Goal: Task Accomplishment & Management: Manage account settings

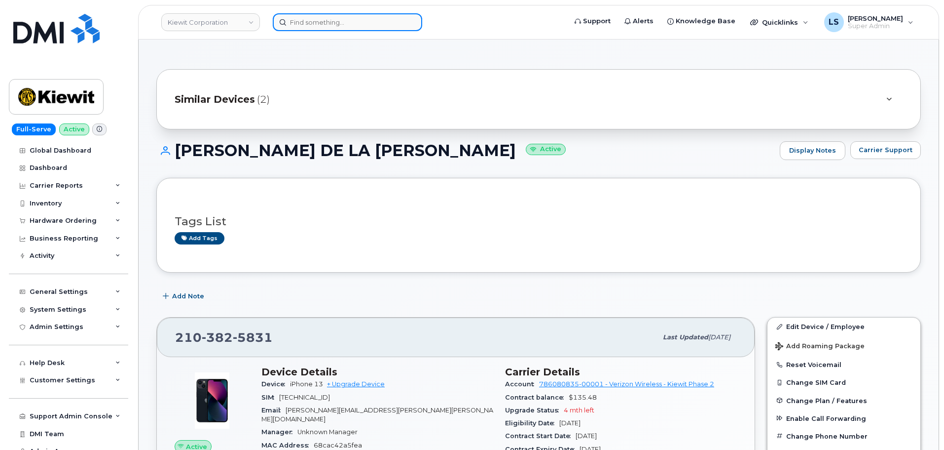
click at [291, 18] on input at bounding box center [348, 22] width 150 height 18
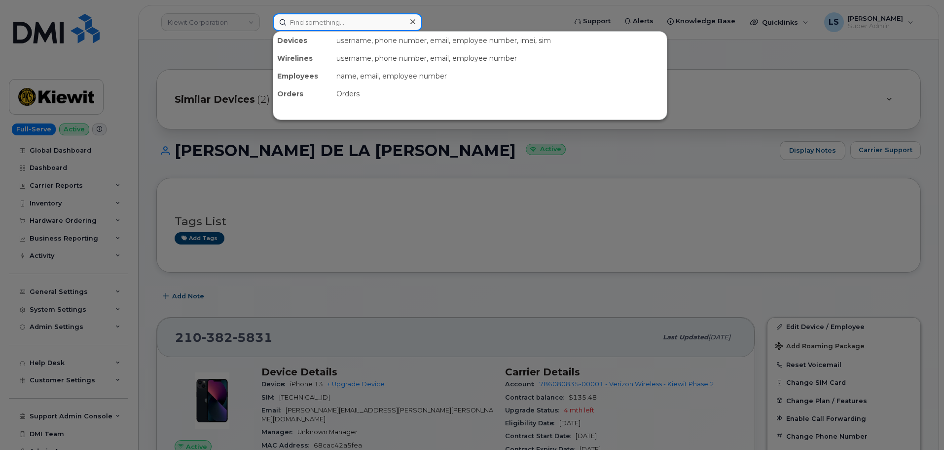
paste input "[PHONE_NUMBER]"
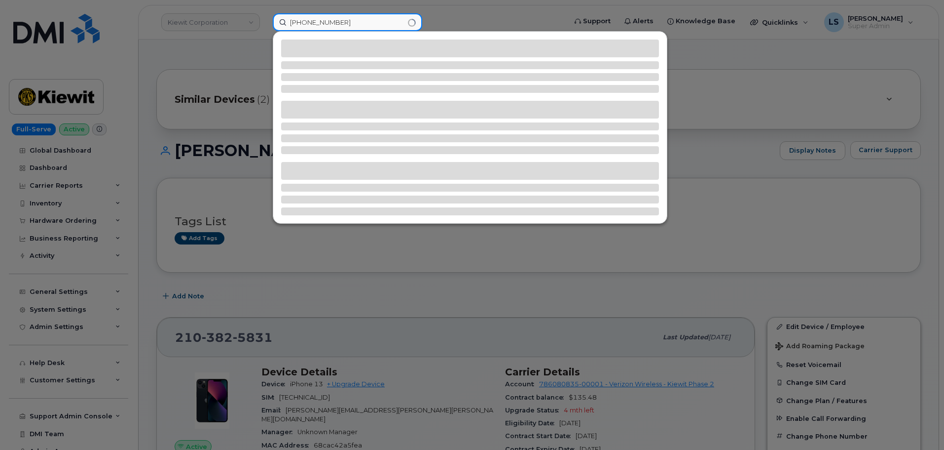
type input "778 847-0186"
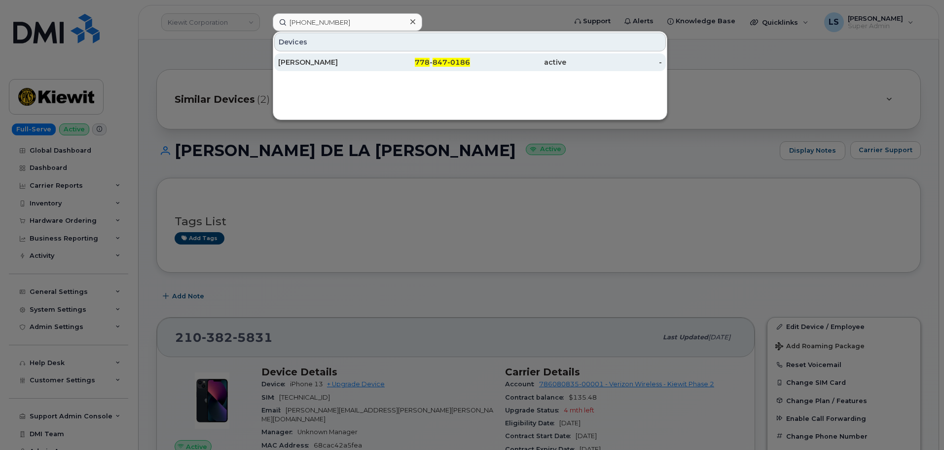
click at [329, 59] on div "[PERSON_NAME]" at bounding box center [326, 62] width 96 height 10
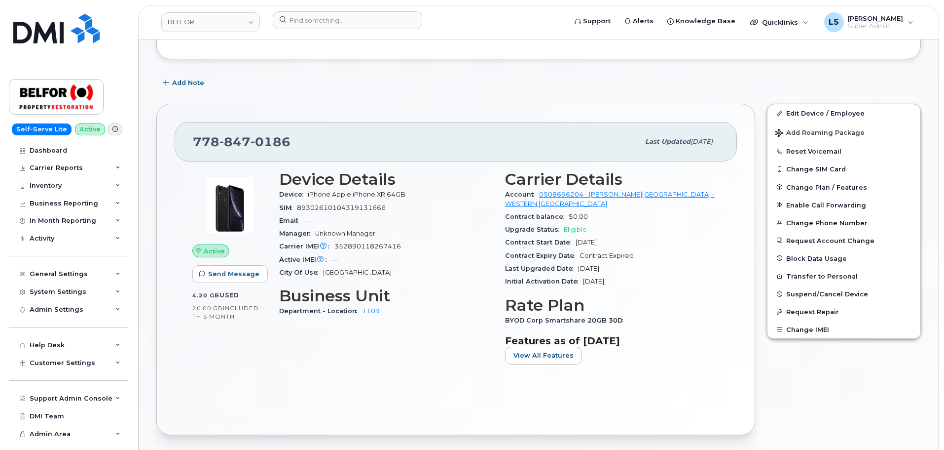
scroll to position [99, 0]
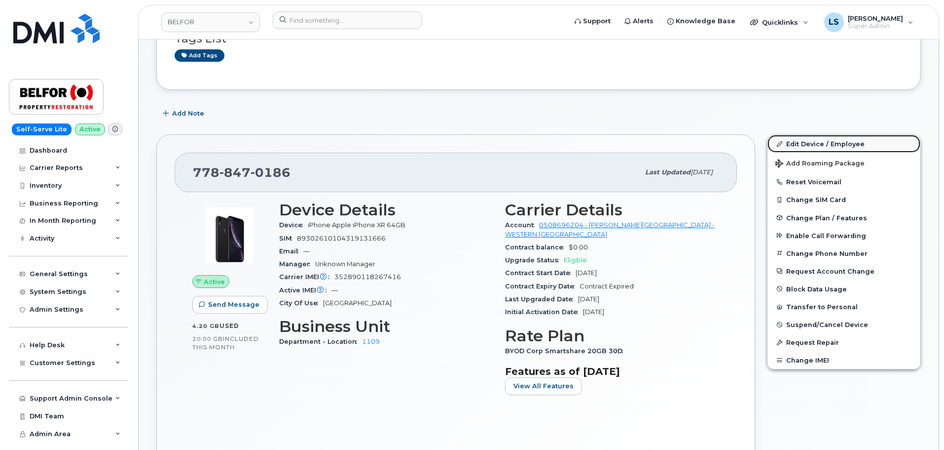
click at [828, 142] on link "Edit Device / Employee" at bounding box center [844, 144] width 153 height 18
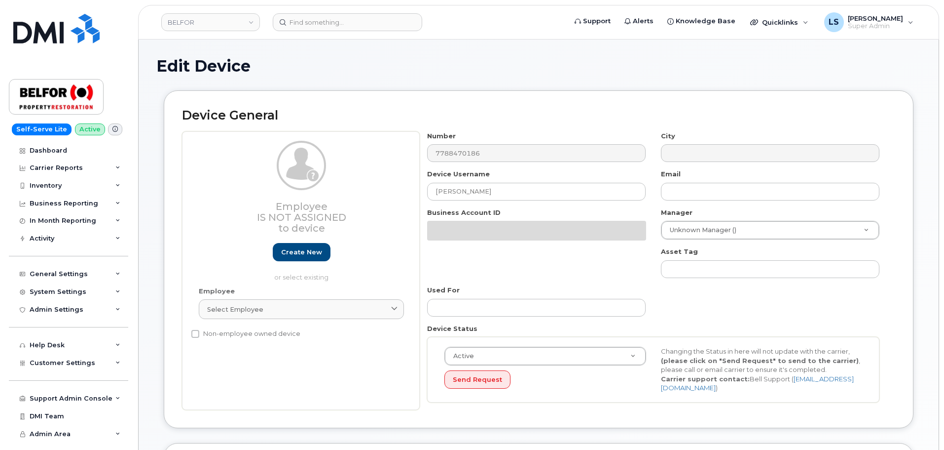
select select "5713141"
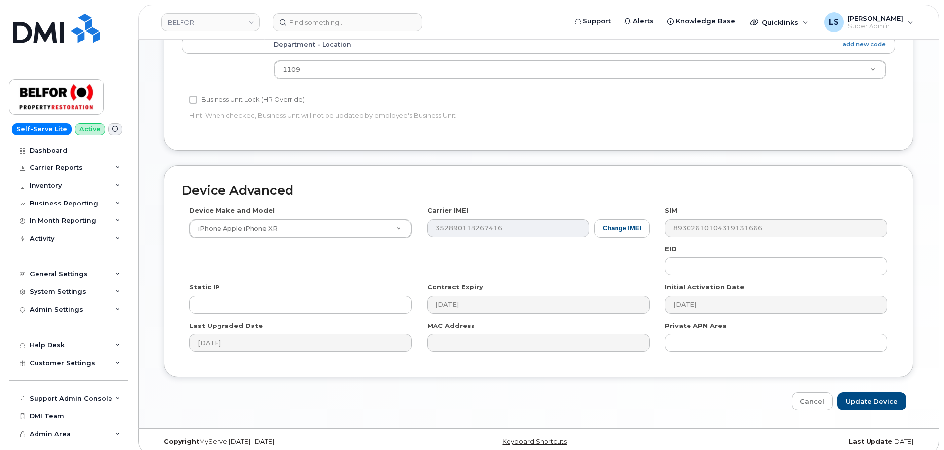
scroll to position [415, 0]
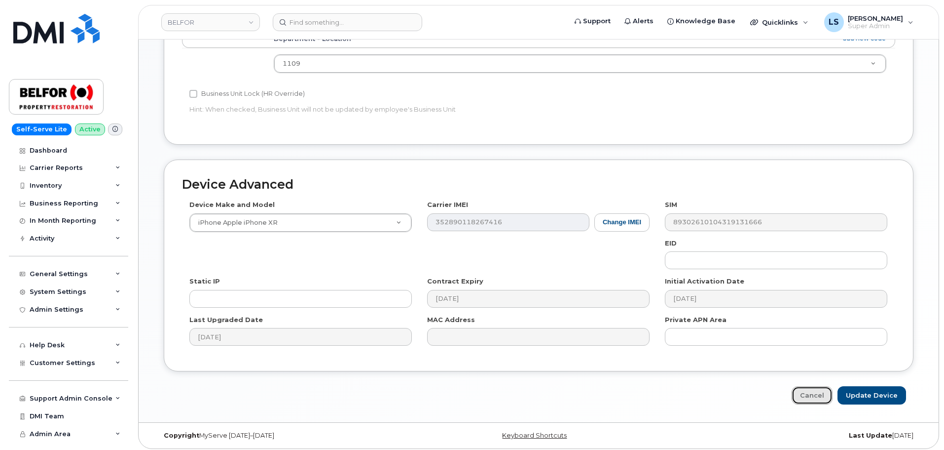
click at [817, 391] on link "Cancel" at bounding box center [812, 395] width 41 height 18
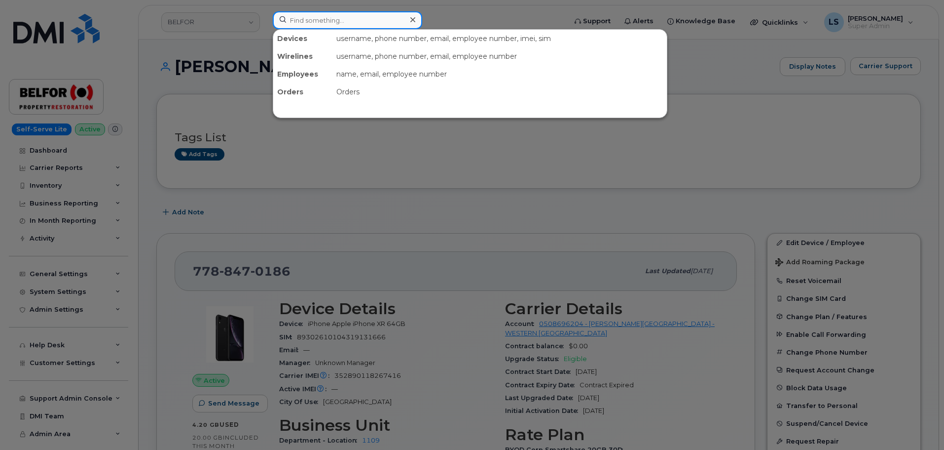
click at [310, 19] on input at bounding box center [348, 20] width 150 height 18
paste input "8646313546"
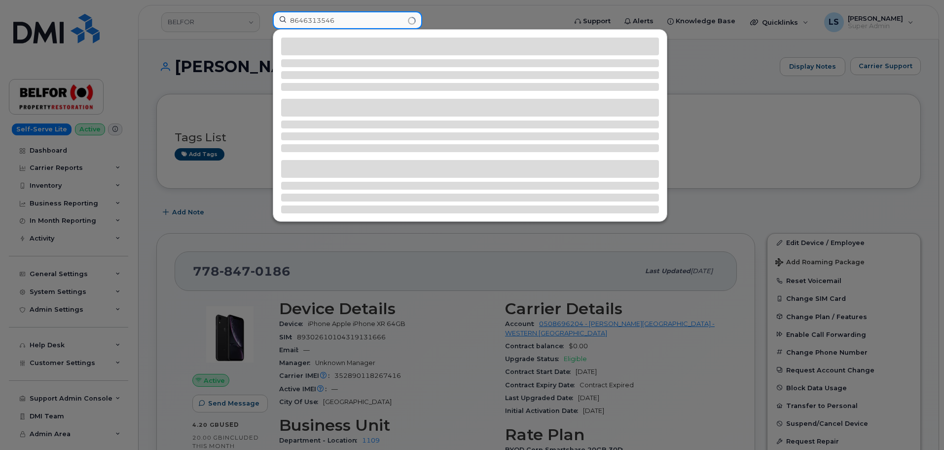
type input "8646313546"
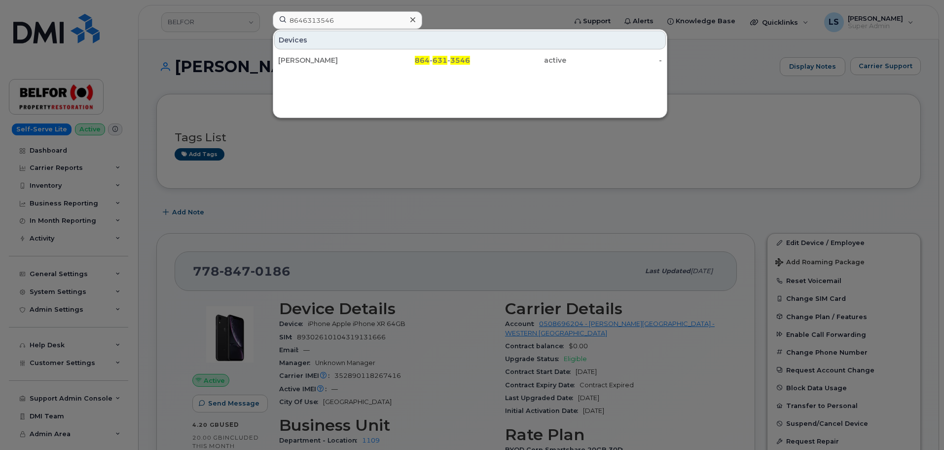
drag, startPoint x: 338, startPoint y: 58, endPoint x: 167, endPoint y: 113, distance: 179.0
click at [338, 58] on div "[PERSON_NAME]" at bounding box center [326, 60] width 96 height 10
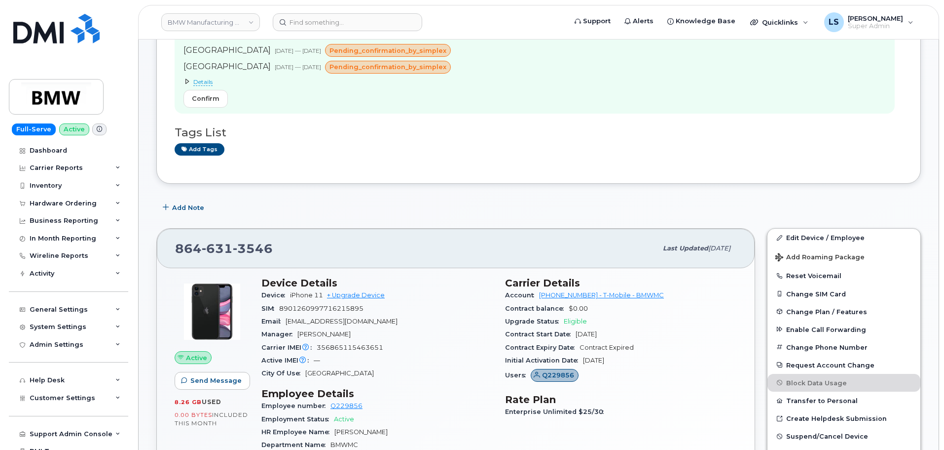
scroll to position [345, 0]
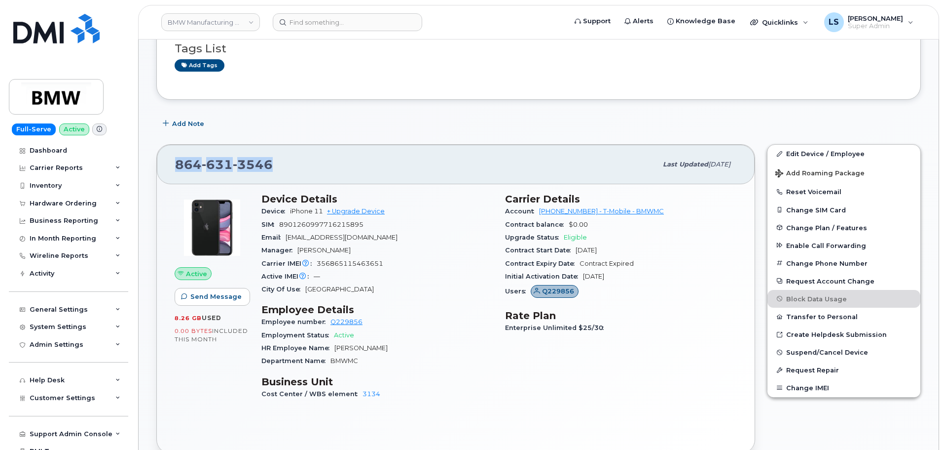
drag, startPoint x: 273, startPoint y: 166, endPoint x: 177, endPoint y: 154, distance: 96.5
click at [177, 154] on div "864 631 3546" at bounding box center [416, 164] width 482 height 21
copy span "864 631 3546"
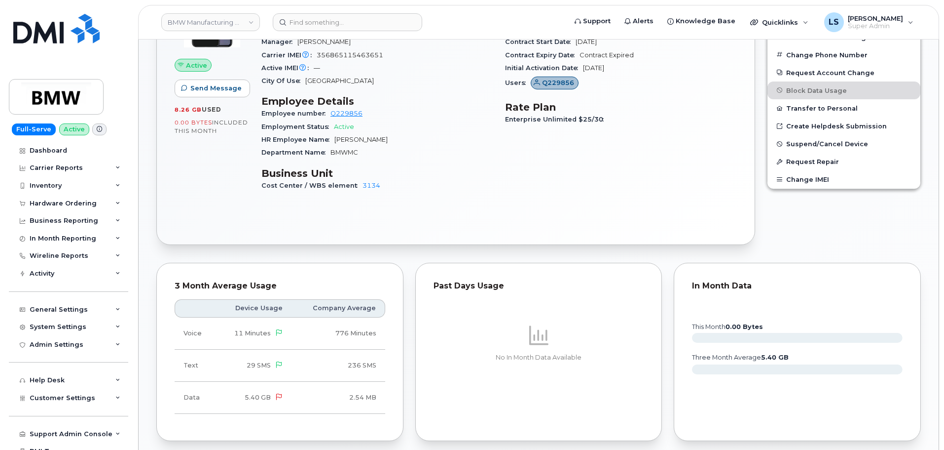
scroll to position [444, 0]
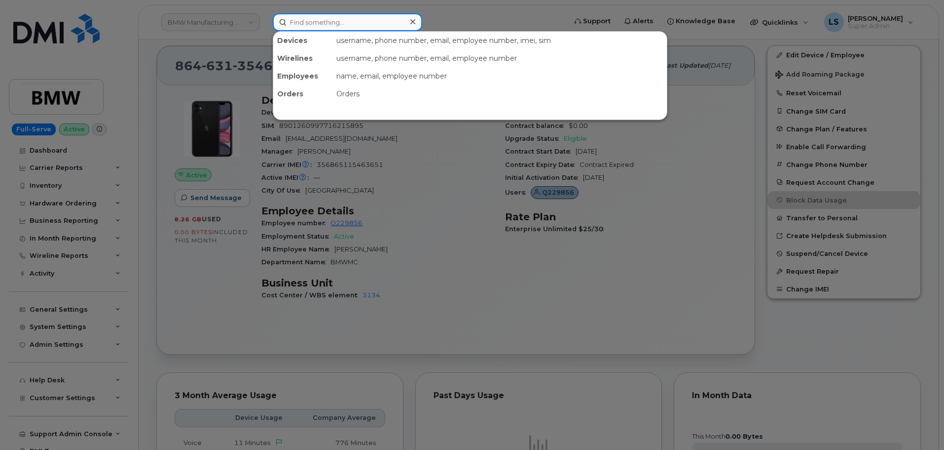
click at [364, 28] on input at bounding box center [348, 22] width 150 height 18
paste input "DUSTIN LAGRANGE"
type input "DUSTIN LAGRANGE"
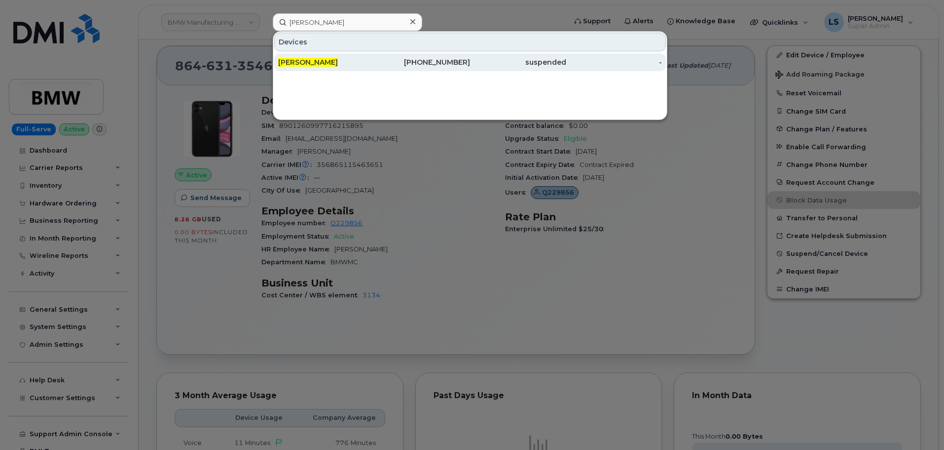
click at [294, 70] on div "DUSTIN LAGRANGE" at bounding box center [326, 62] width 96 height 18
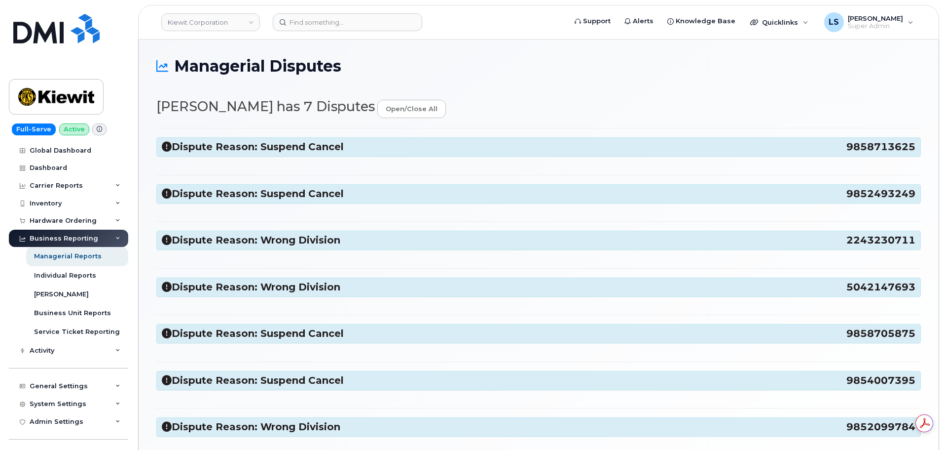
click at [339, 248] on div "Dispute Reason: Wrong Division 2243230711" at bounding box center [539, 240] width 764 height 18
click at [340, 243] on h3 "Dispute Reason: Wrong Division 2243230711" at bounding box center [539, 239] width 754 height 13
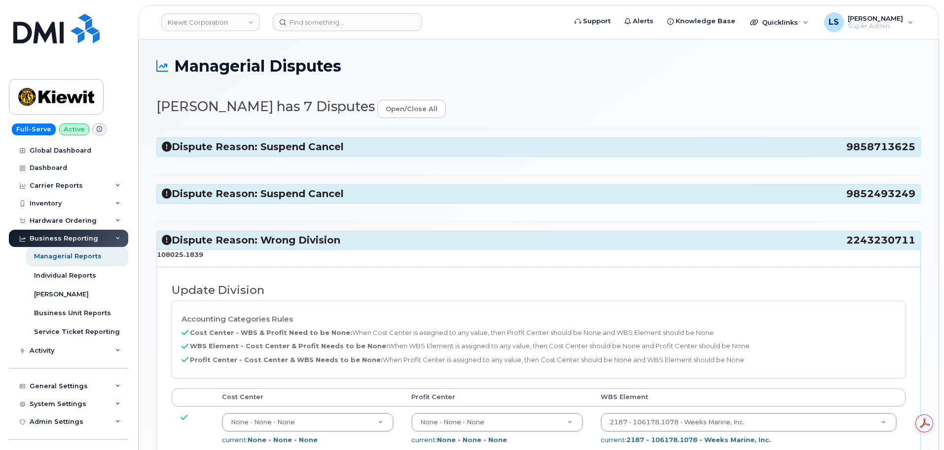
click at [266, 237] on h3 "Dispute Reason: Wrong Division 2243230711" at bounding box center [539, 239] width 754 height 13
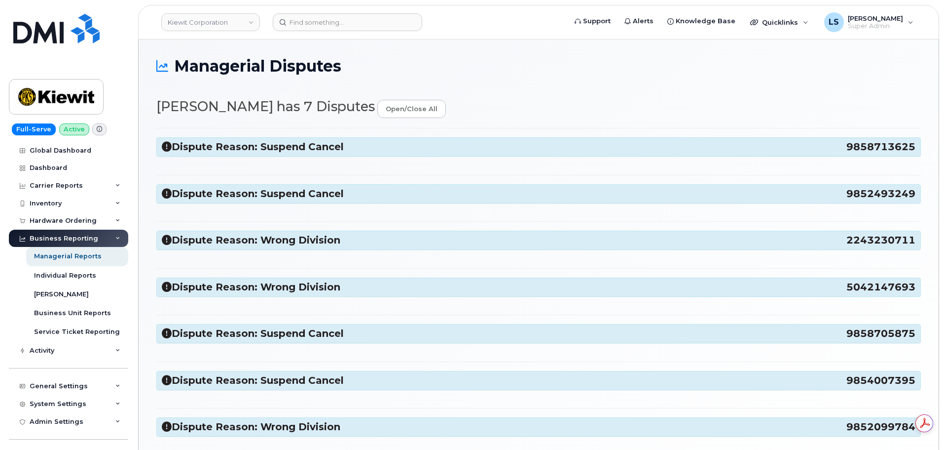
click at [258, 150] on h3 "Dispute Reason: Suspend Cancel 9858713625" at bounding box center [539, 146] width 754 height 13
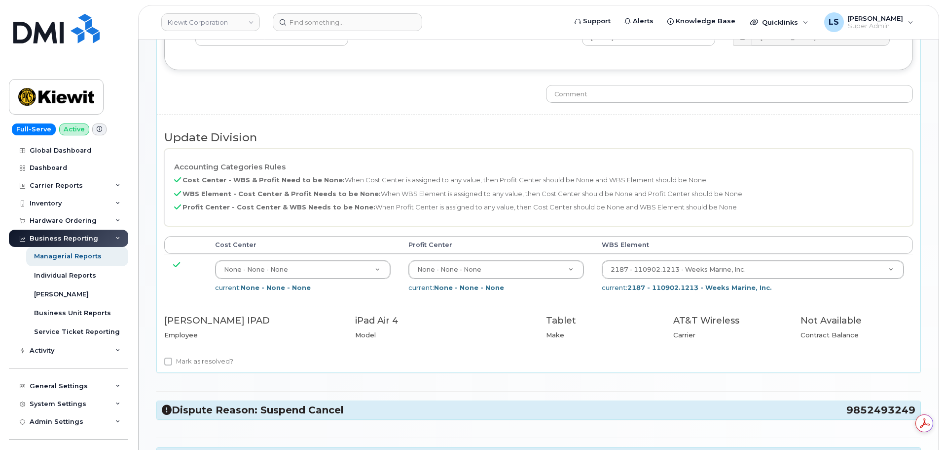
click at [197, 361] on label "Mark as resolved?" at bounding box center [198, 361] width 69 height 12
click at [172, 361] on input "Mark as resolved?" at bounding box center [168, 361] width 8 height 8
checkbox input "true"
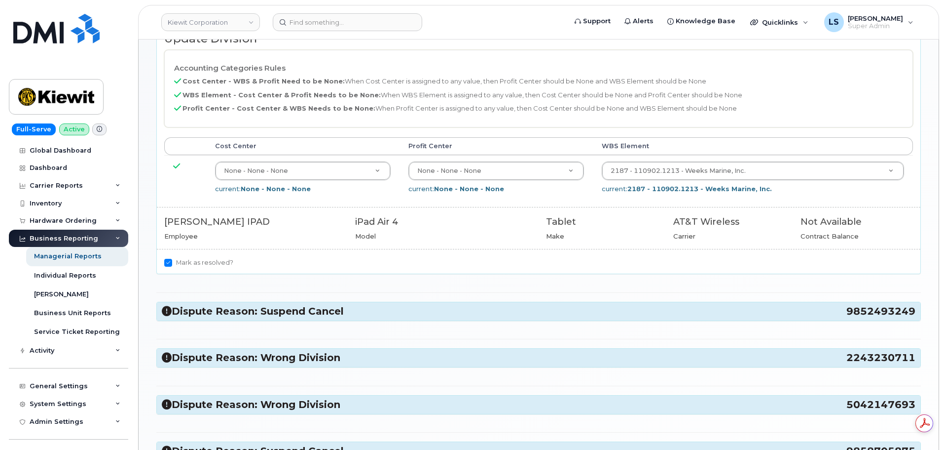
drag, startPoint x: 325, startPoint y: 315, endPoint x: 327, endPoint y: 305, distance: 10.7
click at [327, 314] on h3 "Dispute Reason: Suspend Cancel 9852493249" at bounding box center [539, 310] width 754 height 13
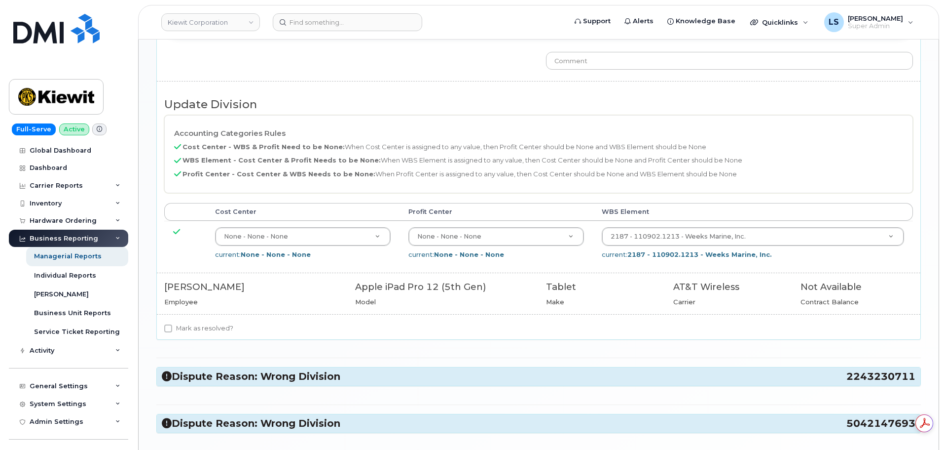
drag, startPoint x: 210, startPoint y: 328, endPoint x: 218, endPoint y: 315, distance: 15.1
click at [210, 328] on label "Mark as resolved?" at bounding box center [198, 328] width 69 height 12
click at [172, 328] on input "Mark as resolved?" at bounding box center [168, 328] width 8 height 8
checkbox input "true"
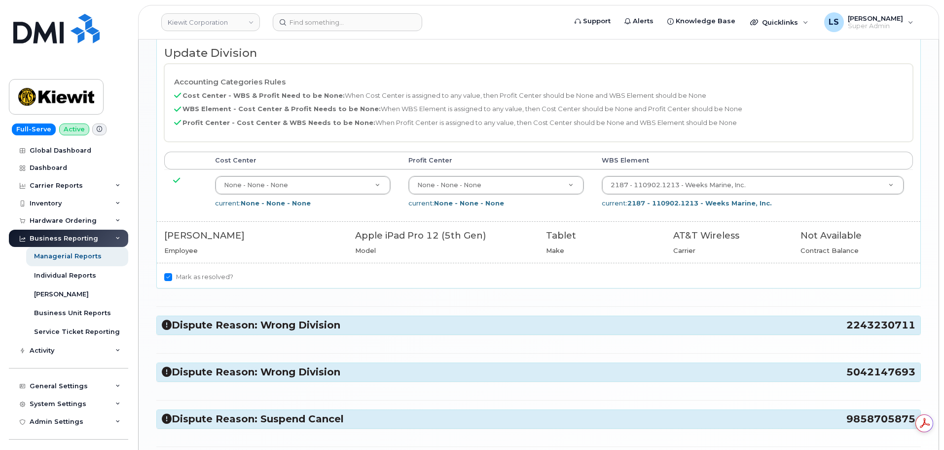
scroll to position [789, 0]
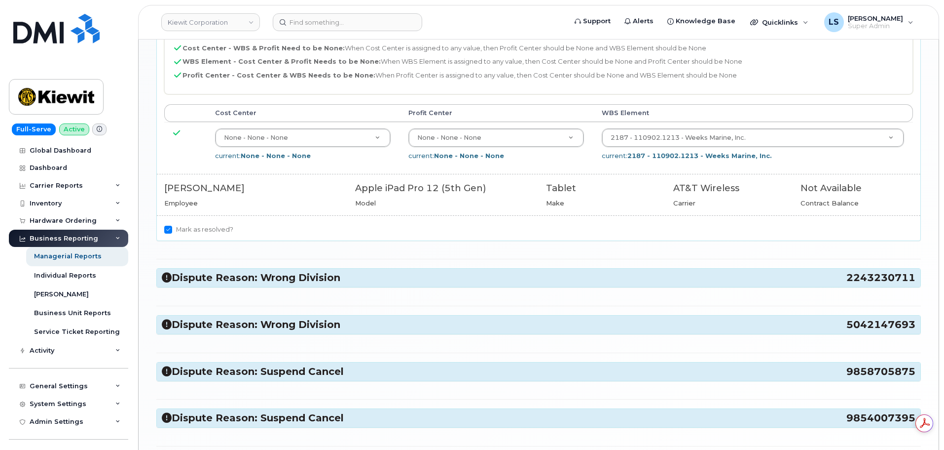
click at [260, 285] on div "Dispute Reason: Wrong Division 2243230711" at bounding box center [539, 277] width 764 height 18
click at [263, 281] on h3 "Dispute Reason: Wrong Division 2243230711" at bounding box center [539, 277] width 754 height 13
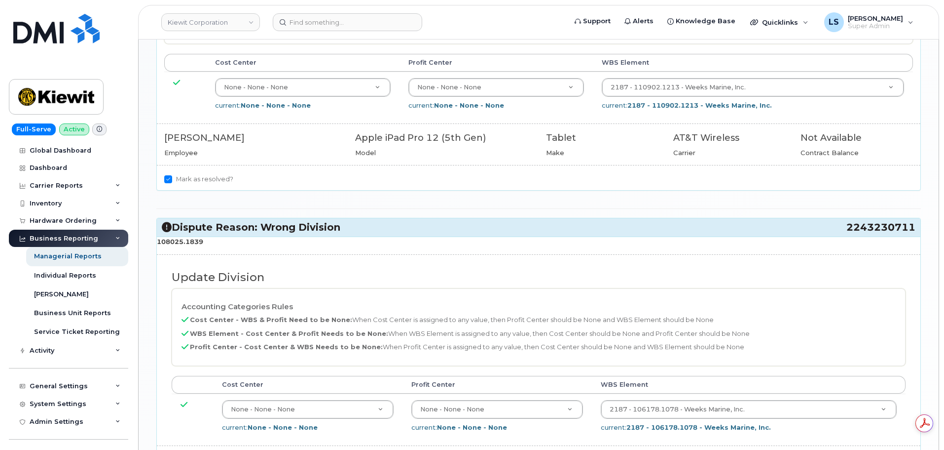
scroll to position [888, 0]
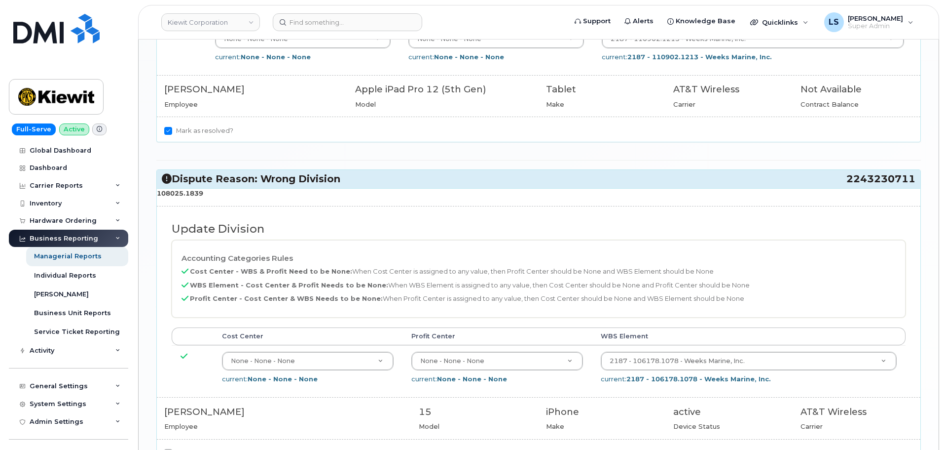
drag, startPoint x: 209, startPoint y: 198, endPoint x: 158, endPoint y: 193, distance: 51.1
click at [158, 193] on p "108025.1839" at bounding box center [539, 192] width 764 height 9
copy strong "108025.1839"
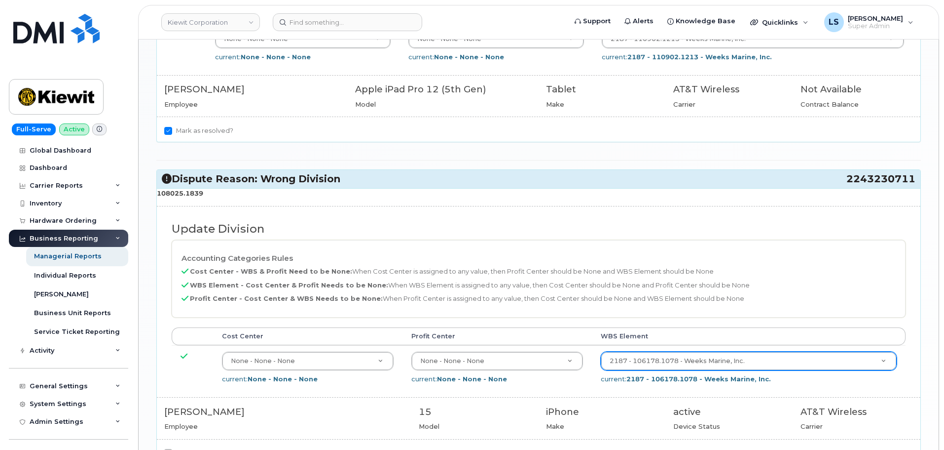
scroll to position [0, 0]
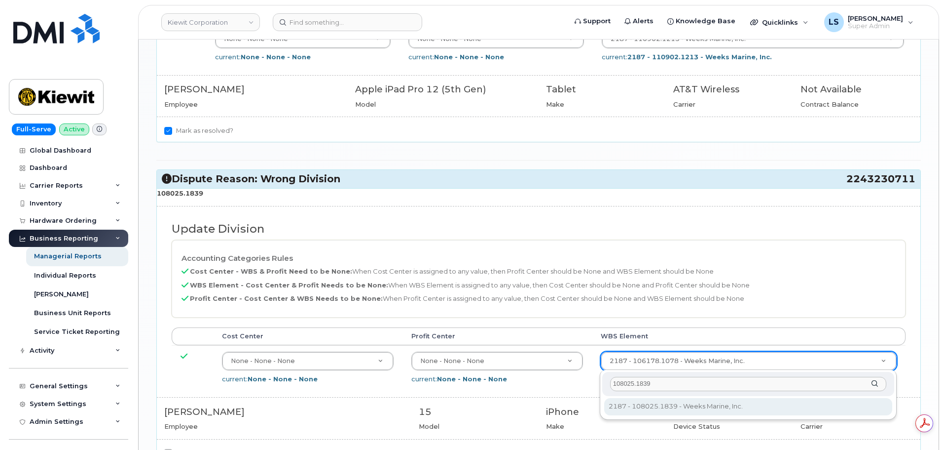
type input "108025.1839"
type input "34749496"
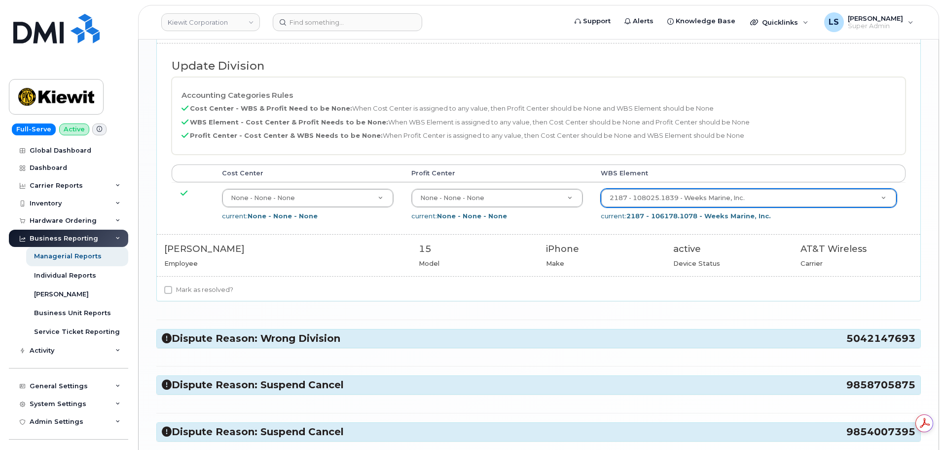
scroll to position [1135, 0]
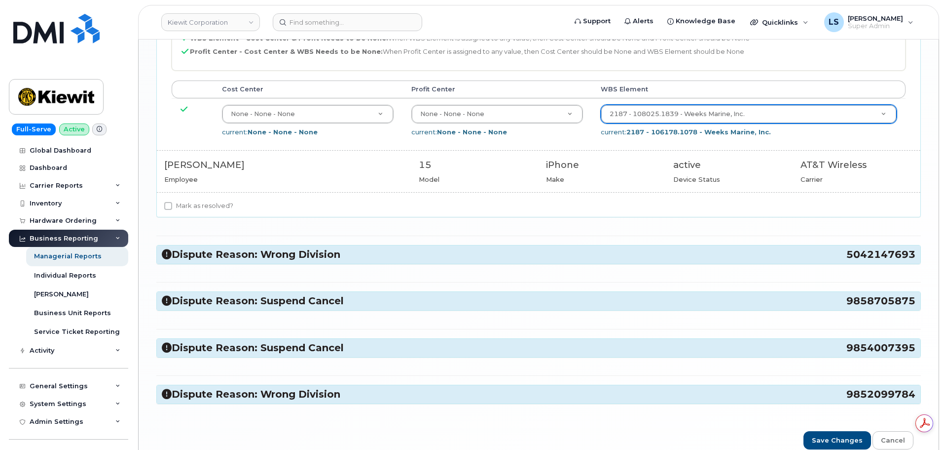
click at [221, 204] on label "Mark as resolved?" at bounding box center [198, 206] width 69 height 12
click at [172, 204] on input "Mark as resolved?" at bounding box center [168, 206] width 8 height 8
checkbox input "true"
click at [334, 250] on h3 "Dispute Reason: Wrong Division 5042147693" at bounding box center [539, 254] width 754 height 13
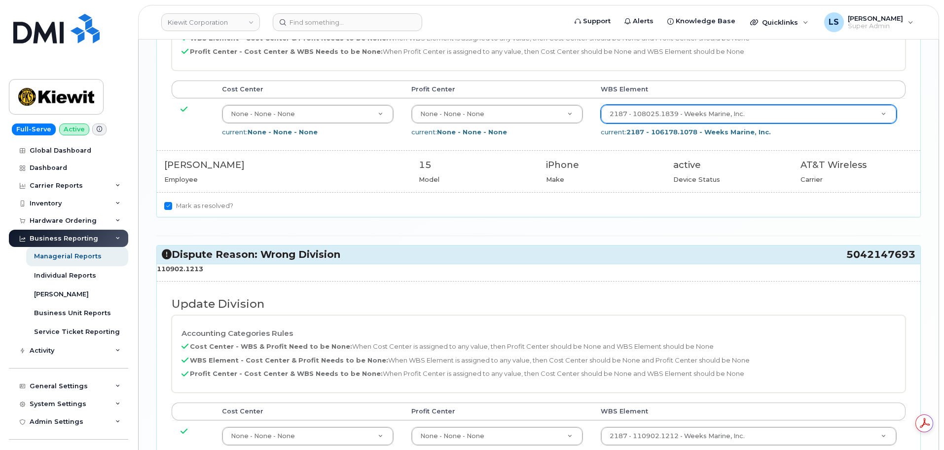
drag, startPoint x: 195, startPoint y: 266, endPoint x: 156, endPoint y: 267, distance: 38.5
click at [156, 267] on div "Dispute Reason: Wrong Division 5042147693 110902.1213 Update Division Accountin…" at bounding box center [538, 392] width 765 height 295
copy strong "110902.1213"
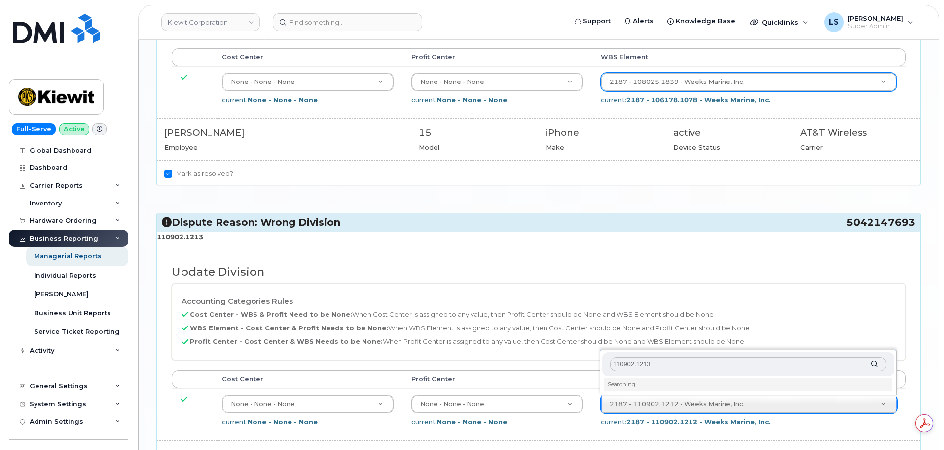
scroll to position [1184, 0]
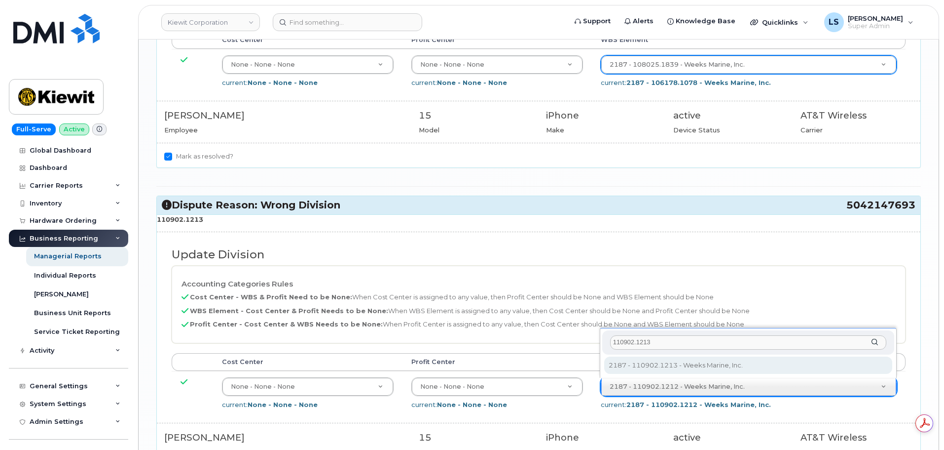
type input "110902.1213"
type input "33815957"
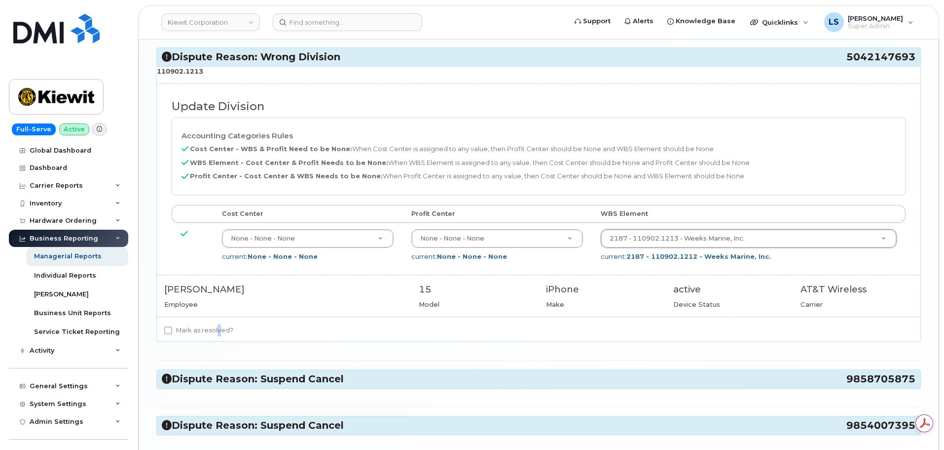
drag, startPoint x: 216, startPoint y: 331, endPoint x: 250, endPoint y: 331, distance: 33.6
click at [217, 331] on label "Mark as resolved?" at bounding box center [198, 330] width 69 height 12
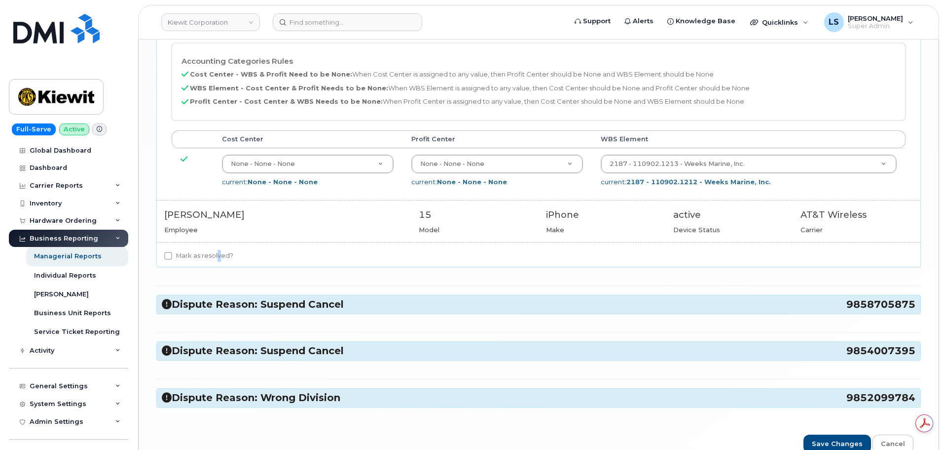
scroll to position [1459, 0]
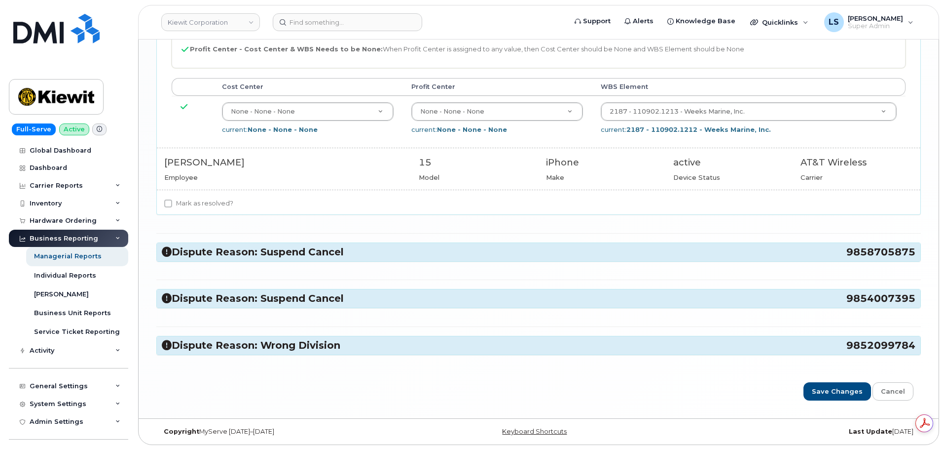
click at [201, 207] on label "Mark as resolved?" at bounding box center [198, 203] width 69 height 12
click at [172, 207] on input "Mark as resolved?" at bounding box center [168, 203] width 8 height 8
checkbox input "true"
click at [218, 245] on div "Dispute Reason: Suspend Cancel 9858705875" at bounding box center [539, 252] width 764 height 18
click at [222, 251] on h3 "Dispute Reason: Suspend Cancel 9858705875" at bounding box center [539, 251] width 754 height 13
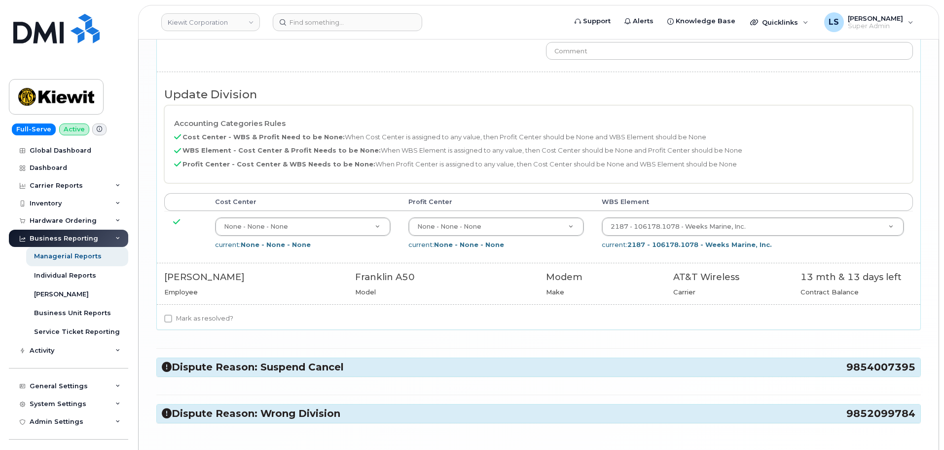
scroll to position [0, 0]
drag, startPoint x: 219, startPoint y: 316, endPoint x: 293, endPoint y: 305, distance: 74.3
click at [219, 317] on label "Mark as resolved?" at bounding box center [198, 318] width 69 height 12
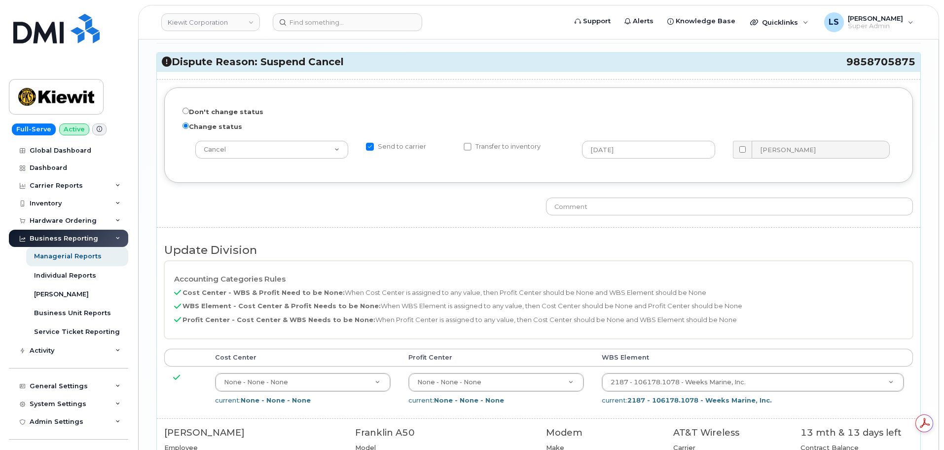
scroll to position [1804, 0]
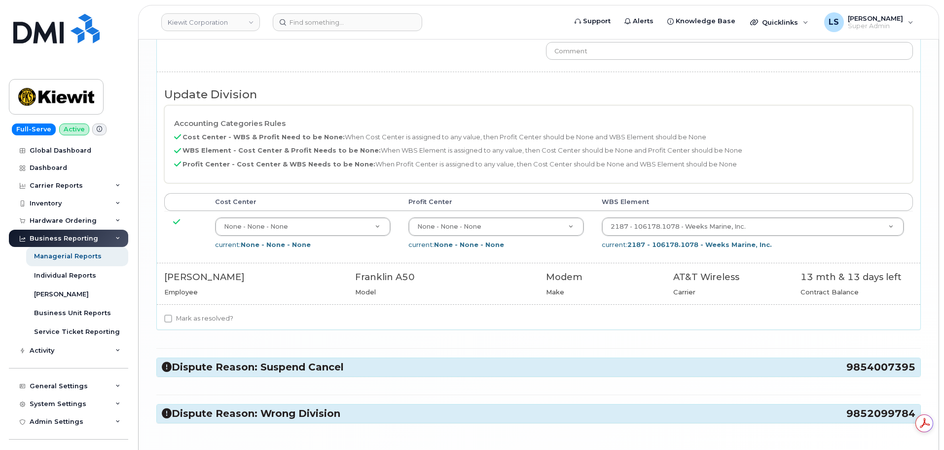
click at [187, 320] on label "Mark as resolved?" at bounding box center [198, 318] width 69 height 12
click at [172, 320] on input "Mark as resolved?" at bounding box center [168, 318] width 8 height 8
checkbox input "true"
click at [203, 363] on h3 "Dispute Reason: Suspend Cancel 9854007395" at bounding box center [539, 366] width 754 height 13
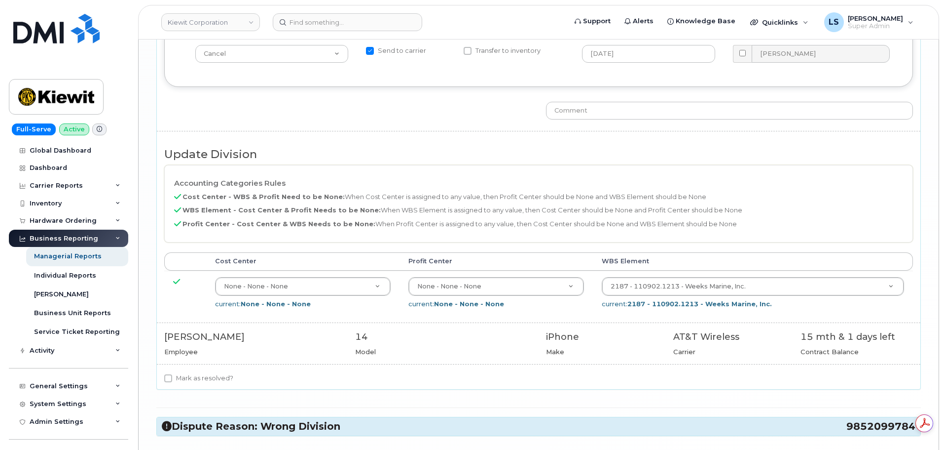
scroll to position [2287, 0]
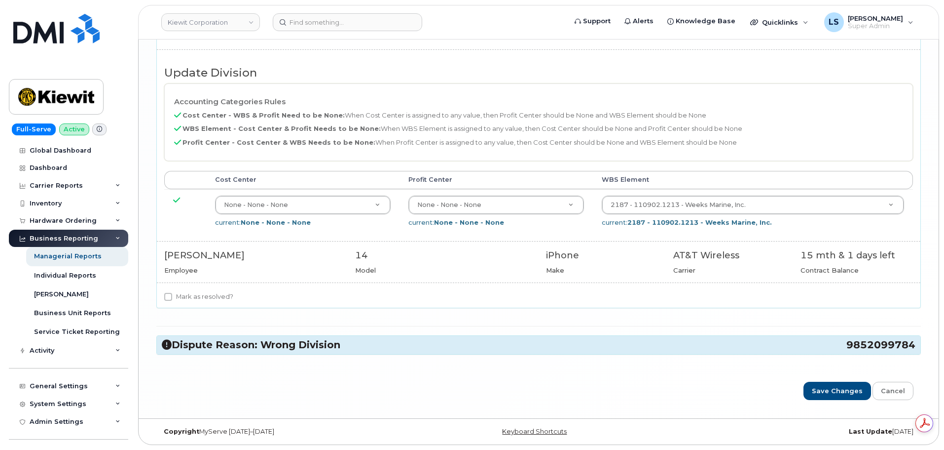
click at [191, 302] on div "Mark as resolved?" at bounding box center [539, 299] width 764 height 17
click at [193, 295] on label "Mark as resolved?" at bounding box center [198, 297] width 69 height 12
click at [172, 295] on input "Mark as resolved?" at bounding box center [168, 297] width 8 height 8
checkbox input "true"
click at [225, 347] on h3 "Dispute Reason: Wrong Division 9852099784" at bounding box center [539, 344] width 754 height 13
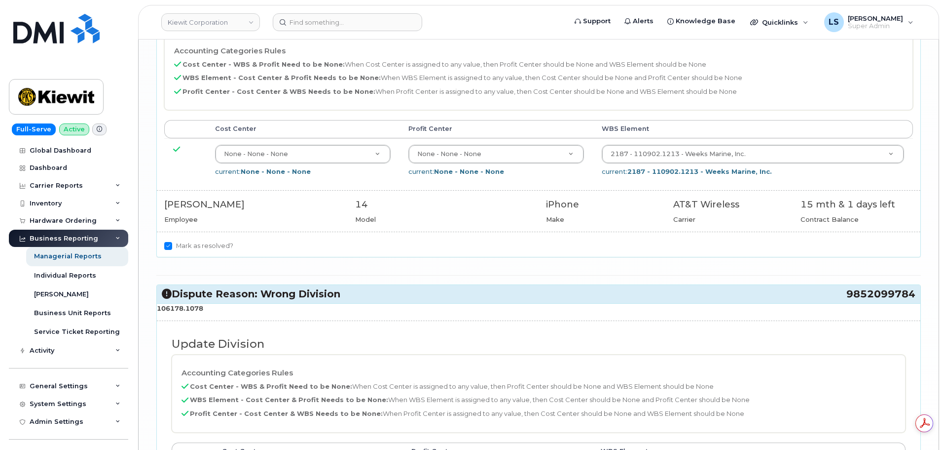
scroll to position [2385, 0]
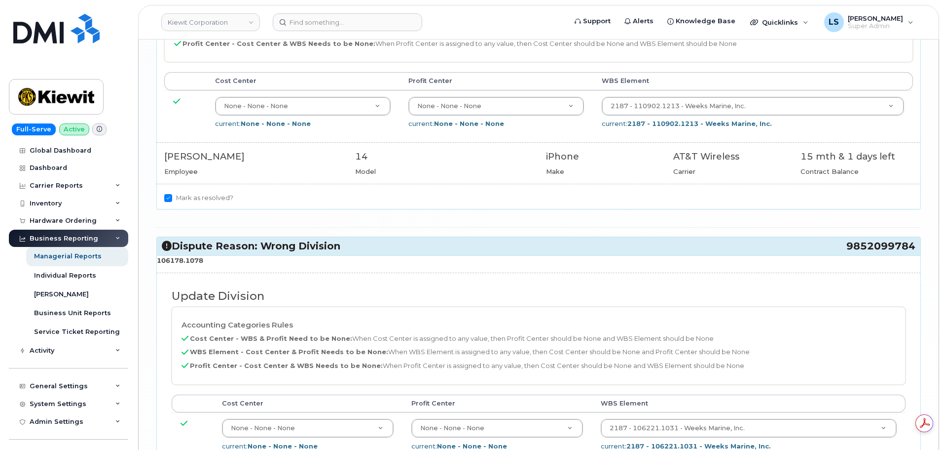
drag, startPoint x: 202, startPoint y: 261, endPoint x: 157, endPoint y: 264, distance: 45.0
click at [157, 264] on p "106178.1078" at bounding box center [539, 260] width 764 height 9
copy strong "106178.1078"
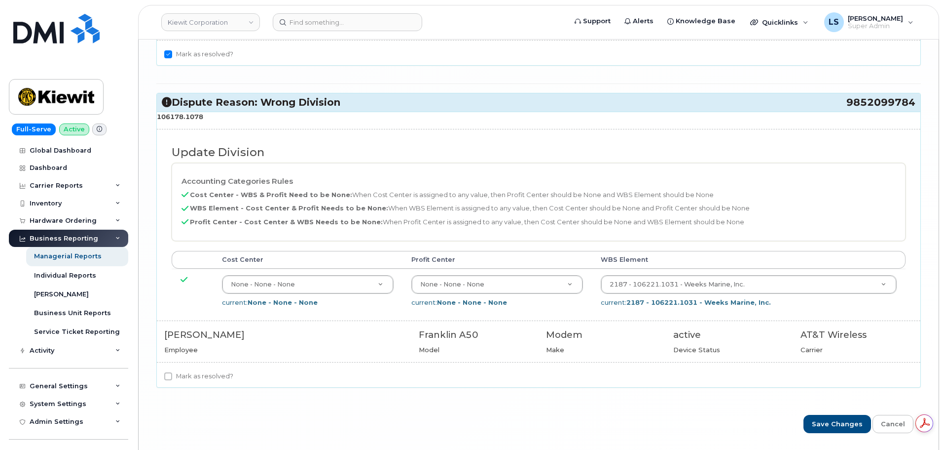
scroll to position [2561, 0]
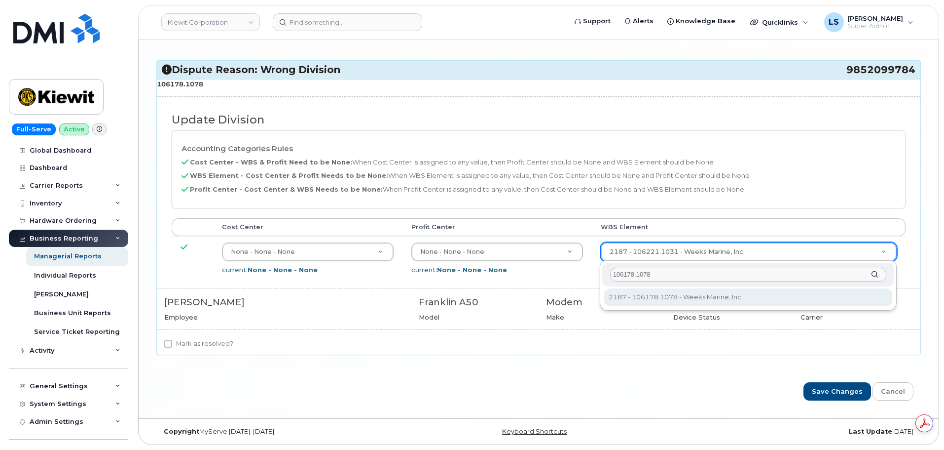
type input "106178.1078"
type input "33504331"
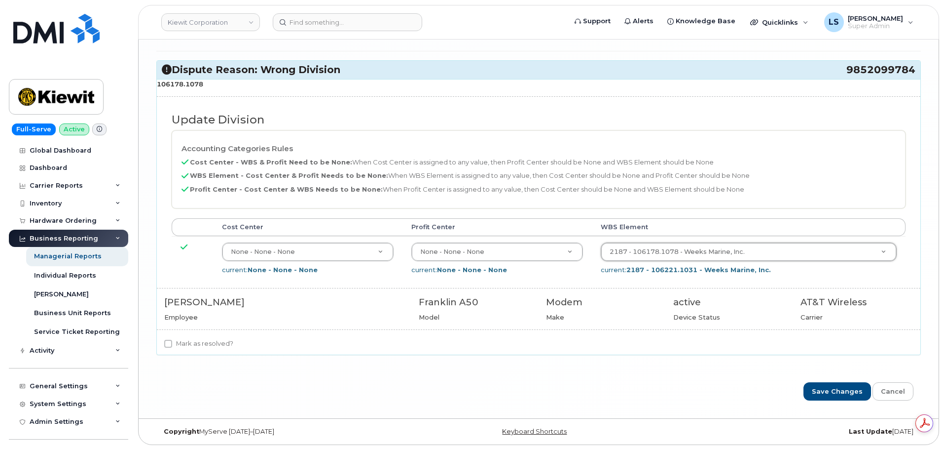
click at [180, 348] on label "Mark as resolved?" at bounding box center [198, 344] width 69 height 12
click at [172, 347] on input "Mark as resolved?" at bounding box center [168, 343] width 8 height 8
checkbox input "true"
click at [833, 386] on input "Save Changes" at bounding box center [838, 391] width 68 height 18
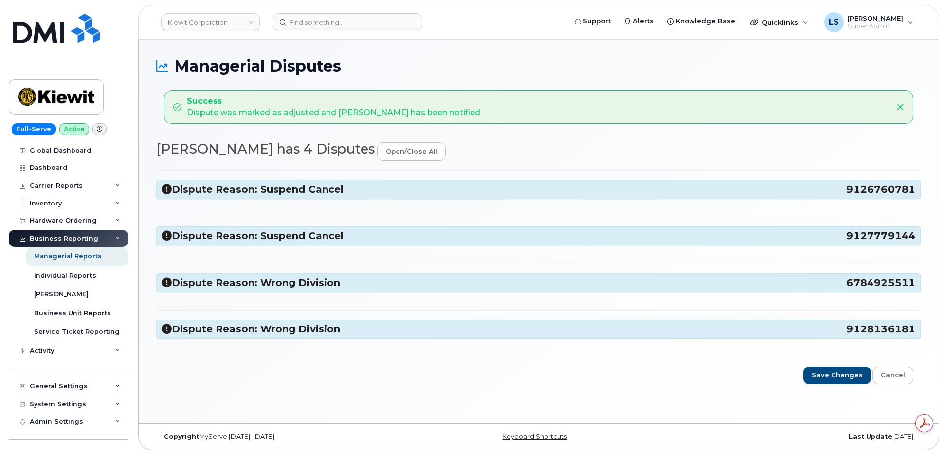
click at [328, 272] on div "Dispute Reason: Suspend Cancel 9126760781 Device status is suspended Update Div…" at bounding box center [538, 259] width 765 height 178
click at [325, 280] on h3 "Dispute Reason: Wrong Division 6784925511" at bounding box center [539, 282] width 754 height 13
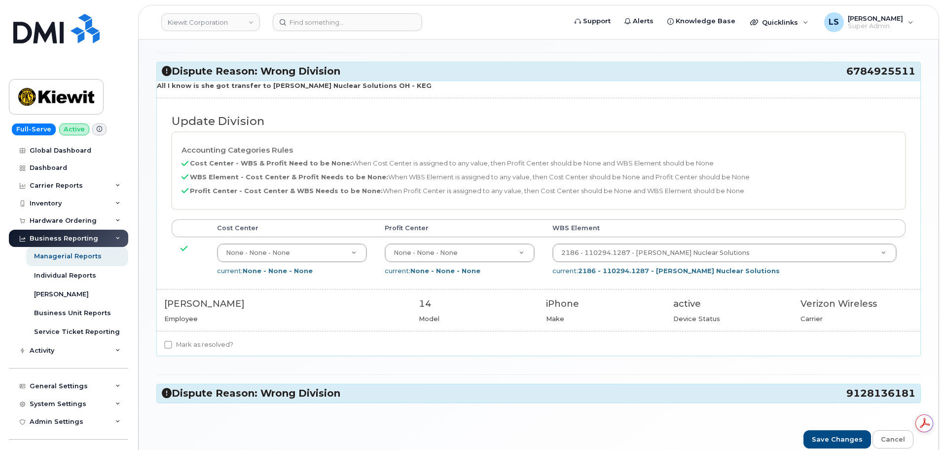
scroll to position [259, 0]
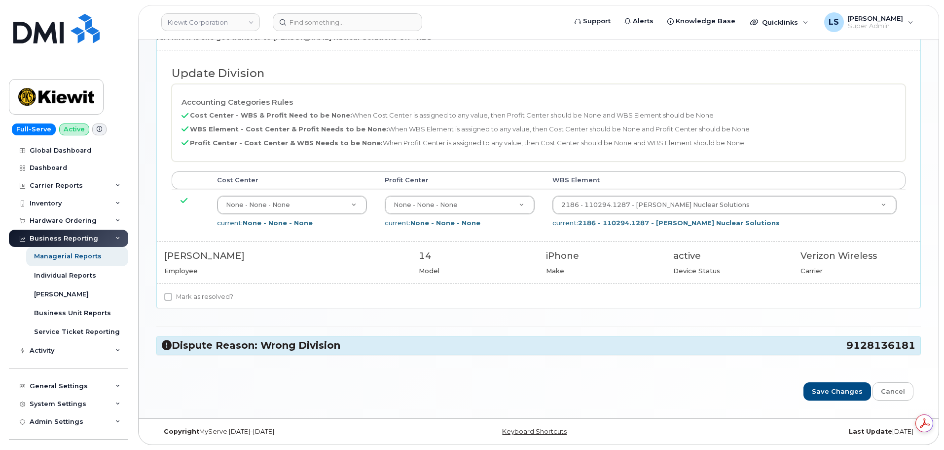
click at [270, 338] on div "Dispute Reason: Wrong Division 9128136181" at bounding box center [539, 345] width 764 height 18
click at [301, 340] on h3 "Dispute Reason: Wrong Division 9128136181" at bounding box center [539, 344] width 754 height 13
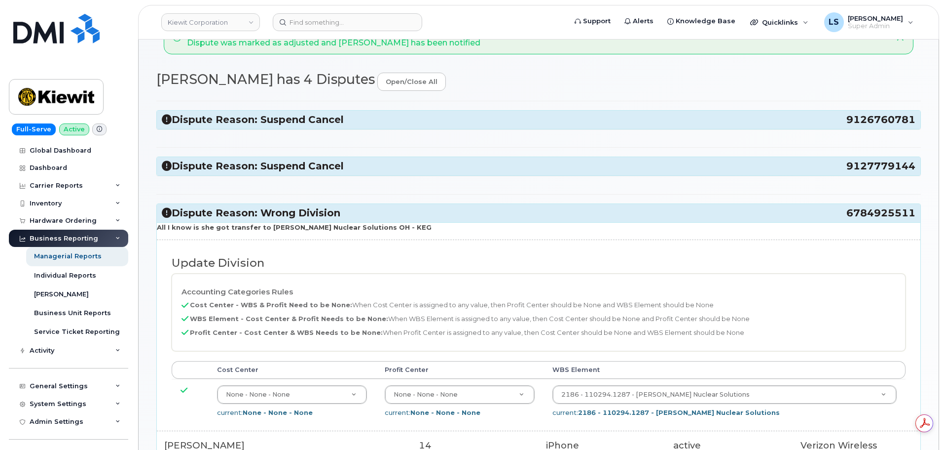
scroll to position [12, 0]
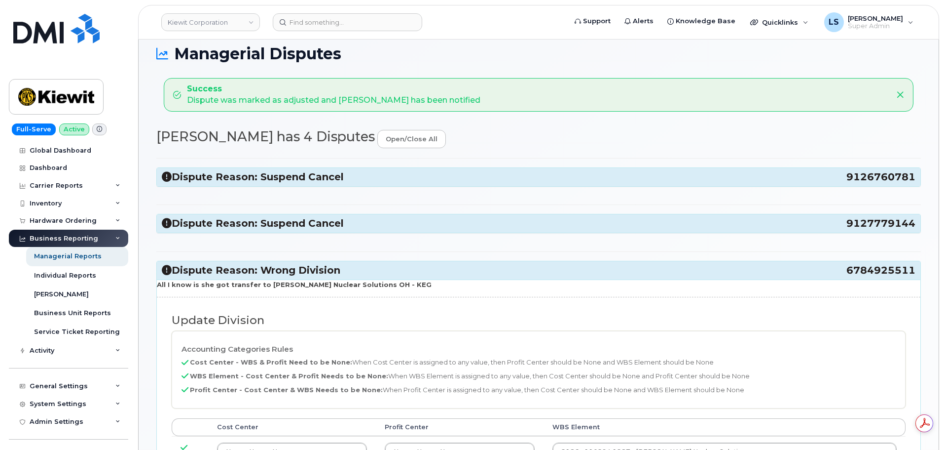
click at [217, 219] on h3 "Dispute Reason: Suspend Cancel 9127779144" at bounding box center [539, 223] width 754 height 13
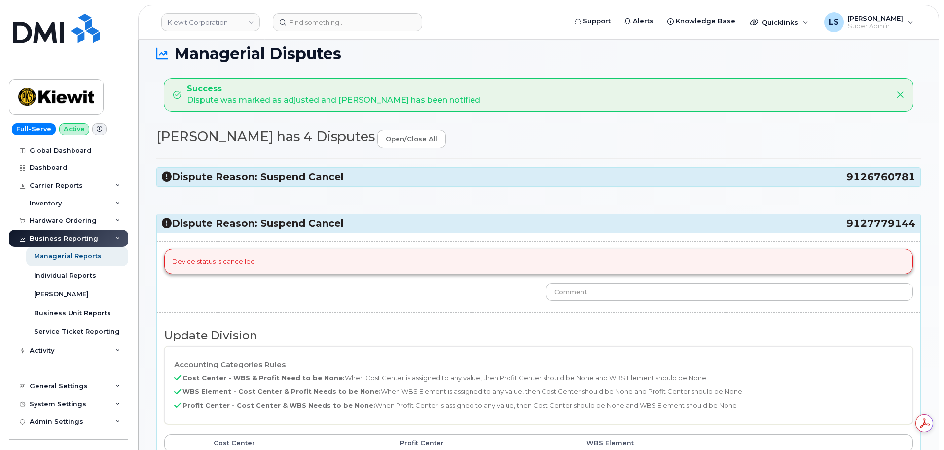
click at [215, 184] on div "Dispute Reason: Suspend Cancel 9126760781" at bounding box center [539, 177] width 764 height 18
click at [219, 179] on h3 "Dispute Reason: Suspend Cancel 9126760781" at bounding box center [539, 176] width 754 height 13
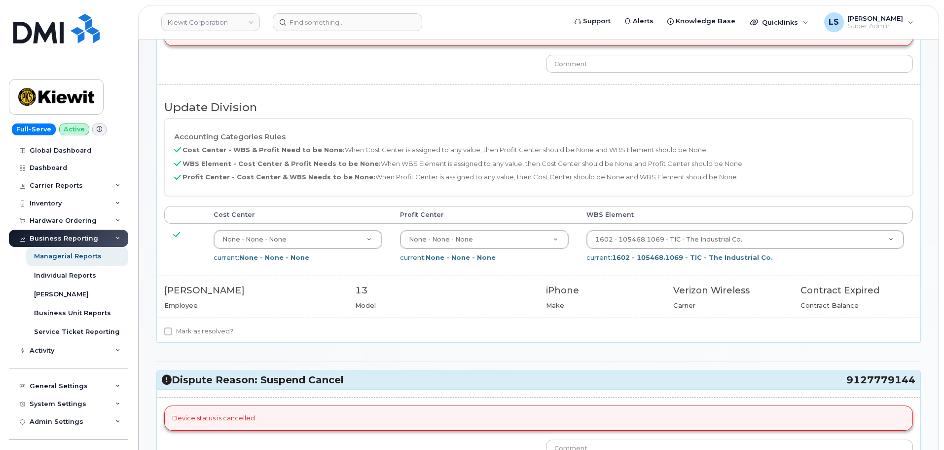
scroll to position [259, 0]
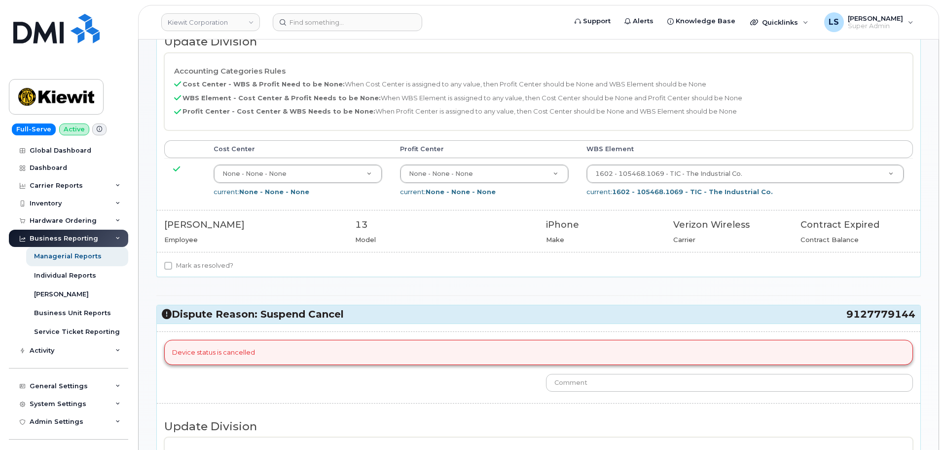
click at [207, 267] on label "Mark as resolved?" at bounding box center [198, 266] width 69 height 12
click at [172, 267] on input "Mark as resolved?" at bounding box center [168, 266] width 8 height 8
checkbox input "true"
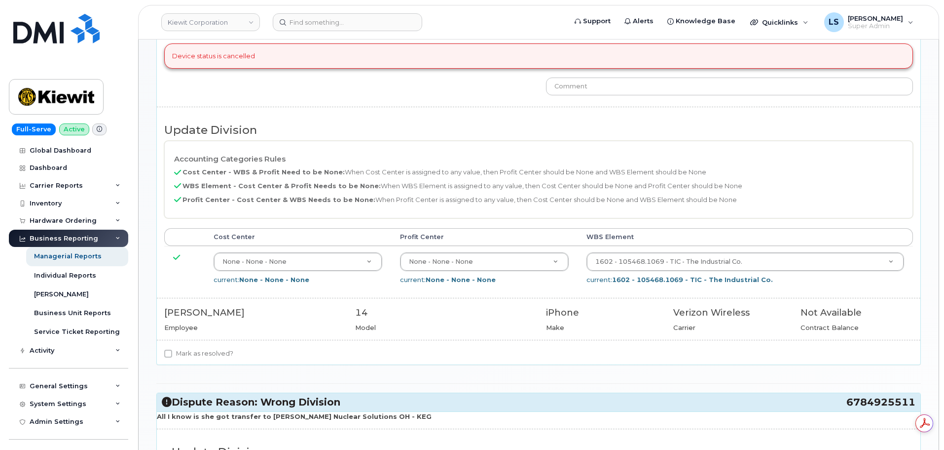
scroll to position [0, 0]
click at [205, 355] on label "Mark as resolved?" at bounding box center [198, 353] width 69 height 12
click at [172, 355] on input "Mark as resolved?" at bounding box center [168, 353] width 8 height 8
checkbox input "true"
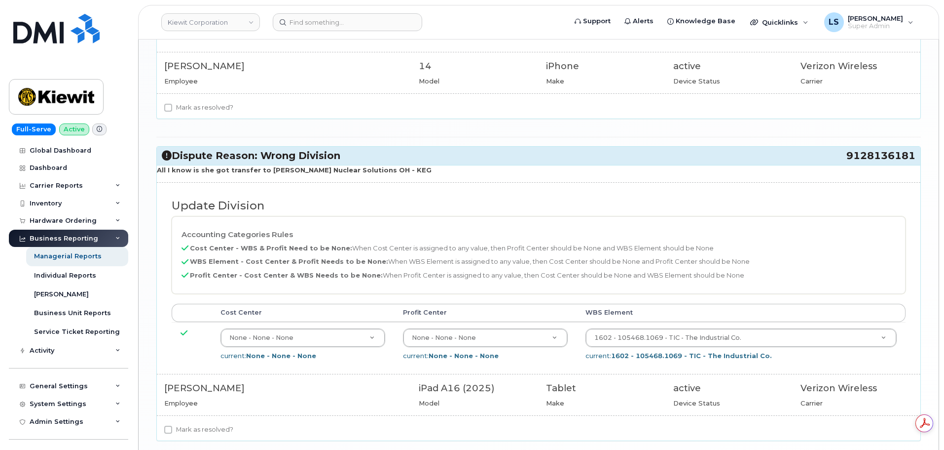
scroll to position [1209, 0]
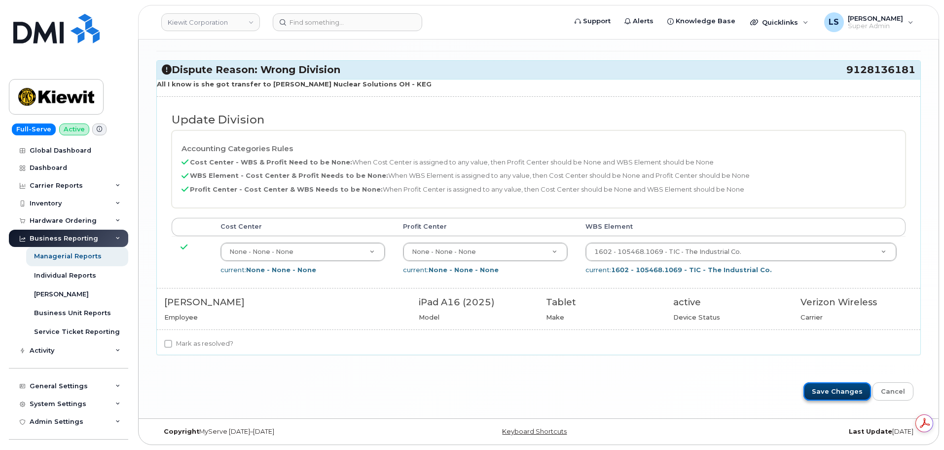
click at [858, 394] on input "Save Changes" at bounding box center [838, 391] width 68 height 18
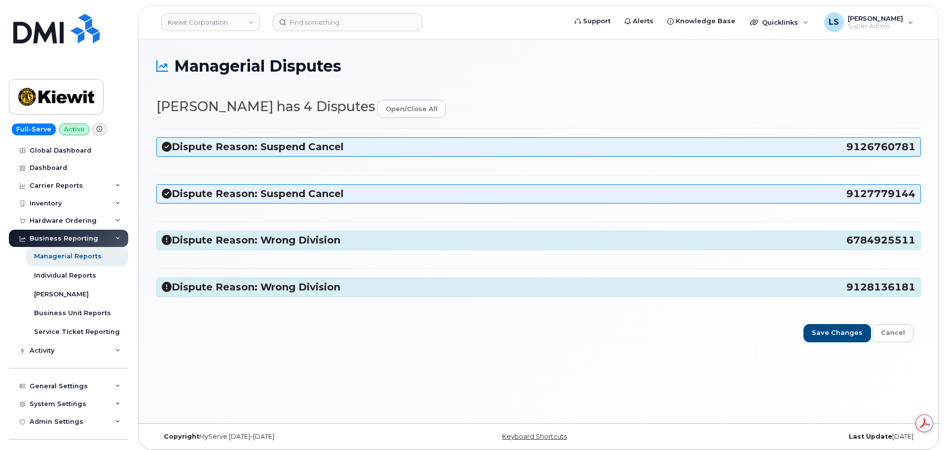
click at [459, 357] on div "Managerial Disputes [PERSON_NAME] has 4 Disputes open/close all Dispute Reason:…" at bounding box center [539, 230] width 800 height 383
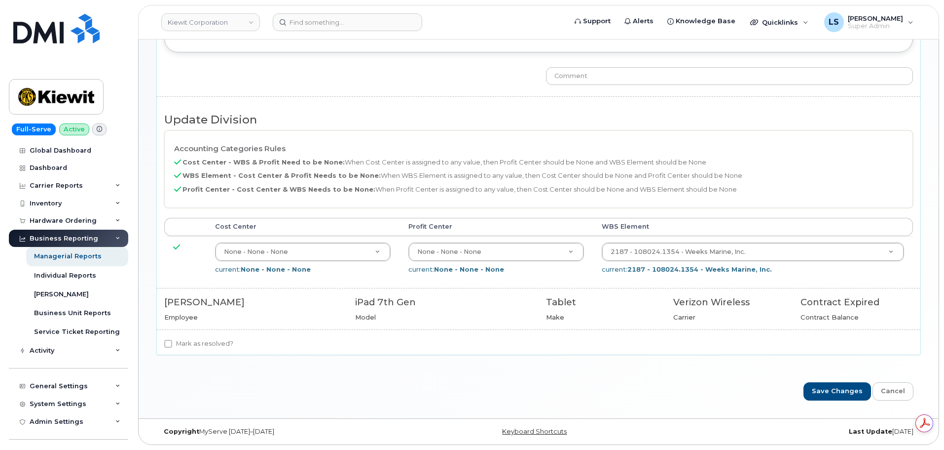
click at [186, 348] on label "Mark as resolved?" at bounding box center [198, 344] width 69 height 12
click at [172, 347] on input "Mark as resolved?" at bounding box center [168, 343] width 8 height 8
checkbox input "true"
click at [818, 391] on input "Save Changes" at bounding box center [838, 391] width 68 height 18
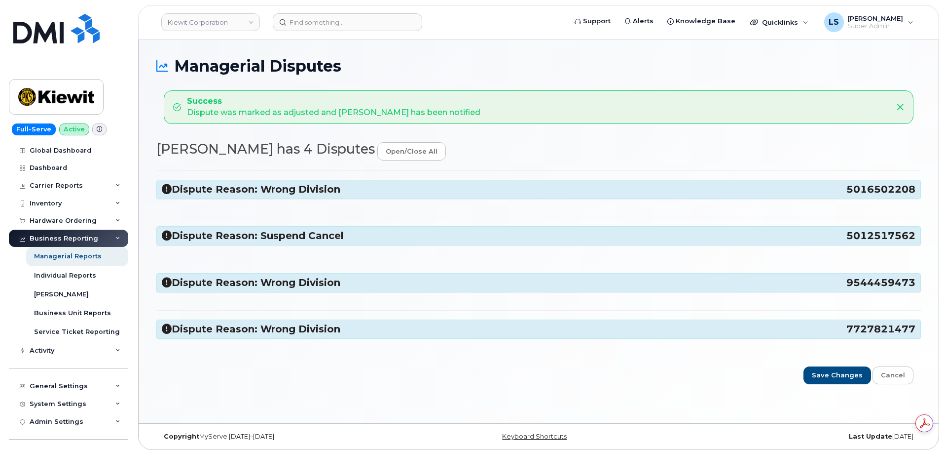
click at [267, 197] on div "Dispute Reason: Wrong Division 5016502208" at bounding box center [539, 189] width 764 height 18
click at [267, 191] on h3 "Dispute Reason: Wrong Division 5016502208" at bounding box center [539, 189] width 754 height 13
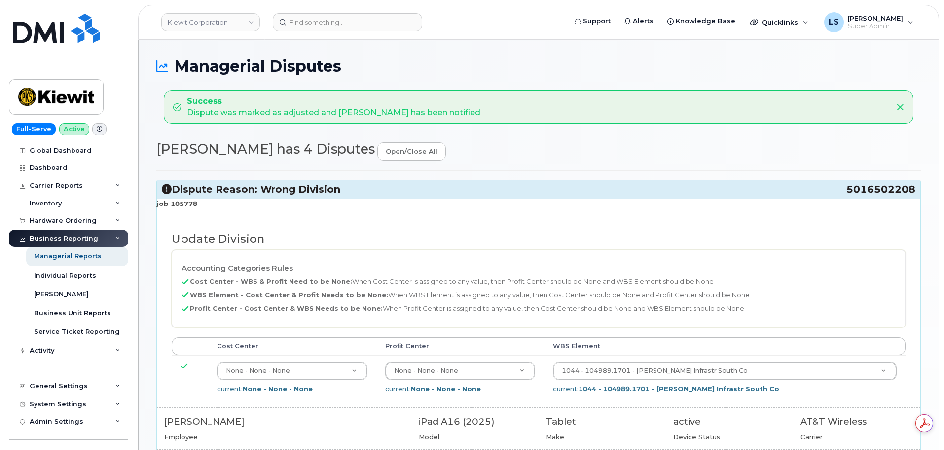
click at [186, 204] on strong "job 105778" at bounding box center [177, 203] width 40 height 8
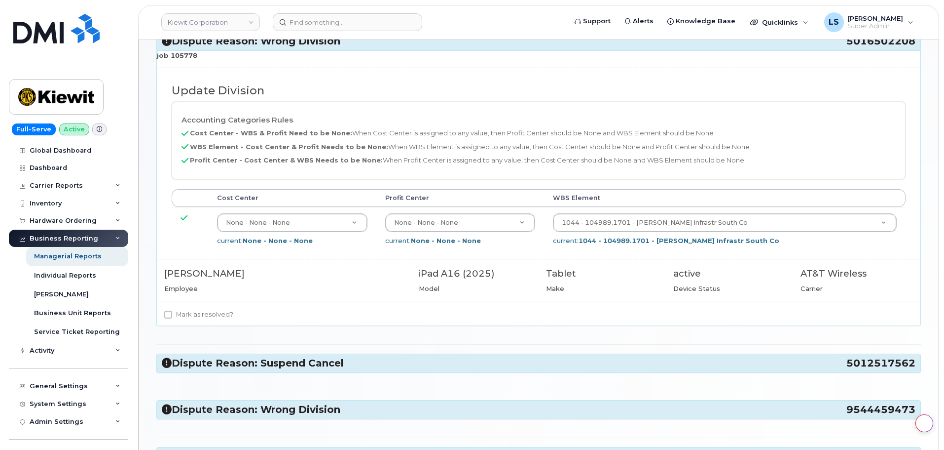
drag, startPoint x: 258, startPoint y: 359, endPoint x: 270, endPoint y: 325, distance: 36.2
click at [258, 359] on h3 "Dispute Reason: Suspend Cancel 5012517562" at bounding box center [539, 362] width 754 height 13
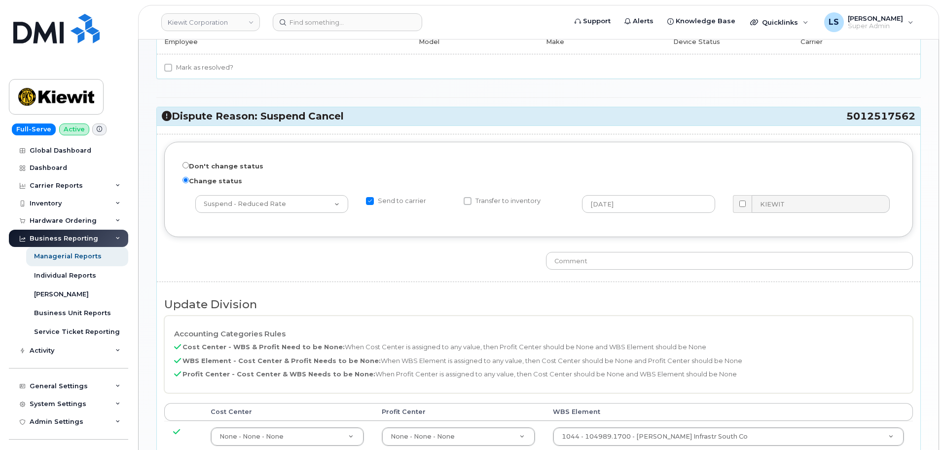
scroll to position [641, 0]
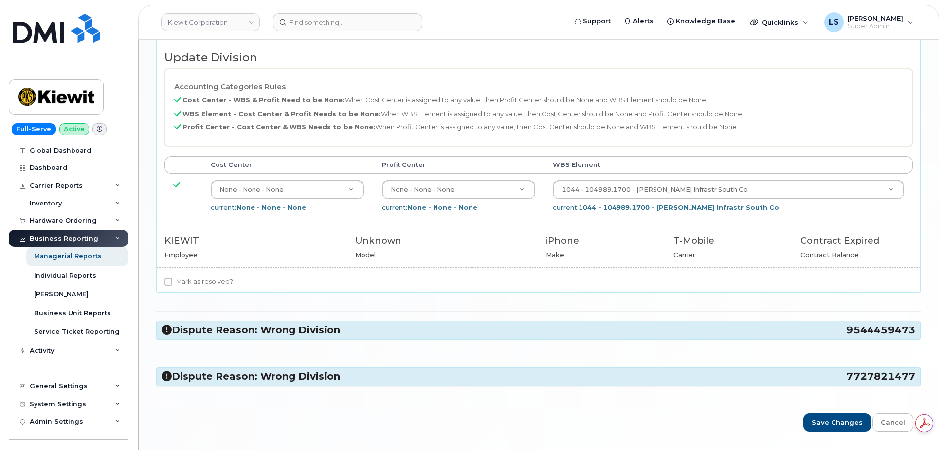
click at [188, 279] on label "Mark as resolved?" at bounding box center [198, 281] width 69 height 12
click at [172, 279] on input "Mark as resolved?" at bounding box center [168, 281] width 8 height 8
checkbox input "true"
click at [238, 327] on h3 "Dispute Reason: Wrong Division 9544459473" at bounding box center [539, 329] width 754 height 13
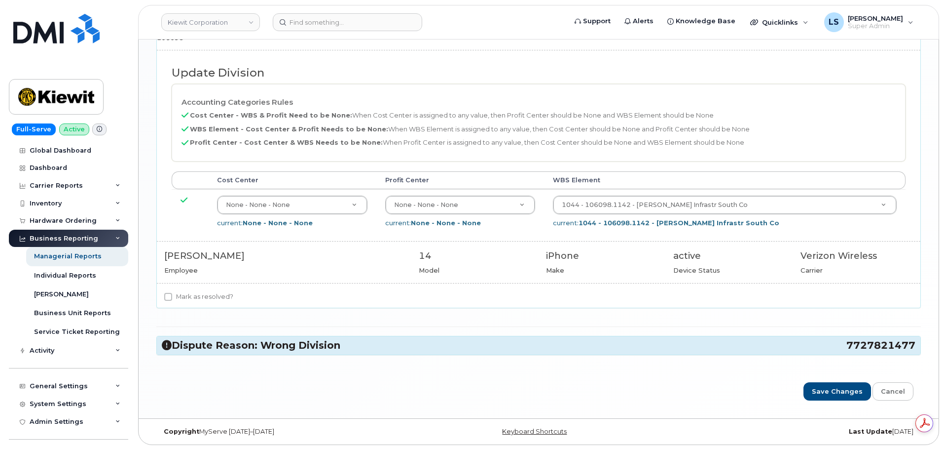
click at [278, 345] on h3 "Dispute Reason: Wrong Division 7727821477" at bounding box center [539, 344] width 754 height 13
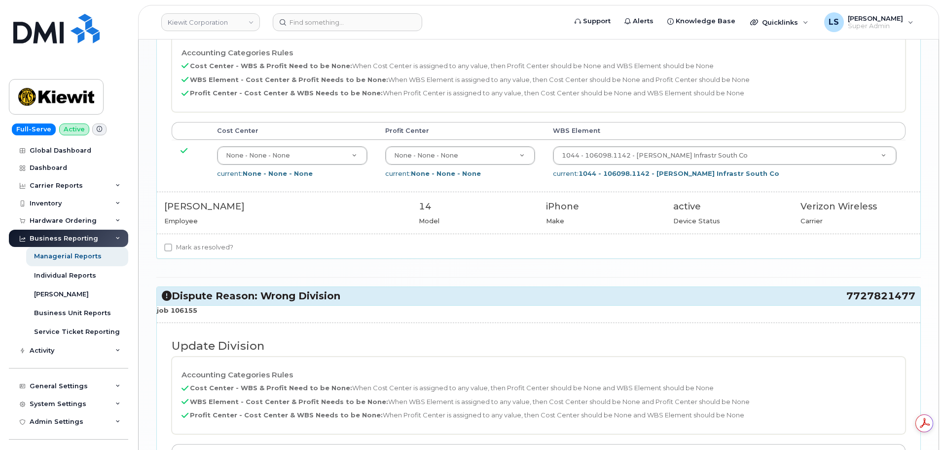
scroll to position [1223, 0]
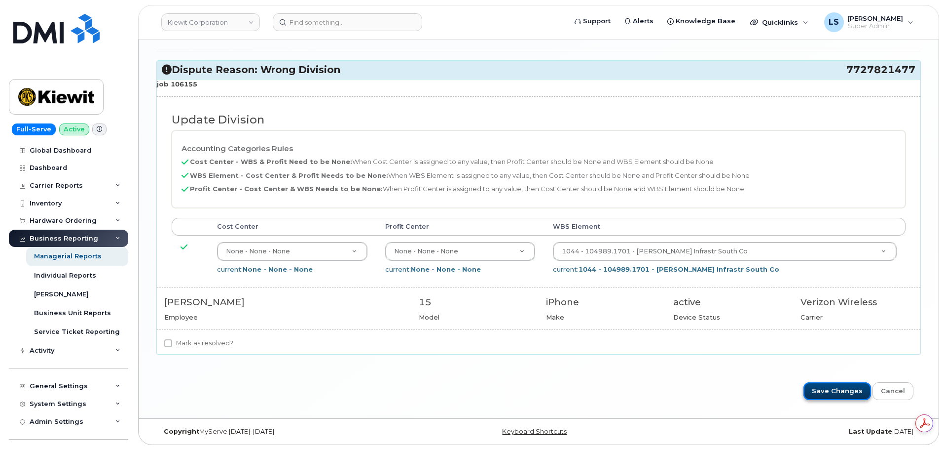
click at [836, 396] on input "Save Changes" at bounding box center [838, 391] width 68 height 18
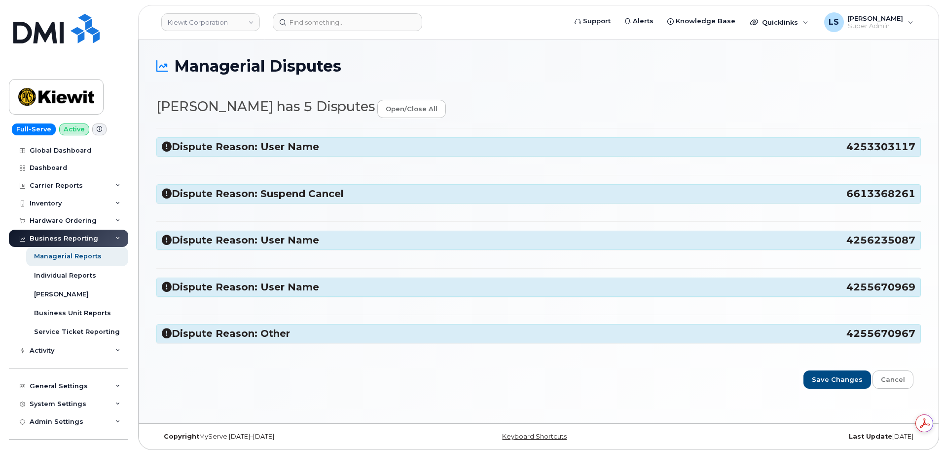
click at [307, 150] on h3 "Dispute Reason: User Name 4253303117" at bounding box center [539, 146] width 754 height 13
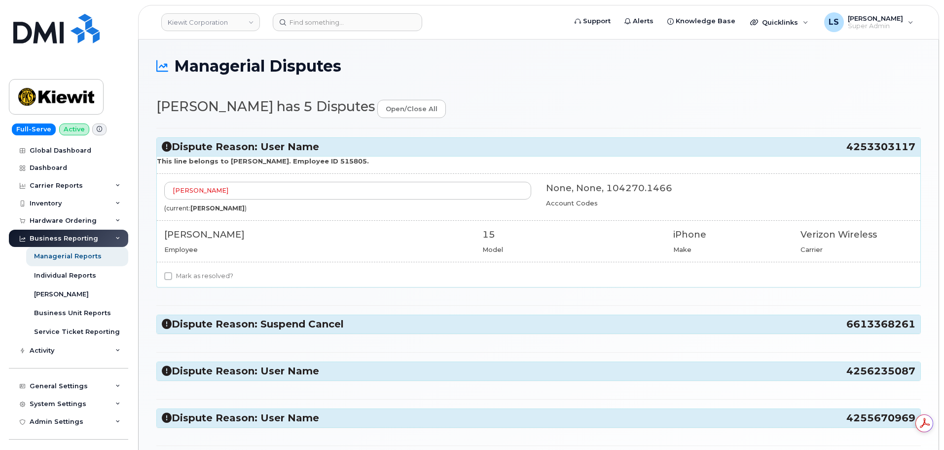
drag, startPoint x: 181, startPoint y: 276, endPoint x: 188, endPoint y: 273, distance: 7.1
click at [181, 276] on label "Mark as resolved?" at bounding box center [198, 276] width 69 height 12
click at [172, 276] on input "Mark as resolved?" at bounding box center [168, 276] width 8 height 8
checkbox input "true"
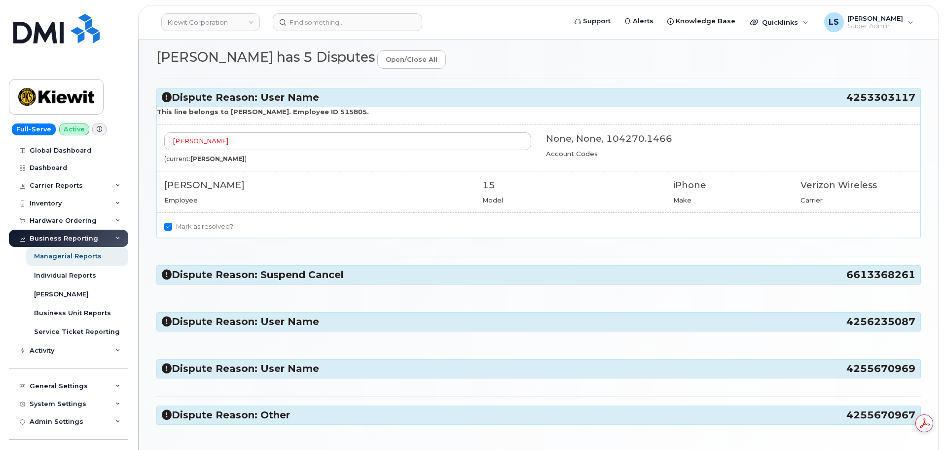
click at [225, 273] on h3 "Dispute Reason: Suspend Cancel 6613368261" at bounding box center [539, 274] width 754 height 13
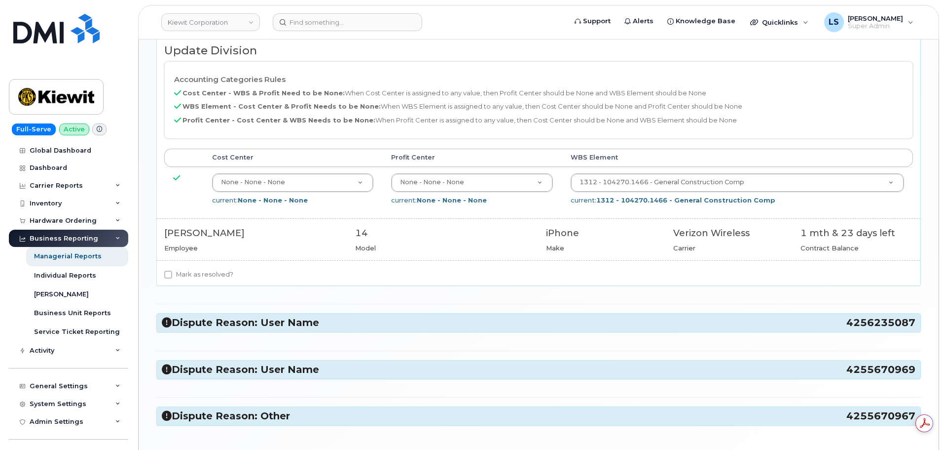
click at [205, 270] on label "Mark as resolved?" at bounding box center [198, 274] width 69 height 12
click at [172, 270] on input "Mark as resolved?" at bounding box center [168, 274] width 8 height 8
checkbox input "true"
click at [245, 323] on h3 "Dispute Reason: User Name 4256235087" at bounding box center [539, 322] width 754 height 13
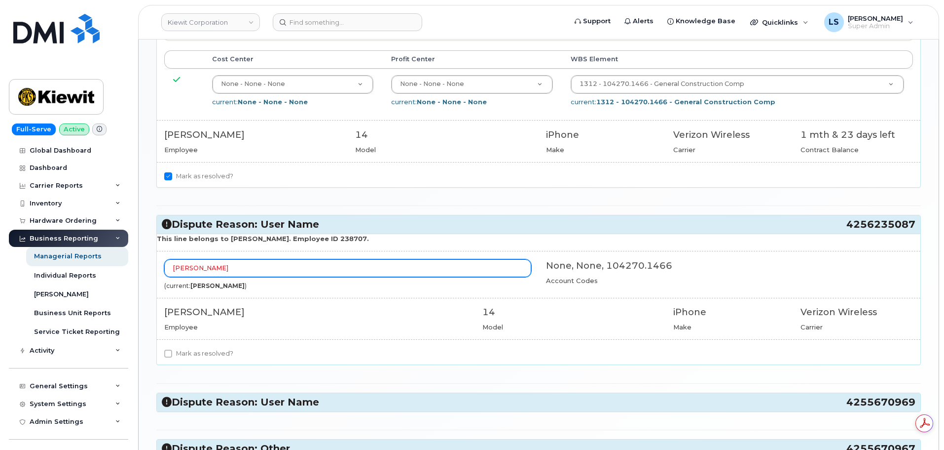
scroll to position [493, 0]
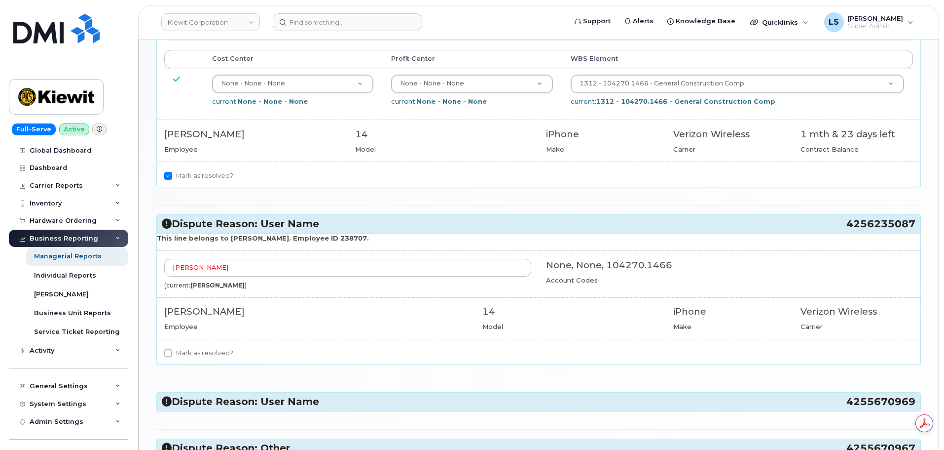
click at [205, 356] on label "Mark as resolved?" at bounding box center [198, 353] width 69 height 12
click at [172, 356] on input "Mark as resolved?" at bounding box center [168, 353] width 8 height 8
checkbox input "true"
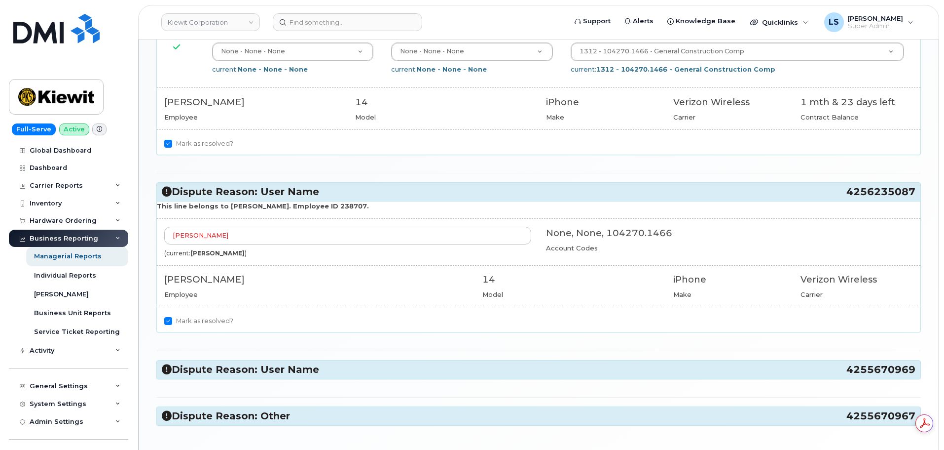
scroll to position [543, 0]
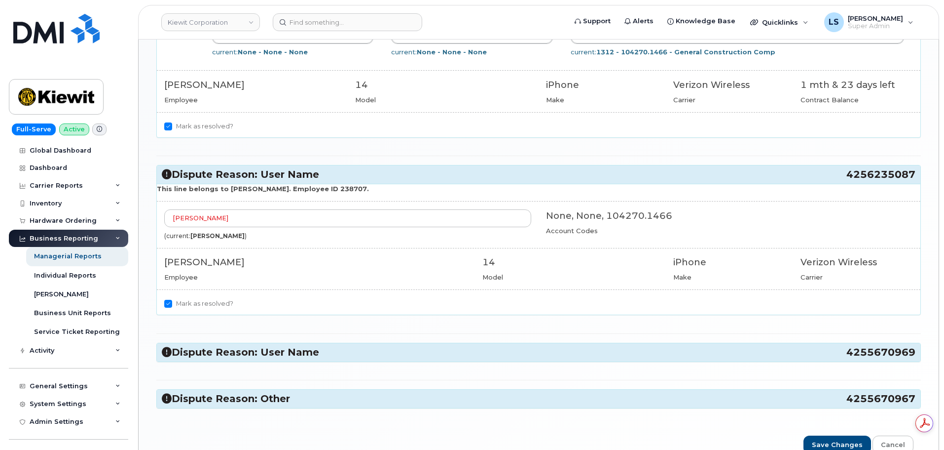
click at [279, 360] on div "Dispute Reason: User Name 4255670969" at bounding box center [539, 352] width 764 height 18
click at [279, 355] on h3 "Dispute Reason: User Name 4255670969" at bounding box center [539, 351] width 754 height 13
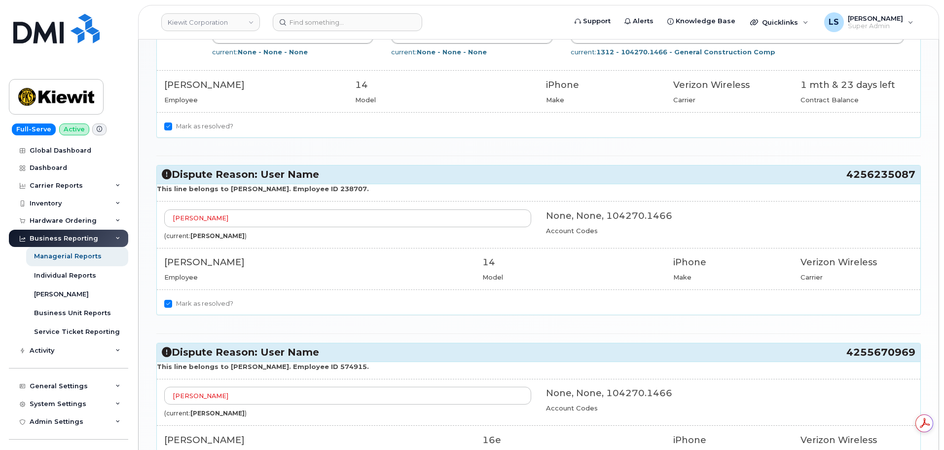
scroll to position [691, 0]
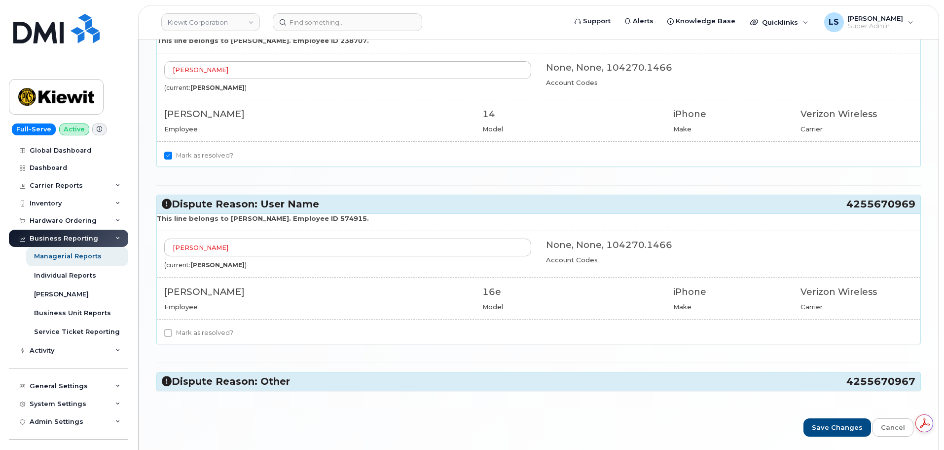
click at [212, 327] on label "Mark as resolved?" at bounding box center [198, 333] width 69 height 12
click at [172, 329] on input "Mark as resolved?" at bounding box center [168, 333] width 8 height 8
checkbox input "true"
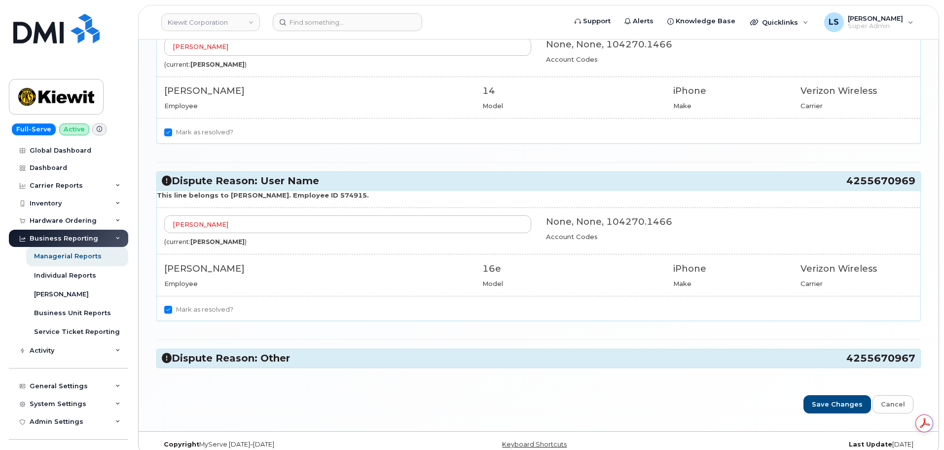
scroll to position [727, 0]
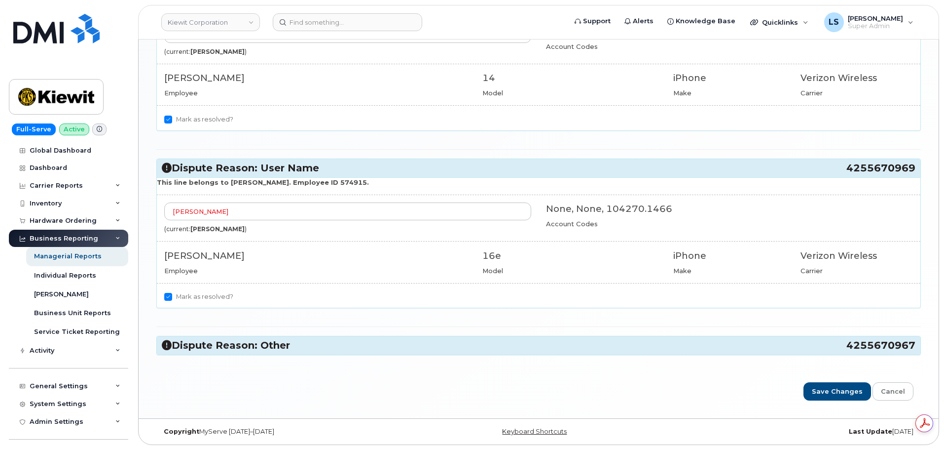
click at [247, 342] on h3 "Dispute Reason: Other 4255670967" at bounding box center [539, 344] width 754 height 13
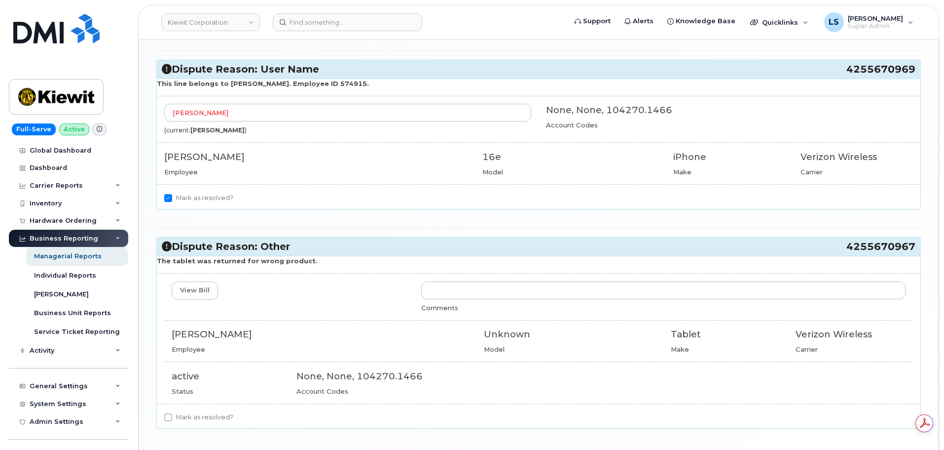
scroll to position [875, 0]
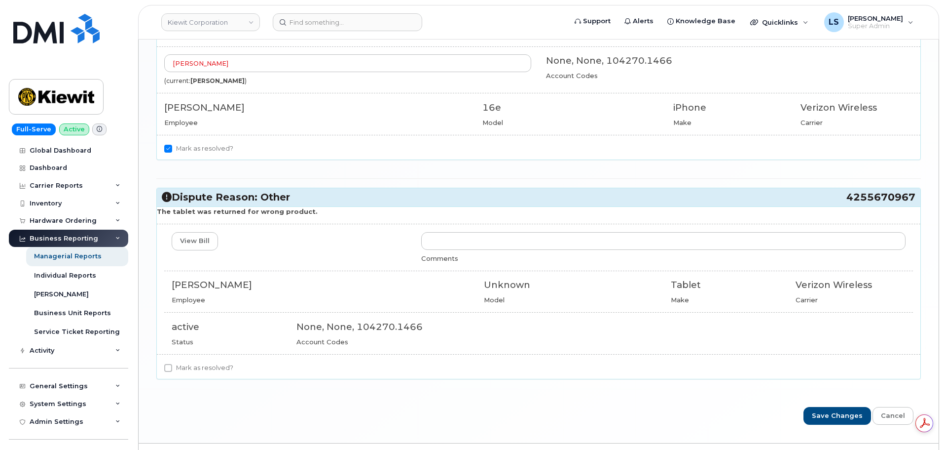
click at [176, 363] on label "Mark as resolved?" at bounding box center [198, 368] width 69 height 12
click at [172, 364] on input "Mark as resolved?" at bounding box center [168, 368] width 8 height 8
checkbox input "true"
click at [818, 412] on input "Save Changes" at bounding box center [838, 416] width 68 height 18
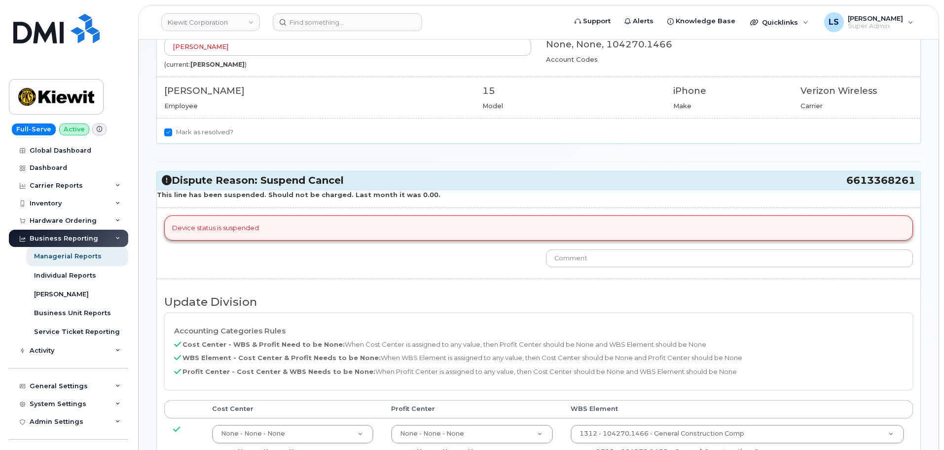
scroll to position [36, 0]
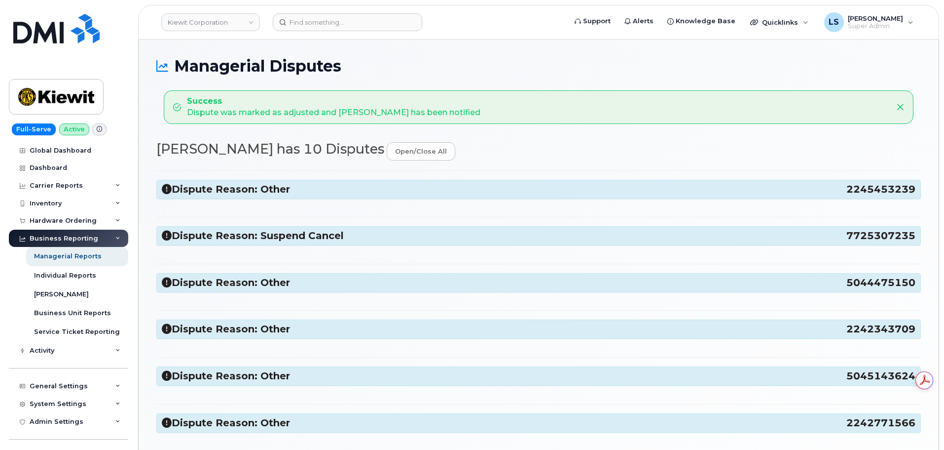
click at [259, 196] on div "Dispute Reason: Other 2245453239" at bounding box center [539, 189] width 764 height 18
click at [260, 194] on h3 "Dispute Reason: Other 2245453239" at bounding box center [539, 189] width 754 height 13
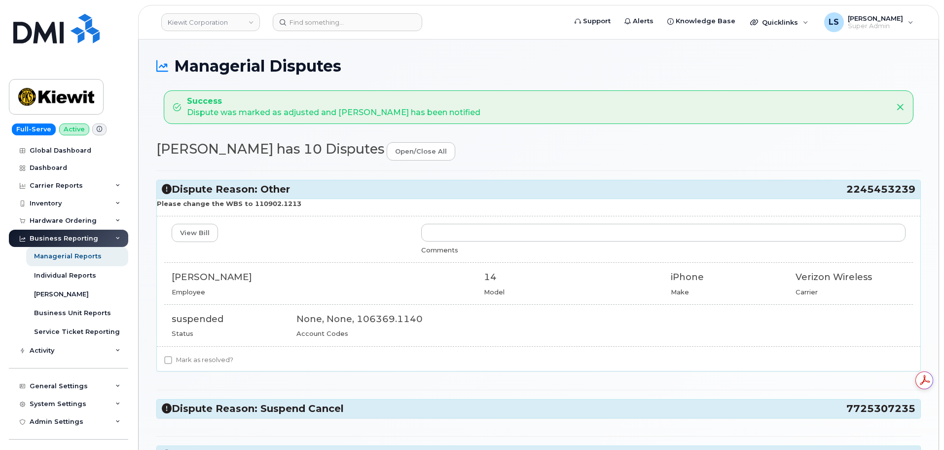
drag, startPoint x: 282, startPoint y: 273, endPoint x: 173, endPoint y: 270, distance: 109.1
click at [173, 270] on div "[PERSON_NAME]" at bounding box center [321, 276] width 298 height 13
copy div "[PERSON_NAME]"
click at [215, 355] on label "Mark as resolved?" at bounding box center [198, 360] width 69 height 12
click at [172, 356] on input "Mark as resolved?" at bounding box center [168, 360] width 8 height 8
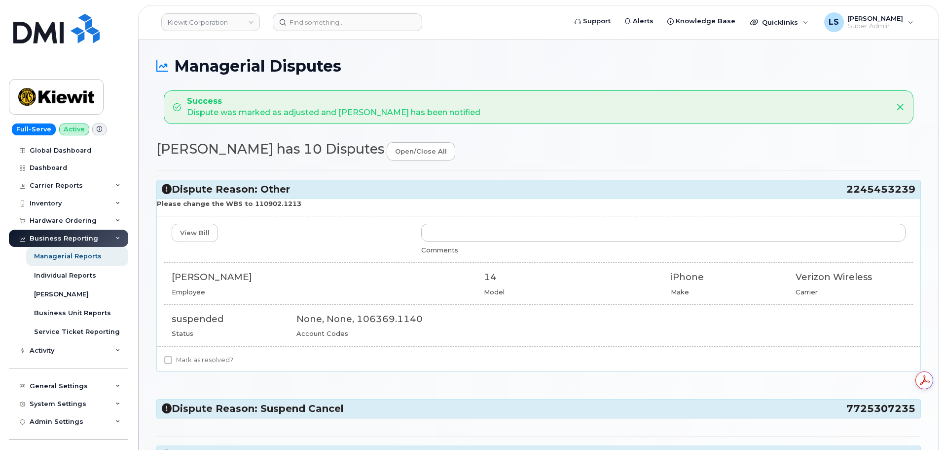
checkbox input "true"
drag, startPoint x: 307, startPoint y: 209, endPoint x: 264, endPoint y: 209, distance: 42.4
click at [264, 209] on div "Please change the WBS to 110902.1213 View Bill Comments DUSTIN LAGRANGE Employe…" at bounding box center [539, 284] width 764 height 172
drag, startPoint x: 248, startPoint y: 204, endPoint x: 297, endPoint y: 204, distance: 48.4
click at [297, 204] on p "Please change the WBS to 110902.1213" at bounding box center [539, 203] width 764 height 9
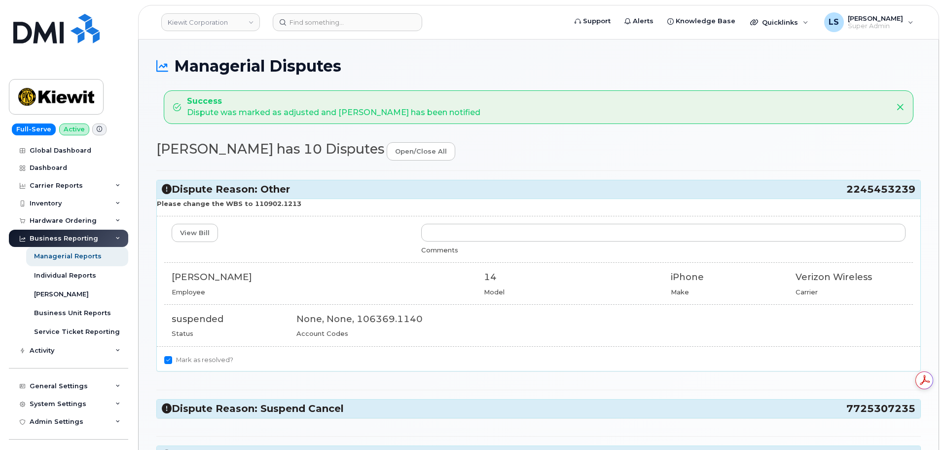
copy strong "110902.1213"
click at [300, 266] on div "View Bill Comments DUSTIN LAGRANGE Employee 14 Model iPhone Make Verizon Wirele…" at bounding box center [539, 281] width 764 height 114
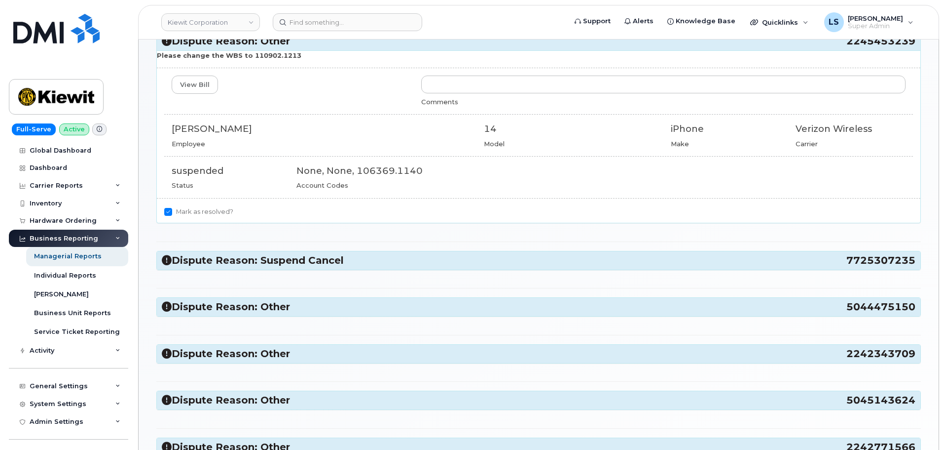
drag, startPoint x: 265, startPoint y: 260, endPoint x: 273, endPoint y: 263, distance: 8.4
click at [265, 260] on h3 "Dispute Reason: Suspend Cancel 7725307235" at bounding box center [539, 260] width 754 height 13
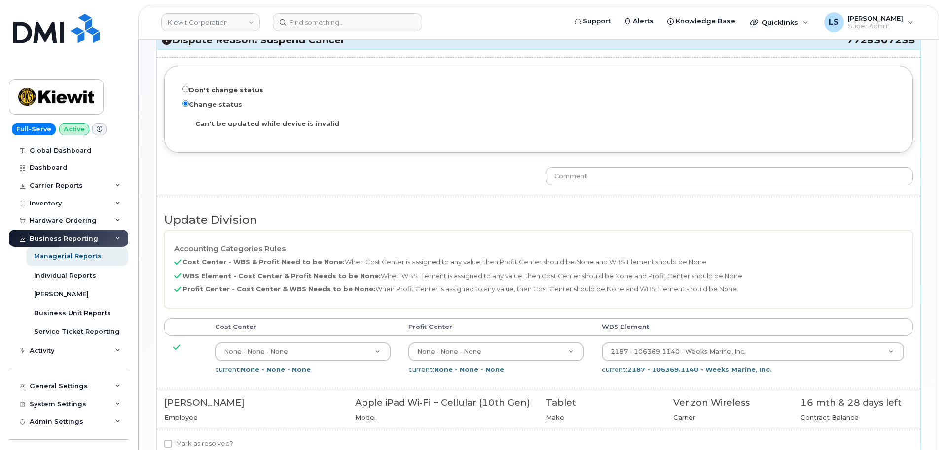
scroll to position [345, 0]
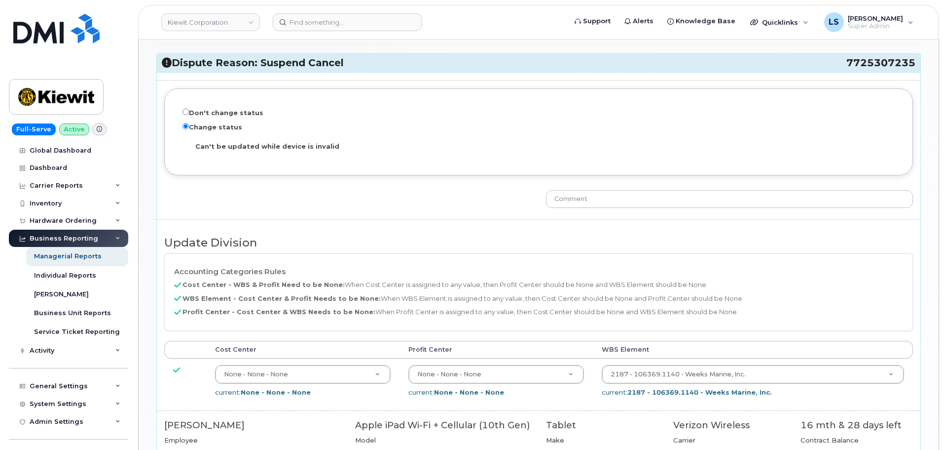
drag, startPoint x: 270, startPoint y: 152, endPoint x: 292, endPoint y: 154, distance: 21.3
click at [291, 154] on td "Can't be updated while device is invalid" at bounding box center [543, 146] width 713 height 21
click at [292, 154] on td "Can't be updated while device is invalid" at bounding box center [543, 146] width 713 height 21
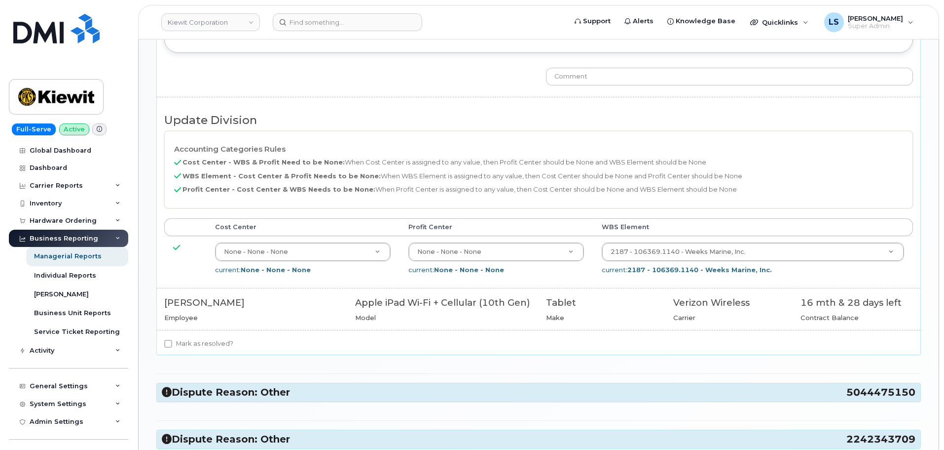
scroll to position [592, 0]
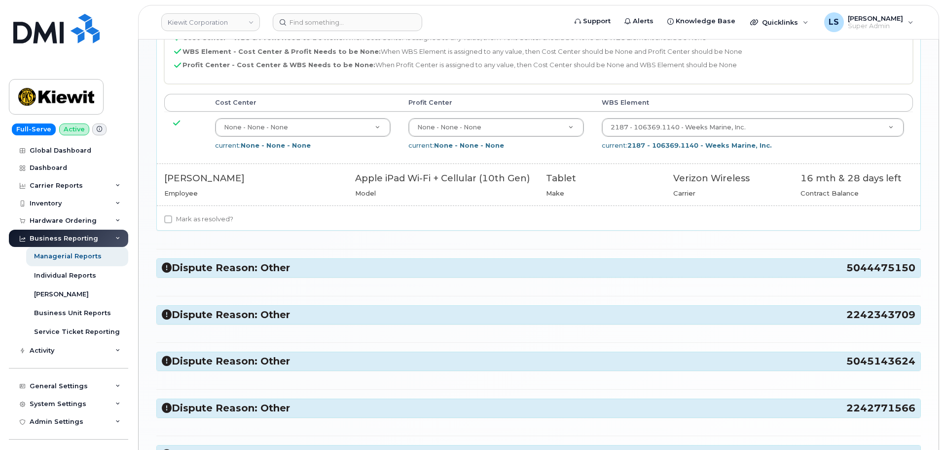
click at [213, 222] on label "Mark as resolved?" at bounding box center [198, 219] width 69 height 12
click at [172, 222] on input "Mark as resolved?" at bounding box center [168, 219] width 8 height 8
checkbox input "true"
click at [225, 253] on div "Dispute Reason: Other 2245453239 Please change the WBS to 110902.1213 View Bill…" at bounding box center [538, 95] width 765 height 1035
click at [229, 262] on h3 "Dispute Reason: Other 5044475150" at bounding box center [539, 267] width 754 height 13
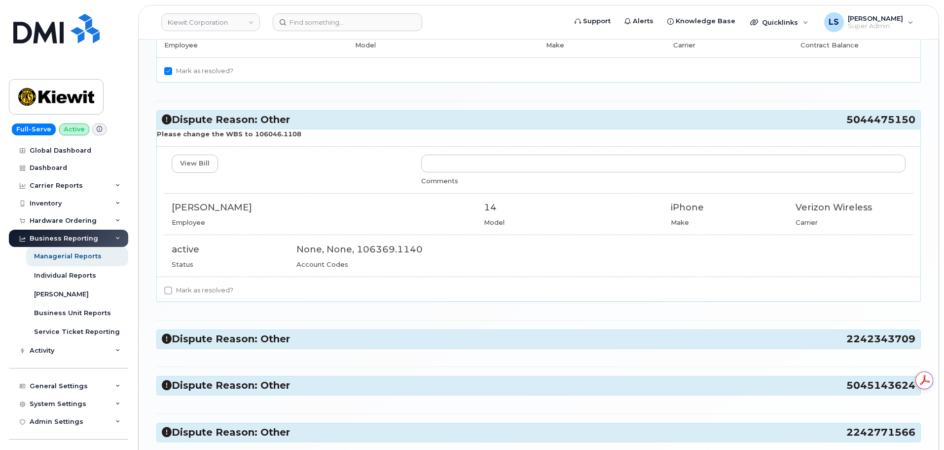
scroll to position [0, 0]
drag, startPoint x: 244, startPoint y: 207, endPoint x: 173, endPoint y: 208, distance: 70.6
click at [173, 208] on div "TODD WIRTZ" at bounding box center [321, 207] width 298 height 13
copy div "TODD WIRTZ"
drag, startPoint x: 300, startPoint y: 137, endPoint x: 248, endPoint y: 136, distance: 51.3
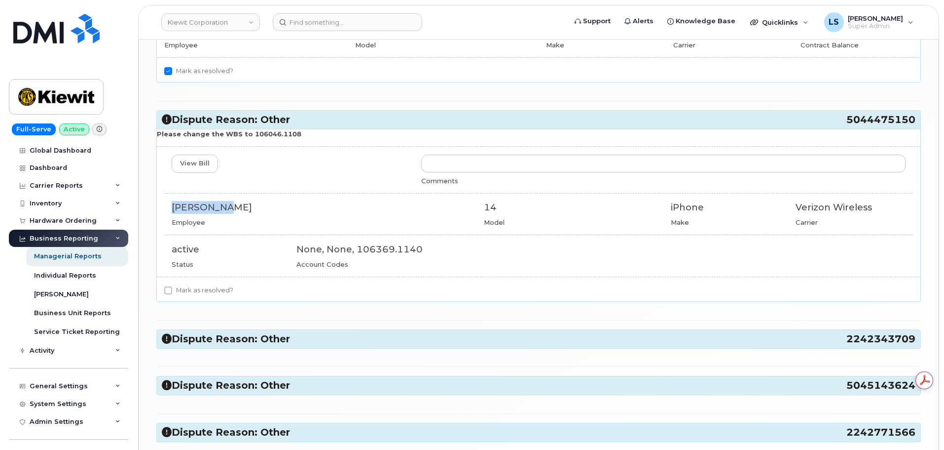
click at [248, 136] on p "Please change the WBS to 106046.1108" at bounding box center [539, 133] width 764 height 9
copy strong "106046.1108"
click at [210, 291] on label "Mark as resolved?" at bounding box center [198, 290] width 69 height 12
click at [172, 291] on input "Mark as resolved?" at bounding box center [168, 290] width 8 height 8
checkbox input "true"
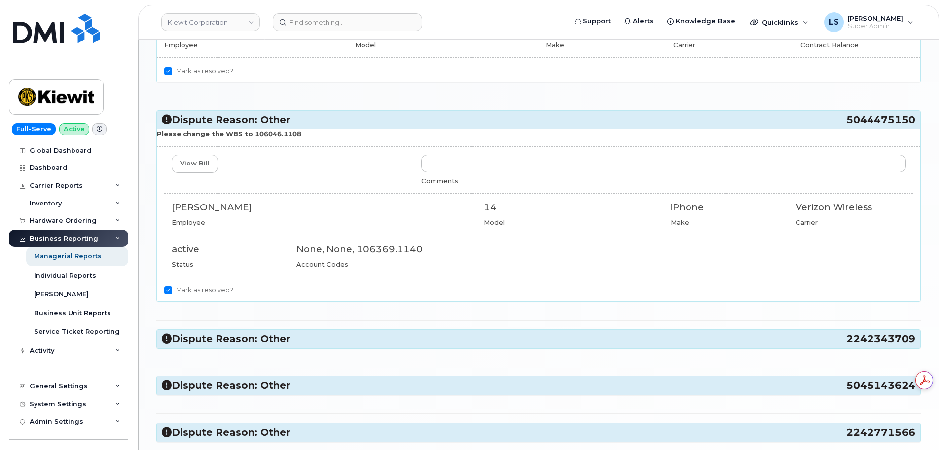
click at [260, 333] on h3 "Dispute Reason: Other 2242343709" at bounding box center [539, 338] width 754 height 13
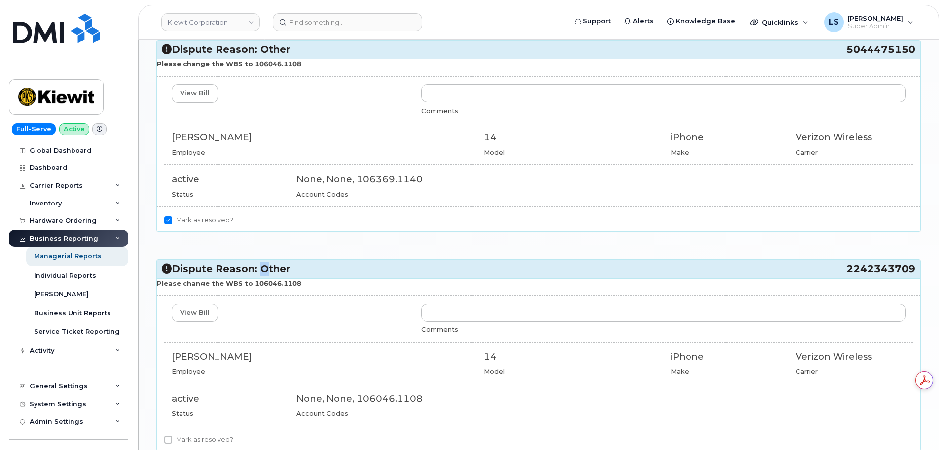
scroll to position [888, 0]
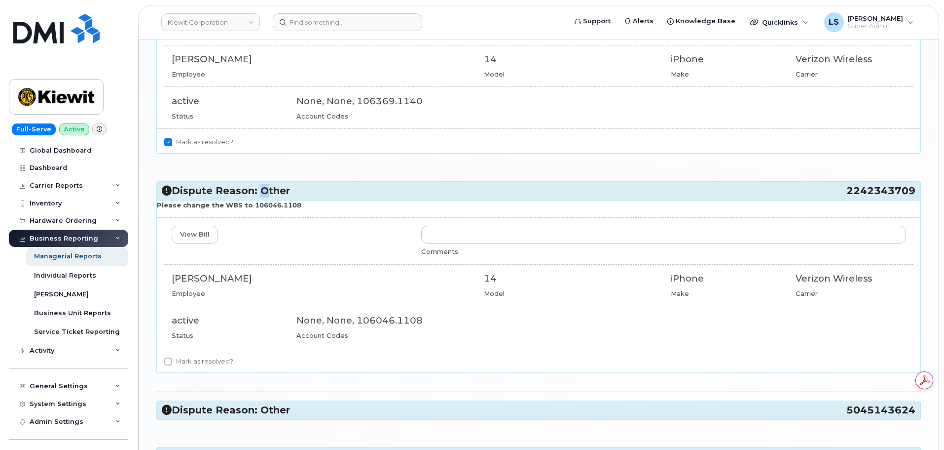
drag, startPoint x: 270, startPoint y: 280, endPoint x: 172, endPoint y: 279, distance: 98.7
click at [172, 279] on div "CHRISTOPHER ODEN" at bounding box center [321, 278] width 298 height 13
copy div "CHRISTOPHER ODEN"
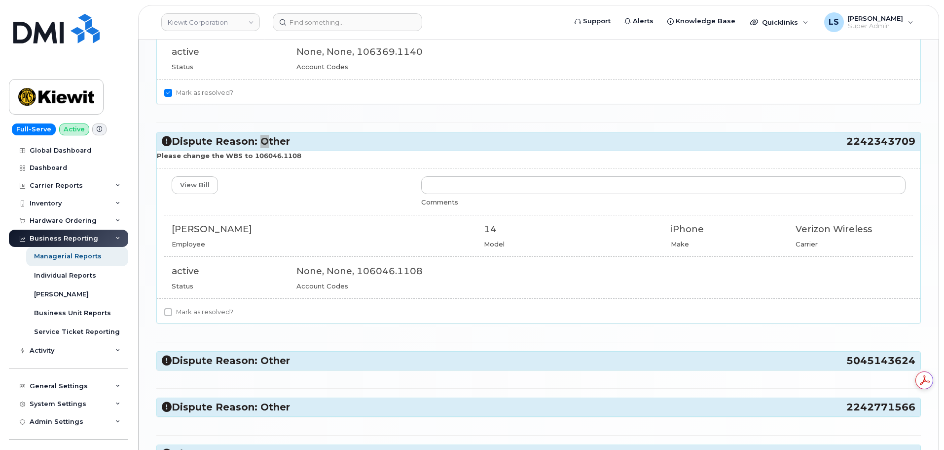
scroll to position [0, 0]
drag, startPoint x: 300, startPoint y: 156, endPoint x: 247, endPoint y: 160, distance: 52.5
click at [247, 160] on p "Please change the WBS to 106046.1108" at bounding box center [539, 155] width 764 height 9
copy strong "106046.1108"
click at [191, 312] on label "Mark as resolved?" at bounding box center [198, 312] width 69 height 12
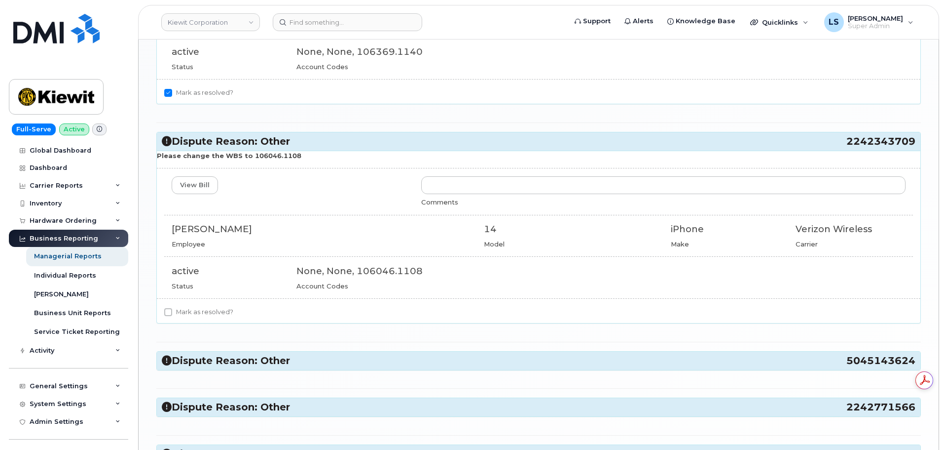
click at [172, 312] on input "Mark as resolved?" at bounding box center [168, 312] width 8 height 8
checkbox input "true"
drag, startPoint x: 228, startPoint y: 355, endPoint x: 277, endPoint y: 256, distance: 109.9
click at [228, 355] on h3 "Dispute Reason: Other 5045143624" at bounding box center [539, 360] width 754 height 13
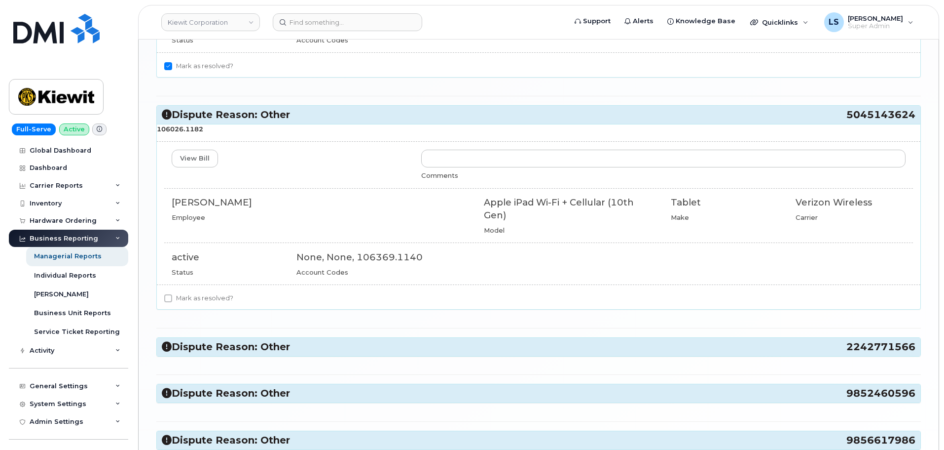
scroll to position [1184, 0]
drag, startPoint x: 279, startPoint y: 202, endPoint x: 166, endPoint y: 206, distance: 113.1
click at [166, 206] on div "EUGENIO SALINAS JR Employee" at bounding box center [320, 208] width 312 height 26
copy div "[PERSON_NAME]"
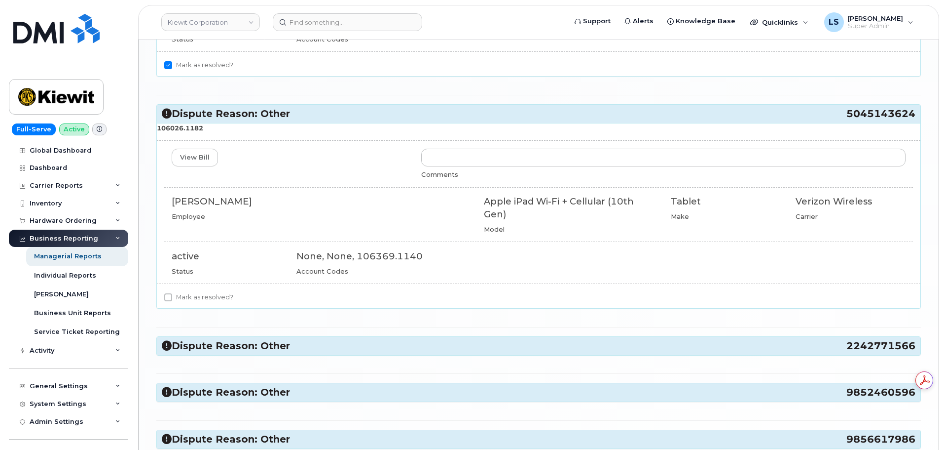
drag, startPoint x: 212, startPoint y: 127, endPoint x: 158, endPoint y: 131, distance: 53.9
click at [158, 131] on p "106026.1182" at bounding box center [539, 127] width 764 height 9
copy strong "106026.1182"
click at [202, 293] on label "Mark as resolved?" at bounding box center [198, 297] width 69 height 12
click at [172, 293] on input "Mark as resolved?" at bounding box center [168, 297] width 8 height 8
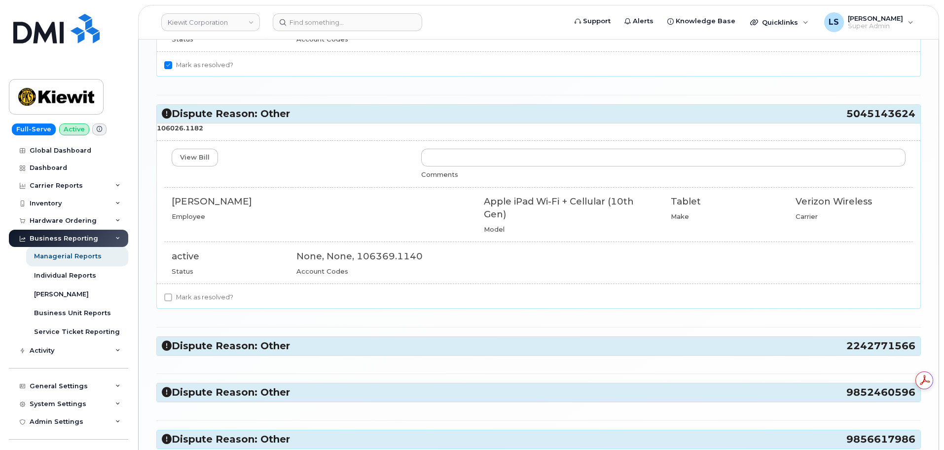
checkbox input "true"
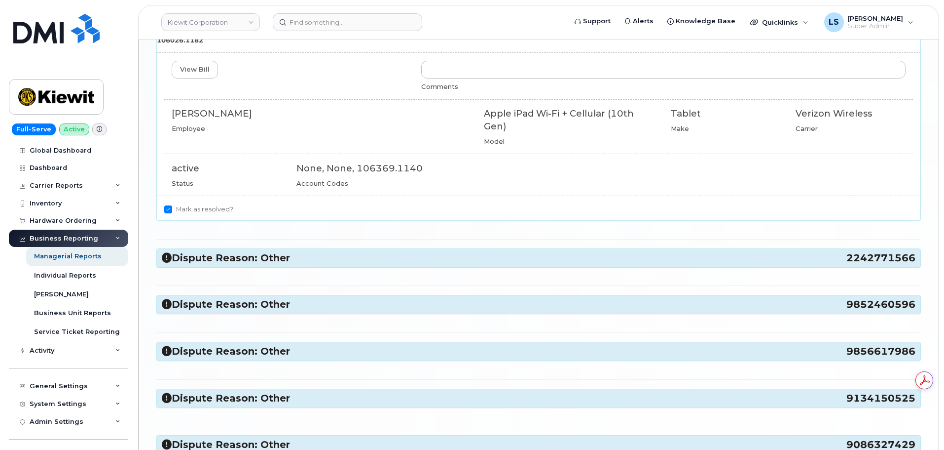
scroll to position [1371, 0]
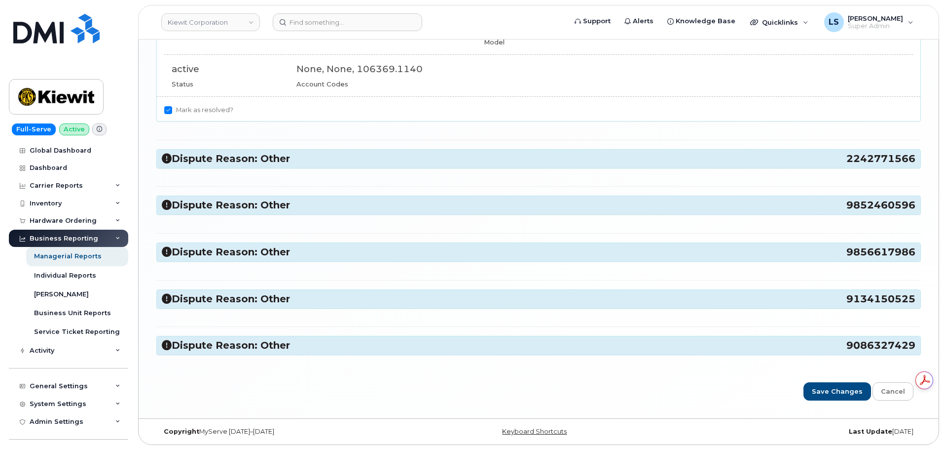
click at [234, 166] on div "Dispute Reason: Other 2242771566" at bounding box center [539, 159] width 764 height 18
click at [238, 164] on h3 "Dispute Reason: Other 2242771566" at bounding box center [539, 158] width 754 height 13
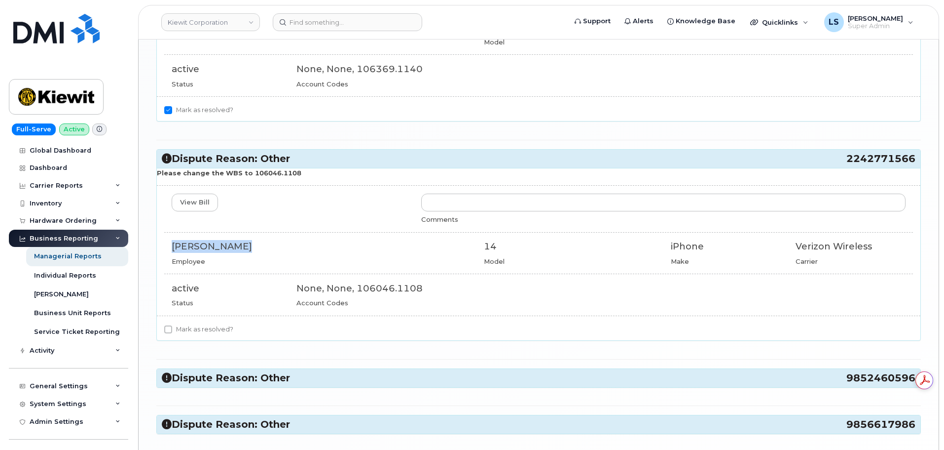
drag, startPoint x: 220, startPoint y: 246, endPoint x: 174, endPoint y: 247, distance: 45.9
click at [174, 247] on div "[PERSON_NAME]" at bounding box center [321, 246] width 298 height 13
copy div "[PERSON_NAME]"
click at [185, 333] on label "Mark as resolved?" at bounding box center [198, 329] width 69 height 12
click at [172, 333] on input "Mark as resolved?" at bounding box center [168, 329] width 8 height 8
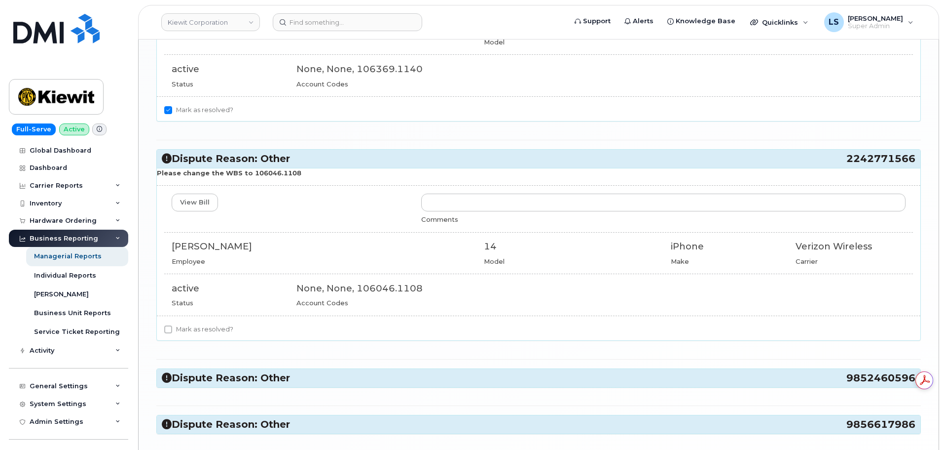
checkbox input "true"
drag, startPoint x: 207, startPoint y: 380, endPoint x: 296, endPoint y: 289, distance: 127.4
click at [207, 379] on h3 "Dispute Reason: Other 9852460596" at bounding box center [539, 377] width 754 height 13
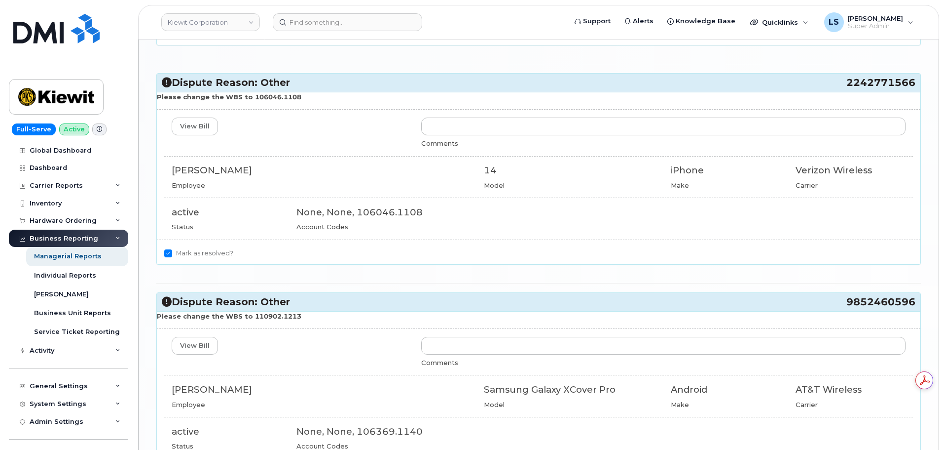
scroll to position [1569, 0]
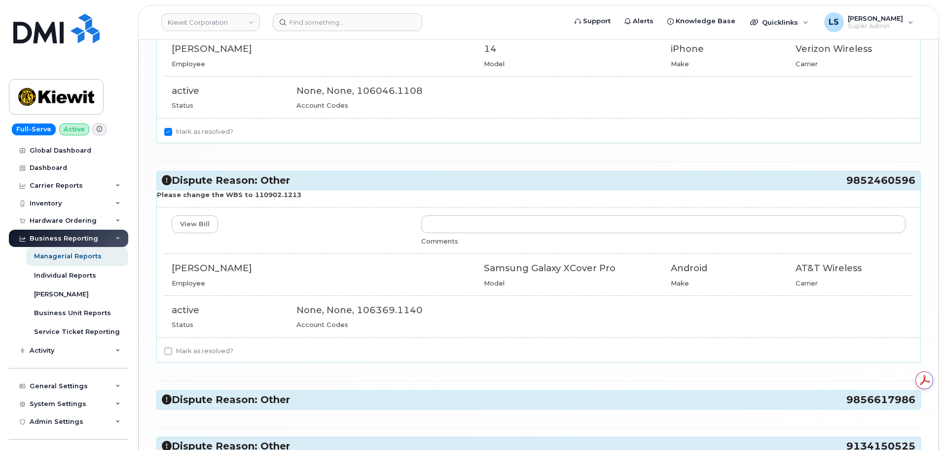
drag, startPoint x: 231, startPoint y: 271, endPoint x: 161, endPoint y: 269, distance: 70.6
click at [161, 269] on div "View Bill Comments ROBERT HILL JR Employee Samsung Galaxy XCover Pro Model Andr…" at bounding box center [539, 272] width 764 height 114
copy div "[PERSON_NAME]"
drag, startPoint x: 280, startPoint y: 192, endPoint x: 248, endPoint y: 198, distance: 32.6
click at [248, 198] on p "Please change the WBS to 110902.1213" at bounding box center [539, 194] width 764 height 9
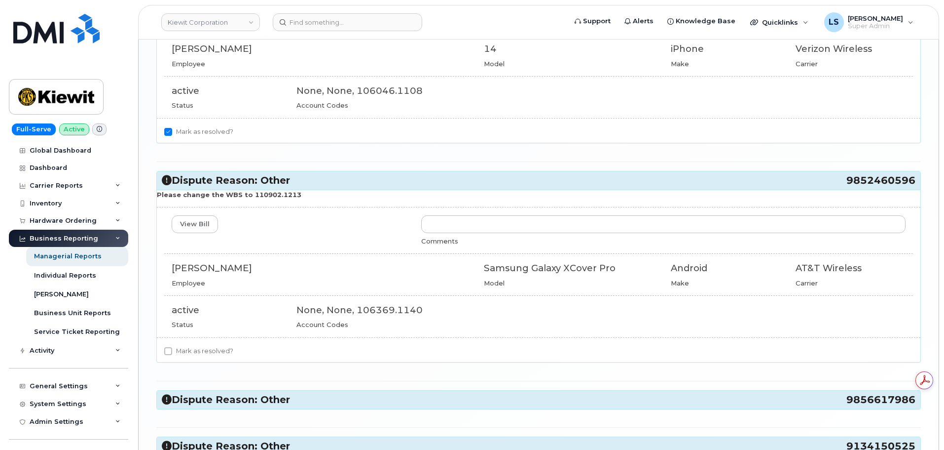
drag, startPoint x: 191, startPoint y: 355, endPoint x: 201, endPoint y: 343, distance: 16.1
click at [191, 355] on label "Mark as resolved?" at bounding box center [198, 351] width 69 height 12
click at [172, 355] on input "Mark as resolved?" at bounding box center [168, 351] width 8 height 8
checkbox input "true"
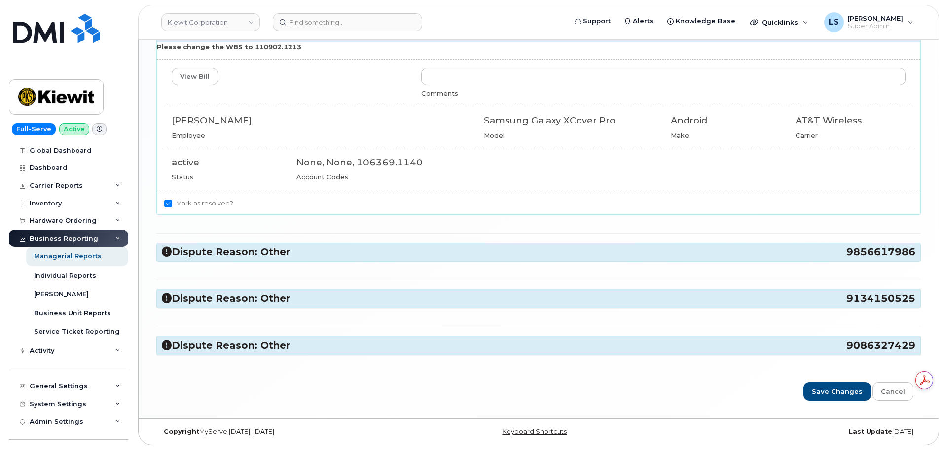
click at [250, 252] on h3 "Dispute Reason: Other 9856617986" at bounding box center [539, 251] width 754 height 13
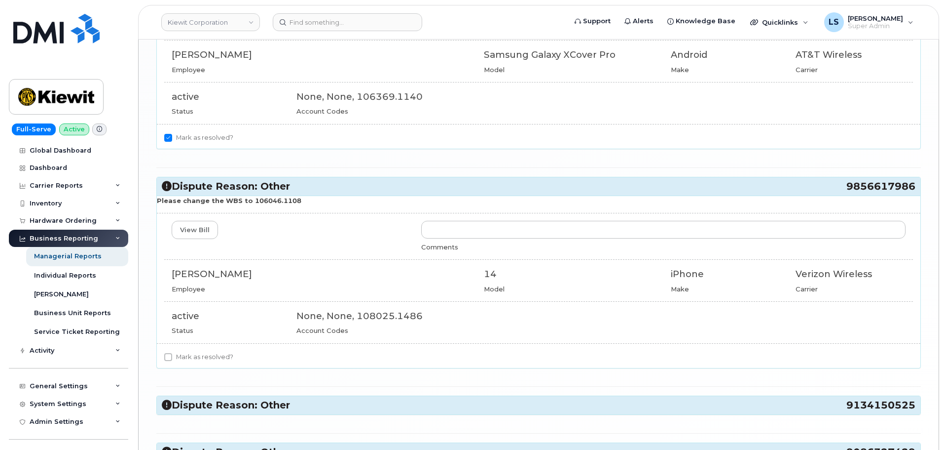
scroll to position [1854, 0]
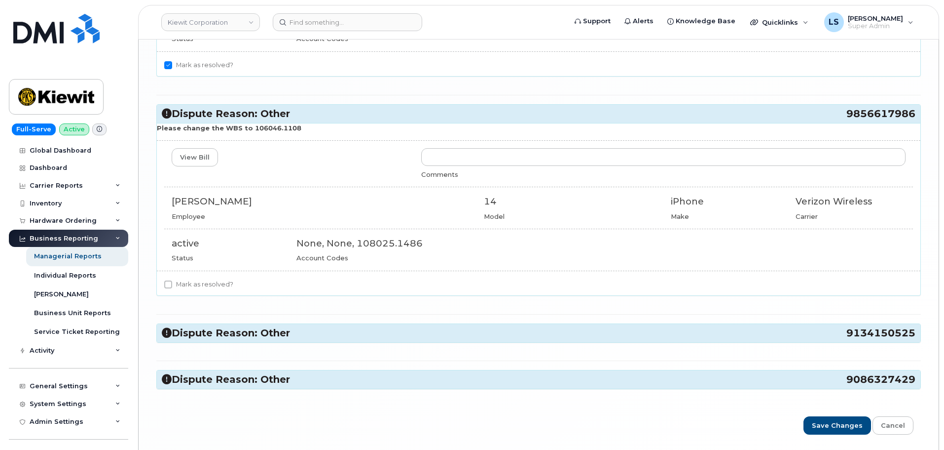
drag, startPoint x: 246, startPoint y: 199, endPoint x: 175, endPoint y: 203, distance: 70.7
click at [175, 203] on div "[PERSON_NAME]" at bounding box center [321, 201] width 298 height 13
drag, startPoint x: 306, startPoint y: 122, endPoint x: 306, endPoint y: 129, distance: 6.9
click at [280, 129] on div "Dispute Reason: Other 9856617986 Please change the WBS to 106046.1108 View Bill…" at bounding box center [538, 199] width 765 height 191
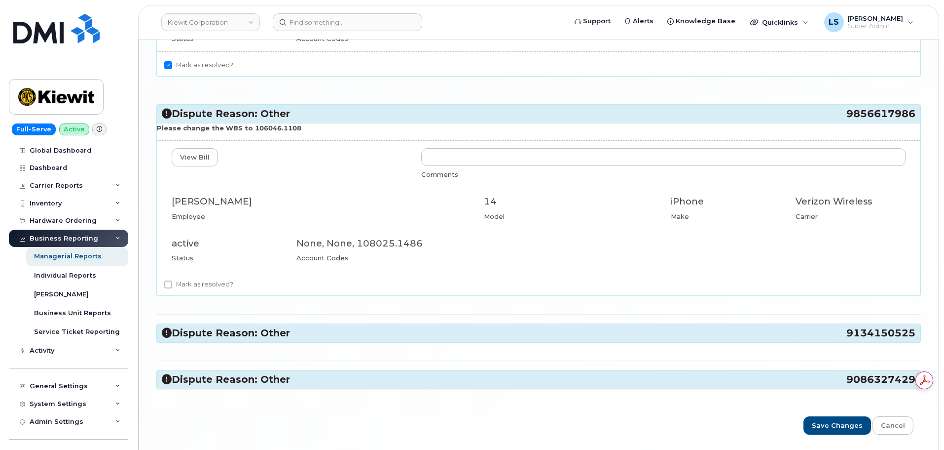
drag, startPoint x: 312, startPoint y: 131, endPoint x: 305, endPoint y: 133, distance: 7.7
click at [311, 131] on p "Please change the WBS to 106046.1108" at bounding box center [539, 127] width 764 height 9
drag, startPoint x: 305, startPoint y: 133, endPoint x: 247, endPoint y: 131, distance: 57.8
click at [247, 131] on div "Please change the WBS to 106046.1108 View Bill Comments WILLIAM THERIOT Employe…" at bounding box center [539, 209] width 764 height 172
drag, startPoint x: 220, startPoint y: 284, endPoint x: 311, endPoint y: 297, distance: 92.7
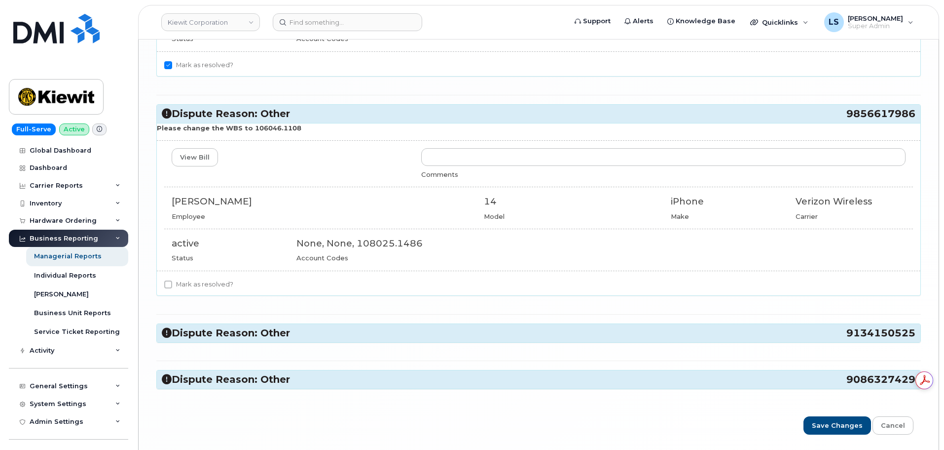
click at [220, 284] on label "Mark as resolved?" at bounding box center [198, 284] width 69 height 12
click at [172, 284] on input "Mark as resolved?" at bounding box center [168, 284] width 8 height 8
checkbox input "true"
click at [298, 325] on div "Dispute Reason: Other 9134150525" at bounding box center [539, 333] width 764 height 18
click at [295, 332] on h3 "Dispute Reason: Other 9134150525" at bounding box center [539, 332] width 754 height 13
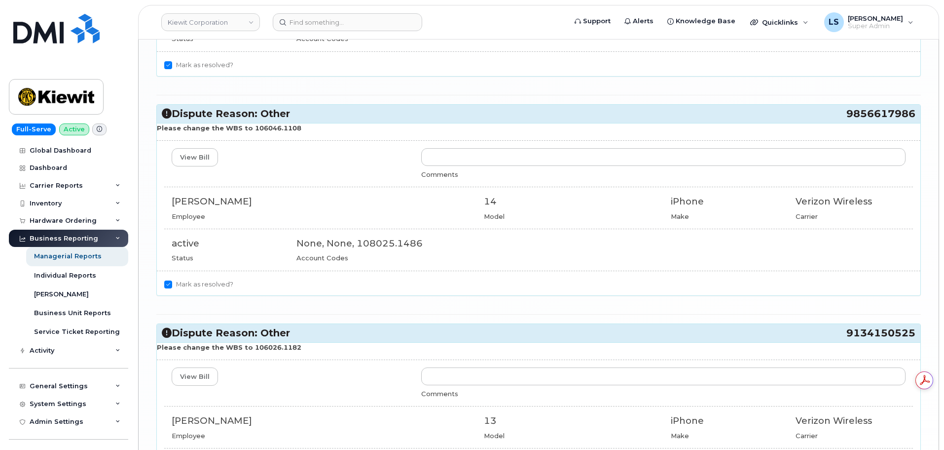
scroll to position [2002, 0]
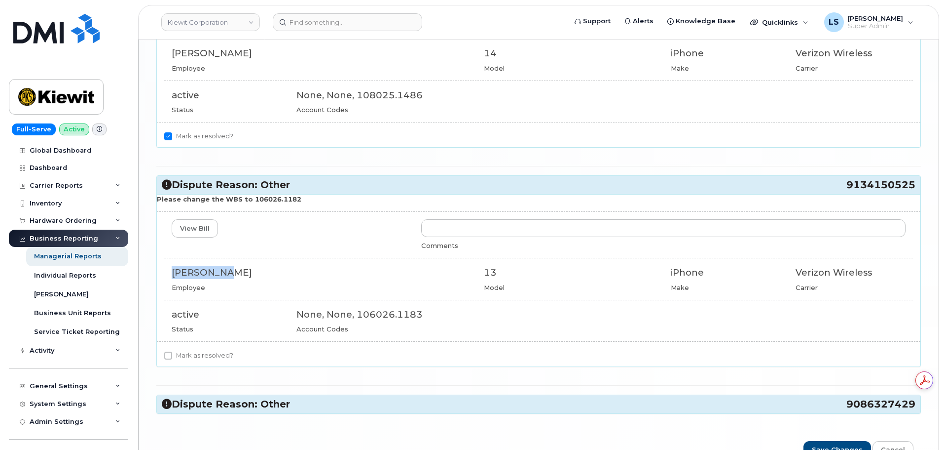
drag, startPoint x: 236, startPoint y: 278, endPoint x: 172, endPoint y: 277, distance: 63.7
click at [172, 277] on div "[PERSON_NAME]" at bounding box center [321, 272] width 298 height 13
drag, startPoint x: 294, startPoint y: 265, endPoint x: 288, endPoint y: 267, distance: 5.8
click at [294, 264] on div "View Bill Comments CAROL MARKS Employee 13 Model iPhone Make Verizon Wireless C…" at bounding box center [539, 276] width 764 height 114
drag, startPoint x: 255, startPoint y: 272, endPoint x: 176, endPoint y: 277, distance: 78.6
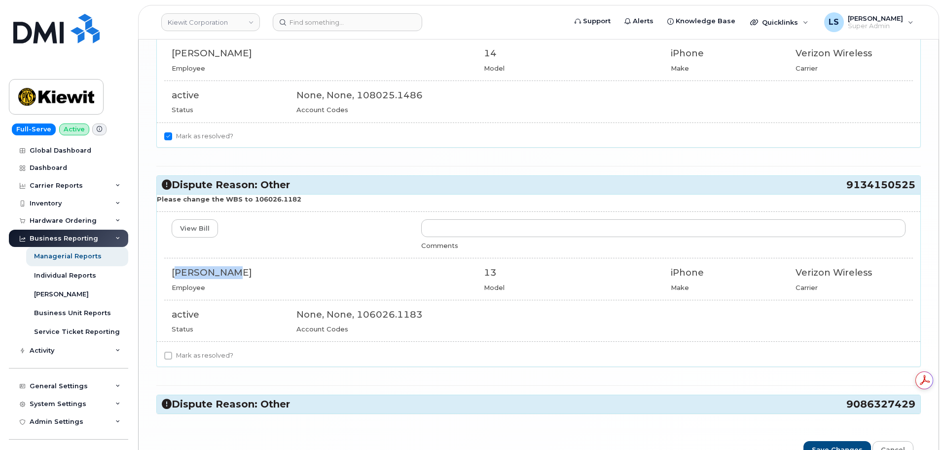
click at [176, 277] on div "[PERSON_NAME]" at bounding box center [321, 272] width 298 height 13
drag, startPoint x: 167, startPoint y: 272, endPoint x: 259, endPoint y: 265, distance: 92.1
click at [259, 265] on div "View Bill Comments CAROL MARKS Employee 13 Model iPhone Make Verizon Wireless C…" at bounding box center [539, 276] width 764 height 114
click at [264, 411] on div "Dispute Reason: Other 9086327429" at bounding box center [539, 404] width 764 height 18
drag, startPoint x: 280, startPoint y: 403, endPoint x: 346, endPoint y: 363, distance: 77.3
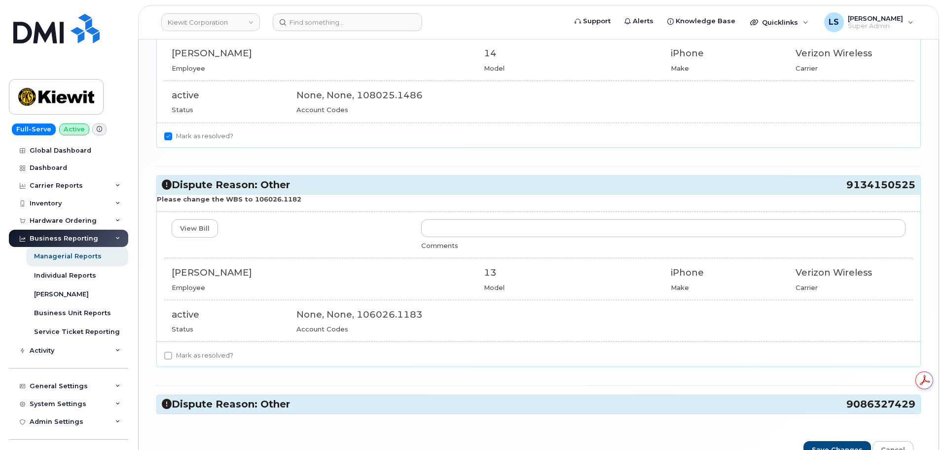
click at [280, 403] on h3 "Dispute Reason: Other 9086327429" at bounding box center [539, 403] width 754 height 13
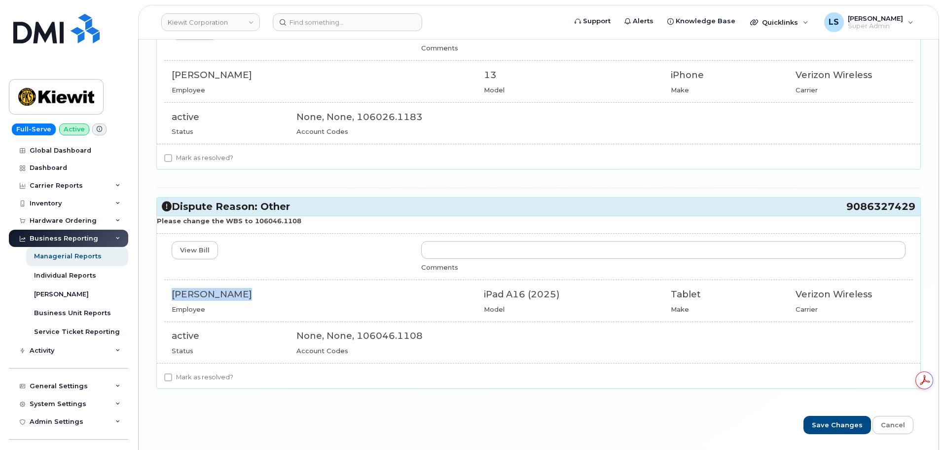
drag, startPoint x: 236, startPoint y: 293, endPoint x: 175, endPoint y: 290, distance: 61.3
click at [174, 293] on div "[PERSON_NAME]" at bounding box center [321, 294] width 298 height 13
click at [189, 374] on label "Mark as resolved?" at bounding box center [198, 377] width 69 height 12
click at [172, 374] on input "Mark as resolved?" at bounding box center [168, 377] width 8 height 8
checkbox input "true"
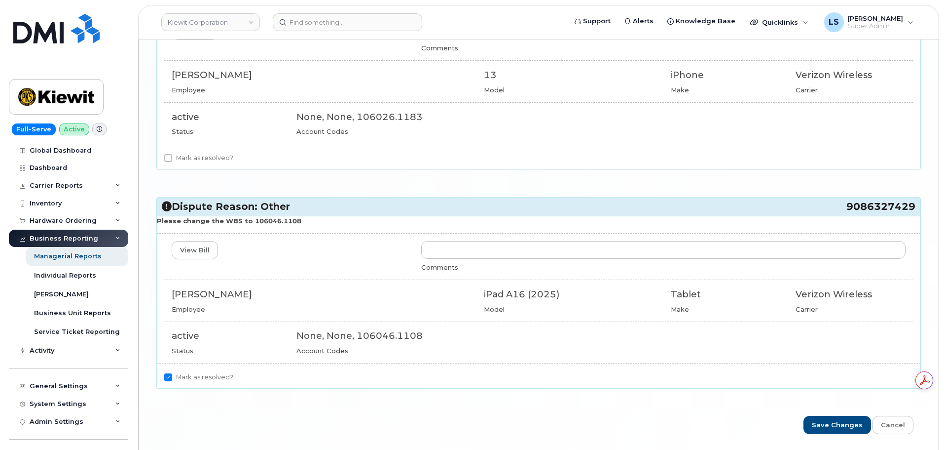
click at [221, 157] on label "Mark as resolved?" at bounding box center [198, 158] width 69 height 12
click at [172, 157] on input "Mark as resolved?" at bounding box center [168, 158] width 8 height 8
checkbox input "true"
click at [331, 252] on div "View Bill" at bounding box center [289, 250] width 250 height 18
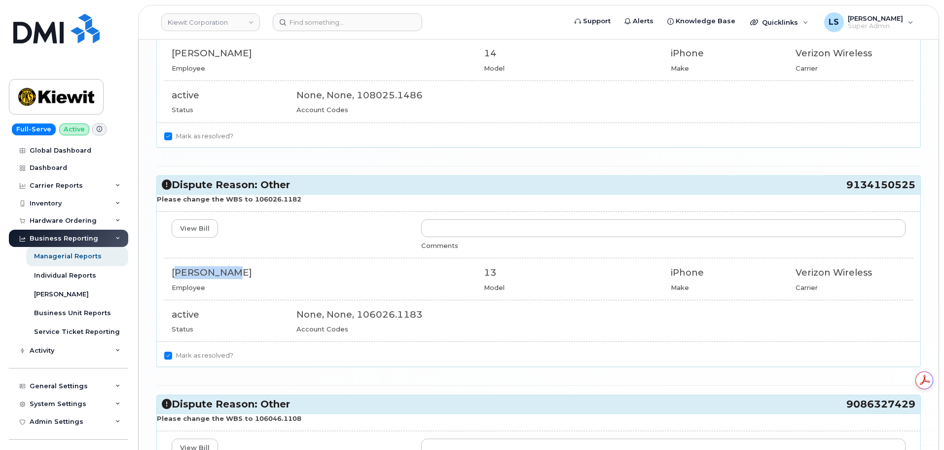
scroll to position [0, 0]
drag, startPoint x: 228, startPoint y: 270, endPoint x: 174, endPoint y: 273, distance: 54.9
click at [172, 274] on div "[PERSON_NAME]" at bounding box center [321, 272] width 298 height 13
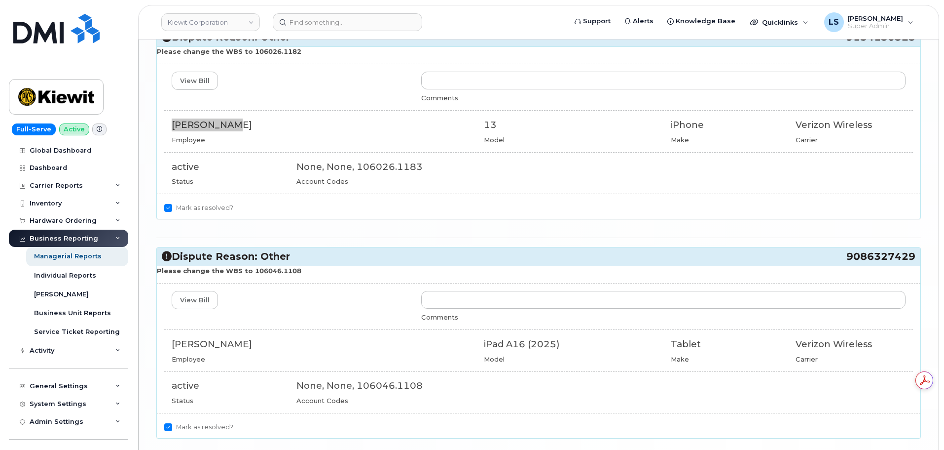
scroll to position [2233, 0]
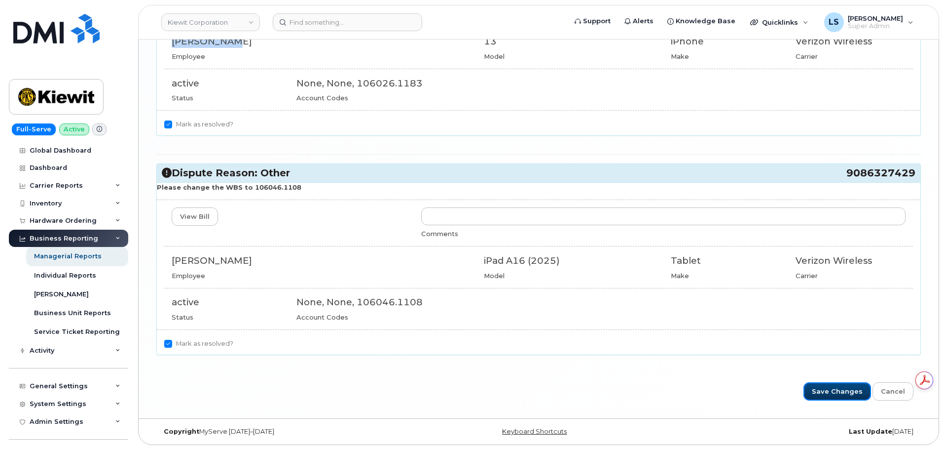
drag, startPoint x: 828, startPoint y: 388, endPoint x: 494, endPoint y: 151, distance: 409.2
click at [828, 388] on input "Save Changes" at bounding box center [838, 391] width 68 height 18
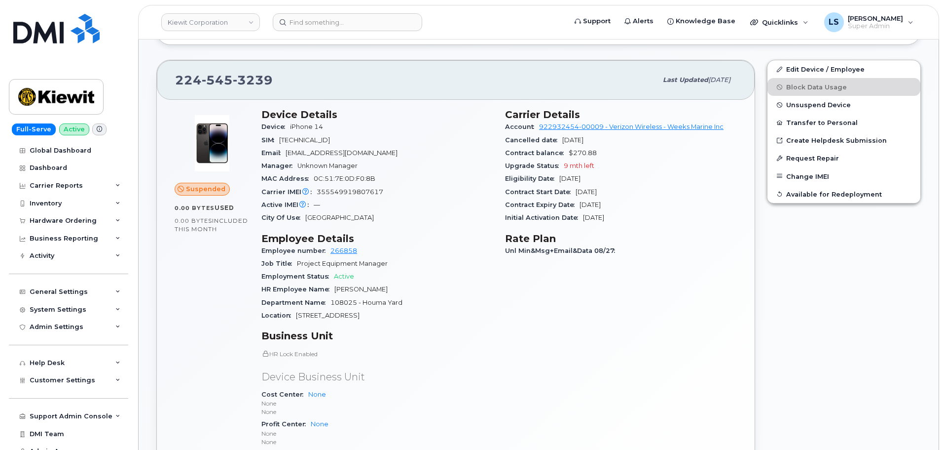
scroll to position [395, 0]
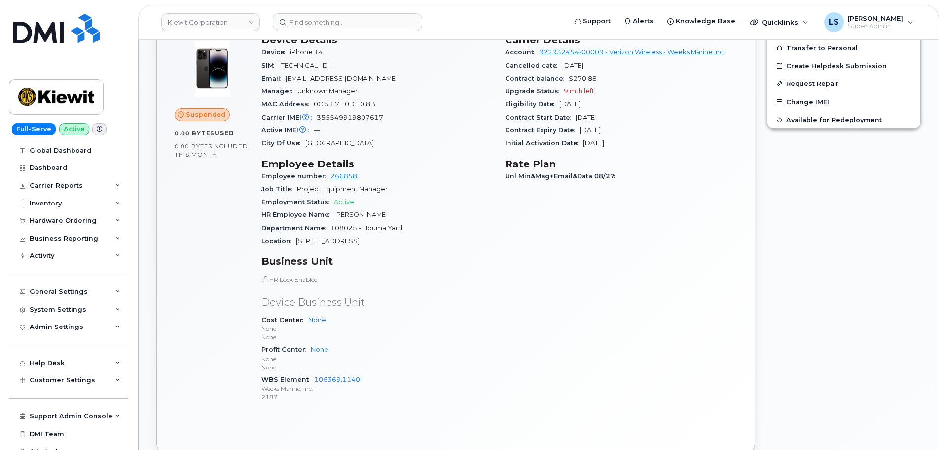
click at [736, 267] on div "Carrier Details Account 922932454-00009 - Verizon Wireless - Weeks Marine Inc C…" at bounding box center [621, 222] width 244 height 388
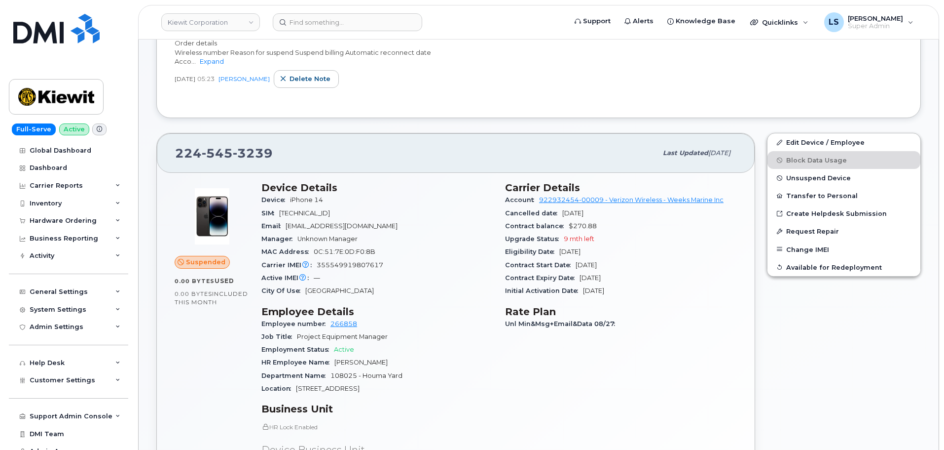
scroll to position [148, 0]
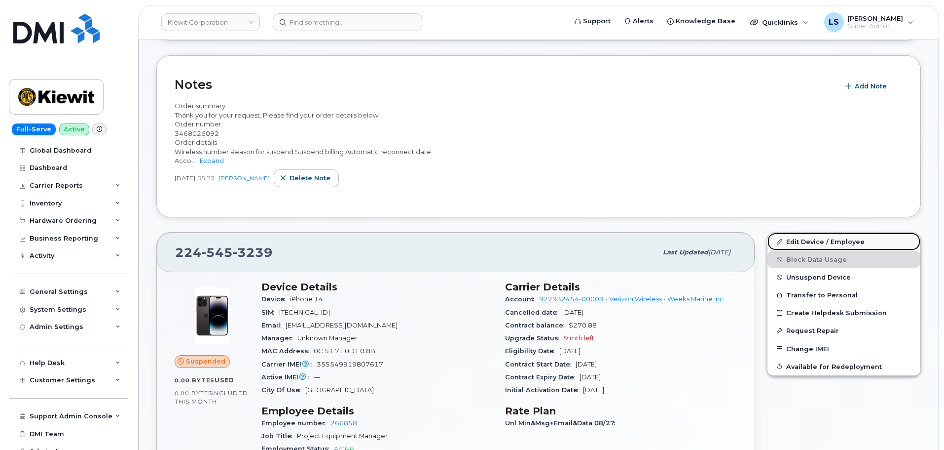
click at [793, 245] on link "Edit Device / Employee" at bounding box center [844, 241] width 153 height 18
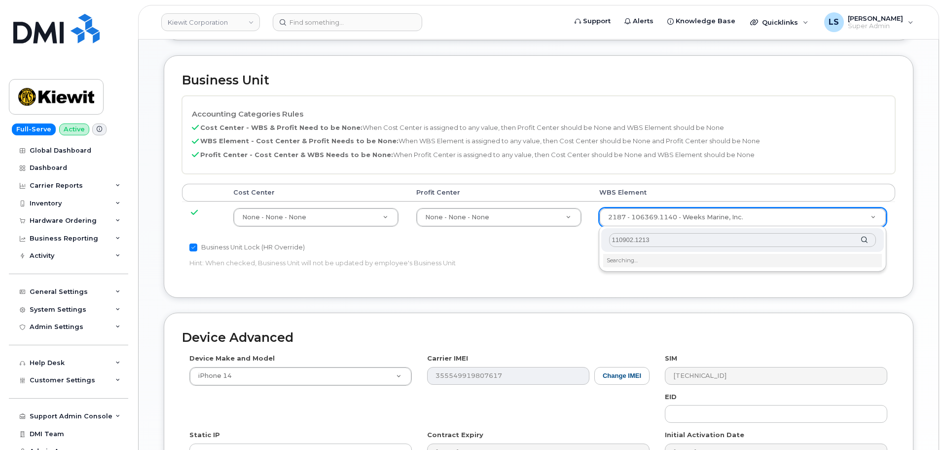
scroll to position [493, 0]
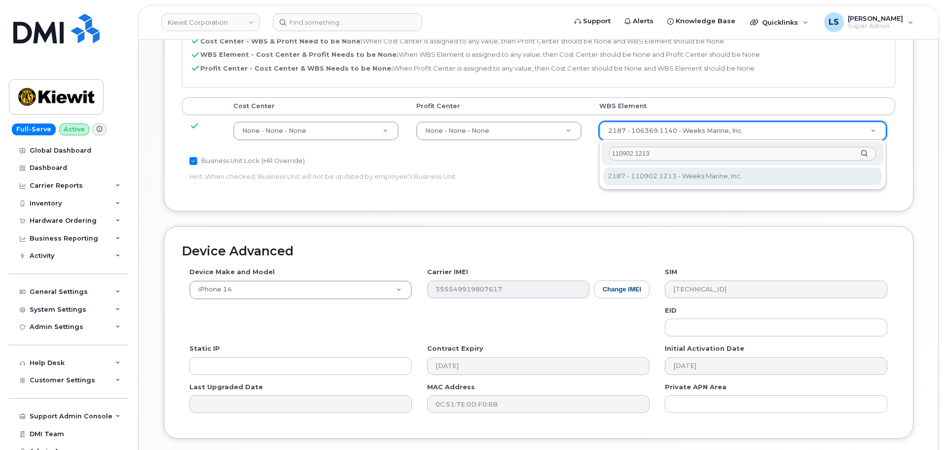
type input "110902.1213"
type input "33815957"
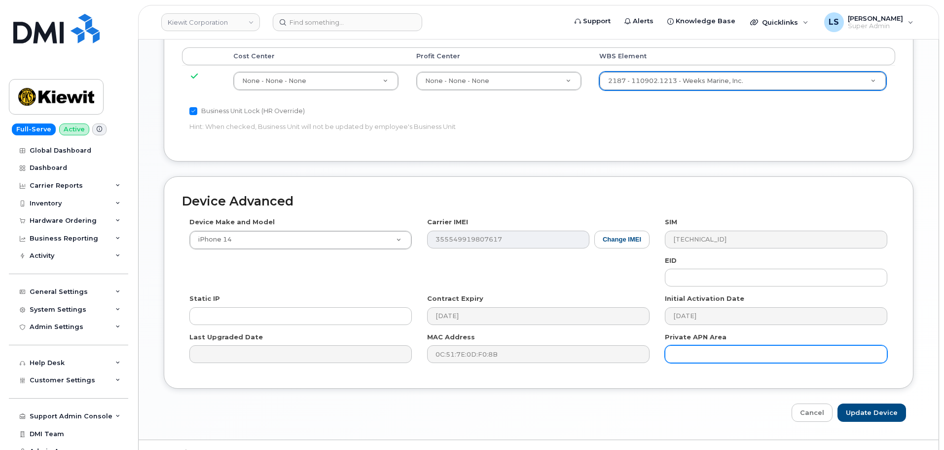
scroll to position [564, 0]
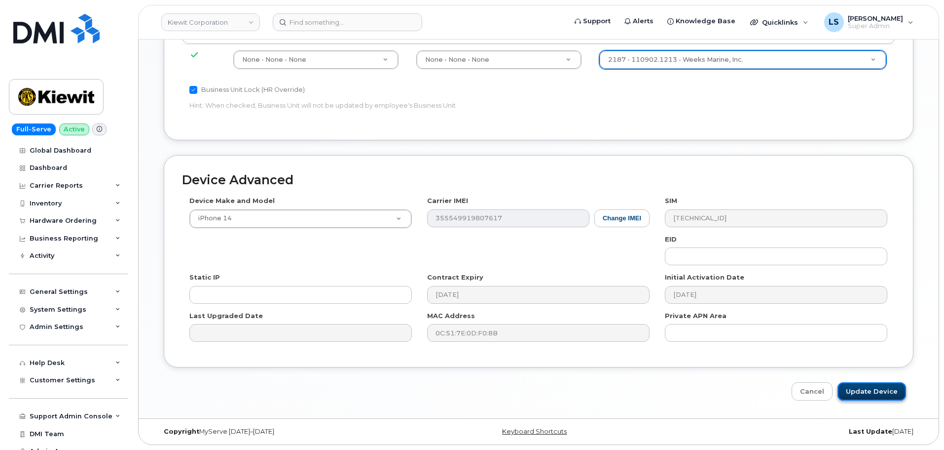
click at [873, 387] on input "Update Device" at bounding box center [872, 391] width 69 height 18
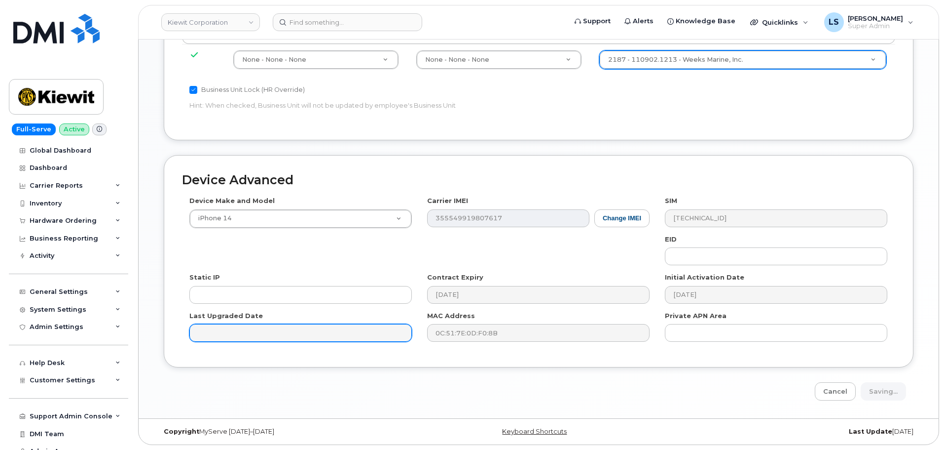
type input "Saving..."
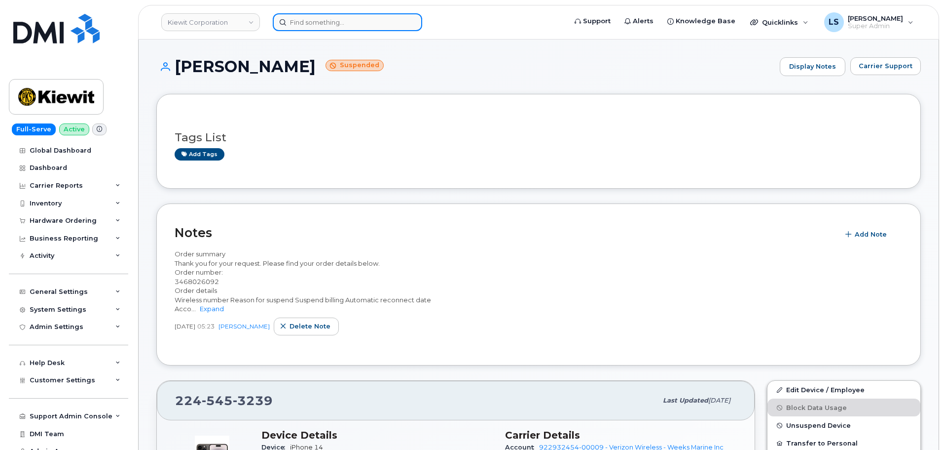
click at [353, 28] on input at bounding box center [348, 22] width 150 height 18
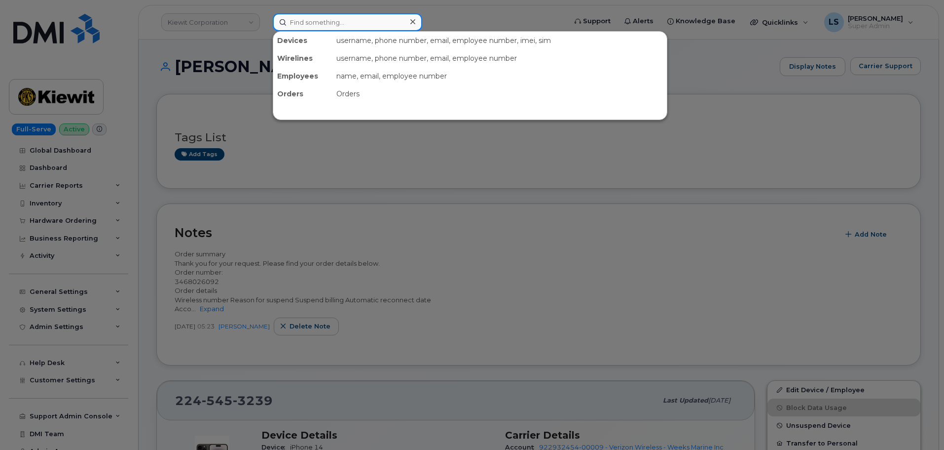
paste input "TODD WIRTZ"
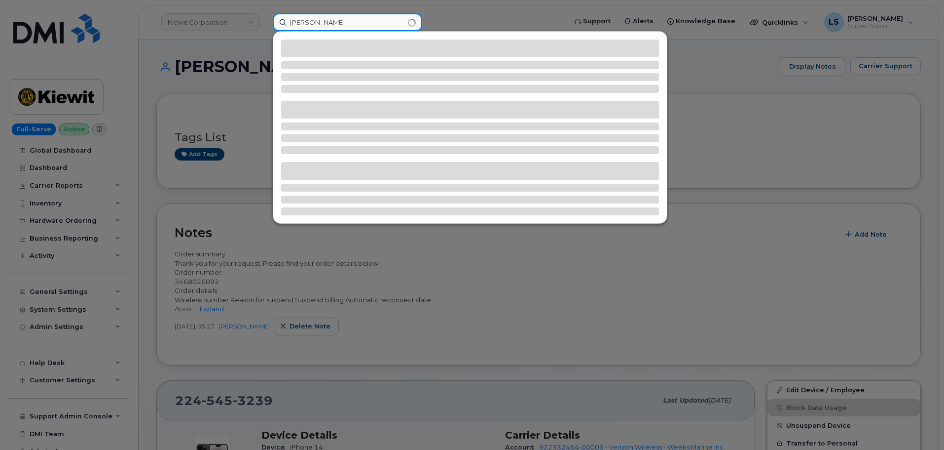
type input "TODD WIRTZ"
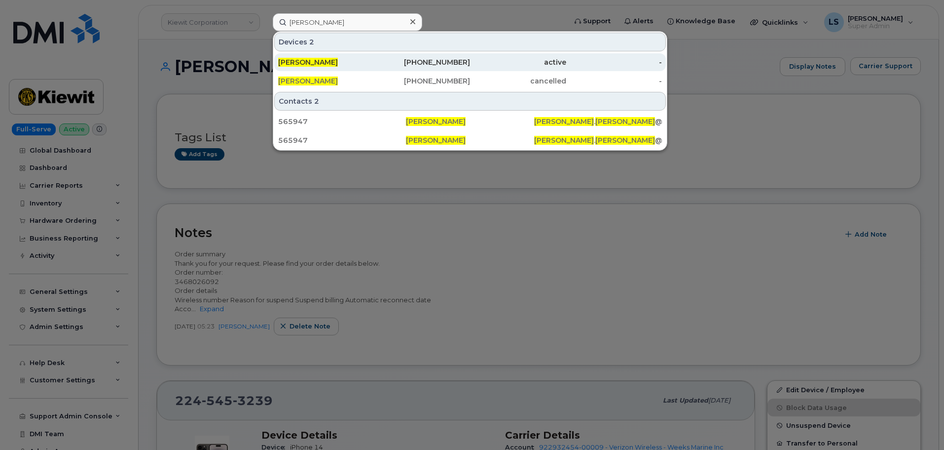
click at [355, 62] on div "TODD WIRTZ" at bounding box center [326, 62] width 96 height 10
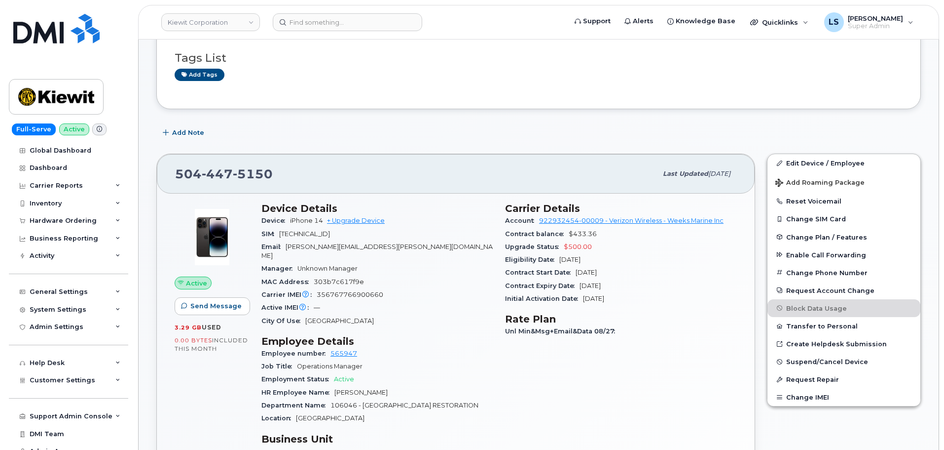
scroll to position [49, 0]
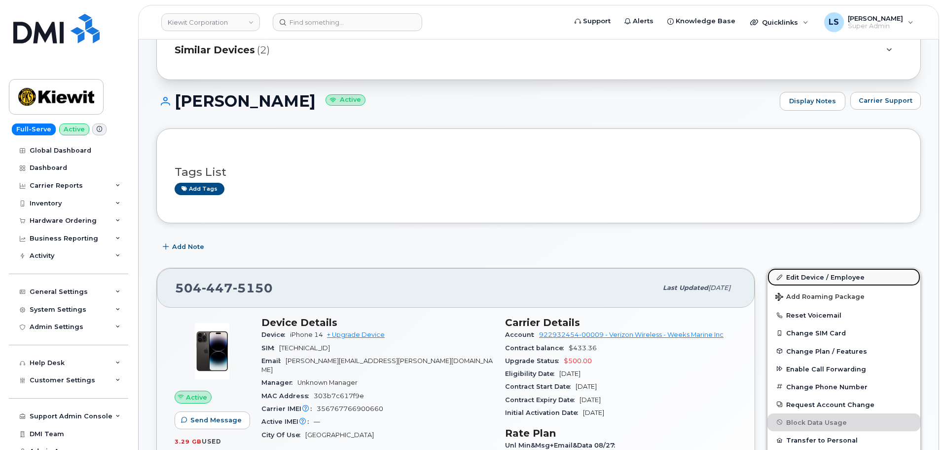
click at [821, 284] on link "Edit Device / Employee" at bounding box center [844, 277] width 153 height 18
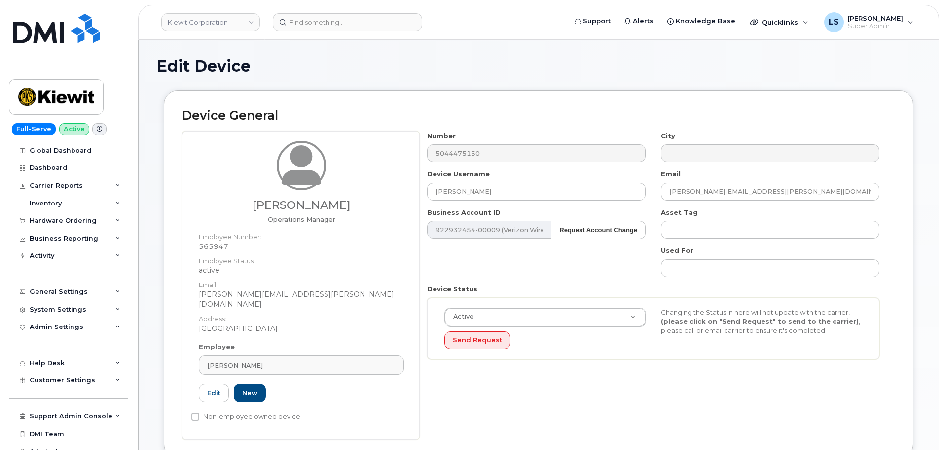
scroll to position [345, 0]
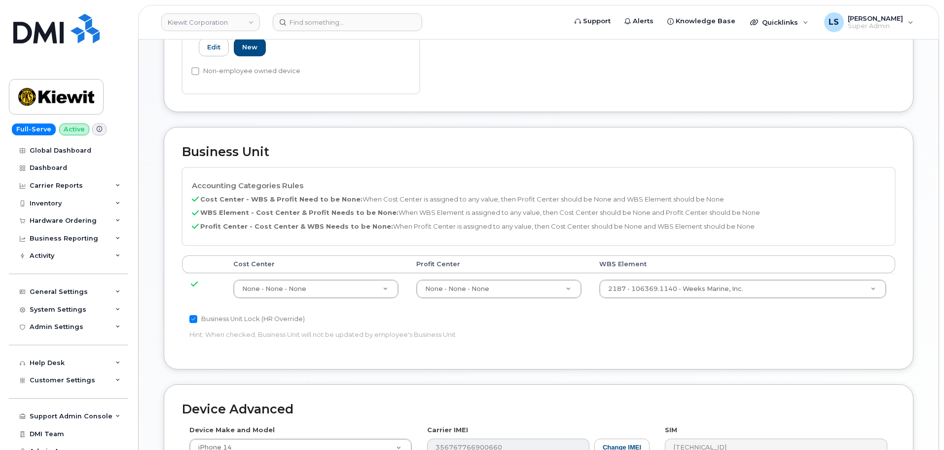
click at [631, 289] on td "2187 - 106369.1140 - Weeks Marine, Inc. 34948229" at bounding box center [743, 288] width 305 height 31
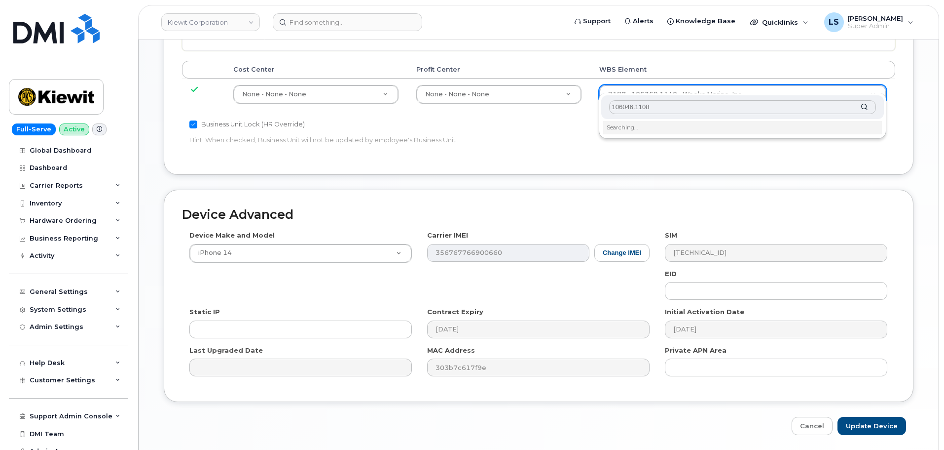
scroll to position [543, 0]
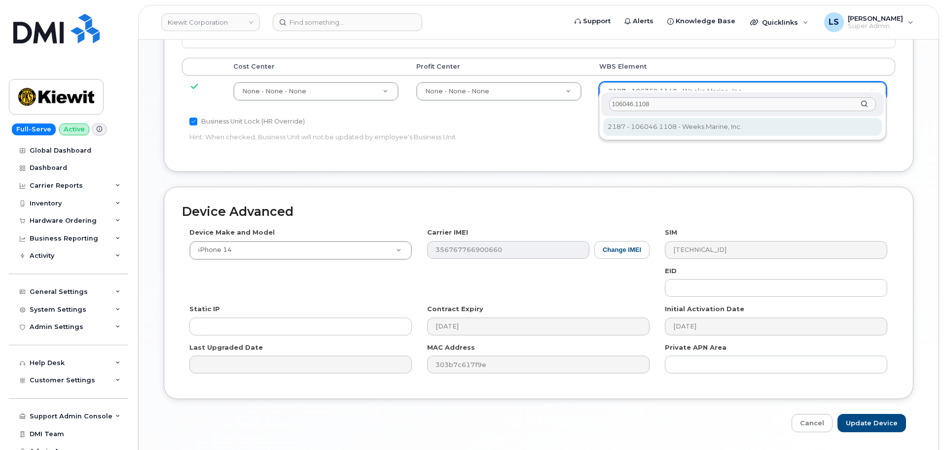
type input "106046.1108"
type input "30190649"
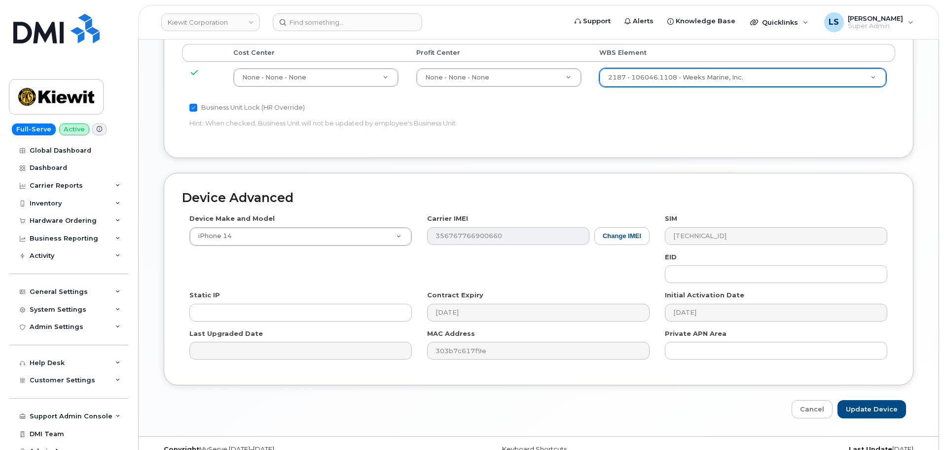
scroll to position [564, 0]
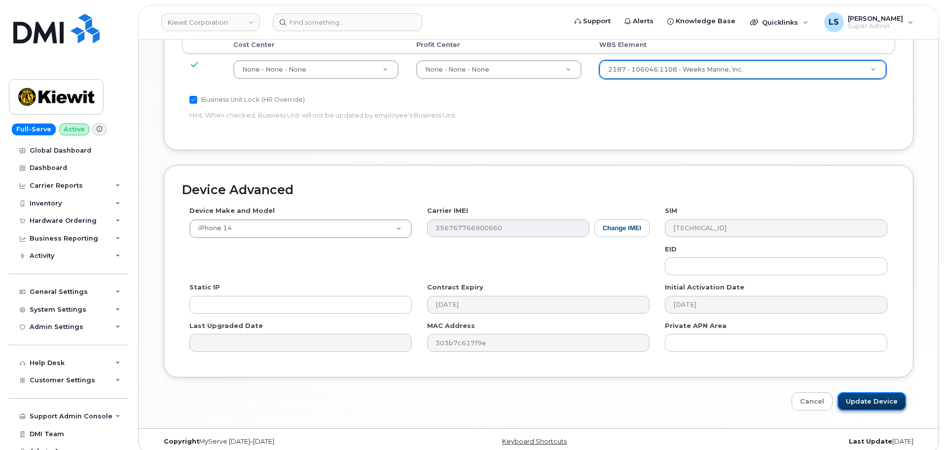
click at [849, 394] on input "Update Device" at bounding box center [872, 401] width 69 height 18
type input "Saving..."
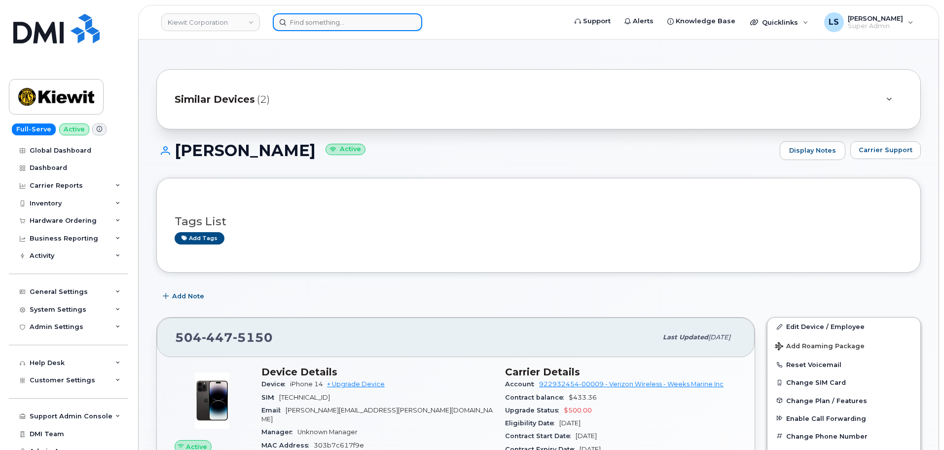
click at [397, 24] on input at bounding box center [348, 22] width 150 height 18
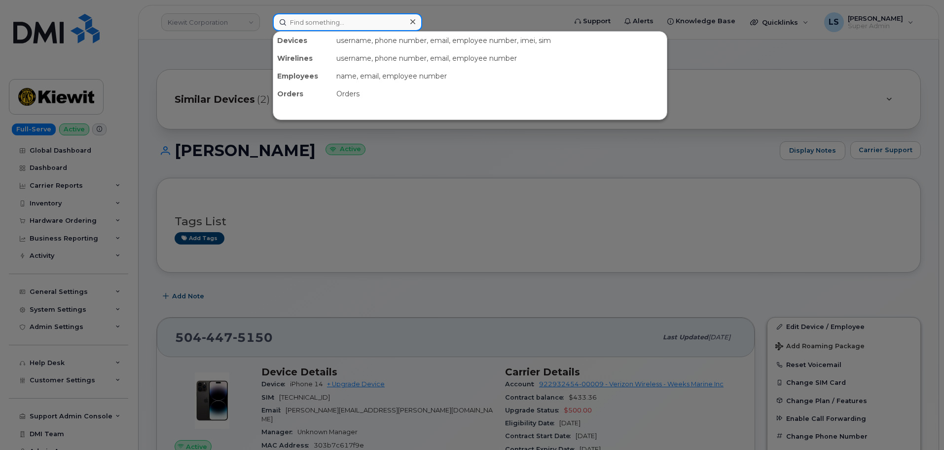
paste input "[PERSON_NAME]"
type input "[PERSON_NAME]"
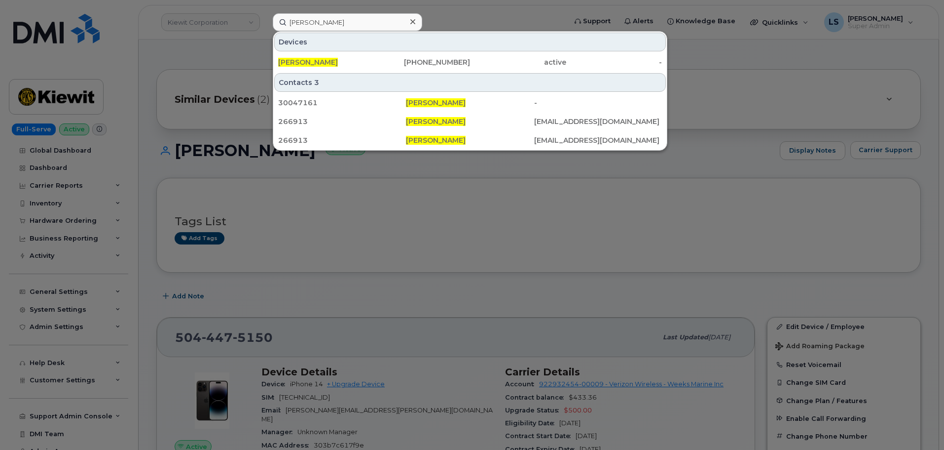
click at [367, 72] on div "[PERSON_NAME] [PHONE_NUMBER] active -" at bounding box center [470, 62] width 394 height 20
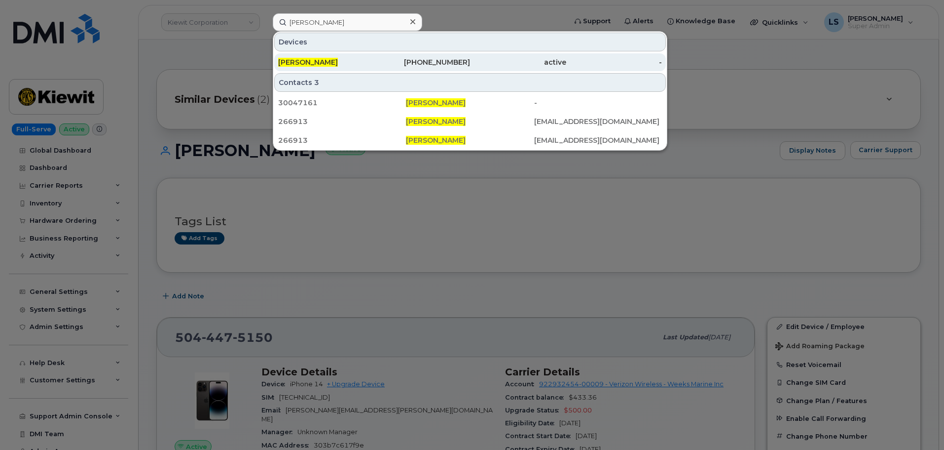
click at [365, 70] on div "[PERSON_NAME]" at bounding box center [326, 62] width 96 height 18
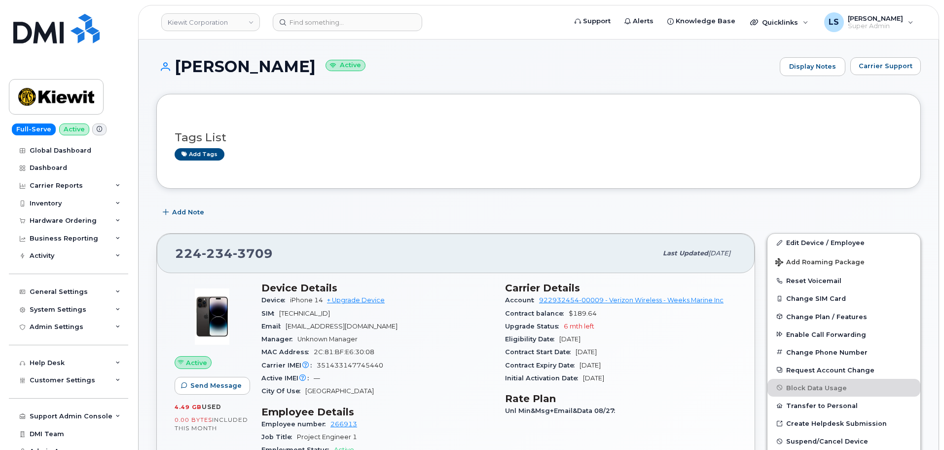
click at [676, 171] on div "Tags List Add tags" at bounding box center [538, 141] width 765 height 95
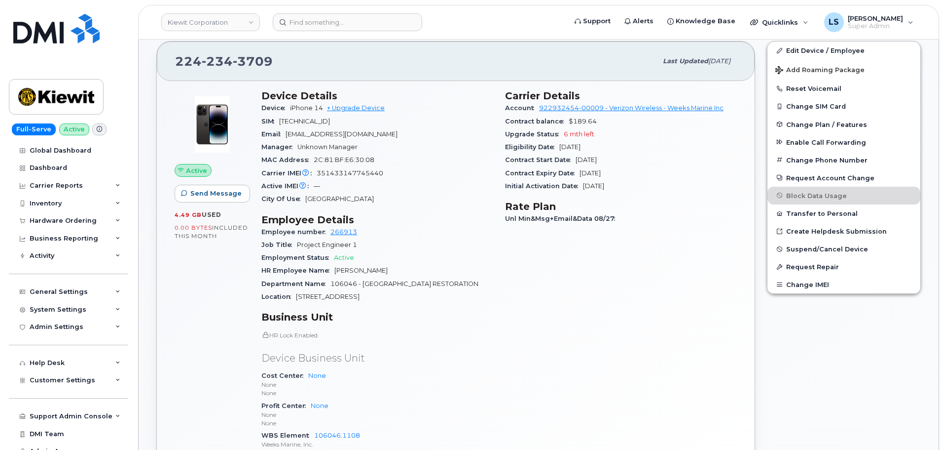
scroll to position [296, 0]
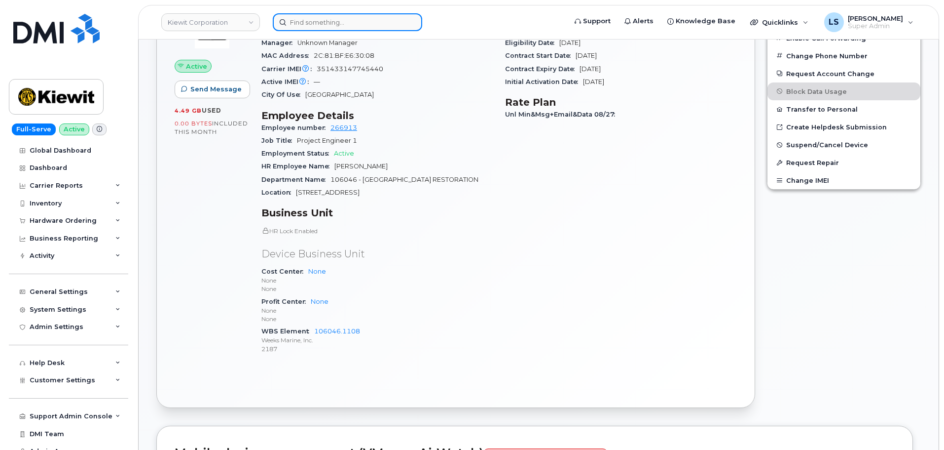
click at [388, 20] on input at bounding box center [348, 22] width 150 height 18
paste input "[PERSON_NAME]"
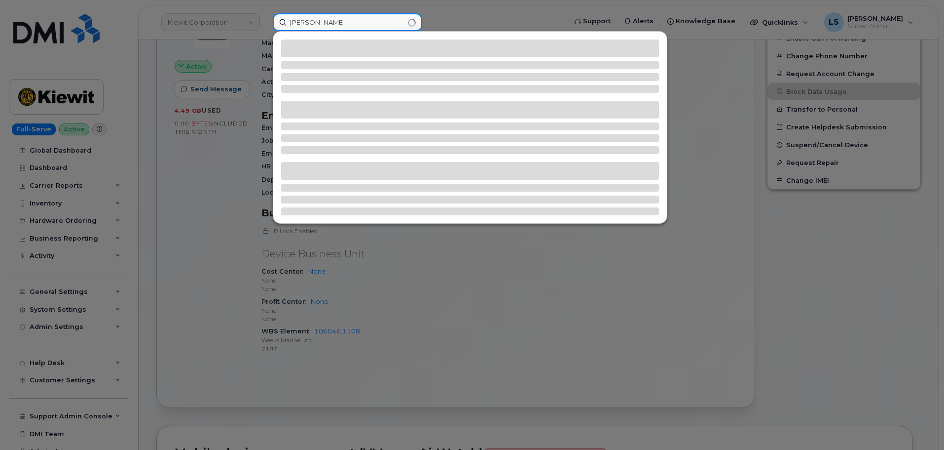
type input "[PERSON_NAME]"
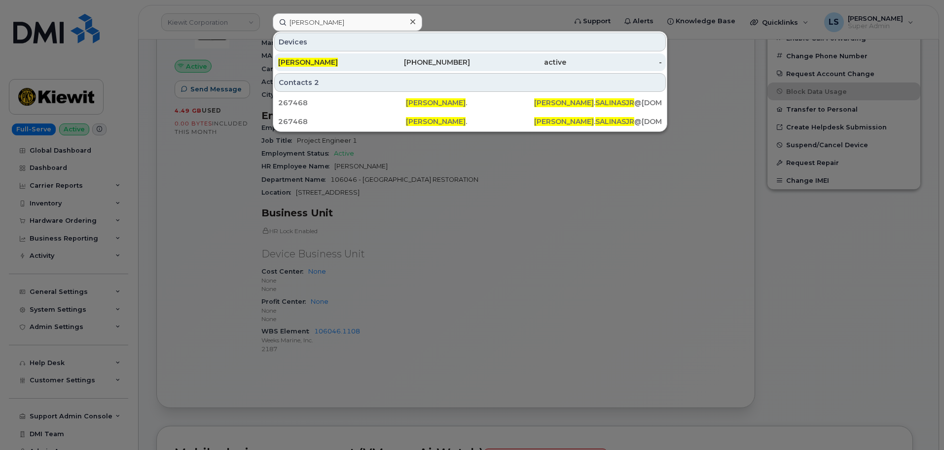
click at [338, 66] on span "[PERSON_NAME]" at bounding box center [308, 62] width 60 height 9
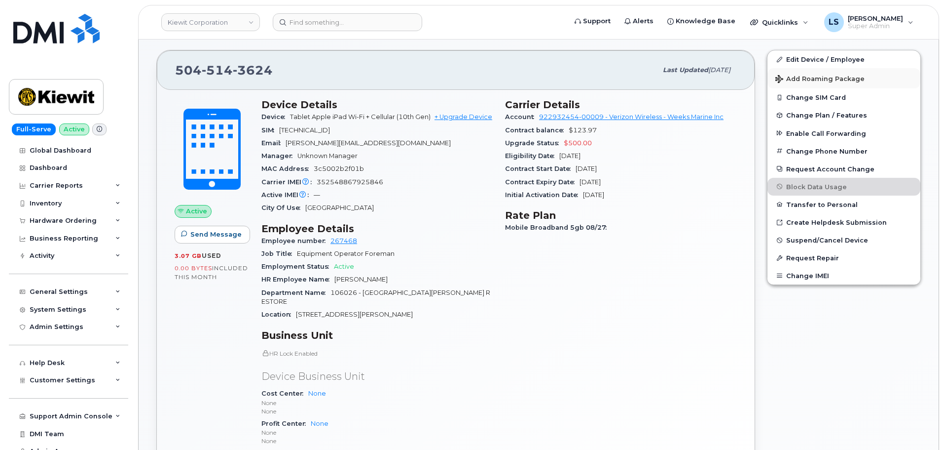
scroll to position [99, 0]
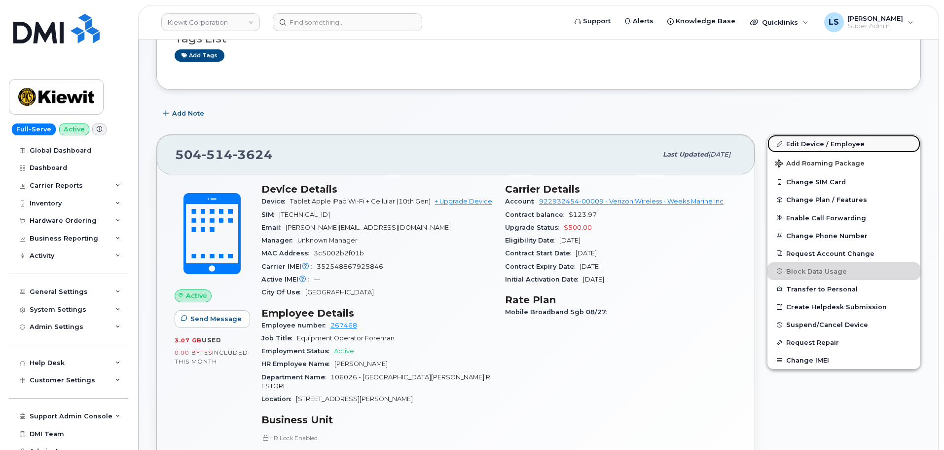
click at [833, 144] on link "Edit Device / Employee" at bounding box center [844, 144] width 153 height 18
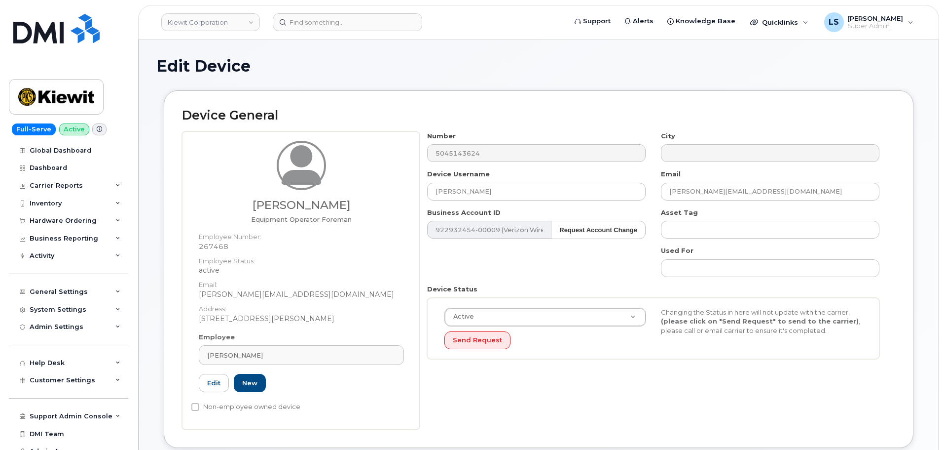
scroll to position [345, 0]
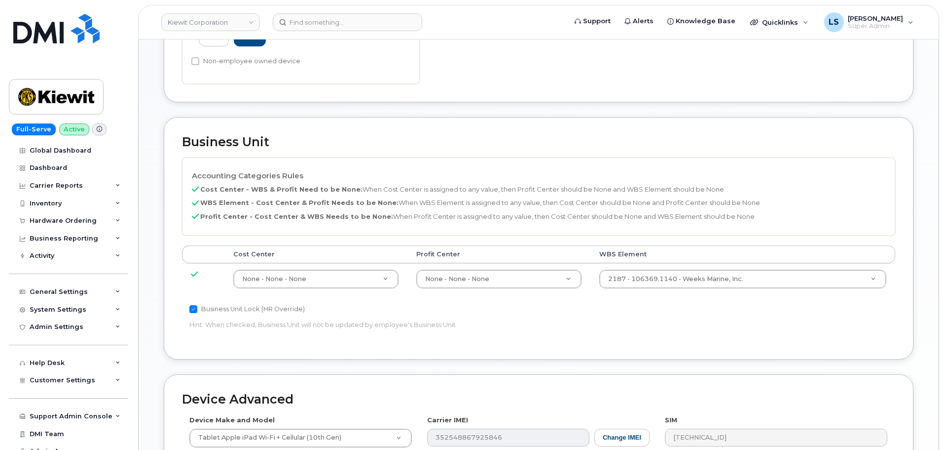
click at [619, 290] on td "2187 - 106369.1140 - Weeks Marine, Inc. 34948229" at bounding box center [743, 278] width 305 height 31
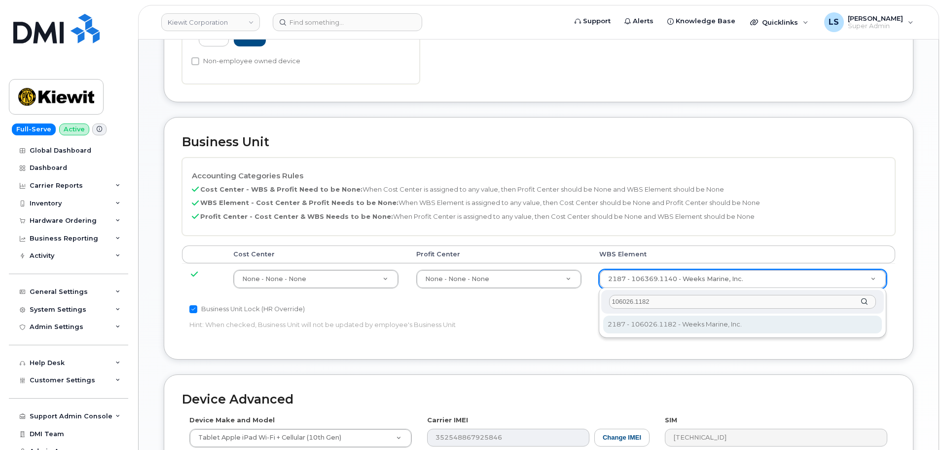
type input "106026.1182"
type input "30195998"
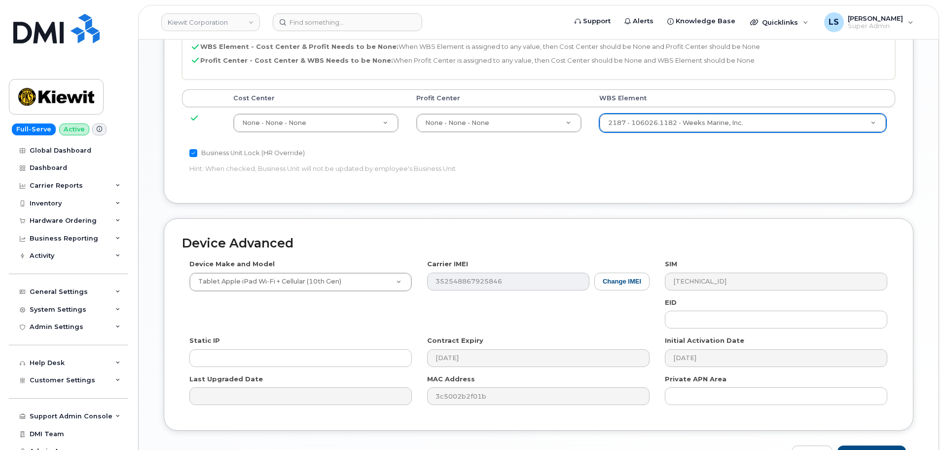
scroll to position [564, 0]
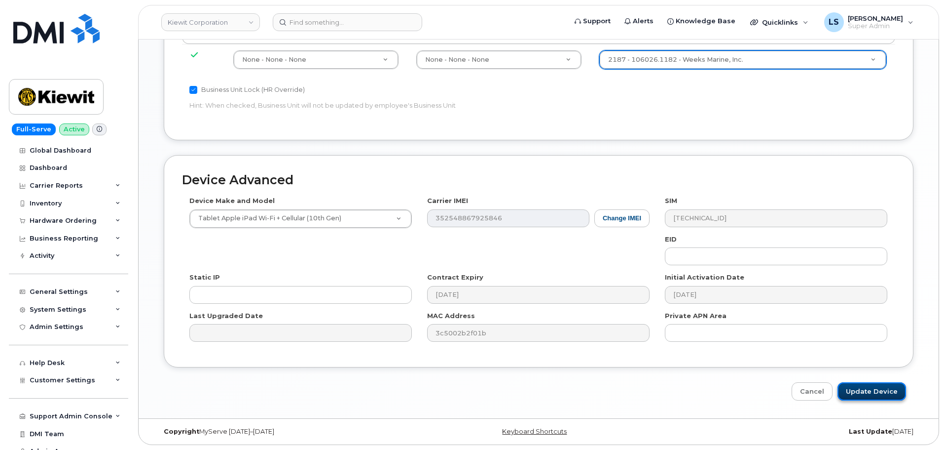
click at [862, 390] on input "Update Device" at bounding box center [872, 391] width 69 height 18
type input "Saving..."
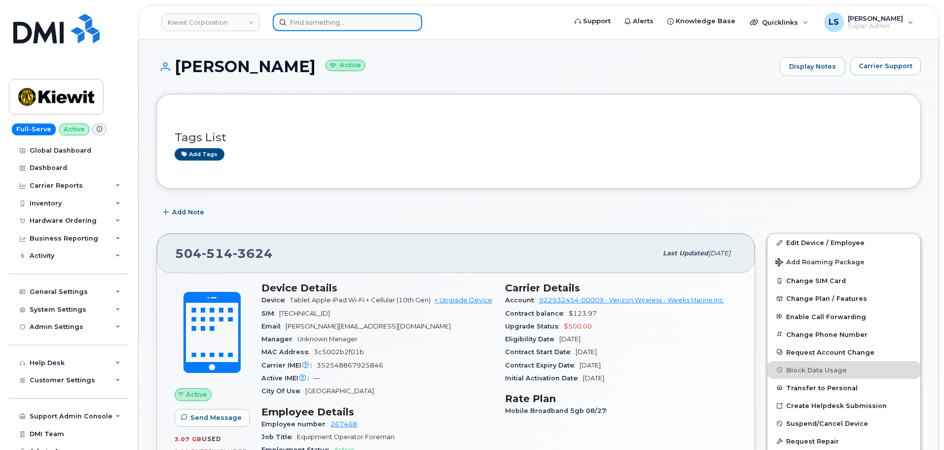
click at [320, 21] on input at bounding box center [348, 22] width 150 height 18
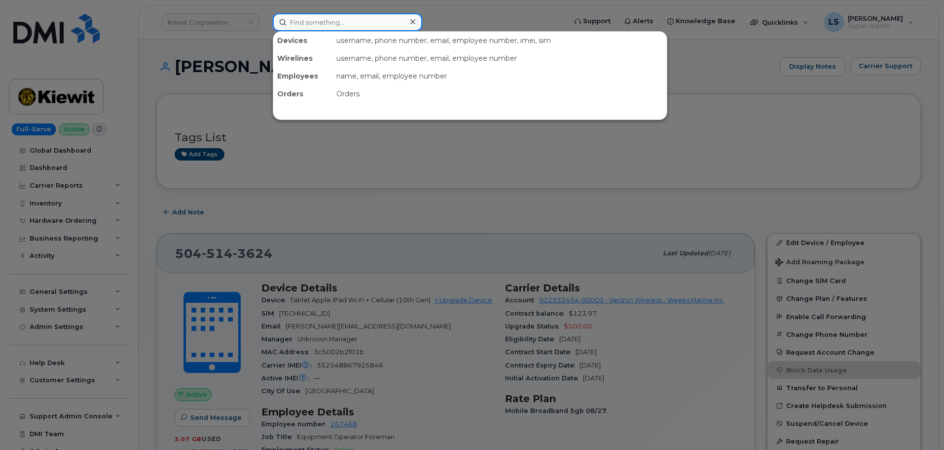
paste input "[PERSON_NAME]"
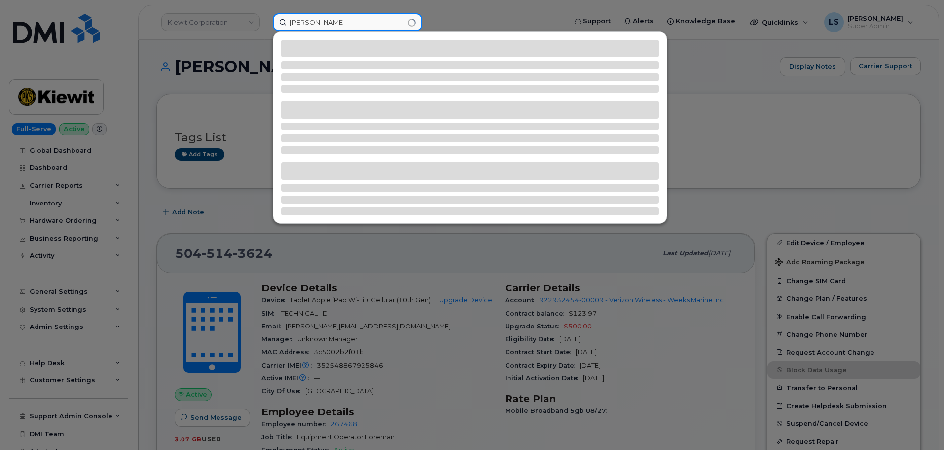
type input "[PERSON_NAME]"
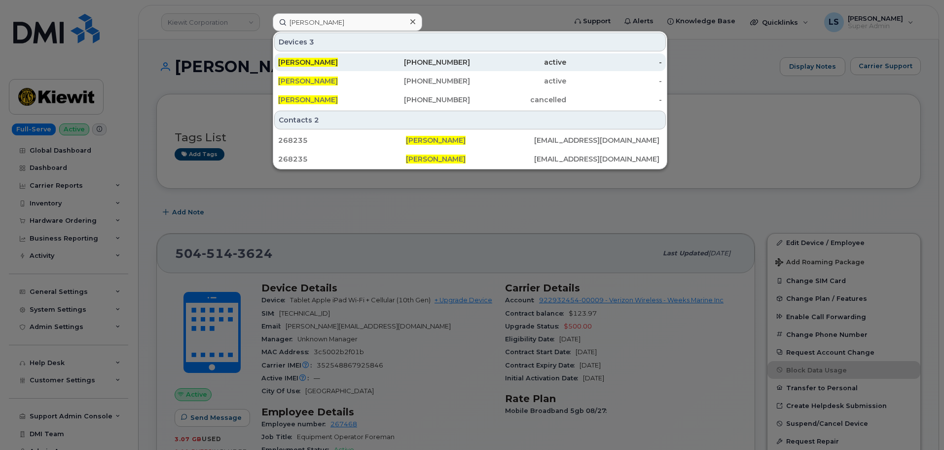
click at [354, 60] on div "[PERSON_NAME]" at bounding box center [326, 62] width 96 height 10
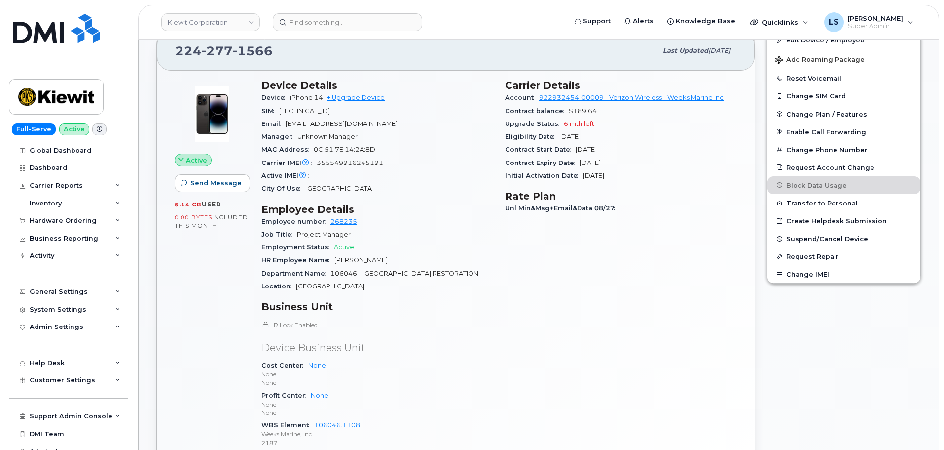
scroll to position [345, 0]
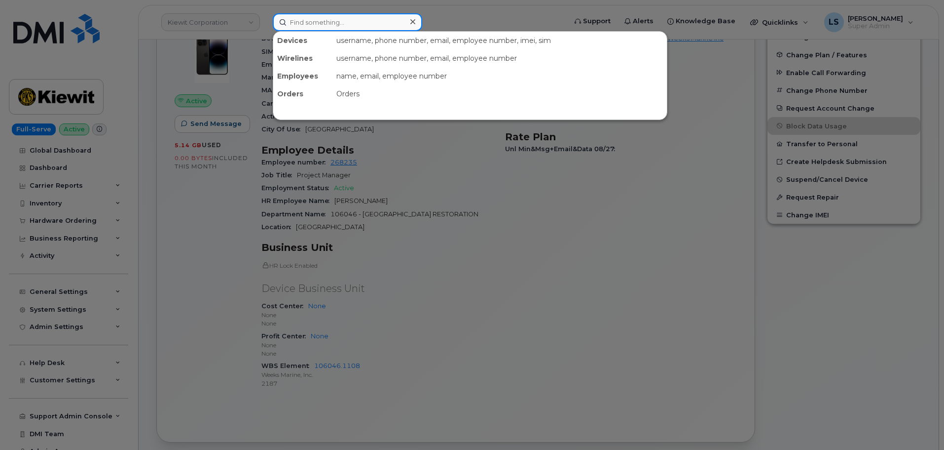
click at [347, 21] on input at bounding box center [348, 22] width 150 height 18
paste input "[PERSON_NAME]"
type input "[PERSON_NAME]"
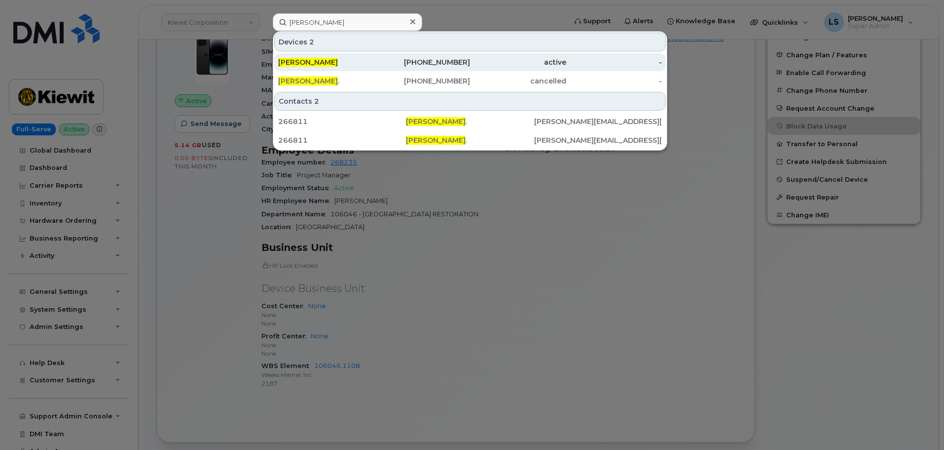
click at [361, 63] on div "[PERSON_NAME]" at bounding box center [326, 62] width 96 height 10
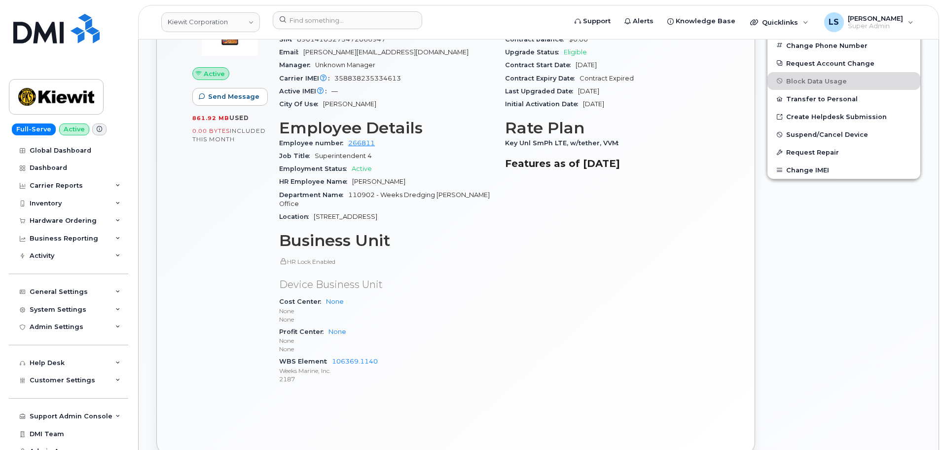
scroll to position [247, 0]
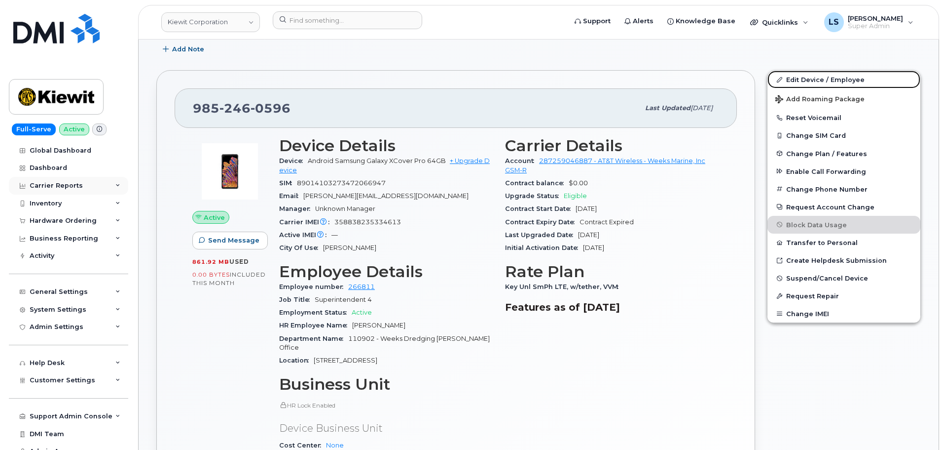
click at [818, 82] on link "Edit Device / Employee" at bounding box center [844, 80] width 153 height 18
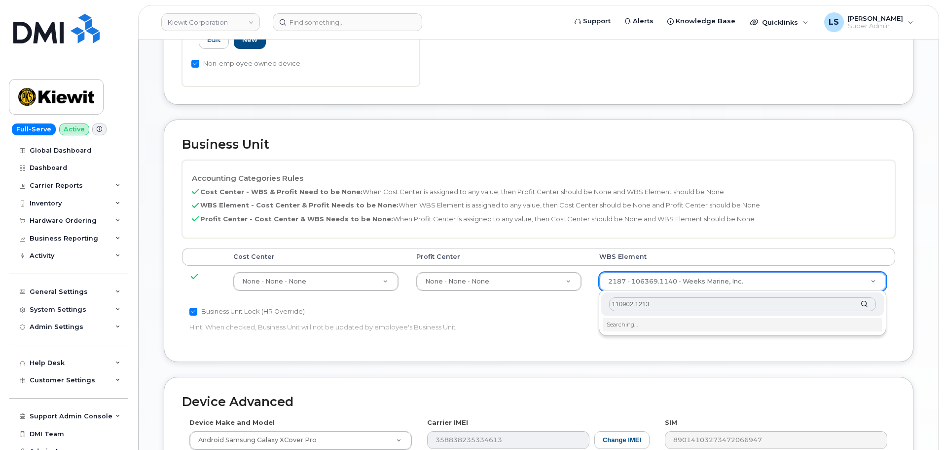
scroll to position [395, 0]
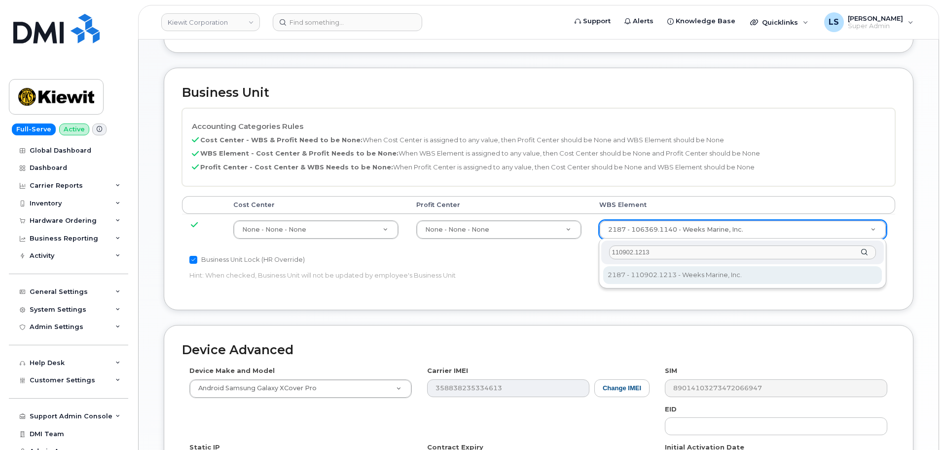
type input "110902.1213"
type input "33815957"
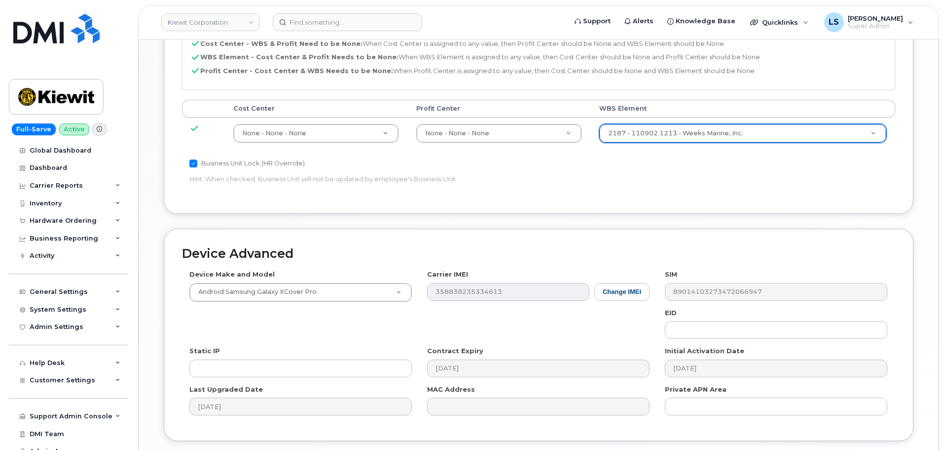
scroll to position [564, 0]
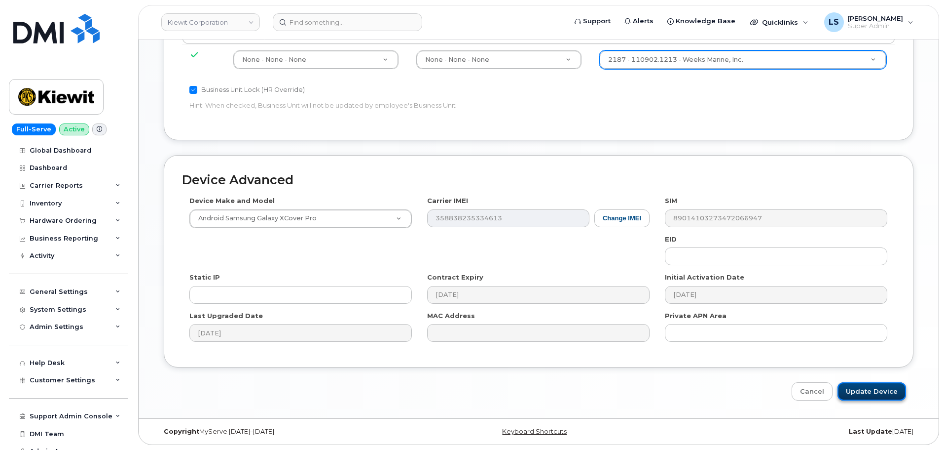
click at [857, 388] on input "Update Device" at bounding box center [872, 391] width 69 height 18
type input "Saving..."
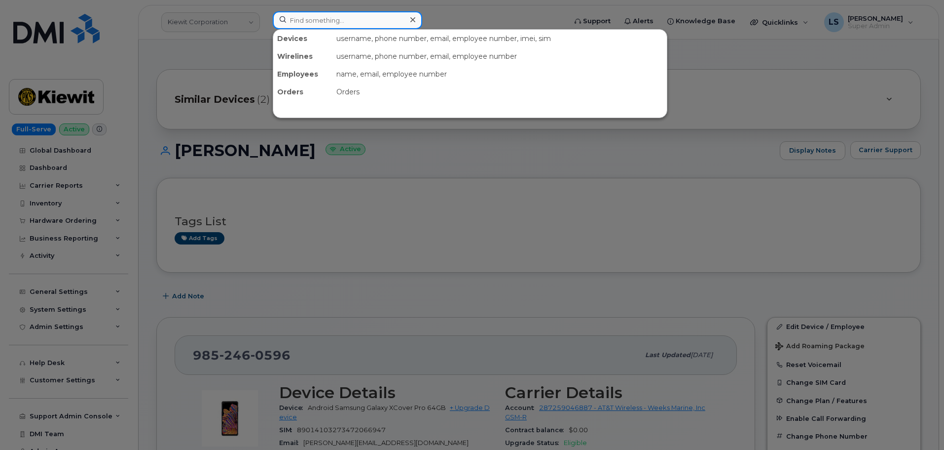
click at [293, 22] on input at bounding box center [348, 20] width 150 height 18
paste input "[PERSON_NAME]"
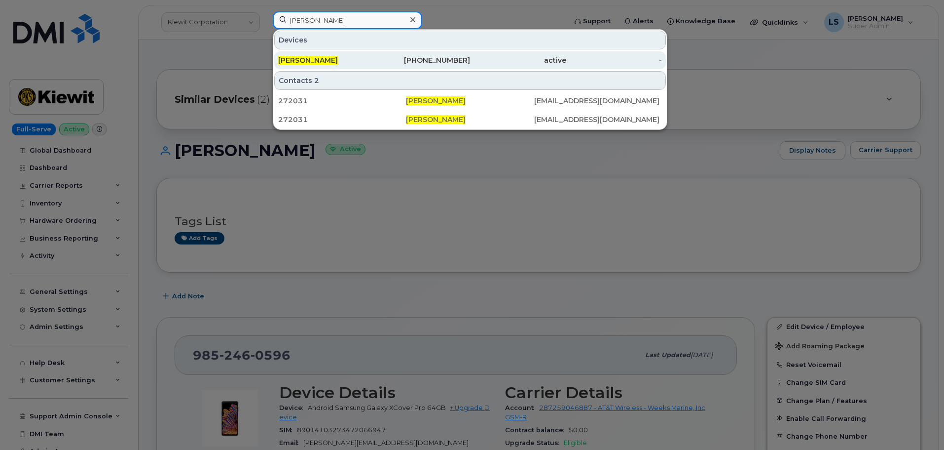
type input "[PERSON_NAME]"
click at [380, 55] on div "985-661-7986" at bounding box center [423, 60] width 96 height 18
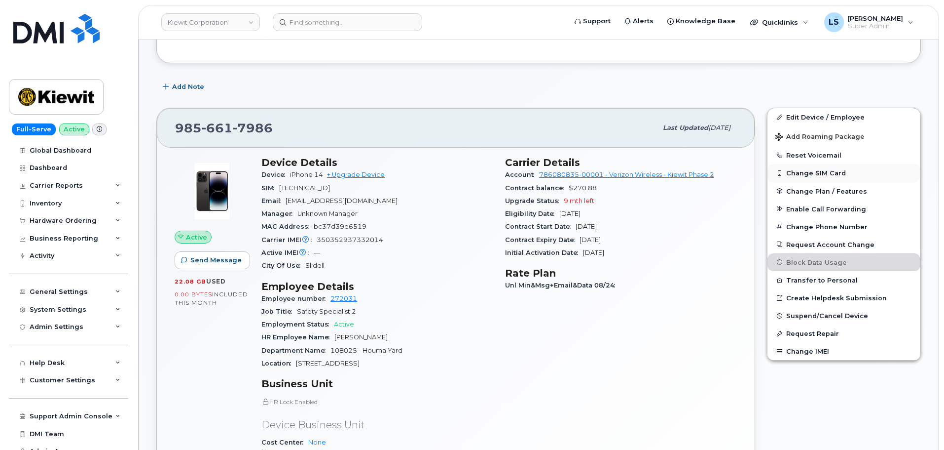
scroll to position [49, 0]
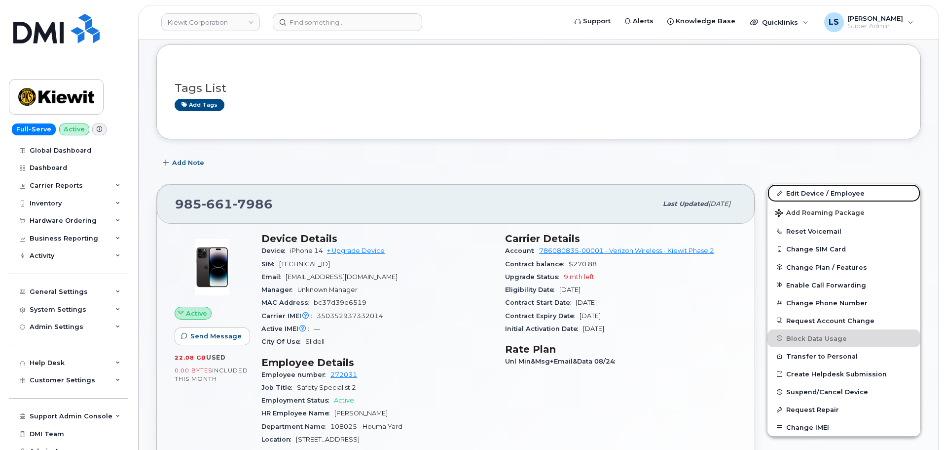
drag, startPoint x: 812, startPoint y: 194, endPoint x: 672, endPoint y: 250, distance: 150.8
click at [812, 194] on link "Edit Device / Employee" at bounding box center [844, 193] width 153 height 18
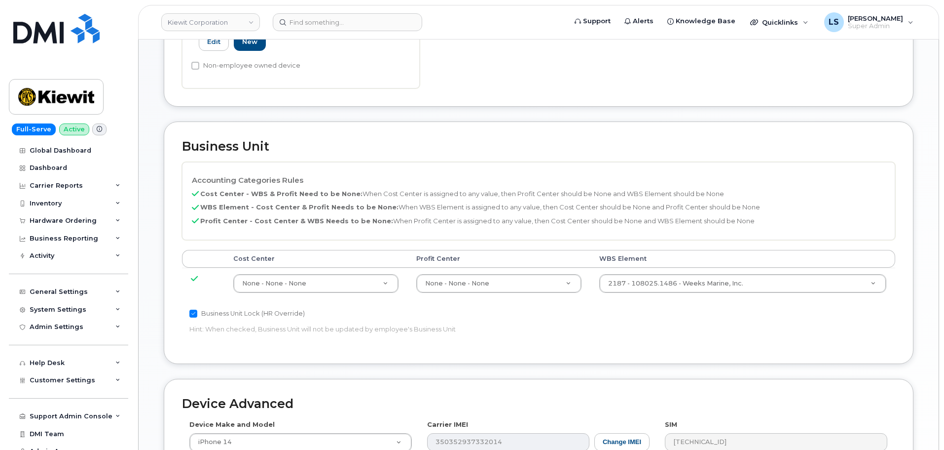
scroll to position [345, 0]
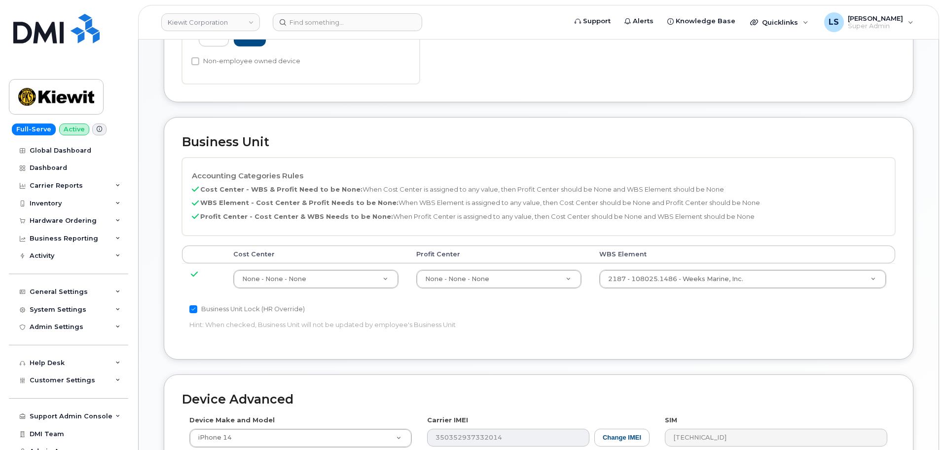
click at [656, 265] on td "2187 - 108025.1486 - Weeks Marine, Inc. 33790760" at bounding box center [743, 278] width 305 height 31
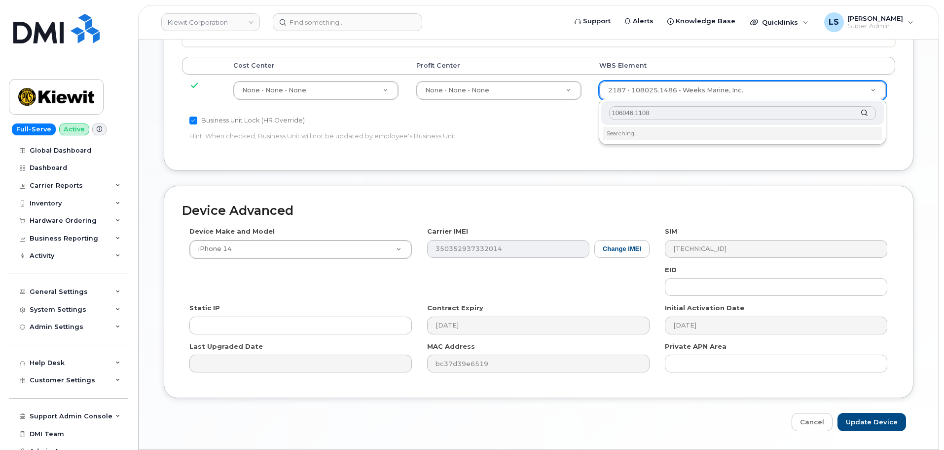
scroll to position [543, 0]
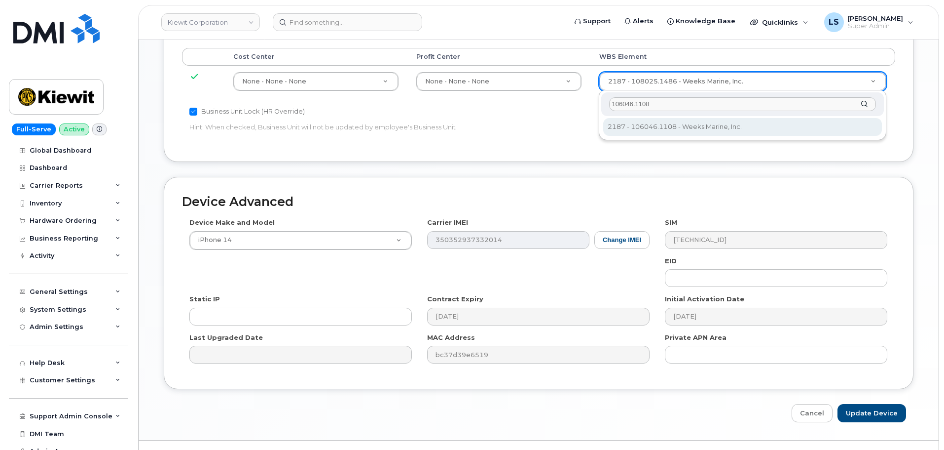
type input "106046.1108"
type input "30190649"
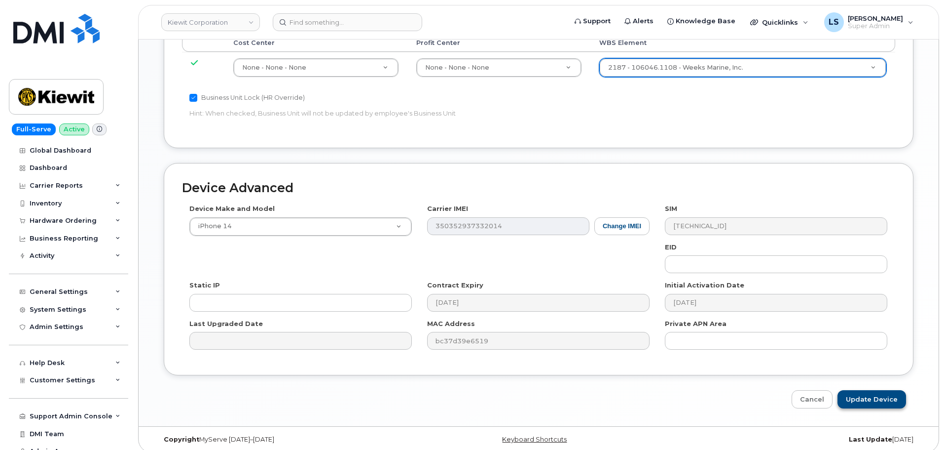
scroll to position [564, 0]
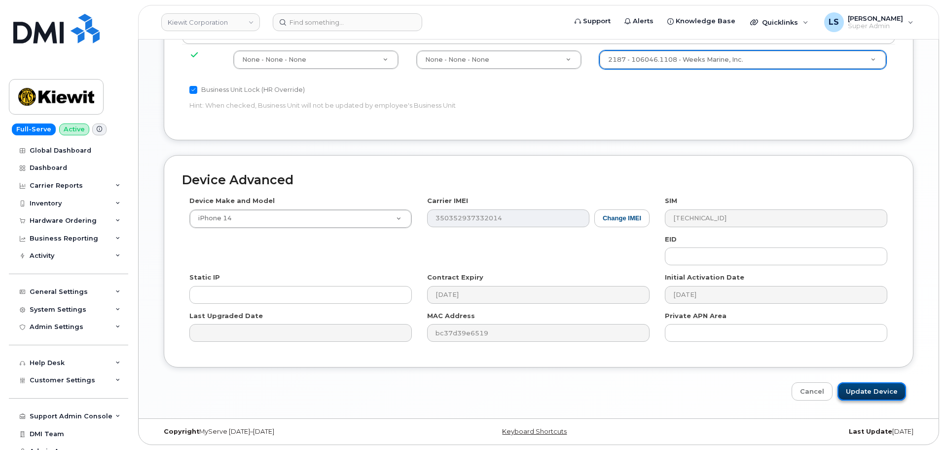
click at [866, 390] on input "Update Device" at bounding box center [872, 391] width 69 height 18
type input "Saving..."
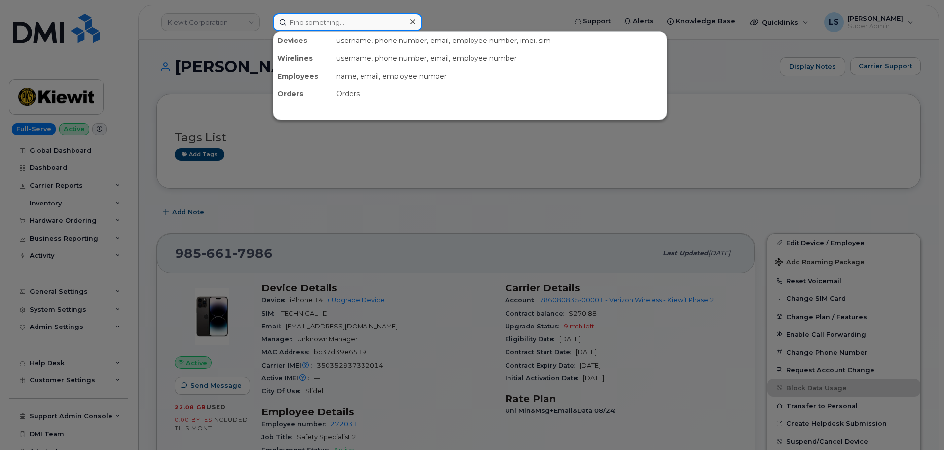
click at [301, 27] on input at bounding box center [348, 22] width 150 height 18
paste input "[PERSON_NAME]"
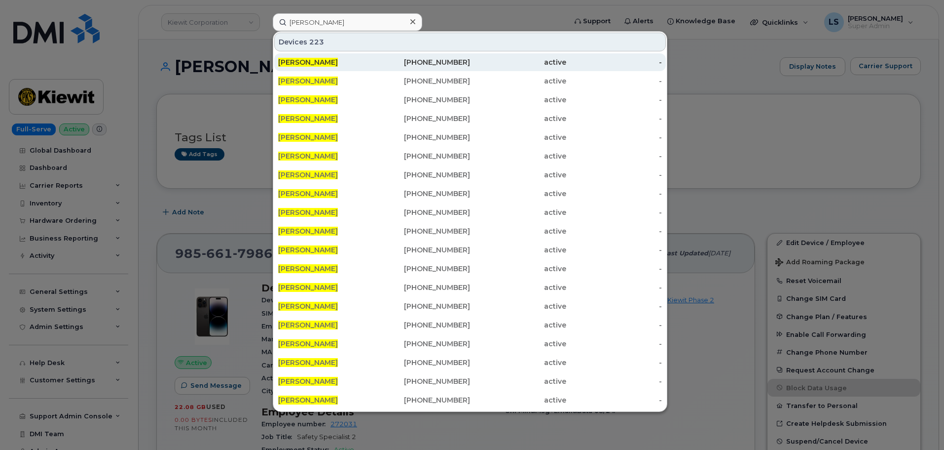
click at [361, 63] on div "[PERSON_NAME]" at bounding box center [326, 62] width 96 height 10
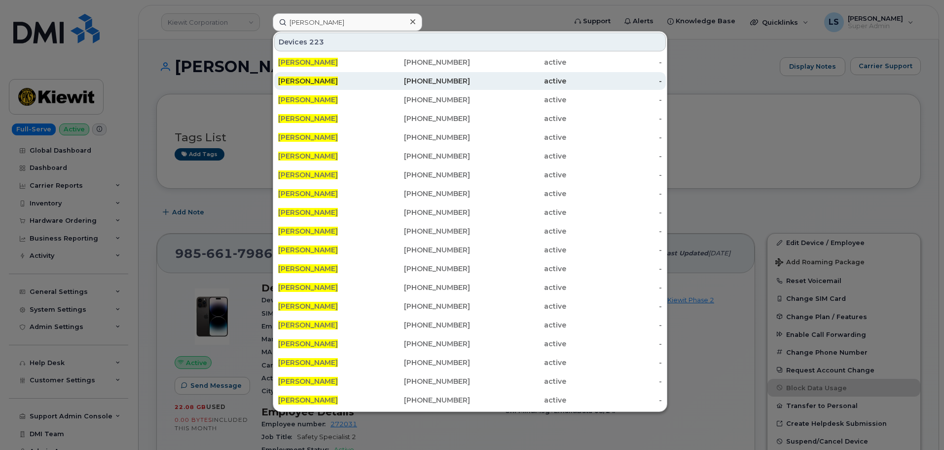
click at [314, 75] on div "[PERSON_NAME]" at bounding box center [326, 81] width 96 height 18
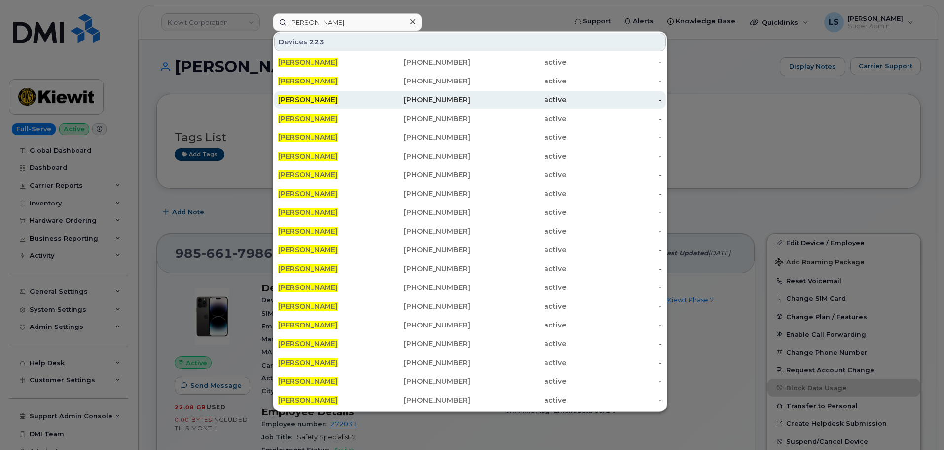
click at [315, 100] on span "[PERSON_NAME]" at bounding box center [308, 99] width 60 height 9
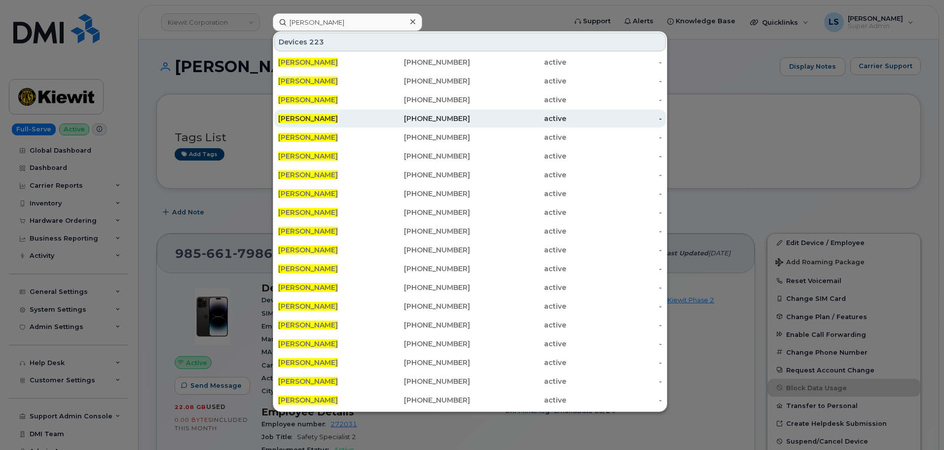
click at [303, 117] on span "[PERSON_NAME]" at bounding box center [308, 118] width 60 height 9
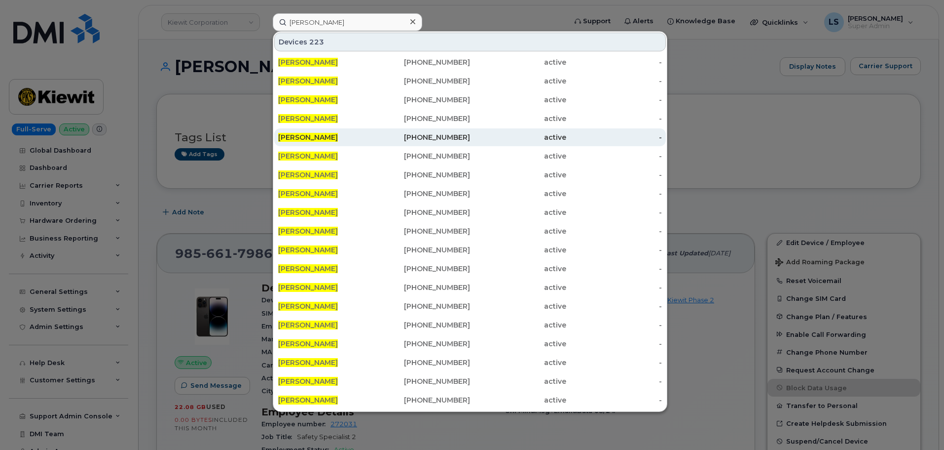
click at [305, 139] on span "CAROL MARKS" at bounding box center [308, 137] width 60 height 9
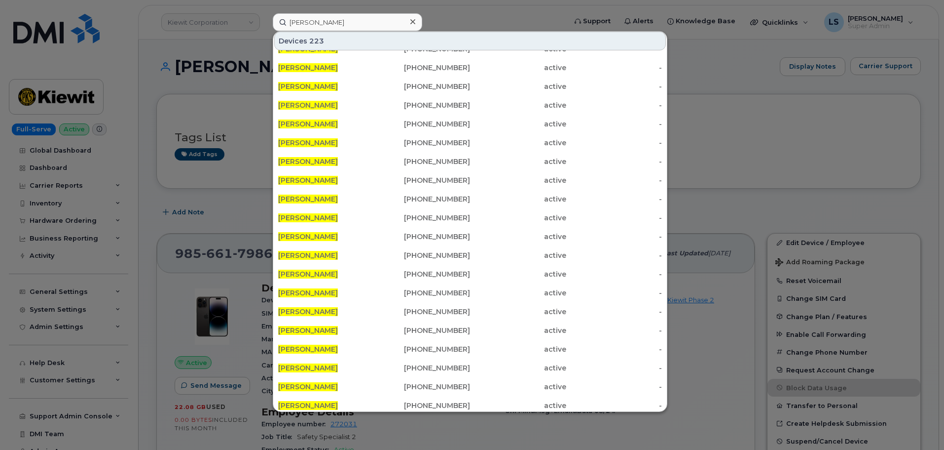
scroll to position [17, 0]
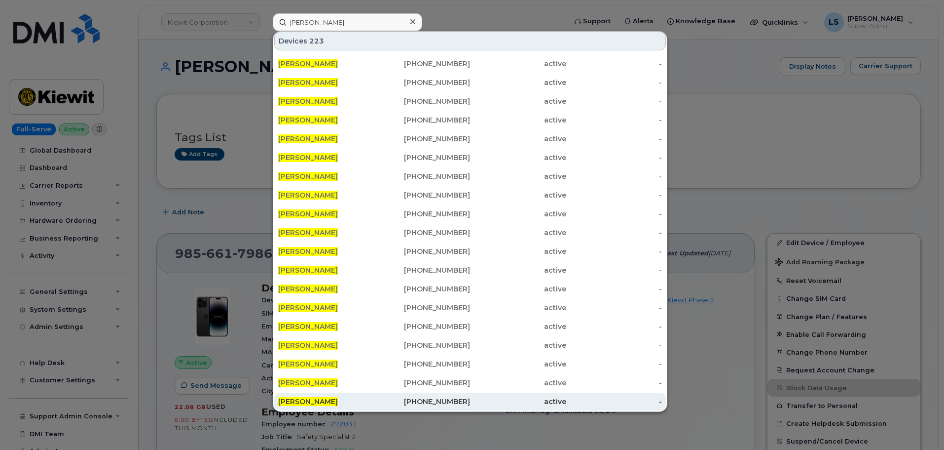
drag, startPoint x: 319, startPoint y: 399, endPoint x: 317, endPoint y: 394, distance: 5.5
click at [319, 398] on span "CAROL MARKS" at bounding box center [308, 401] width 60 height 9
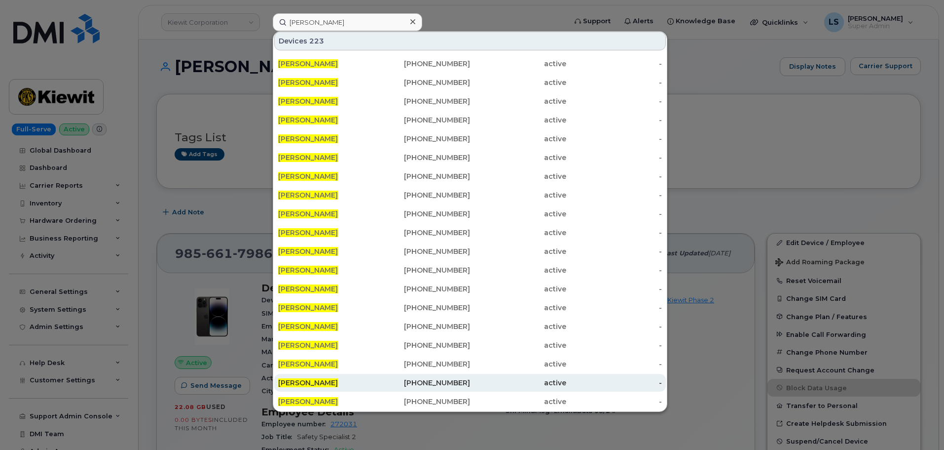
click at [312, 378] on span "CAROL MARKS" at bounding box center [308, 382] width 60 height 9
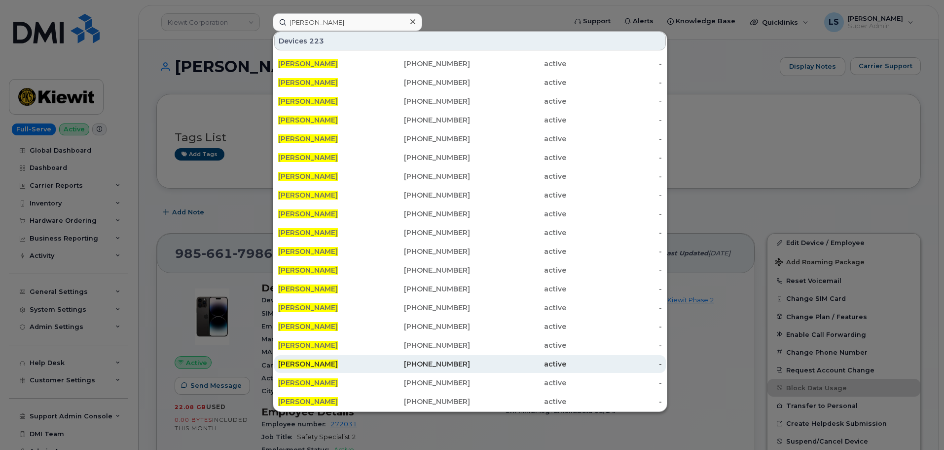
click at [315, 362] on span "CAROL MARKS" at bounding box center [308, 363] width 60 height 9
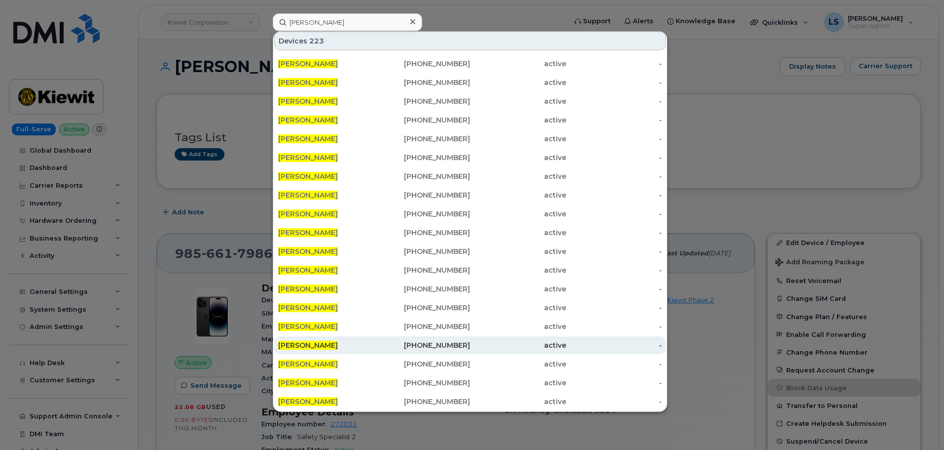
click at [317, 339] on div "CAROL MARKS" at bounding box center [326, 345] width 96 height 18
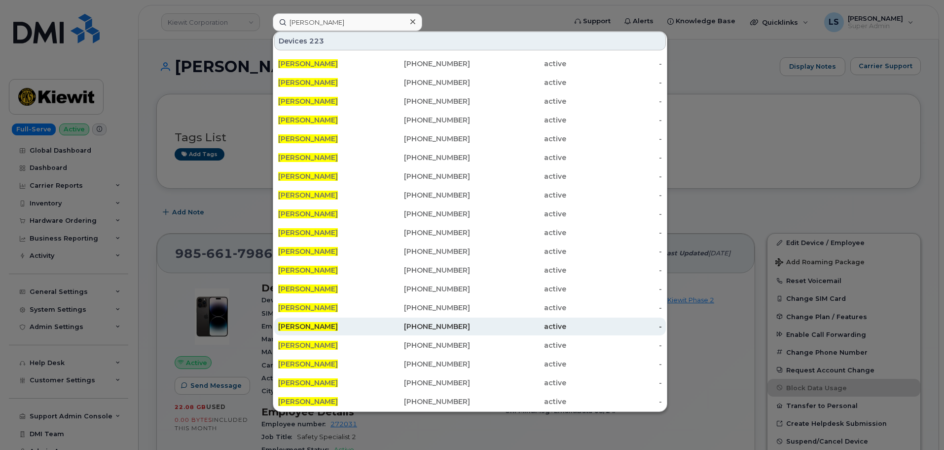
click at [314, 321] on div "CAROL MARKS" at bounding box center [326, 326] width 96 height 18
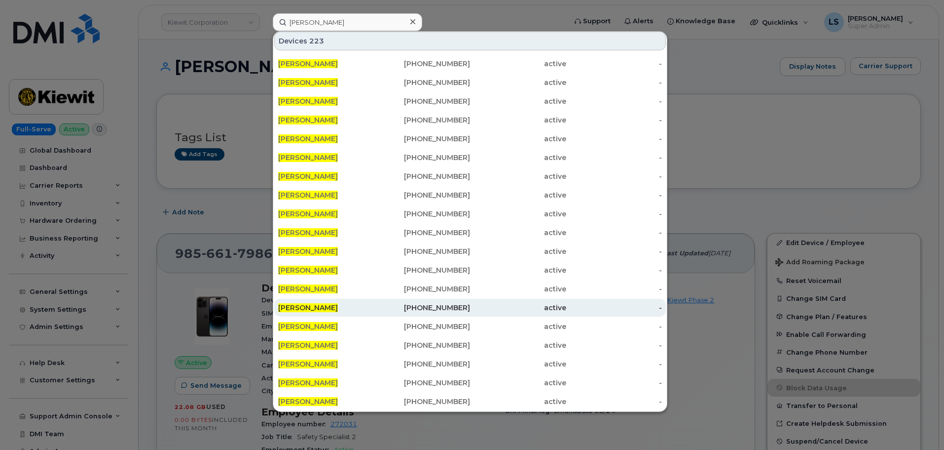
click at [318, 305] on span "CAROL MARKS" at bounding box center [308, 307] width 60 height 9
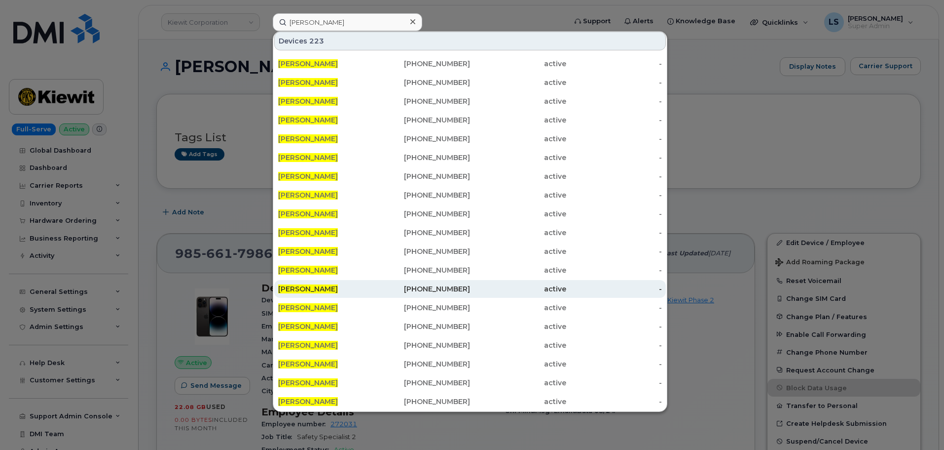
click at [319, 290] on span "CAROL MARKS" at bounding box center [308, 288] width 60 height 9
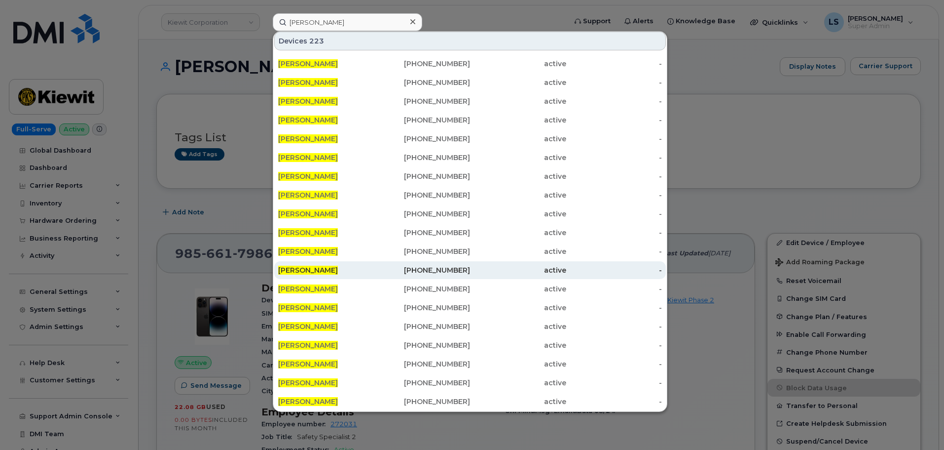
click at [318, 265] on div "CAROL MARKS" at bounding box center [326, 270] width 96 height 10
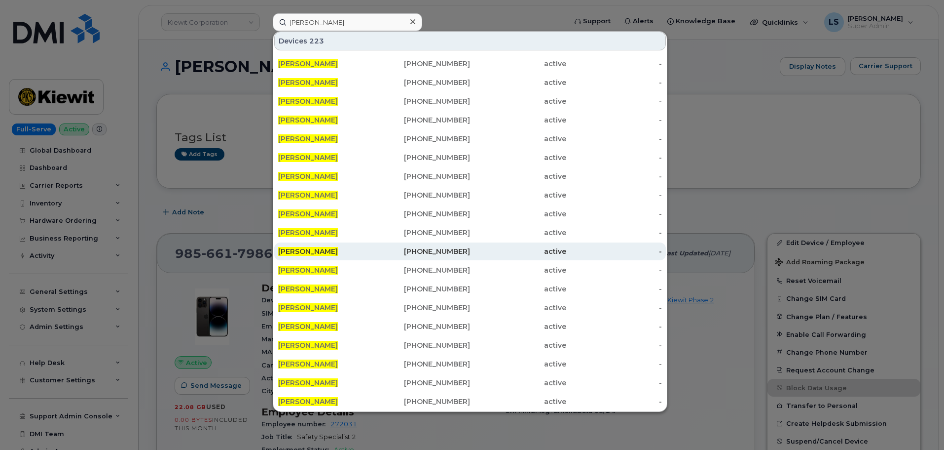
click at [322, 249] on span "CAROL MARKS" at bounding box center [308, 251] width 60 height 9
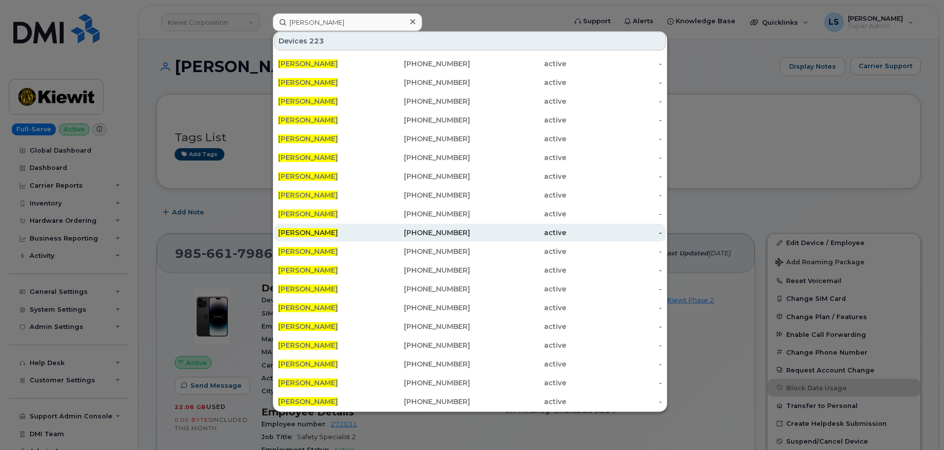
click at [326, 224] on div "CAROL MARKS" at bounding box center [326, 233] width 96 height 18
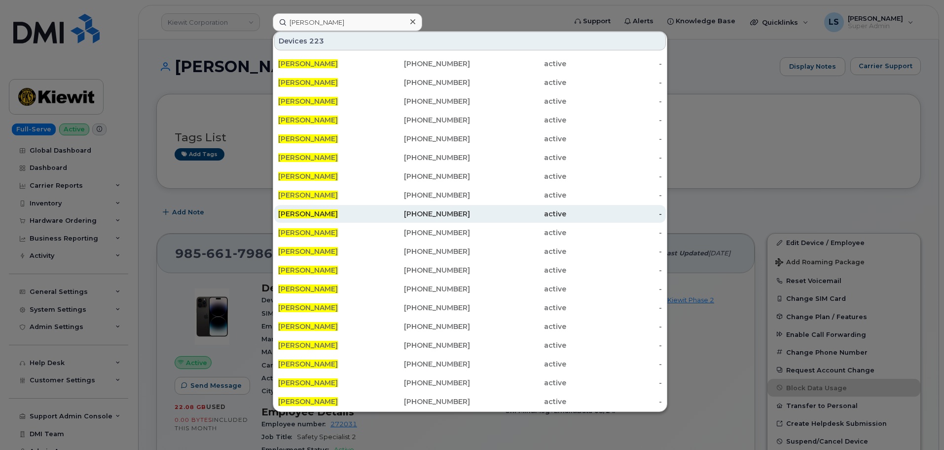
click at [329, 211] on span "CAROL MARKS" at bounding box center [308, 213] width 60 height 9
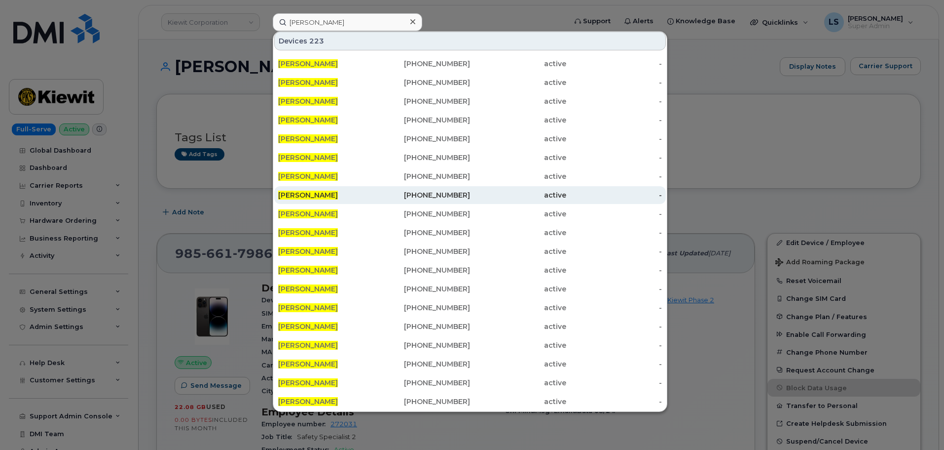
click at [330, 191] on span "CAROL MARKS" at bounding box center [308, 194] width 60 height 9
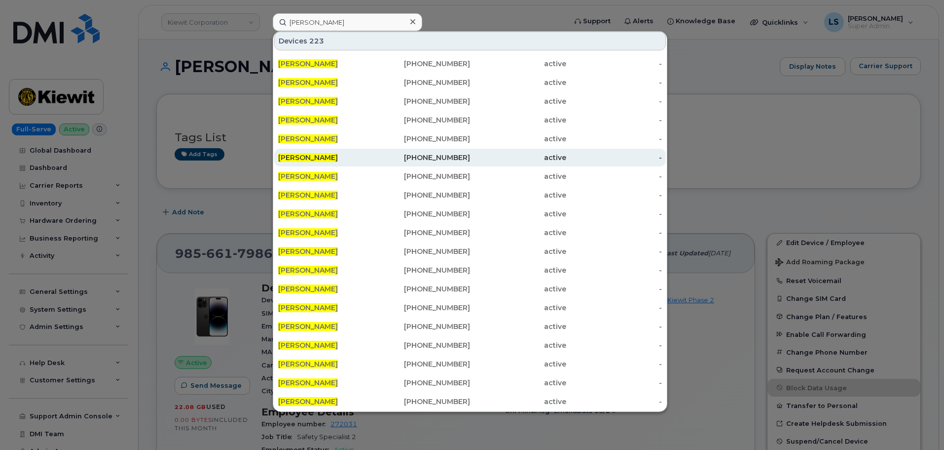
click at [334, 158] on div "CAROL MARKS" at bounding box center [326, 157] width 96 height 10
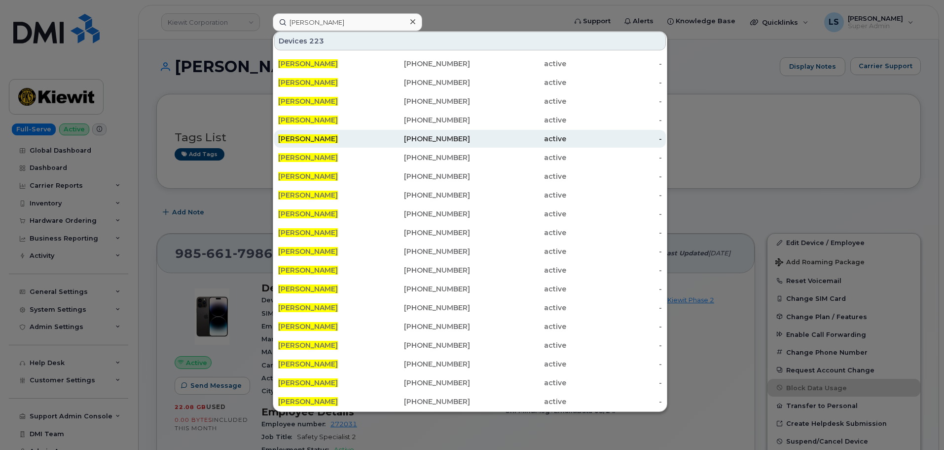
click at [322, 134] on div "CAROL MARKS" at bounding box center [326, 139] width 96 height 10
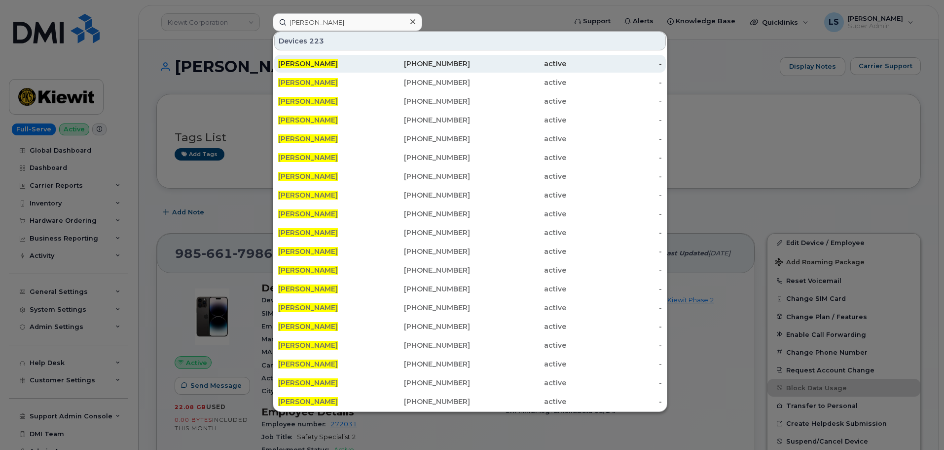
drag, startPoint x: 300, startPoint y: 63, endPoint x: 304, endPoint y: 68, distance: 5.6
click at [301, 63] on span "[PERSON_NAME]" at bounding box center [308, 63] width 60 height 9
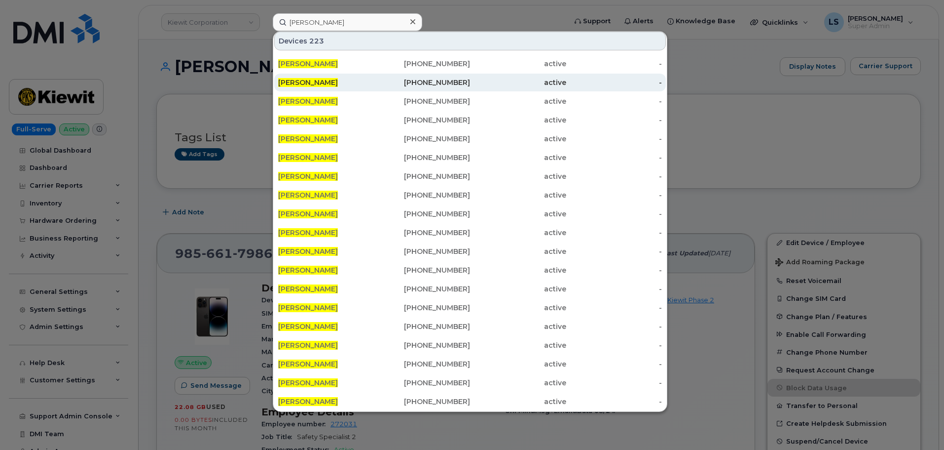
click at [313, 81] on span "[PERSON_NAME]" at bounding box center [308, 82] width 60 height 9
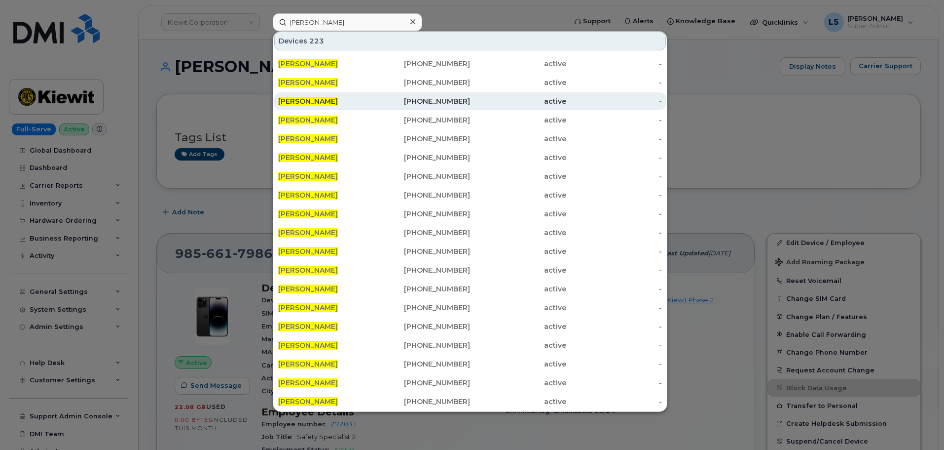
click at [321, 104] on span "CAROL MARKS" at bounding box center [308, 101] width 60 height 9
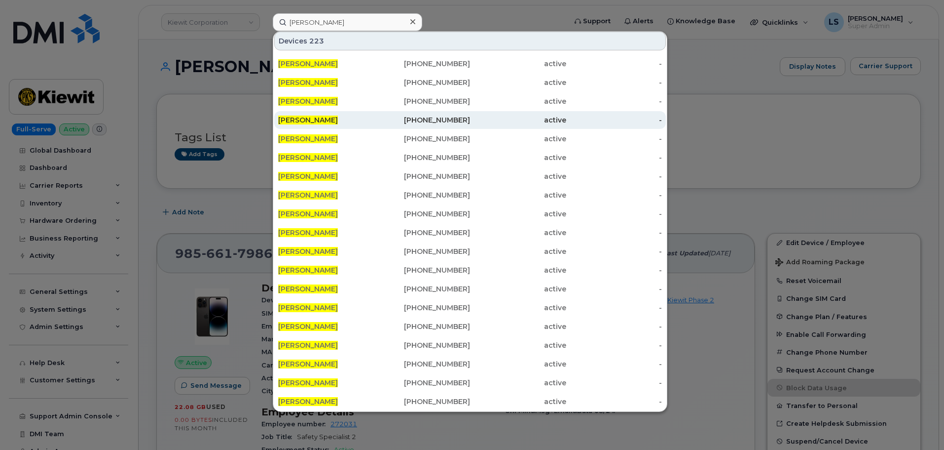
click at [321, 119] on span "CAROL MARKS" at bounding box center [308, 119] width 60 height 9
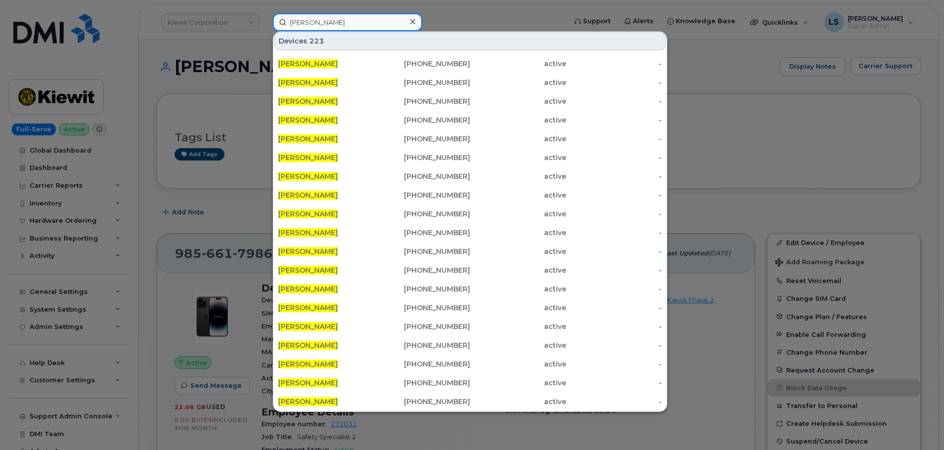
click at [304, 20] on input "CAROL MARKS" at bounding box center [348, 22] width 150 height 18
paste input "Michael Hales"
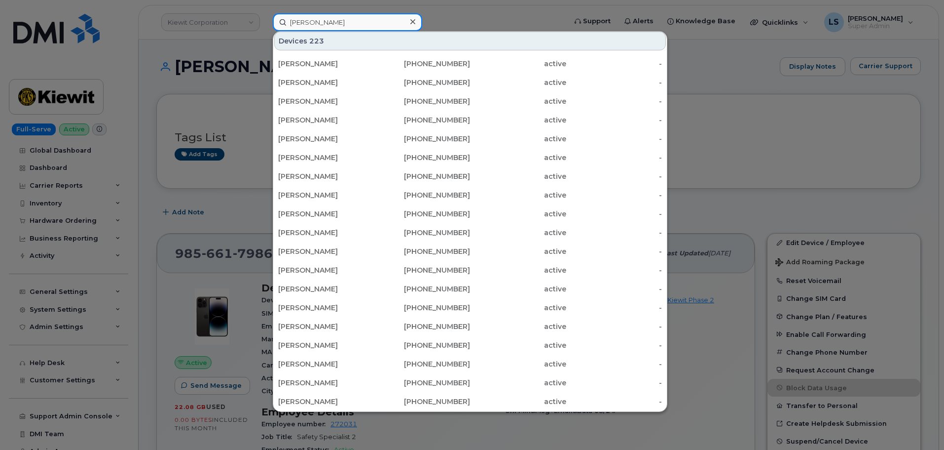
scroll to position [0, 0]
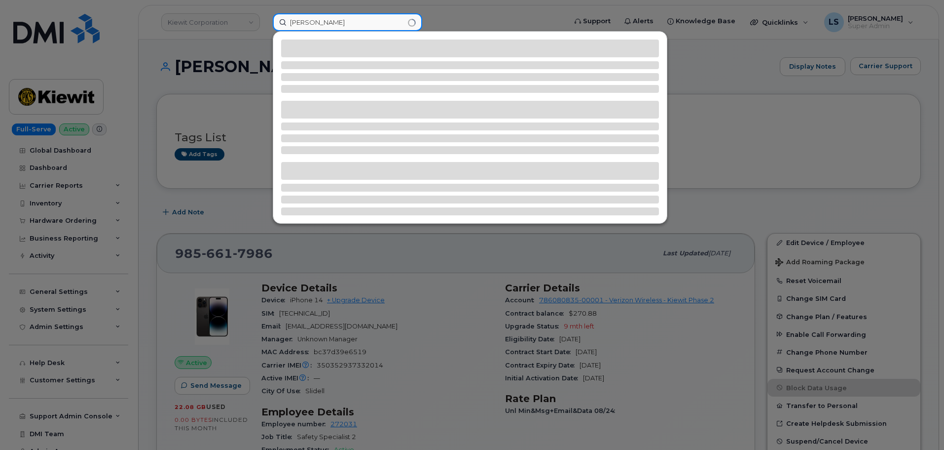
type input "Michael Hales"
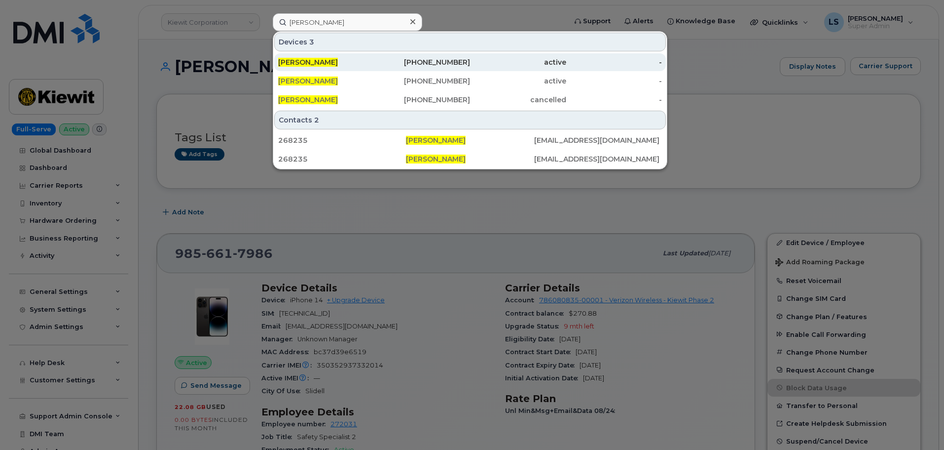
click at [359, 57] on div "MICHAEL HALES" at bounding box center [326, 62] width 96 height 18
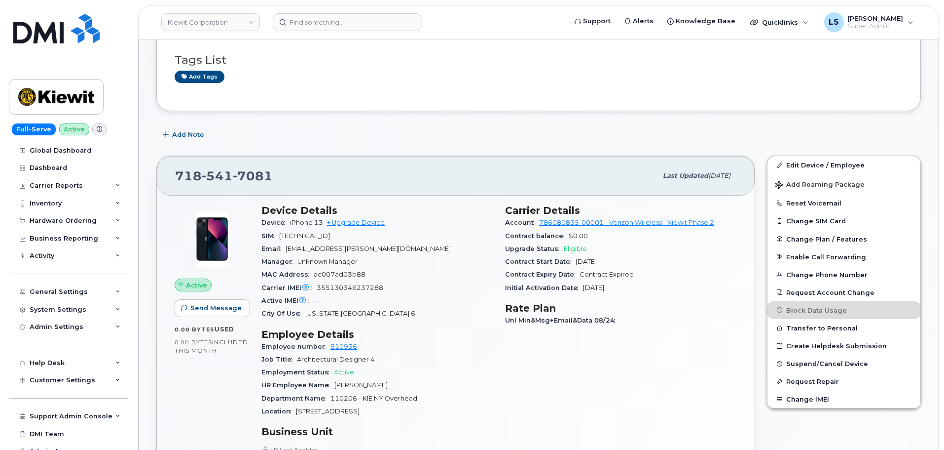
scroll to position [247, 0]
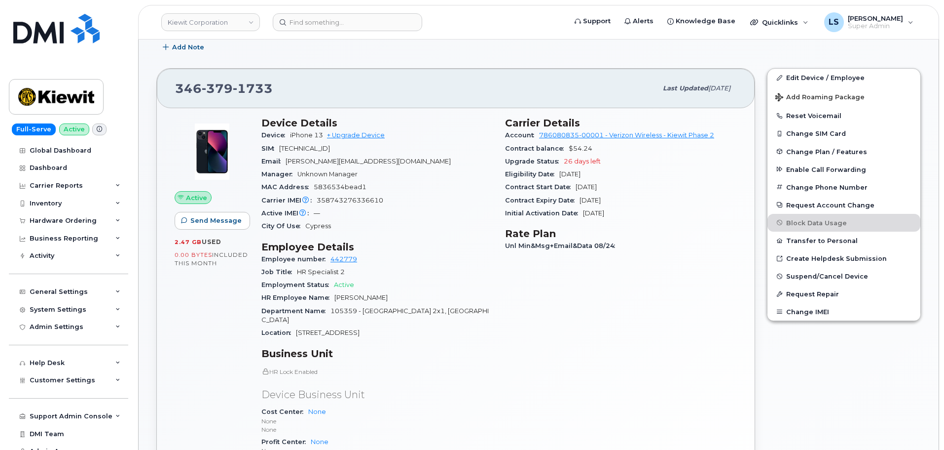
scroll to position [296, 0]
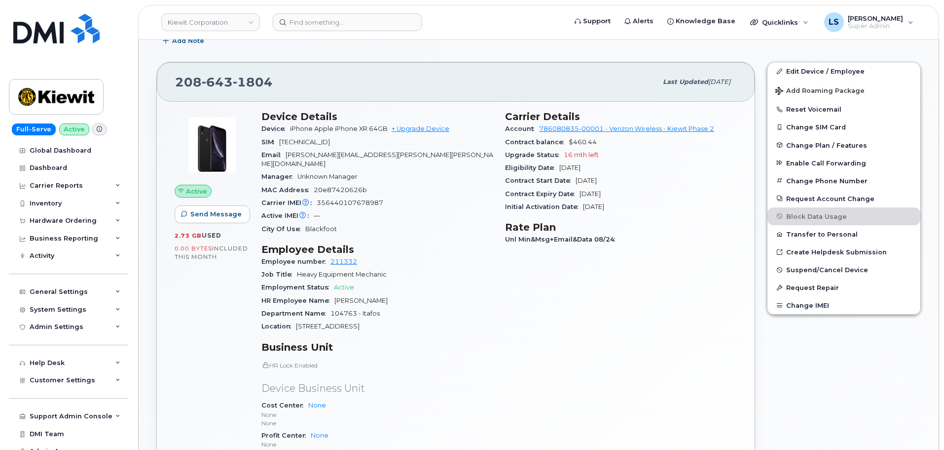
scroll to position [49, 0]
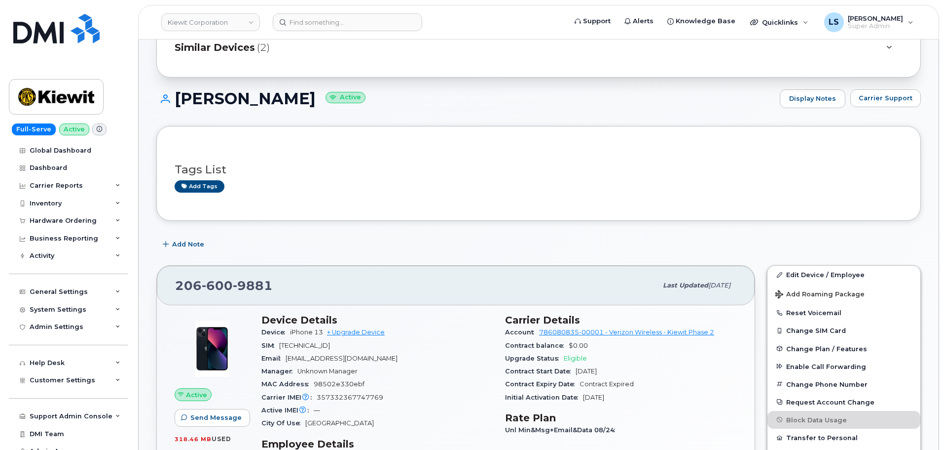
scroll to position [49, 0]
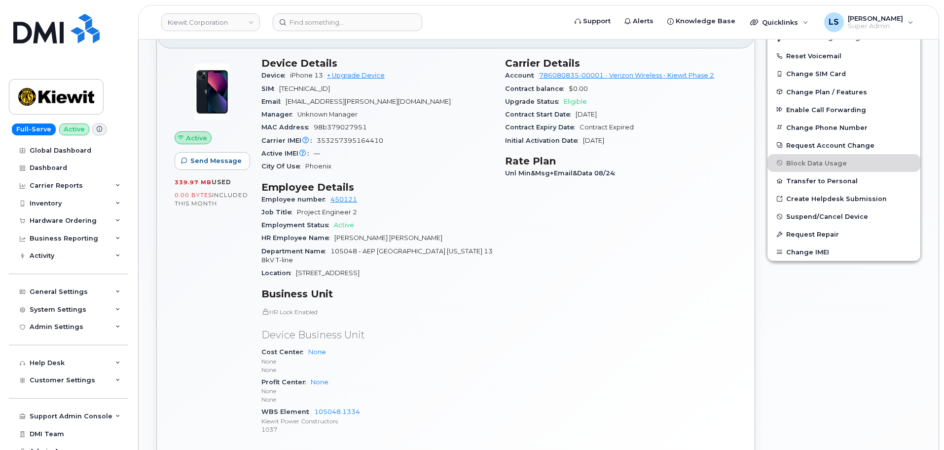
scroll to position [247, 0]
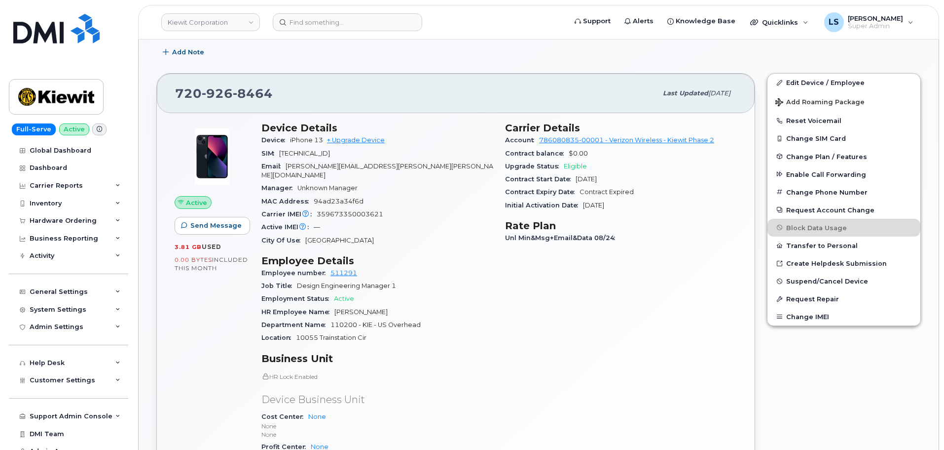
scroll to position [247, 0]
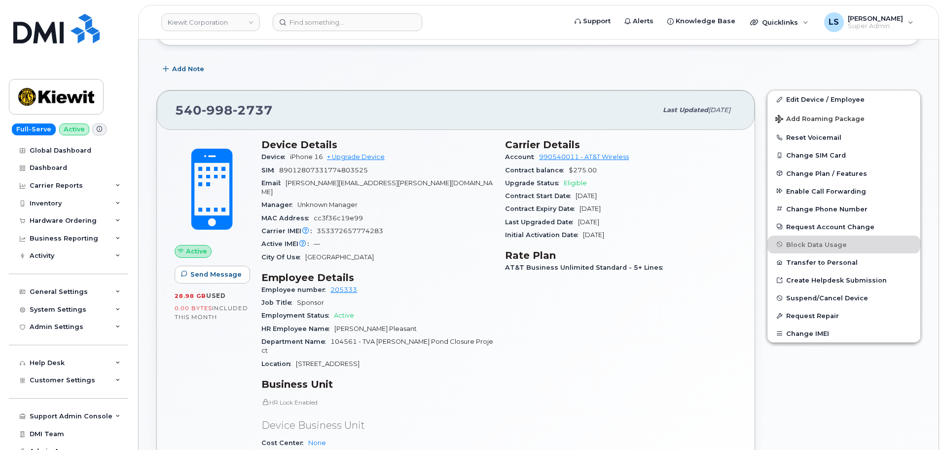
scroll to position [247, 0]
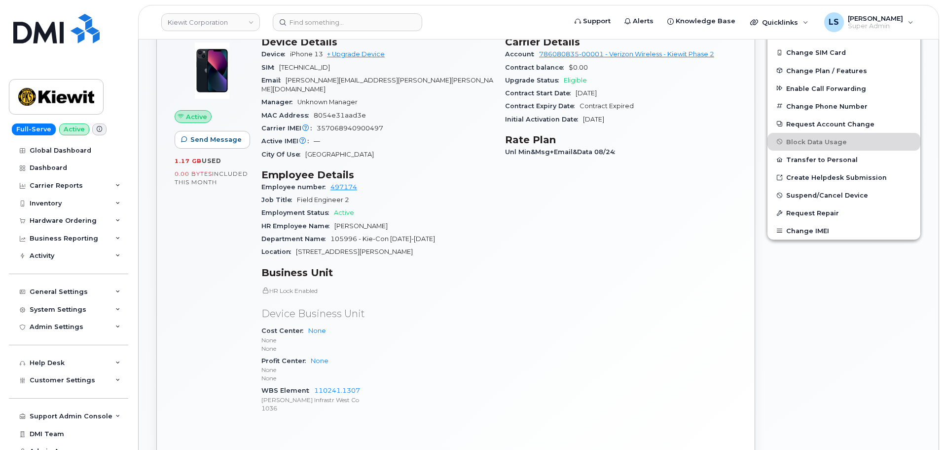
scroll to position [247, 0]
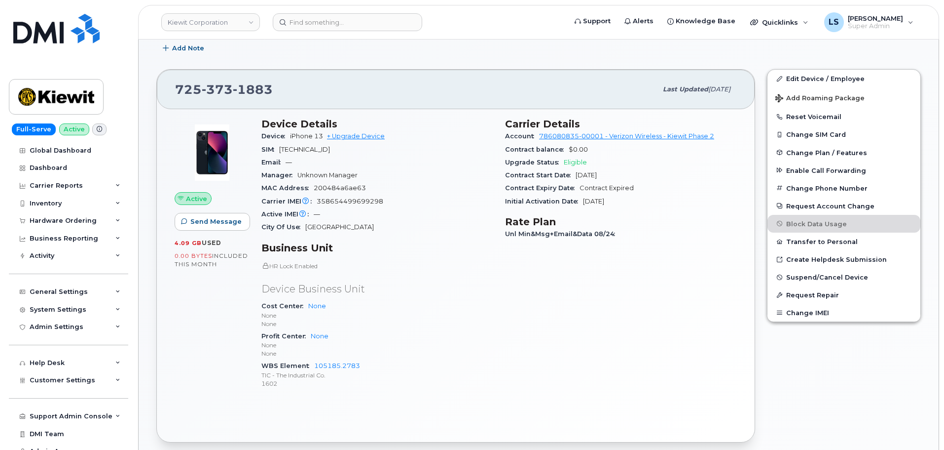
scroll to position [197, 0]
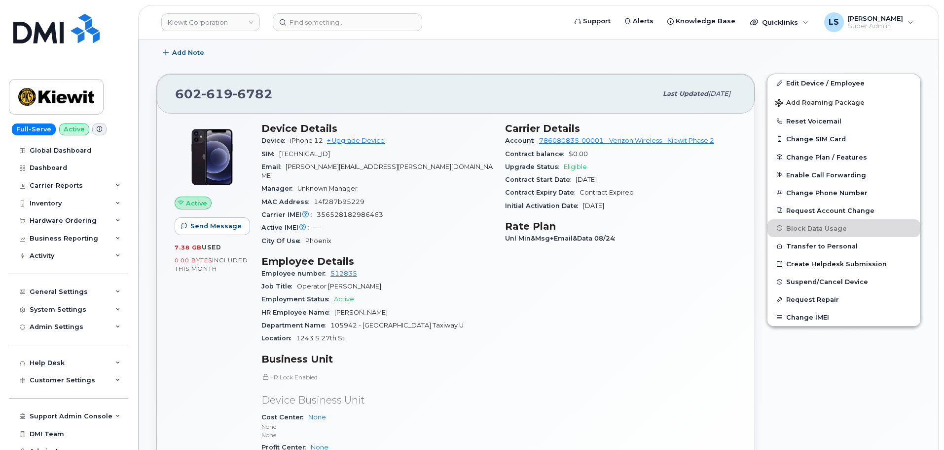
scroll to position [247, 0]
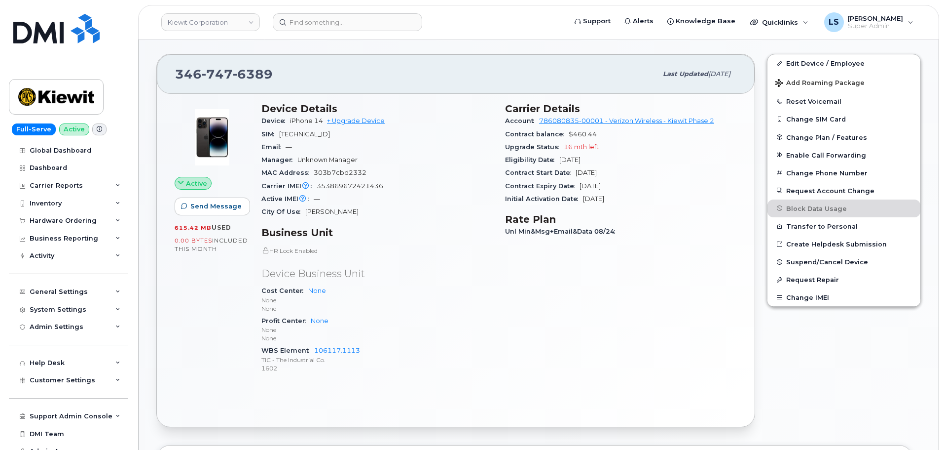
scroll to position [296, 0]
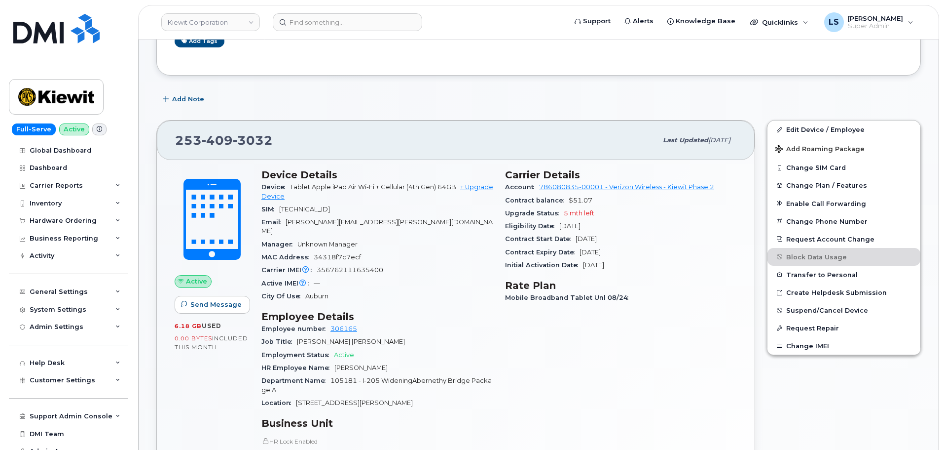
scroll to position [296, 0]
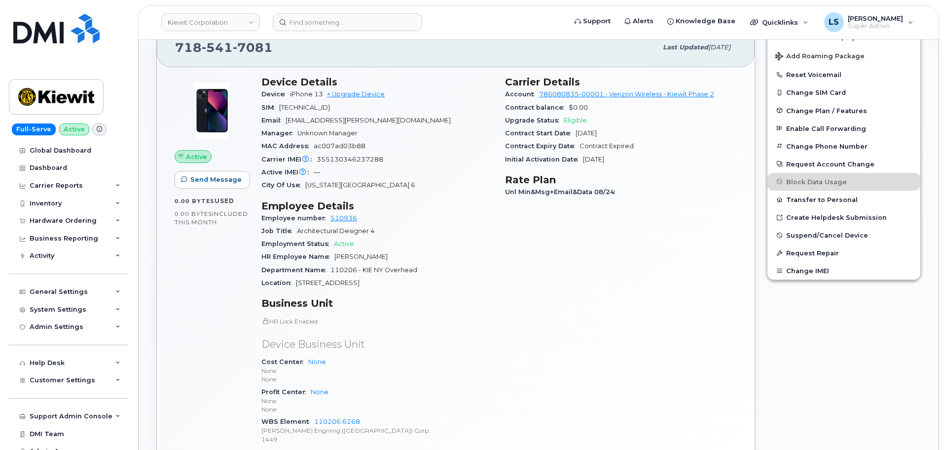
scroll to position [247, 0]
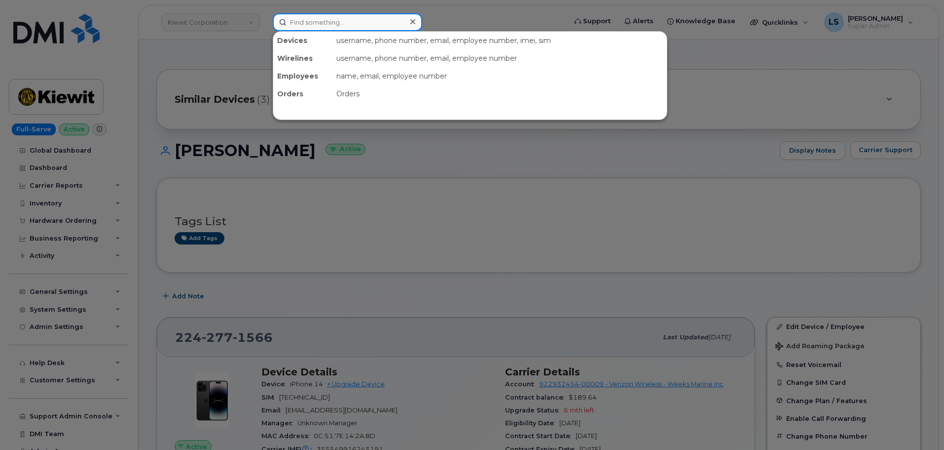
click at [302, 20] on input at bounding box center [348, 22] width 150 height 18
paste input "[PERSON_NAME]"
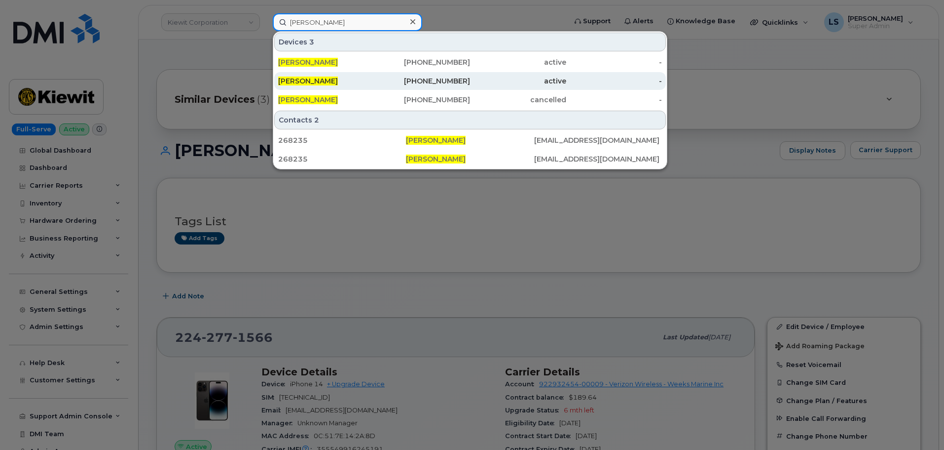
type input "[PERSON_NAME]"
click at [435, 85] on div "908-632-7429" at bounding box center [423, 81] width 96 height 10
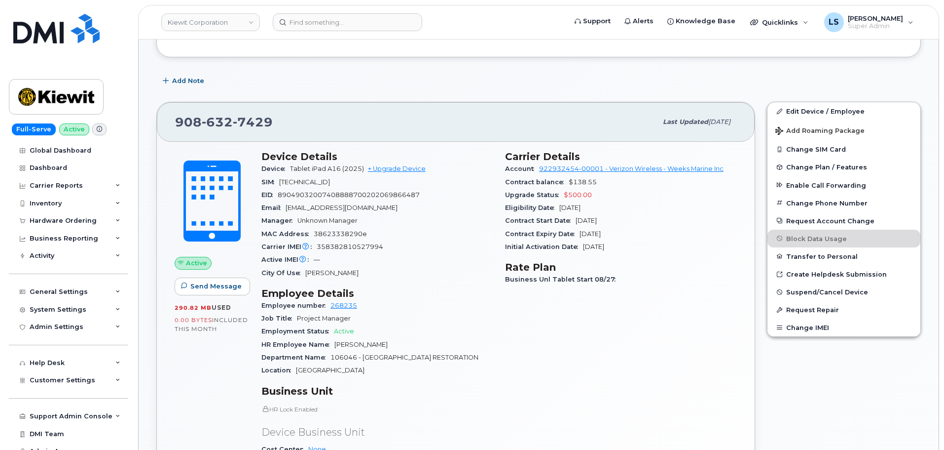
scroll to position [148, 0]
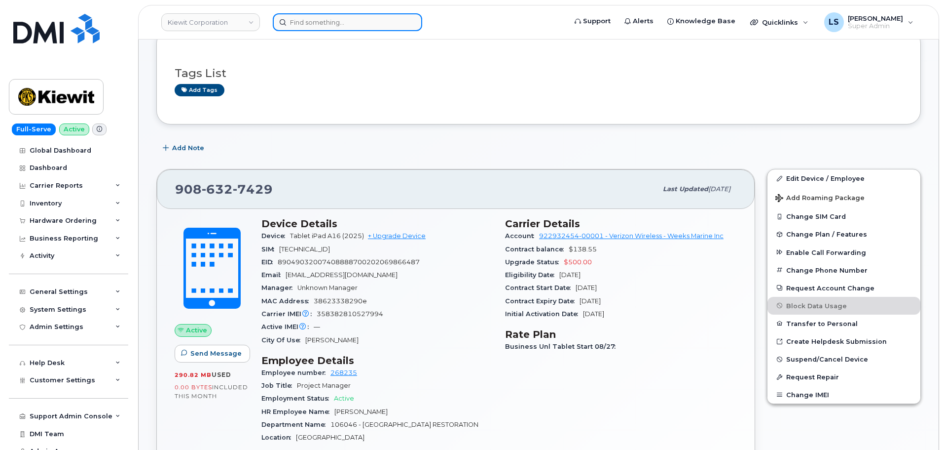
click at [361, 23] on input at bounding box center [348, 22] width 150 height 18
paste input "[PERSON_NAME]"
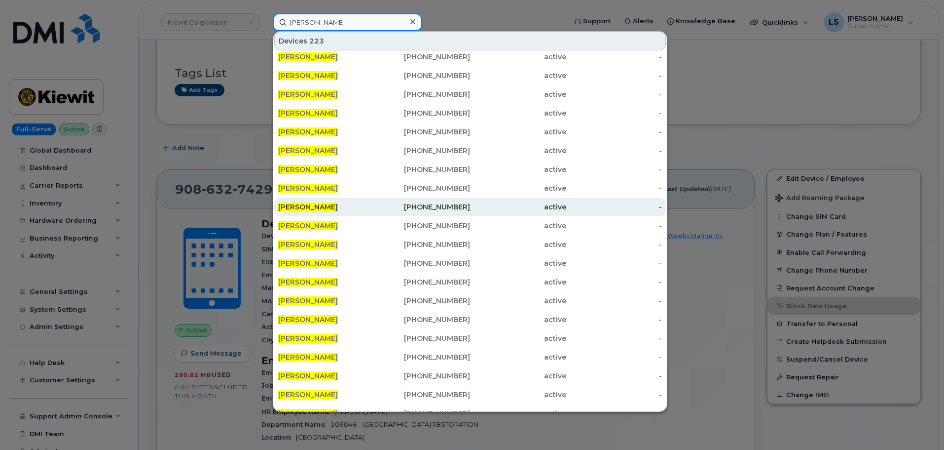
scroll to position [0, 0]
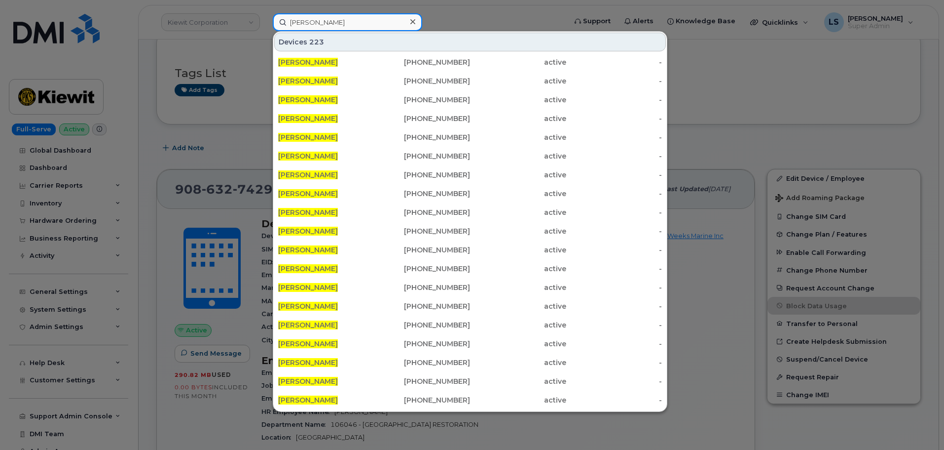
type input "[PERSON_NAME]"
click at [416, 22] on div at bounding box center [413, 22] width 14 height 14
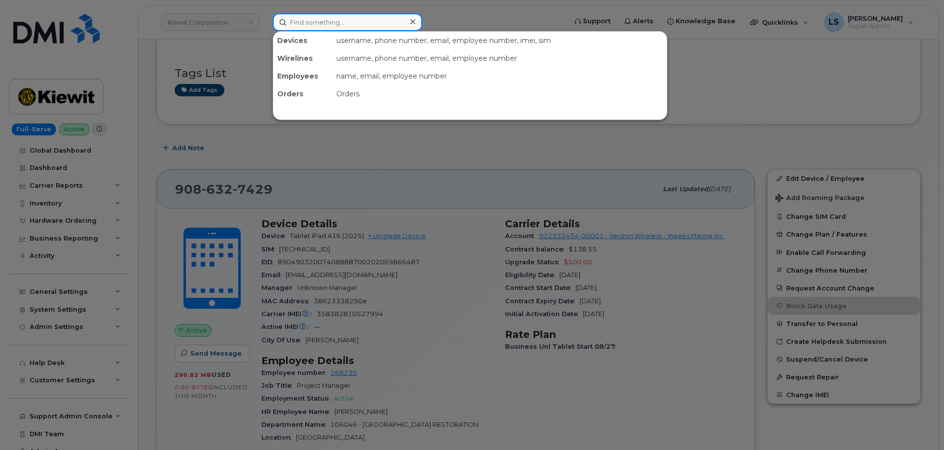
click at [341, 27] on input at bounding box center [348, 22] width 150 height 18
paste input "689-246-7185"
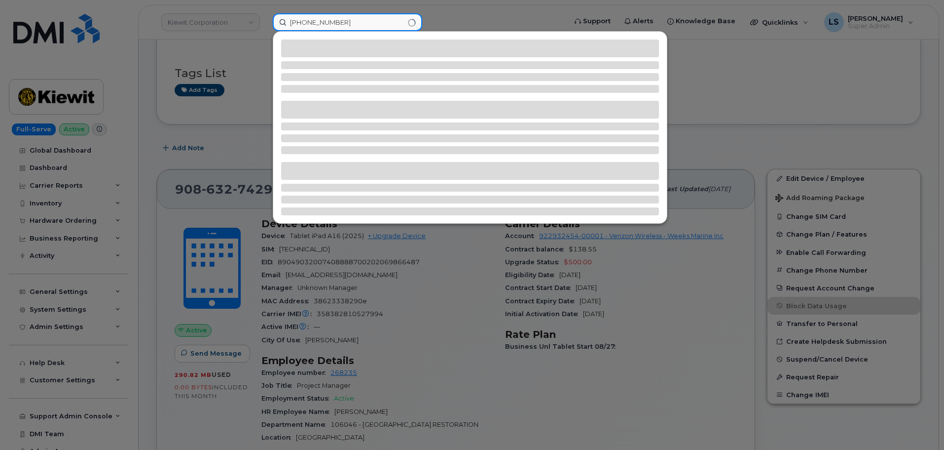
type input "689-246-7185"
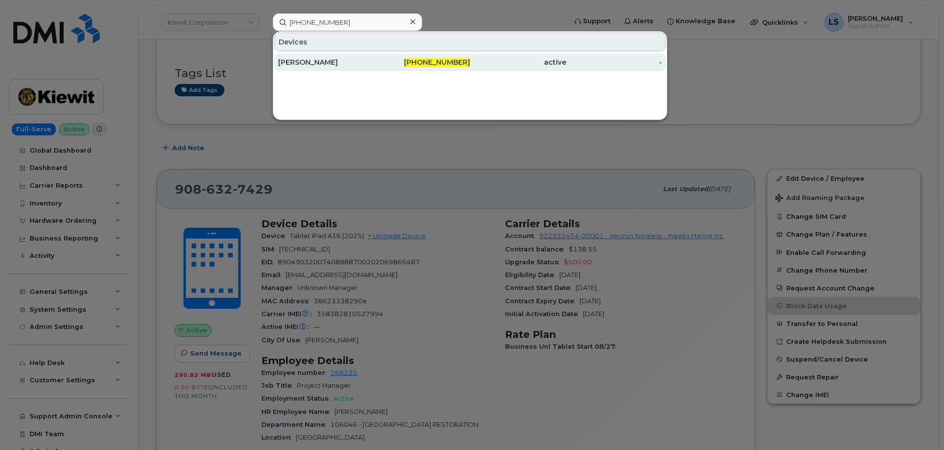
click at [309, 64] on div "GREGORIO AMUNATEGUI" at bounding box center [326, 62] width 96 height 10
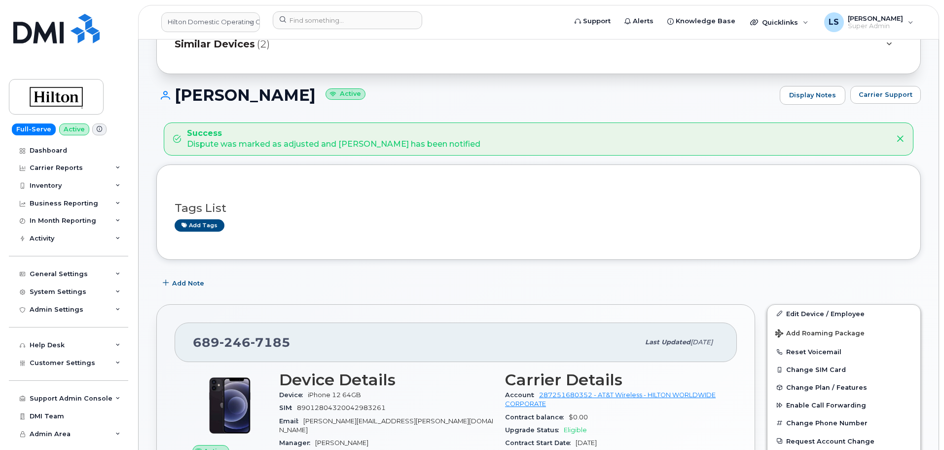
scroll to position [148, 0]
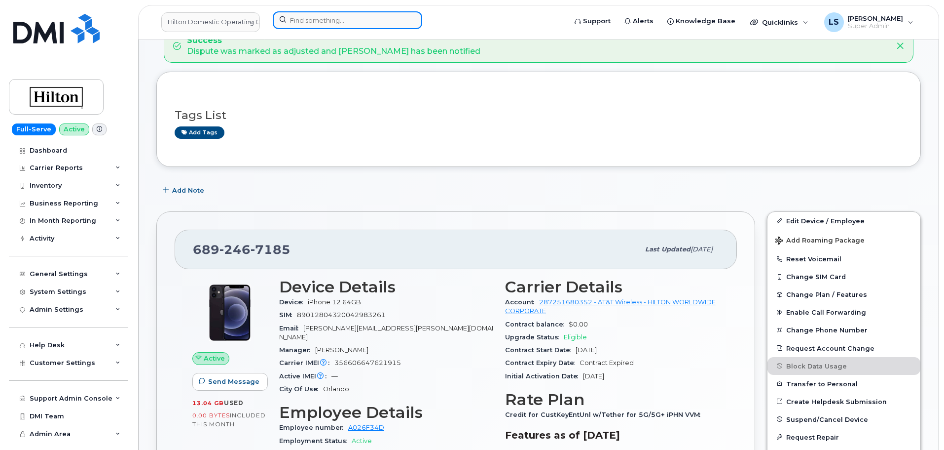
click at [316, 21] on input at bounding box center [348, 20] width 150 height 18
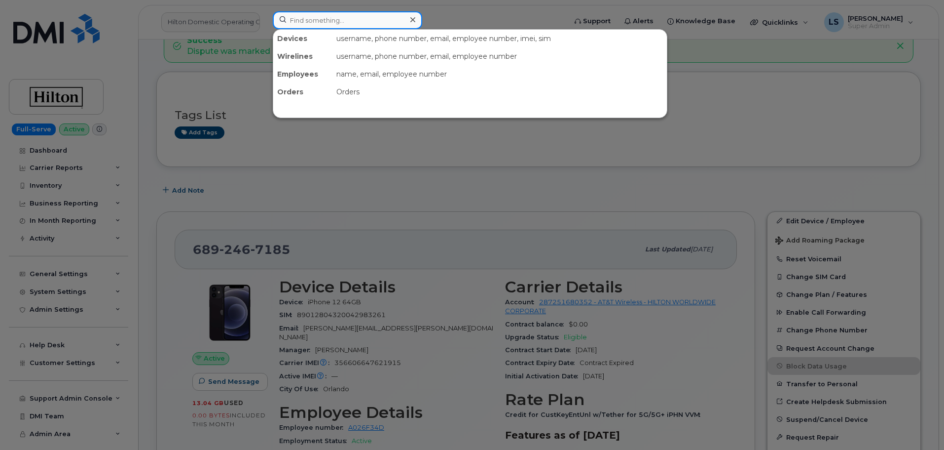
paste input "LAUREN JACKSON"
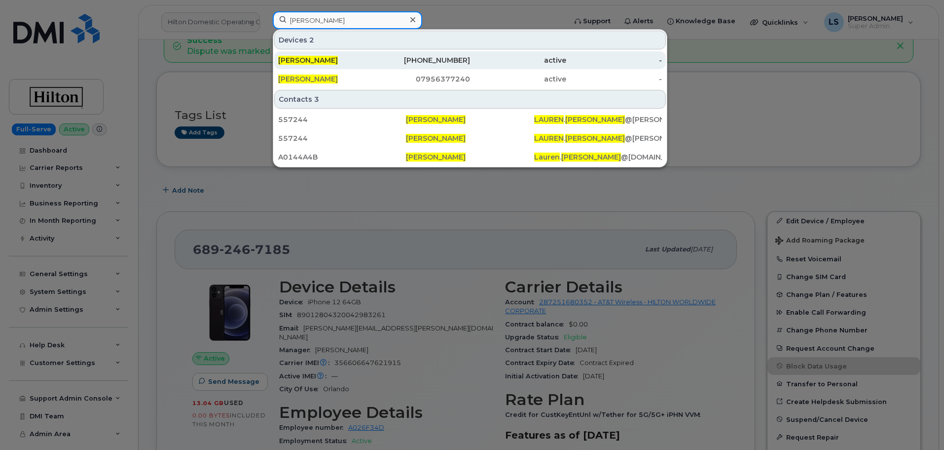
type input "LAUREN JACKSON"
click at [322, 64] on span "LAUREN JACKSON" at bounding box center [308, 60] width 60 height 9
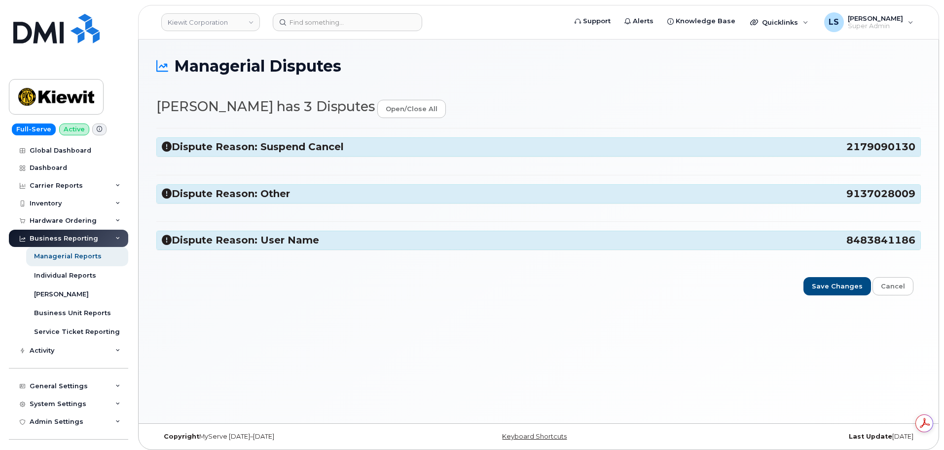
click at [312, 153] on h3 "Dispute Reason: Suspend Cancel 2179090130" at bounding box center [539, 146] width 754 height 13
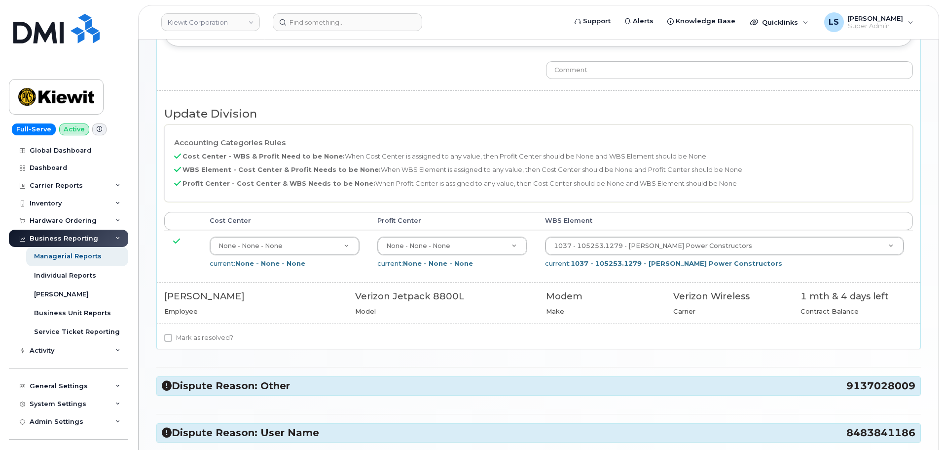
scroll to position [296, 0]
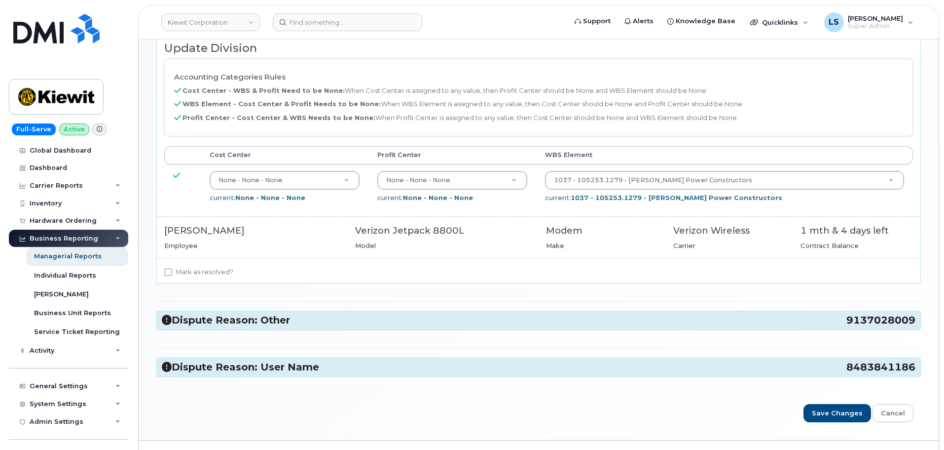
click at [207, 271] on label "Mark as resolved?" at bounding box center [198, 272] width 69 height 12
click at [172, 271] on input "Mark as resolved?" at bounding box center [168, 272] width 8 height 8
checkbox input "true"
click at [250, 321] on h3 "Dispute Reason: Other 9137028009" at bounding box center [539, 319] width 754 height 13
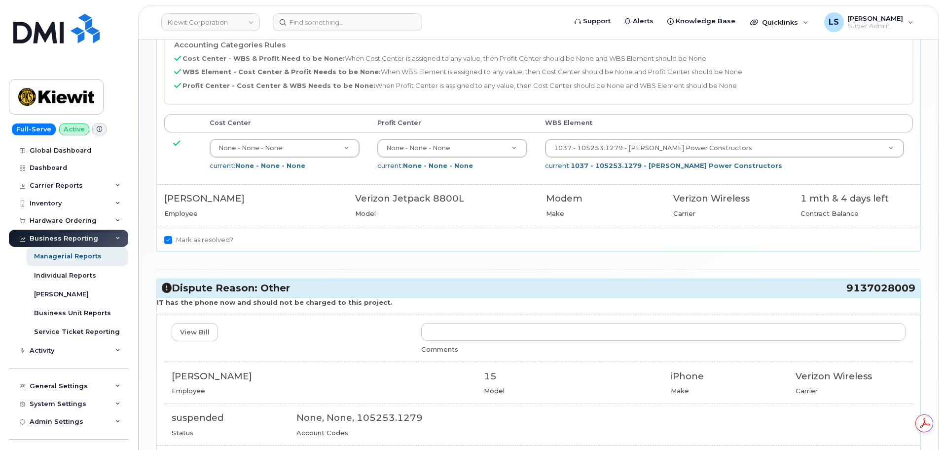
scroll to position [345, 0]
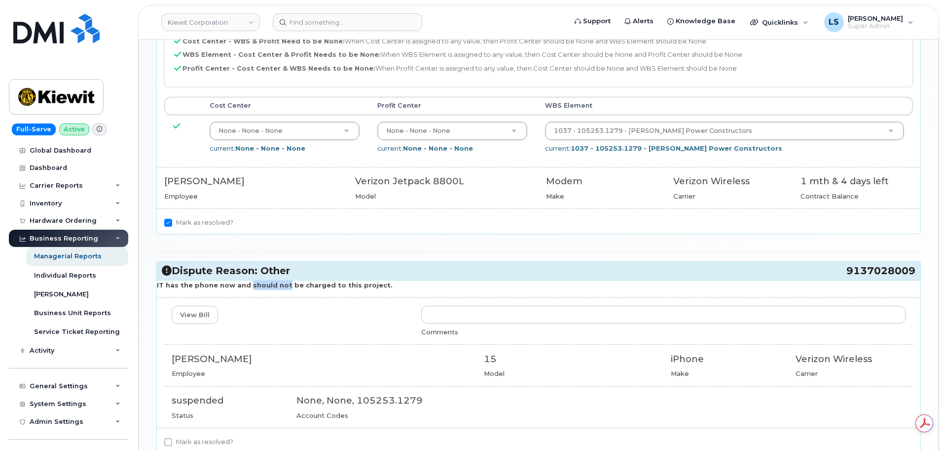
drag, startPoint x: 285, startPoint y: 283, endPoint x: 295, endPoint y: 281, distance: 9.5
click at [295, 281] on p "IT has the phone now and should not be charged to this project." at bounding box center [539, 284] width 764 height 9
click at [295, 281] on strong "IT has the phone now and should not be charged to this project." at bounding box center [275, 285] width 236 height 8
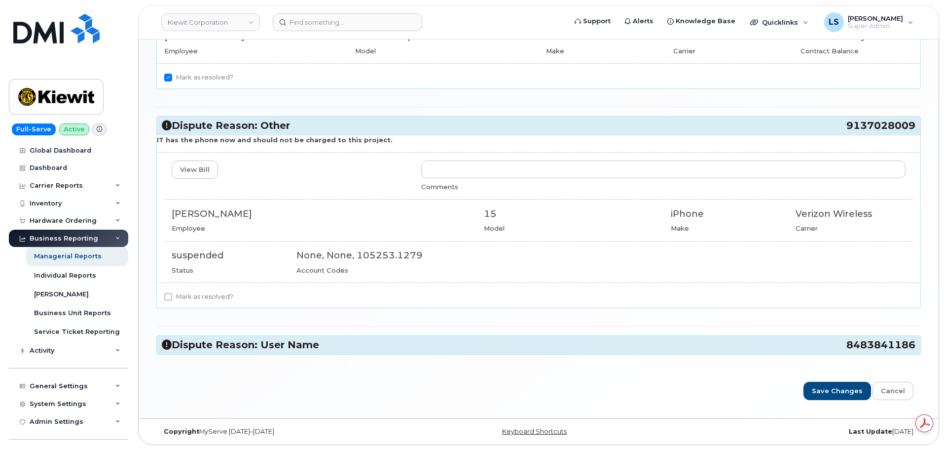
drag, startPoint x: 262, startPoint y: 348, endPoint x: 286, endPoint y: 320, distance: 37.4
click at [262, 348] on h3 "Dispute Reason: User Name 8483841186" at bounding box center [539, 344] width 754 height 13
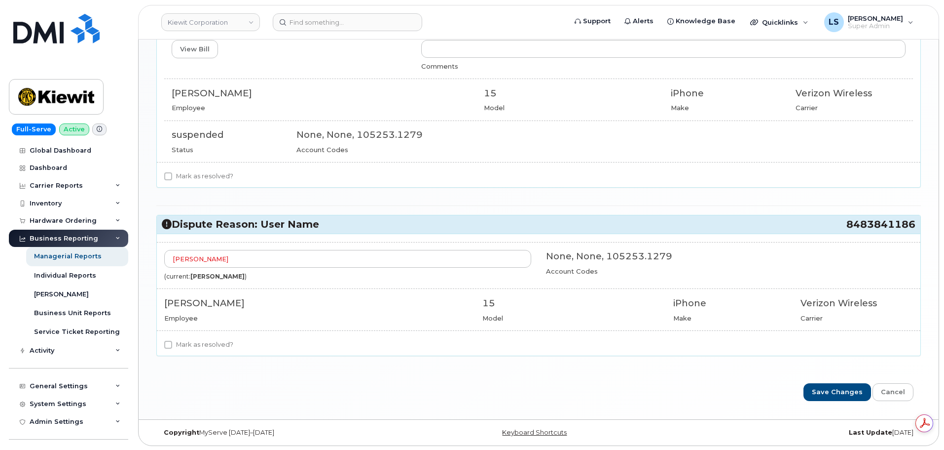
scroll to position [612, 0]
click at [214, 340] on label "Mark as resolved?" at bounding box center [198, 344] width 69 height 12
click at [172, 340] on input "Mark as resolved?" at bounding box center [168, 343] width 8 height 8
checkbox input "true"
click at [836, 387] on input "Save Changes" at bounding box center [838, 391] width 68 height 18
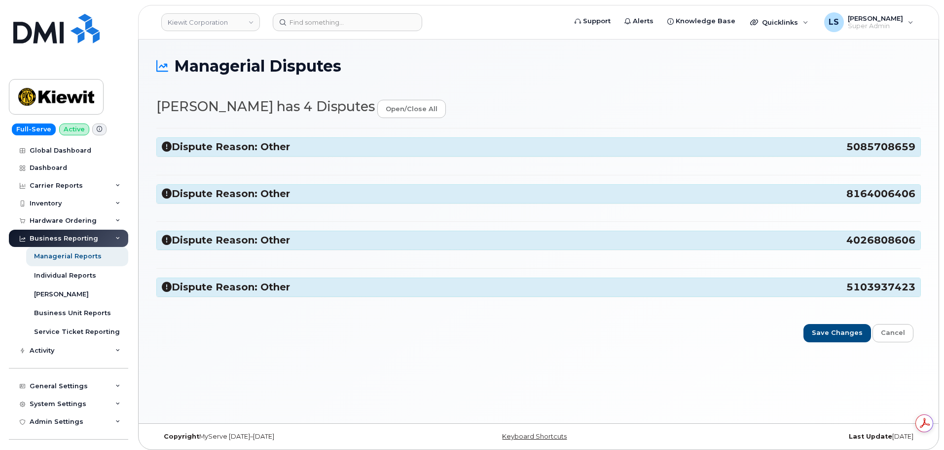
click at [342, 133] on div "Dispute Reason: Other 5085708659 This employee is no longer on this project. Pl…" at bounding box center [538, 217] width 765 height 178
click at [338, 138] on div "Dispute Reason: Other 5085708659" at bounding box center [539, 147] width 764 height 18
click at [337, 141] on h3 "Dispute Reason: Other 5085708659" at bounding box center [539, 146] width 754 height 13
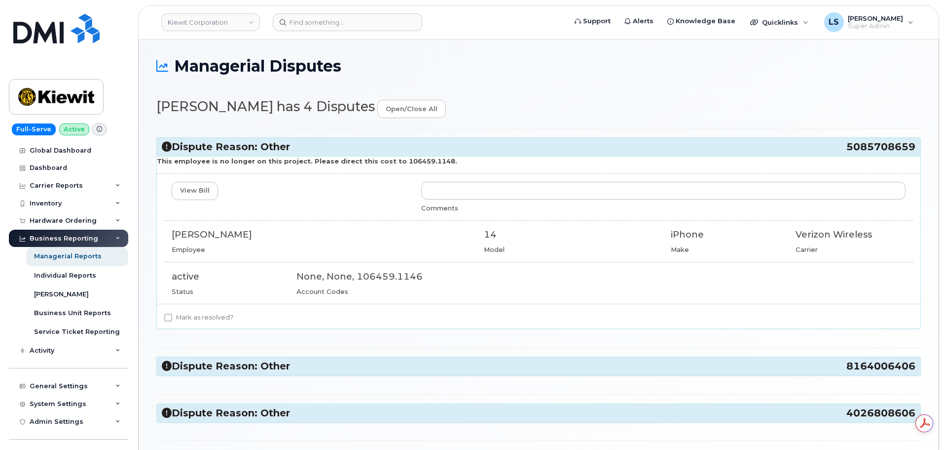
click at [308, 208] on div "View Bill Comments" at bounding box center [538, 197] width 749 height 31
drag, startPoint x: 234, startPoint y: 237, endPoint x: 173, endPoint y: 240, distance: 61.7
click at [173, 240] on div "[PERSON_NAME]" at bounding box center [321, 234] width 298 height 13
copy div "[PERSON_NAME]"
drag, startPoint x: 438, startPoint y: 163, endPoint x: 403, endPoint y: 164, distance: 35.0
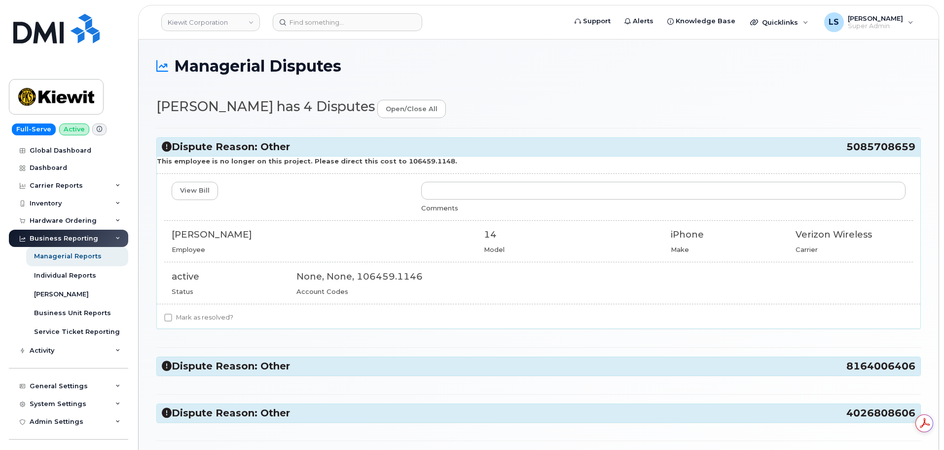
click at [403, 164] on p "This employee is no longer on this project. Please direct this cost to 106459.1…" at bounding box center [539, 160] width 764 height 9
drag, startPoint x: 395, startPoint y: 164, endPoint x: 390, endPoint y: 165, distance: 5.0
click at [393, 164] on strong "This employee is no longer on this project. Please direct this cost to 106459.1…" at bounding box center [307, 161] width 300 height 8
drag, startPoint x: 386, startPoint y: 161, endPoint x: 432, endPoint y: 162, distance: 45.4
click at [432, 162] on strong "This employee is no longer on this project. Please direct this cost to 106459.1…" at bounding box center [307, 161] width 300 height 8
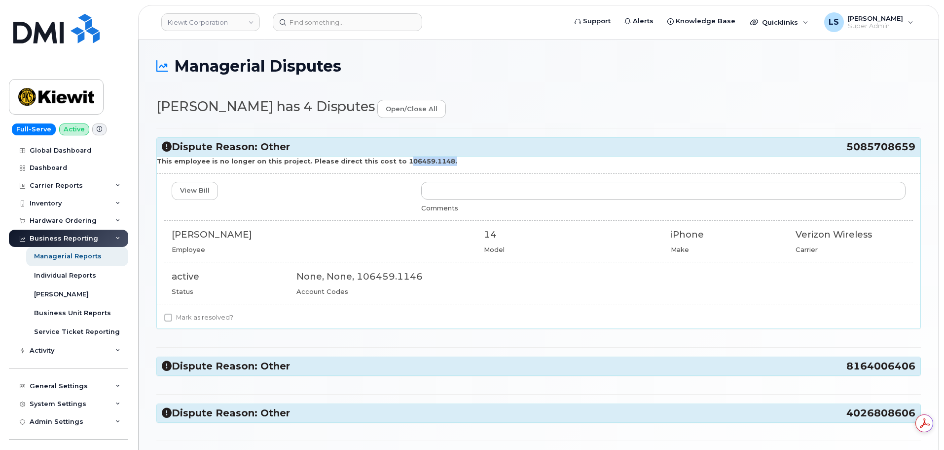
copy strong "106459.1148"
click at [230, 313] on label "Mark as resolved?" at bounding box center [198, 317] width 69 height 12
click at [172, 313] on input "Mark as resolved?" at bounding box center [168, 317] width 8 height 8
checkbox input "true"
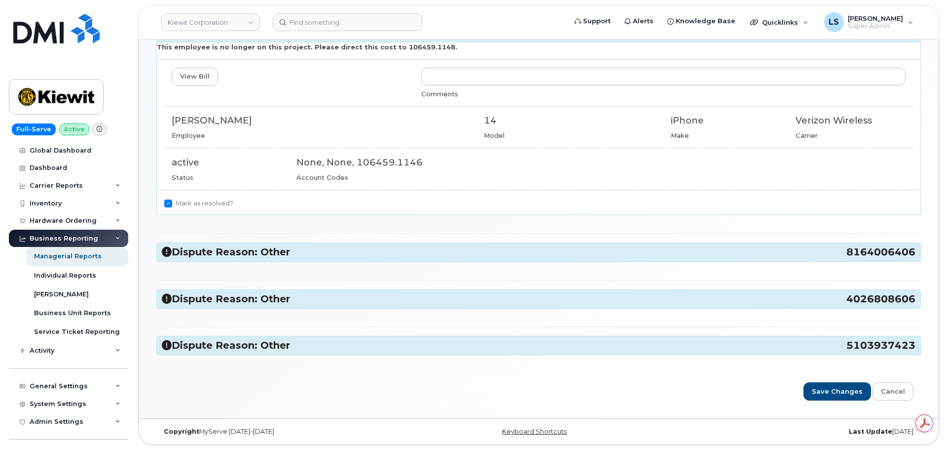
click at [298, 249] on h3 "Dispute Reason: Other 8164006406" at bounding box center [539, 251] width 754 height 13
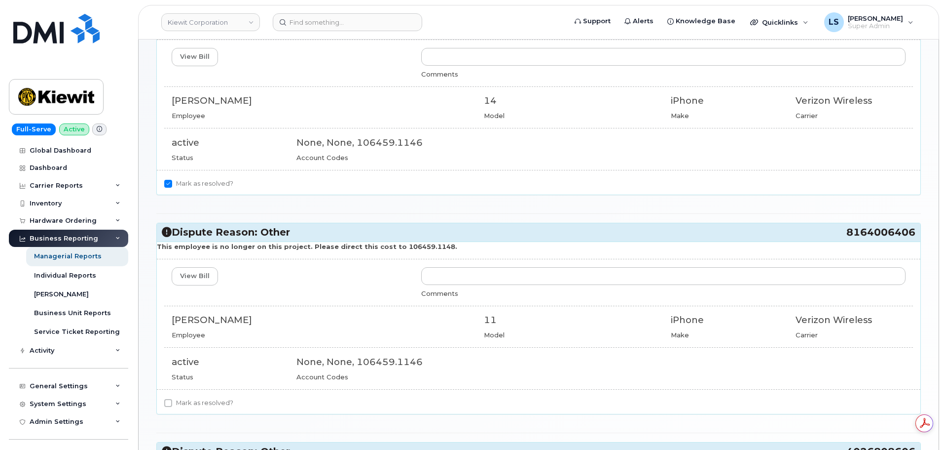
scroll to position [163, 0]
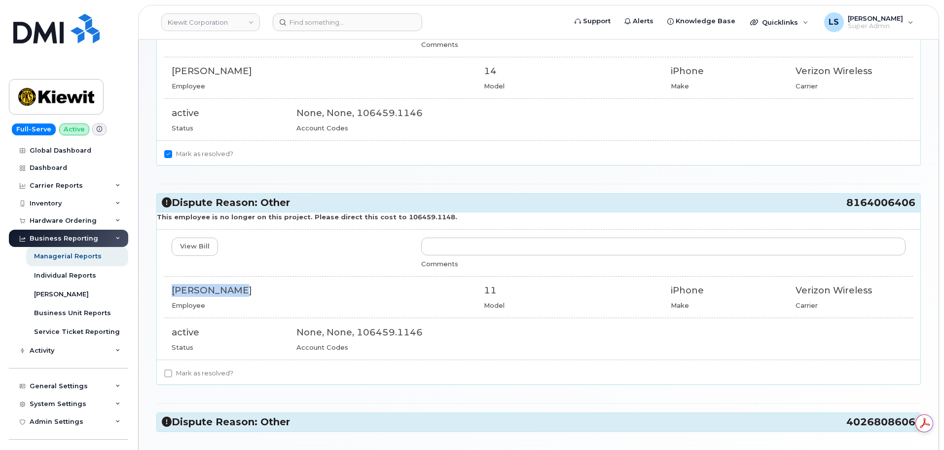
drag, startPoint x: 248, startPoint y: 291, endPoint x: 172, endPoint y: 288, distance: 76.6
click at [172, 288] on div "[PERSON_NAME]" at bounding box center [321, 290] width 298 height 13
copy div "[PERSON_NAME]"
drag, startPoint x: 430, startPoint y: 217, endPoint x: 385, endPoint y: 218, distance: 44.9
click at [385, 218] on strong "This employee is no longer on this project. Please direct this cost to 106459.1…" at bounding box center [307, 217] width 300 height 8
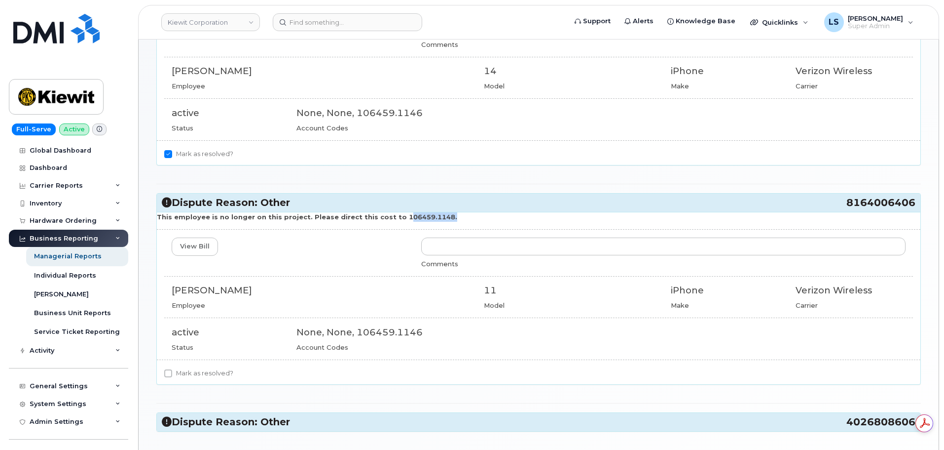
copy strong "106459.1148"
click at [217, 368] on label "Mark as resolved?" at bounding box center [198, 373] width 69 height 12
click at [172, 369] on input "Mark as resolved?" at bounding box center [168, 373] width 8 height 8
checkbox input "true"
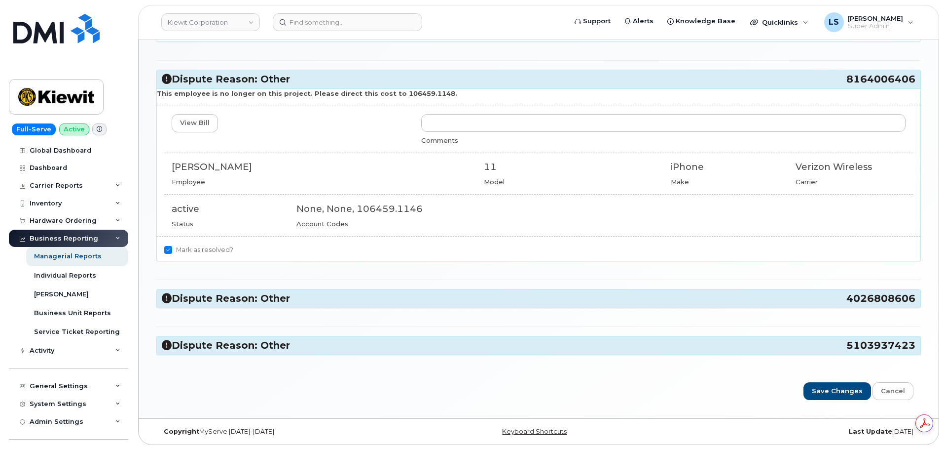
click at [334, 295] on h3 "Dispute Reason: Other 4026808606" at bounding box center [539, 298] width 754 height 13
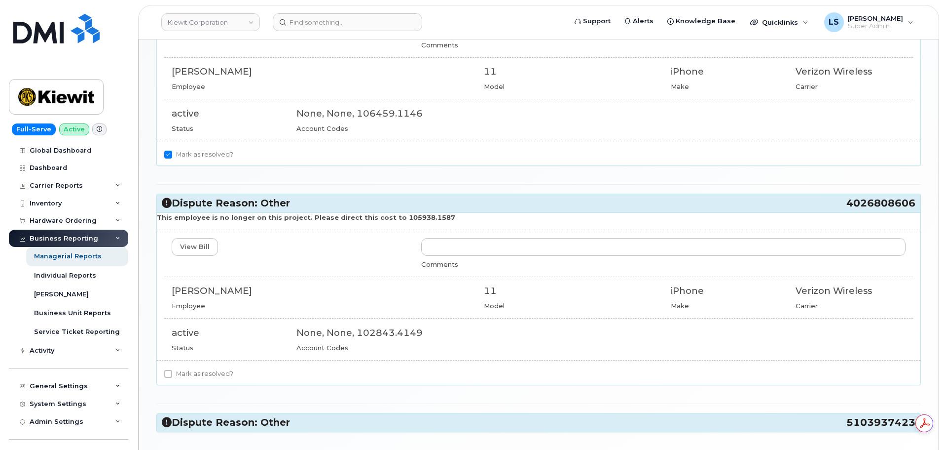
scroll to position [385, 0]
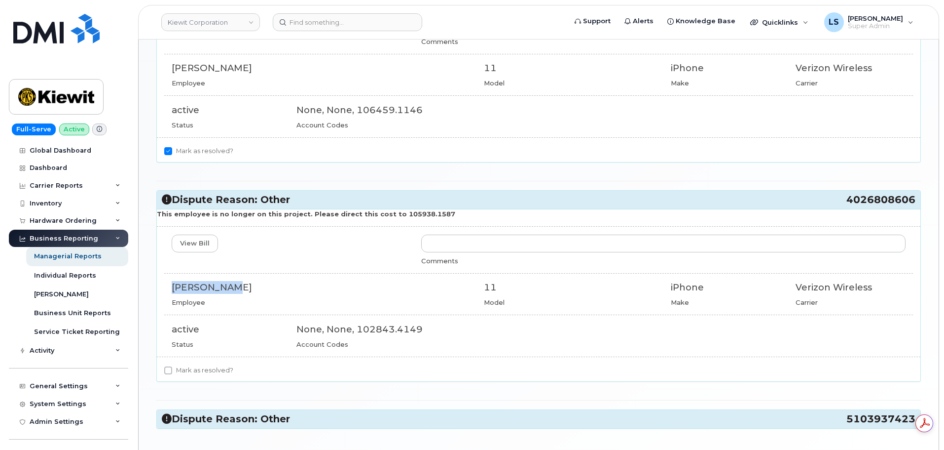
drag, startPoint x: 248, startPoint y: 287, endPoint x: 174, endPoint y: 286, distance: 74.5
click at [174, 286] on div "JOHN MULLEY" at bounding box center [321, 287] width 298 height 13
copy div "JOHN MULLEY"
drag, startPoint x: 444, startPoint y: 213, endPoint x: 385, endPoint y: 218, distance: 58.4
click at [385, 218] on p "This employee is no longer on this project. Please direct this cost to 105938.1…" at bounding box center [539, 213] width 764 height 9
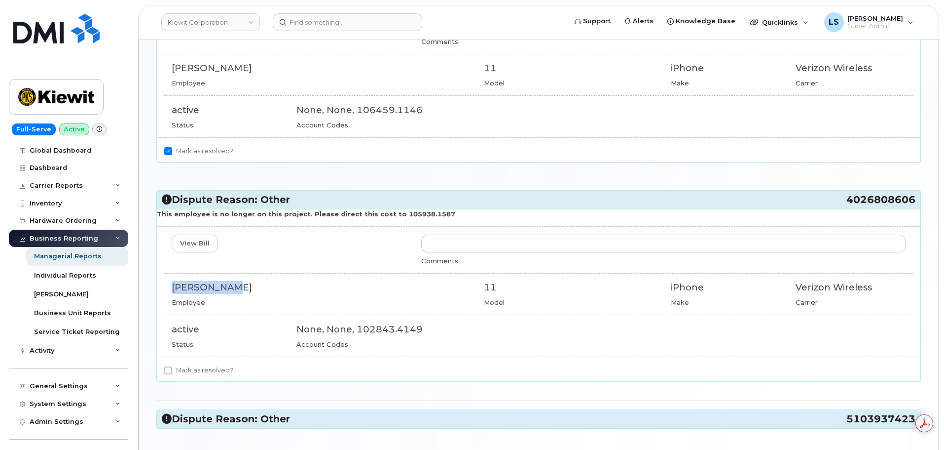
copy strong "105938.1587"
click at [183, 363] on div "This employee is no longer on this project. Please direct this cost to 105938.1…" at bounding box center [539, 295] width 764 height 172
click at [184, 371] on label "Mark as resolved?" at bounding box center [198, 370] width 69 height 12
click at [172, 371] on input "Mark as resolved?" at bounding box center [168, 370] width 8 height 8
checkbox input "true"
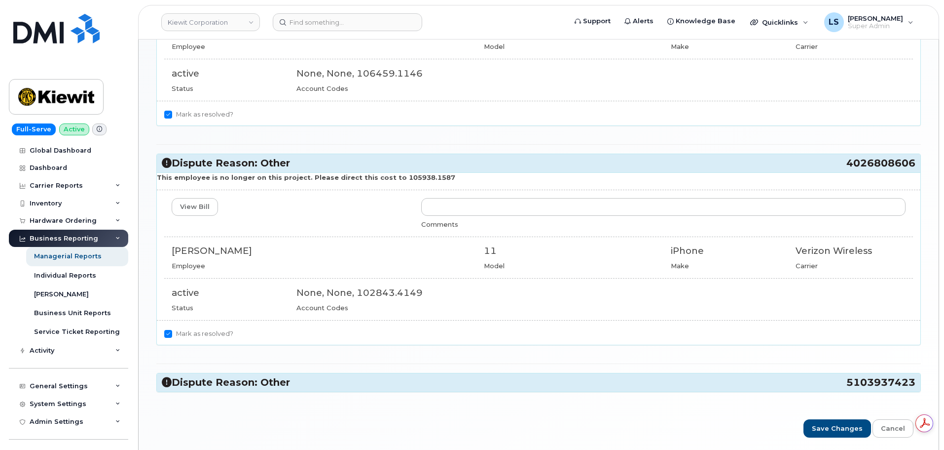
scroll to position [459, 0]
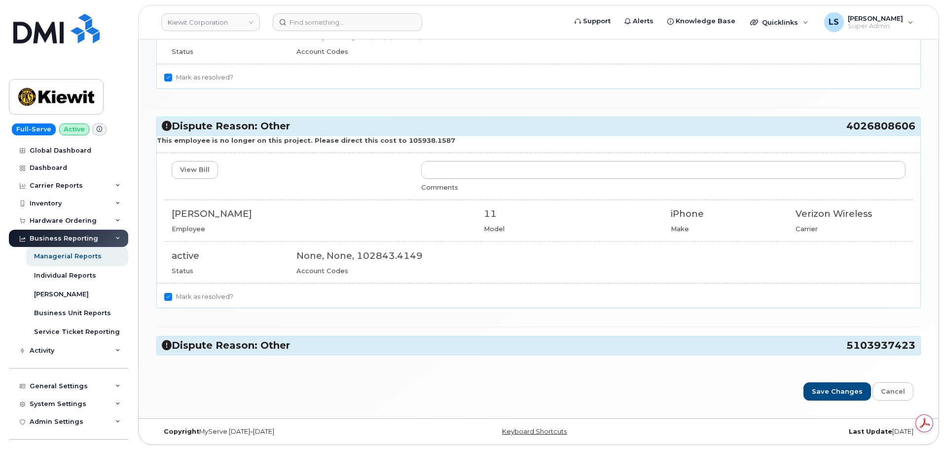
click at [260, 337] on div "Dispute Reason: Other 5103937423" at bounding box center [539, 345] width 764 height 18
click at [266, 340] on h3 "Dispute Reason: Other 5103937423" at bounding box center [539, 344] width 754 height 13
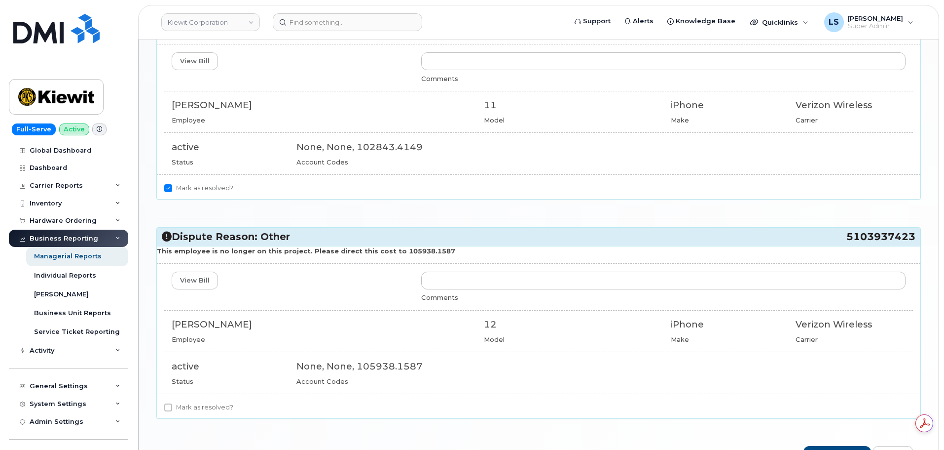
scroll to position [568, 0]
drag, startPoint x: 251, startPoint y: 325, endPoint x: 160, endPoint y: 325, distance: 90.3
click at [160, 325] on div "View Bill Comments Patrick McBride Employee 12 Model iPhone Make Verizon Wirele…" at bounding box center [539, 328] width 764 height 114
copy div "Patrick McBride"
drag, startPoint x: 455, startPoint y: 251, endPoint x: 385, endPoint y: 254, distance: 69.6
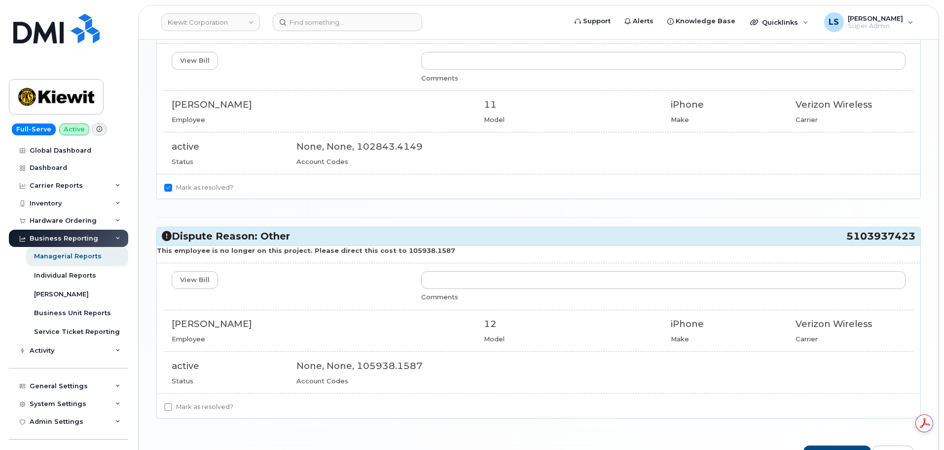
click at [385, 254] on p "This employee is no longer on this project. Please direct this cost to 105938.1…" at bounding box center [539, 250] width 764 height 9
copy strong "105938.1587"
click at [210, 412] on label "Mark as resolved?" at bounding box center [198, 407] width 69 height 12
click at [172, 411] on input "Mark as resolved?" at bounding box center [168, 407] width 8 height 8
checkbox input "true"
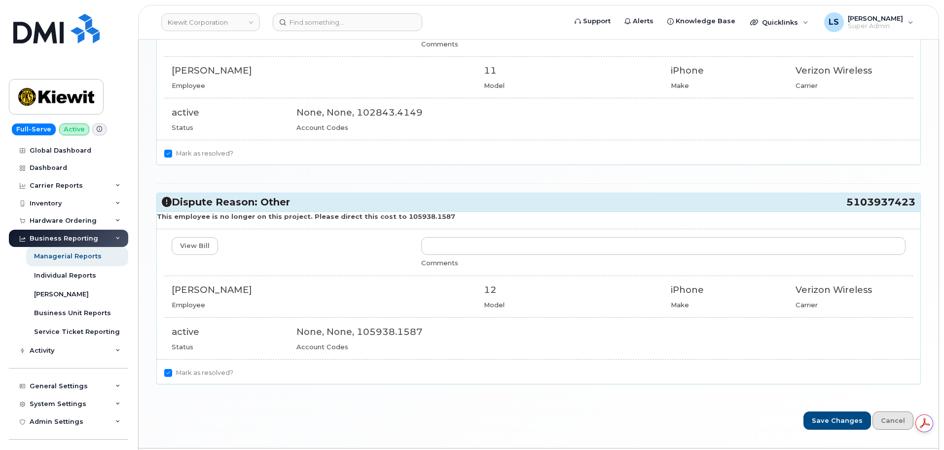
scroll to position [632, 0]
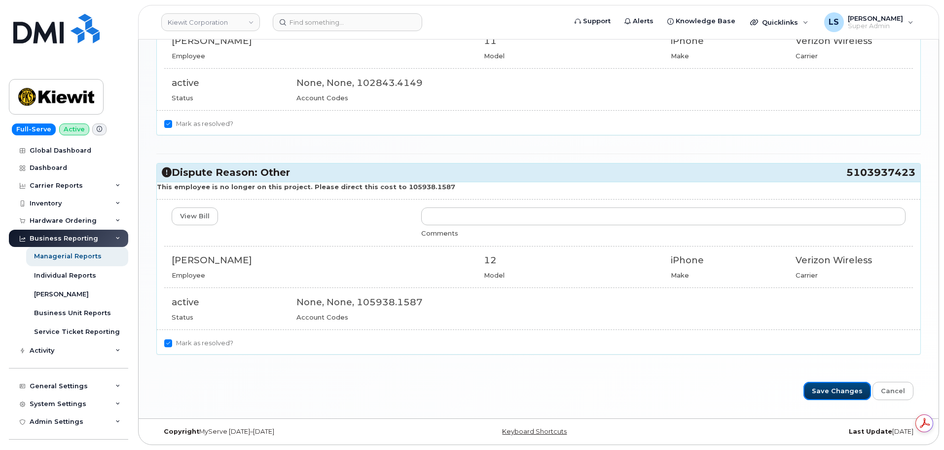
drag, startPoint x: 842, startPoint y: 386, endPoint x: 406, endPoint y: 215, distance: 469.1
click at [842, 386] on input "Save Changes" at bounding box center [838, 390] width 68 height 18
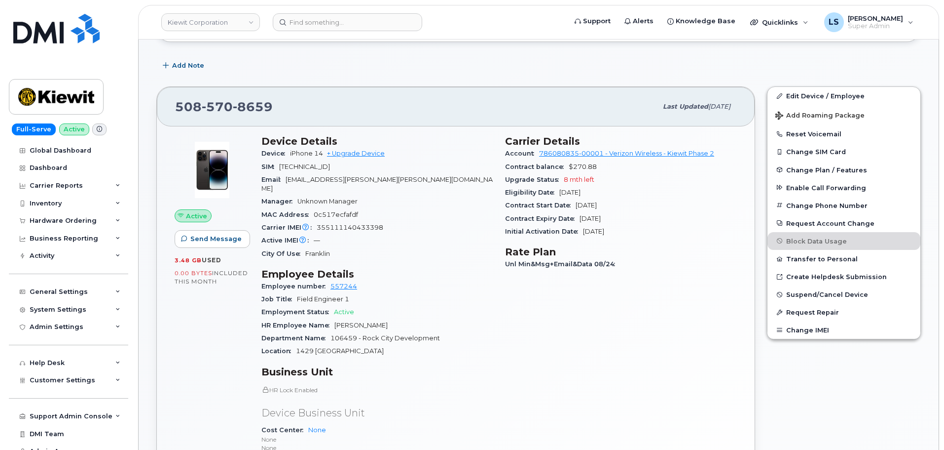
scroll to position [99, 0]
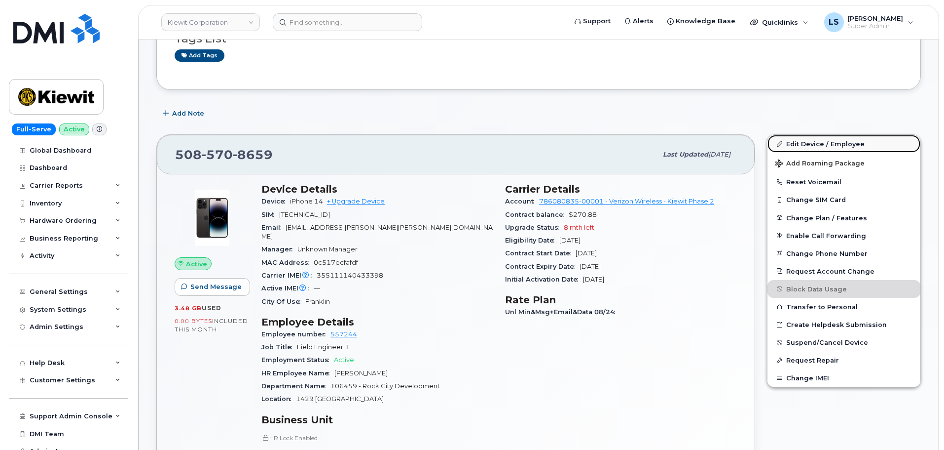
click at [795, 141] on link "Edit Device / Employee" at bounding box center [844, 144] width 153 height 18
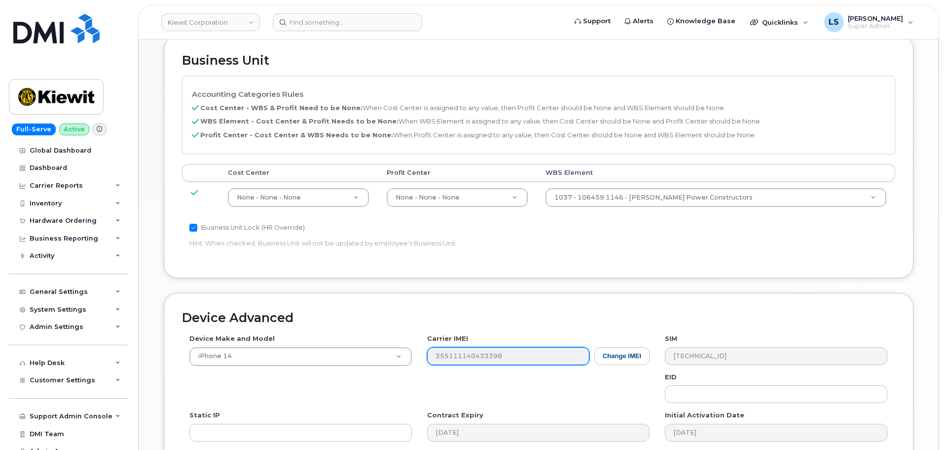
scroll to position [493, 0]
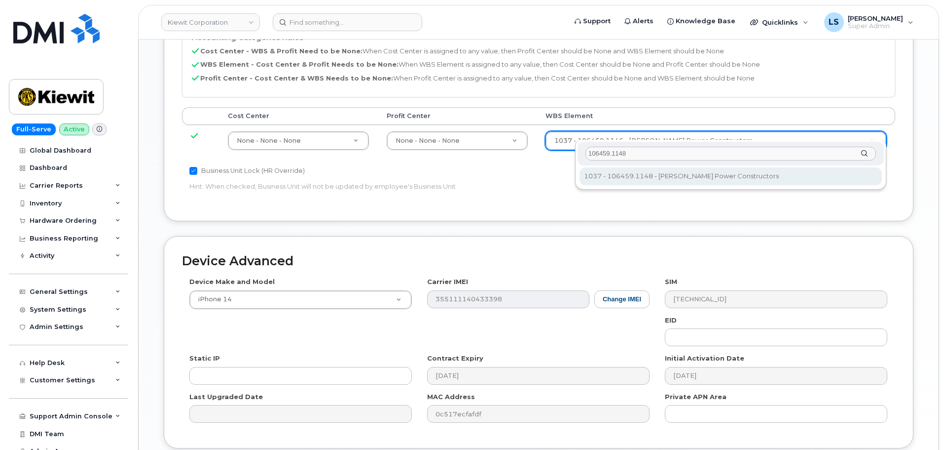
type input "106459.1148"
type input "35545311"
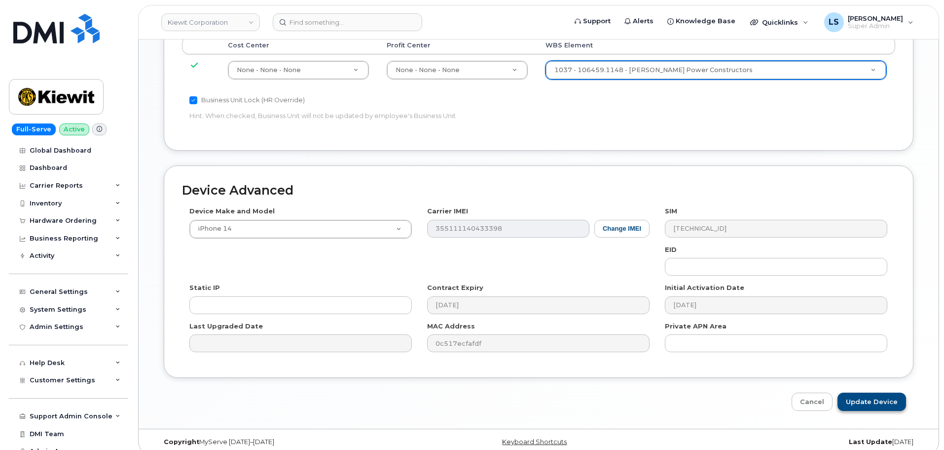
scroll to position [564, 0]
click at [893, 394] on input "Update Device" at bounding box center [872, 401] width 69 height 18
type input "Saving..."
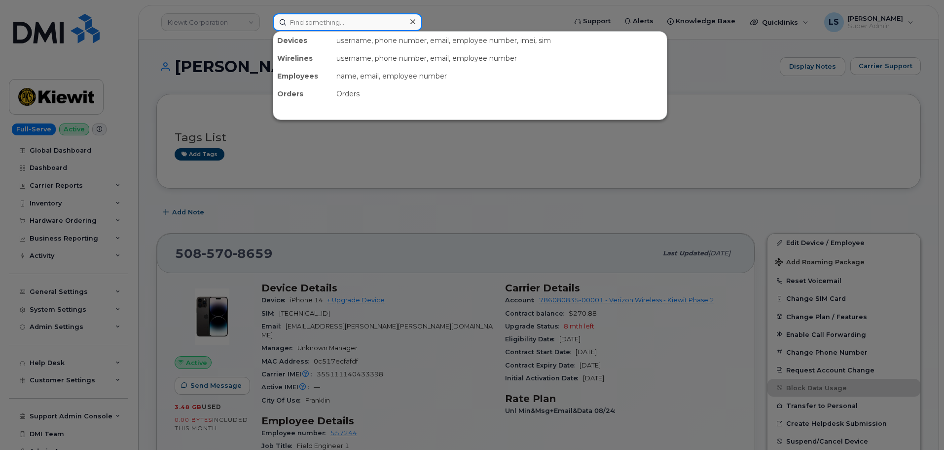
click at [312, 23] on input at bounding box center [348, 22] width 150 height 18
paste input "[PERSON_NAME]"
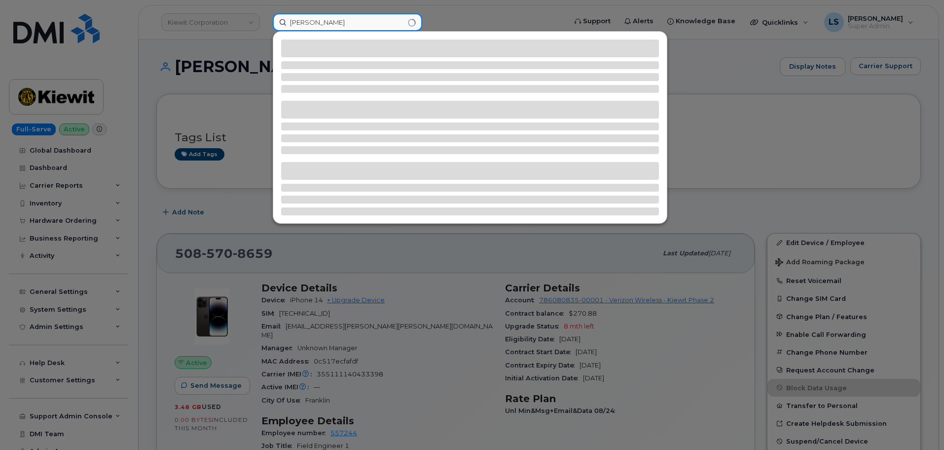
type input "[PERSON_NAME]"
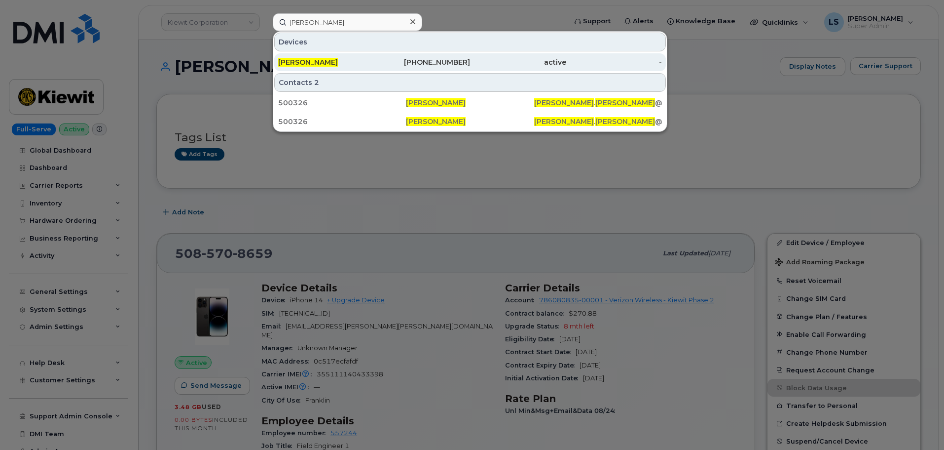
click at [329, 65] on span "[PERSON_NAME]" at bounding box center [308, 62] width 60 height 9
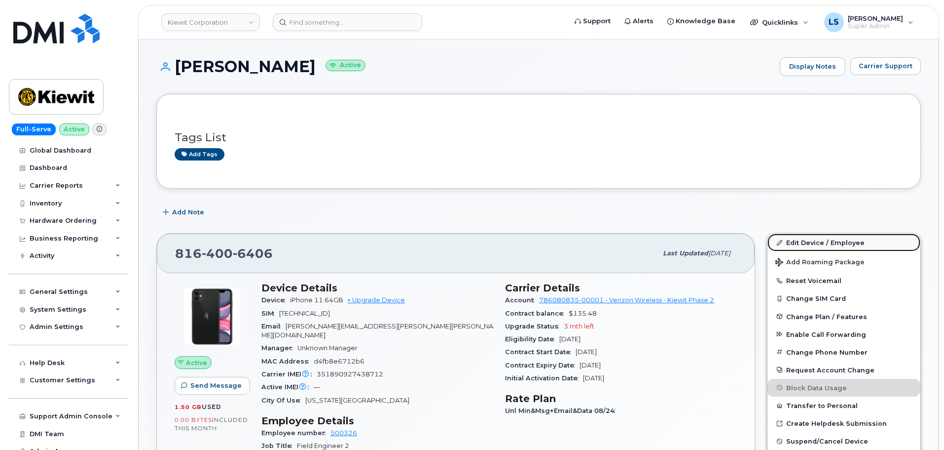
click at [778, 240] on icon at bounding box center [779, 242] width 5 height 5
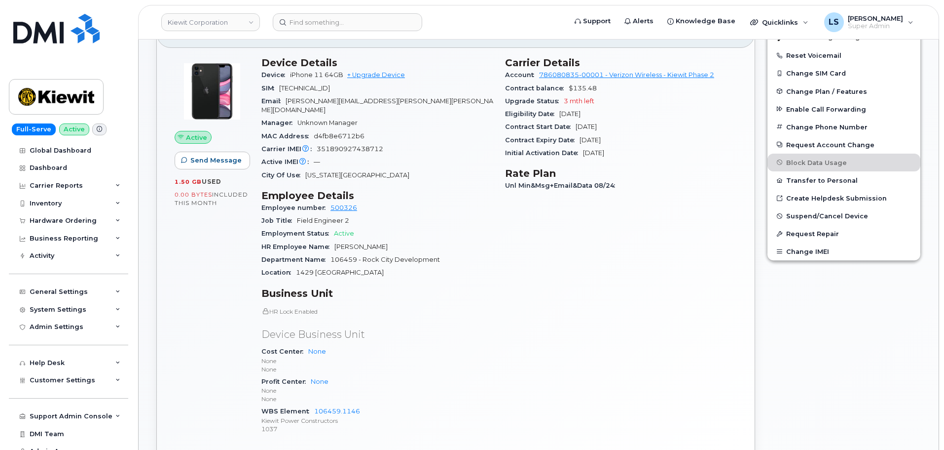
scroll to position [296, 0]
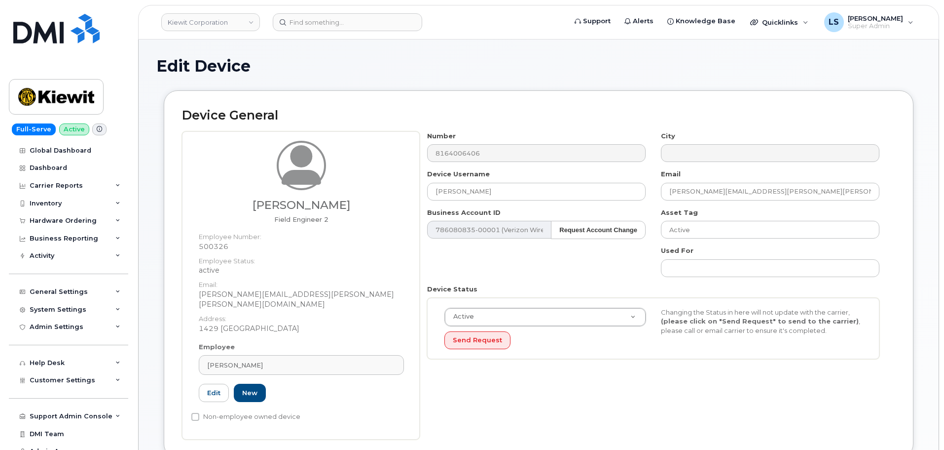
scroll to position [296, 0]
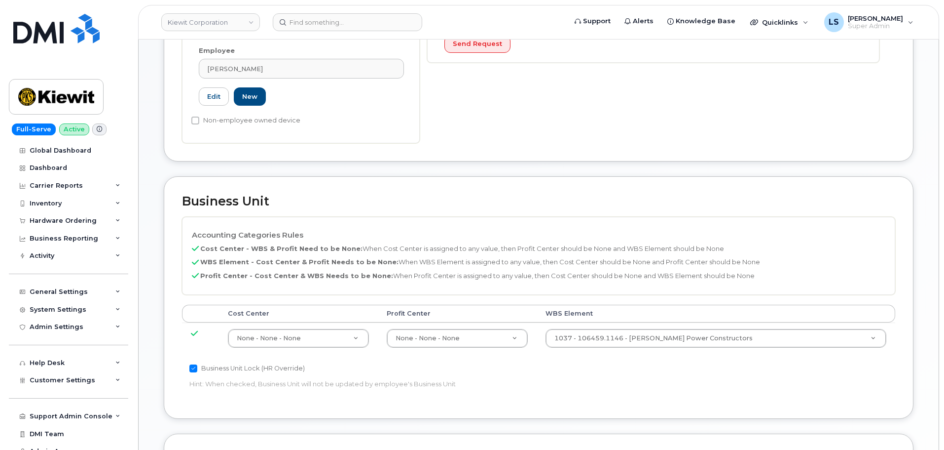
click at [670, 311] on th "WBS Element" at bounding box center [716, 313] width 359 height 18
click at [670, 322] on td "1037 - 106459.1146 - [PERSON_NAME] Power Constructors 35545309" at bounding box center [716, 337] width 359 height 31
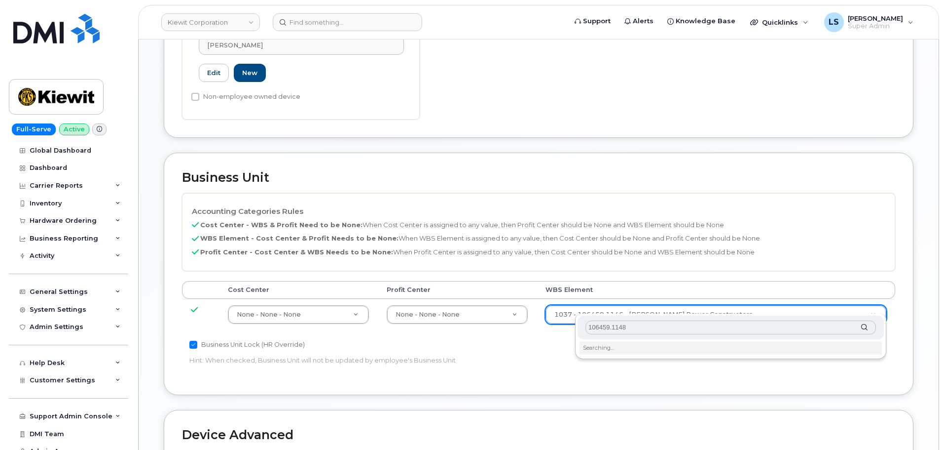
scroll to position [493, 0]
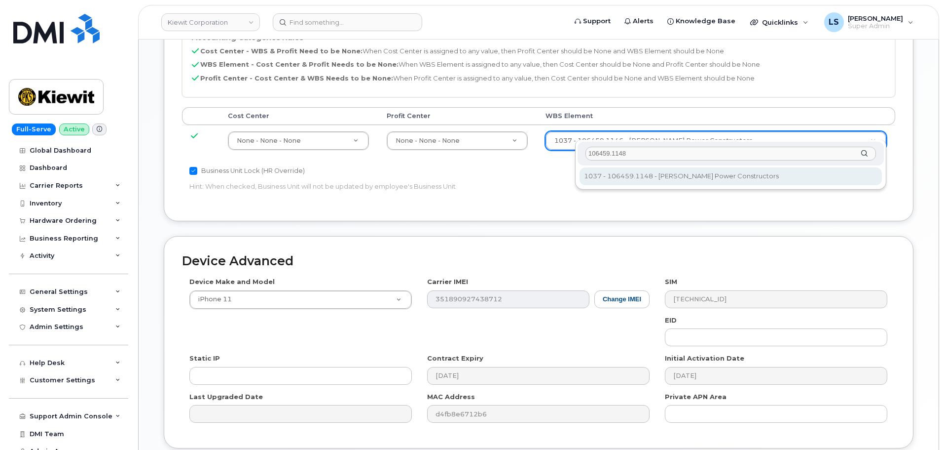
type input "106459.1148"
type input "35545311"
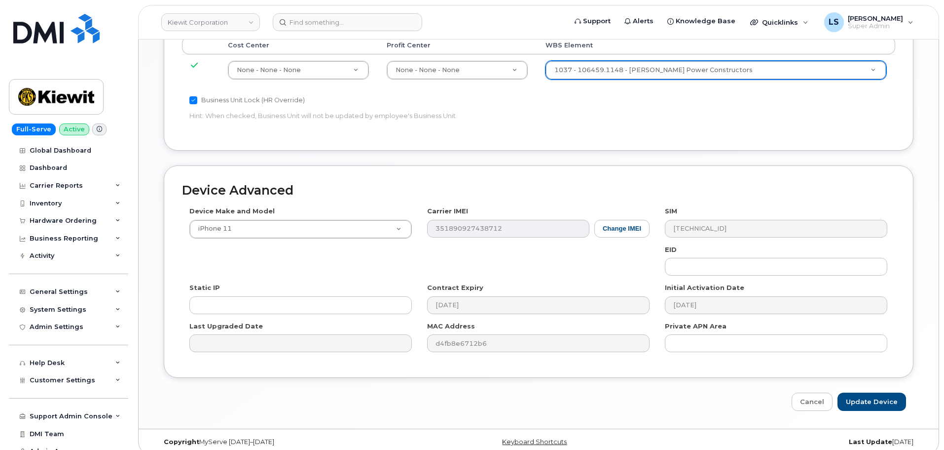
scroll to position [564, 0]
click at [876, 394] on input "Update Device" at bounding box center [872, 401] width 69 height 18
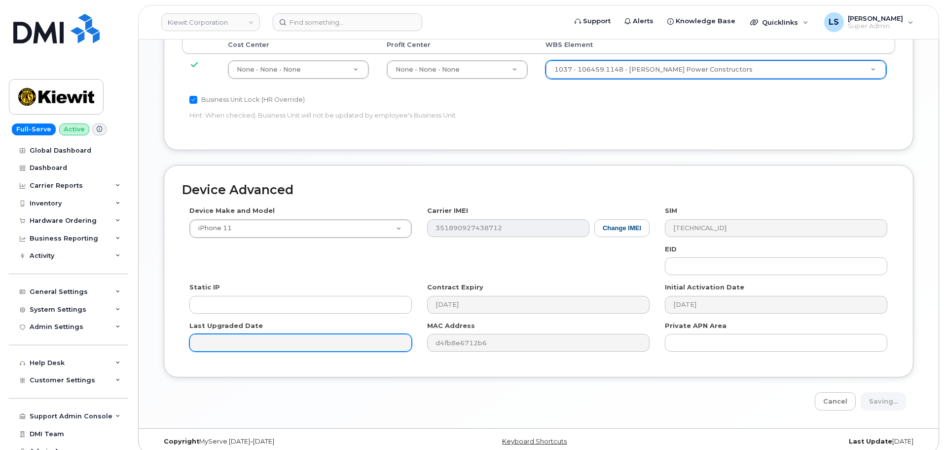
type input "Saving..."
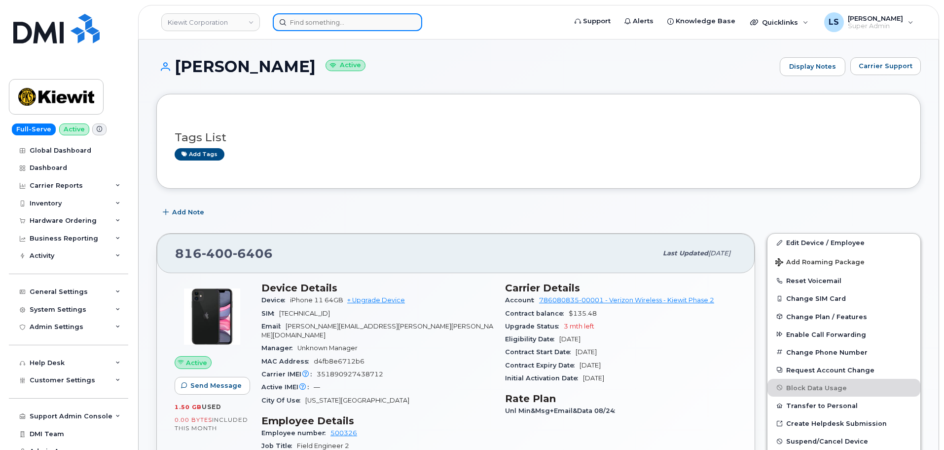
click at [370, 26] on input at bounding box center [348, 22] width 150 height 18
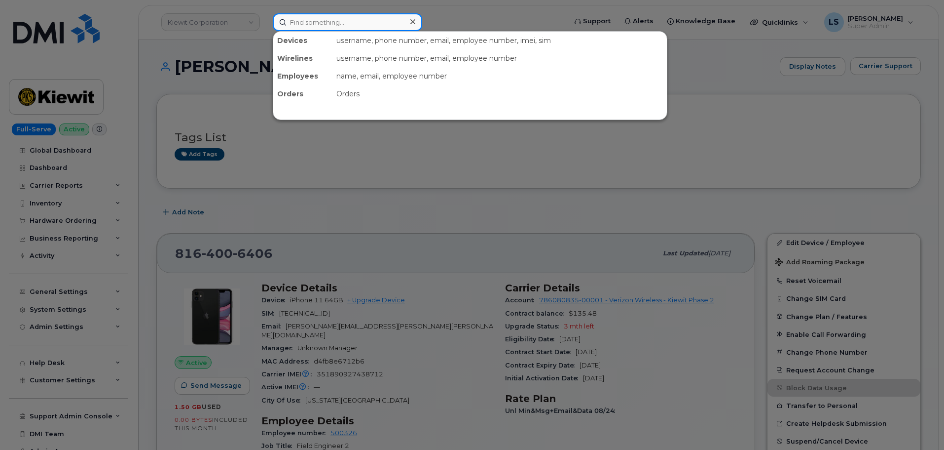
paste input "[PERSON_NAME]"
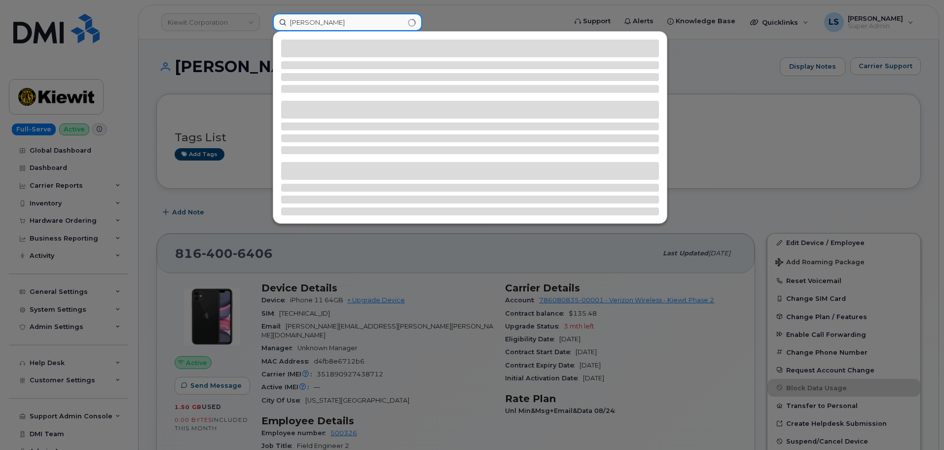
type input "[PERSON_NAME]"
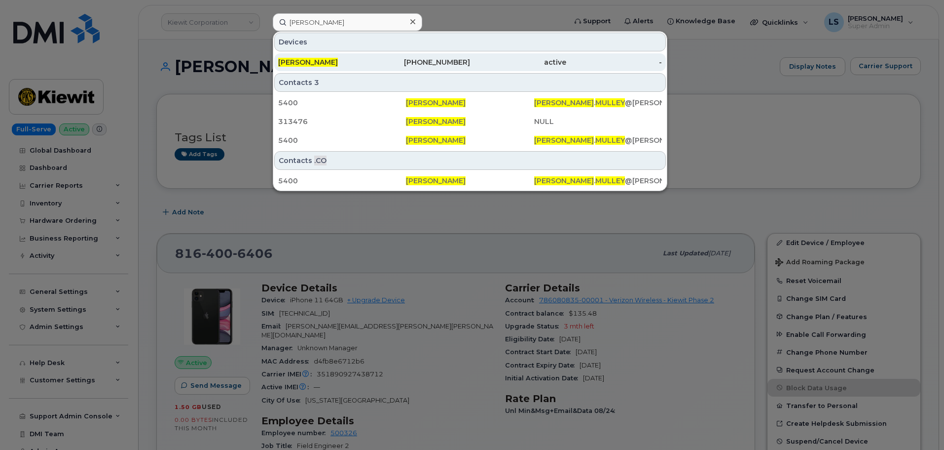
click at [341, 66] on div "[PERSON_NAME]" at bounding box center [326, 62] width 96 height 10
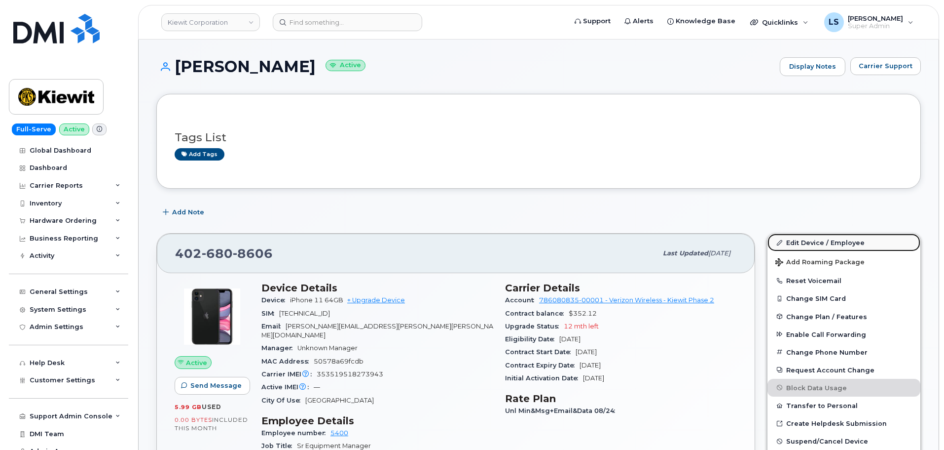
click at [818, 242] on link "Edit Device / Employee" at bounding box center [844, 242] width 153 height 18
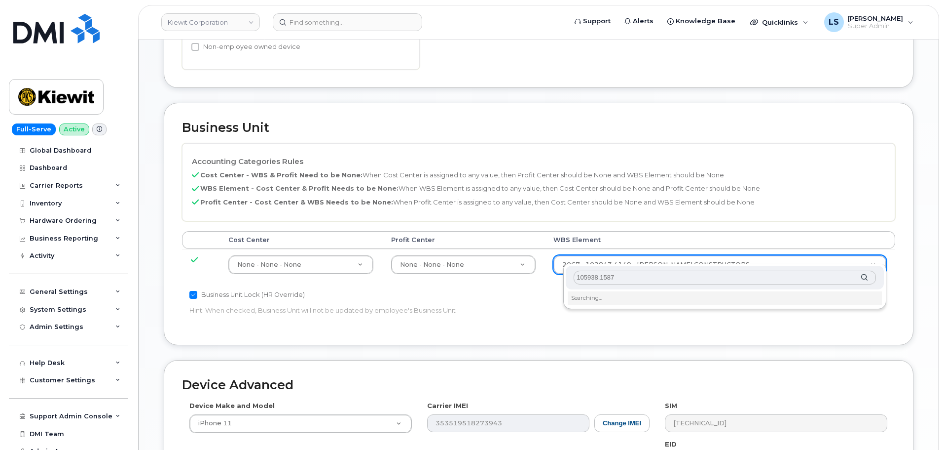
scroll to position [444, 0]
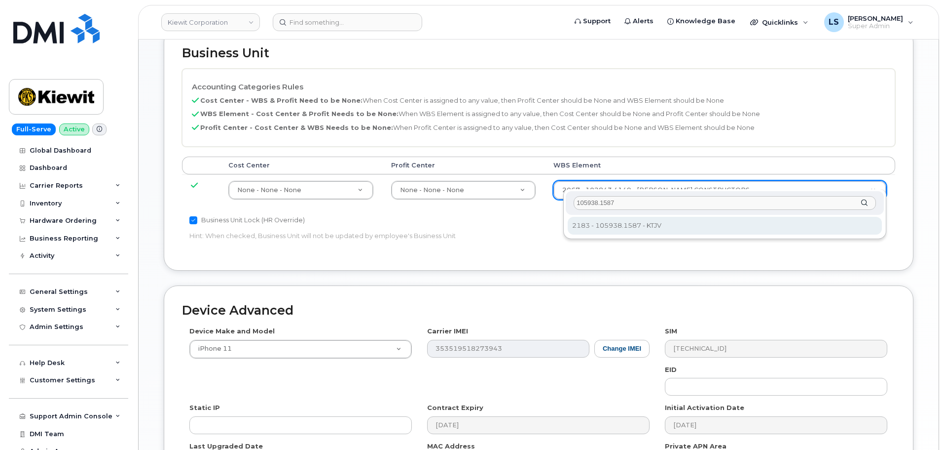
type input "105938.1587"
type input "30181090"
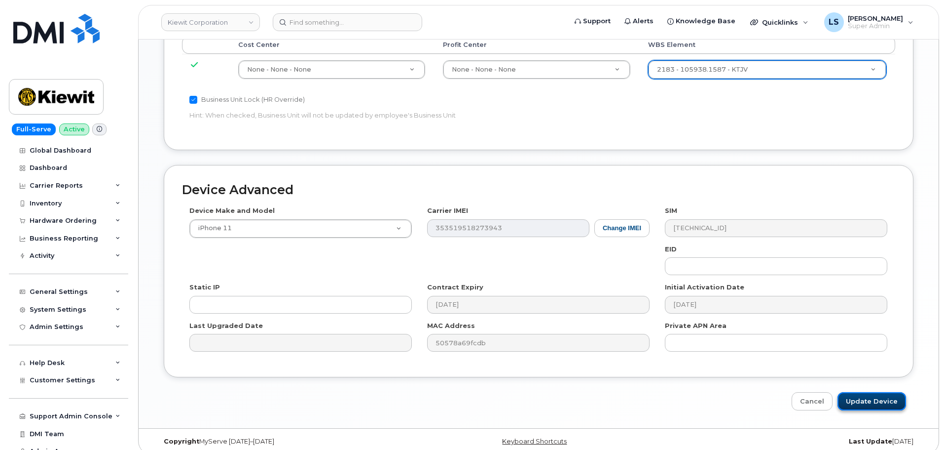
click at [856, 392] on input "Update Device" at bounding box center [872, 401] width 69 height 18
type input "Saving..."
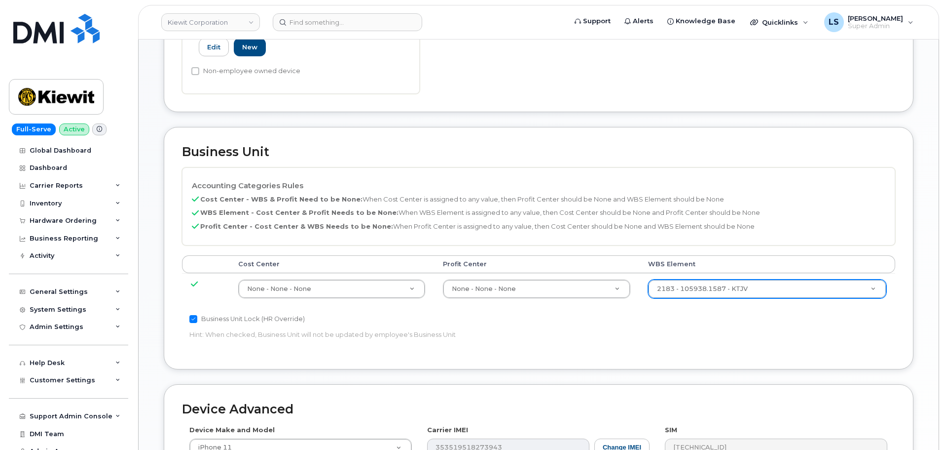
scroll to position [318, 0]
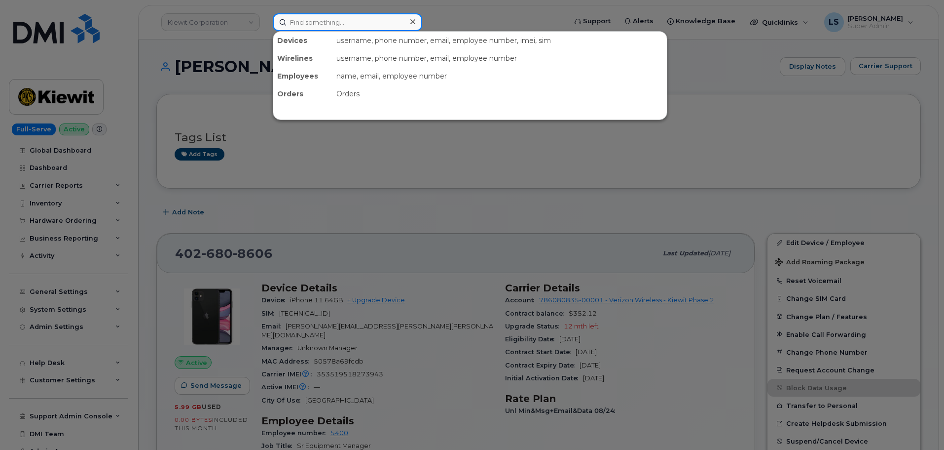
click at [299, 20] on input at bounding box center [348, 22] width 150 height 18
paste input "[PERSON_NAME]"
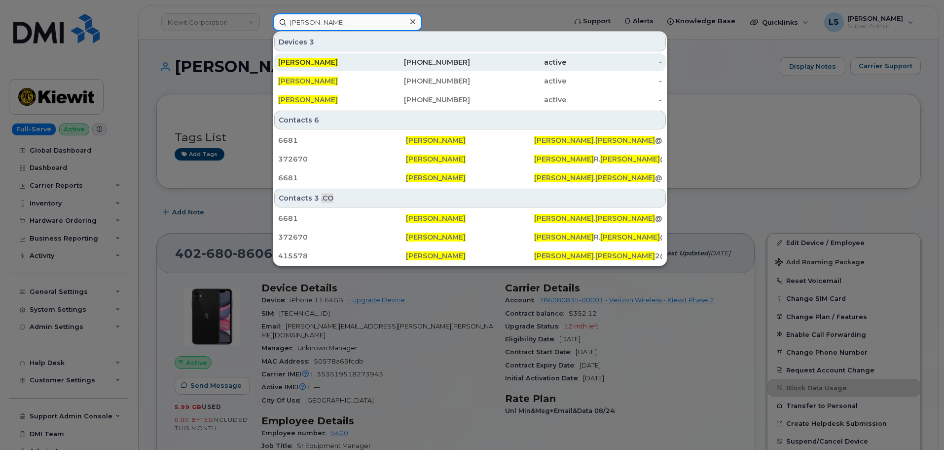
type input "[PERSON_NAME]"
click at [310, 60] on span "[PERSON_NAME]" at bounding box center [308, 62] width 60 height 9
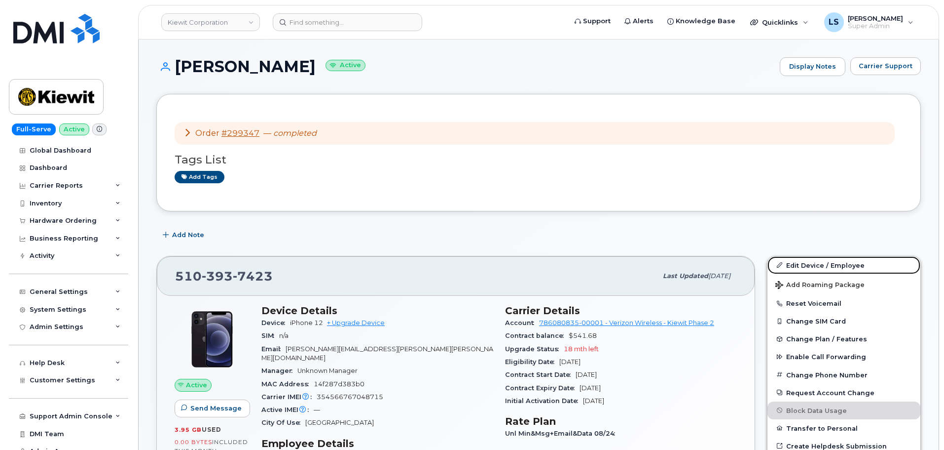
drag, startPoint x: 828, startPoint y: 269, endPoint x: 709, endPoint y: 260, distance: 119.3
click at [828, 268] on link "Edit Device / Employee" at bounding box center [844, 265] width 153 height 18
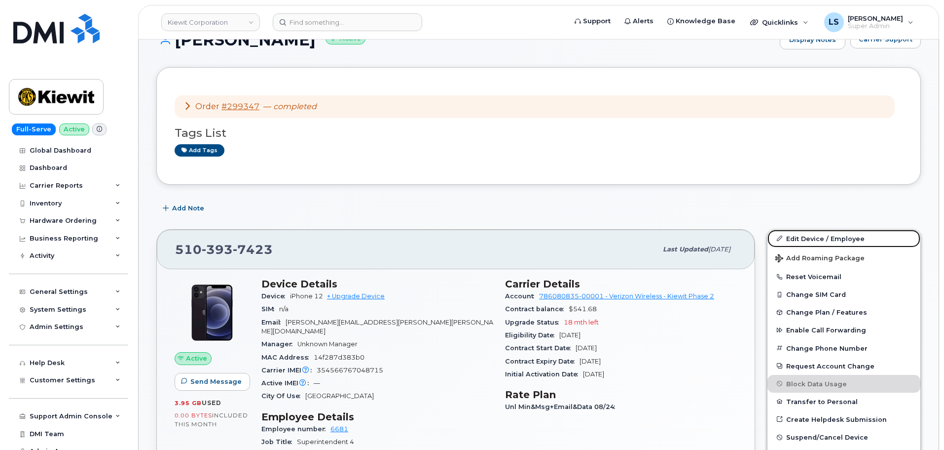
scroll to position [247, 0]
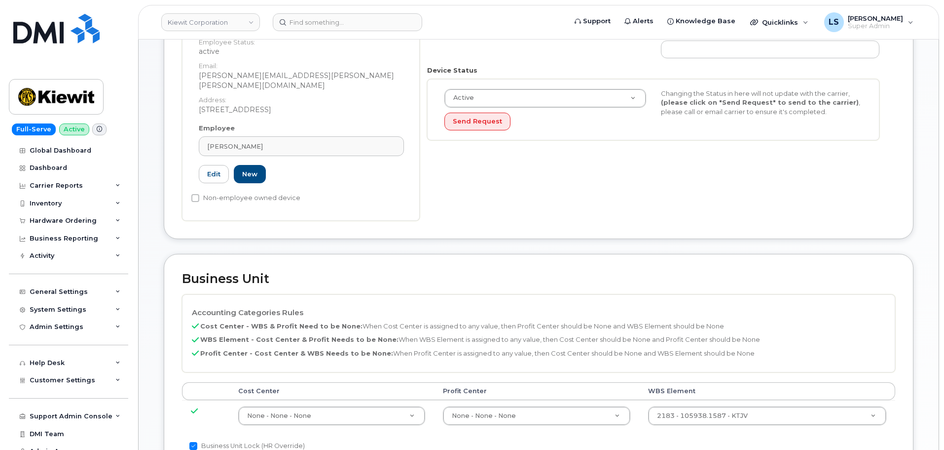
scroll to position [345, 0]
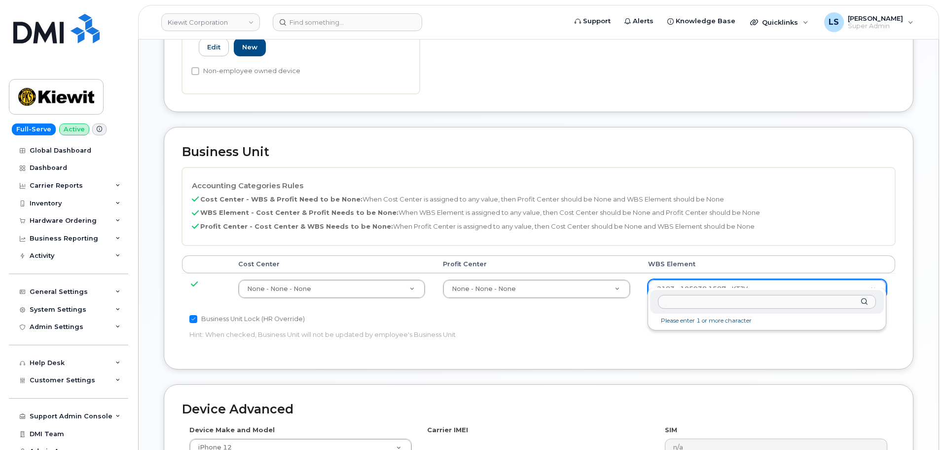
drag, startPoint x: 678, startPoint y: 310, endPoint x: 682, endPoint y: 302, distance: 9.1
click at [678, 310] on div at bounding box center [767, 302] width 234 height 24
paste input "105938.1587"
type input "105938.1587"
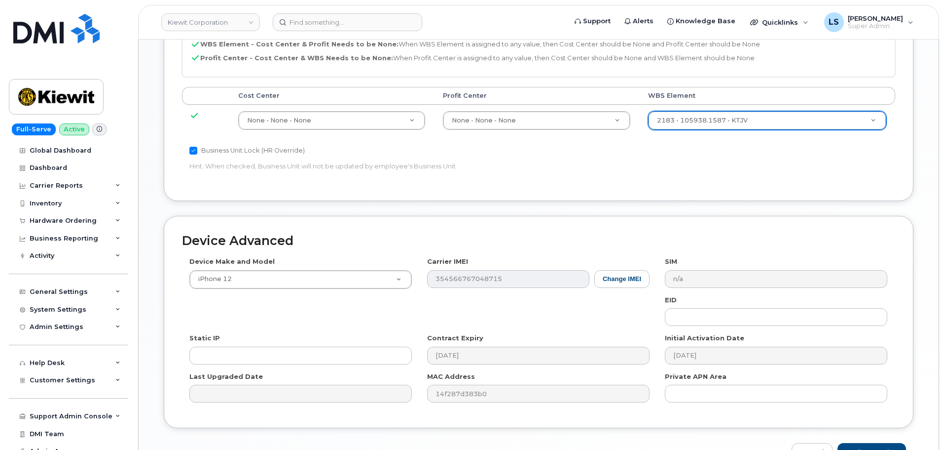
scroll to position [564, 0]
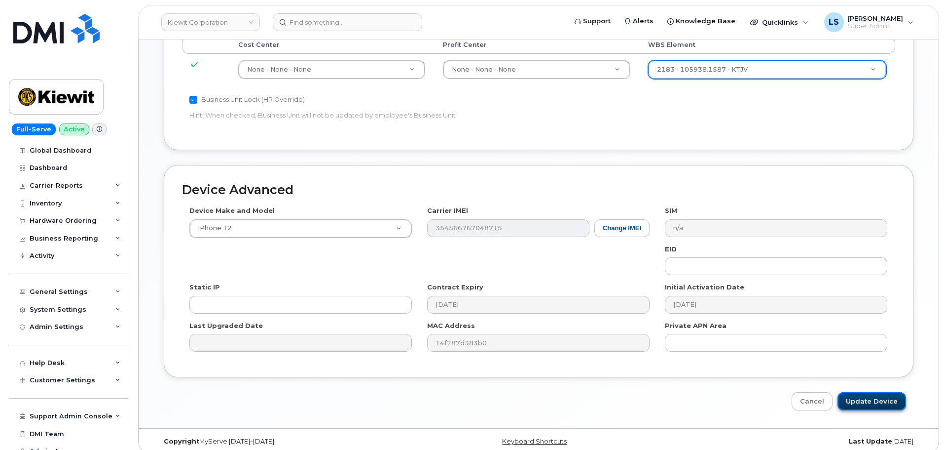
click at [859, 394] on input "Update Device" at bounding box center [872, 401] width 69 height 18
type input "Saving..."
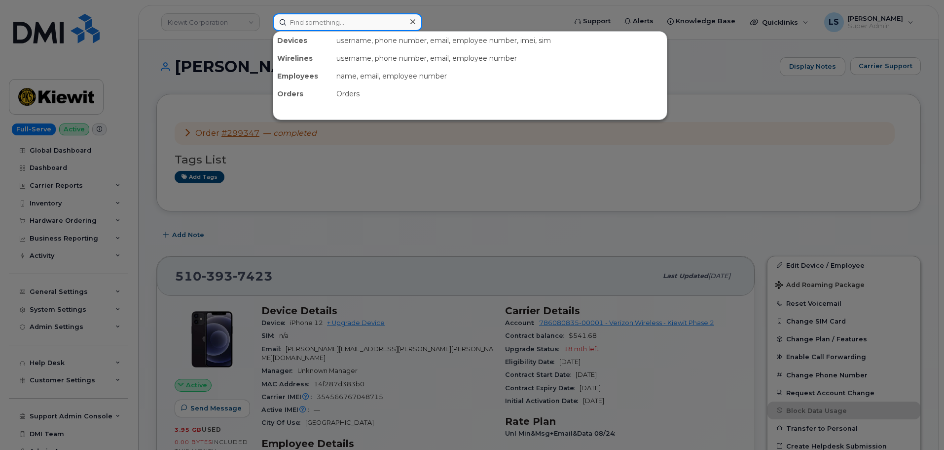
click at [302, 25] on input at bounding box center [348, 22] width 150 height 18
paste input "402/953-6808"
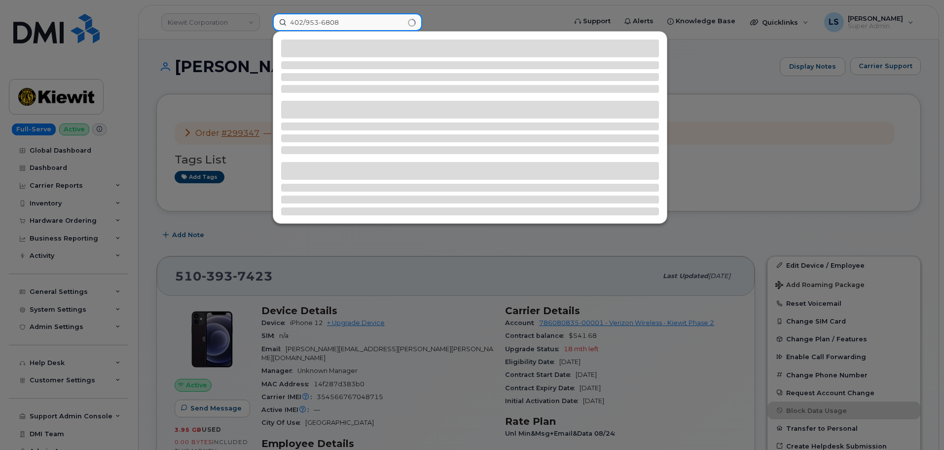
click at [308, 21] on input "402/953-6808" at bounding box center [348, 22] width 150 height 18
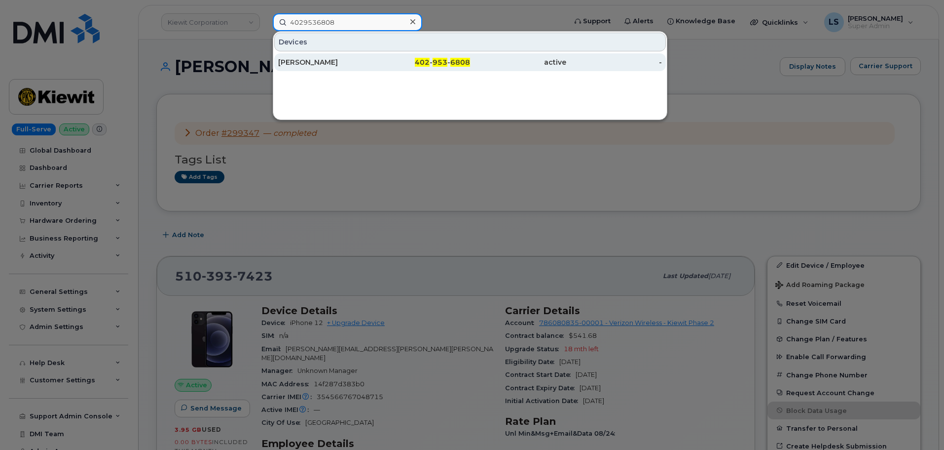
type input "4029536808"
click at [322, 60] on div "[PERSON_NAME]" at bounding box center [326, 62] width 96 height 10
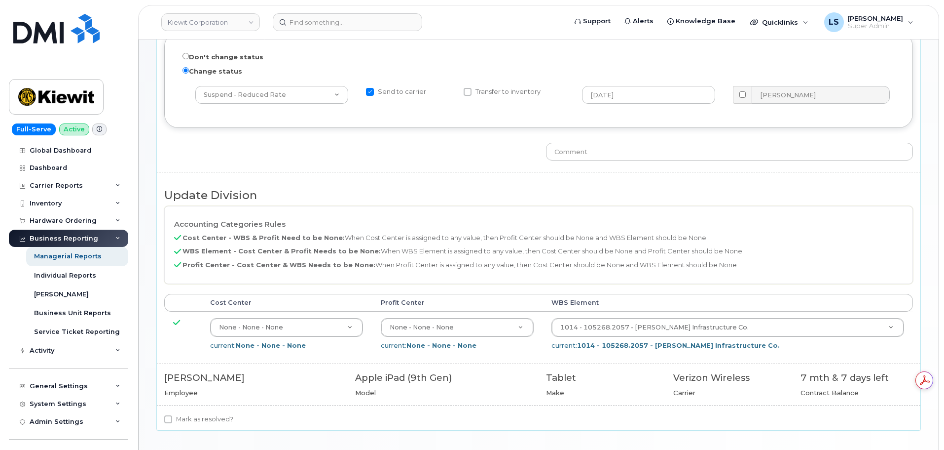
scroll to position [258, 0]
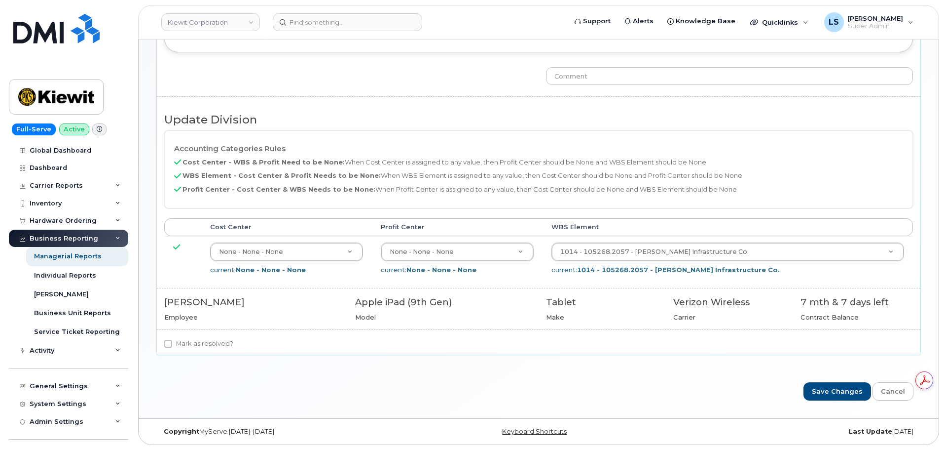
click at [226, 339] on label "Mark as resolved?" at bounding box center [198, 344] width 69 height 12
click at [172, 339] on input "Mark as resolved?" at bounding box center [168, 343] width 8 height 8
checkbox input "true"
drag, startPoint x: 847, startPoint y: 387, endPoint x: 264, endPoint y: 71, distance: 663.3
click at [846, 387] on input "Save Changes" at bounding box center [838, 391] width 68 height 18
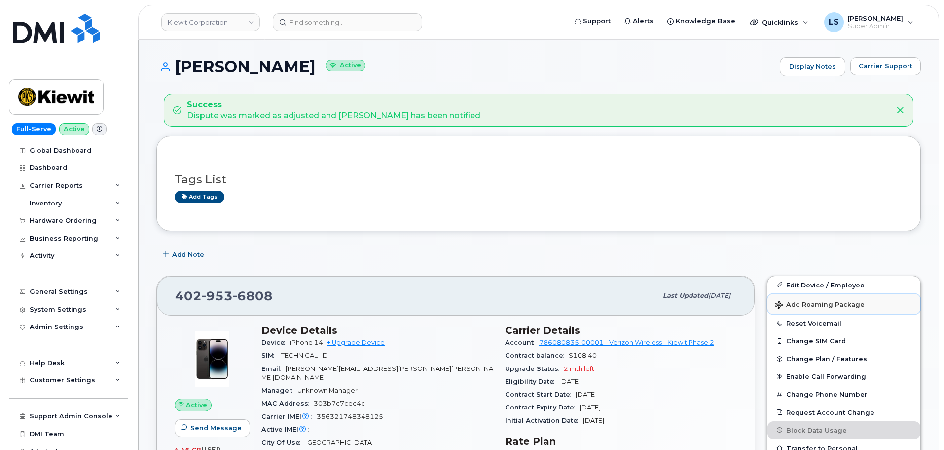
click at [828, 301] on span "Add Roaming Package" at bounding box center [820, 304] width 89 height 9
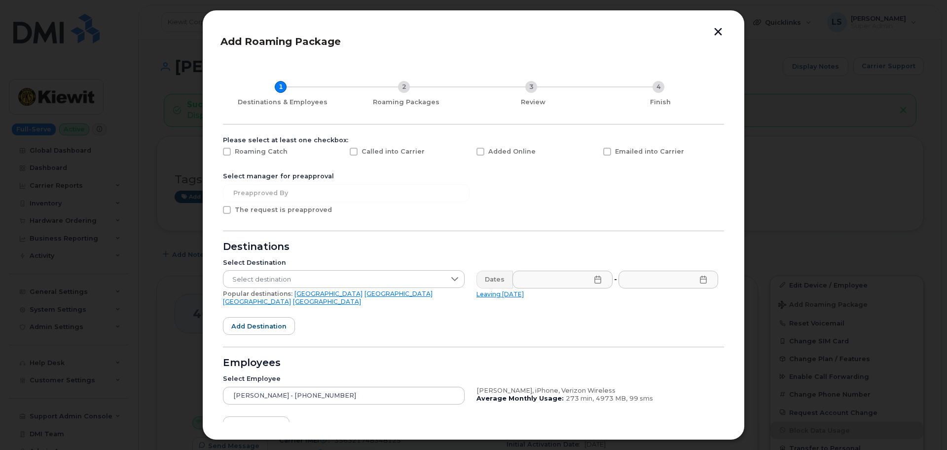
click at [247, 152] on span "Roaming Catch" at bounding box center [261, 151] width 53 height 7
click at [216, 152] on input "Roaming Catch" at bounding box center [213, 150] width 5 height 5
click at [247, 152] on span "Roaming Catch" at bounding box center [261, 151] width 53 height 7
click at [216, 152] on input "Roaming Catch" at bounding box center [213, 150] width 5 height 5
checkbox input "false"
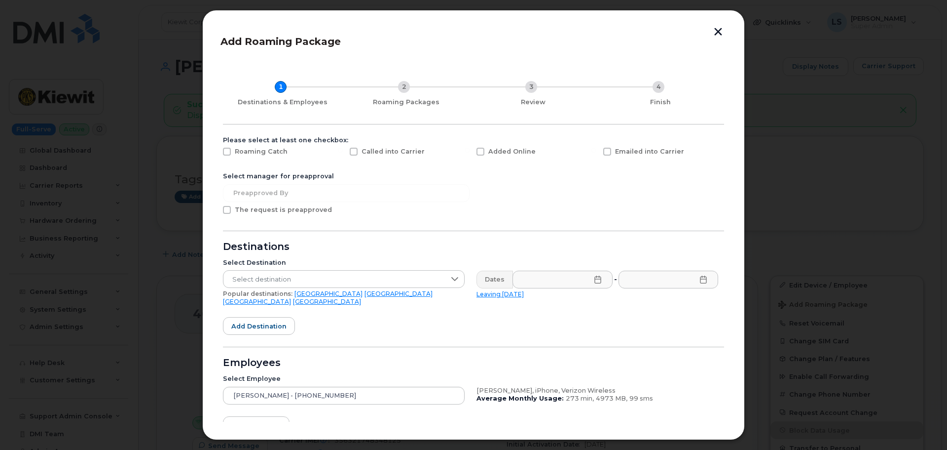
click at [342, 176] on div "Select manager for preapproval" at bounding box center [473, 176] width 501 height 8
drag, startPoint x: 717, startPoint y: 28, endPoint x: 427, endPoint y: 281, distance: 384.7
click at [717, 28] on button "button" at bounding box center [718, 33] width 15 height 10
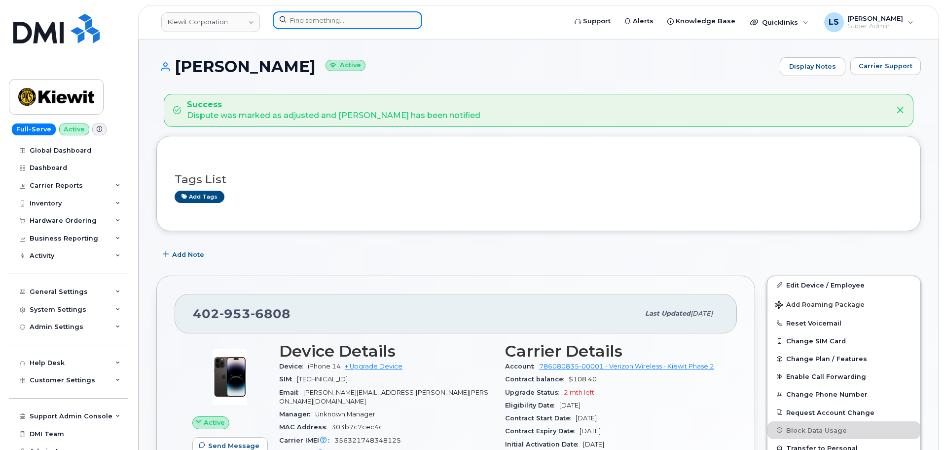
click at [343, 25] on input at bounding box center [348, 20] width 150 height 18
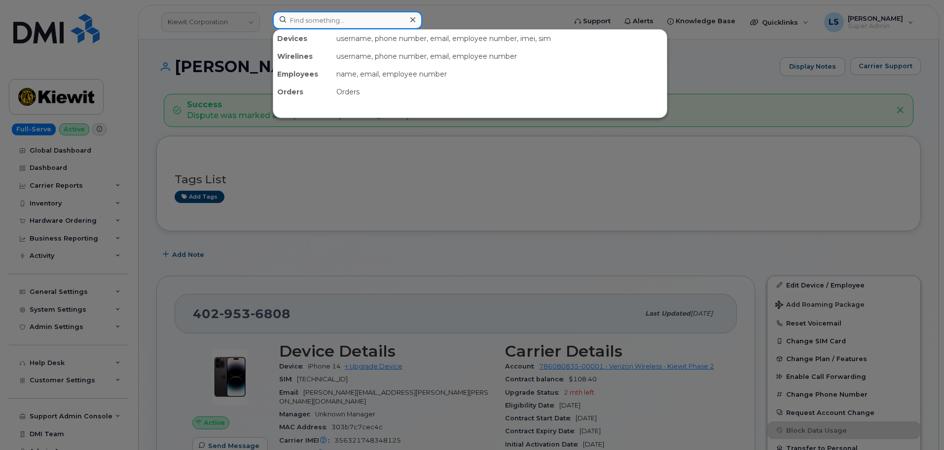
paste input "6024806168"
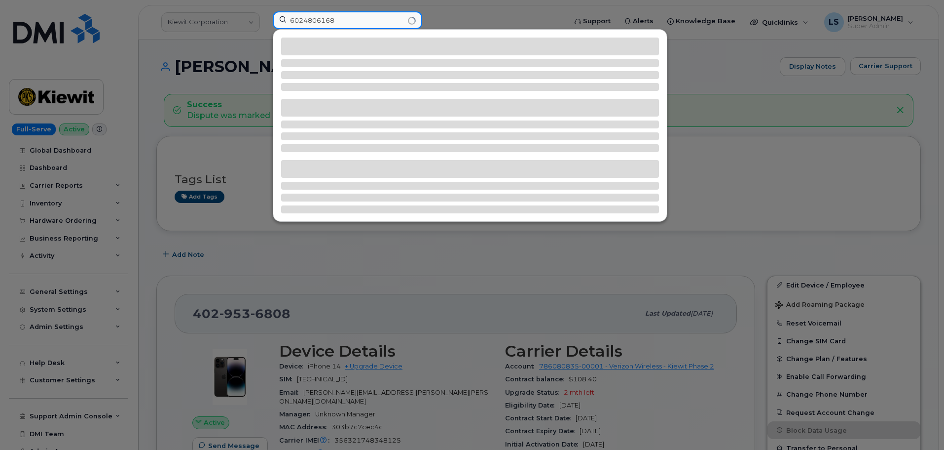
type input "6024806168"
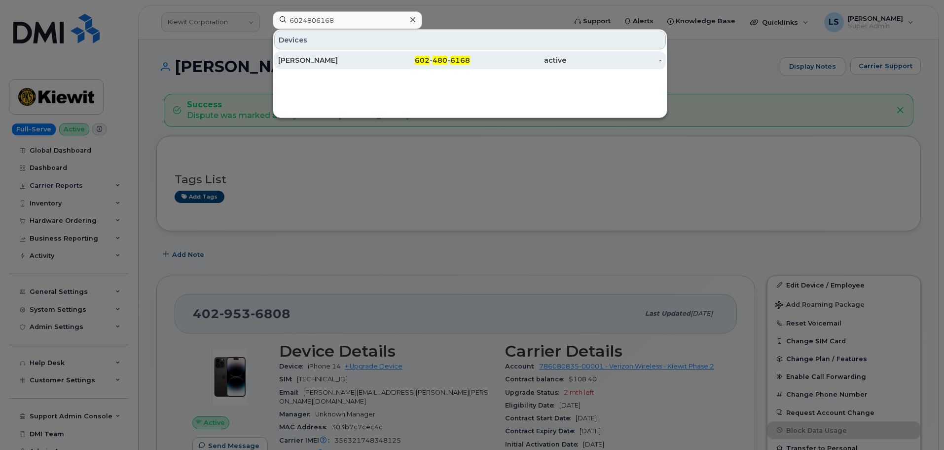
click at [327, 62] on div "HAMZAH ALZAKI" at bounding box center [326, 60] width 96 height 10
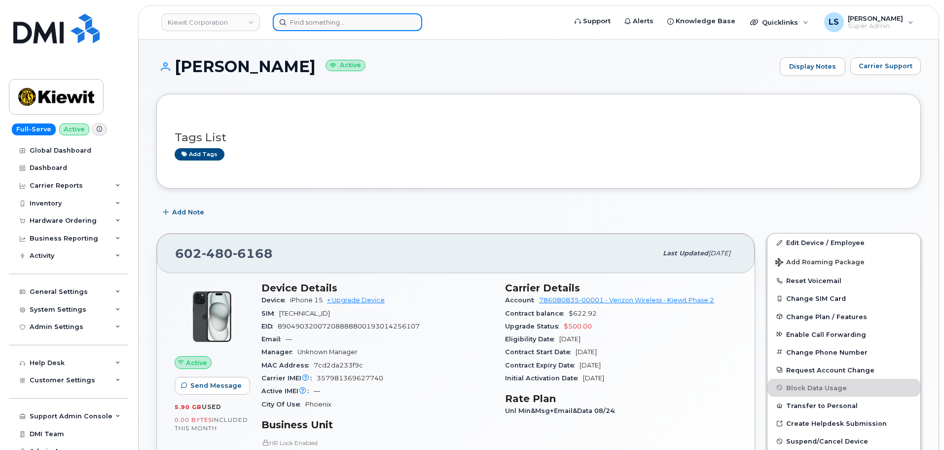
click at [317, 17] on input at bounding box center [348, 22] width 150 height 18
paste input "6025310990"
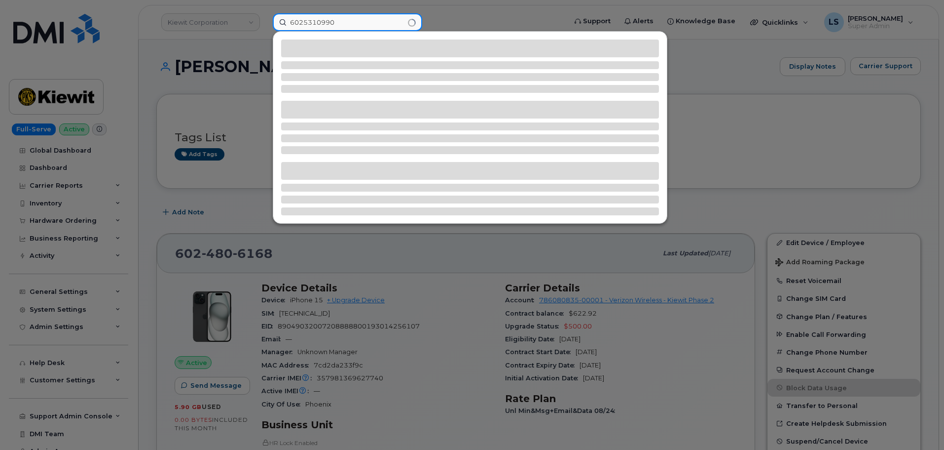
type input "6025310990"
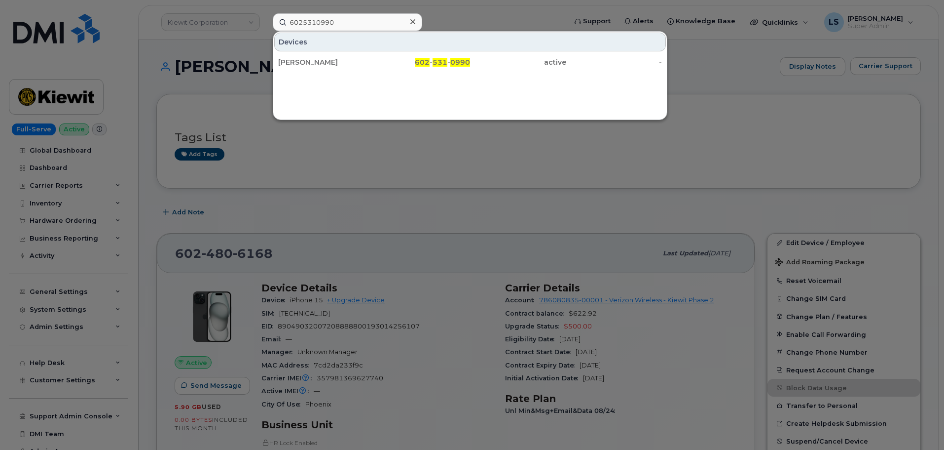
click at [335, 42] on div "Devices" at bounding box center [470, 42] width 392 height 19
click at [331, 52] on div "Clancy Thornton 602 - 531 - 0990 active -" at bounding box center [470, 62] width 394 height 20
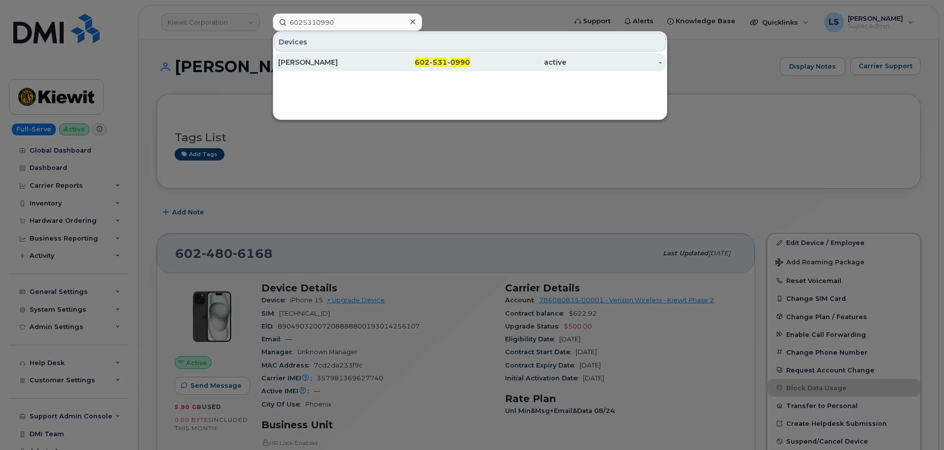
click at [332, 61] on div "[PERSON_NAME]" at bounding box center [326, 62] width 96 height 10
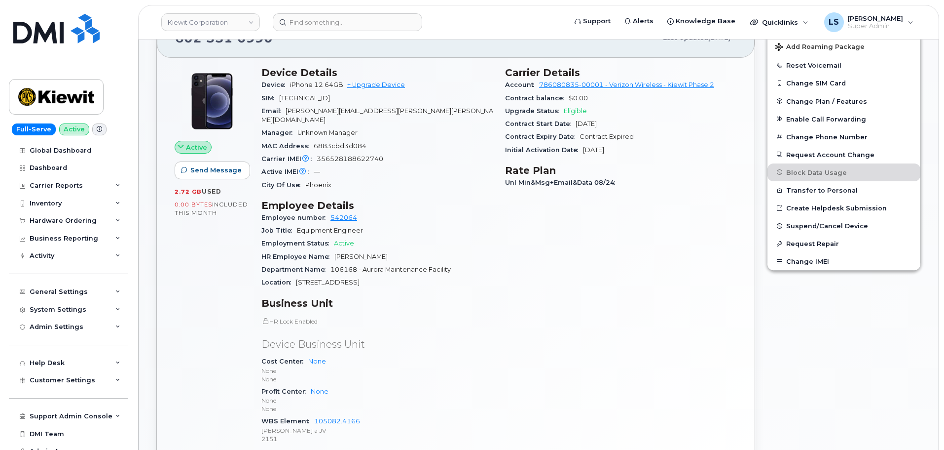
scroll to position [444, 0]
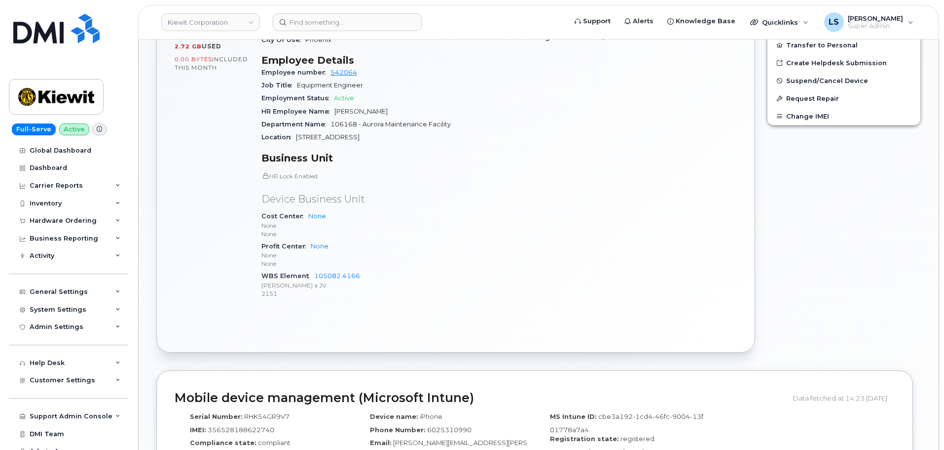
click at [322, 313] on div "Active Send Message 2.72 GB  used 0.00 Bytes  included this month Device Detail…" at bounding box center [456, 132] width 598 height 439
click at [326, 22] on input at bounding box center [348, 22] width 150 height 18
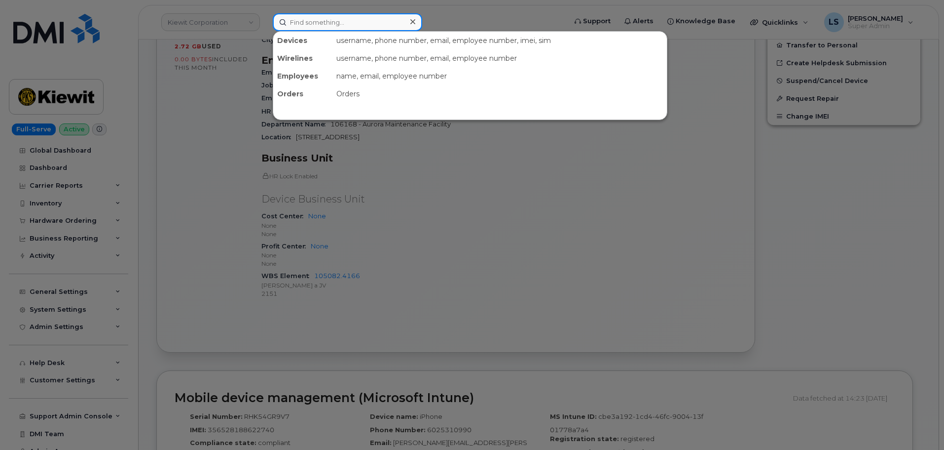
paste input "[PERSON_NAME][EMAIL_ADDRESS][PERSON_NAME][DOMAIN_NAME]"
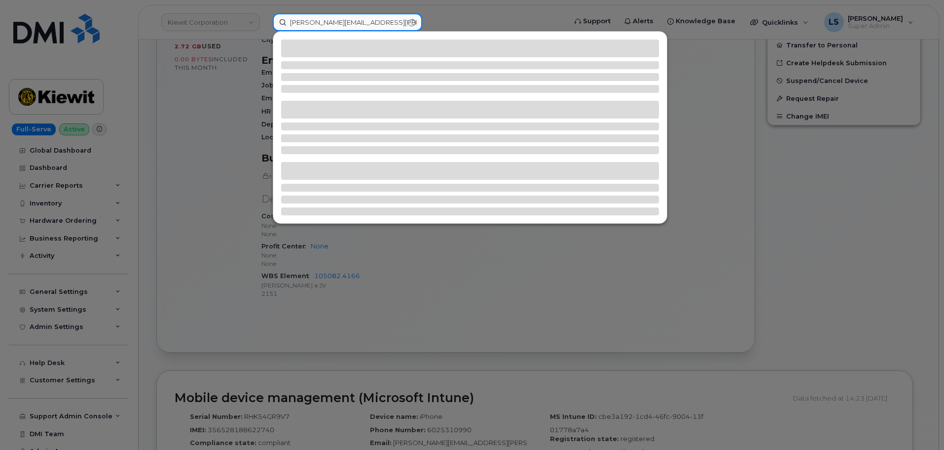
type input "[PERSON_NAME][EMAIL_ADDRESS][PERSON_NAME][DOMAIN_NAME]"
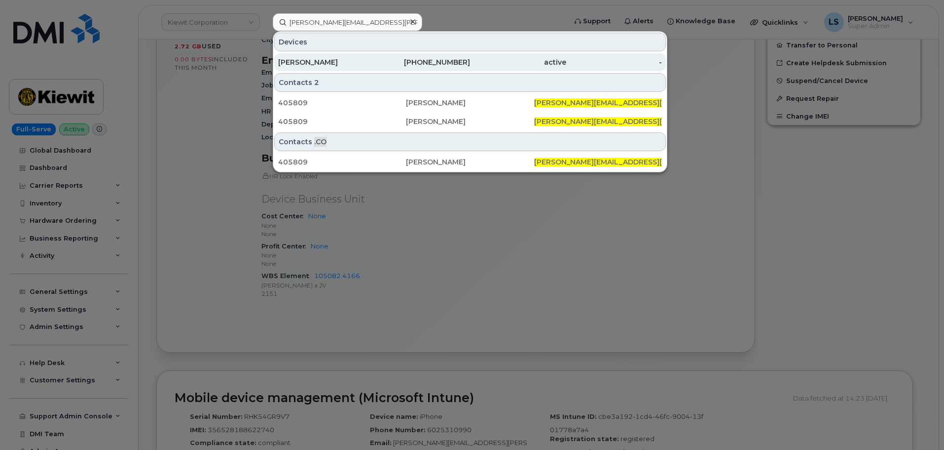
click at [311, 57] on div "[PERSON_NAME]" at bounding box center [326, 62] width 96 height 18
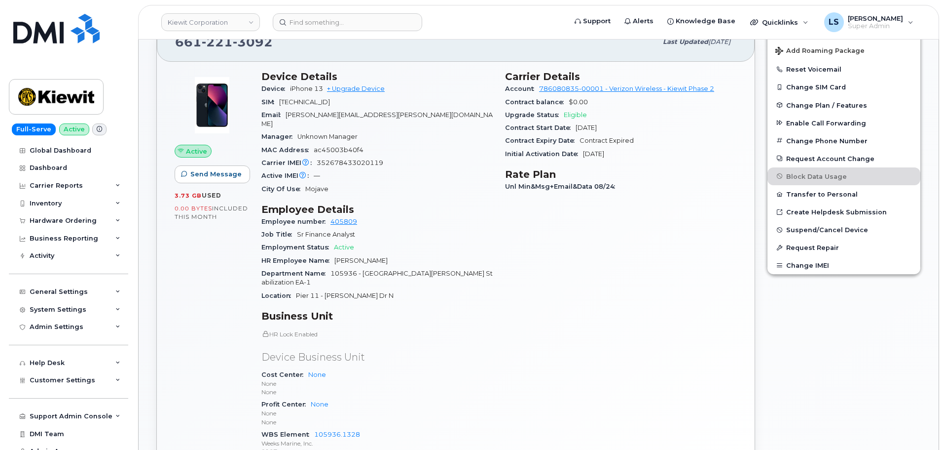
scroll to position [148, 0]
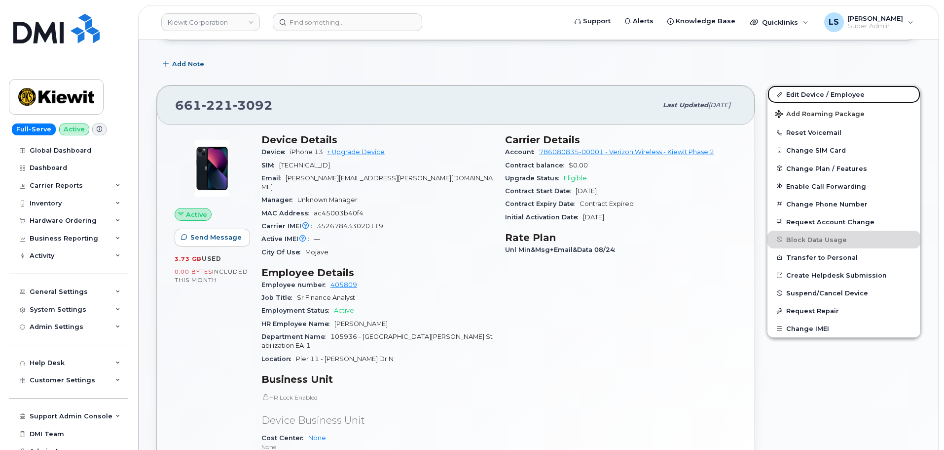
drag, startPoint x: 812, startPoint y: 95, endPoint x: 206, endPoint y: 159, distance: 608.8
click at [812, 95] on link "Edit Device / Employee" at bounding box center [844, 94] width 153 height 18
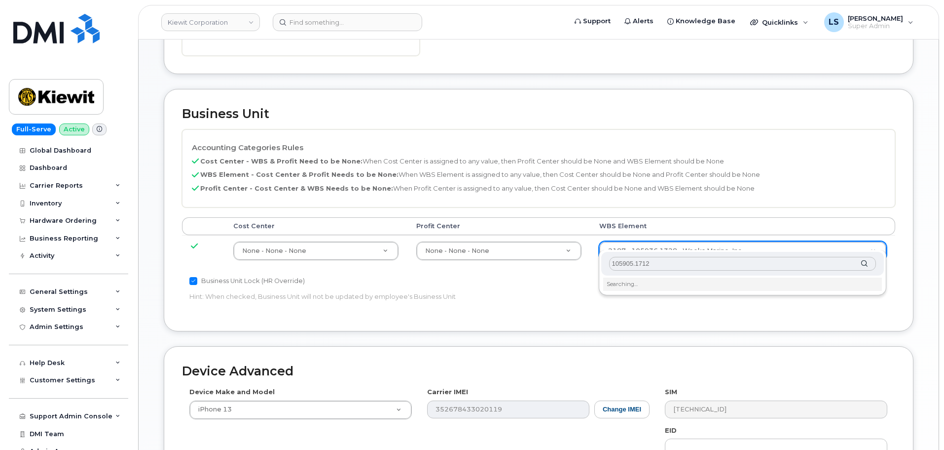
scroll to position [444, 0]
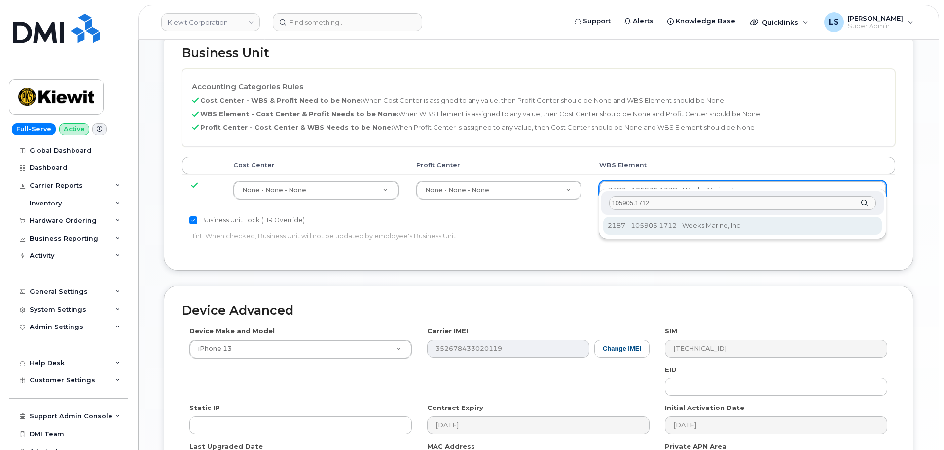
type input "105905.1712"
type input "29647644"
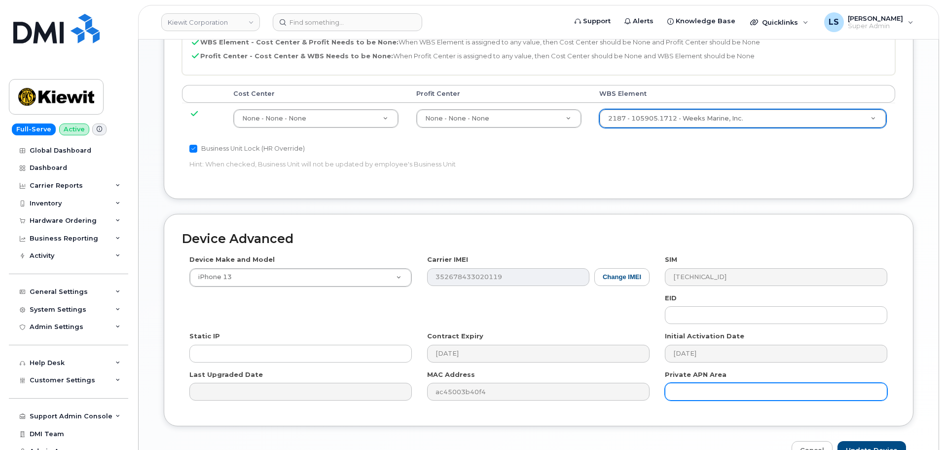
scroll to position [564, 0]
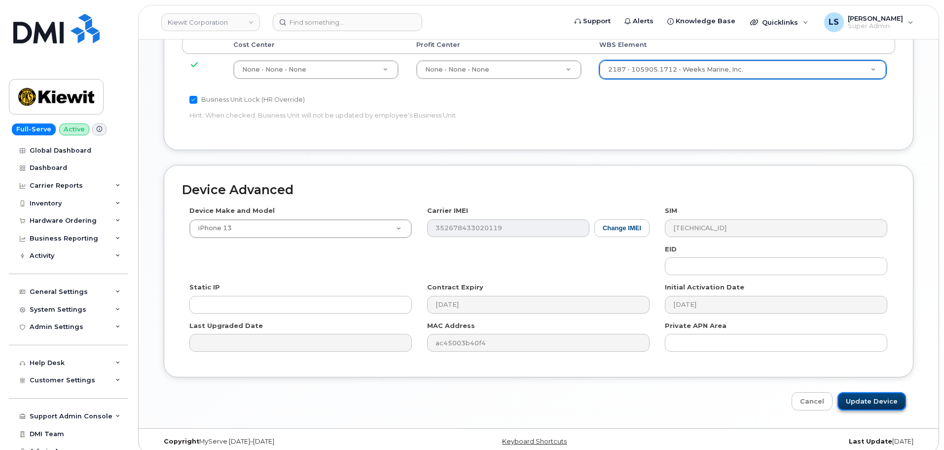
click at [863, 392] on input "Update Device" at bounding box center [872, 401] width 69 height 18
type input "Saving..."
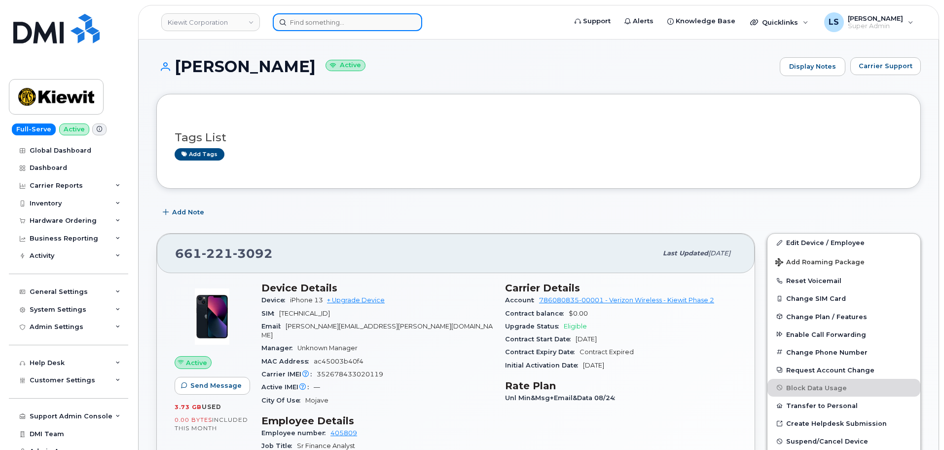
click at [325, 20] on input at bounding box center [348, 22] width 150 height 18
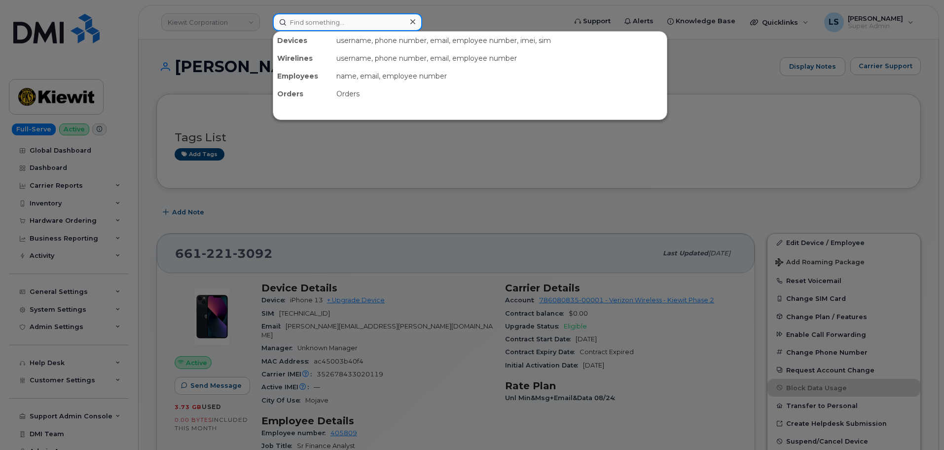
paste input "[PHONE_NUMBER]"
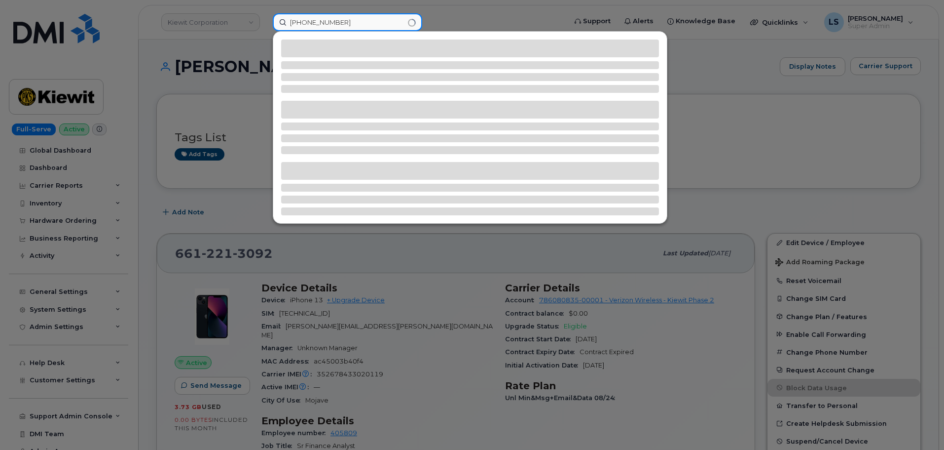
type input "[PHONE_NUMBER]"
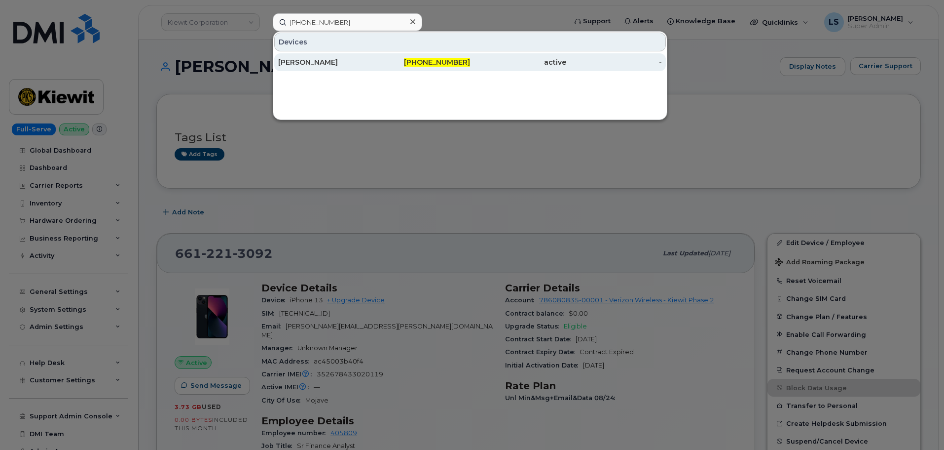
click at [325, 57] on div "[PERSON_NAME]" at bounding box center [326, 62] width 96 height 18
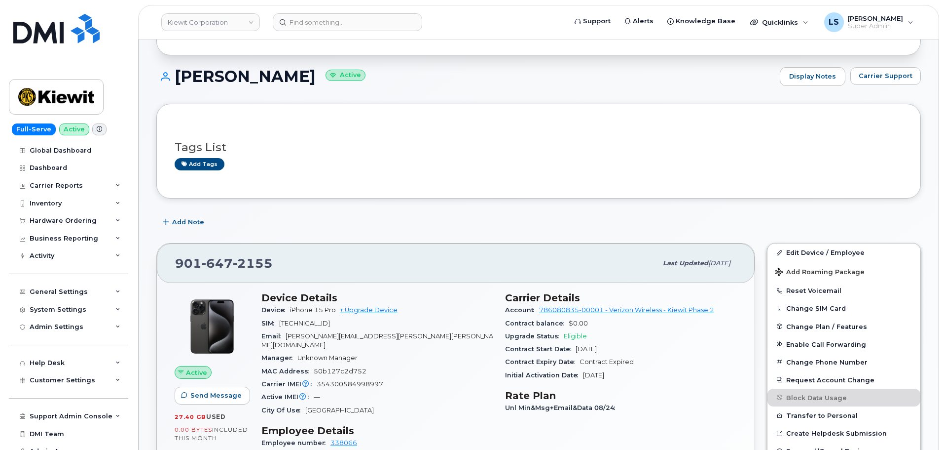
scroll to position [148, 0]
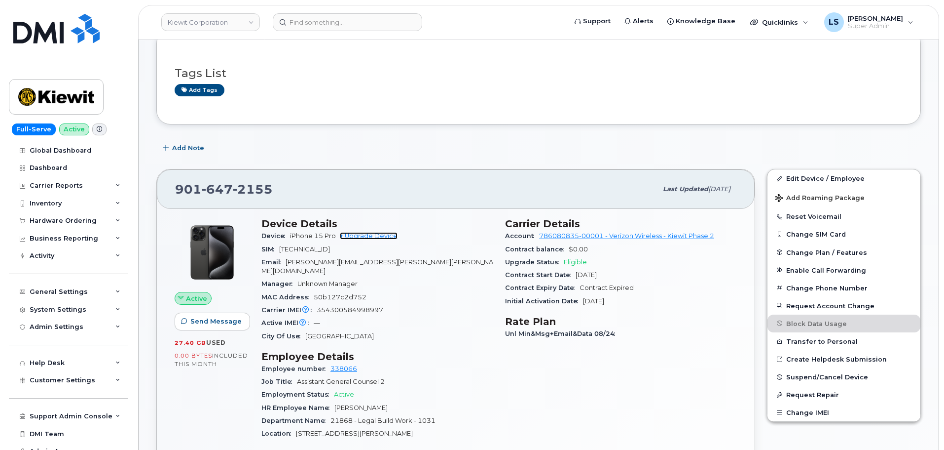
click at [385, 233] on link "+ Upgrade Device" at bounding box center [369, 235] width 58 height 7
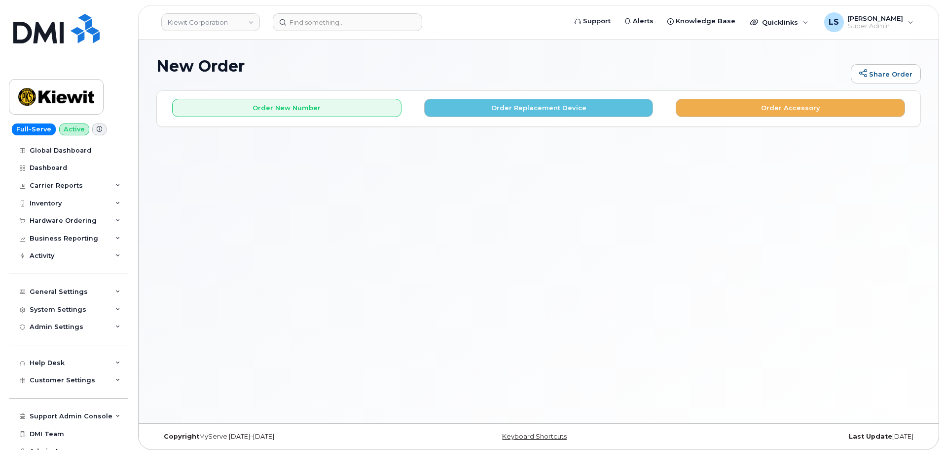
click at [474, 97] on div "Order New Number Order Replacement Device Order Accessory" at bounding box center [539, 104] width 764 height 26
click at [474, 102] on button "Order Replacement Device" at bounding box center [538, 108] width 229 height 18
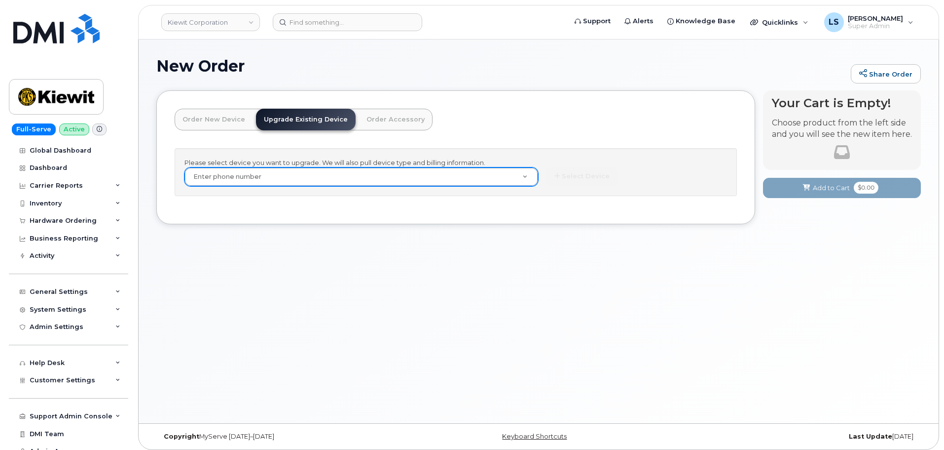
click at [327, 186] on div "Enter phone number" at bounding box center [362, 176] width 354 height 19
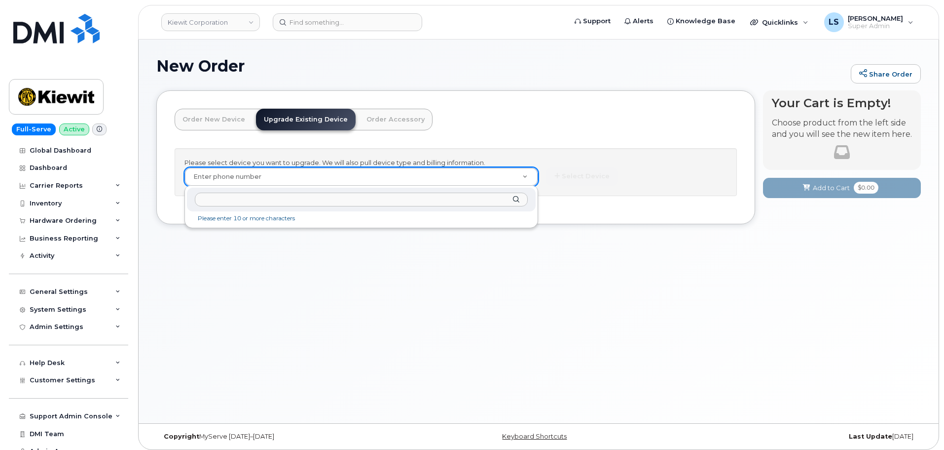
type input "901-647-2155"
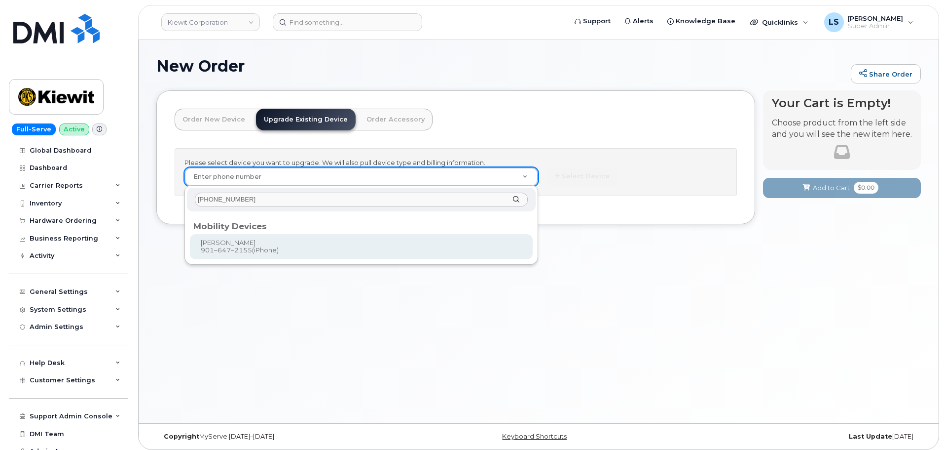
type input "1173422"
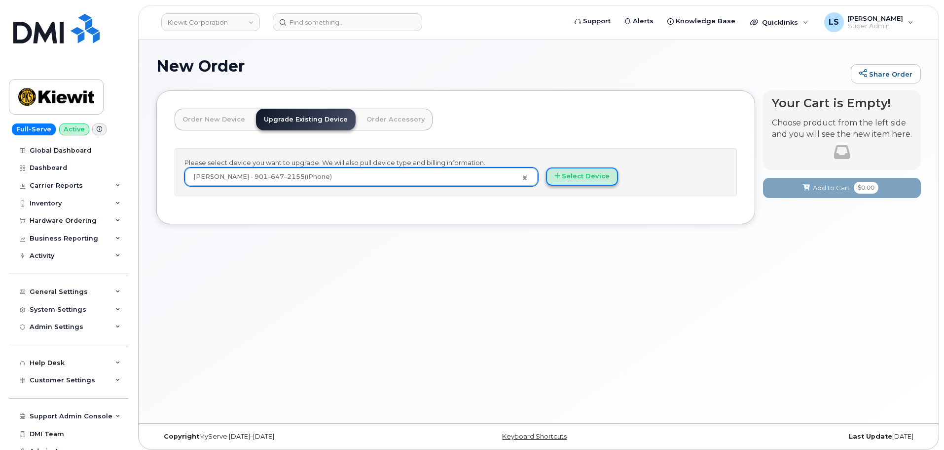
click at [597, 185] on button "Select Device" at bounding box center [582, 176] width 72 height 18
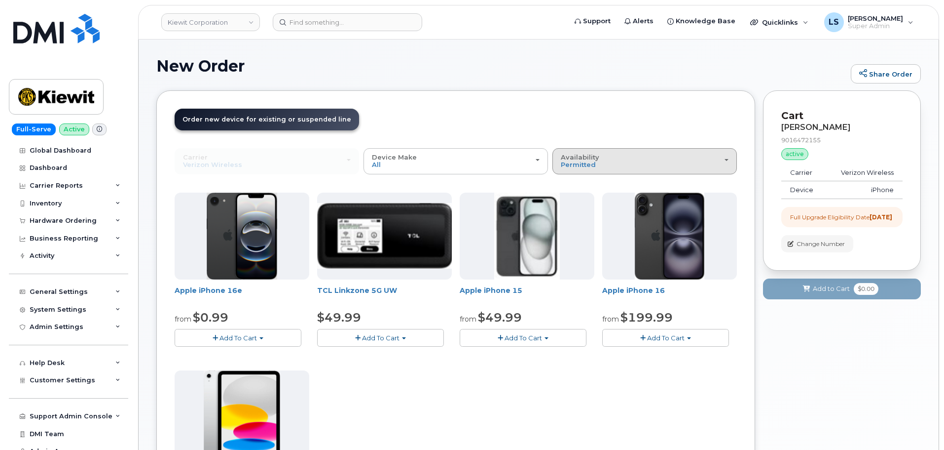
click at [607, 168] on div "Availability Permitted All" at bounding box center [645, 160] width 168 height 15
click at [577, 202] on div "All" at bounding box center [645, 200] width 180 height 12
click at [587, 165] on span "Permitted" at bounding box center [578, 164] width 35 height 8
click at [570, 200] on label "All" at bounding box center [565, 200] width 21 height 12
click at [0, 0] on input "All" at bounding box center [0, 0] width 0 height 0
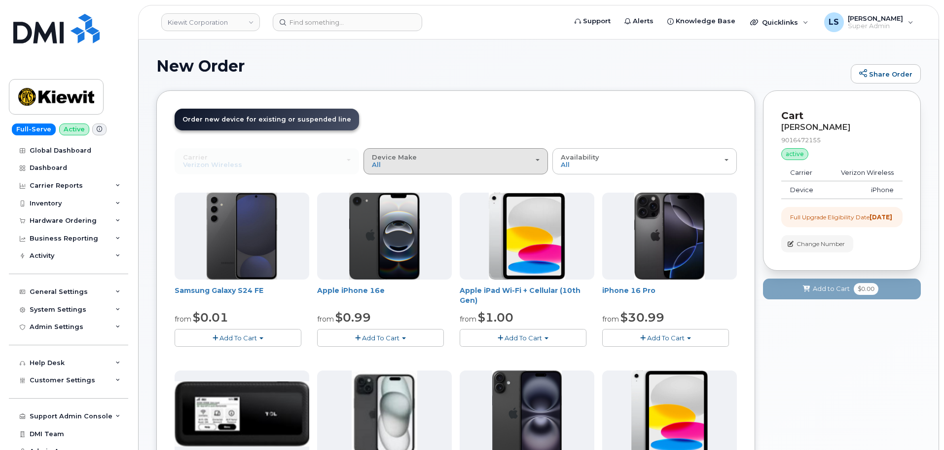
click at [450, 167] on div "Device Make All Android iPhone Modem Tablet" at bounding box center [456, 160] width 168 height 15
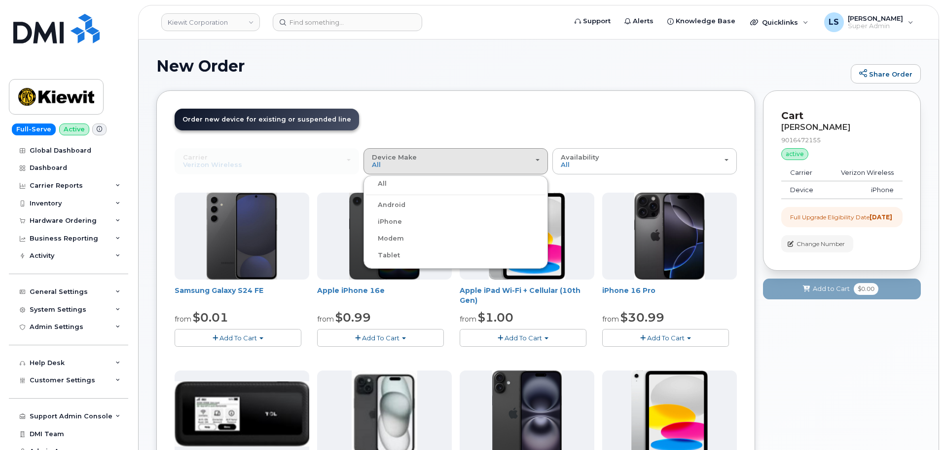
click at [397, 224] on label "iPhone" at bounding box center [384, 222] width 36 height 12
click at [0, 0] on input "iPhone" at bounding box center [0, 0] width 0 height 0
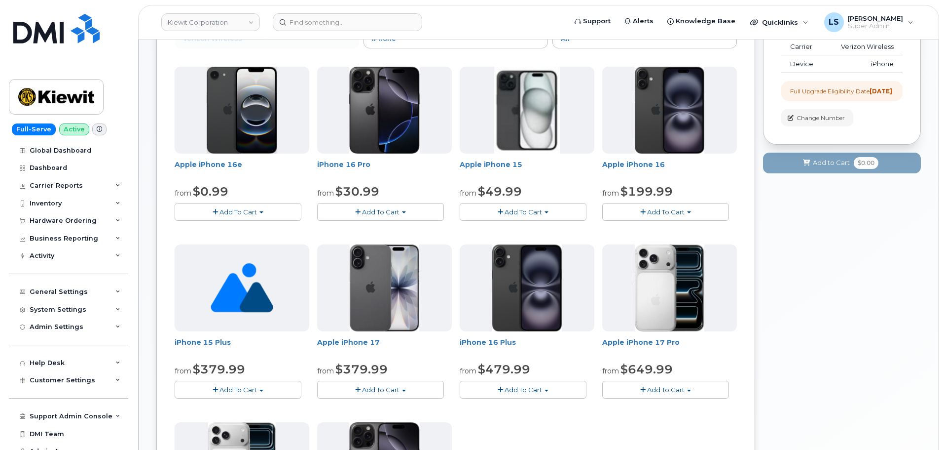
scroll to position [197, 0]
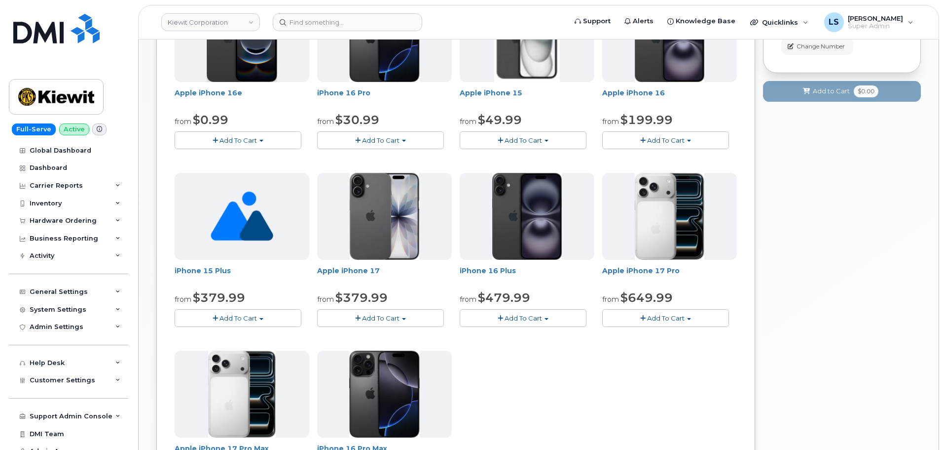
click at [665, 321] on span "Add To Cart" at bounding box center [666, 318] width 38 height 8
click at [664, 336] on link "$649.99 - 2 Year Upgrade(256GB)" at bounding box center [670, 336] width 131 height 12
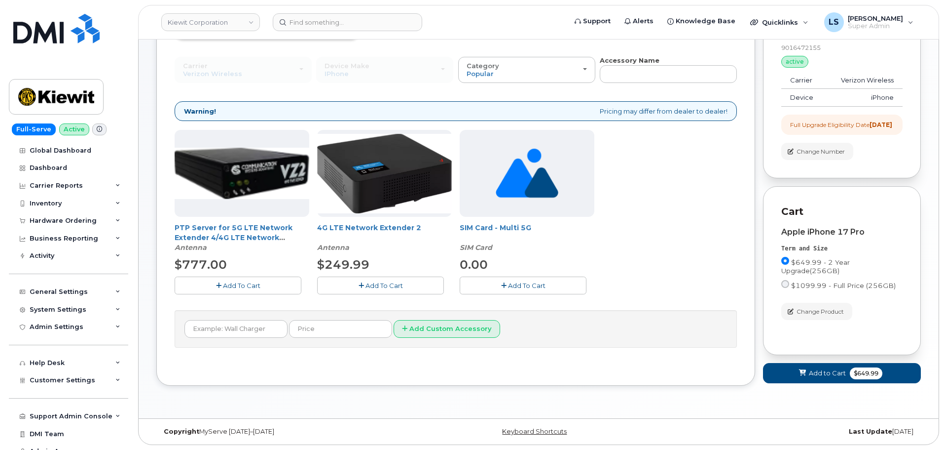
scroll to position [99, 0]
click at [794, 368] on button "Add to Cart $649.99" at bounding box center [842, 373] width 158 height 20
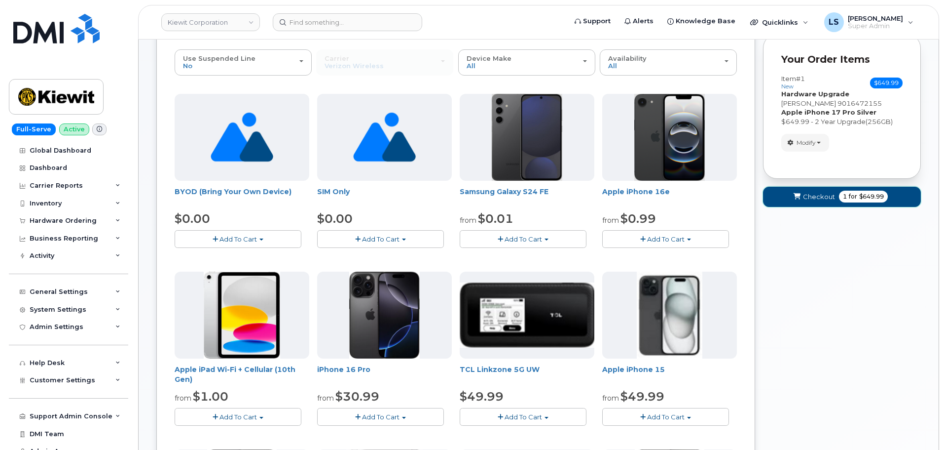
click at [841, 197] on span "1 for $649.99" at bounding box center [863, 196] width 49 height 12
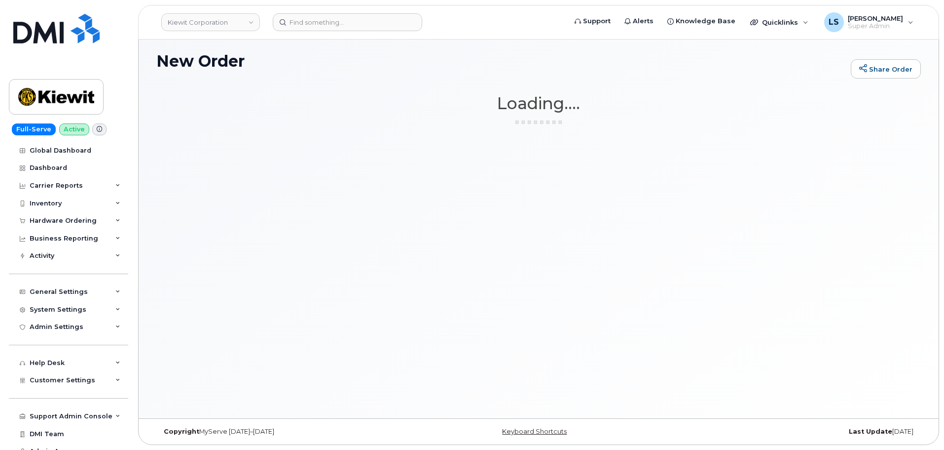
scroll to position [5, 0]
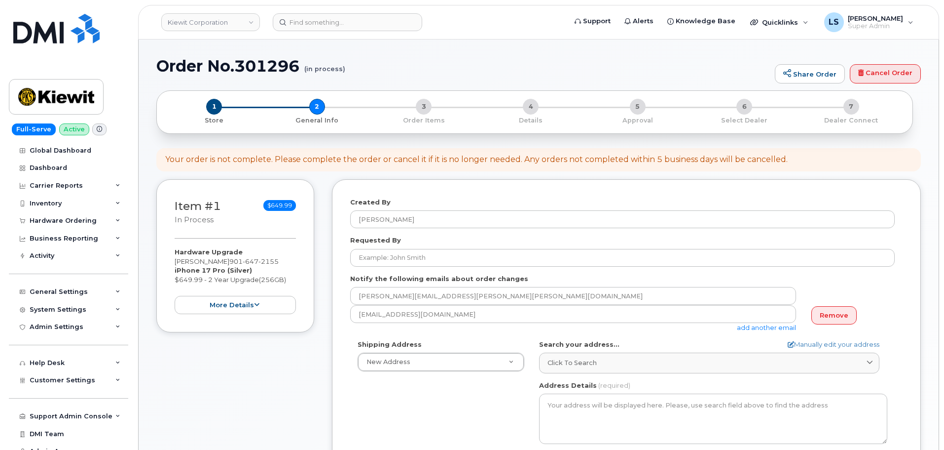
select select
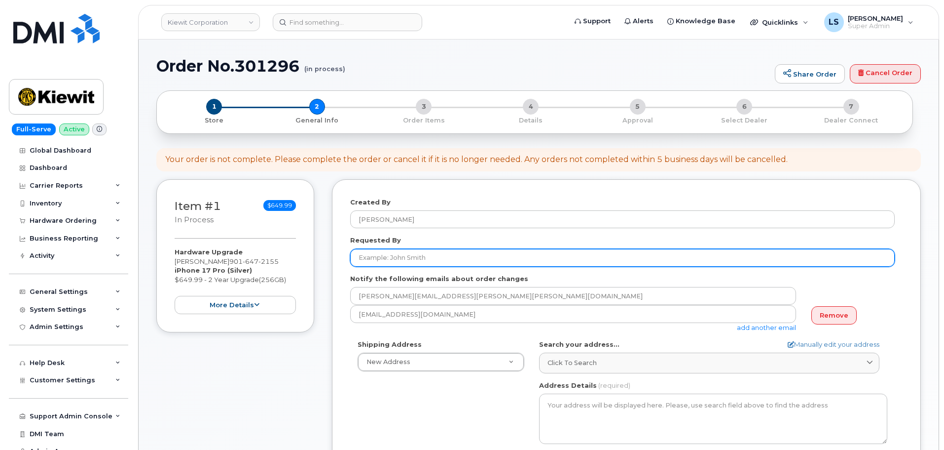
click at [397, 258] on input "Requested By" at bounding box center [622, 258] width 545 height 18
paste input "[PERSON_NAME]"
type input "[PERSON_NAME]"
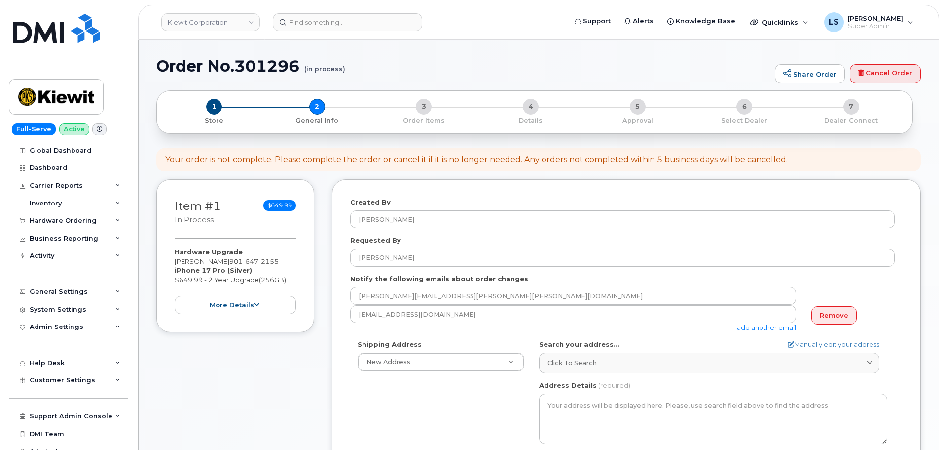
click at [349, 353] on div "Created By [PERSON_NAME] Requested By [PERSON_NAME] Notify the following emails…" at bounding box center [626, 394] width 589 height 431
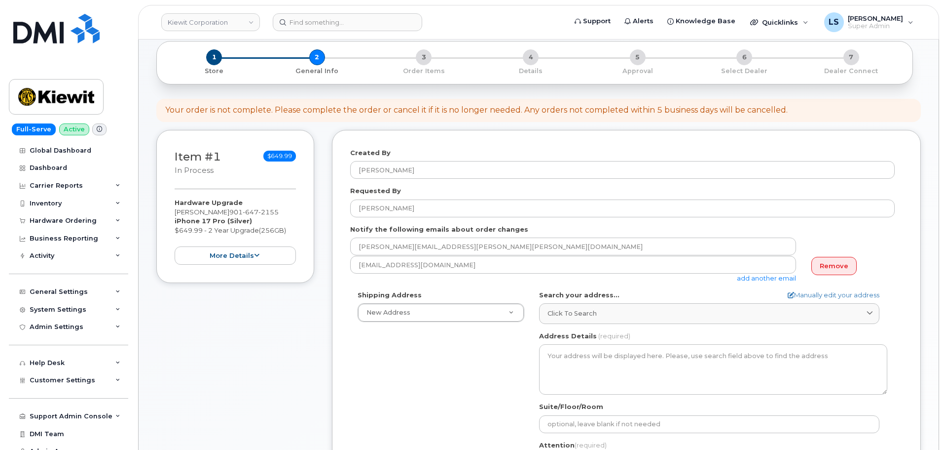
scroll to position [99, 0]
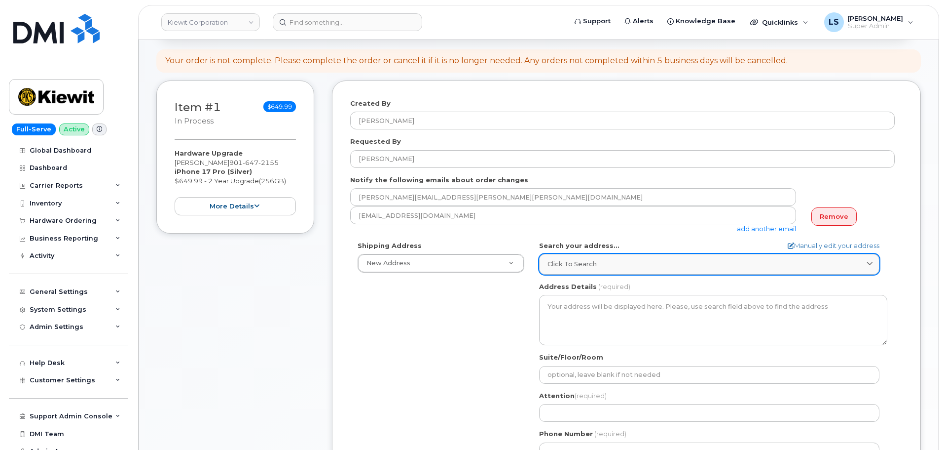
click at [629, 260] on div "Click to search" at bounding box center [710, 263] width 324 height 9
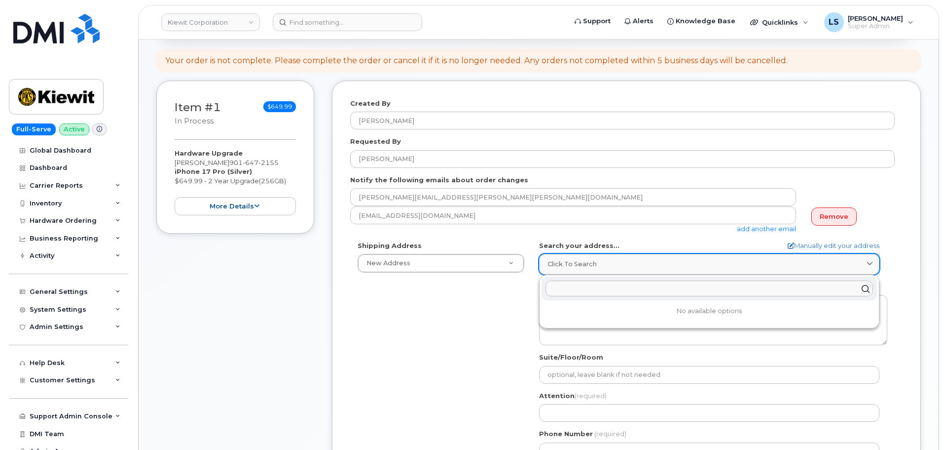
paste input "[STREET_ADDRESS][PERSON_NAME]"
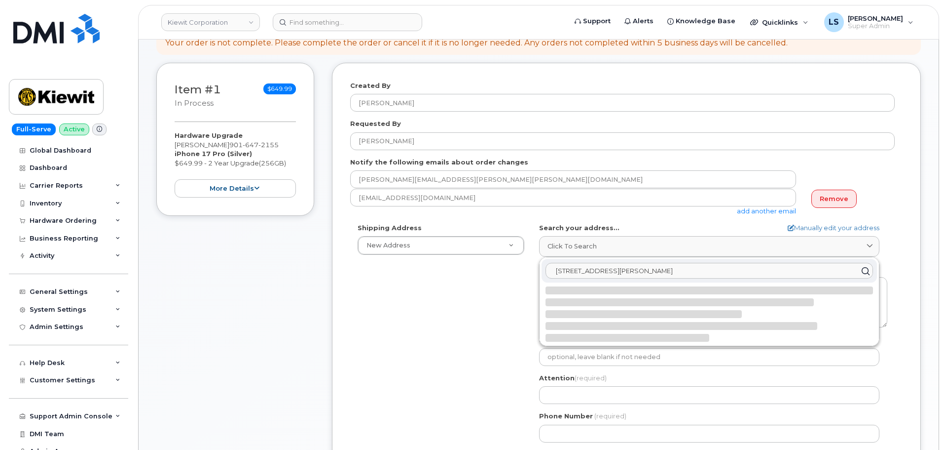
scroll to position [148, 0]
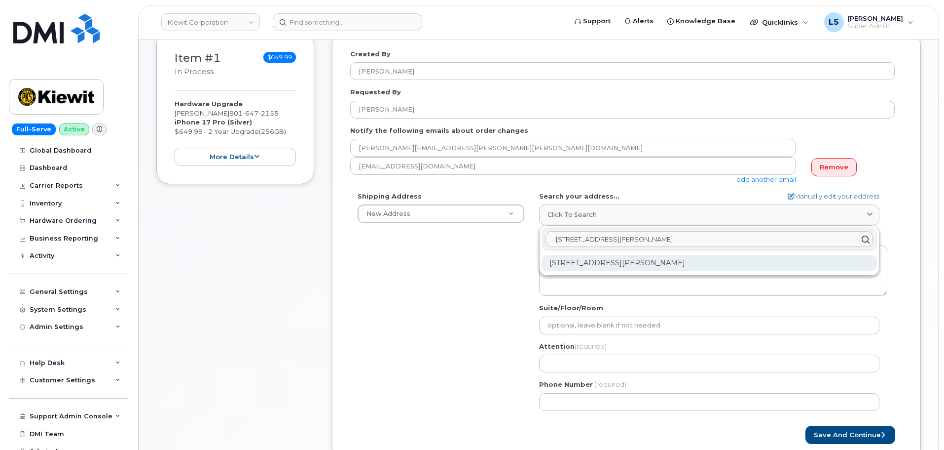
type input "[STREET_ADDRESS][PERSON_NAME]"
click at [579, 263] on div "[STREET_ADDRESS][PERSON_NAME]" at bounding box center [710, 263] width 336 height 16
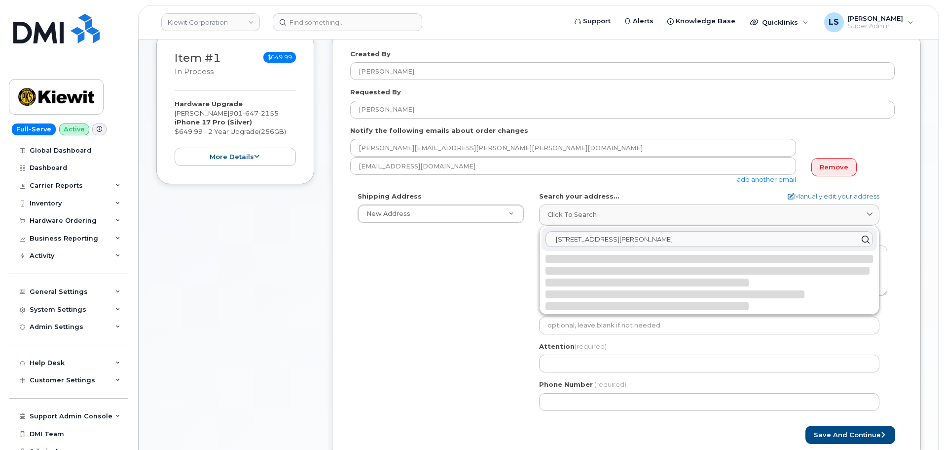
select select
type textarea "[STREET_ADDRESS][PERSON_NAME]"
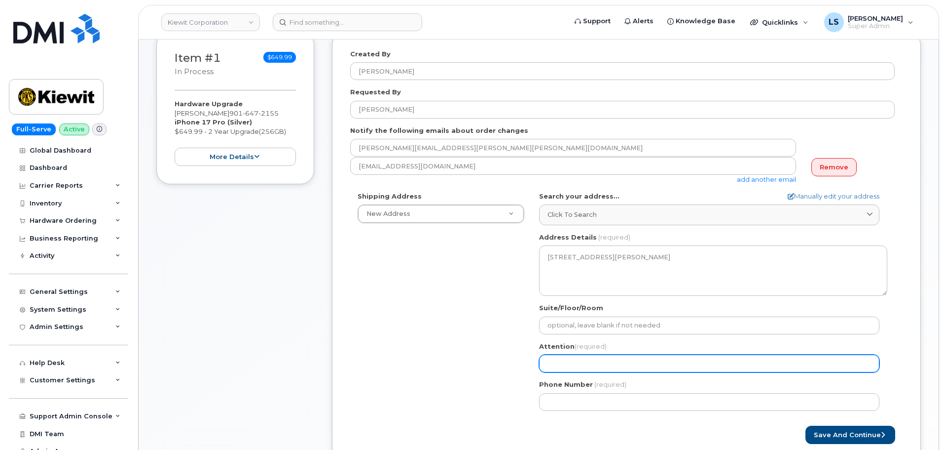
click at [577, 365] on input "Attention (required)" at bounding box center [709, 363] width 340 height 18
paste input "[PERSON_NAME]"
select select
type input "[PERSON_NAME]"
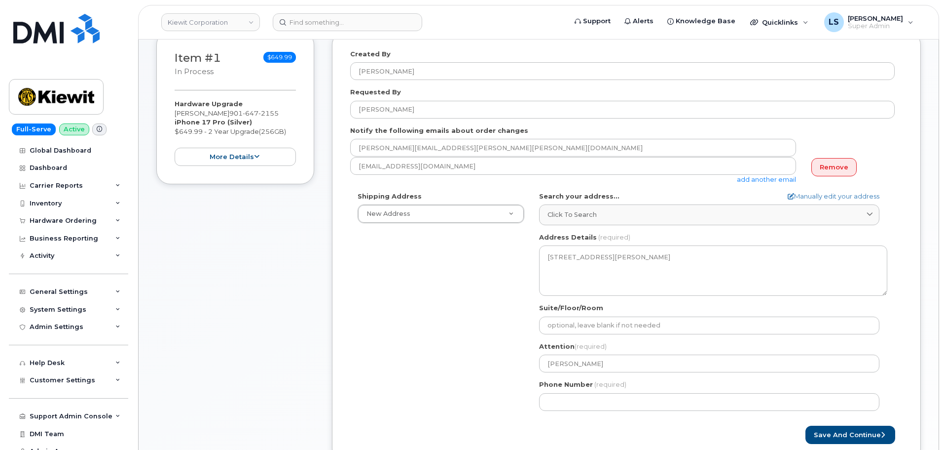
click at [443, 384] on div "Shipping Address New Address New Address [STREET_ADDRESS][PERSON_NAME][PERSON_N…" at bounding box center [622, 304] width 545 height 226
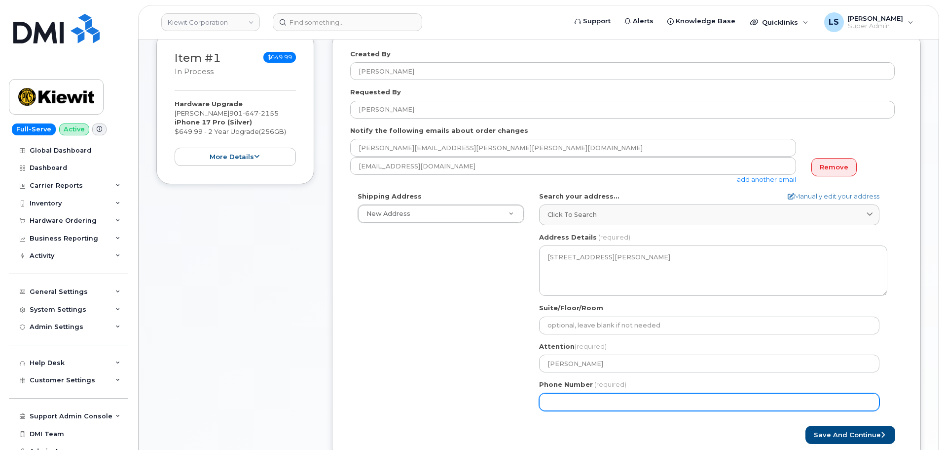
click at [573, 393] on input "Phone Number" at bounding box center [709, 402] width 340 height 18
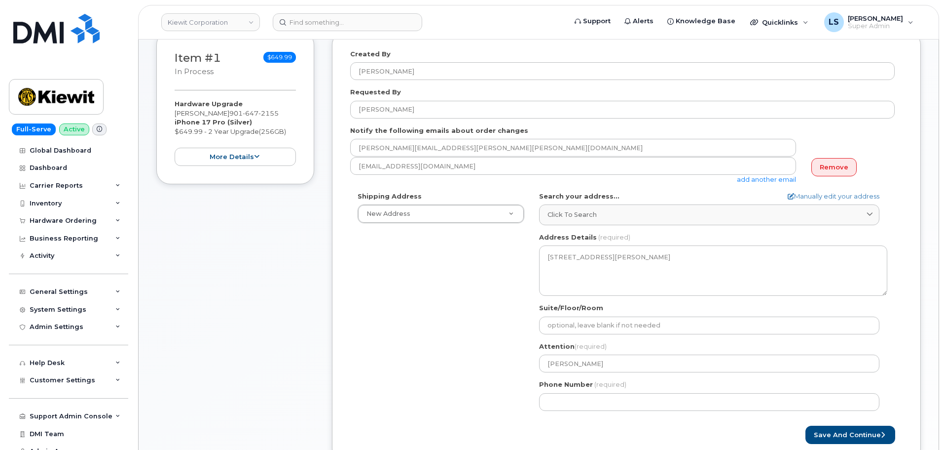
click at [496, 387] on div "Shipping Address New Address New Address [STREET_ADDRESS][PERSON_NAME][PERSON_N…" at bounding box center [622, 304] width 545 height 226
click at [862, 430] on button "Save and Continue" at bounding box center [851, 434] width 90 height 18
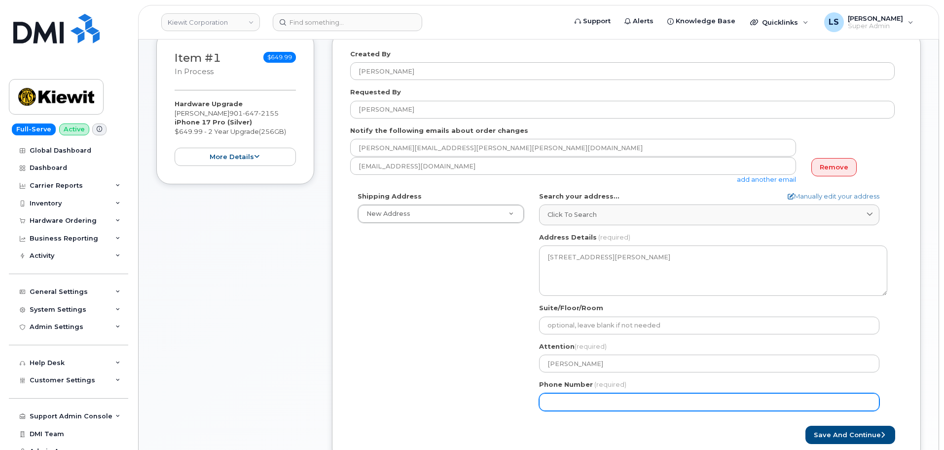
click at [581, 405] on input "Phone Number" at bounding box center [709, 402] width 340 height 18
click at [565, 402] on input "Phone Number" at bounding box center [709, 402] width 340 height 18
select select
type input "9016472155"
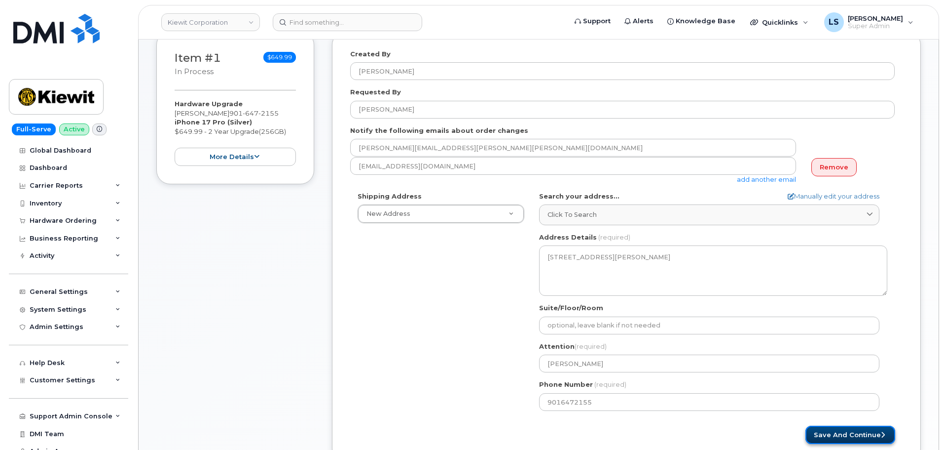
click at [851, 433] on button "Save and Continue" at bounding box center [851, 434] width 90 height 18
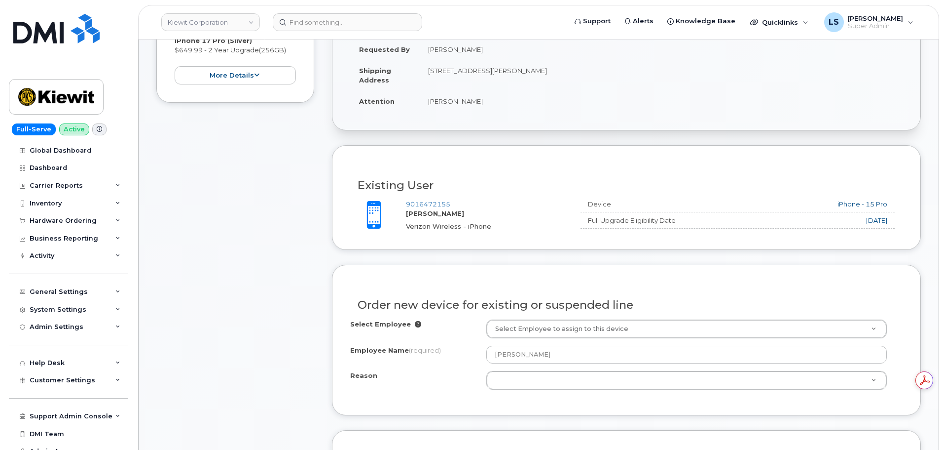
scroll to position [247, 0]
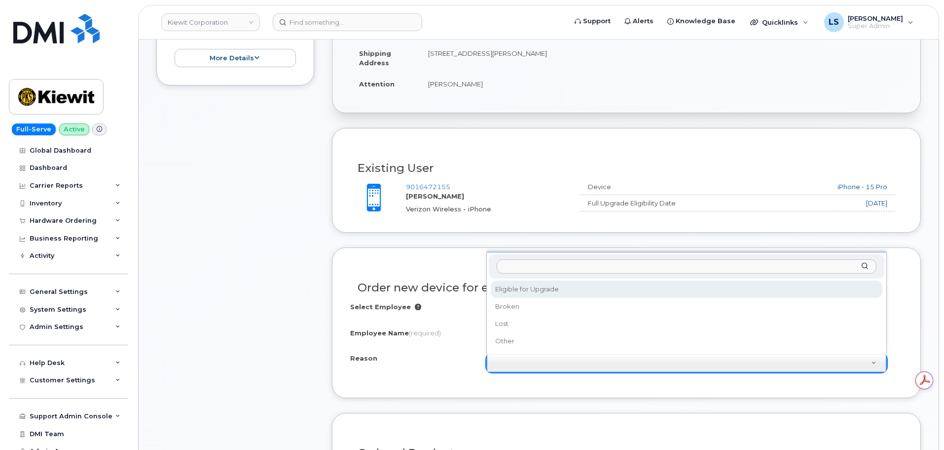
drag, startPoint x: 514, startPoint y: 289, endPoint x: 513, endPoint y: 296, distance: 6.6
select select "eligible_for_upgrade"
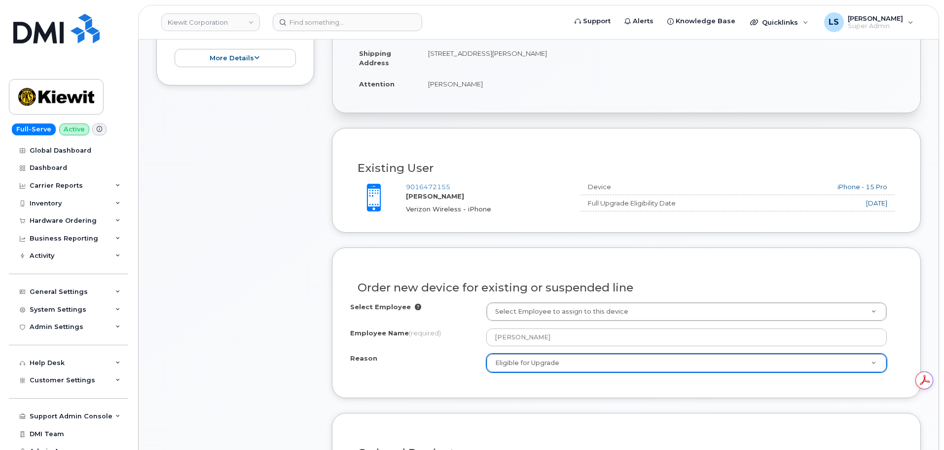
click at [438, 376] on div "Select Employee Select Employee to assign to this device Employee Name (require…" at bounding box center [626, 340] width 553 height 77
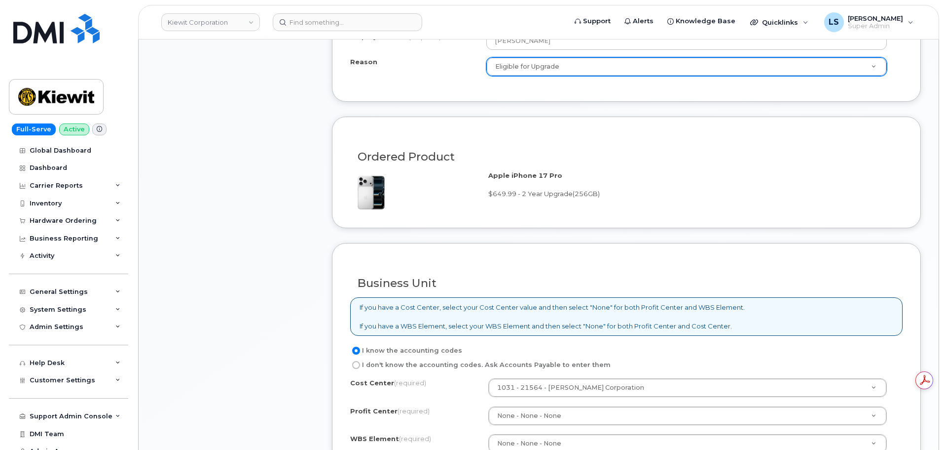
scroll to position [691, 0]
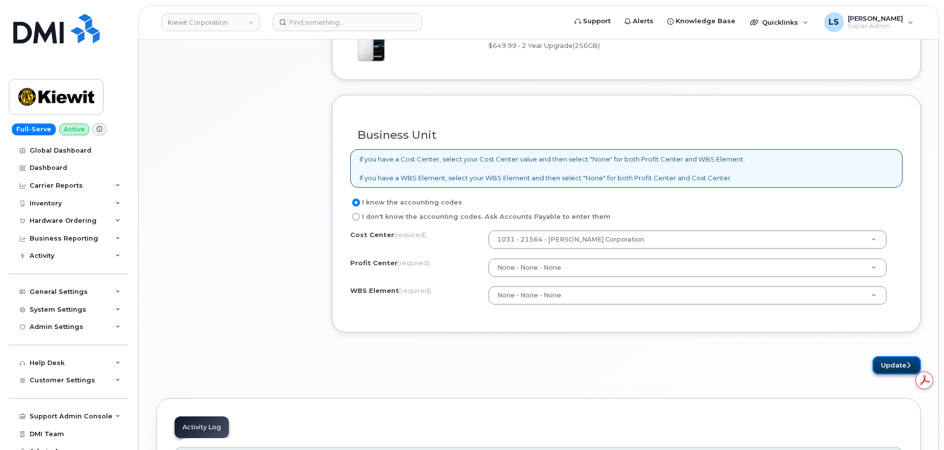
click at [873, 364] on button "Update" at bounding box center [897, 365] width 48 height 18
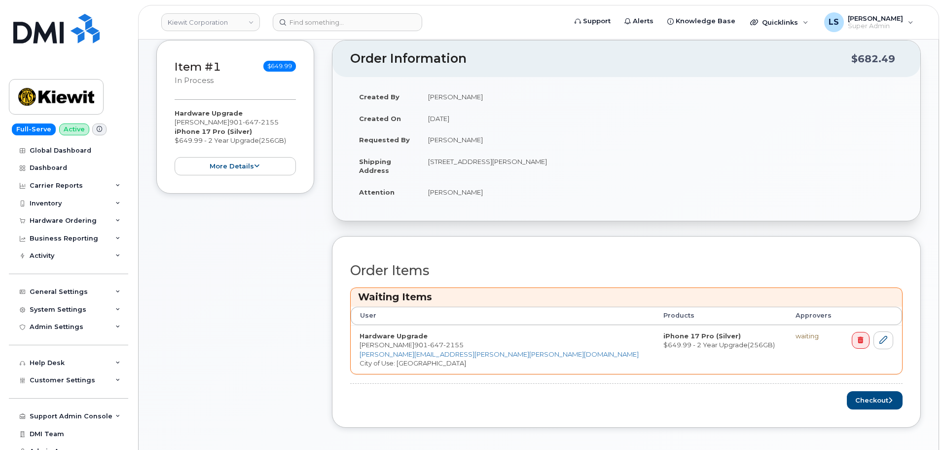
scroll to position [197, 0]
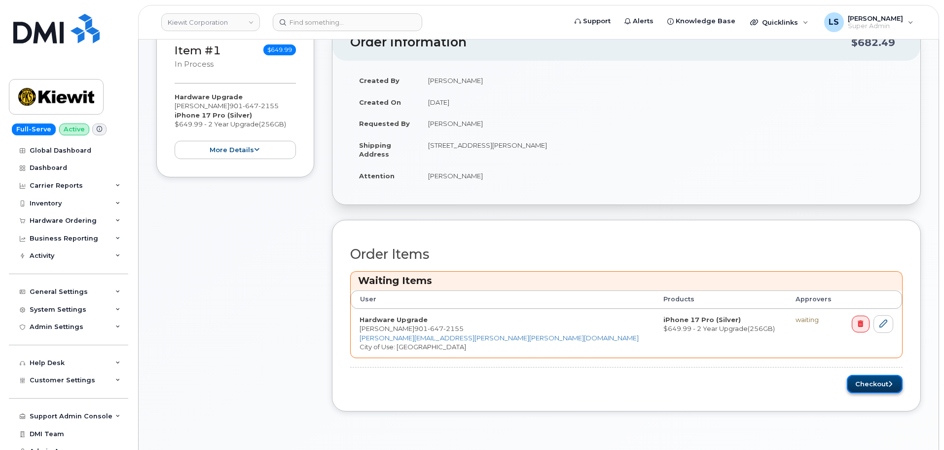
click at [861, 380] on button "Checkout" at bounding box center [875, 384] width 56 height 18
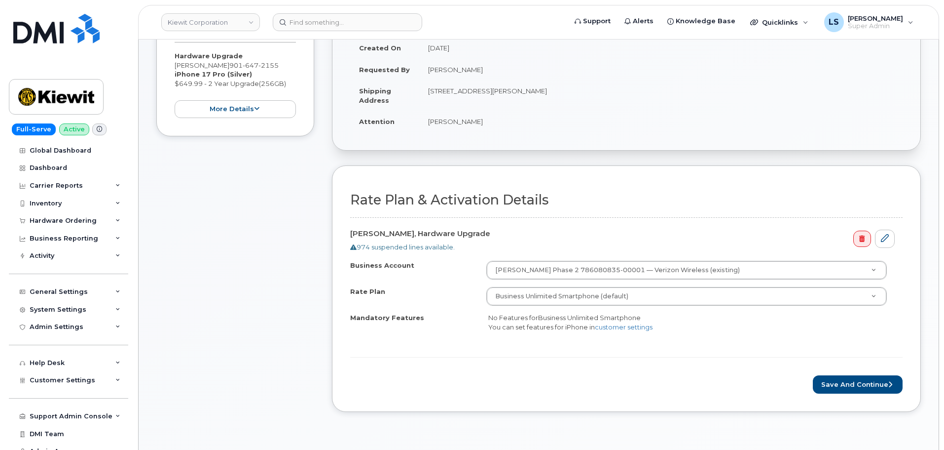
scroll to position [247, 0]
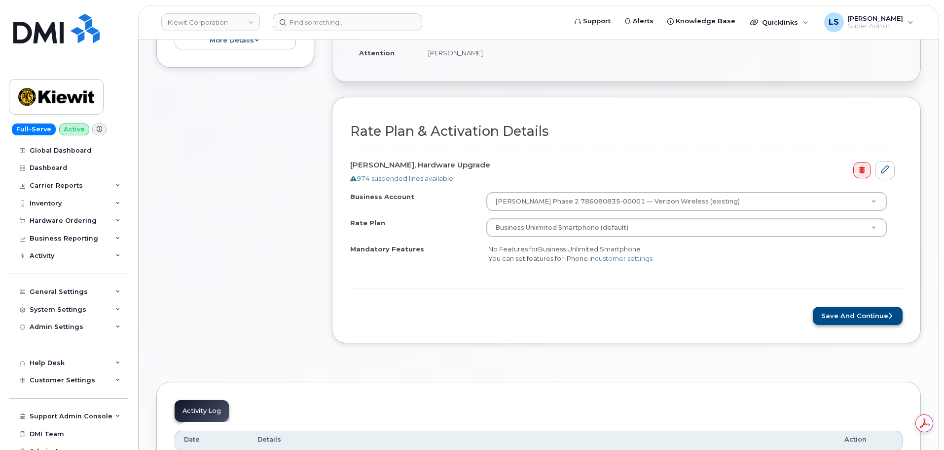
drag, startPoint x: 828, startPoint y: 325, endPoint x: 824, endPoint y: 320, distance: 7.0
click at [828, 326] on div "Rate Plan & Activation Details JEREMY STEWART, Hardware Upgrade 974 suspended l…" at bounding box center [626, 220] width 589 height 246
click at [824, 318] on button "Save and Continue" at bounding box center [858, 315] width 90 height 18
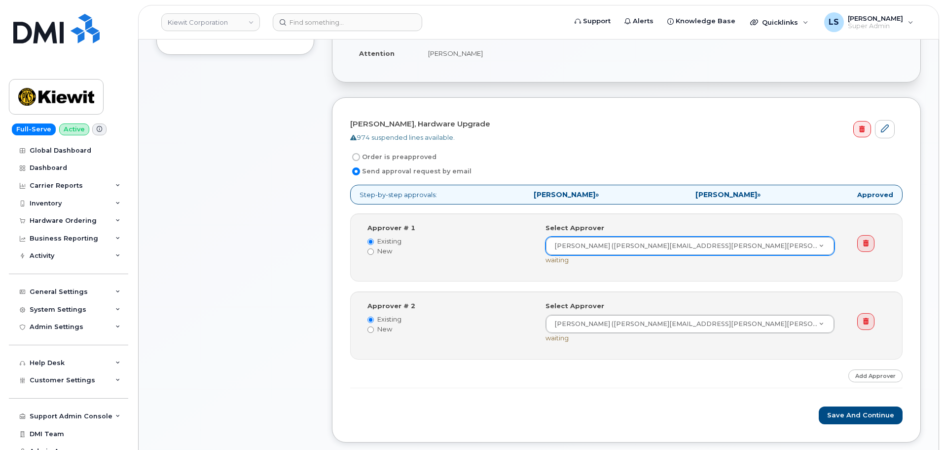
scroll to position [247, 0]
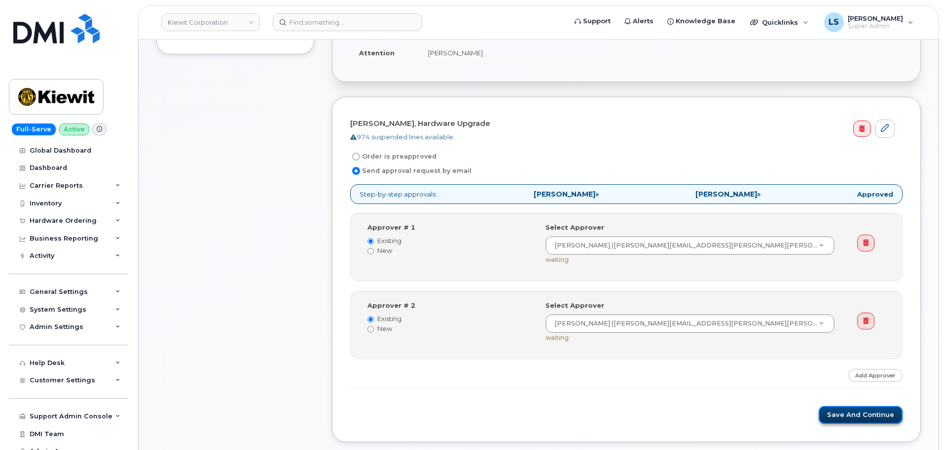
click at [831, 414] on button "Save and Continue" at bounding box center [861, 415] width 84 height 18
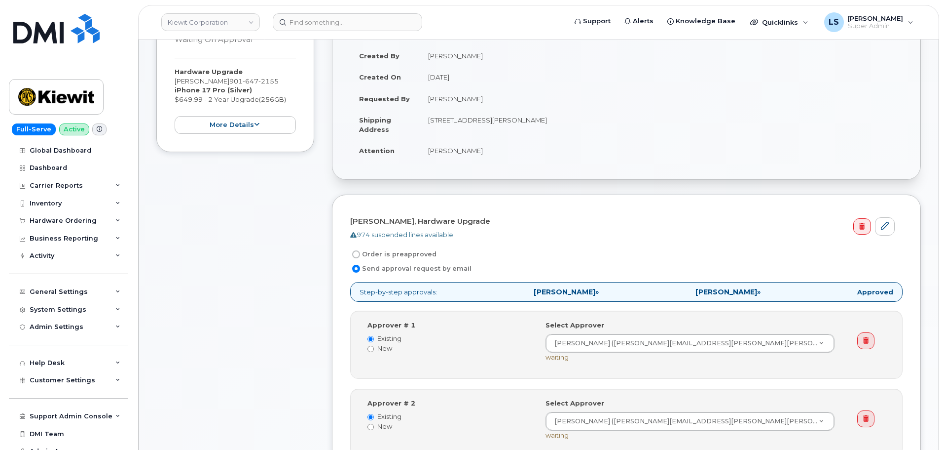
scroll to position [0, 0]
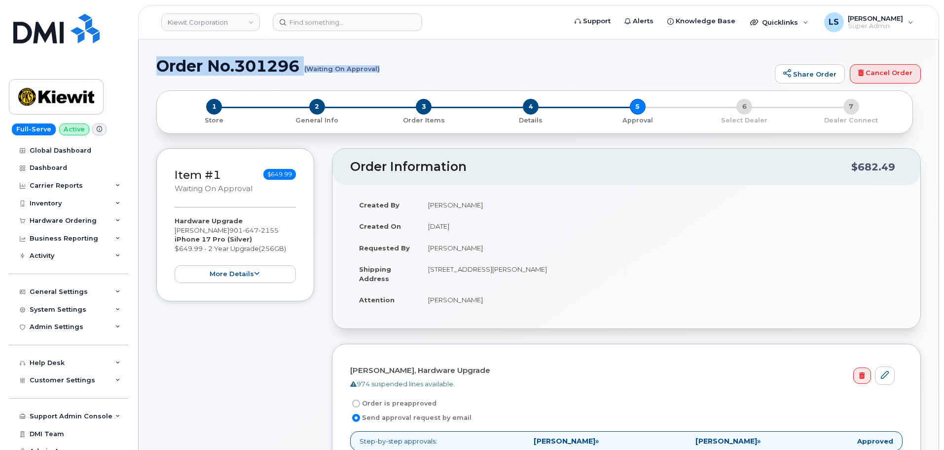
drag, startPoint x: 155, startPoint y: 66, endPoint x: 431, endPoint y: 80, distance: 276.2
copy h1 "Order No.301296 (Waiting On Approval)"
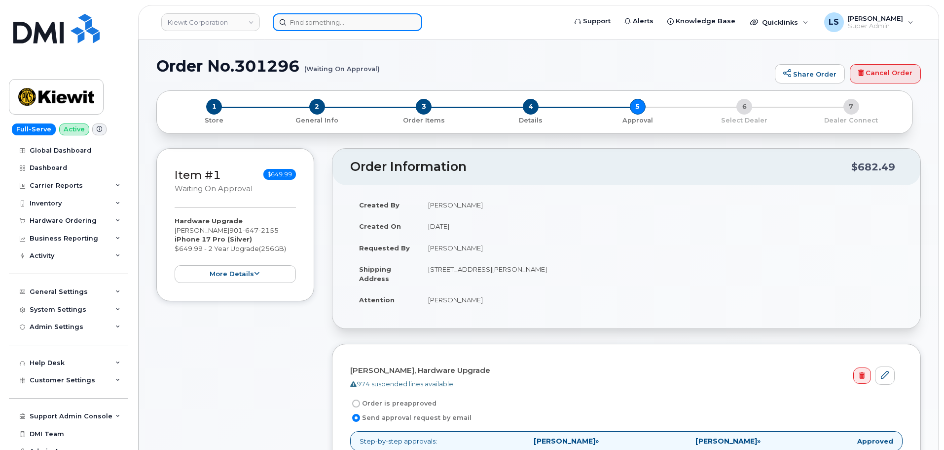
click at [364, 22] on input at bounding box center [348, 22] width 150 height 18
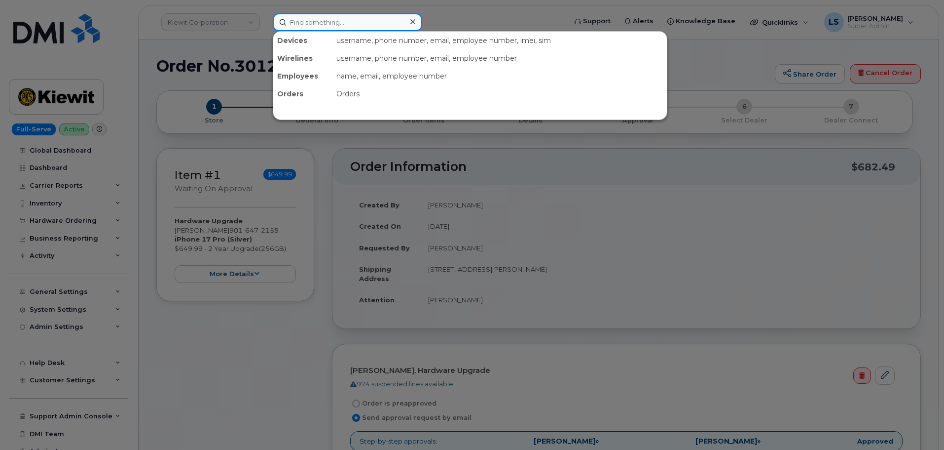
paste input "[PHONE_NUMBER]"
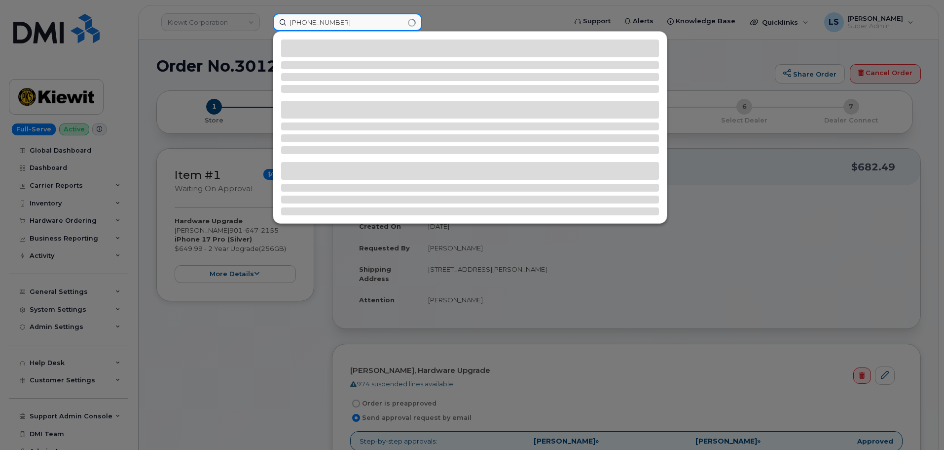
type input "[PHONE_NUMBER]"
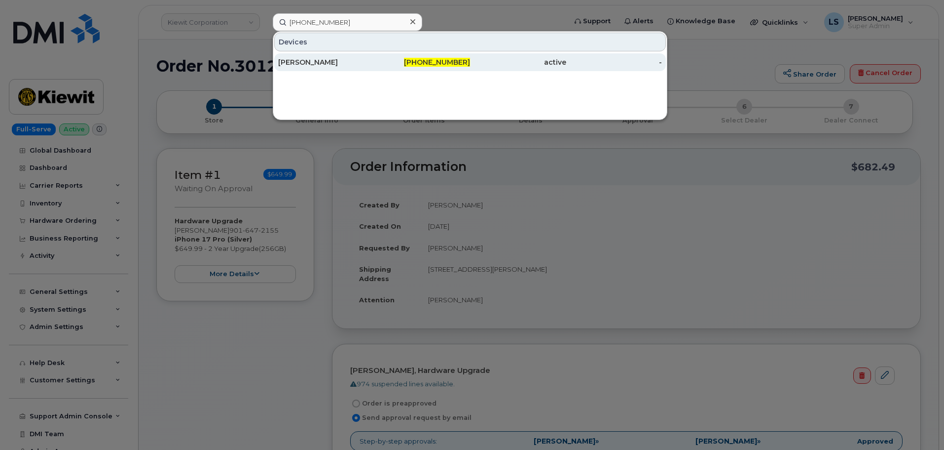
click at [379, 63] on div "[PHONE_NUMBER]" at bounding box center [423, 62] width 96 height 10
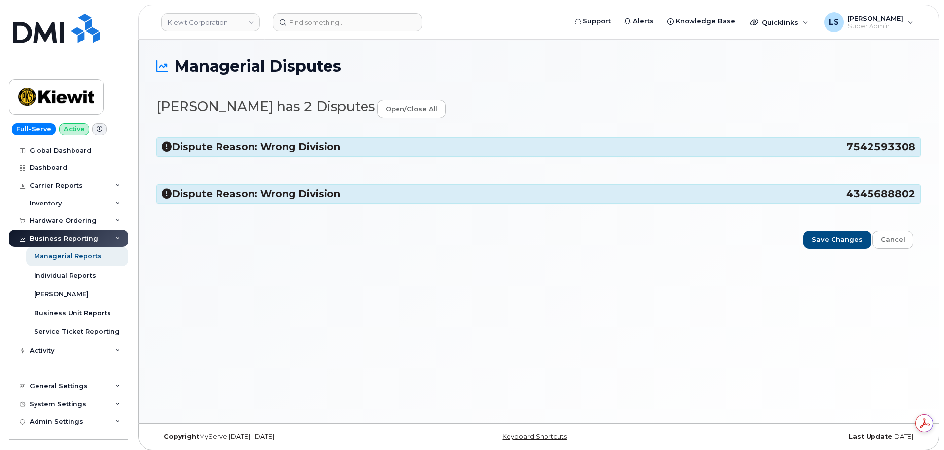
drag, startPoint x: 326, startPoint y: 160, endPoint x: 324, endPoint y: 154, distance: 6.4
click at [326, 159] on div "Dispute Reason: Wrong Division 7542593308 105567 Update Division Accounting Cat…" at bounding box center [538, 170] width 765 height 84
click at [324, 154] on div "Dispute Reason: Wrong Division 7542593308" at bounding box center [539, 147] width 764 height 18
click at [324, 151] on h3 "Dispute Reason: Wrong Division 7542593308" at bounding box center [539, 146] width 754 height 13
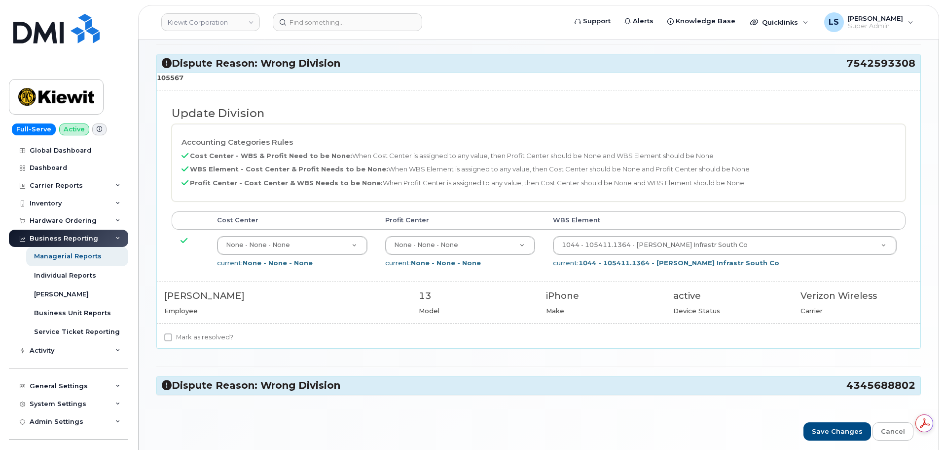
scroll to position [123, 0]
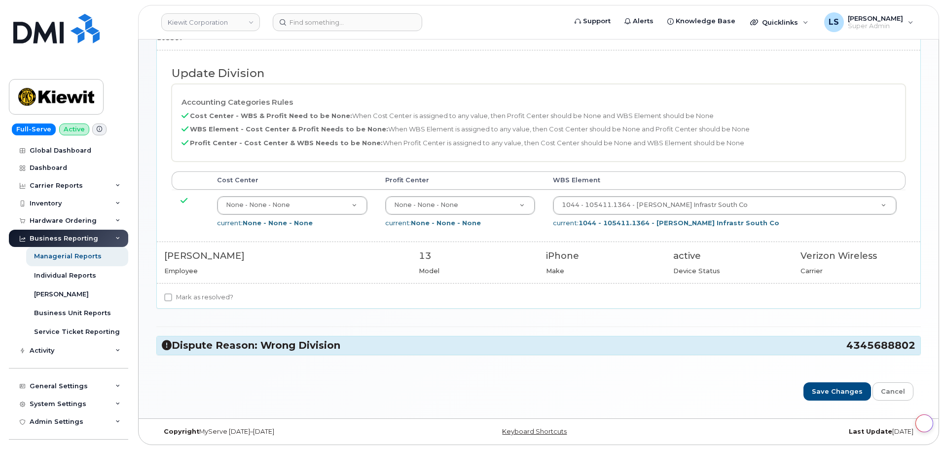
click at [262, 348] on h3 "Dispute Reason: Wrong Division 4345688802" at bounding box center [539, 344] width 754 height 13
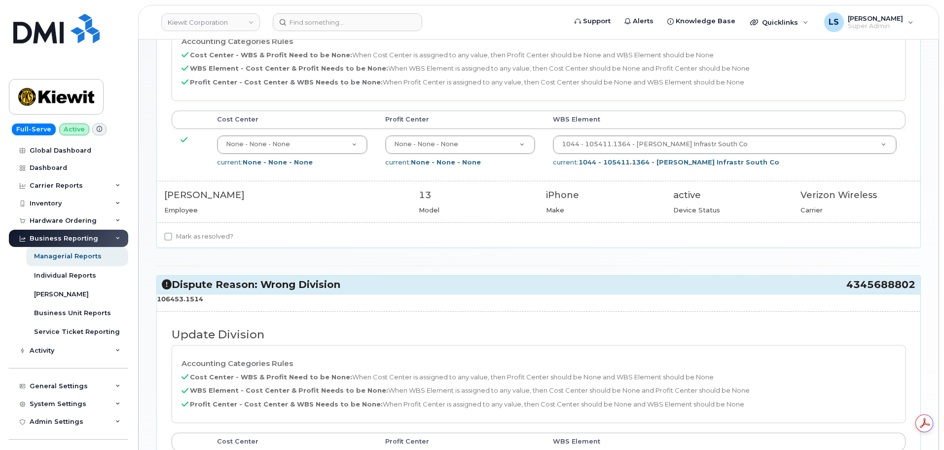
scroll to position [271, 0]
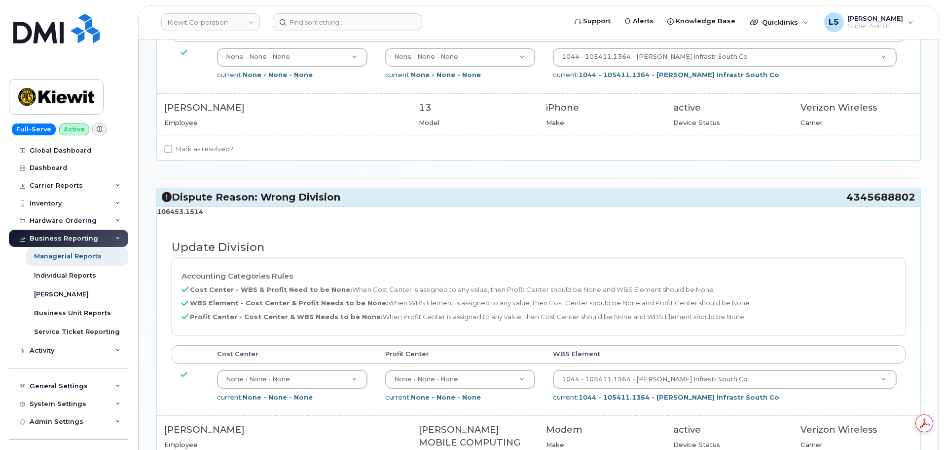
drag, startPoint x: 202, startPoint y: 214, endPoint x: 158, endPoint y: 215, distance: 43.9
click at [158, 215] on p "106453.1514" at bounding box center [539, 211] width 764 height 9
copy strong "106453.1514"
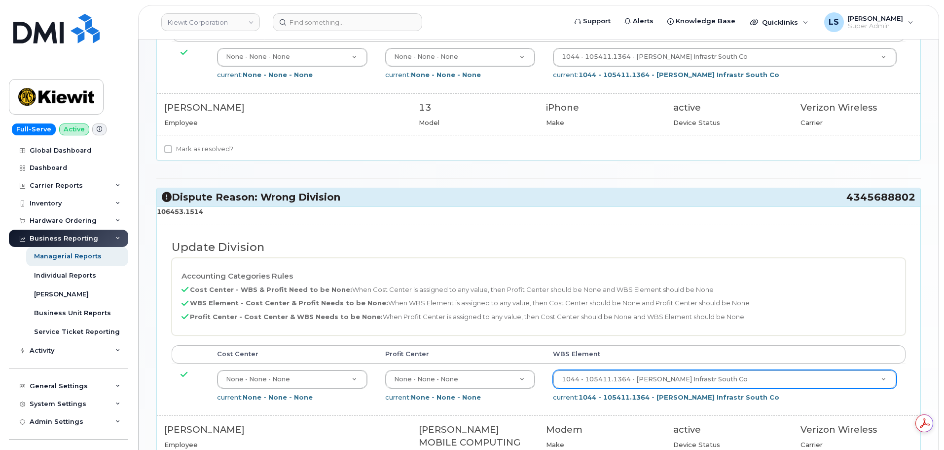
paste input "106453.1514"
type input "106453.1514"
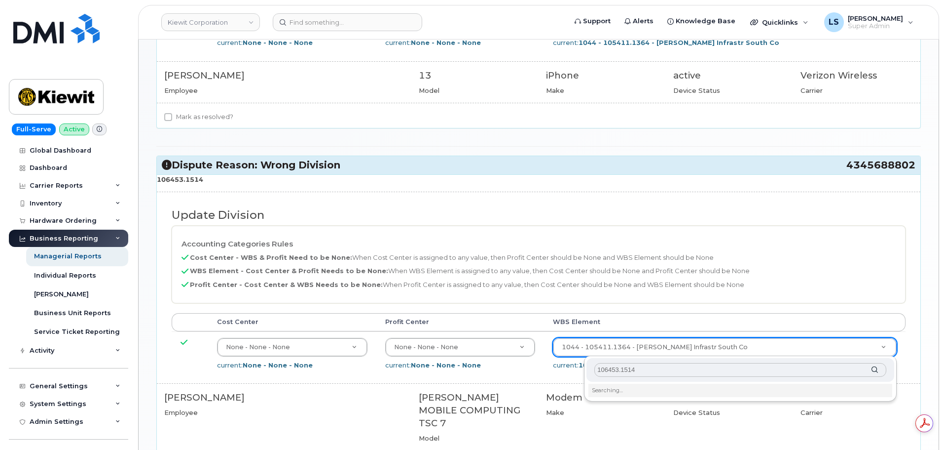
scroll to position [321, 0]
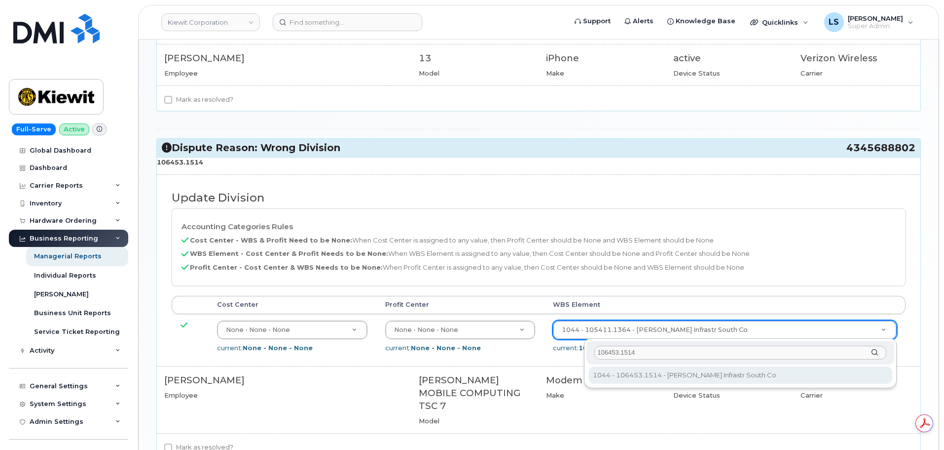
type input "106453.1514"
type input "35579726"
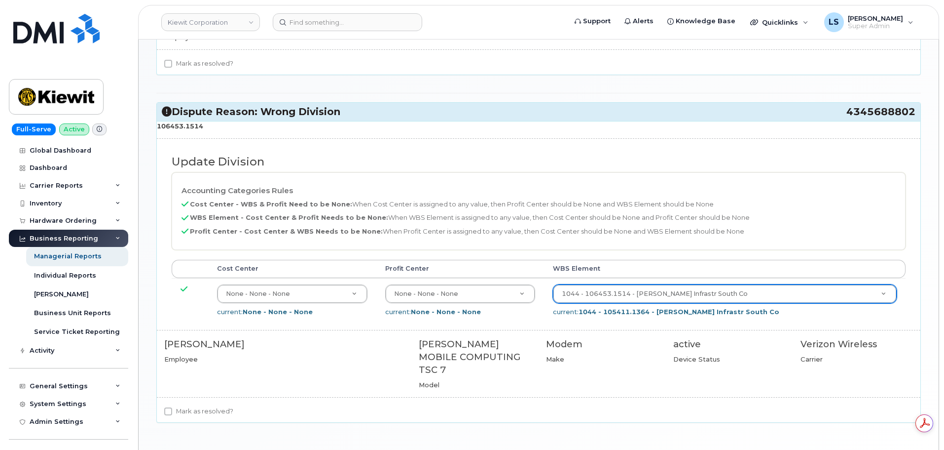
scroll to position [412, 0]
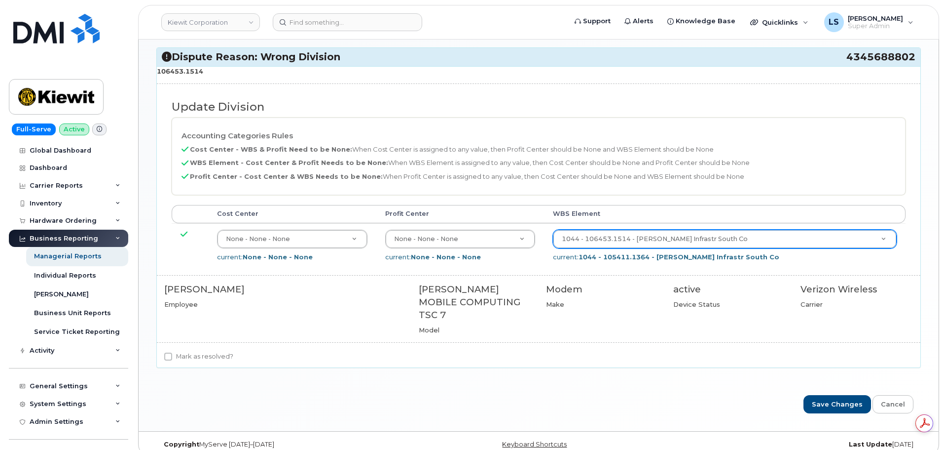
drag, startPoint x: 229, startPoint y: 339, endPoint x: 406, endPoint y: 343, distance: 176.7
click at [229, 350] on label "Mark as resolved?" at bounding box center [198, 356] width 69 height 12
click at [172, 352] on input "Mark as resolved?" at bounding box center [168, 356] width 8 height 8
checkbox input "true"
drag, startPoint x: 826, startPoint y: 388, endPoint x: 537, endPoint y: 36, distance: 455.8
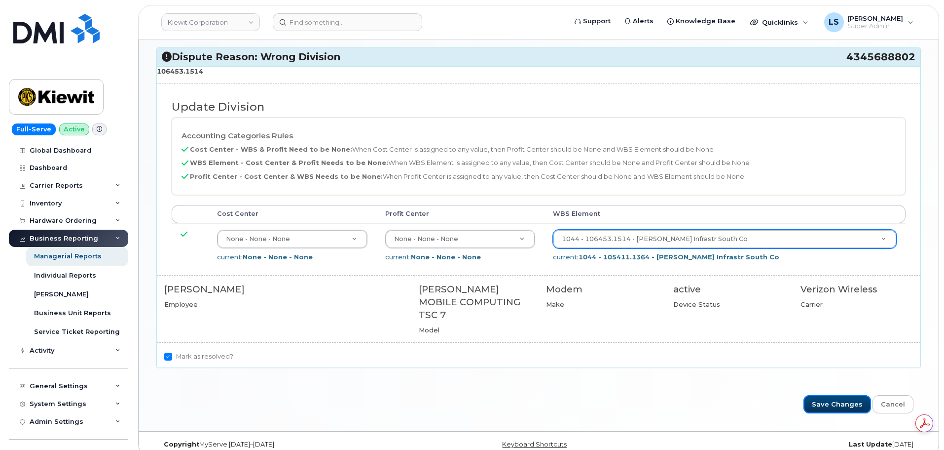
click at [826, 395] on input "Save Changes" at bounding box center [838, 404] width 68 height 18
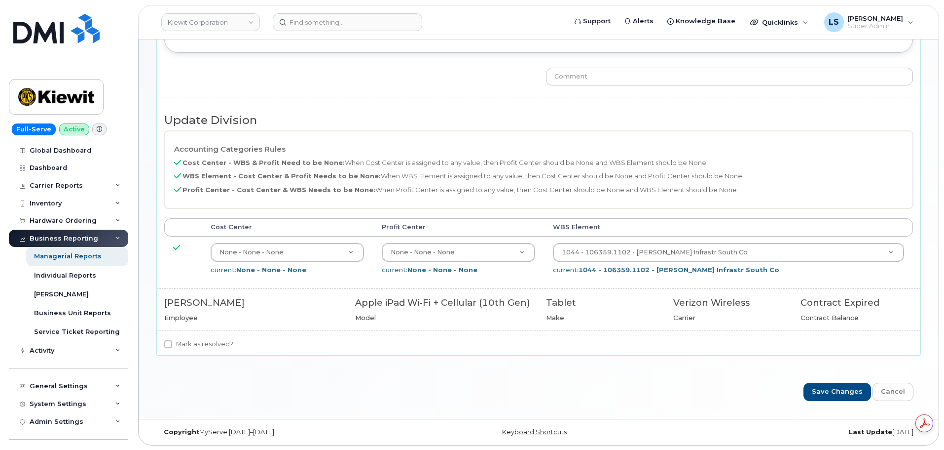
scroll to position [225, 0]
click at [221, 342] on label "Mark as resolved?" at bounding box center [198, 344] width 69 height 12
click at [172, 342] on input "Mark as resolved?" at bounding box center [168, 343] width 8 height 8
checkbox input "true"
click at [822, 391] on input "Save Changes" at bounding box center [838, 391] width 68 height 18
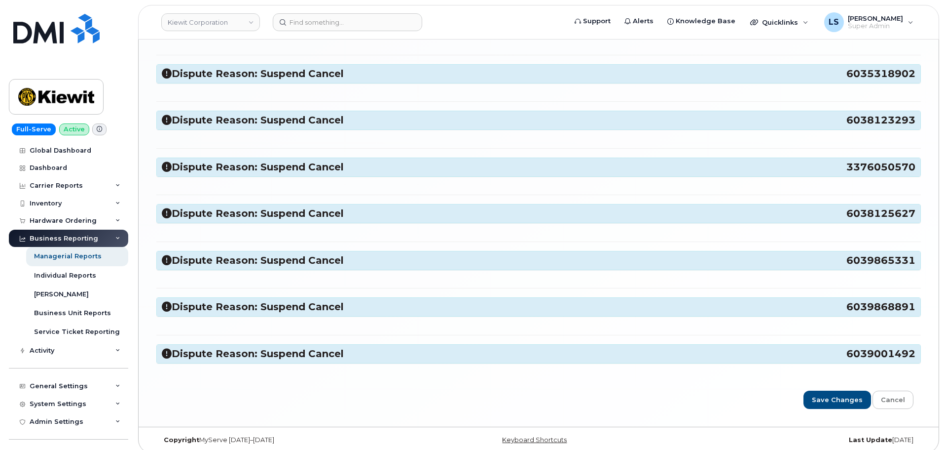
scroll to position [1197, 0]
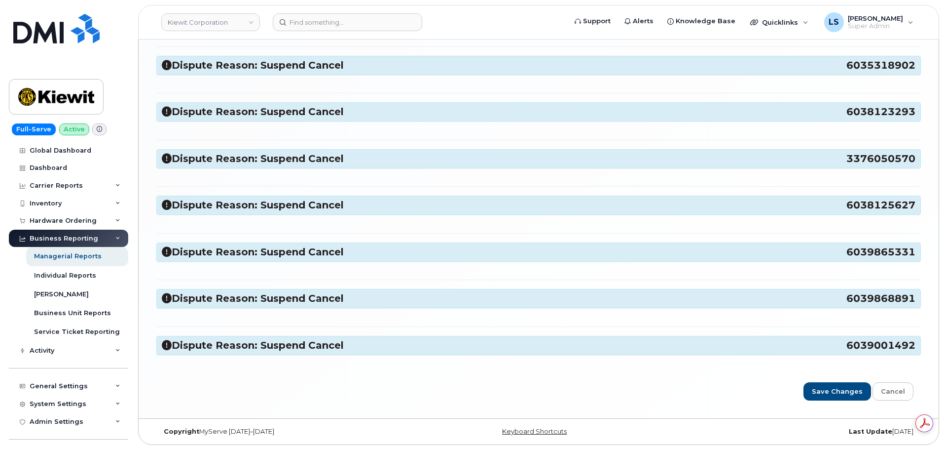
click at [348, 338] on div "Dispute Reason: Suspend Cancel 6039001492" at bounding box center [539, 345] width 764 height 18
click at [344, 339] on h3 "Dispute Reason: Suspend Cancel 6039001492" at bounding box center [539, 344] width 754 height 13
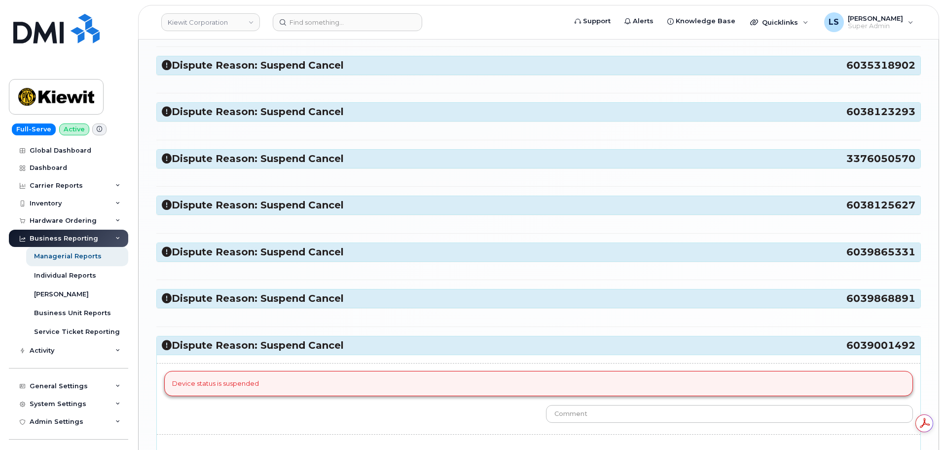
click at [351, 339] on h3 "Dispute Reason: Suspend Cancel 6039001492" at bounding box center [539, 344] width 754 height 13
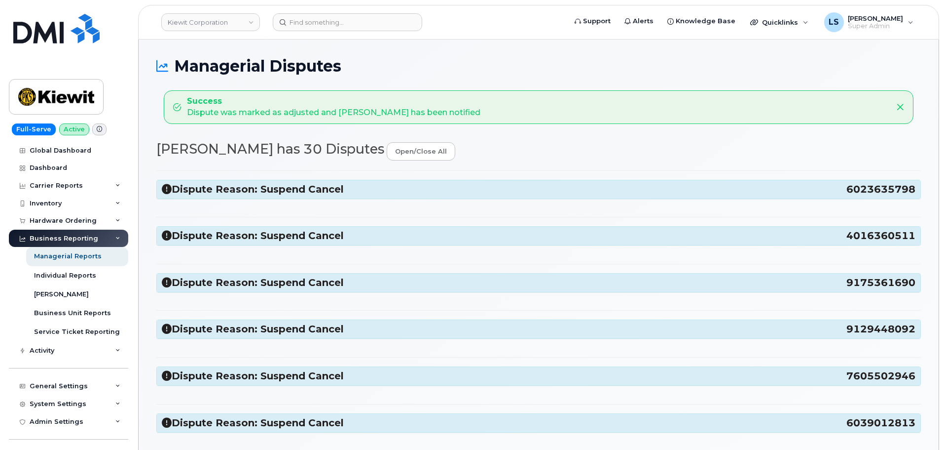
click at [232, 194] on h3 "Dispute Reason: Suspend Cancel 6023635798" at bounding box center [539, 189] width 754 height 13
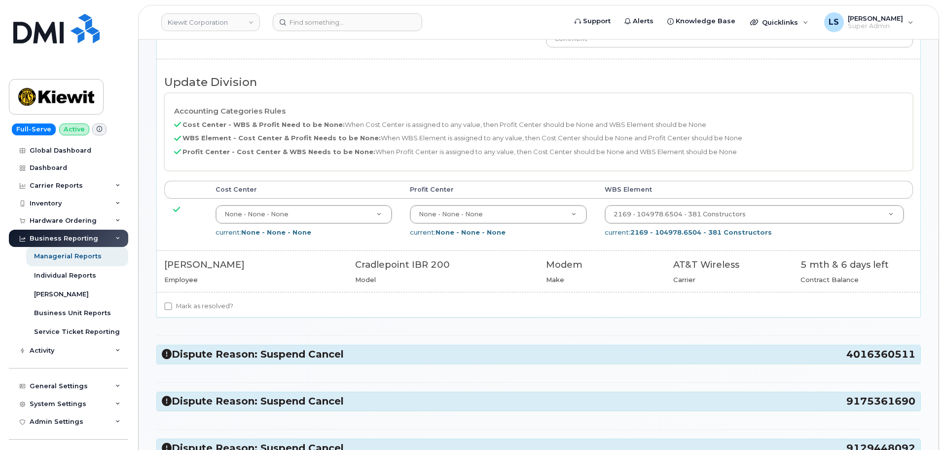
scroll to position [395, 0]
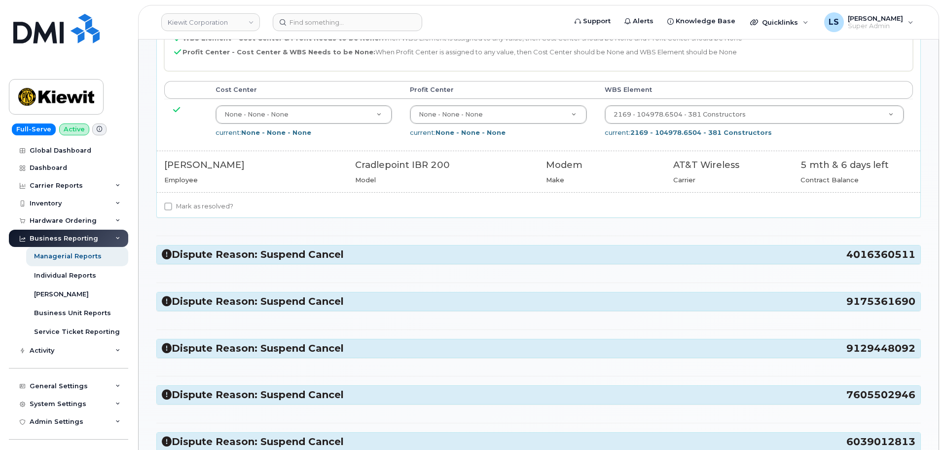
click at [185, 207] on label "Mark as resolved?" at bounding box center [198, 206] width 69 height 12
click at [172, 207] on input "Mark as resolved?" at bounding box center [168, 206] width 8 height 8
checkbox input "true"
drag, startPoint x: 204, startPoint y: 238, endPoint x: 204, endPoint y: 261, distance: 22.7
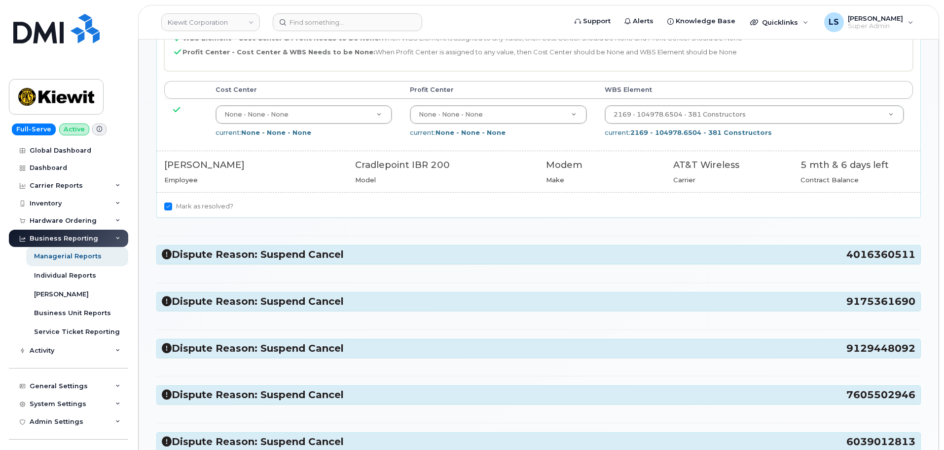
click at [205, 263] on div "Dispute Reason: Suspend Cancel 4016360511" at bounding box center [539, 254] width 764 height 18
drag, startPoint x: 206, startPoint y: 255, endPoint x: 276, endPoint y: 238, distance: 71.5
click at [207, 255] on h3 "Dispute Reason: Suspend Cancel 4016360511" at bounding box center [539, 254] width 754 height 13
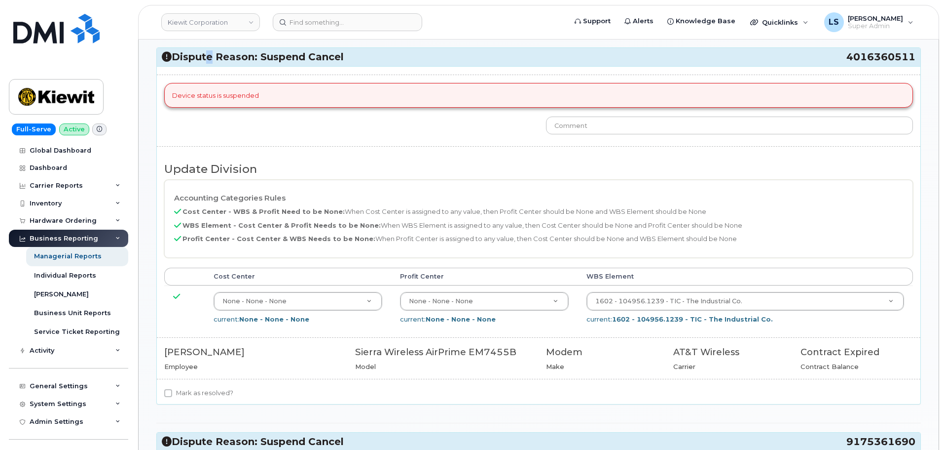
scroll to position [789, 0]
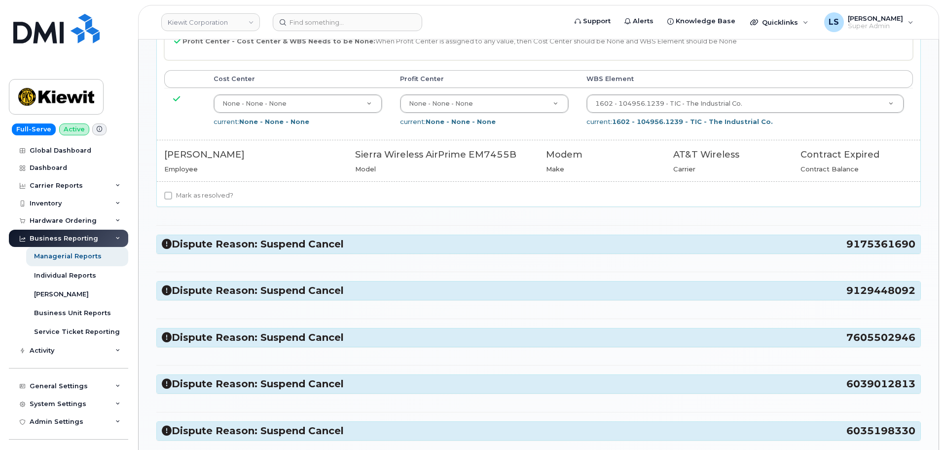
drag, startPoint x: 208, startPoint y: 198, endPoint x: 213, endPoint y: 212, distance: 14.7
click at [208, 197] on label "Mark as resolved?" at bounding box center [198, 195] width 69 height 12
click at [172, 197] on input "Mark as resolved?" at bounding box center [168, 195] width 8 height 8
checkbox input "true"
click at [220, 239] on h3 "Dispute Reason: Suspend Cancel 9175361690" at bounding box center [539, 243] width 754 height 13
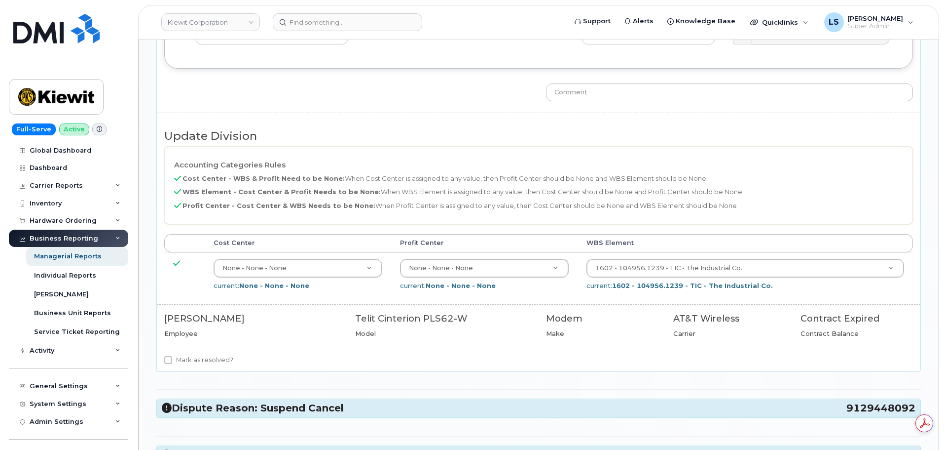
scroll to position [0, 0]
drag, startPoint x: 202, startPoint y: 361, endPoint x: 207, endPoint y: 353, distance: 9.3
click at [202, 361] on label "Mark as resolved?" at bounding box center [198, 360] width 69 height 12
click at [172, 361] on input "Mark as resolved?" at bounding box center [168, 360] width 8 height 8
checkbox input "true"
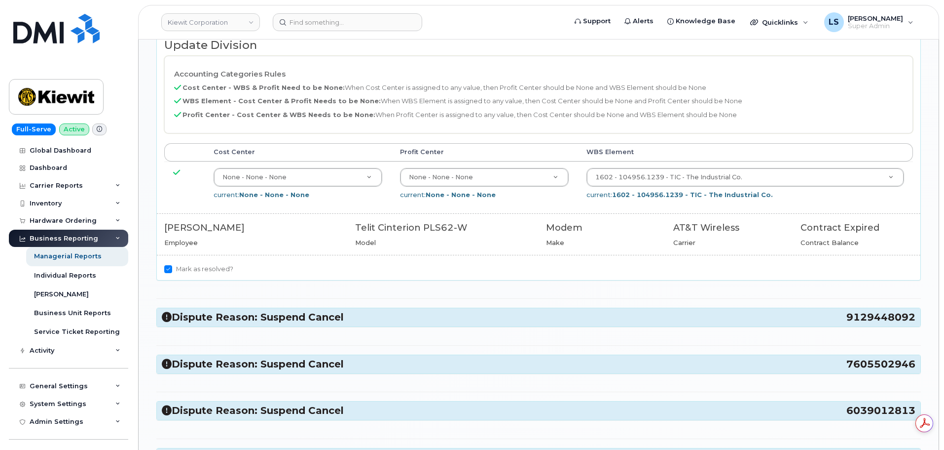
scroll to position [1283, 0]
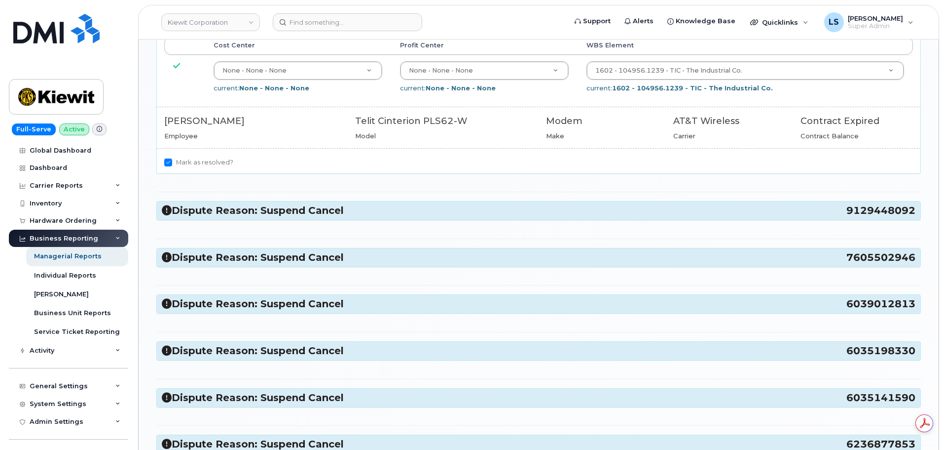
click at [252, 205] on h3 "Dispute Reason: Suspend Cancel 9129448092" at bounding box center [539, 210] width 754 height 13
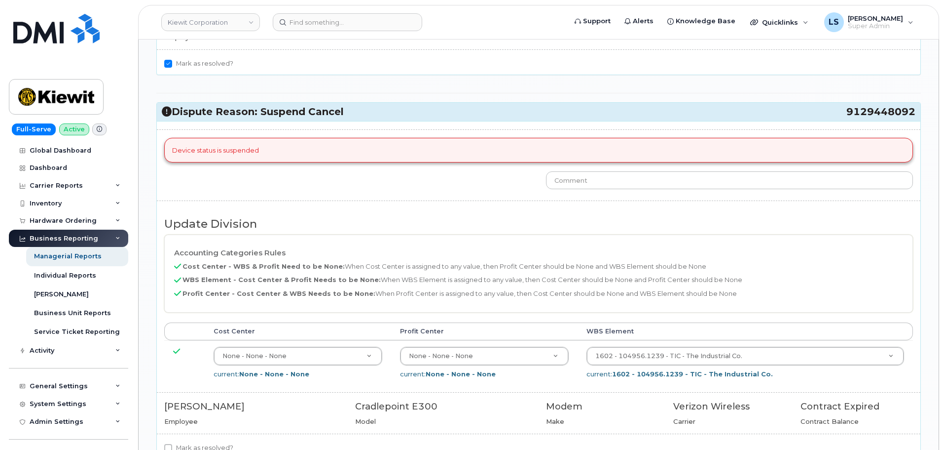
scroll to position [1579, 0]
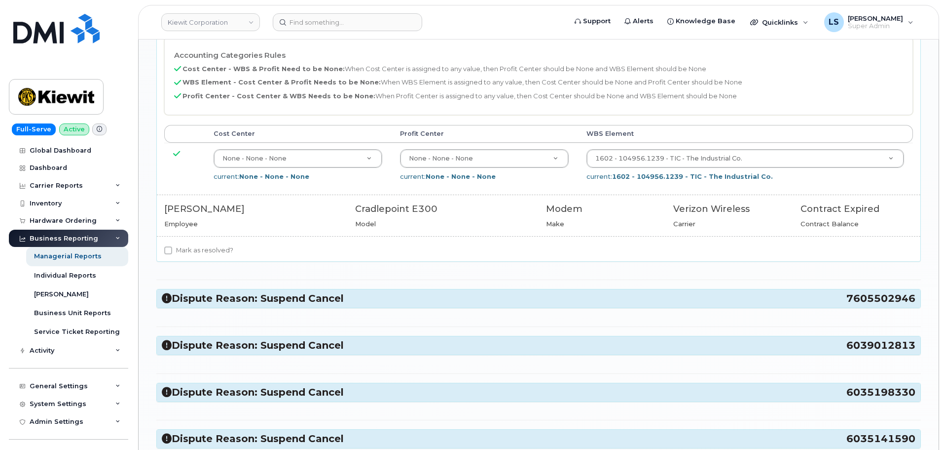
drag, startPoint x: 212, startPoint y: 242, endPoint x: 214, endPoint y: 251, distance: 8.5
click at [212, 243] on div "Device status is suspended Update Division Accounting Categories Rules Cost Cen…" at bounding box center [539, 93] width 764 height 338
click at [214, 251] on label "Mark as resolved?" at bounding box center [198, 250] width 69 height 12
click at [172, 251] on input "Mark as resolved?" at bounding box center [168, 250] width 8 height 8
checkbox input "true"
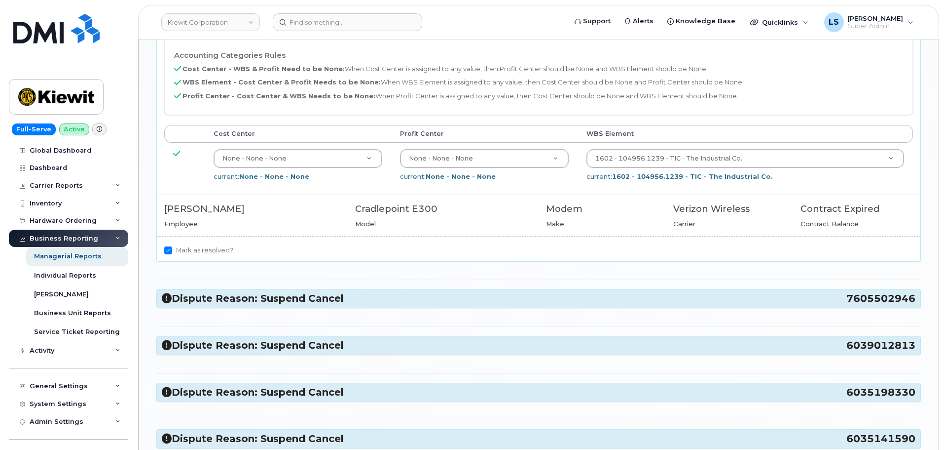
click at [230, 296] on h3 "Dispute Reason: Suspend Cancel 7605502946" at bounding box center [539, 298] width 754 height 13
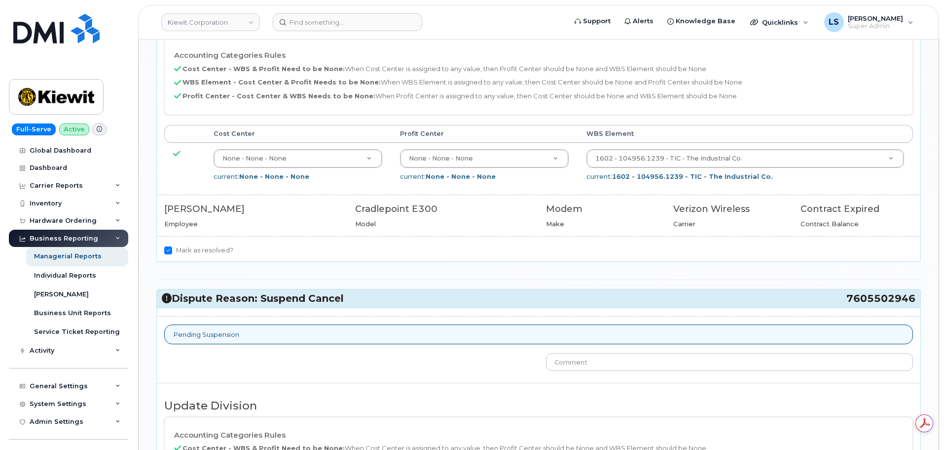
scroll to position [0, 0]
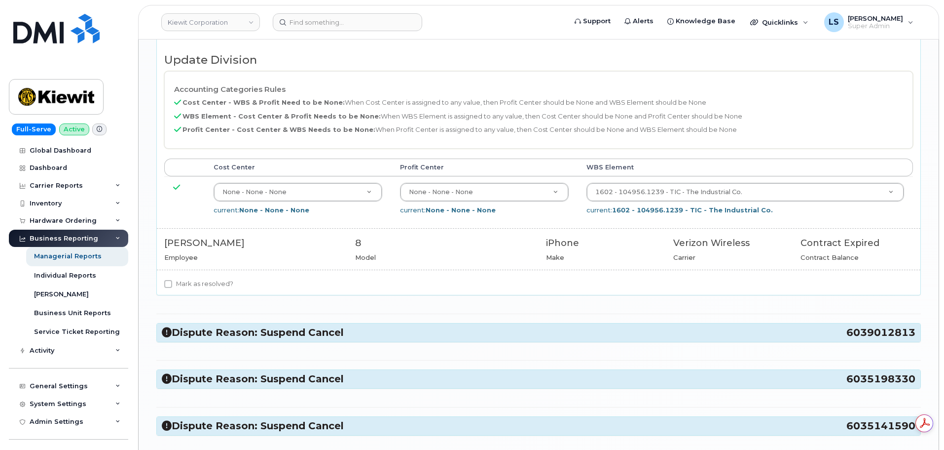
drag, startPoint x: 219, startPoint y: 278, endPoint x: 218, endPoint y: 291, distance: 12.9
click at [218, 279] on label "Mark as resolved?" at bounding box center [198, 284] width 69 height 12
click at [172, 280] on input "Mark as resolved?" at bounding box center [168, 284] width 8 height 8
checkbox input "true"
click at [235, 330] on h3 "Dispute Reason: Suspend Cancel 6039012813" at bounding box center [539, 332] width 754 height 13
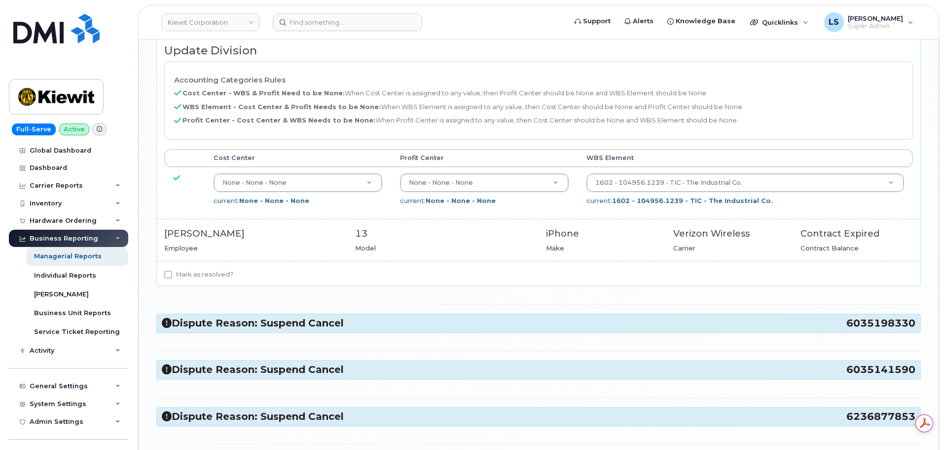
scroll to position [2368, 0]
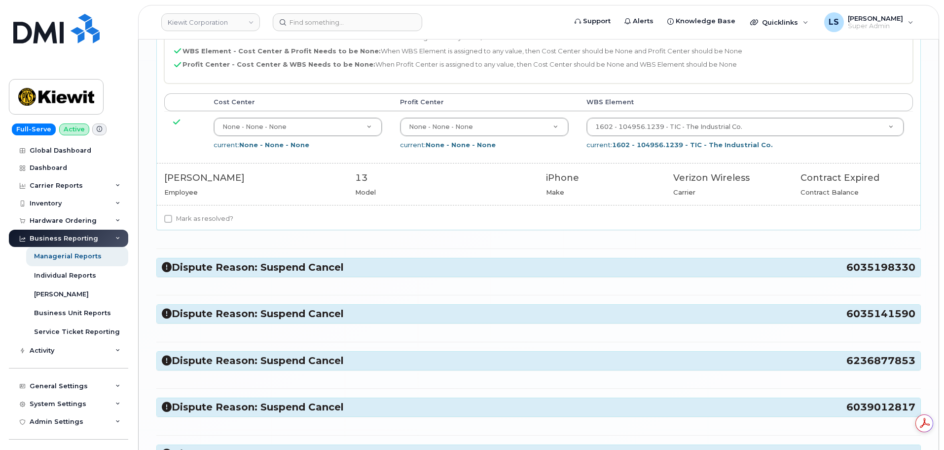
drag, startPoint x: 204, startPoint y: 222, endPoint x: 215, endPoint y: 255, distance: 34.6
click at [204, 222] on label "Mark as resolved?" at bounding box center [198, 219] width 69 height 12
click at [172, 222] on input "Mark as resolved?" at bounding box center [168, 219] width 8 height 8
checkbox input "true"
click at [212, 264] on h3 "Dispute Reason: Suspend Cancel 6035198330" at bounding box center [539, 267] width 754 height 13
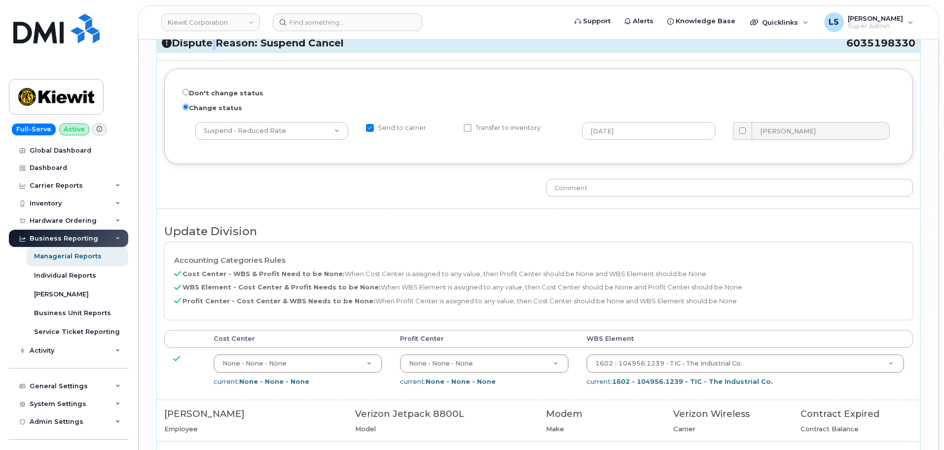
scroll to position [2665, 0]
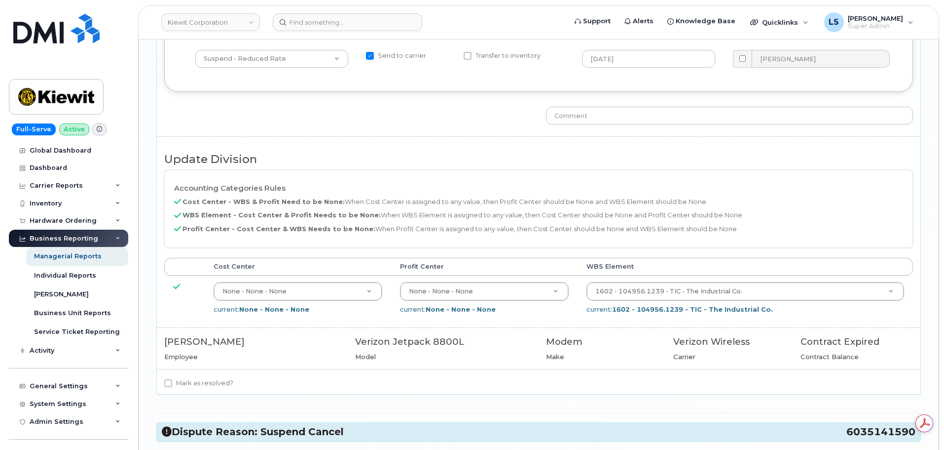
drag, startPoint x: 202, startPoint y: 382, endPoint x: 192, endPoint y: 339, distance: 43.6
click at [202, 382] on label "Mark as resolved?" at bounding box center [198, 383] width 69 height 12
click at [172, 382] on input "Mark as resolved?" at bounding box center [168, 383] width 8 height 8
checkbox input "true"
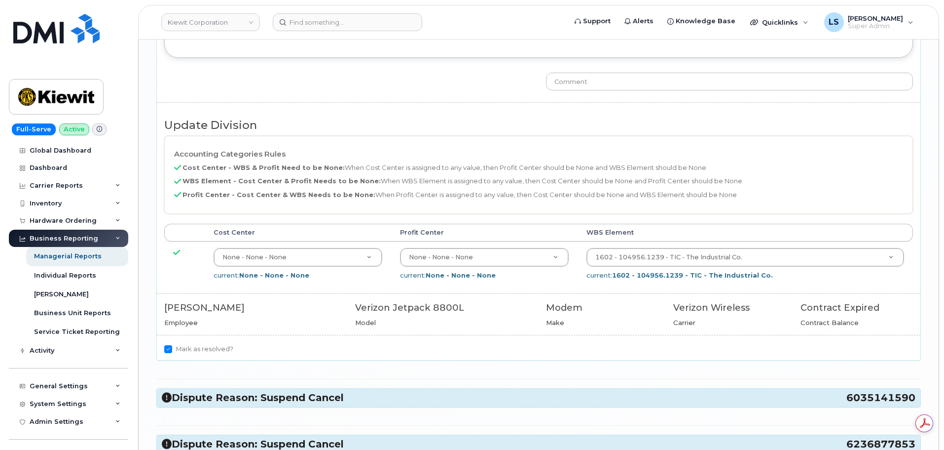
scroll to position [2813, 0]
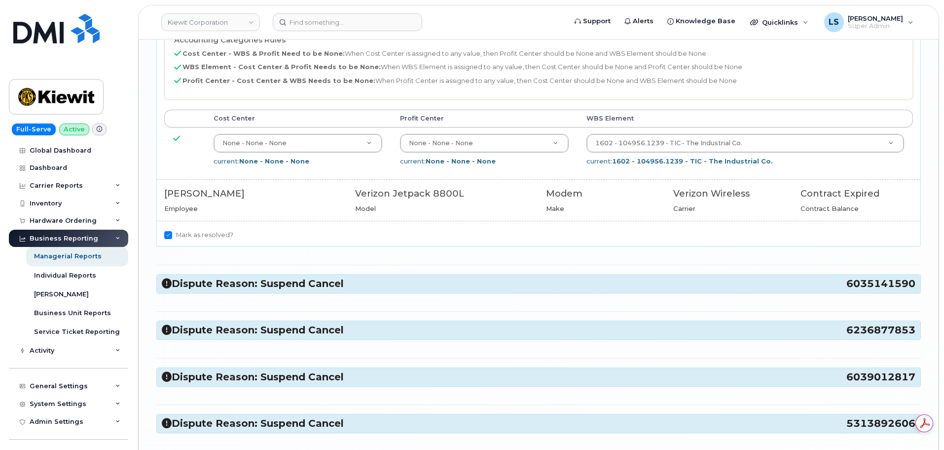
click at [211, 285] on h3 "Dispute Reason: Suspend Cancel 6035141590" at bounding box center [539, 283] width 754 height 13
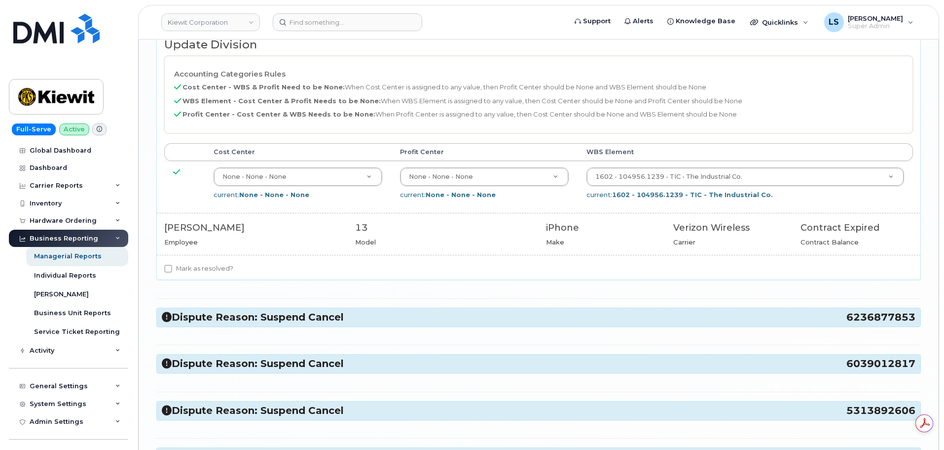
scroll to position [0, 0]
click at [217, 272] on label "Mark as resolved?" at bounding box center [198, 269] width 69 height 12
click at [172, 272] on input "Mark as resolved?" at bounding box center [168, 268] width 8 height 8
checkbox input "true"
click at [225, 311] on h3 "Dispute Reason: Suspend Cancel 6236877853" at bounding box center [539, 316] width 754 height 13
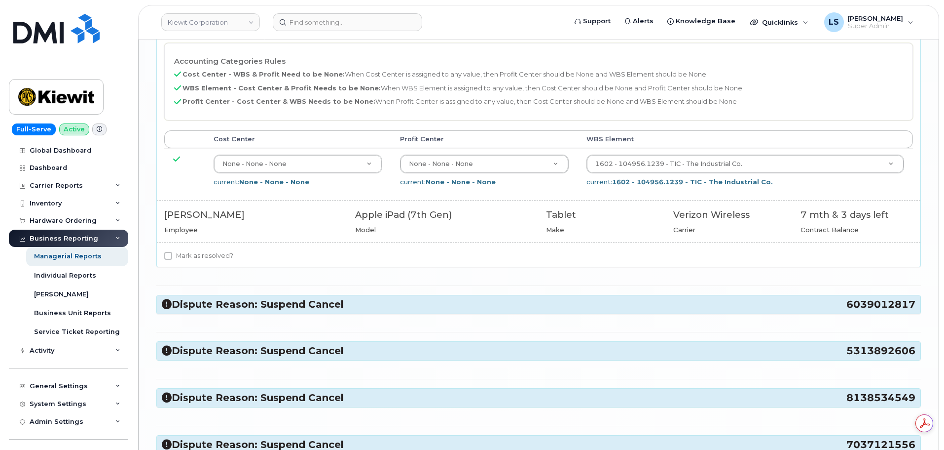
scroll to position [3651, 0]
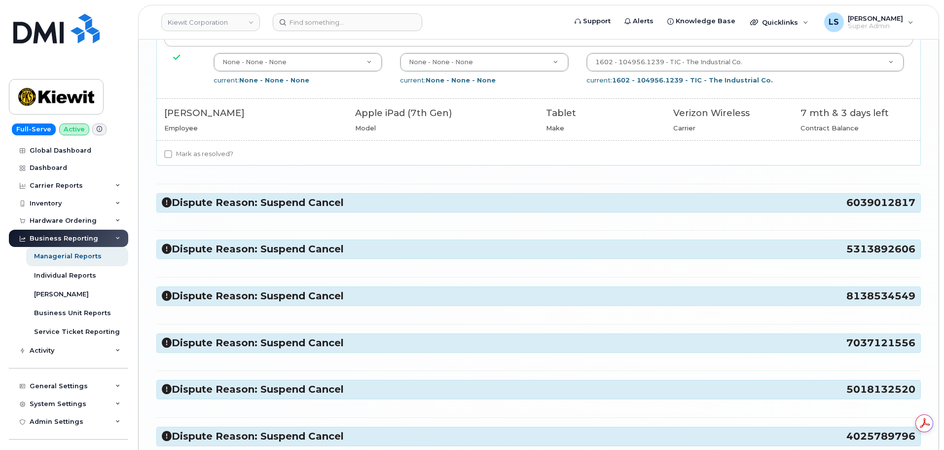
click at [207, 158] on label "Mark as resolved?" at bounding box center [198, 154] width 69 height 12
click at [172, 158] on input "Mark as resolved?" at bounding box center [168, 154] width 8 height 8
checkbox input "true"
click at [223, 197] on h3 "Dispute Reason: Suspend Cancel 6039012817" at bounding box center [539, 202] width 754 height 13
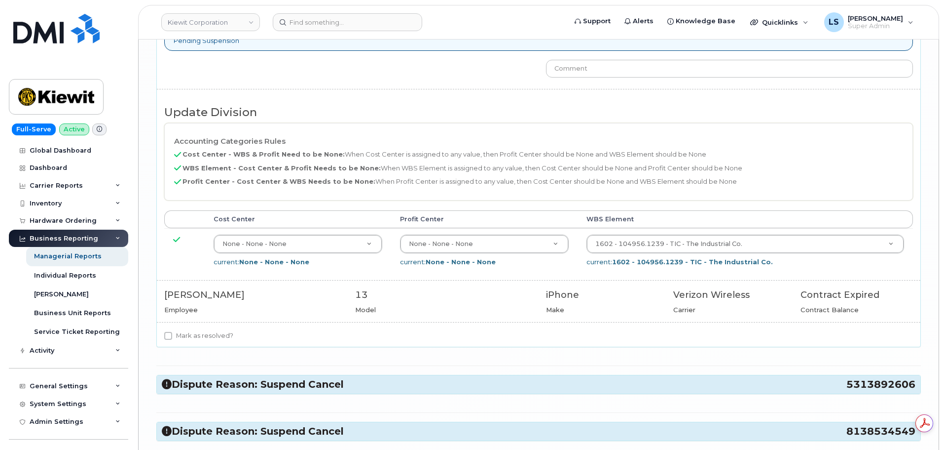
scroll to position [0, 0]
click at [205, 336] on label "Mark as resolved?" at bounding box center [198, 336] width 69 height 12
click at [172, 336] on input "Mark as resolved?" at bounding box center [168, 336] width 8 height 8
checkbox input "true"
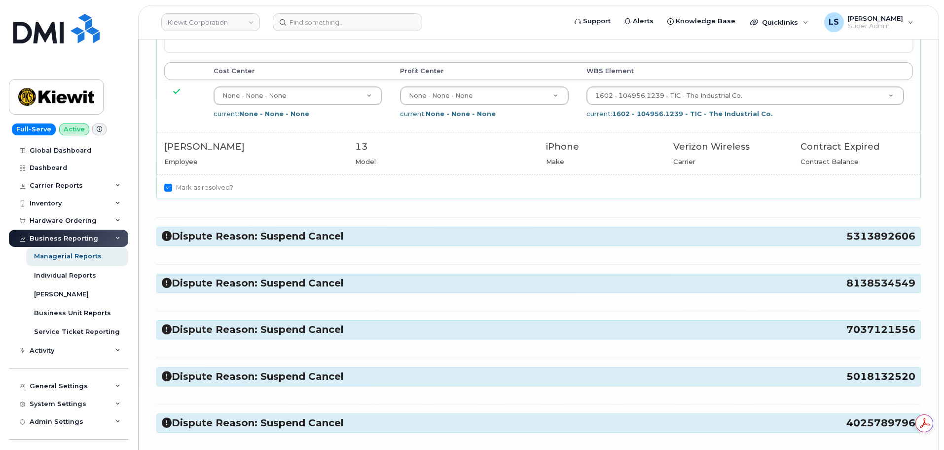
click at [212, 233] on h3 "Dispute Reason: Suspend Cancel 5313892606" at bounding box center [539, 235] width 754 height 13
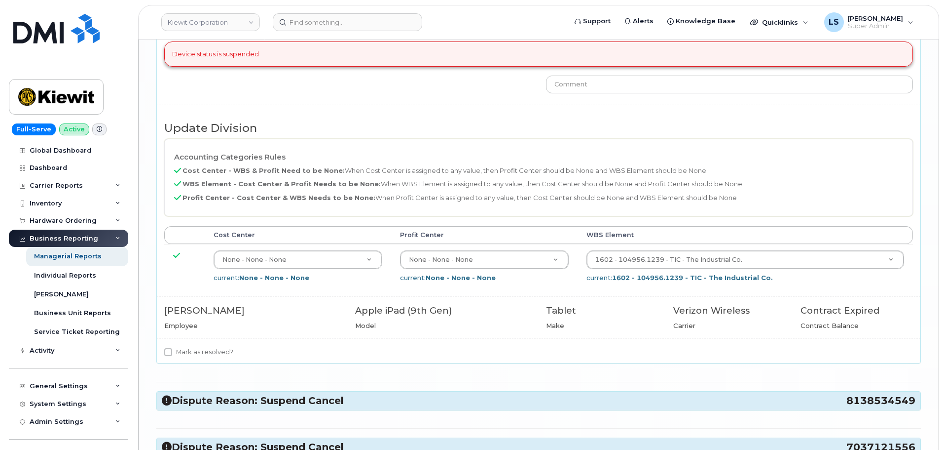
scroll to position [4293, 0]
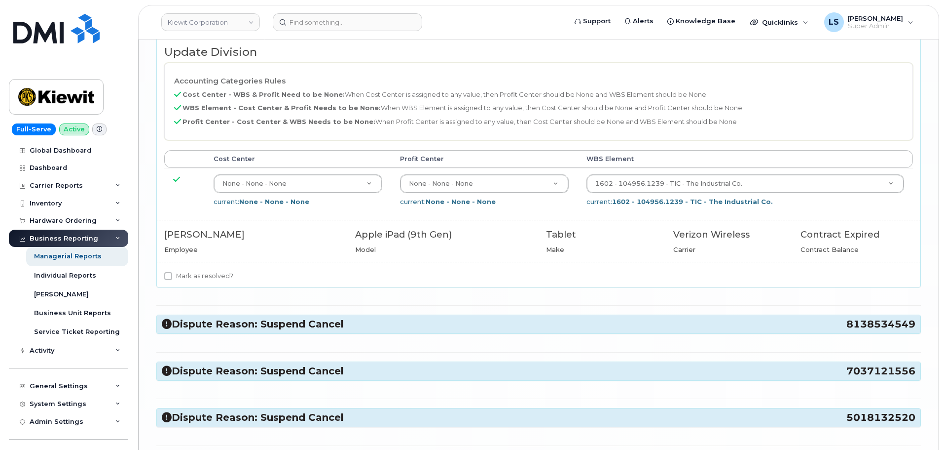
drag, startPoint x: 195, startPoint y: 271, endPoint x: 195, endPoint y: 280, distance: 9.4
click at [195, 272] on label "Mark as resolved?" at bounding box center [198, 276] width 69 height 12
click at [172, 272] on input "Mark as resolved?" at bounding box center [168, 276] width 8 height 8
checkbox input "true"
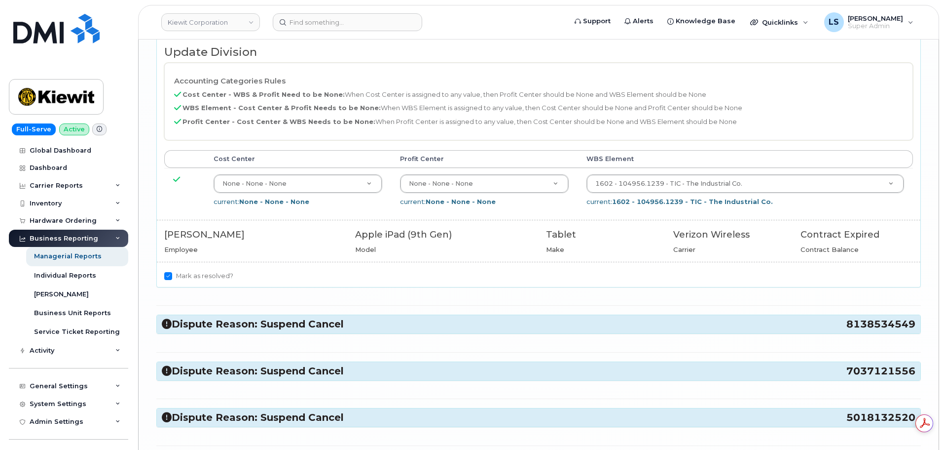
click at [207, 325] on h3 "Dispute Reason: Suspend Cancel 8138534549" at bounding box center [539, 323] width 754 height 13
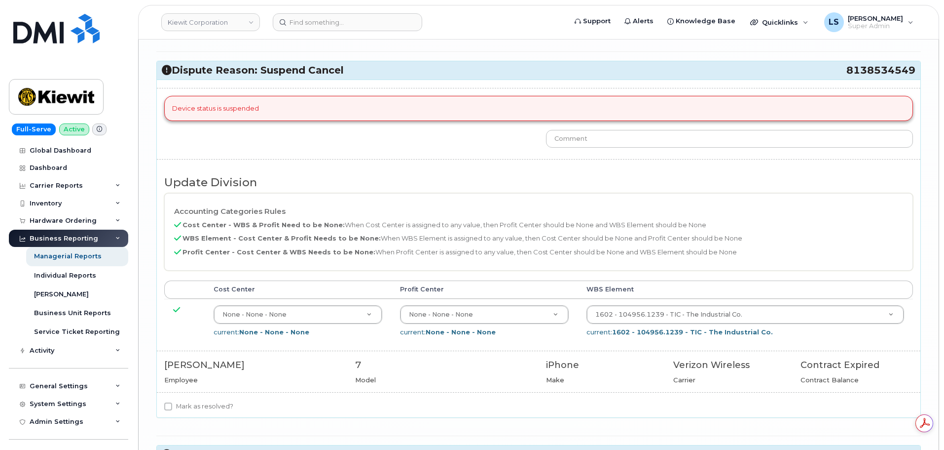
scroll to position [4688, 0]
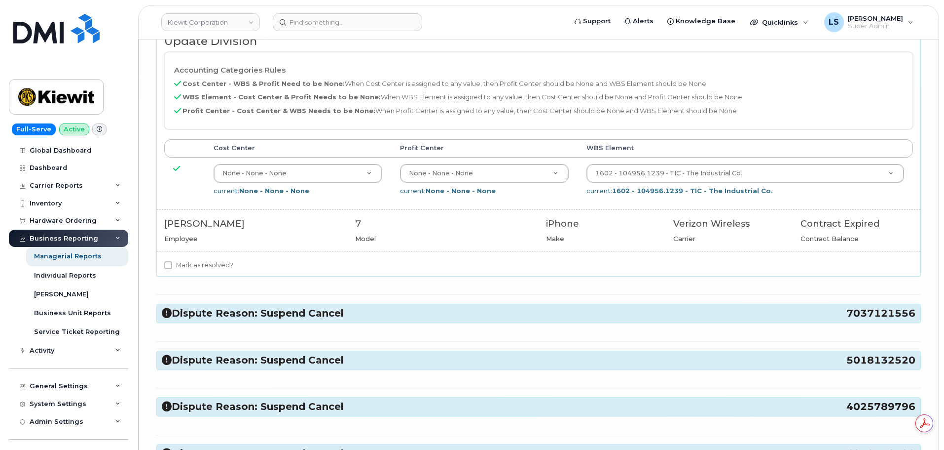
click at [214, 266] on label "Mark as resolved?" at bounding box center [198, 265] width 69 height 12
click at [172, 266] on input "Mark as resolved?" at bounding box center [168, 265] width 8 height 8
checkbox input "true"
click at [229, 308] on h3 "Dispute Reason: Suspend Cancel 7037121556" at bounding box center [539, 312] width 754 height 13
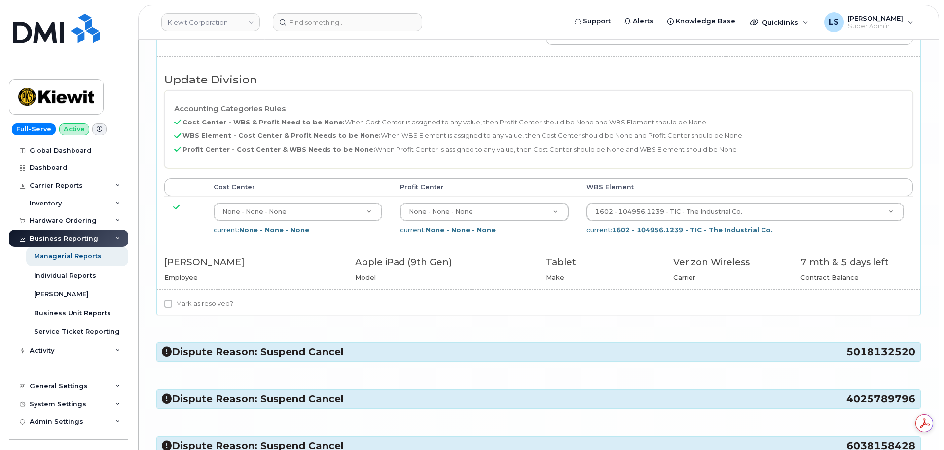
scroll to position [0, 0]
click at [214, 302] on label "Mark as resolved?" at bounding box center [198, 304] width 69 height 12
click at [172, 302] on input "Mark as resolved?" at bounding box center [168, 304] width 8 height 8
checkbox input "true"
click at [244, 347] on h3 "Dispute Reason: Suspend Cancel 5018132520" at bounding box center [539, 351] width 754 height 13
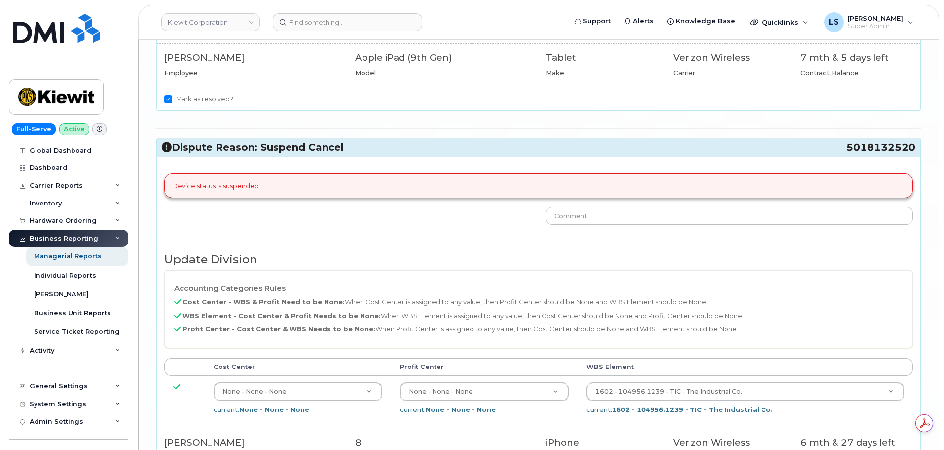
scroll to position [5378, 0]
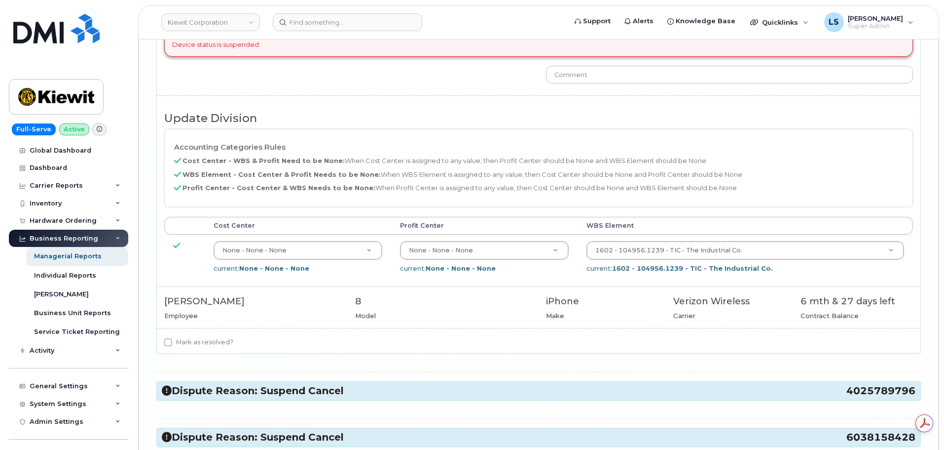
click at [214, 340] on label "Mark as resolved?" at bounding box center [198, 342] width 69 height 12
click at [172, 340] on input "Mark as resolved?" at bounding box center [168, 342] width 8 height 8
checkbox input "true"
click at [221, 385] on h3 "Dispute Reason: Suspend Cancel 4025789796" at bounding box center [539, 390] width 754 height 13
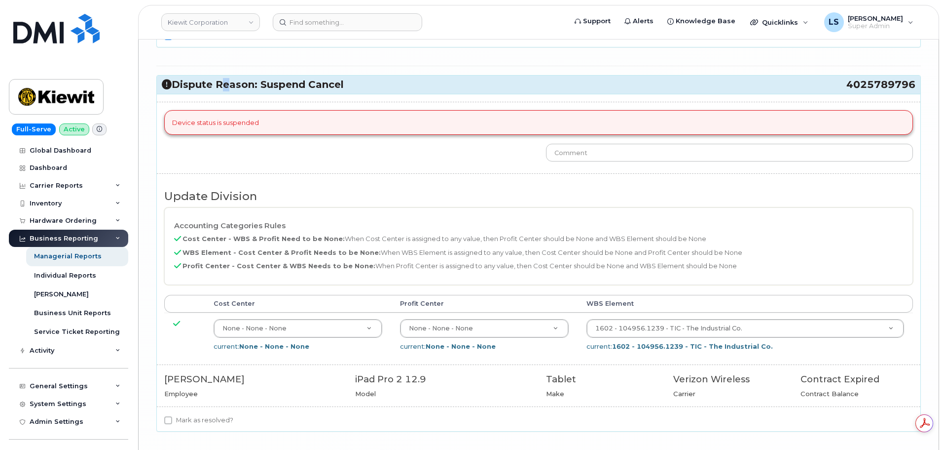
scroll to position [5773, 0]
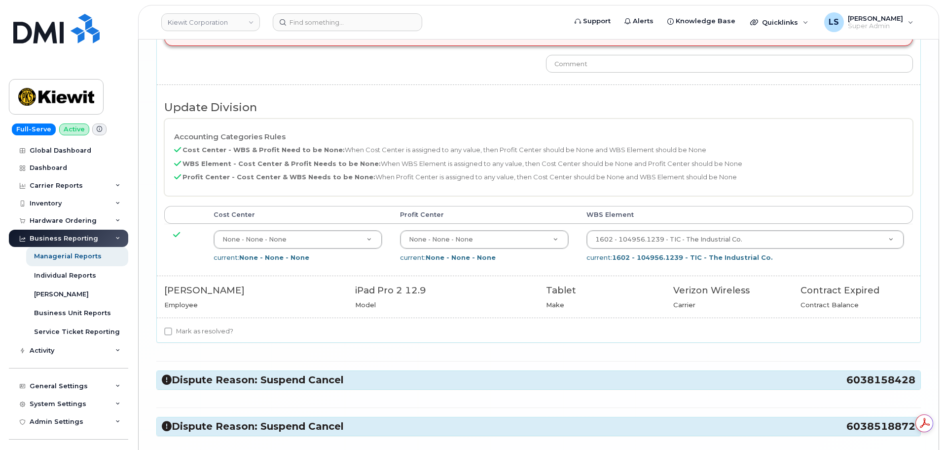
drag, startPoint x: 200, startPoint y: 330, endPoint x: 231, endPoint y: 376, distance: 56.2
click at [201, 329] on label "Mark as resolved?" at bounding box center [198, 331] width 69 height 12
click at [172, 329] on input "Mark as resolved?" at bounding box center [168, 331] width 8 height 8
checkbox input "true"
click at [231, 377] on h3 "Dispute Reason: Suspend Cancel 6038158428" at bounding box center [539, 379] width 754 height 13
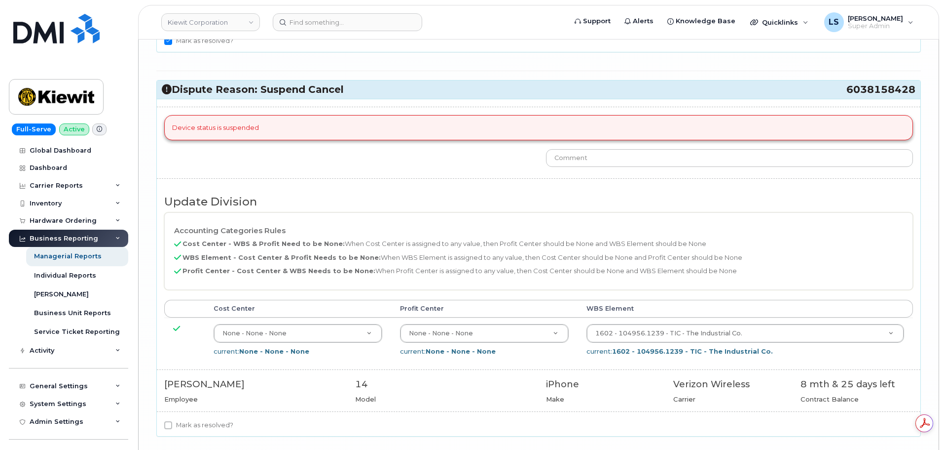
scroll to position [6168, 0]
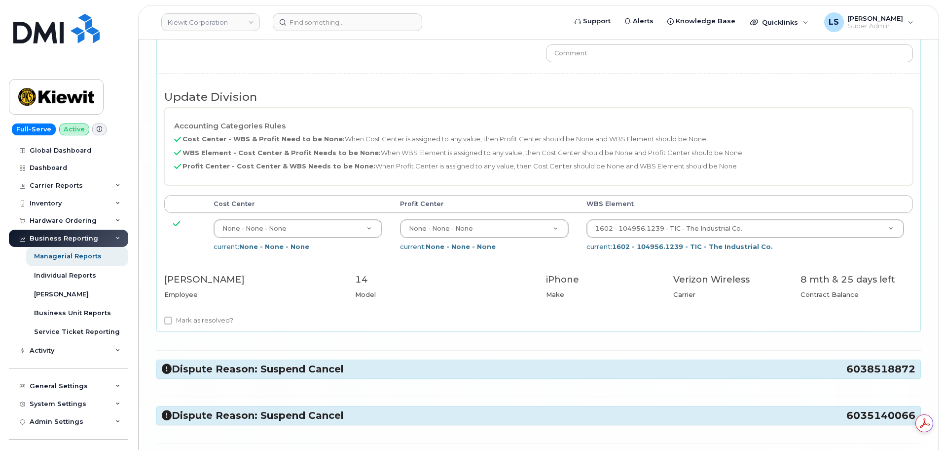
click at [220, 324] on label "Mark as resolved?" at bounding box center [198, 320] width 69 height 12
click at [172, 324] on input "Mark as resolved?" at bounding box center [168, 320] width 8 height 8
checkbox input "true"
click at [231, 367] on h3 "Dispute Reason: Suspend Cancel 6038518872" at bounding box center [539, 368] width 754 height 13
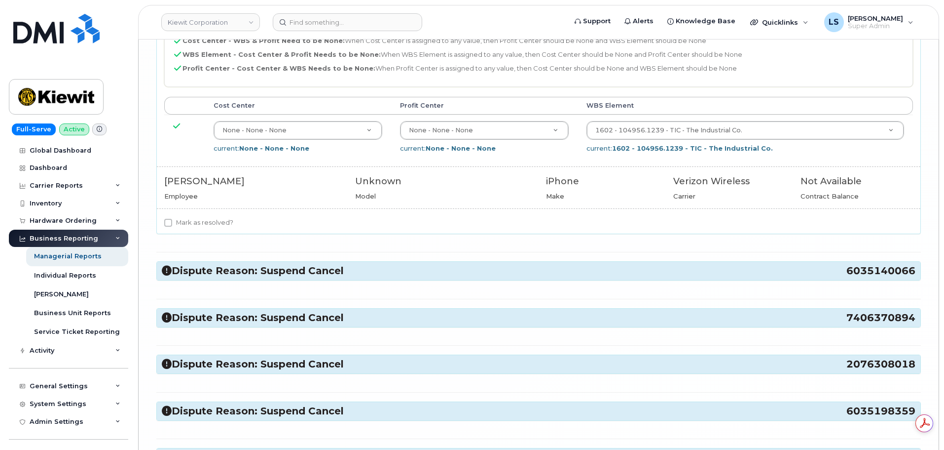
scroll to position [0, 0]
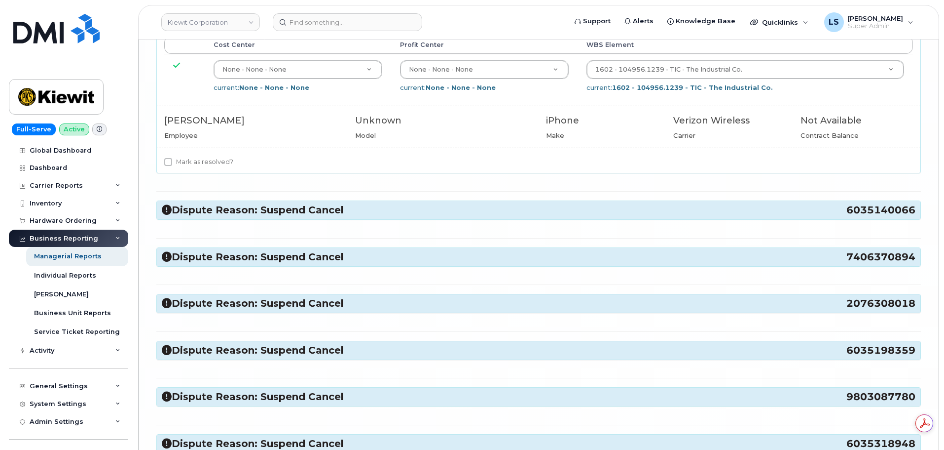
click at [221, 159] on label "Mark as resolved?" at bounding box center [198, 162] width 69 height 12
click at [172, 159] on input "Mark as resolved?" at bounding box center [168, 162] width 8 height 8
checkbox input "true"
click at [225, 207] on h3 "Dispute Reason: Suspend Cancel 6035140066" at bounding box center [539, 209] width 754 height 13
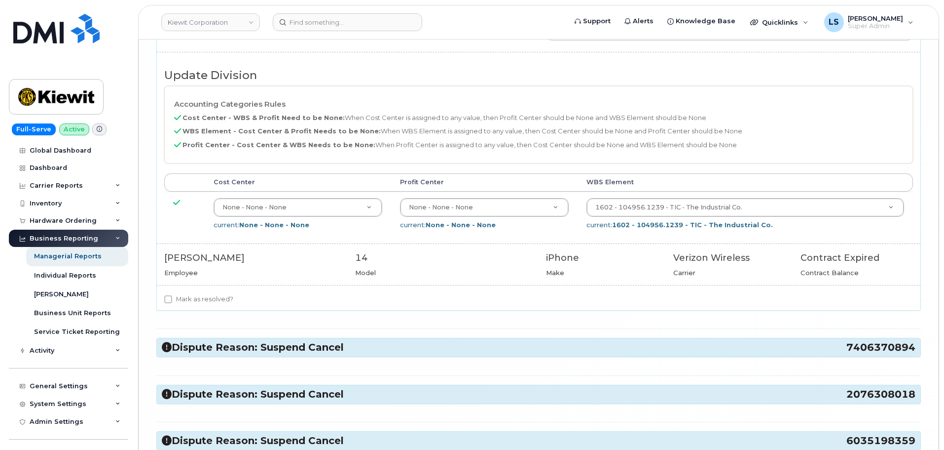
drag, startPoint x: 209, startPoint y: 298, endPoint x: 212, endPoint y: 322, distance: 24.4
click at [209, 298] on label "Mark as resolved?" at bounding box center [198, 299] width 69 height 12
click at [172, 298] on input "Mark as resolved?" at bounding box center [168, 299] width 8 height 8
checkbox input "true"
drag, startPoint x: 213, startPoint y: 337, endPoint x: 210, endPoint y: 344, distance: 7.8
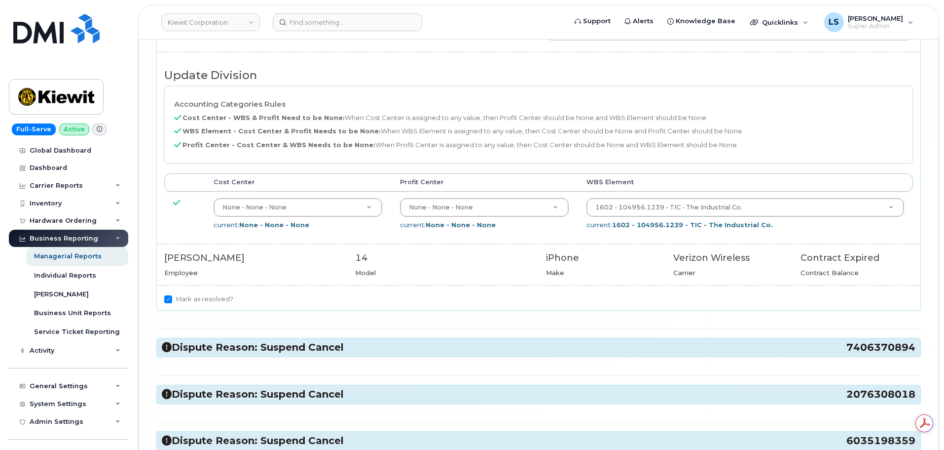
click at [211, 345] on h3 "Dispute Reason: Suspend Cancel 7406370894" at bounding box center [539, 346] width 754 height 13
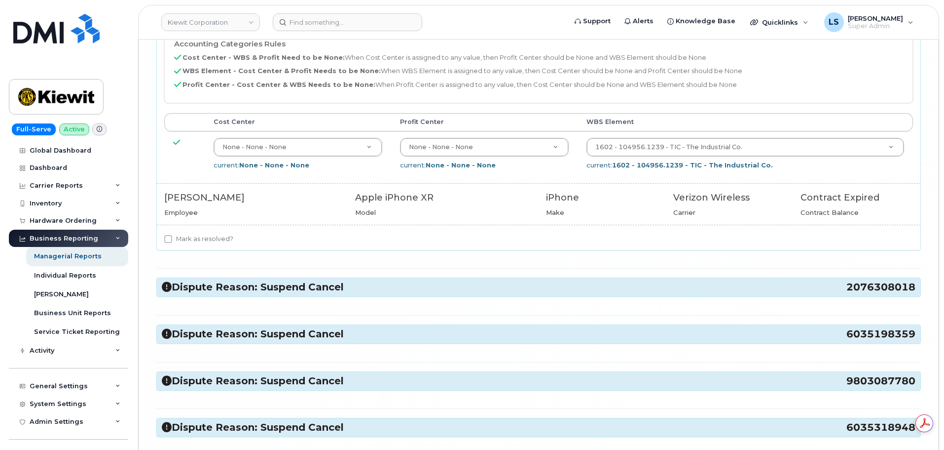
drag, startPoint x: 200, startPoint y: 238, endPoint x: 222, endPoint y: 296, distance: 62.1
click at [201, 238] on label "Mark as resolved?" at bounding box center [198, 239] width 69 height 12
click at [172, 238] on input "Mark as resolved?" at bounding box center [168, 239] width 8 height 8
checkbox input "true"
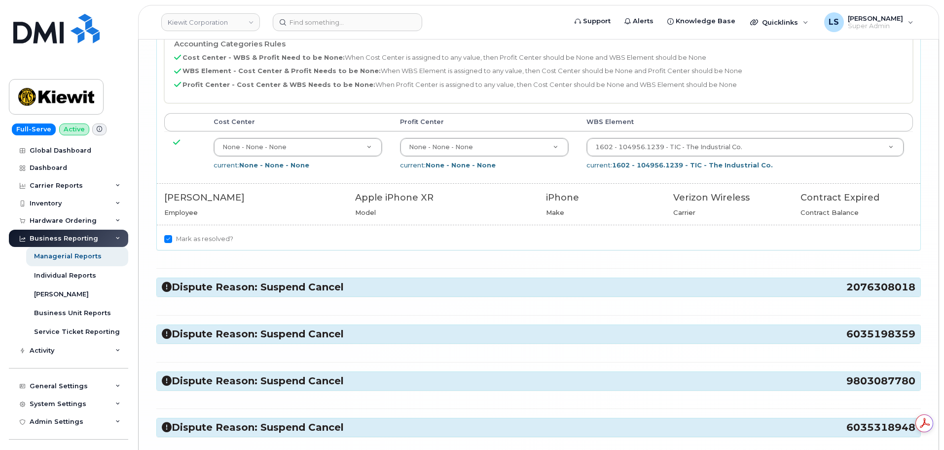
click at [220, 293] on h3 "Dispute Reason: Suspend Cancel 2076308018" at bounding box center [539, 286] width 754 height 13
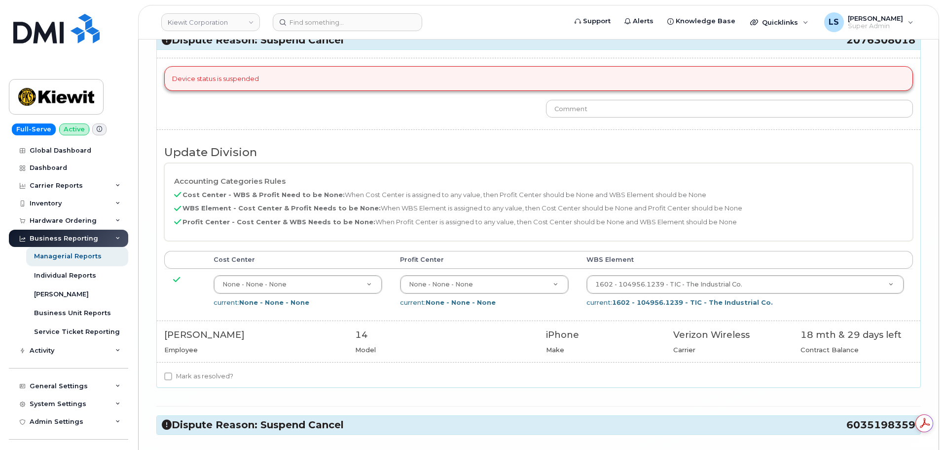
click at [201, 362] on div "Device status is suspended Update Division Accounting Categories Rules Cost Cen…" at bounding box center [539, 218] width 764 height 338
click at [201, 369] on div "Device status is suspended Update Division Accounting Categories Rules Cost Cen…" at bounding box center [539, 218] width 764 height 338
click at [202, 372] on label "Mark as resolved?" at bounding box center [198, 376] width 69 height 12
click at [172, 372] on input "Mark as resolved?" at bounding box center [168, 376] width 8 height 8
checkbox input "true"
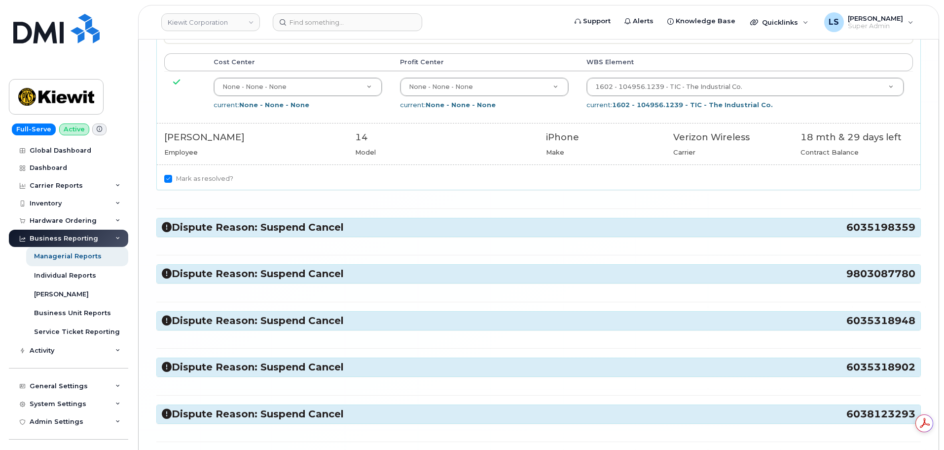
click at [195, 236] on div "Dispute Reason: Suspend Cancel 6035198359" at bounding box center [539, 227] width 764 height 18
click at [248, 235] on div "Dispute Reason: Suspend Cancel 6035198359" at bounding box center [539, 227] width 764 height 18
drag, startPoint x: 246, startPoint y: 233, endPoint x: 253, endPoint y: 259, distance: 26.7
click at [246, 232] on h3 "Dispute Reason: Suspend Cancel 6035198359" at bounding box center [539, 227] width 754 height 13
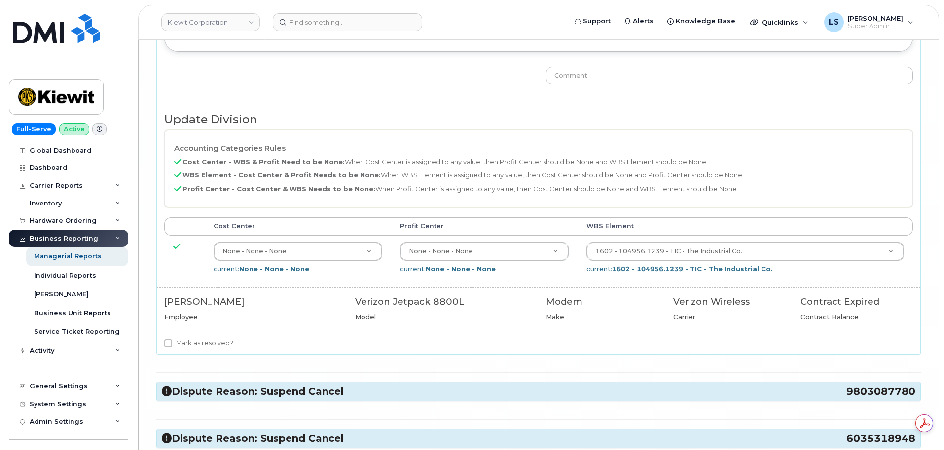
click at [197, 346] on label "Mark as resolved?" at bounding box center [198, 343] width 69 height 12
click at [172, 346] on input "Mark as resolved?" at bounding box center [168, 343] width 8 height 8
checkbox input "true"
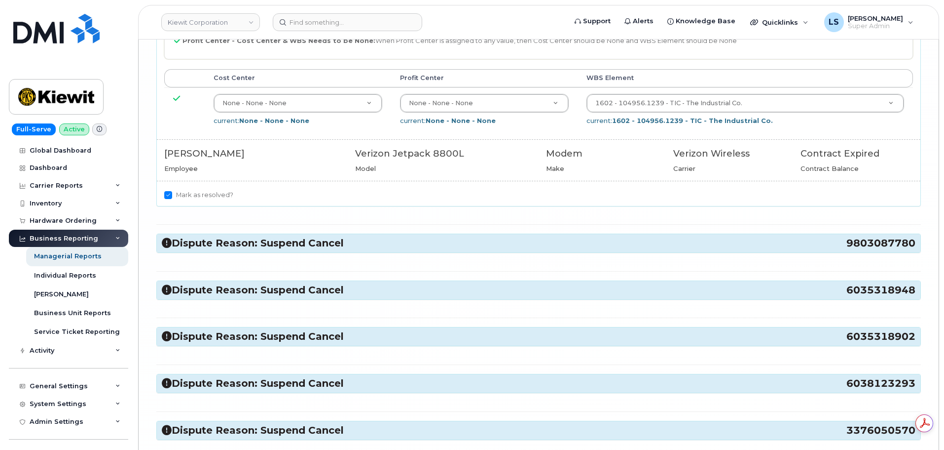
click at [212, 248] on h3 "Dispute Reason: Suspend Cancel 9803087780" at bounding box center [539, 242] width 754 height 13
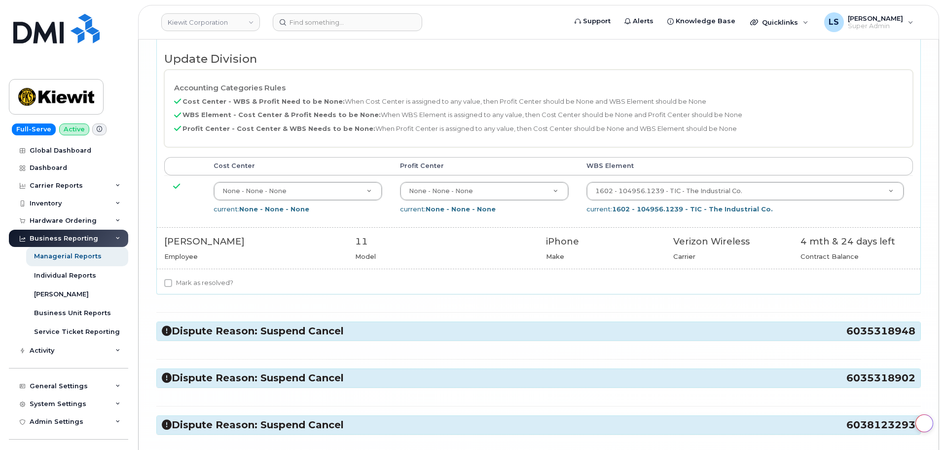
click at [196, 289] on div "Mark as resolved?" at bounding box center [539, 285] width 764 height 17
click at [200, 281] on label "Mark as resolved?" at bounding box center [198, 283] width 69 height 12
click at [172, 281] on input "Mark as resolved?" at bounding box center [168, 283] width 8 height 8
checkbox input "true"
click at [214, 322] on div "Dispute Reason: Suspend Cancel 6035318948" at bounding box center [539, 331] width 764 height 18
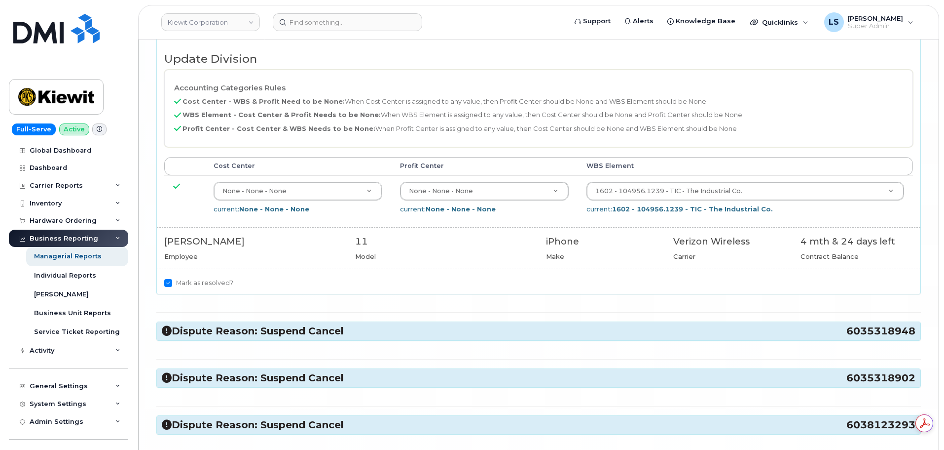
click at [212, 336] on h3 "Dispute Reason: Suspend Cancel 6035318948" at bounding box center [539, 330] width 754 height 13
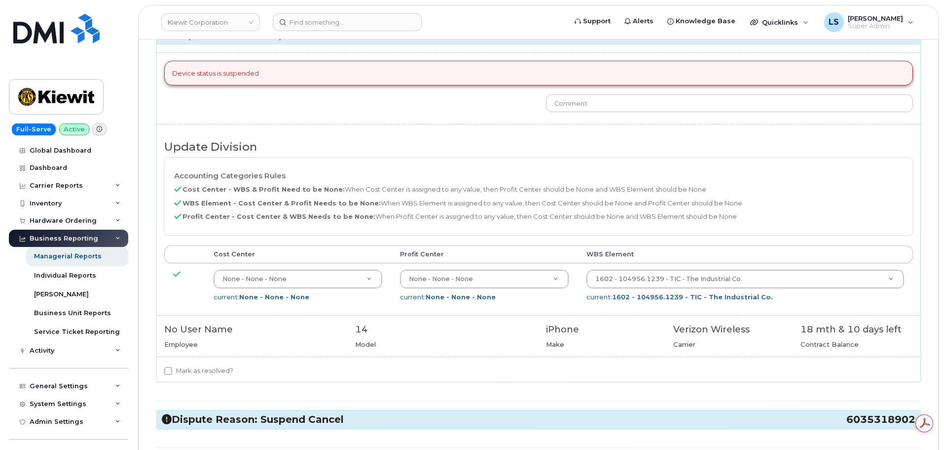
click at [205, 364] on div "Device status is suspended Update Division Accounting Categories Rules Cost Cen…" at bounding box center [539, 213] width 764 height 338
click at [206, 365] on label "Mark as resolved?" at bounding box center [198, 371] width 69 height 12
click at [172, 367] on input "Mark as resolved?" at bounding box center [168, 371] width 8 height 8
drag, startPoint x: 210, startPoint y: 366, endPoint x: 201, endPoint y: 326, distance: 41.1
click at [210, 365] on label "Mark as resolved?" at bounding box center [198, 371] width 69 height 12
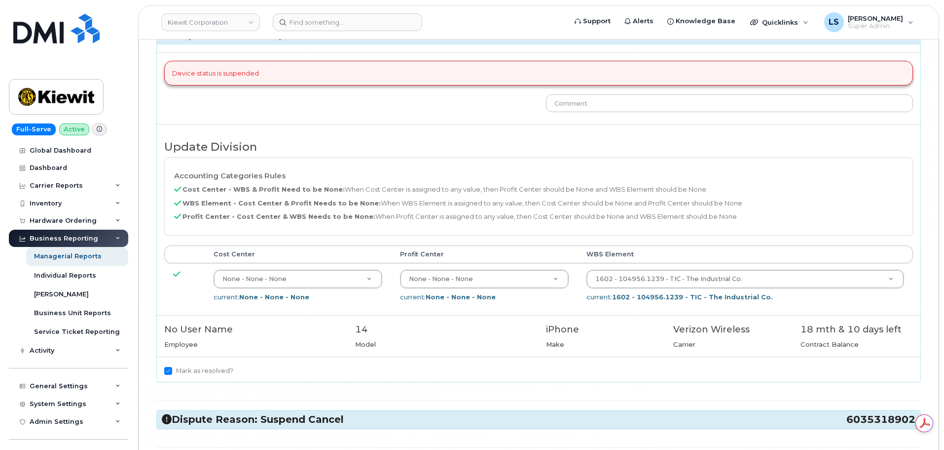
click at [172, 367] on input "Mark as resolved?" at bounding box center [168, 371] width 8 height 8
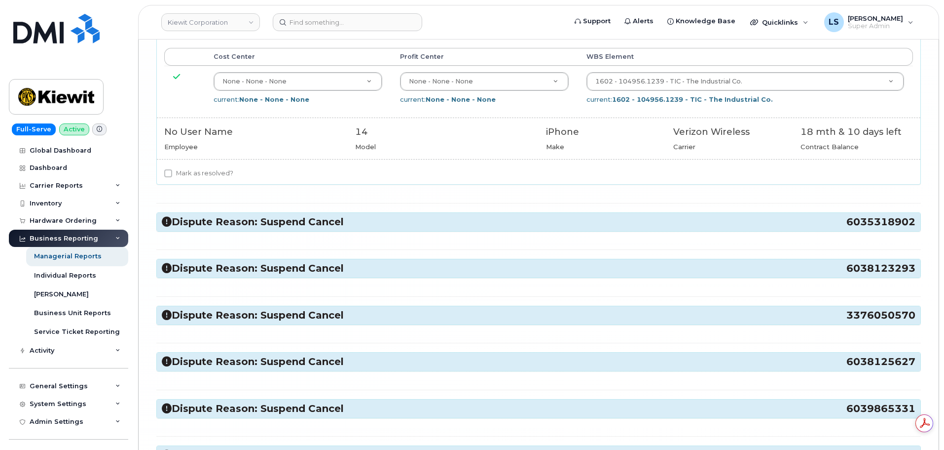
click at [197, 165] on div "Device status is suspended Update Division Accounting Categories Rules Cost Cen…" at bounding box center [539, 16] width 764 height 338
click at [197, 170] on label "Mark as resolved?" at bounding box center [198, 173] width 69 height 12
click at [172, 170] on input "Mark as resolved?" at bounding box center [168, 173] width 8 height 8
checkbox input "true"
click at [216, 224] on h3 "Dispute Reason: Suspend Cancel 6035318902" at bounding box center [539, 221] width 754 height 13
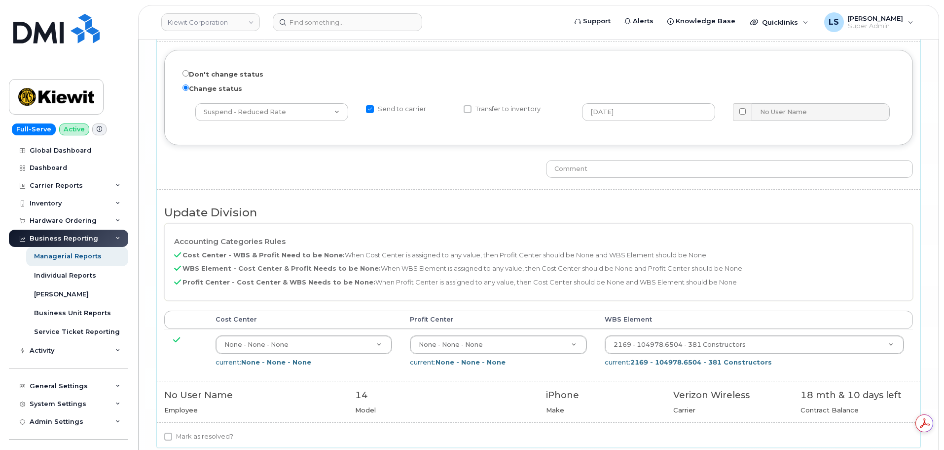
click at [191, 427] on div "Don't change status Change status -- choose action -- Cancel Cancel with Churn …" at bounding box center [539, 240] width 764 height 413
click at [191, 434] on label "Mark as resolved?" at bounding box center [198, 436] width 69 height 12
click at [172, 434] on input "Mark as resolved?" at bounding box center [168, 436] width 8 height 8
checkbox input "true"
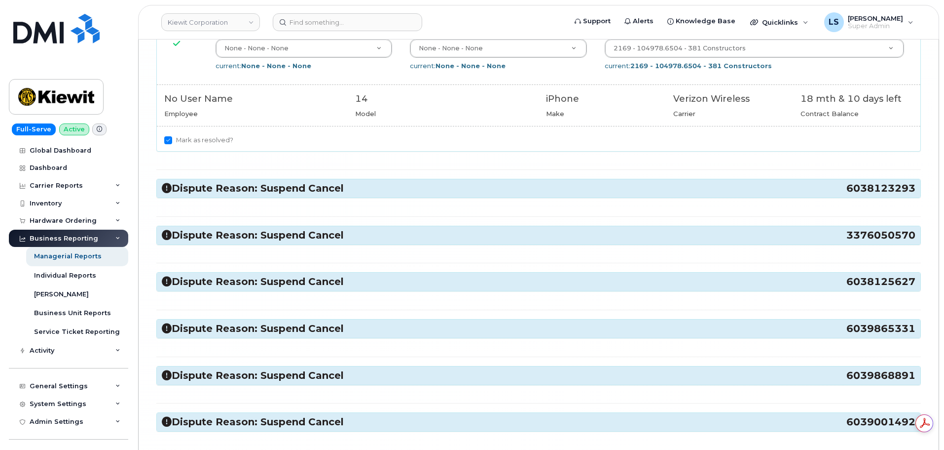
drag, startPoint x: 206, startPoint y: 185, endPoint x: 211, endPoint y: 231, distance: 46.6
click at [207, 185] on h3 "Dispute Reason: Suspend Cancel 6038123293" at bounding box center [539, 188] width 754 height 13
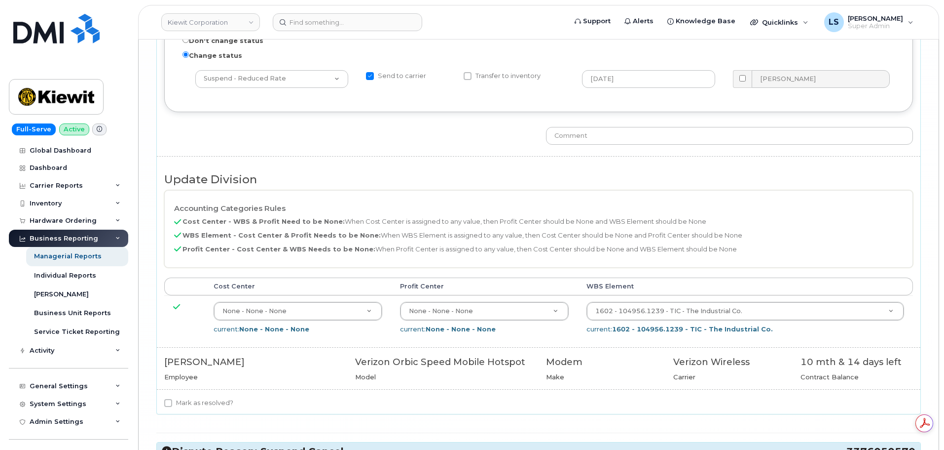
click at [190, 402] on label "Mark as resolved?" at bounding box center [198, 403] width 69 height 12
click at [172, 402] on input "Mark as resolved?" at bounding box center [168, 403] width 8 height 8
checkbox input "true"
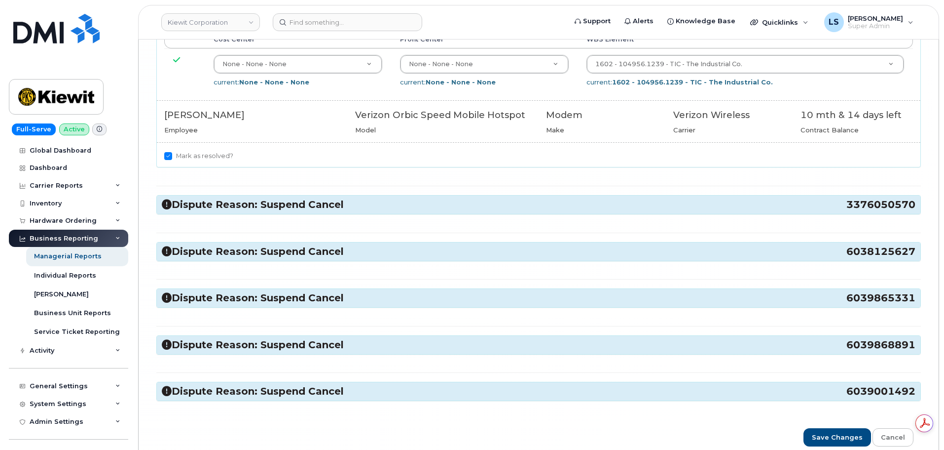
click at [225, 201] on h3 "Dispute Reason: Suspend Cancel 3376050570" at bounding box center [539, 204] width 754 height 13
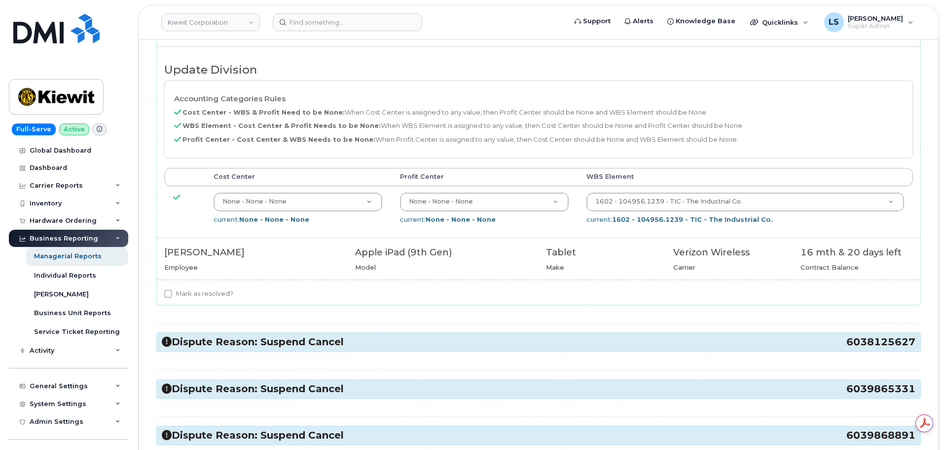
drag, startPoint x: 195, startPoint y: 290, endPoint x: 200, endPoint y: 325, distance: 34.9
click at [195, 291] on label "Mark as resolved?" at bounding box center [198, 294] width 69 height 12
click at [172, 291] on input "Mark as resolved?" at bounding box center [168, 294] width 8 height 8
checkbox input "true"
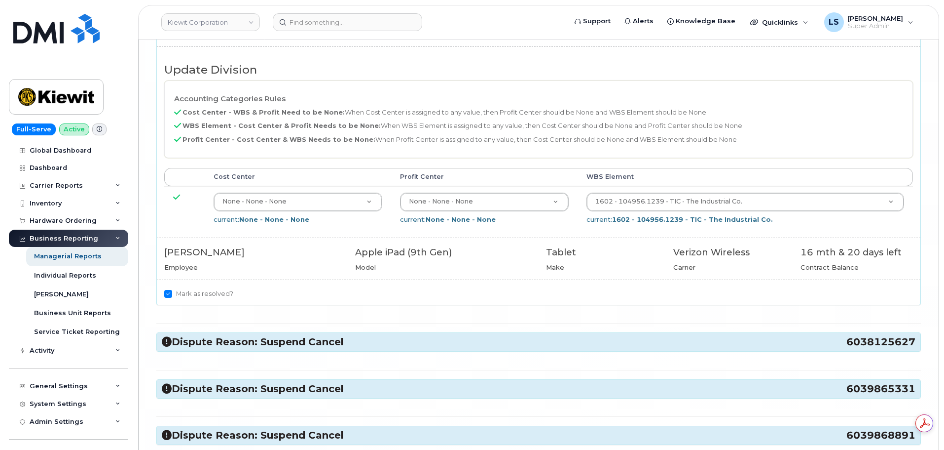
click at [198, 347] on h3 "Dispute Reason: Suspend Cancel 6038125627" at bounding box center [539, 341] width 754 height 13
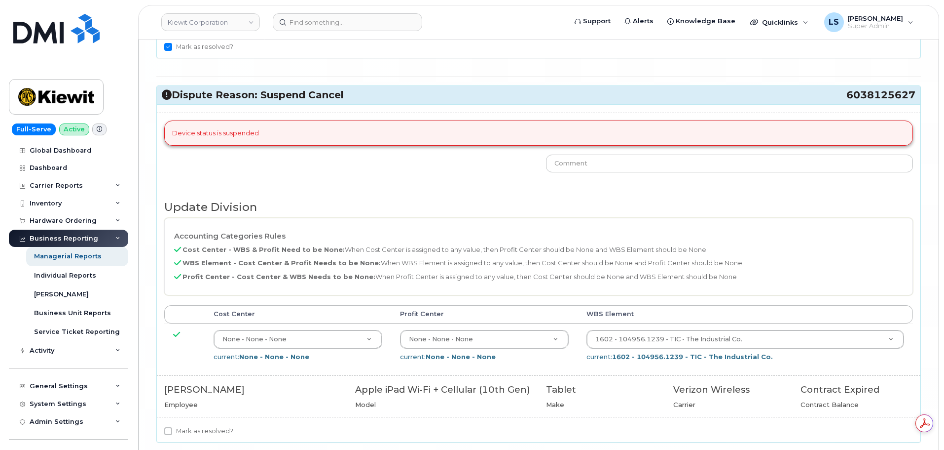
click at [196, 422] on div "Device status is suspended Update Division Accounting Categories Rules Cost Cen…" at bounding box center [539, 273] width 764 height 338
click at [195, 426] on label "Mark as resolved?" at bounding box center [198, 431] width 69 height 12
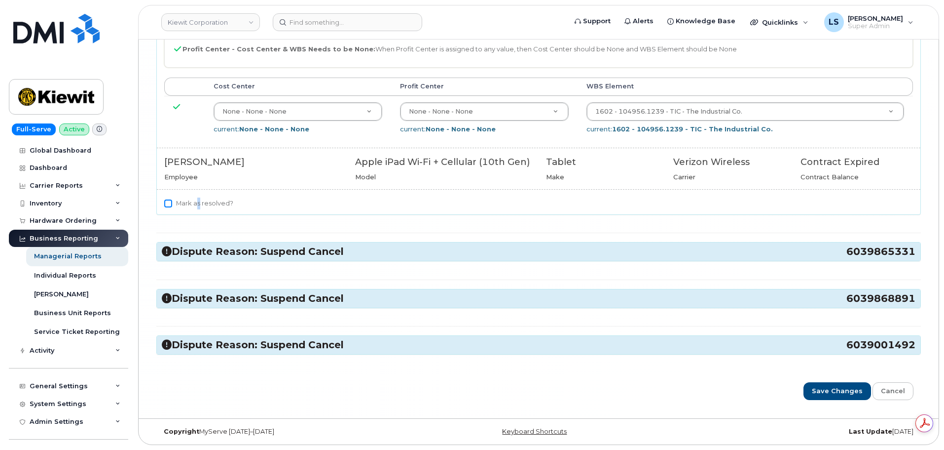
click at [171, 202] on input "Mark as resolved?" at bounding box center [168, 203] width 8 height 8
checkbox input "true"
click at [208, 255] on h3 "Dispute Reason: Suspend Cancel 6039865331" at bounding box center [539, 251] width 754 height 13
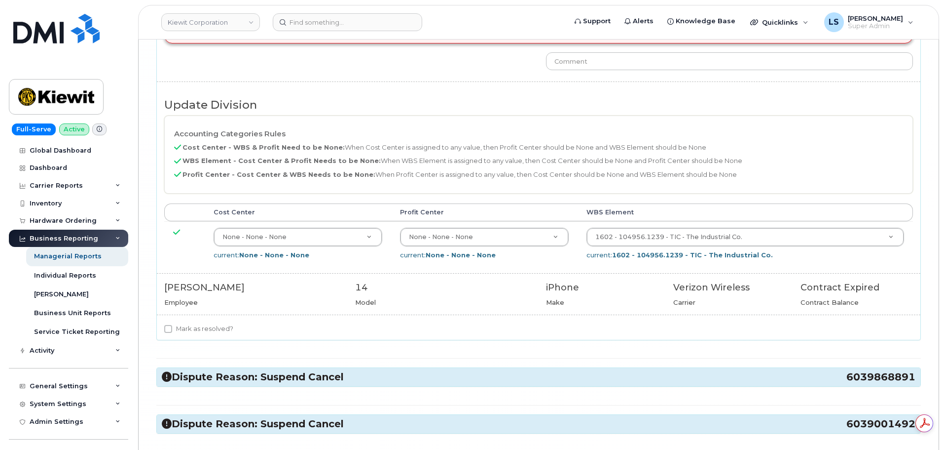
click at [179, 326] on label "Mark as resolved?" at bounding box center [198, 329] width 69 height 12
click at [172, 326] on input "Mark as resolved?" at bounding box center [168, 329] width 8 height 8
checkbox input "true"
click at [193, 374] on h3 "Dispute Reason: Suspend Cancel 6039868891" at bounding box center [539, 376] width 754 height 13
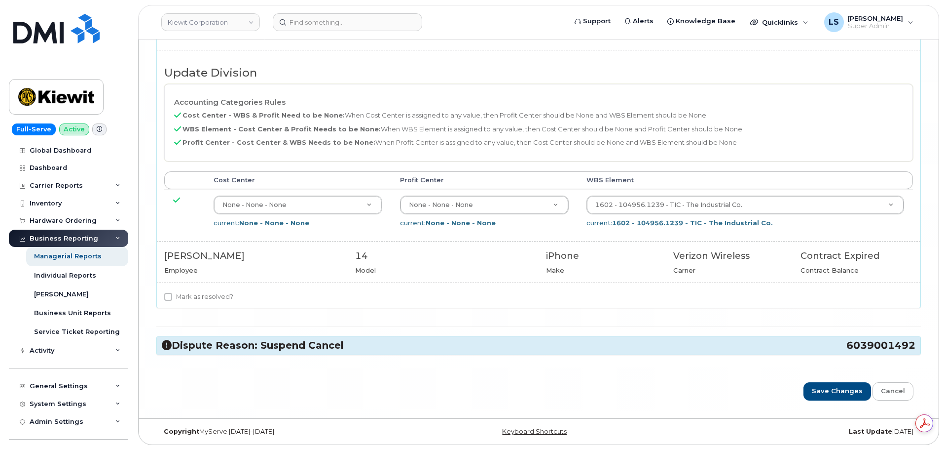
click at [196, 291] on label "Mark as resolved?" at bounding box center [198, 297] width 69 height 12
click at [202, 339] on h3 "Dispute Reason: Suspend Cancel 6039001492" at bounding box center [539, 344] width 754 height 13
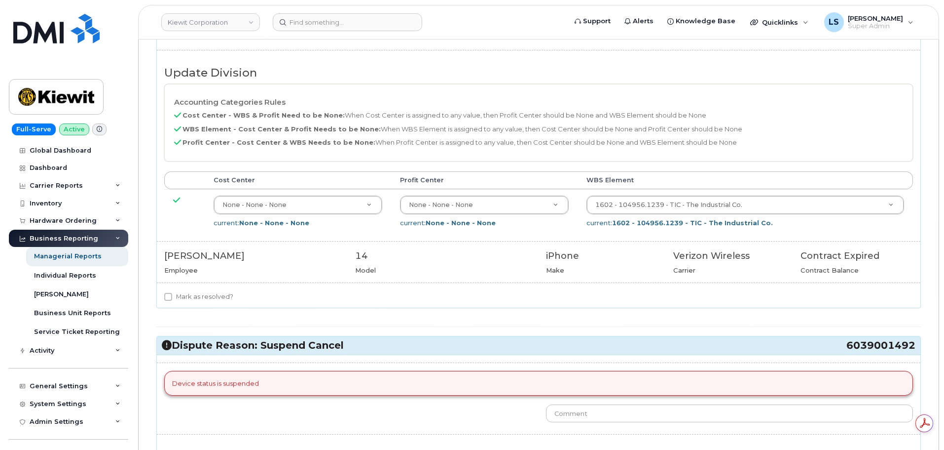
click at [193, 297] on label "Mark as resolved?" at bounding box center [198, 297] width 69 height 12
click at [172, 297] on input "Mark as resolved?" at bounding box center [168, 297] width 8 height 8
checkbox input "true"
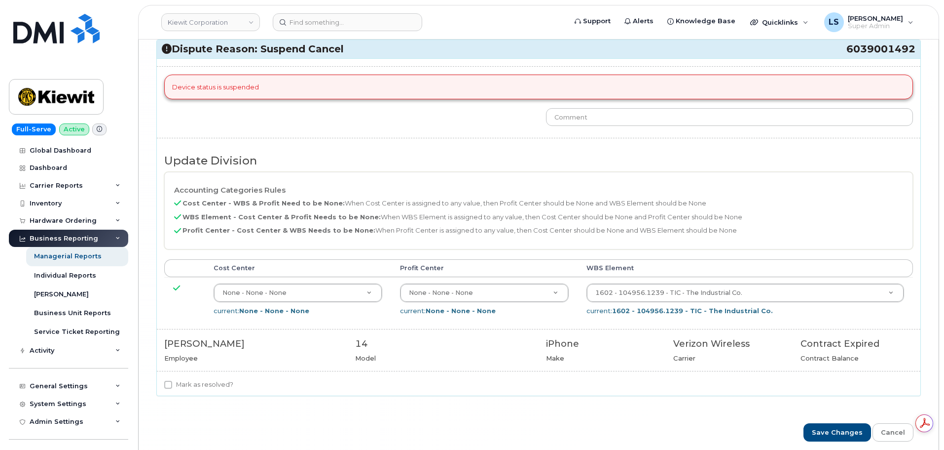
drag, startPoint x: 186, startPoint y: 397, endPoint x: 186, endPoint y: 391, distance: 5.9
click at [186, 388] on label "Mark as resolved?" at bounding box center [198, 384] width 69 height 12
click at [172, 388] on input "Mark as resolved?" at bounding box center [168, 384] width 8 height 8
checkbox input "true"
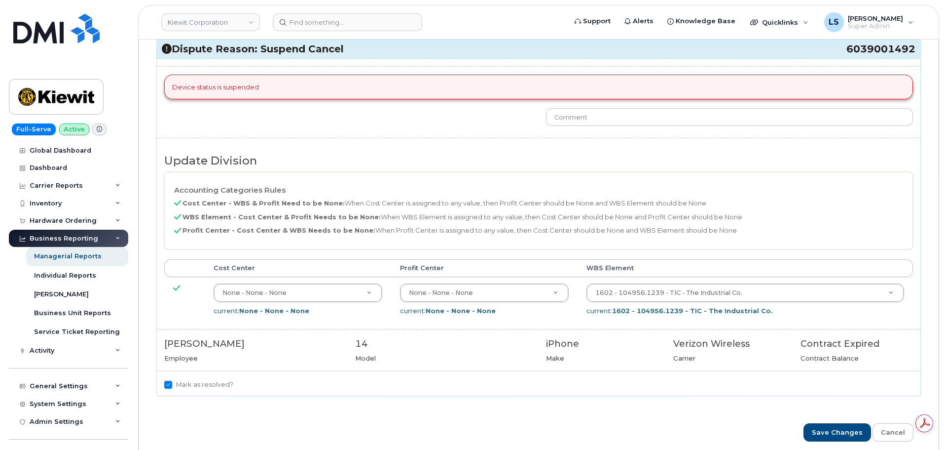
click at [809, 436] on div "Save Changes Cancel" at bounding box center [539, 432] width 750 height 18
click at [810, 433] on input "Save Changes" at bounding box center [838, 432] width 68 height 18
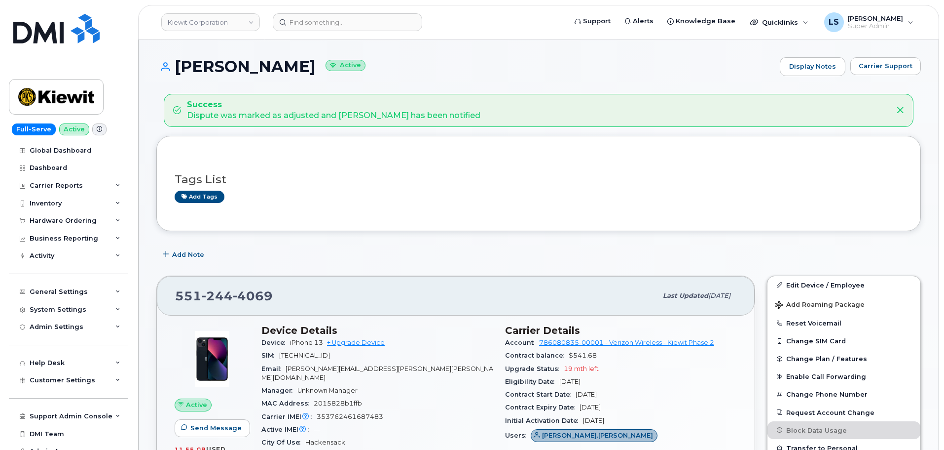
drag, startPoint x: 354, startPoint y: 341, endPoint x: 199, endPoint y: 338, distance: 155.4
click at [354, 341] on link "+ Upgrade Device" at bounding box center [356, 341] width 58 height 7
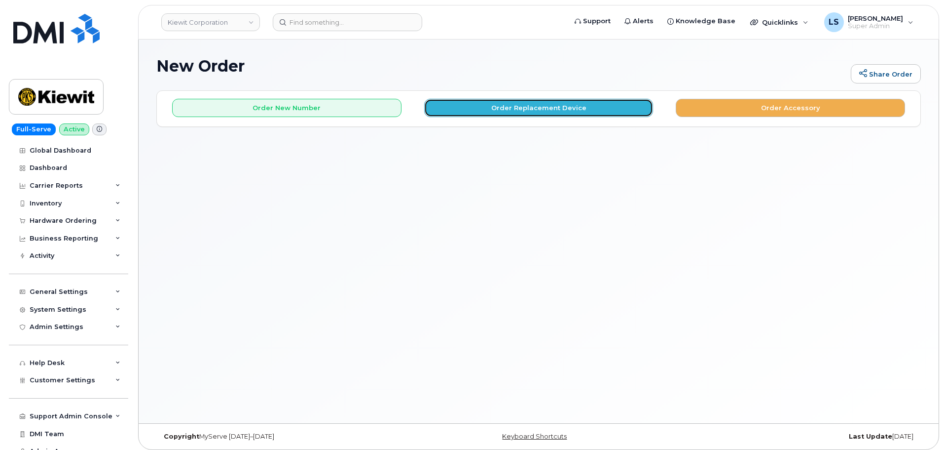
click at [525, 110] on button "Order Replacement Device" at bounding box center [538, 108] width 229 height 18
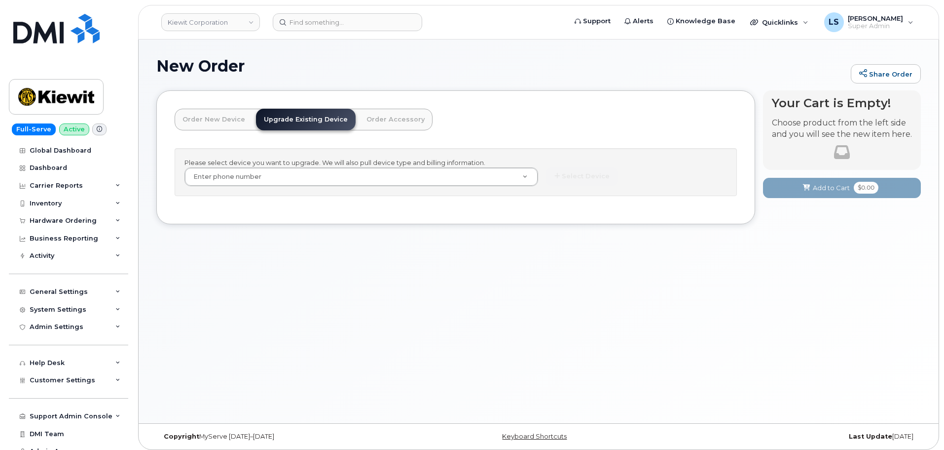
click at [428, 162] on div "Please select device you want to upgrade. We will also pull device type and bil…" at bounding box center [456, 172] width 563 height 48
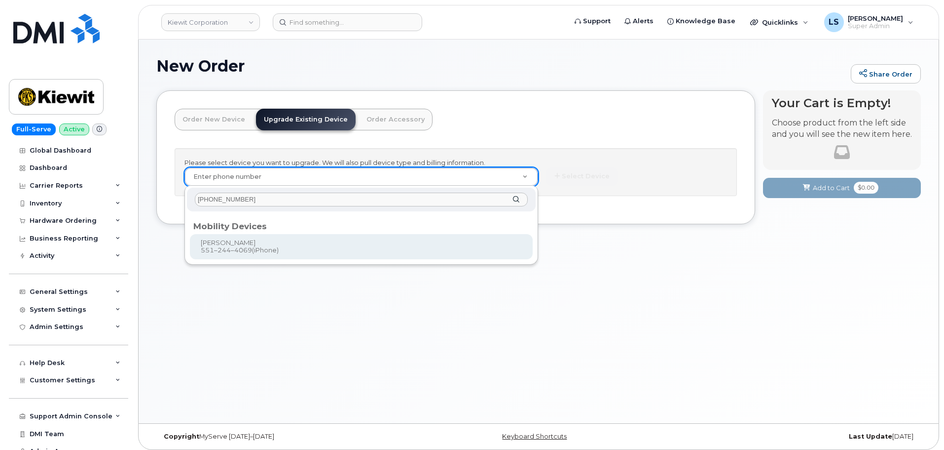
type input "[PHONE_NUMBER]"
type input "1169692"
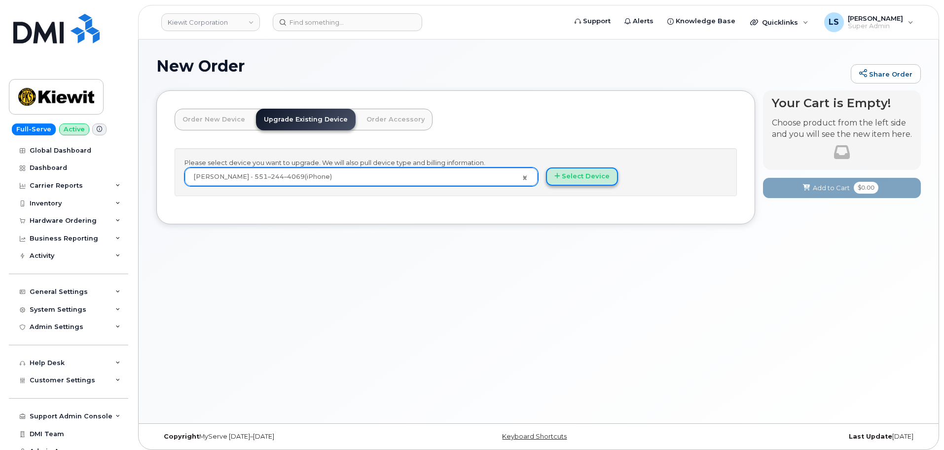
click at [598, 171] on button "Select Device" at bounding box center [582, 176] width 72 height 18
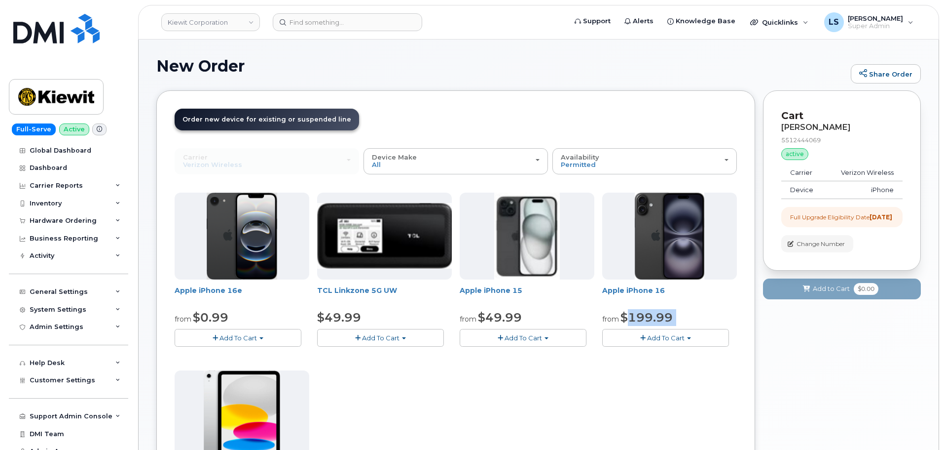
click at [632, 330] on div "Apple iPhone 16 from $199.99 Add To Cart $929.99 - 2 Year Term (256 GB) $199.99…" at bounding box center [669, 269] width 135 height 154
click at [635, 332] on button "Add To Cart" at bounding box center [665, 337] width 127 height 17
click at [669, 357] on link "$929.99 - 2 Year Term (256 GB)" at bounding box center [671, 356] width 133 height 12
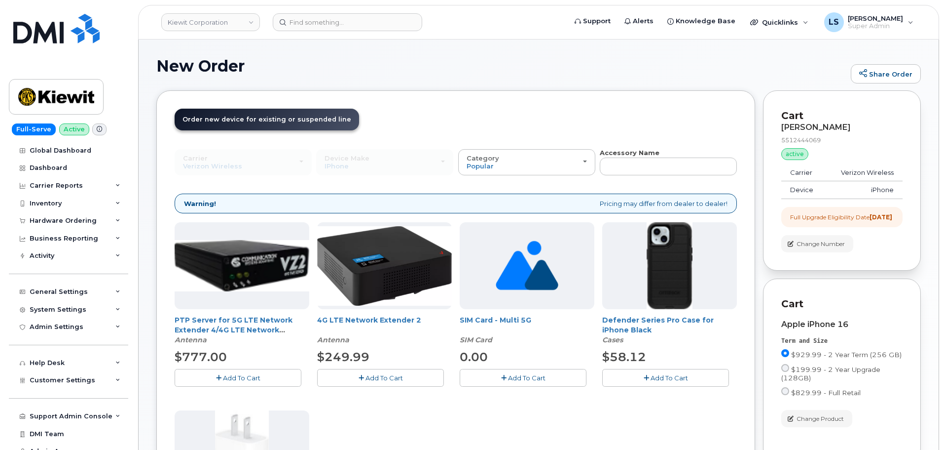
scroll to position [148, 0]
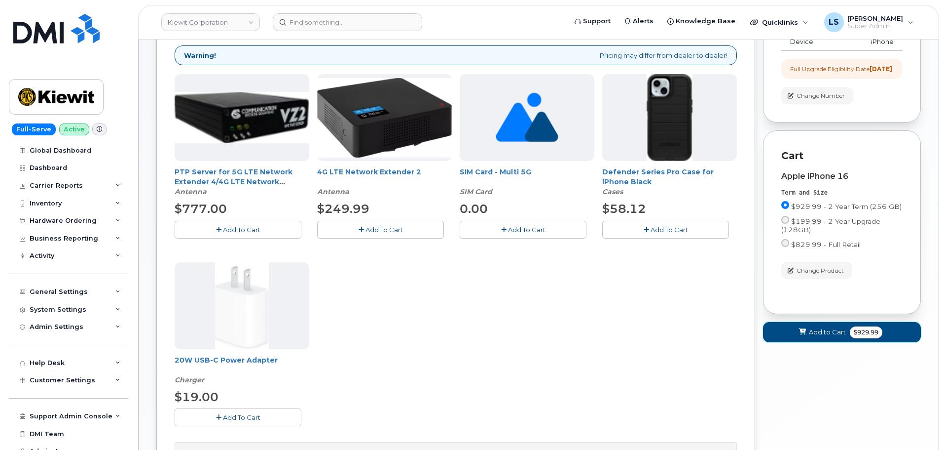
click at [819, 337] on span "Add to Cart" at bounding box center [827, 331] width 37 height 9
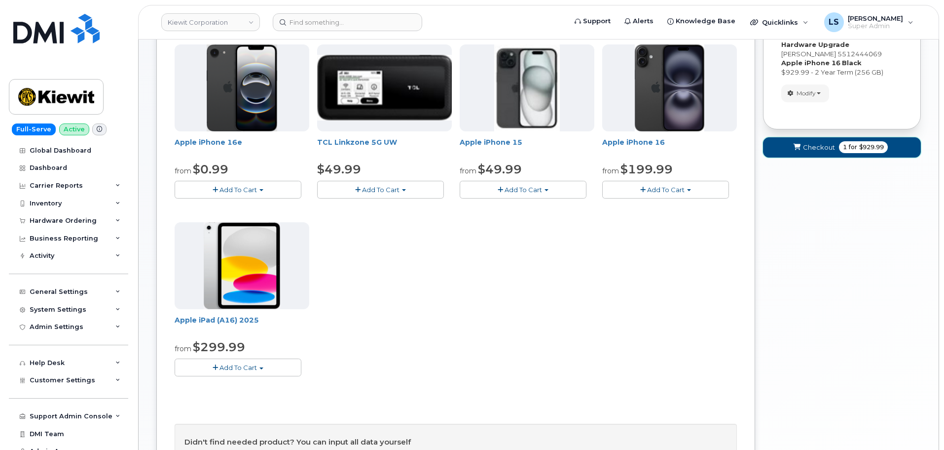
click at [876, 145] on span "$929.99" at bounding box center [872, 147] width 25 height 9
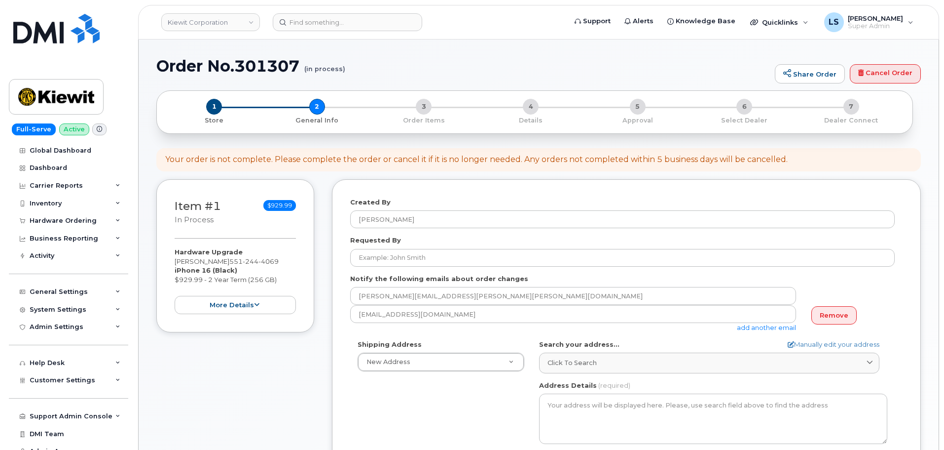
select select
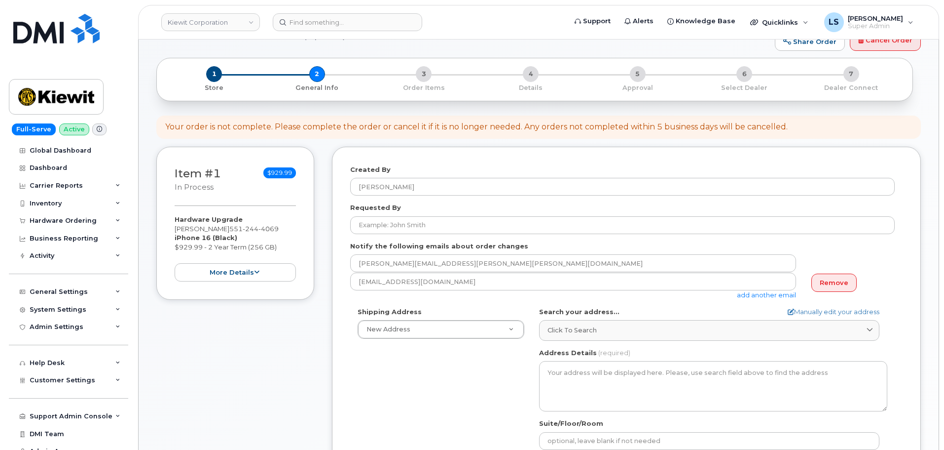
scroll to position [49, 0]
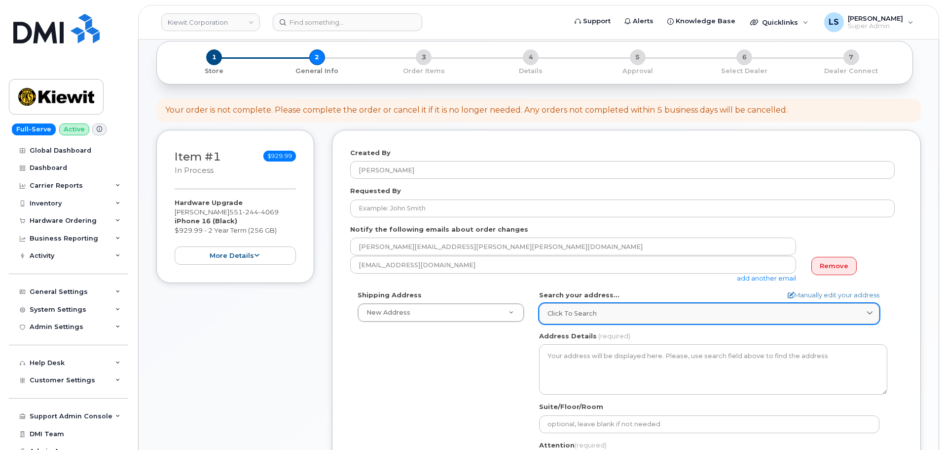
click at [720, 308] on link "Click to search" at bounding box center [709, 313] width 340 height 20
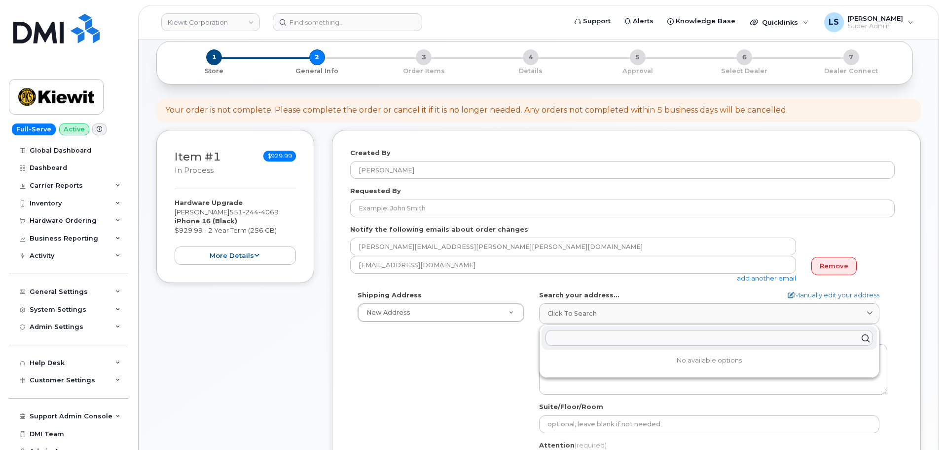
paste input "[STREET_ADDRESS][PERSON_NAME]"
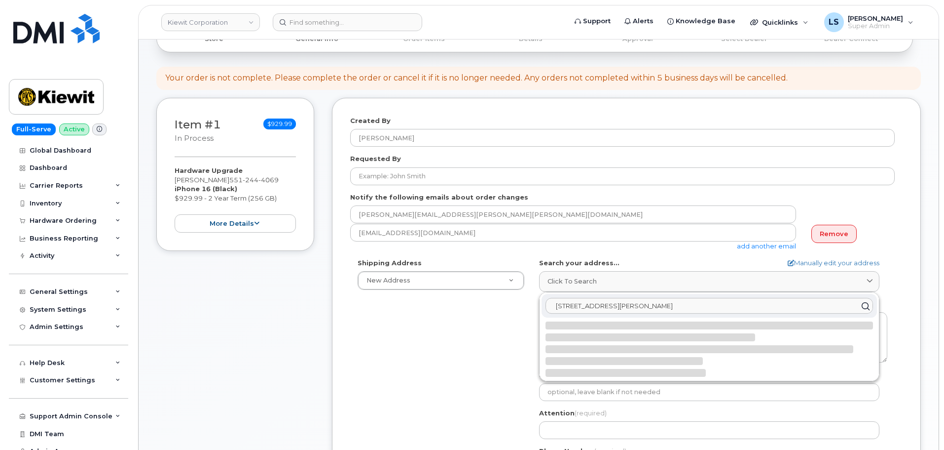
scroll to position [99, 0]
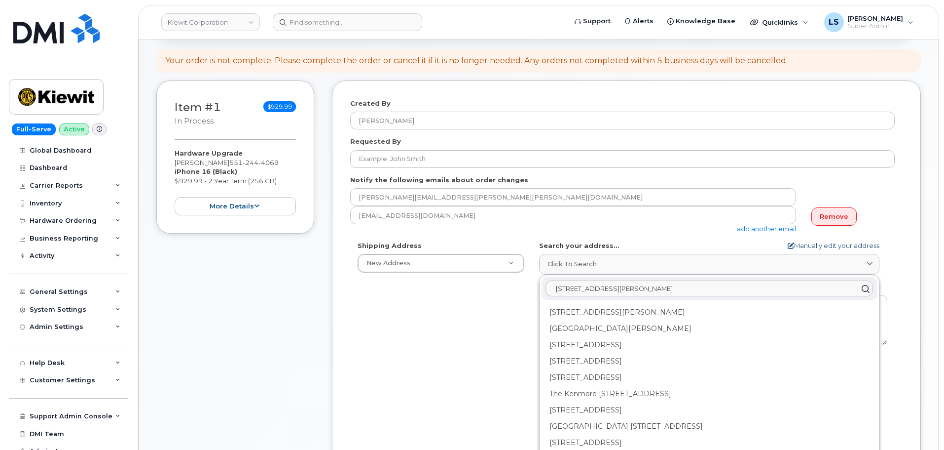
type input "[STREET_ADDRESS][PERSON_NAME]"
click at [834, 245] on link "Manually edit your address" at bounding box center [834, 245] width 92 height 9
select select
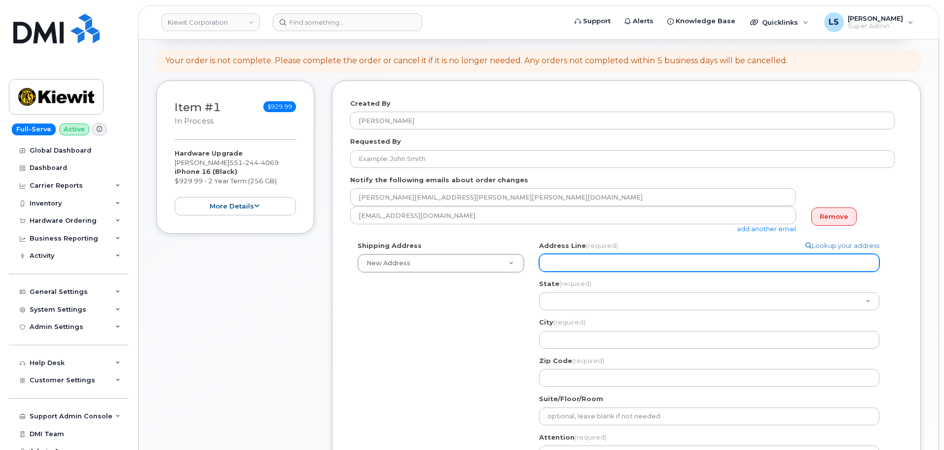
click at [624, 256] on input "Address Line (required)" at bounding box center [709, 263] width 340 height 18
paste input "[STREET_ADDRESS][PERSON_NAME]"
select select
drag, startPoint x: 612, startPoint y: 262, endPoint x: 655, endPoint y: 265, distance: 43.1
click at [655, 265] on input "[STREET_ADDRESS][PERSON_NAME]" at bounding box center [709, 263] width 340 height 18
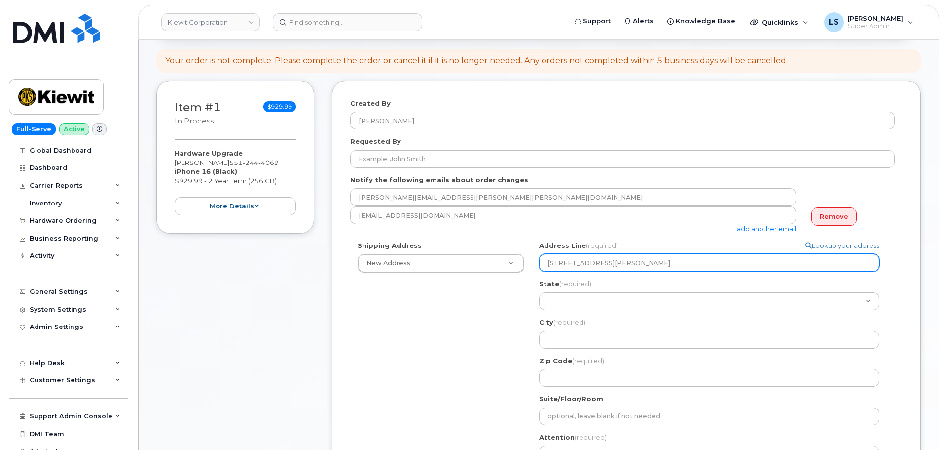
type input "[STREET_ADDRESS][PERSON_NAME]"
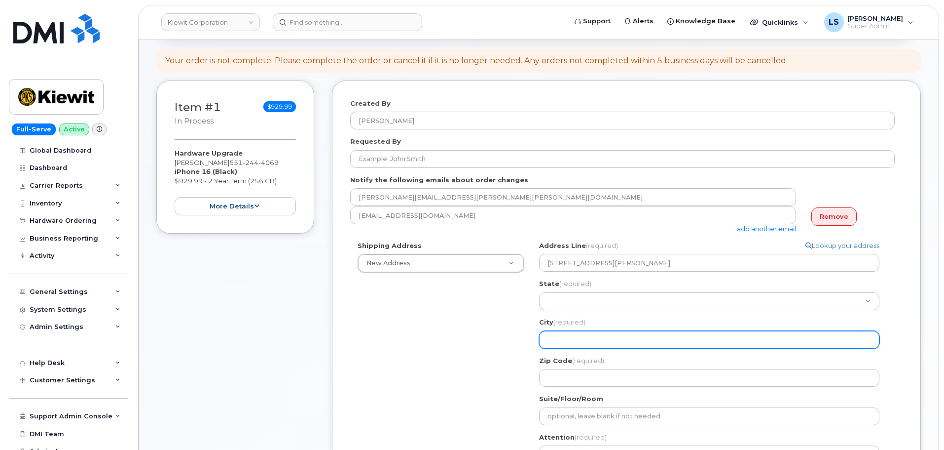
click at [606, 348] on div "Address Line (required) Lookup your address [STREET_ADDRESS][PERSON_NAME] State…" at bounding box center [713, 314] width 348 height 146
drag, startPoint x: 604, startPoint y: 340, endPoint x: 599, endPoint y: 331, distance: 11.3
click at [604, 340] on input "City (required)" at bounding box center [709, 340] width 340 height 18
paste input "[GEOGRAPHIC_DATA][PERSON_NAME]"
select select
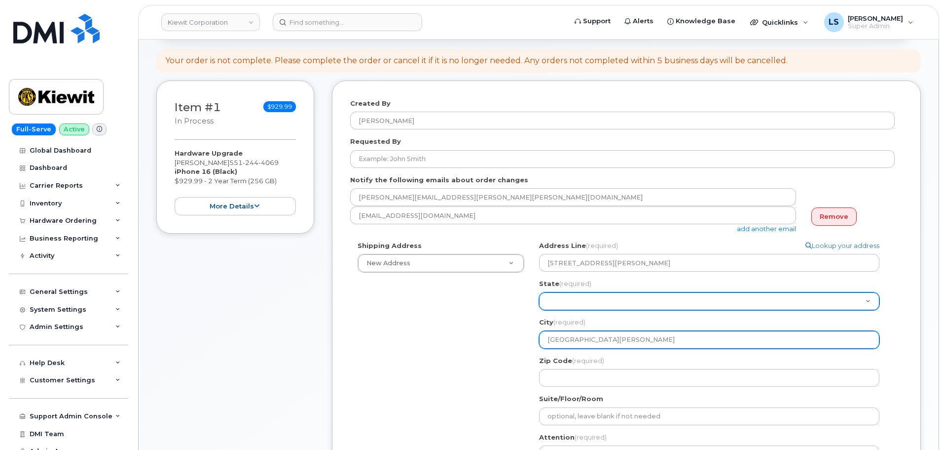
type input "[GEOGRAPHIC_DATA][PERSON_NAME]"
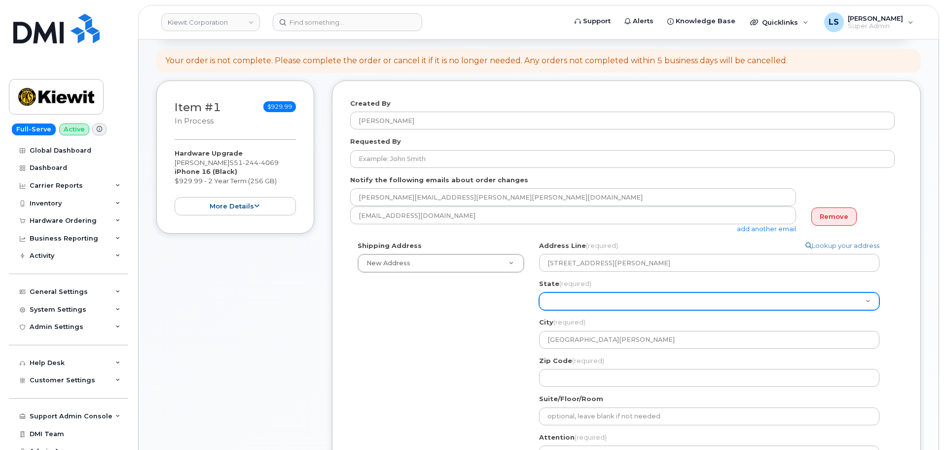
click at [578, 302] on select "[US_STATE] [US_STATE] [US_STATE] [US_STATE] [US_STATE] [US_STATE] [US_STATE] [U…" at bounding box center [709, 301] width 340 height 18
select select "NY"
click at [539, 292] on select "[US_STATE] [US_STATE] [US_STATE] [US_STATE] [US_STATE] [US_STATE] [US_STATE] [U…" at bounding box center [709, 301] width 340 height 18
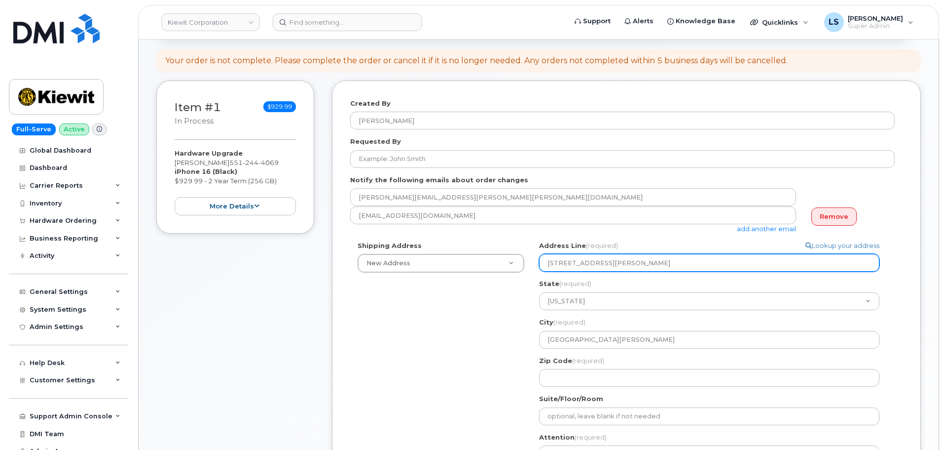
click at [676, 266] on input "[STREET_ADDRESS][PERSON_NAME]" at bounding box center [709, 263] width 340 height 18
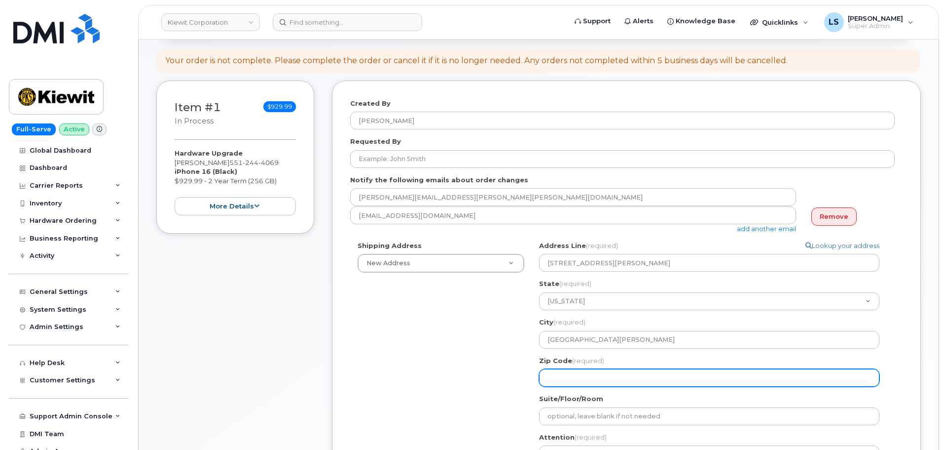
click at [572, 370] on input "Zip Code (required)" at bounding box center [709, 378] width 340 height 18
paste input "10805"
select select
type input "10805"
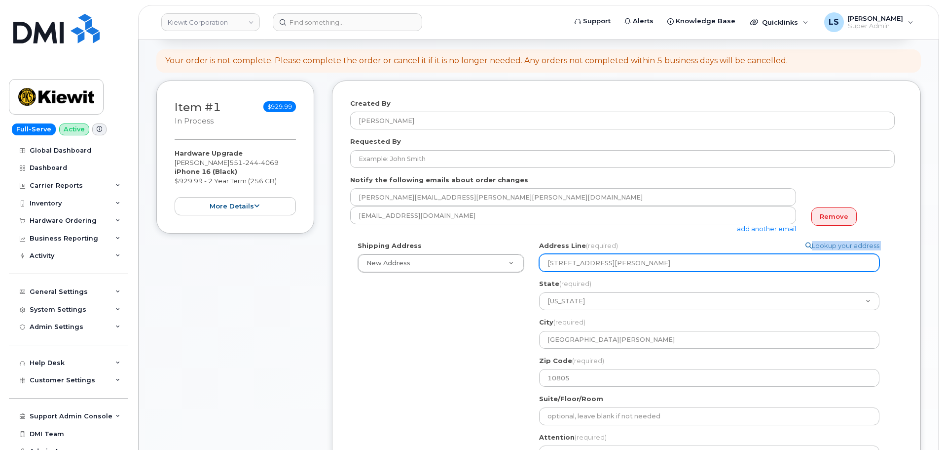
drag, startPoint x: 719, startPoint y: 253, endPoint x: 697, endPoint y: 260, distance: 23.1
click at [698, 260] on div "Address Line (required) Lookup your address [STREET_ADDRESS][PERSON_NAME]" at bounding box center [713, 256] width 348 height 31
drag, startPoint x: 696, startPoint y: 266, endPoint x: 607, endPoint y: 271, distance: 89.4
click at [607, 271] on input "[STREET_ADDRESS][PERSON_NAME]" at bounding box center [709, 263] width 340 height 18
select select
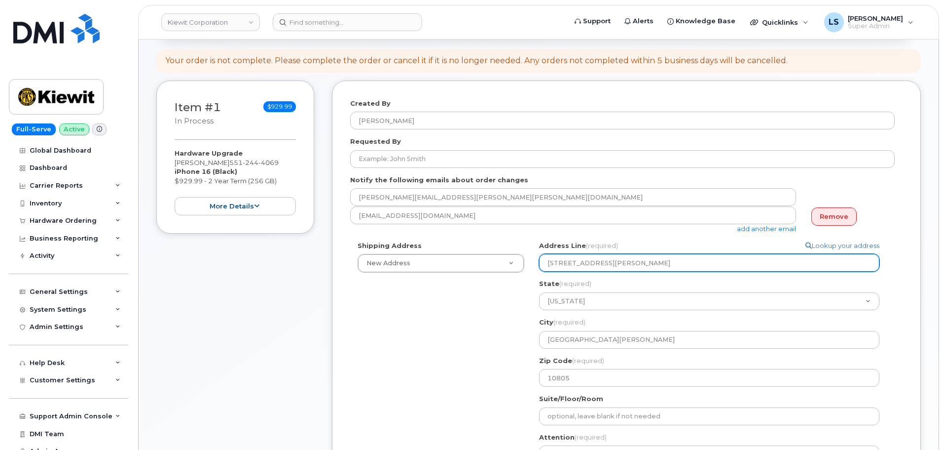
type input "[STREET_ADDRESS][PERSON_NAME]"
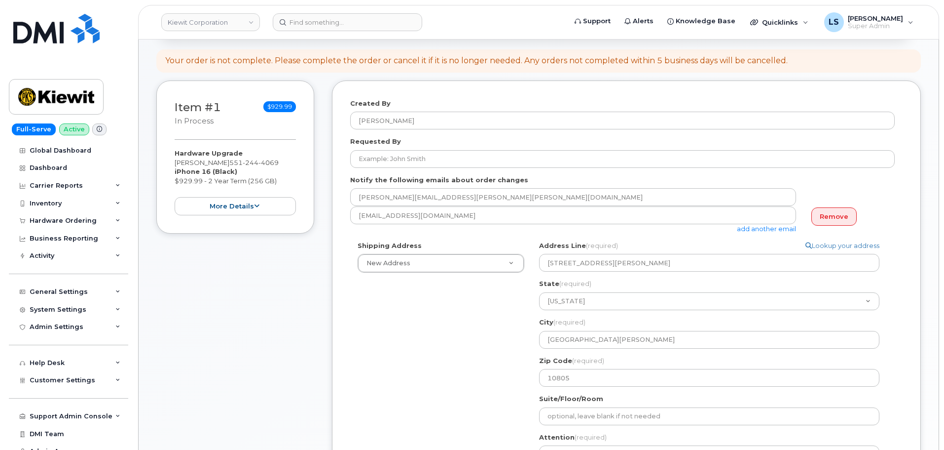
click at [501, 348] on div "Shipping Address New Address New Address [STREET_ADDRESS][GEOGRAPHIC_DATA][PERS…" at bounding box center [622, 375] width 545 height 268
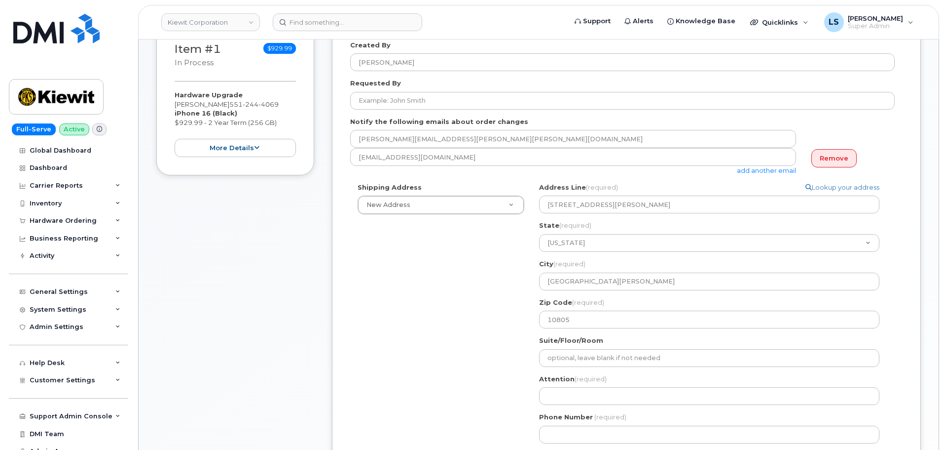
scroll to position [247, 0]
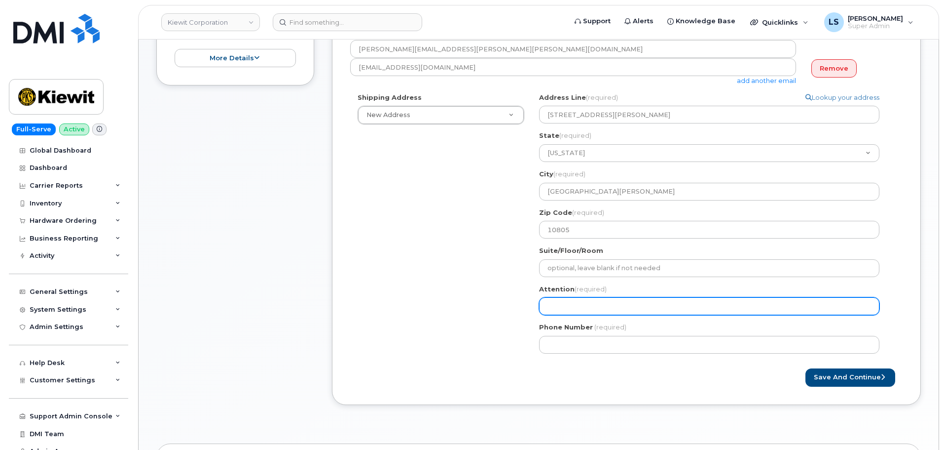
click at [551, 301] on input "Attention (required)" at bounding box center [709, 306] width 340 height 18
paste input "[PERSON_NAME]"
select select
type input "[PERSON_NAME]"
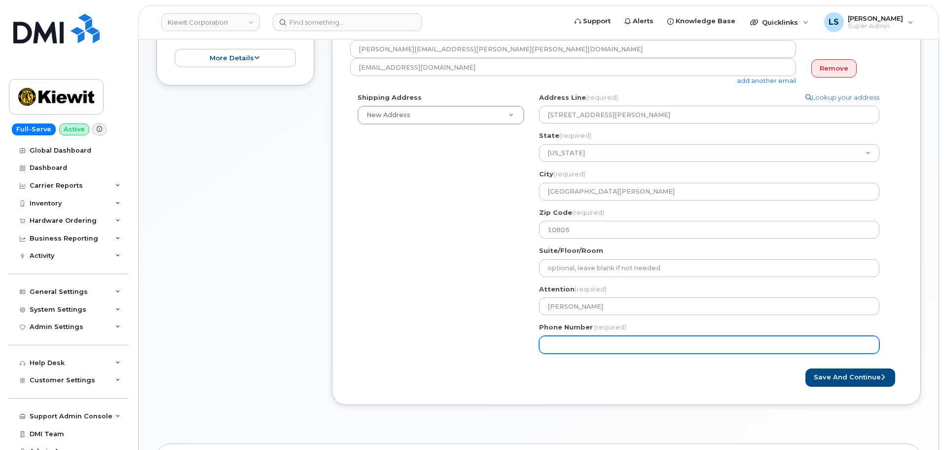
click at [428, 328] on div "Shipping Address New Address New Address 8900 Renner Blvd 8900 Renner Blvd. 155…" at bounding box center [622, 227] width 545 height 268
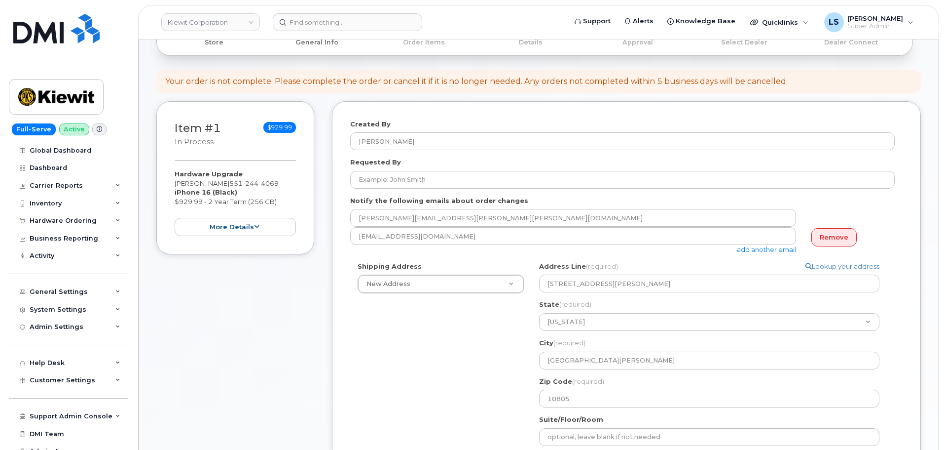
scroll to position [0, 0]
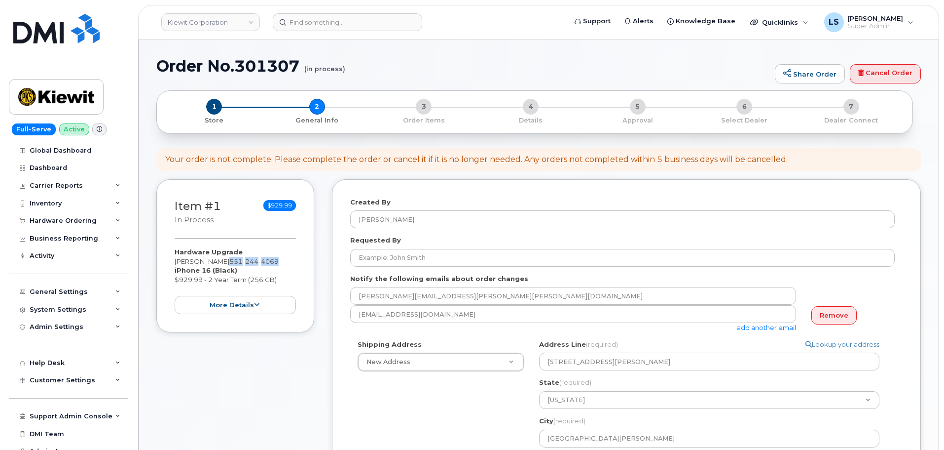
drag, startPoint x: 258, startPoint y: 254, endPoint x: 225, endPoint y: 259, distance: 33.9
click at [225, 259] on div "Hardware Upgrade [PERSON_NAME] [PHONE_NUMBER] iPhone 16 (Black) $929.99 - 2 Yea…" at bounding box center [235, 280] width 121 height 67
copy span "51 244 4069"
drag, startPoint x: 299, startPoint y: 409, endPoint x: 303, endPoint y: 407, distance: 5.1
click at [302, 407] on div "Item #1 in process $929.99 Hardware Upgrade DANIEL ROTH 551 244 4069 iPhone 16 …" at bounding box center [235, 422] width 158 height 487
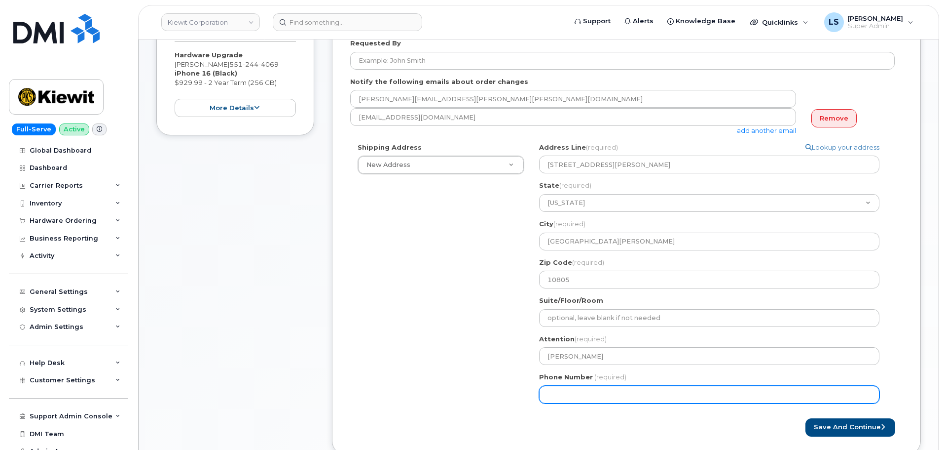
scroll to position [197, 0]
click at [579, 393] on input "Phone Number" at bounding box center [709, 394] width 340 height 18
type input "5"
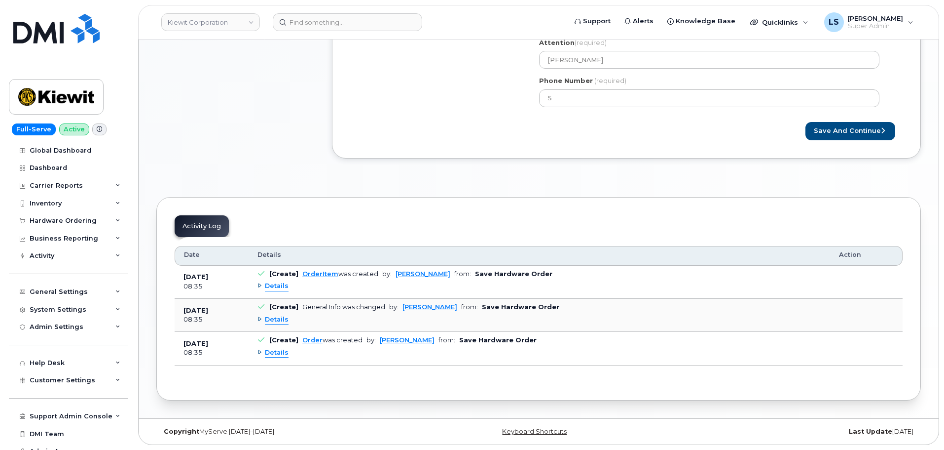
click at [573, 388] on div "Activity Log Customize Filter Refresh Export Date Details Action Sep 22, 2025 0…" at bounding box center [538, 298] width 765 height 203
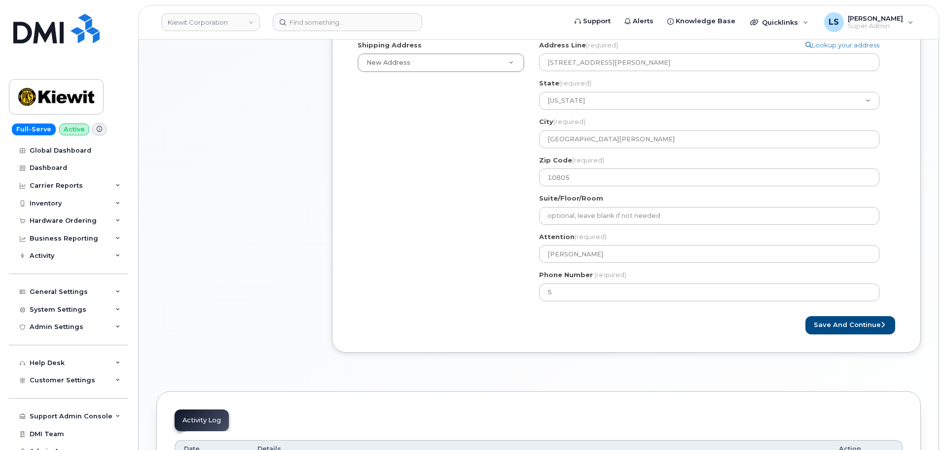
scroll to position [246, 0]
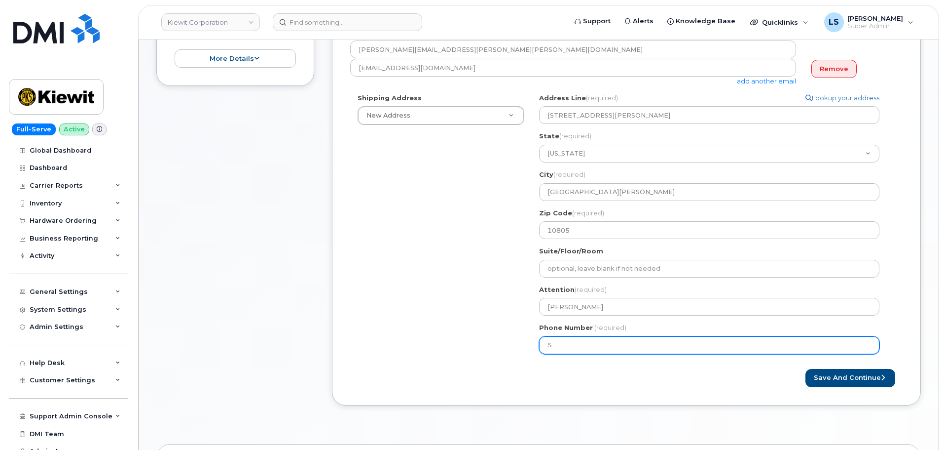
click at [559, 343] on input "5" at bounding box center [709, 345] width 340 height 18
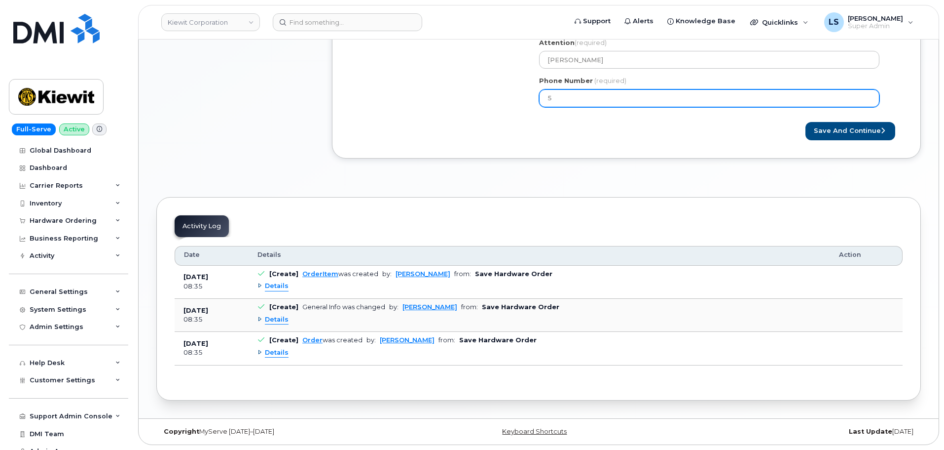
click at [580, 89] on input "5" at bounding box center [709, 98] width 340 height 18
paste input "512444069"
select select
type input "5512444069"
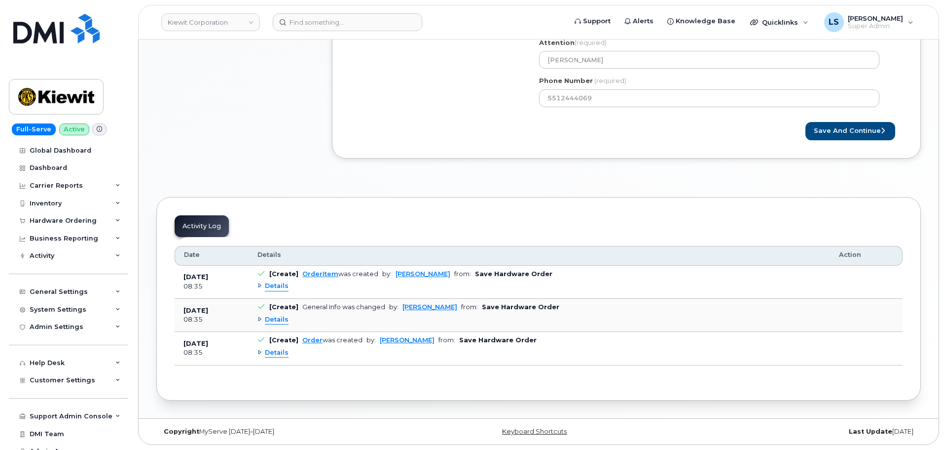
click at [843, 125] on button "Save and Continue" at bounding box center [851, 131] width 90 height 18
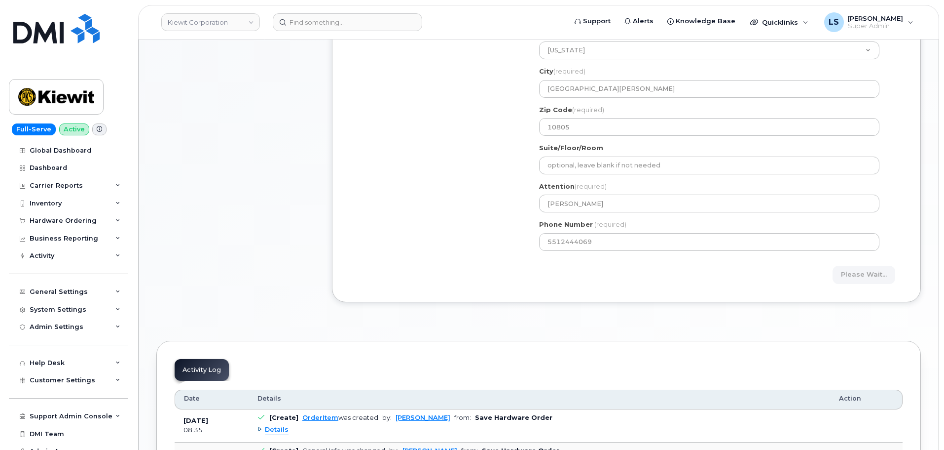
scroll to position [246, 0]
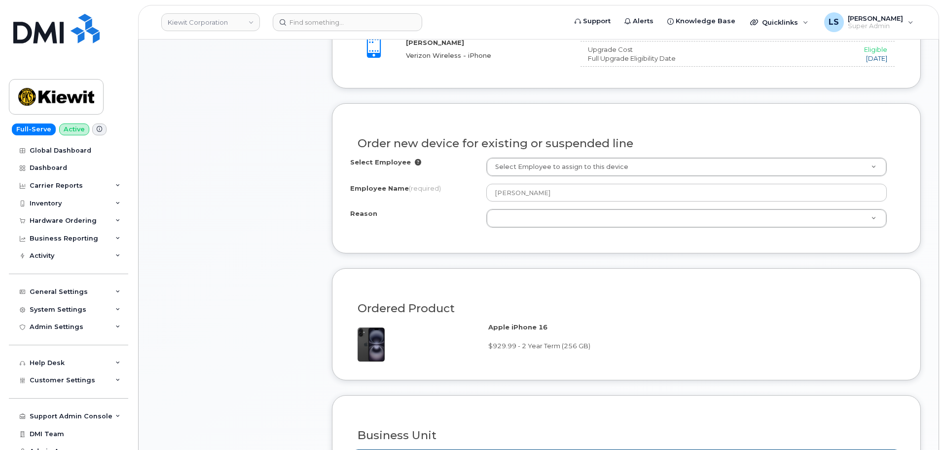
scroll to position [444, 0]
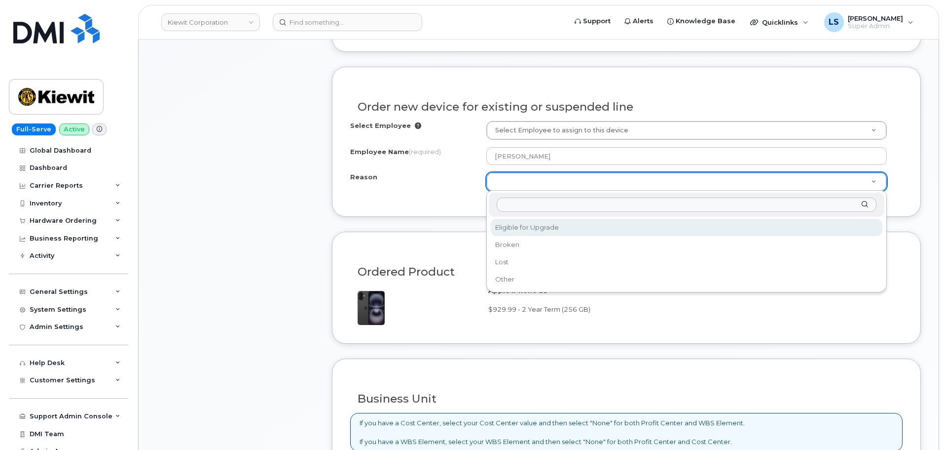
select select "eligible_for_upgrade"
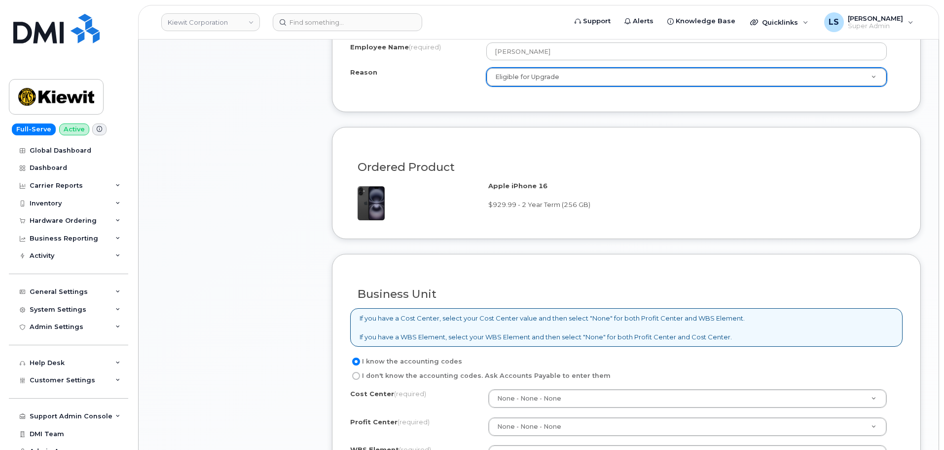
scroll to position [641, 0]
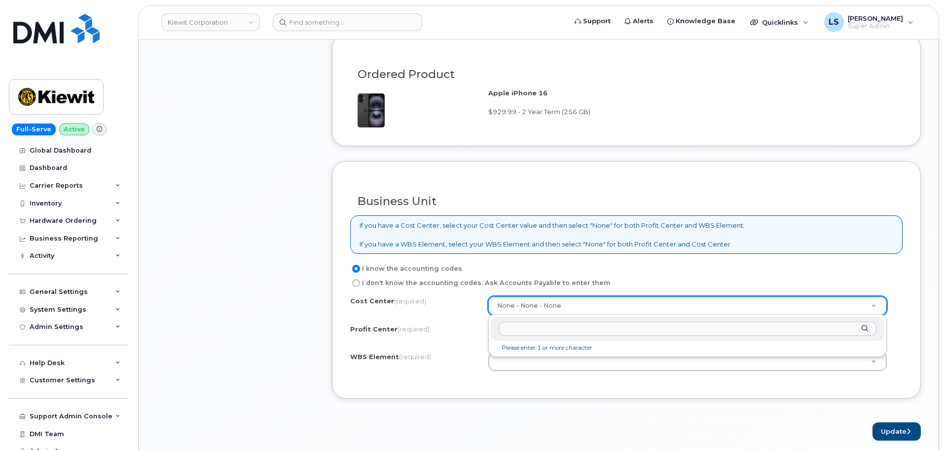
type input "1606"
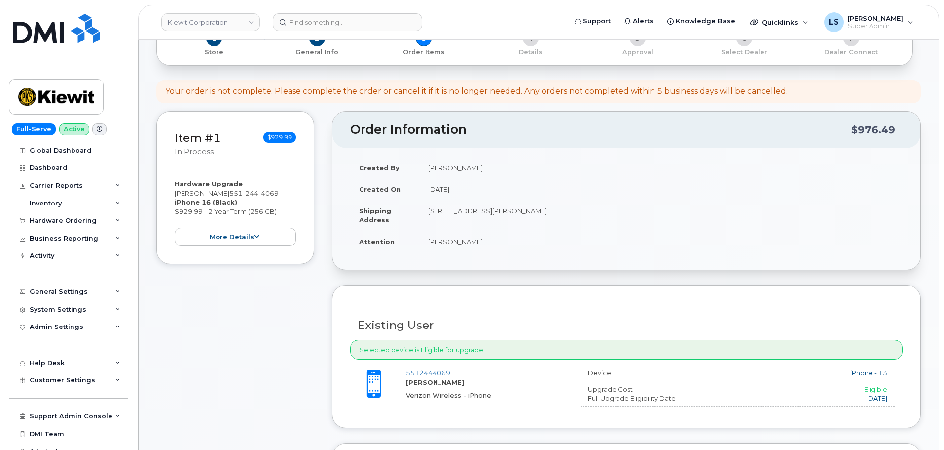
scroll to position [0, 0]
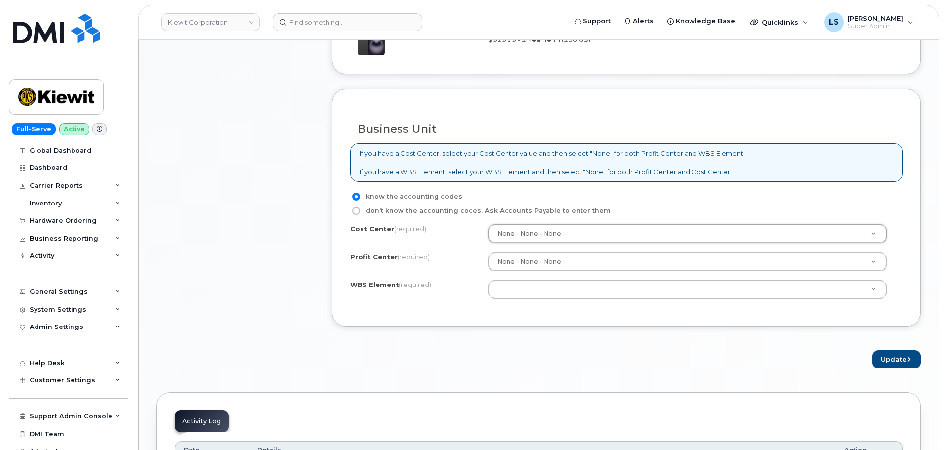
drag, startPoint x: 271, startPoint y: 263, endPoint x: 225, endPoint y: 269, distance: 46.3
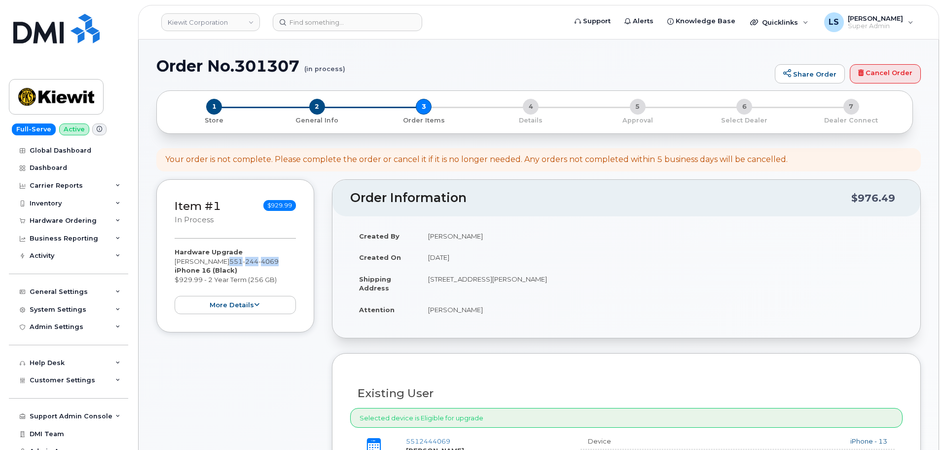
drag, startPoint x: 274, startPoint y: 260, endPoint x: 223, endPoint y: 261, distance: 51.3
click at [222, 263] on div "Hardware Upgrade DANIEL ROTH 551 244 4069 iPhone 16 (Black) $929.99 - 2 Year Te…" at bounding box center [235, 280] width 121 height 67
copy span "551 244 4069"
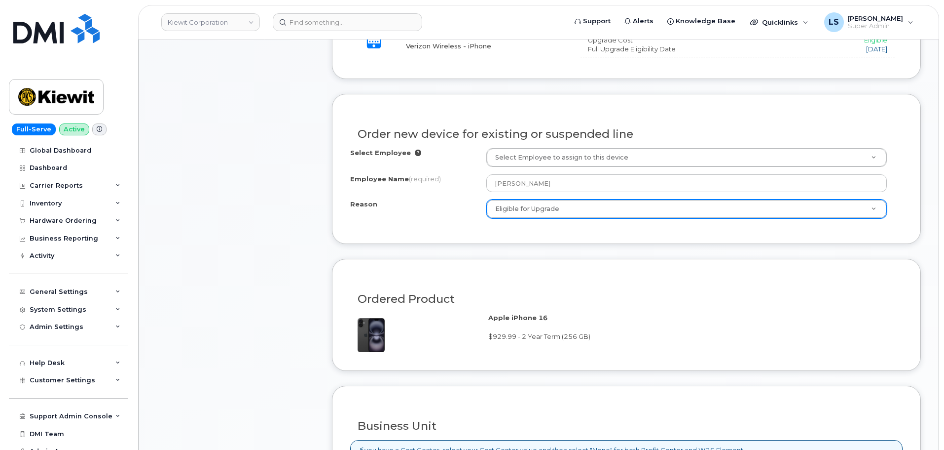
scroll to position [592, 0]
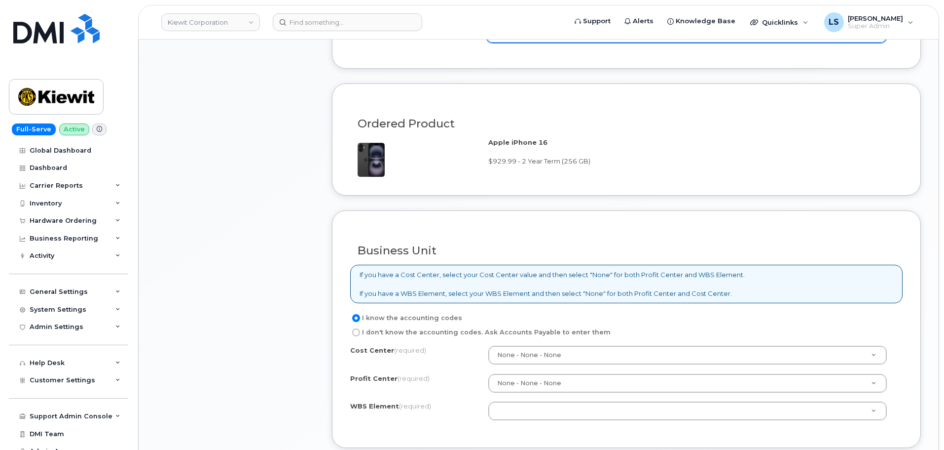
paste input "106104.1606"
type input "106104.1606"
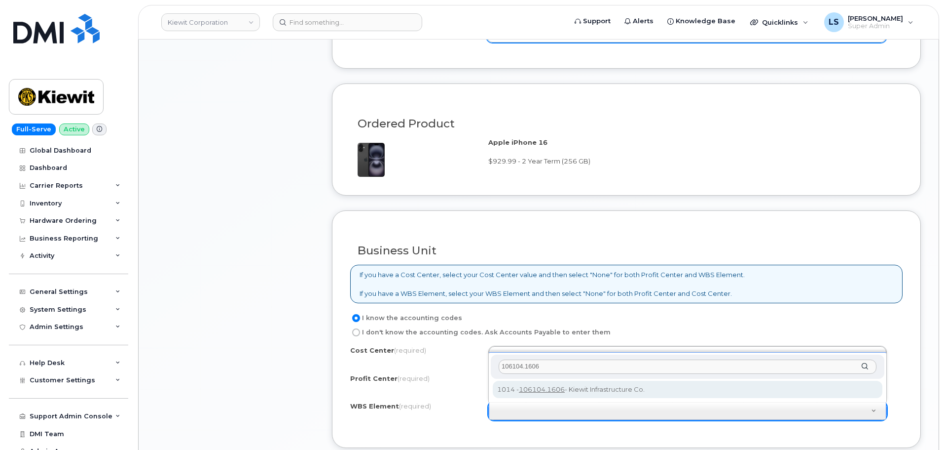
type input "106104.1606"
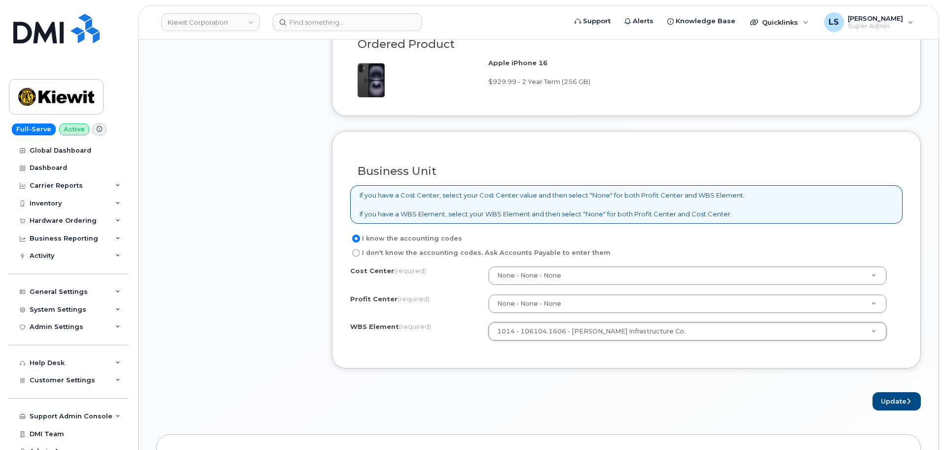
scroll to position [740, 0]
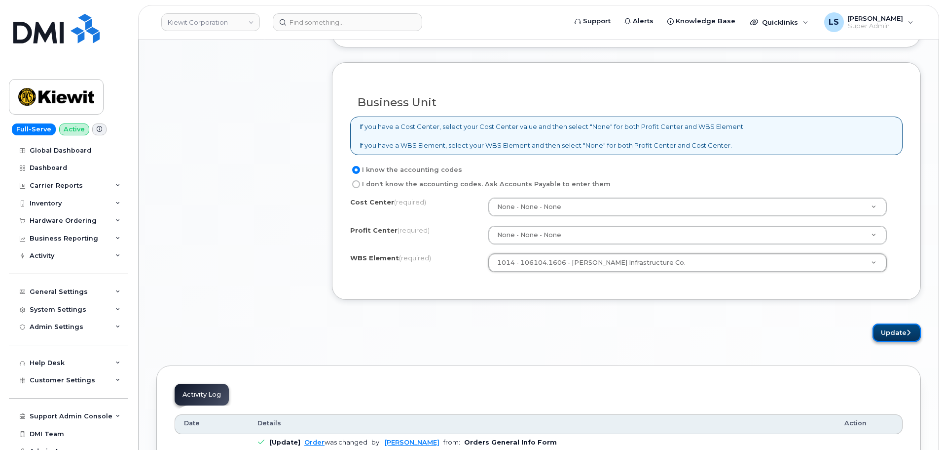
click at [888, 333] on button "Update" at bounding box center [897, 332] width 48 height 18
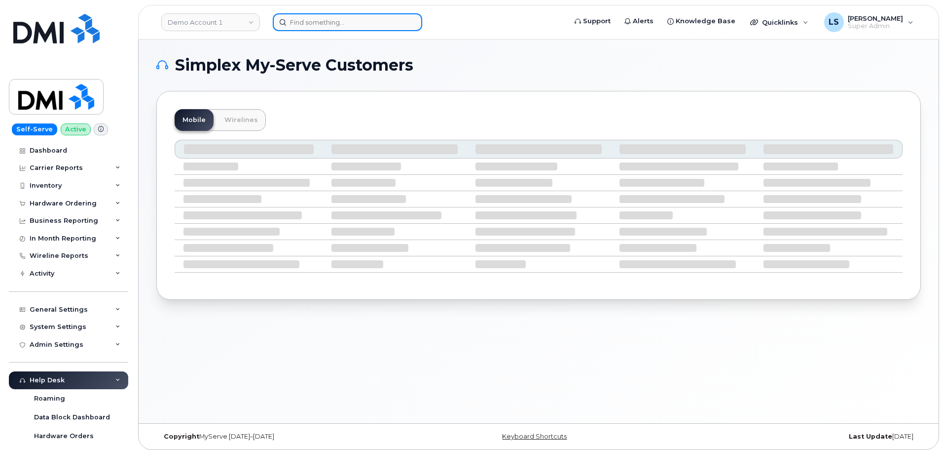
click at [367, 24] on input at bounding box center [348, 22] width 150 height 18
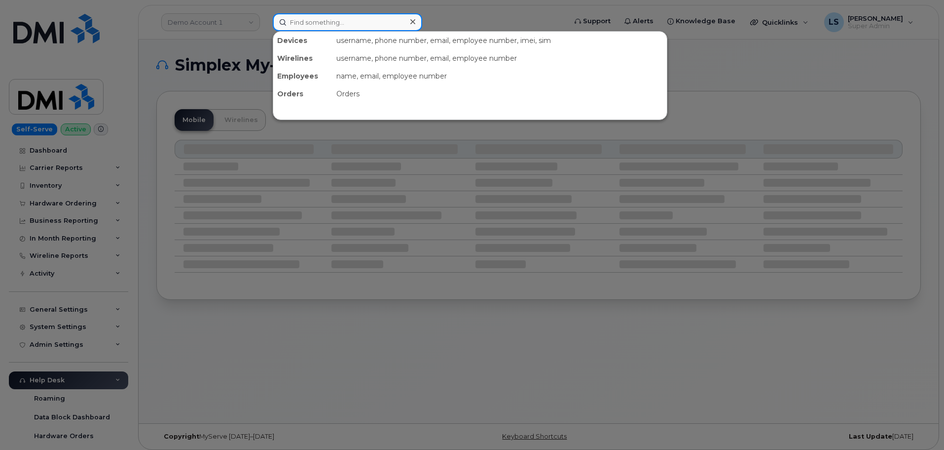
paste input "5512444069"
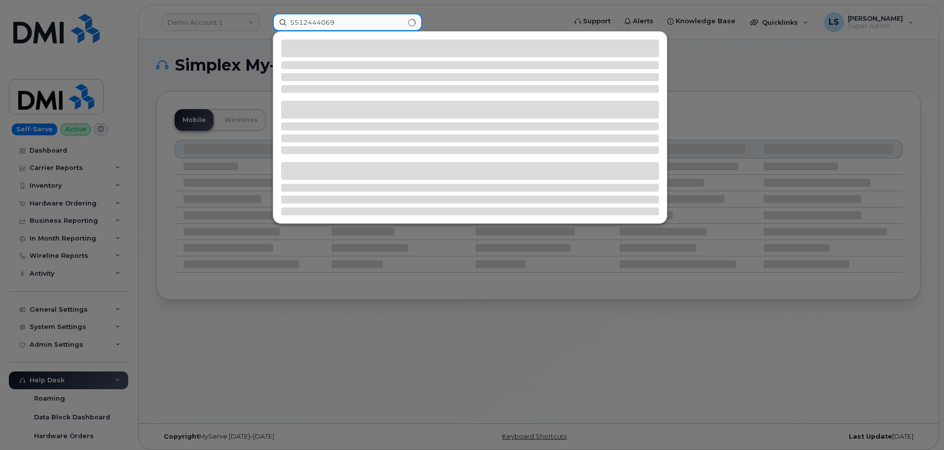
type input "5512444069"
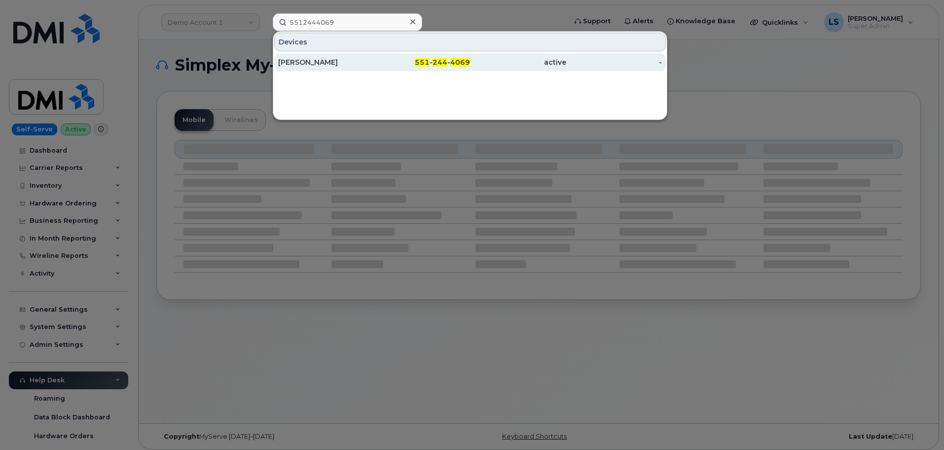
click at [375, 66] on div "551 - 244 - 4069" at bounding box center [423, 62] width 96 height 10
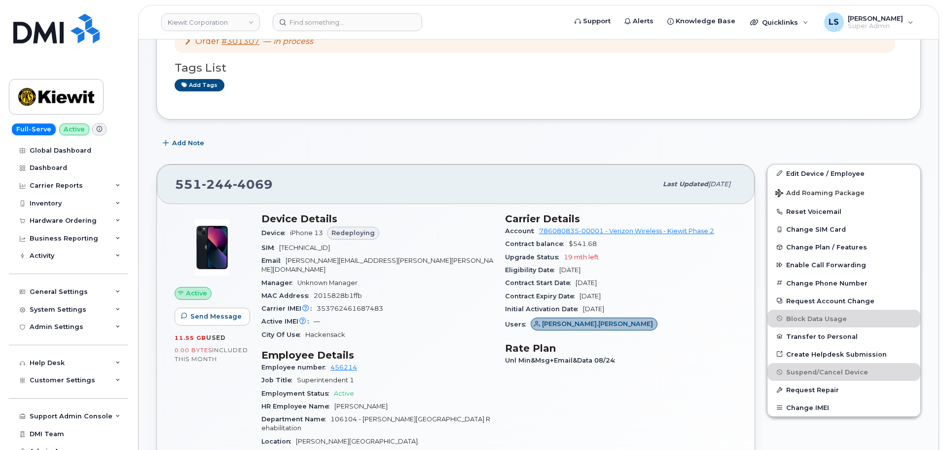
scroll to position [247, 0]
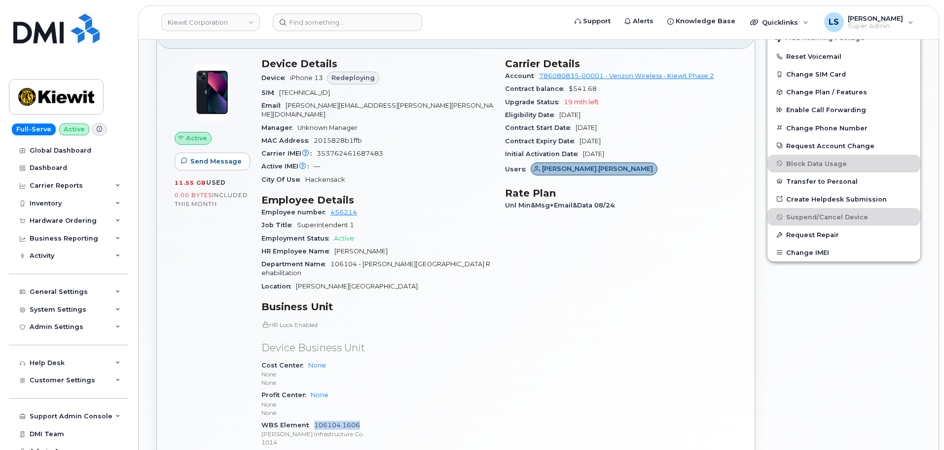
drag, startPoint x: 362, startPoint y: 408, endPoint x: 316, endPoint y: 408, distance: 45.9
click at [316, 418] on div "WBS Element 106104.1606 [PERSON_NAME] Infrastructure Co. 1014" at bounding box center [378, 433] width 232 height 30
copy link "106104.1606"
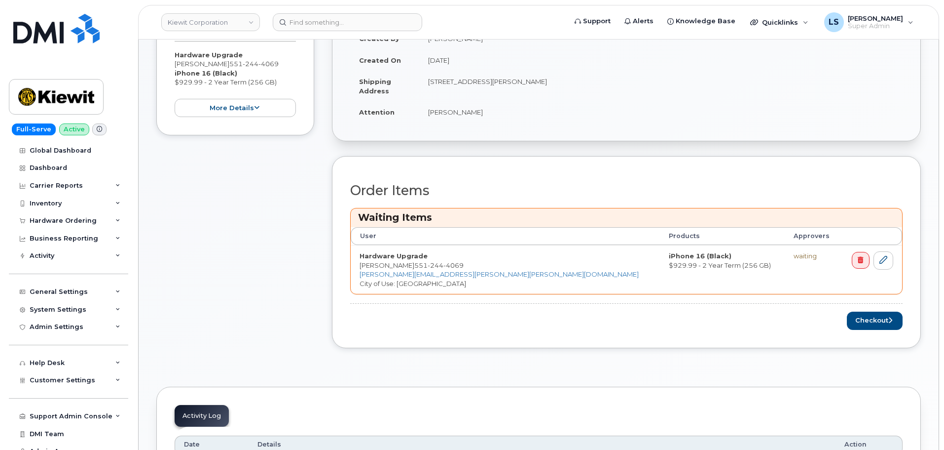
scroll to position [296, 0]
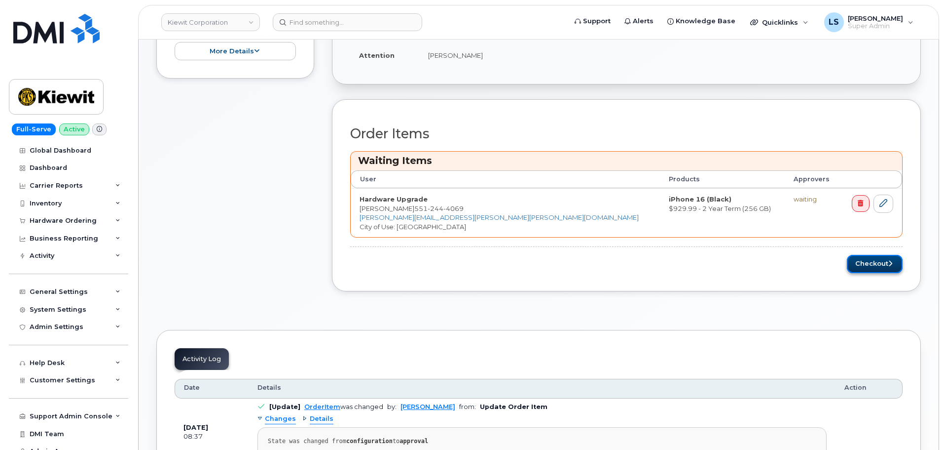
click at [871, 268] on button "Checkout" at bounding box center [875, 264] width 56 height 18
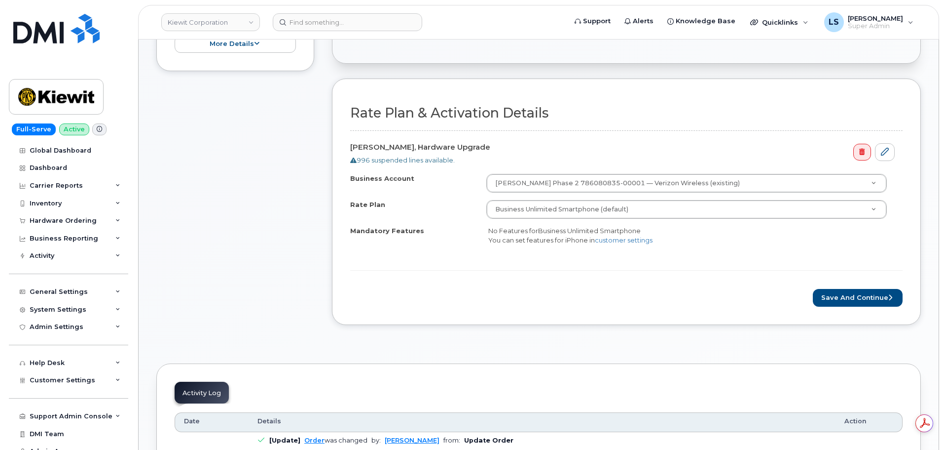
scroll to position [296, 0]
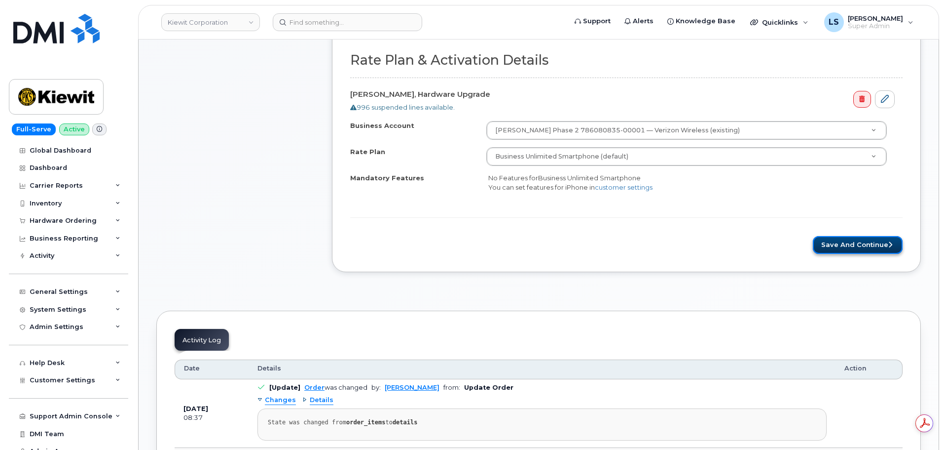
click at [860, 243] on button "Save and Continue" at bounding box center [858, 245] width 90 height 18
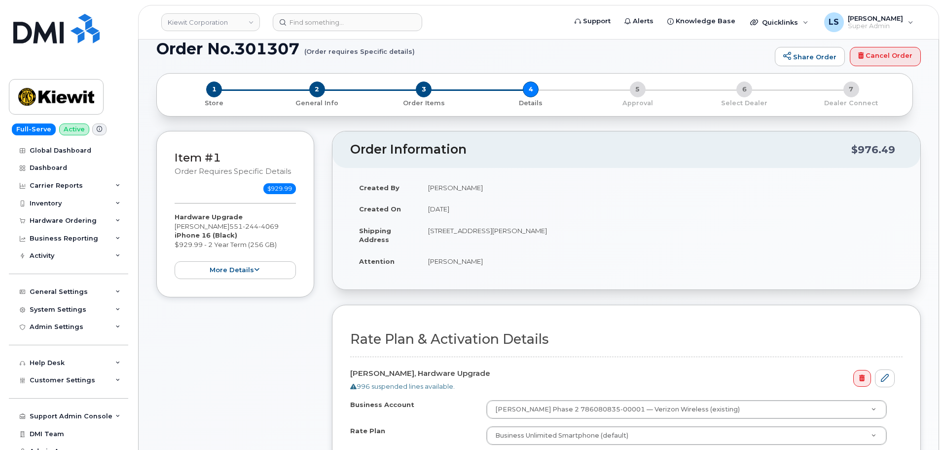
scroll to position [0, 0]
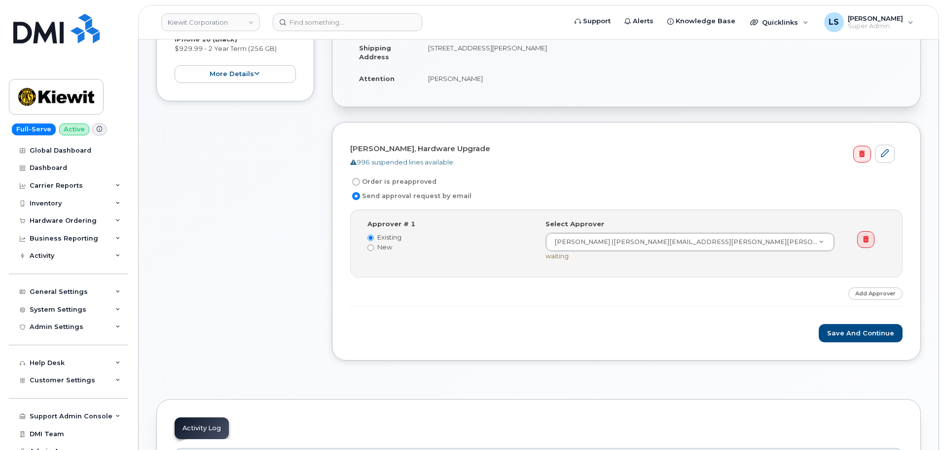
scroll to position [197, 0]
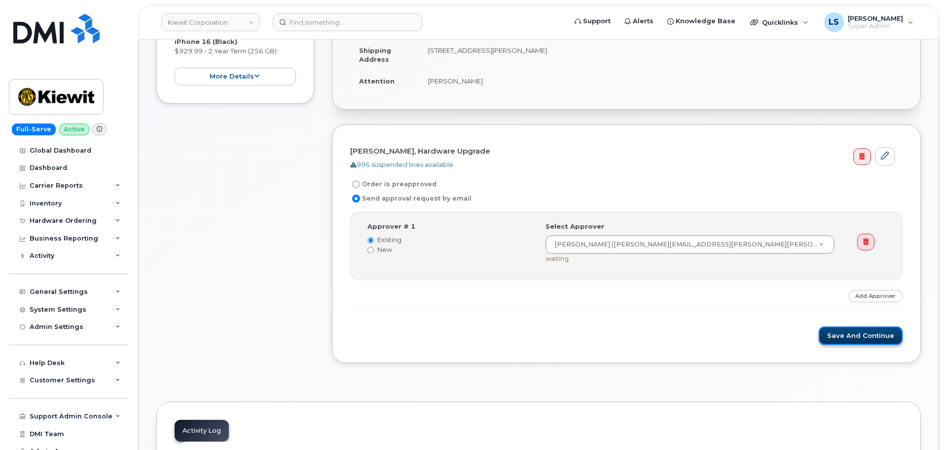
click at [854, 334] on button "Save and Continue" at bounding box center [861, 335] width 84 height 18
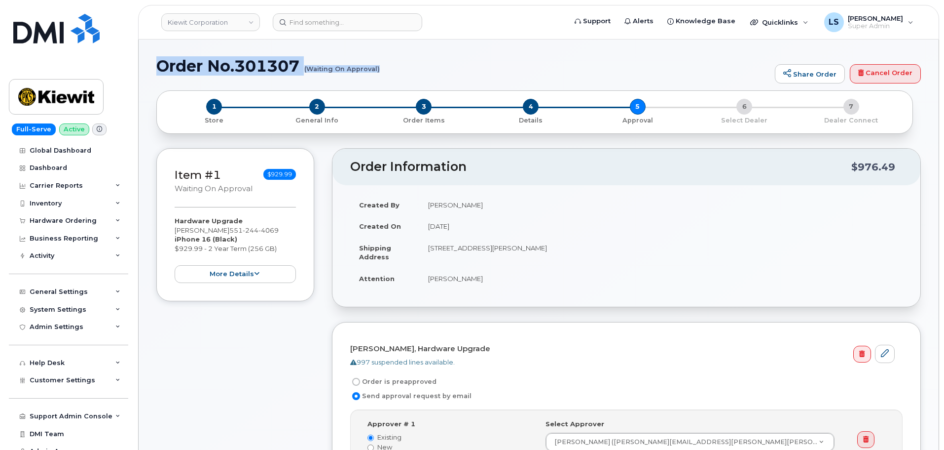
drag, startPoint x: 157, startPoint y: 63, endPoint x: 379, endPoint y: 68, distance: 222.1
click at [379, 68] on h1 "Order No.301307 (Waiting On Approval)" at bounding box center [463, 65] width 614 height 17
copy h1 "Order No.301307 (Waiting On Approval)"
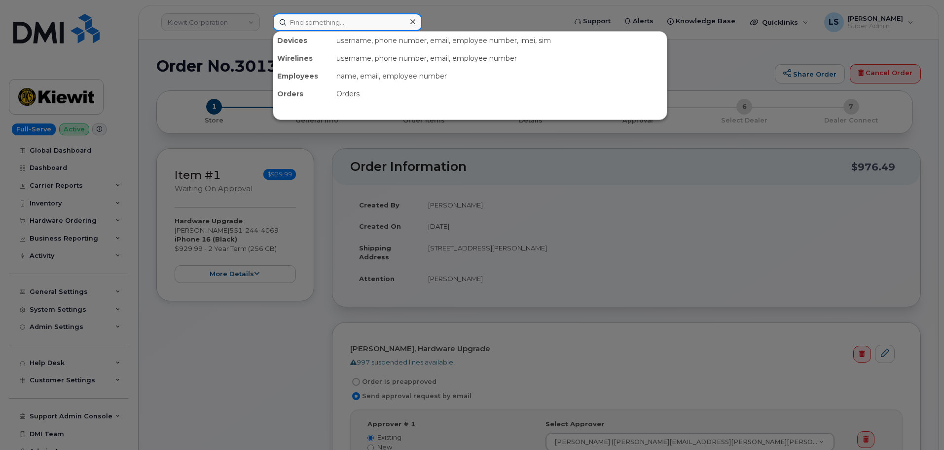
click at [331, 22] on input at bounding box center [348, 22] width 150 height 18
paste input "9133027175"
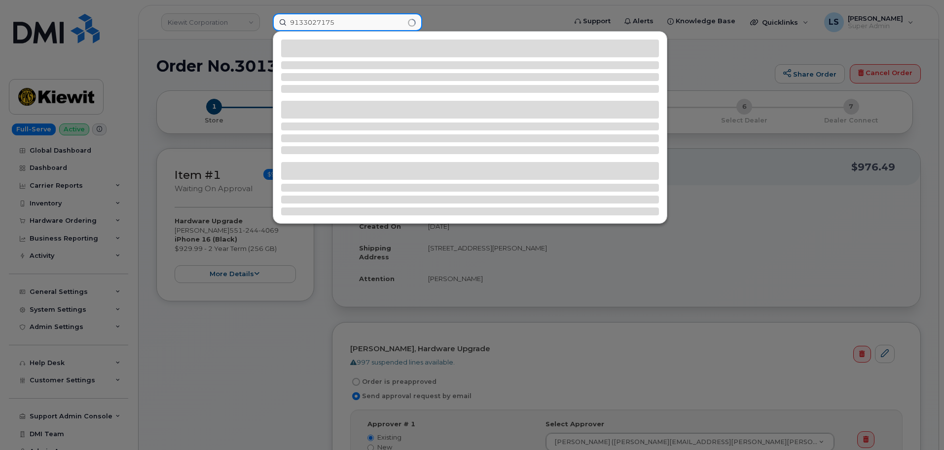
type input "9133027175"
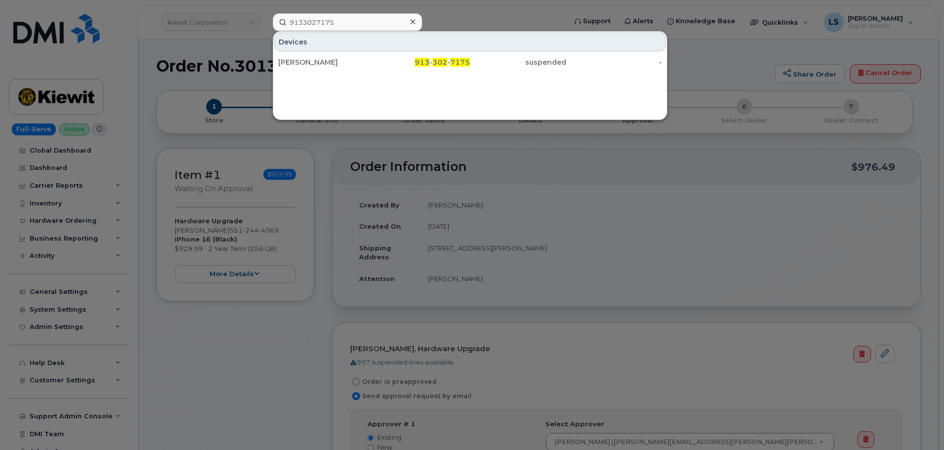
drag, startPoint x: 337, startPoint y: 57, endPoint x: 245, endPoint y: 299, distance: 258.0
click at [337, 57] on div "RYAN FLANIGAN" at bounding box center [326, 62] width 96 height 18
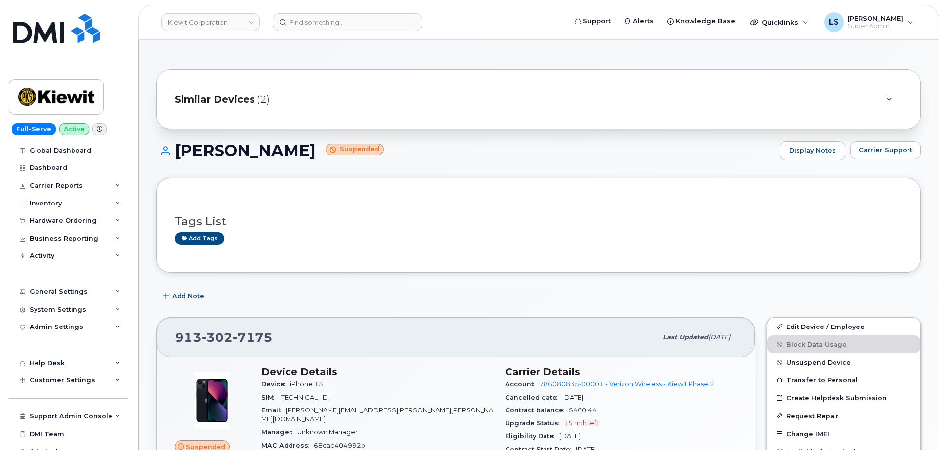
scroll to position [148, 0]
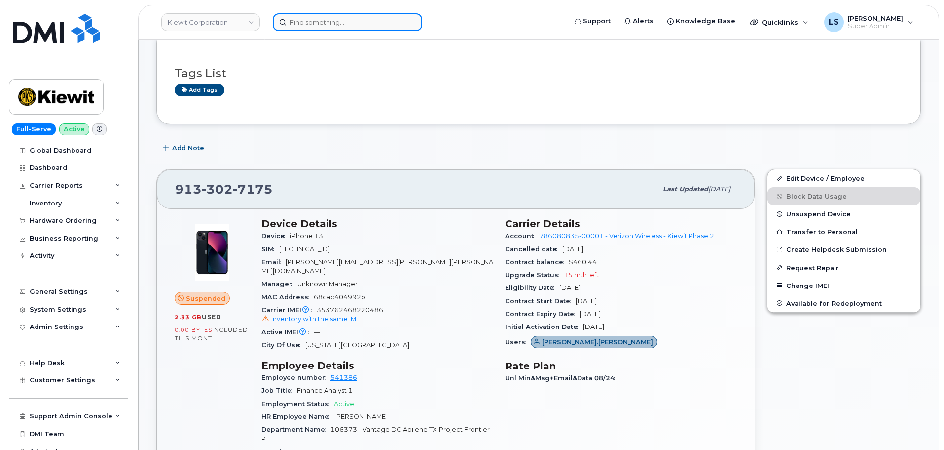
click at [320, 23] on input at bounding box center [348, 22] width 150 height 18
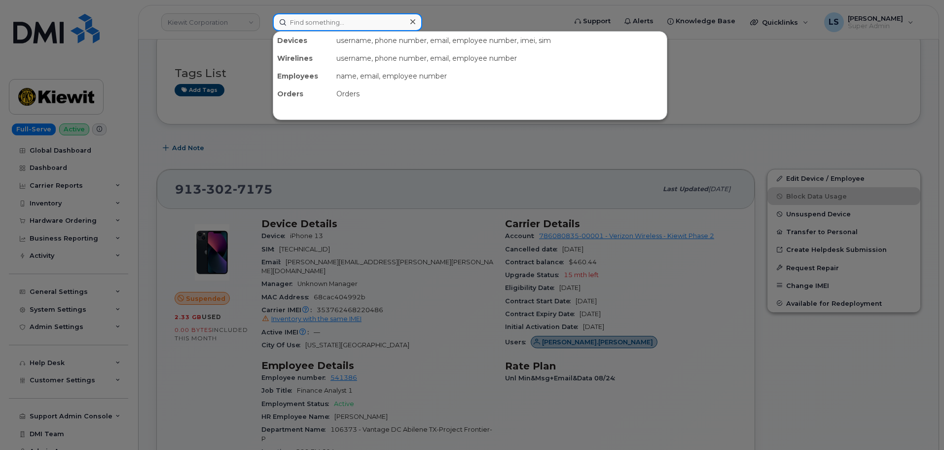
paste input "295936"
type input "295936"
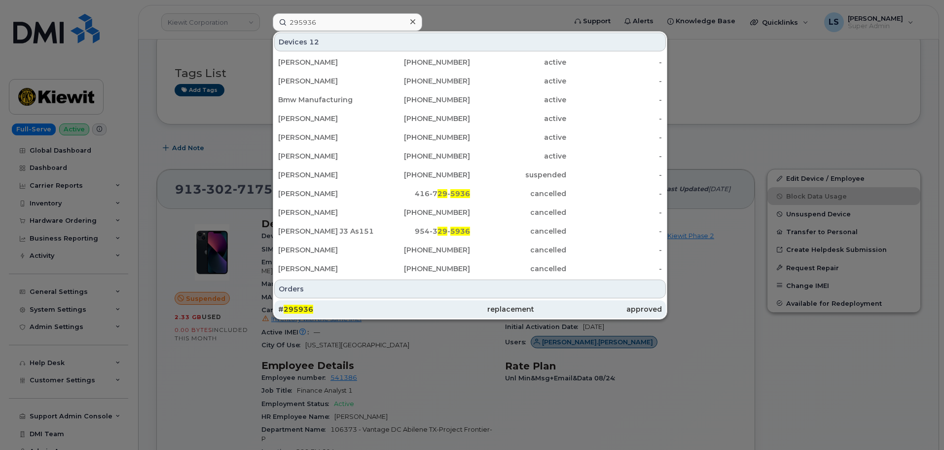
click at [370, 309] on div "# 295936" at bounding box center [342, 309] width 128 height 10
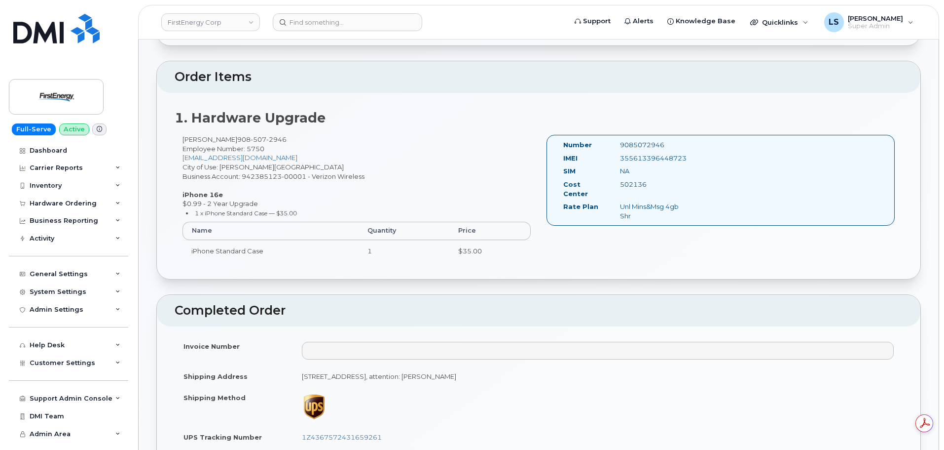
scroll to position [395, 0]
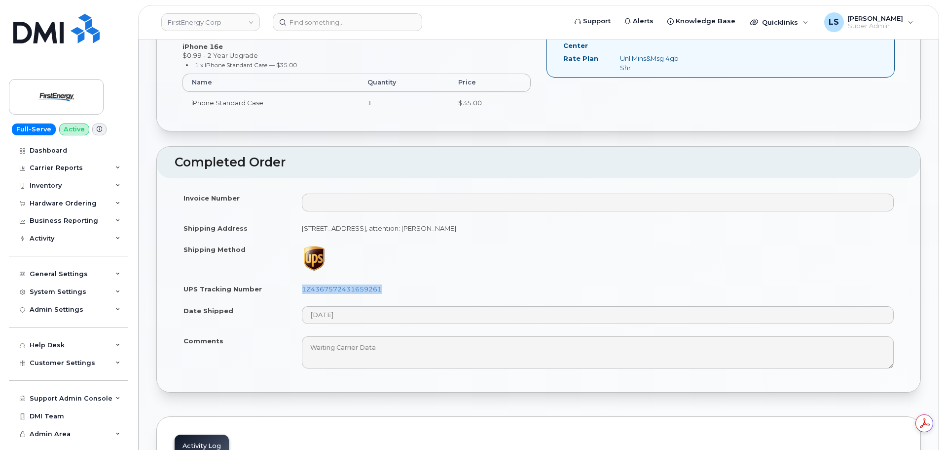
drag, startPoint x: 400, startPoint y: 284, endPoint x: 302, endPoint y: 294, distance: 98.7
click at [302, 294] on td "1Z4367572431659261" at bounding box center [598, 289] width 610 height 22
copy link "1Z4367572431659261"
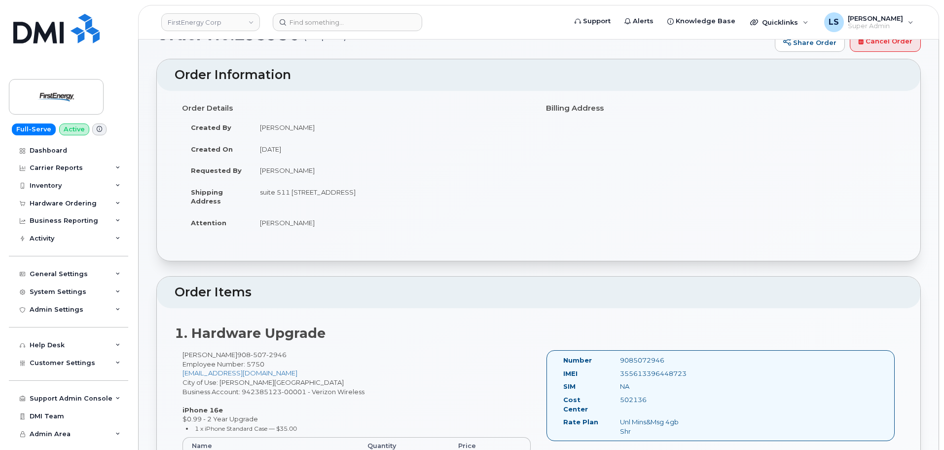
scroll to position [49, 0]
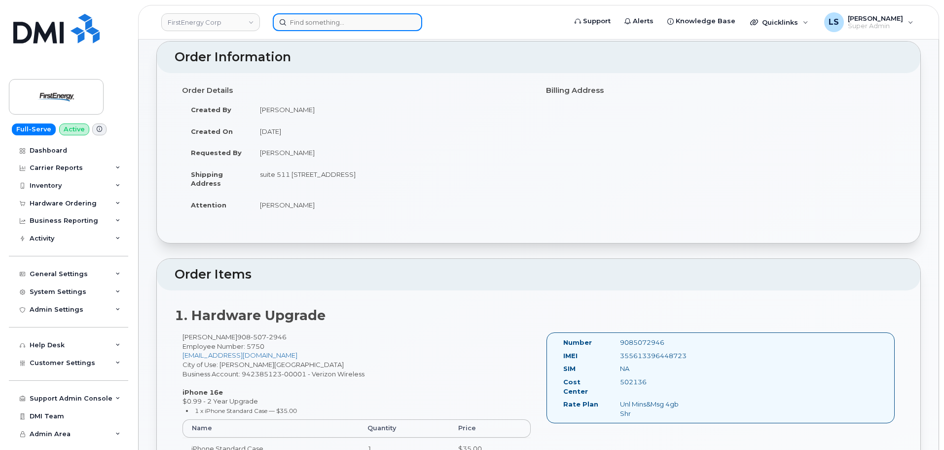
click at [383, 19] on input at bounding box center [348, 22] width 150 height 18
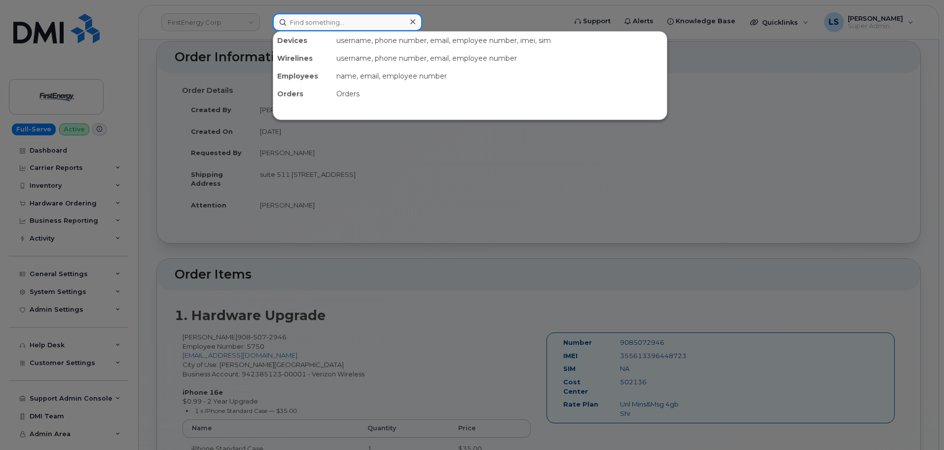
paste input "6024806168"
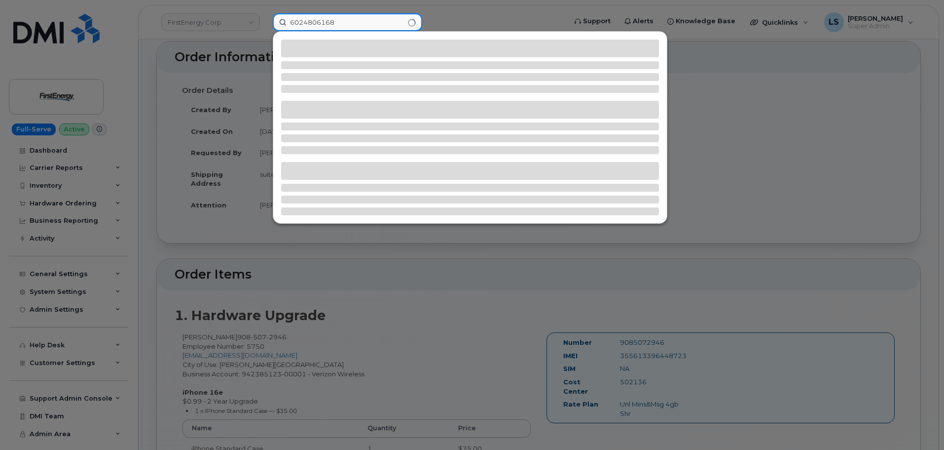
type input "6024806168"
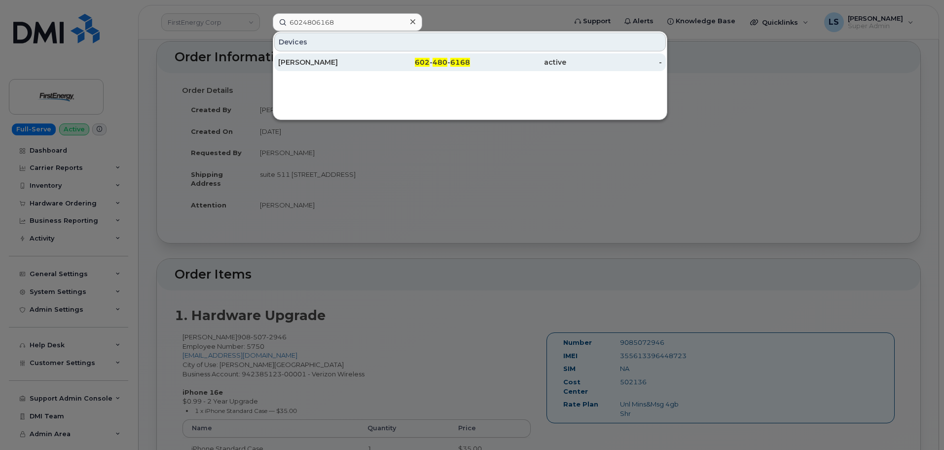
click at [359, 60] on div "[PERSON_NAME]" at bounding box center [326, 62] width 96 height 10
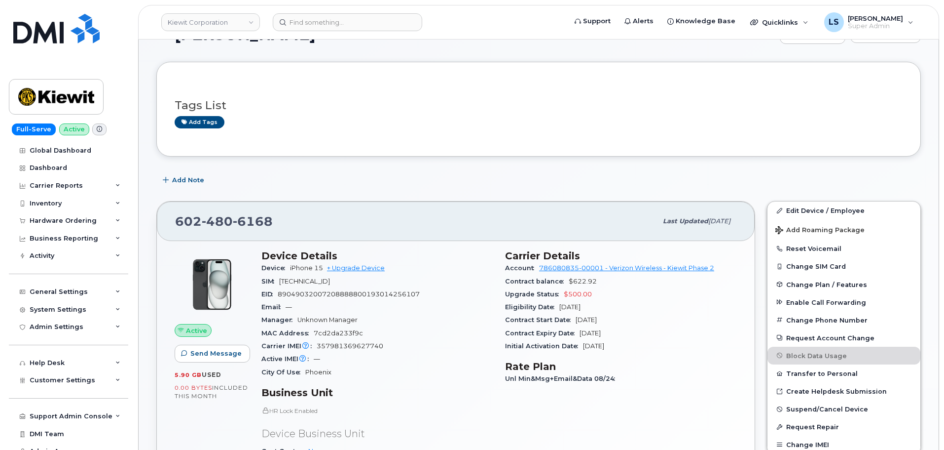
scroll to position [49, 0]
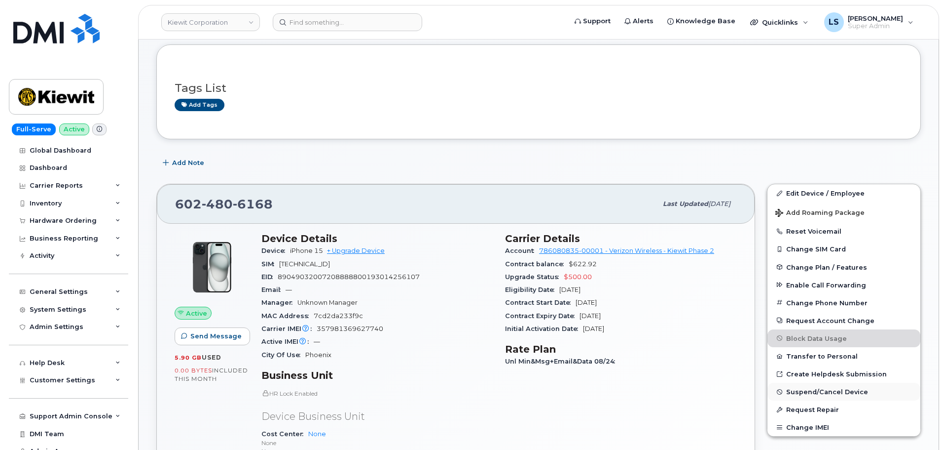
click at [802, 396] on button "Suspend/Cancel Device" at bounding box center [844, 391] width 153 height 18
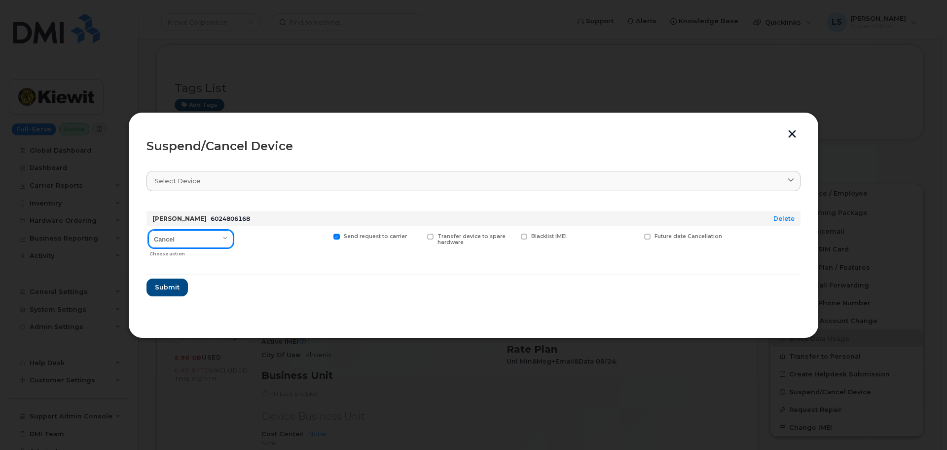
click at [205, 243] on select "Cancel Suspend - Reduced Rate Suspend - Full Rate Suspend - Lost Device/Stolen …" at bounding box center [191, 239] width 85 height 18
select select "[object Object]"
click at [149, 230] on select "Cancel Suspend - Reduced Rate Suspend - Full Rate Suspend - Lost Device/Stolen …" at bounding box center [191, 239] width 85 height 18
click at [175, 287] on span "Submit" at bounding box center [166, 286] width 25 height 9
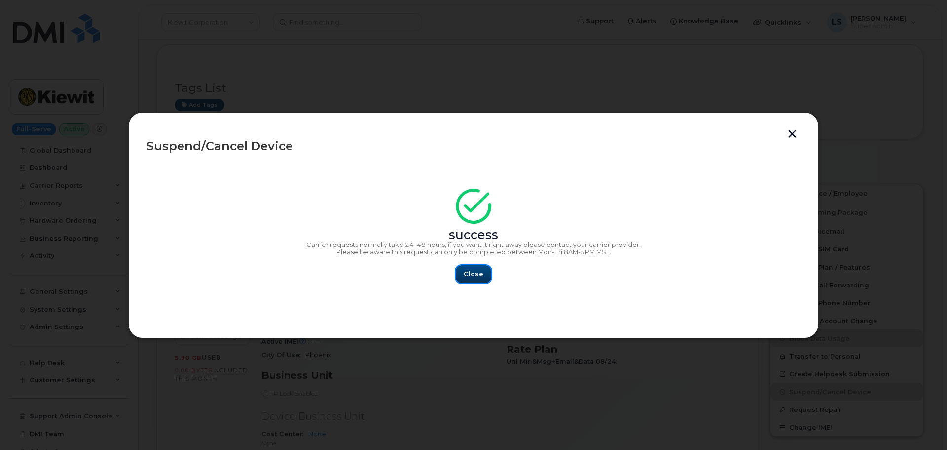
click at [479, 275] on span "Close" at bounding box center [474, 273] width 20 height 9
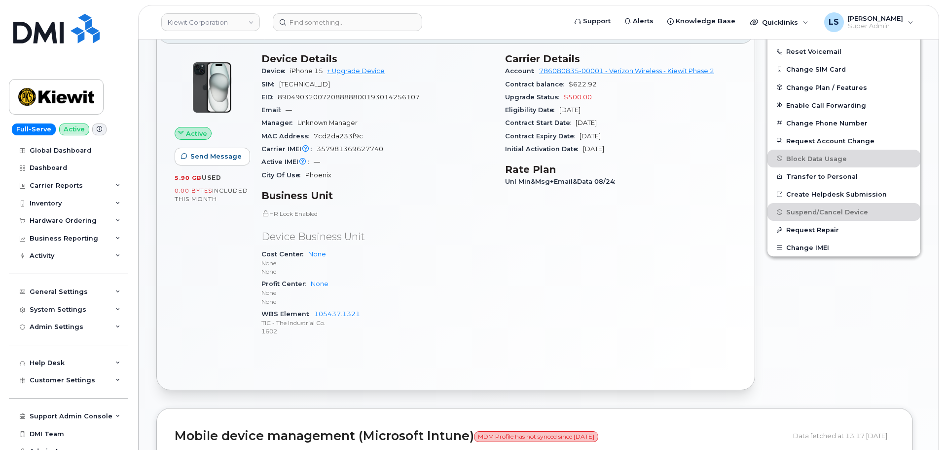
scroll to position [247, 0]
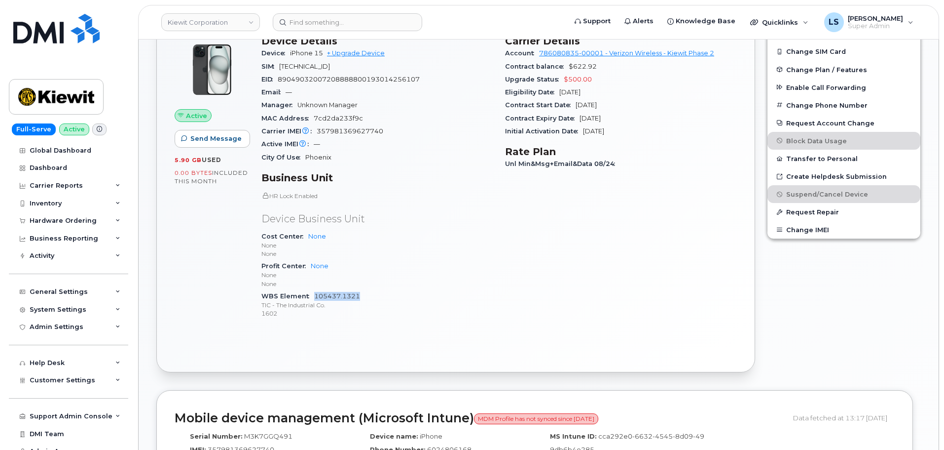
drag, startPoint x: 379, startPoint y: 294, endPoint x: 315, endPoint y: 292, distance: 64.7
click at [315, 292] on div "WBS Element 105437.1321 TIC - The Industrial Co. 1602" at bounding box center [378, 305] width 232 height 30
click at [397, 266] on div "Profit Center None None None" at bounding box center [378, 275] width 232 height 30
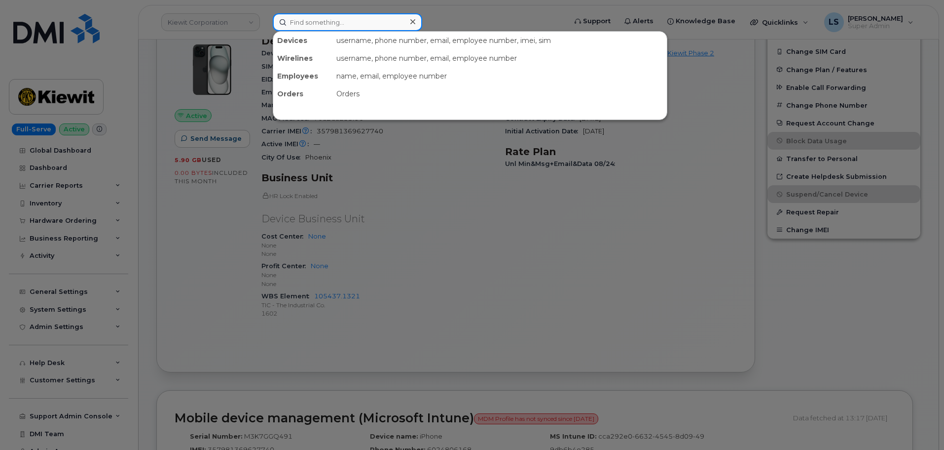
click at [340, 28] on input at bounding box center [348, 22] width 150 height 18
paste input "MARIE FAUCHER"
type input "MARIE FAUCHER"
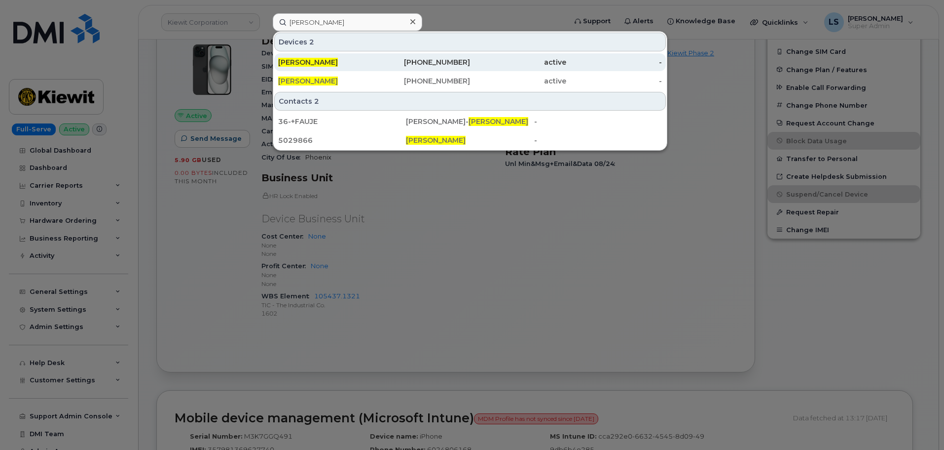
click at [284, 56] on div "MARIE FAUCHER" at bounding box center [326, 62] width 96 height 18
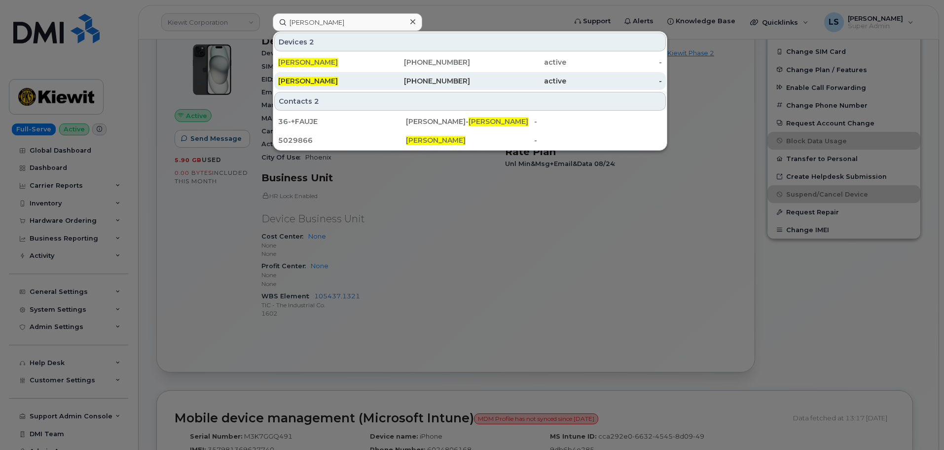
click at [295, 77] on span "MARIE FAUCHER" at bounding box center [308, 80] width 60 height 9
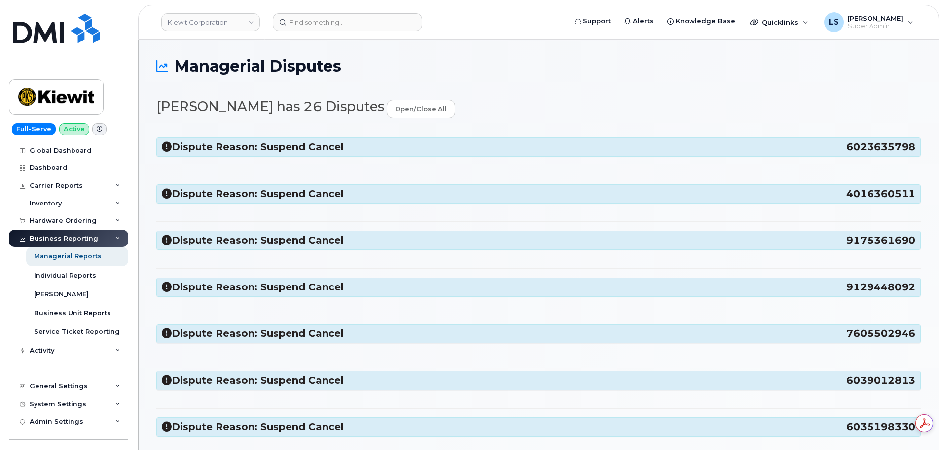
click at [269, 149] on h3 "Dispute Reason: Suspend Cancel 6023635798" at bounding box center [539, 146] width 754 height 13
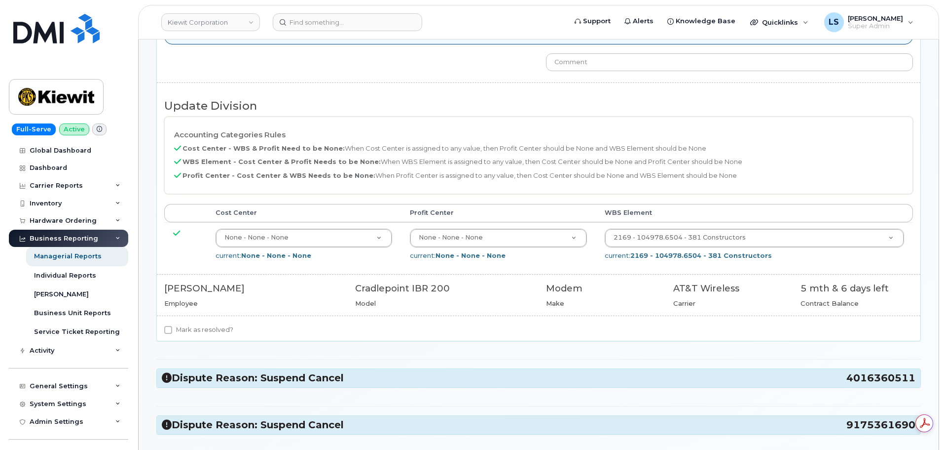
drag, startPoint x: 184, startPoint y: 329, endPoint x: 189, endPoint y: 327, distance: 5.6
click at [184, 328] on label "Mark as resolved?" at bounding box center [198, 330] width 69 height 12
click at [172, 328] on input "Mark as resolved?" at bounding box center [168, 330] width 8 height 8
checkbox input "true"
drag, startPoint x: 323, startPoint y: 374, endPoint x: 348, endPoint y: 272, distance: 105.2
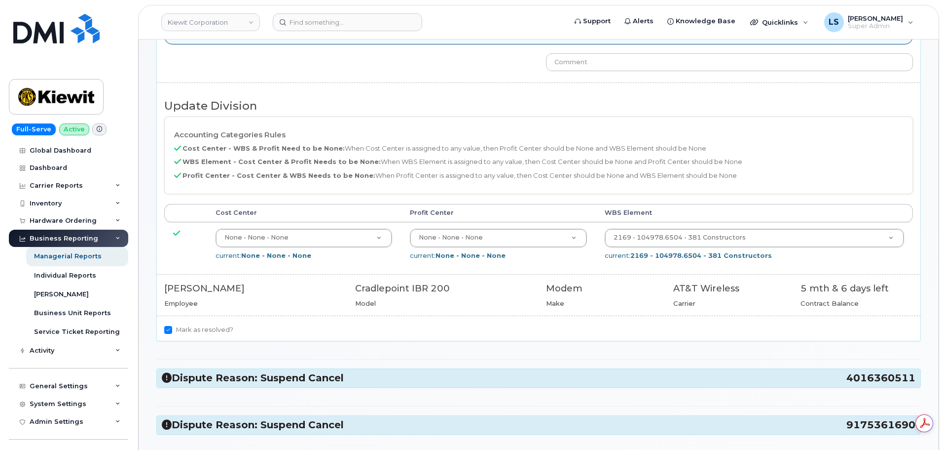
click at [324, 373] on h3 "Dispute Reason: Suspend Cancel 4016360511" at bounding box center [539, 377] width 754 height 13
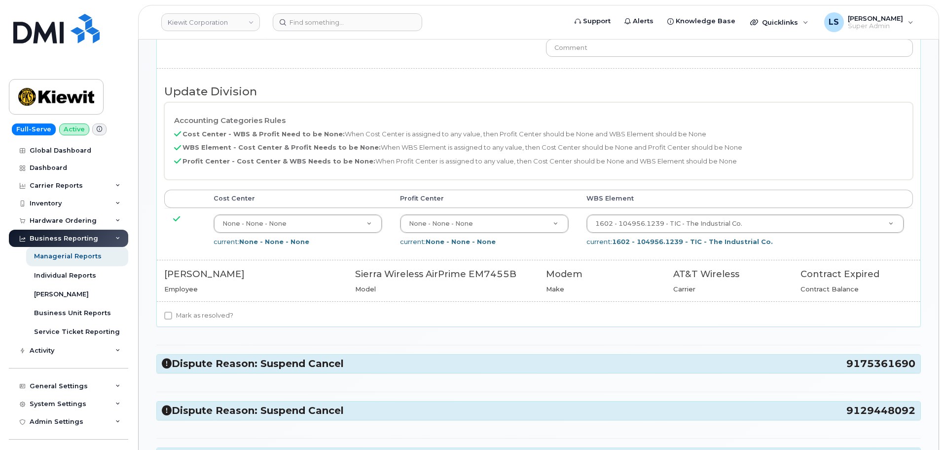
scroll to position [641, 0]
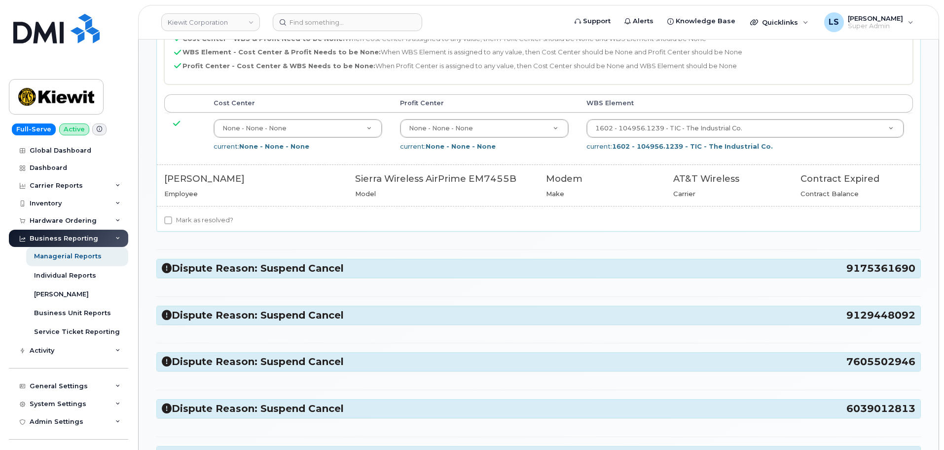
click at [212, 211] on div "Device status is suspended Update Division Accounting Categories Rules Cost Cen…" at bounding box center [539, 62] width 764 height 338
drag, startPoint x: 213, startPoint y: 218, endPoint x: 311, endPoint y: 170, distance: 109.2
click at [213, 218] on label "Mark as resolved?" at bounding box center [198, 220] width 69 height 12
click at [172, 218] on input "Mark as resolved?" at bounding box center [168, 220] width 8 height 8
checkbox input "true"
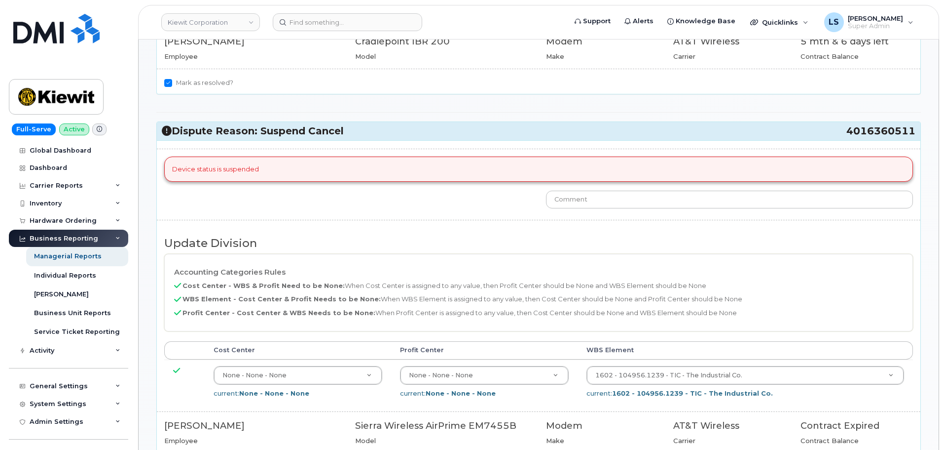
scroll to position [691, 0]
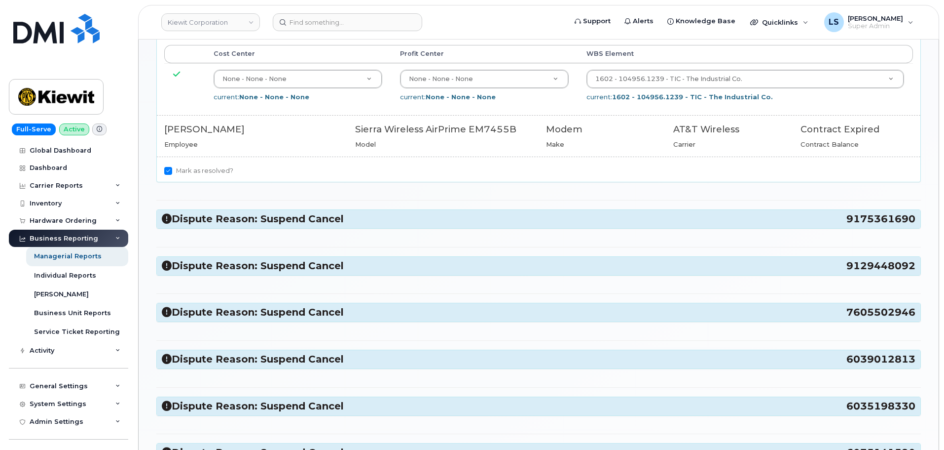
click at [261, 220] on h3 "Dispute Reason: Suspend Cancel 9175361690" at bounding box center [539, 218] width 754 height 13
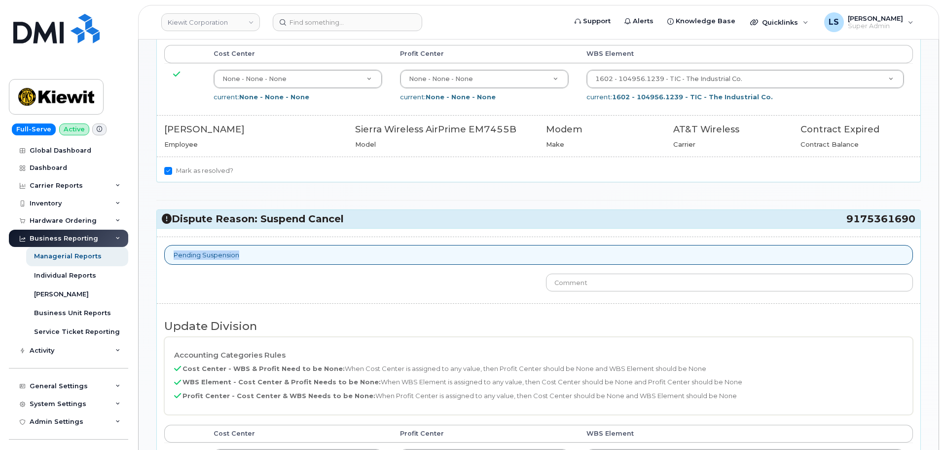
drag, startPoint x: 198, startPoint y: 254, endPoint x: 284, endPoint y: 262, distance: 86.7
click at [284, 262] on div "Pending Suspension" at bounding box center [538, 255] width 749 height 20
drag, startPoint x: 282, startPoint y: 267, endPoint x: 257, endPoint y: 284, distance: 30.1
click at [281, 267] on div "Pending Suspension" at bounding box center [539, 259] width 764 height 29
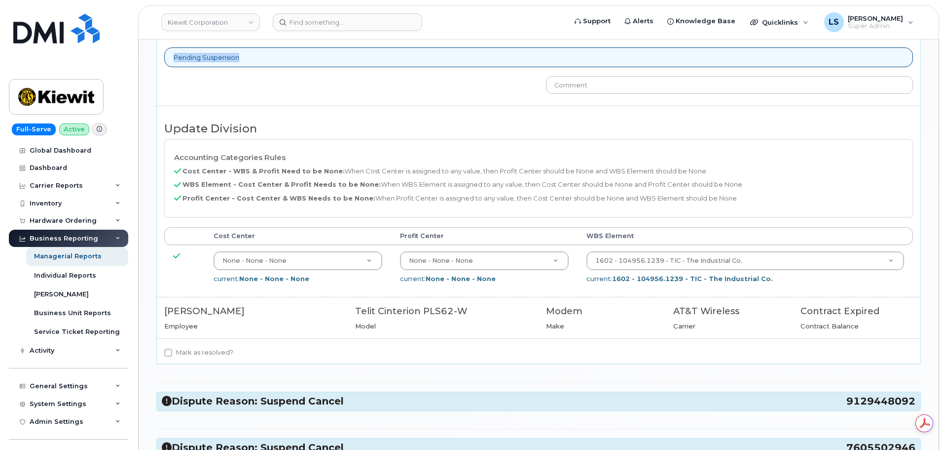
scroll to position [0, 0]
click at [355, 105] on div "Pending Suspension Update Division Accounting Categories Rules Cost Center - WB…" at bounding box center [539, 197] width 764 height 333
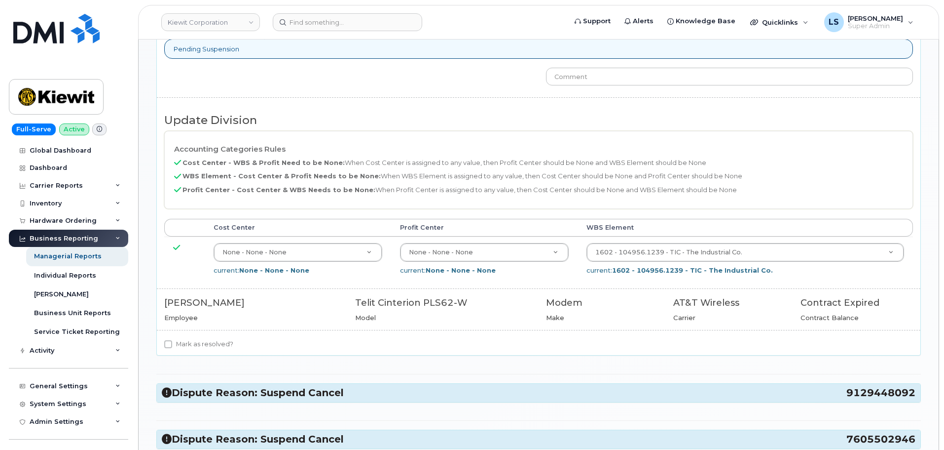
scroll to position [987, 0]
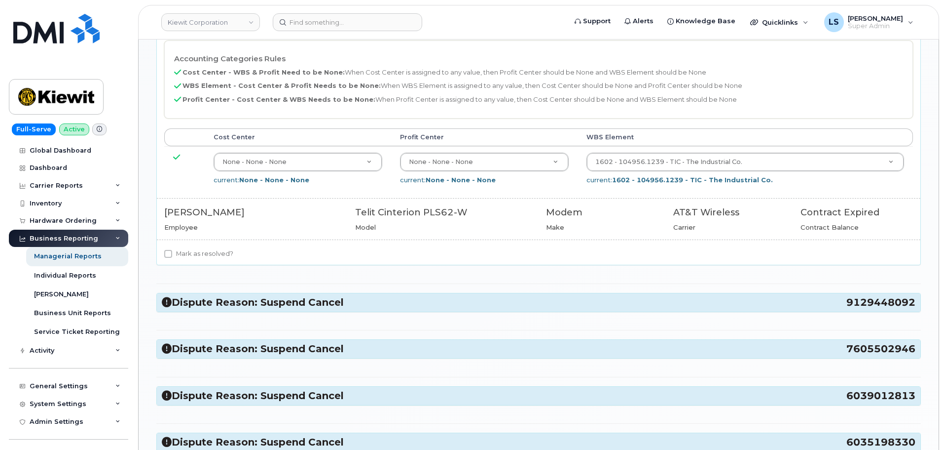
click at [211, 249] on label "Mark as resolved?" at bounding box center [198, 254] width 69 height 12
click at [172, 250] on input "Mark as resolved?" at bounding box center [168, 254] width 8 height 8
checkbox input "true"
click at [258, 300] on h3 "Dispute Reason: Suspend Cancel 9129448092" at bounding box center [539, 302] width 754 height 13
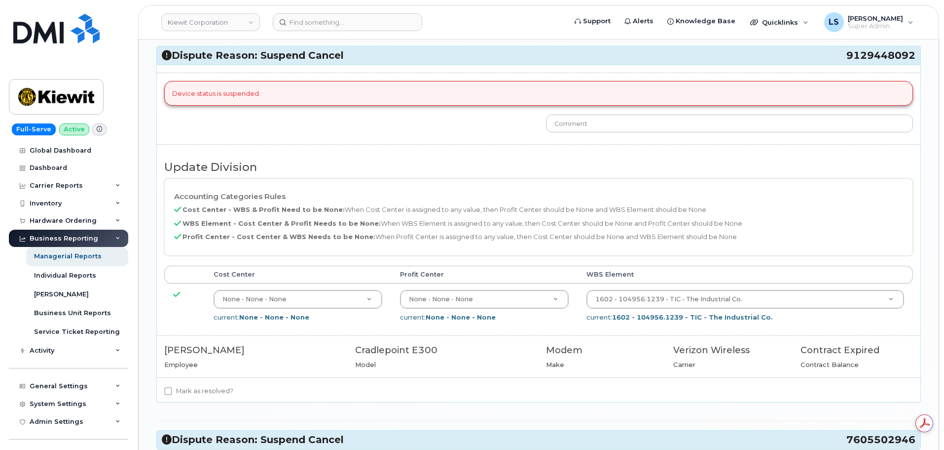
scroll to position [0, 0]
click at [194, 391] on label "Mark as resolved?" at bounding box center [198, 391] width 69 height 12
click at [172, 391] on input "Mark as resolved?" at bounding box center [168, 391] width 8 height 8
checkbox input "true"
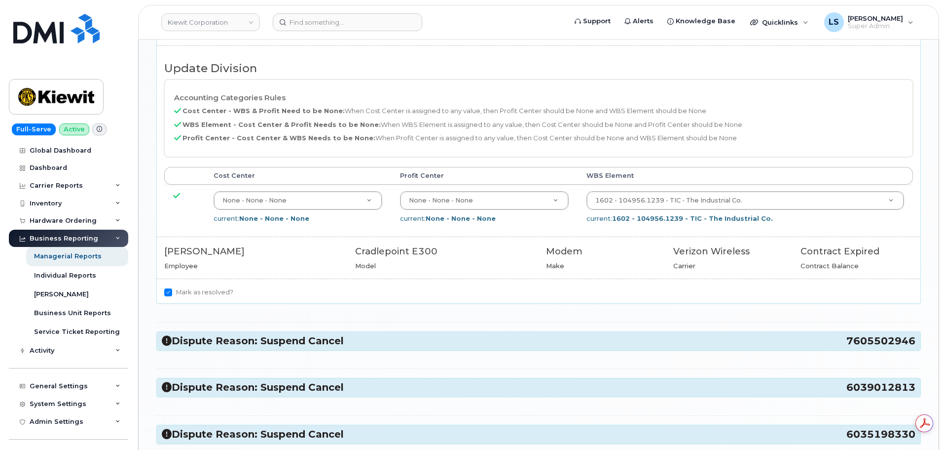
click at [280, 334] on h3 "Dispute Reason: Suspend Cancel 7605502946" at bounding box center [539, 340] width 754 height 13
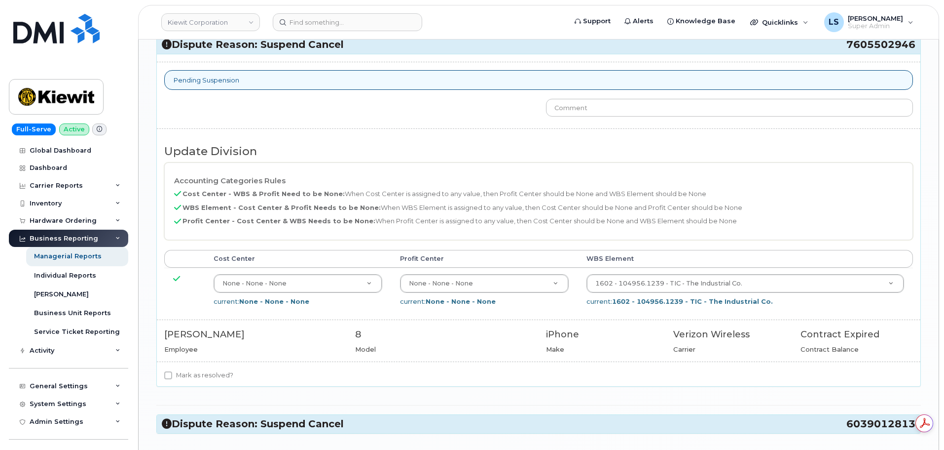
click at [209, 375] on label "Mark as resolved?" at bounding box center [198, 375] width 69 height 12
click at [172, 375] on input "Mark as resolved?" at bounding box center [168, 375] width 8 height 8
checkbox input "true"
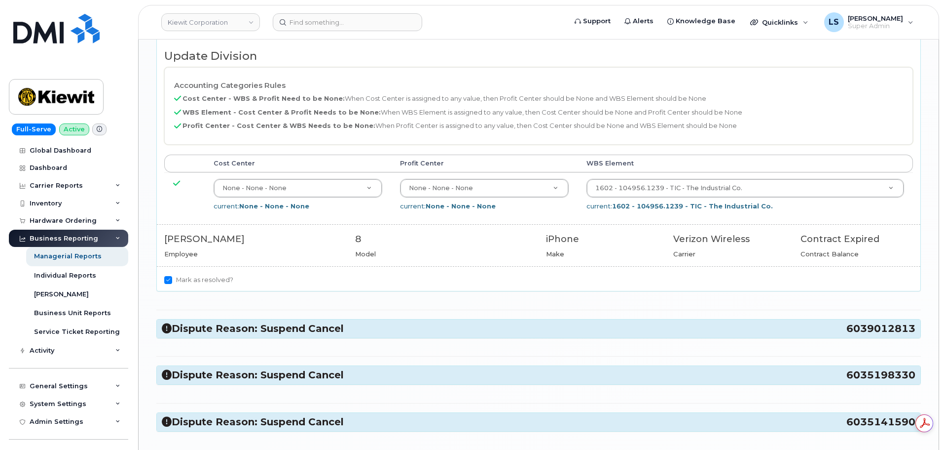
scroll to position [1727, 0]
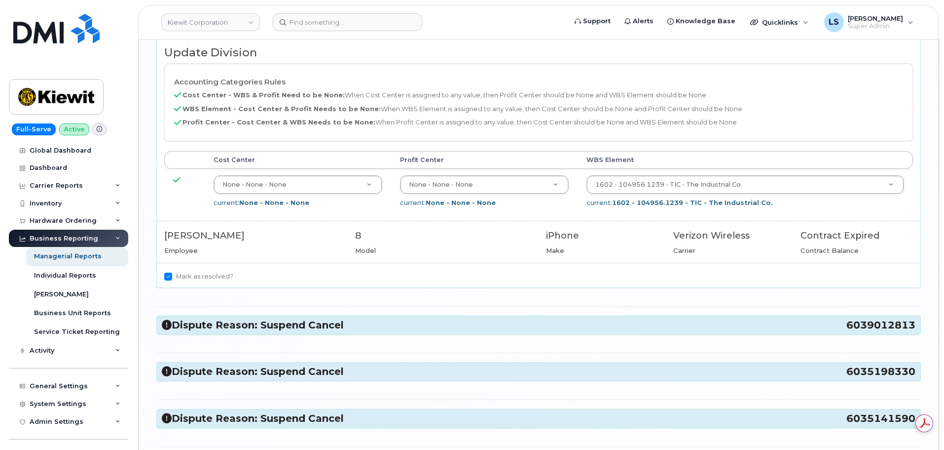
click at [289, 333] on div "Dispute Reason: Suspend Cancel 6039012813" at bounding box center [539, 325] width 764 height 18
click at [292, 331] on h3 "Dispute Reason: Suspend Cancel 6039012813" at bounding box center [539, 324] width 754 height 13
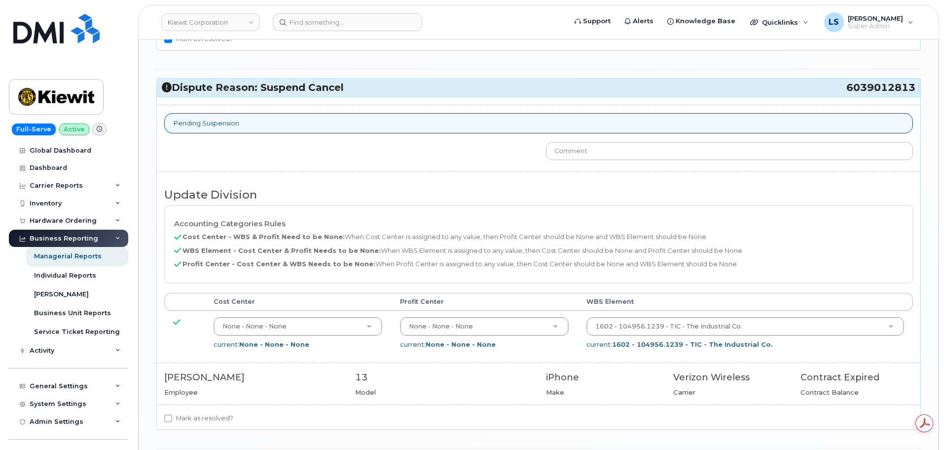
scroll to position [2072, 0]
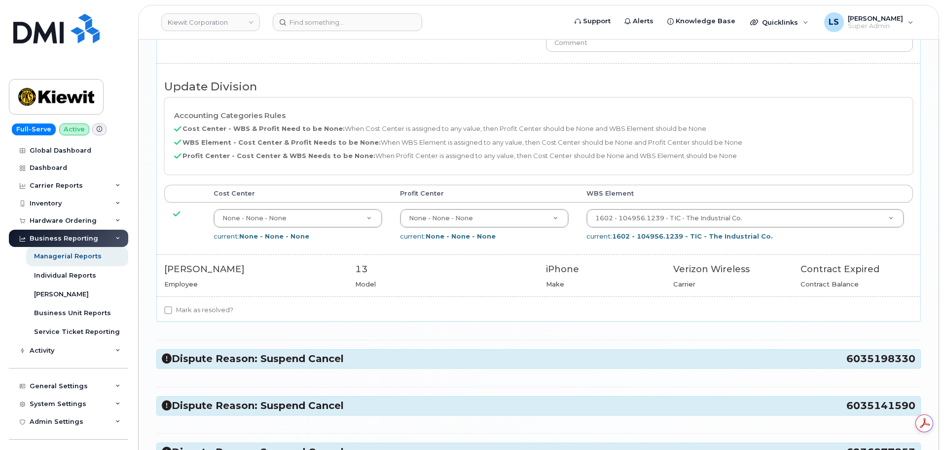
click at [214, 309] on label "Mark as resolved?" at bounding box center [198, 310] width 69 height 12
click at [172, 309] on input "Mark as resolved?" at bounding box center [168, 310] width 8 height 8
checkbox input "true"
click at [274, 367] on div "Dispute Reason: Suspend Cancel 6035198330" at bounding box center [539, 358] width 764 height 18
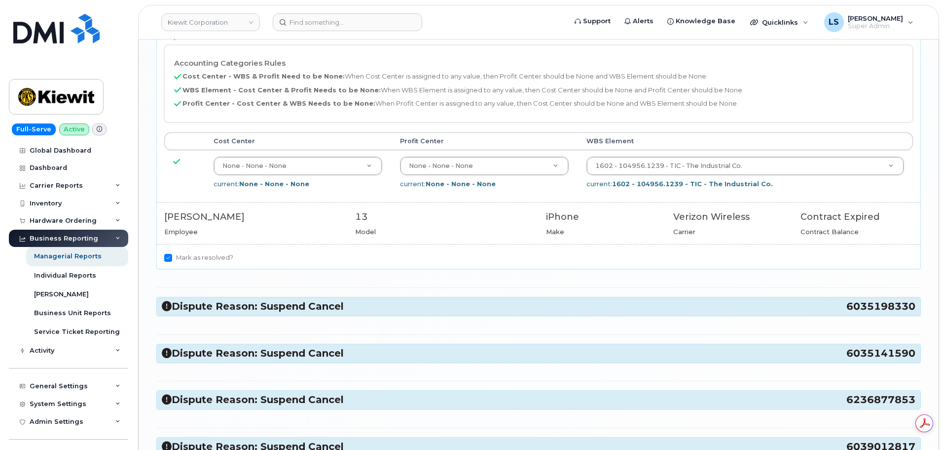
scroll to position [2220, 0]
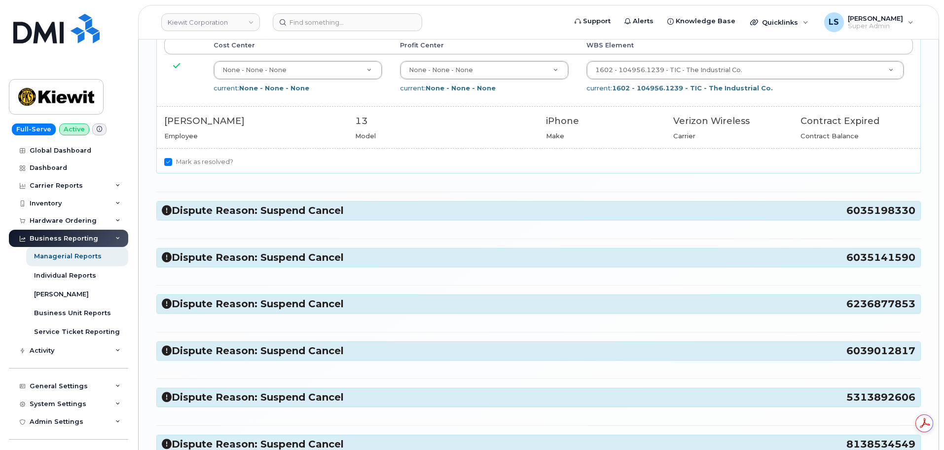
click at [289, 217] on h3 "Dispute Reason: Suspend Cancel 6035198330" at bounding box center [539, 210] width 754 height 13
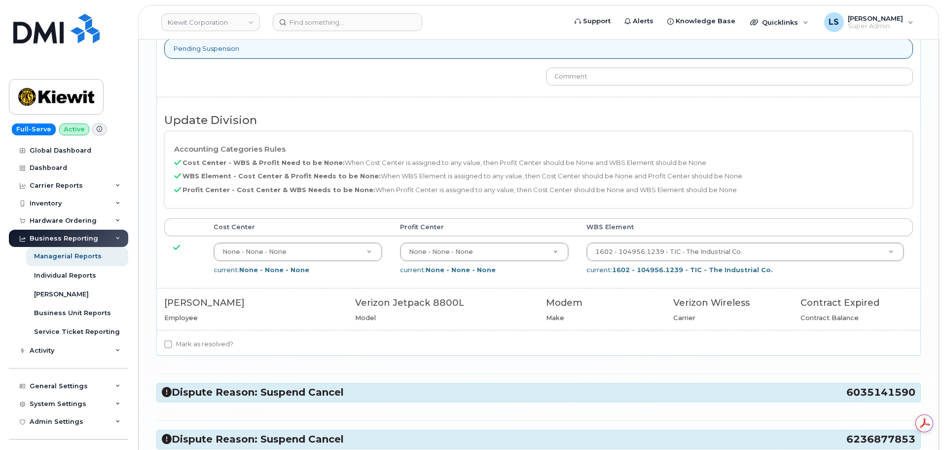
click at [209, 341] on label "Mark as resolved?" at bounding box center [198, 344] width 69 height 12
click at [172, 341] on input "Mark as resolved?" at bounding box center [168, 344] width 8 height 8
checkbox input "true"
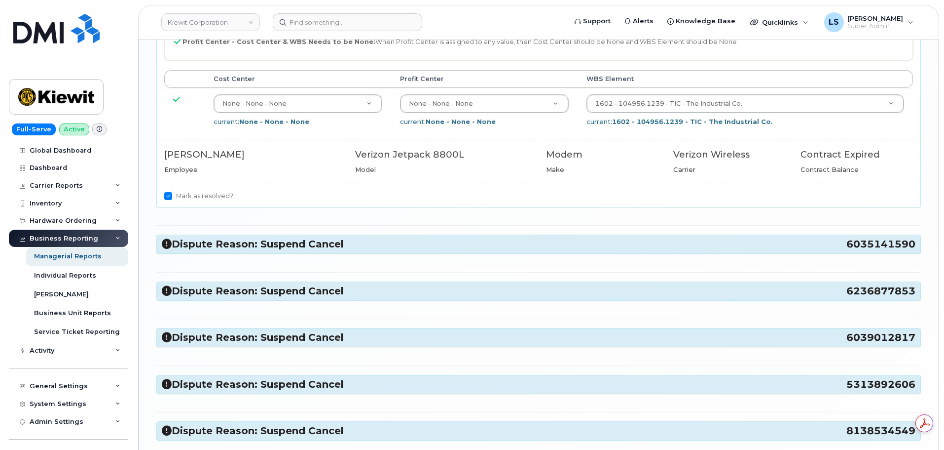
click at [279, 253] on div "Dispute Reason: Suspend Cancel 6035141590" at bounding box center [539, 244] width 764 height 18
click at [276, 249] on h3 "Dispute Reason: Suspend Cancel 6035141590" at bounding box center [539, 243] width 754 height 13
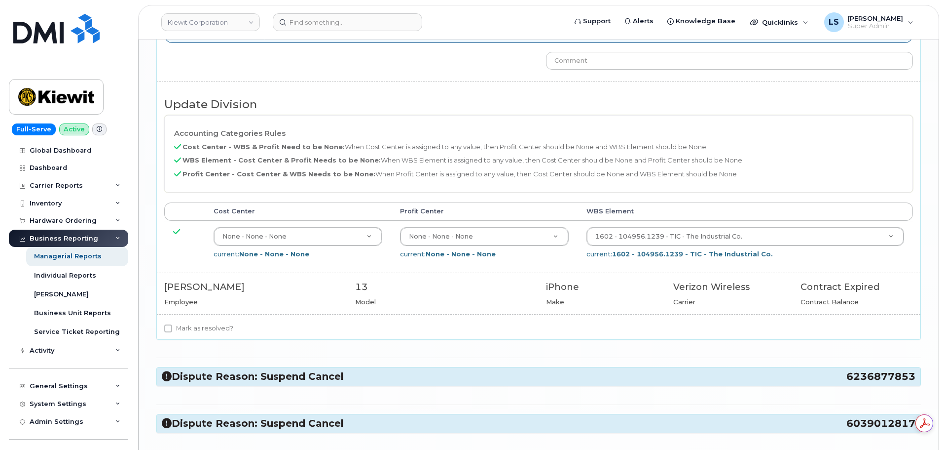
click at [211, 332] on label "Mark as resolved?" at bounding box center [198, 328] width 69 height 12
click at [172, 332] on input "Mark as resolved?" at bounding box center [168, 328] width 8 height 8
checkbox input "true"
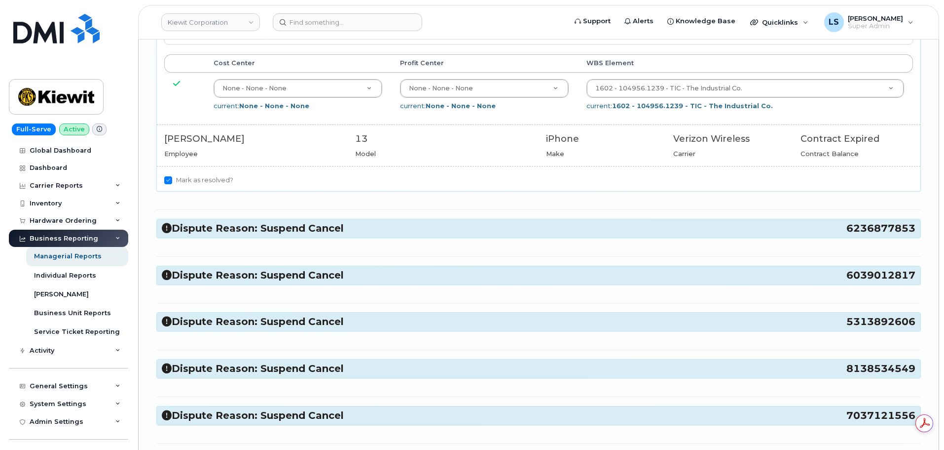
click at [266, 231] on h3 "Dispute Reason: Suspend Cancel 6236877853" at bounding box center [539, 228] width 754 height 13
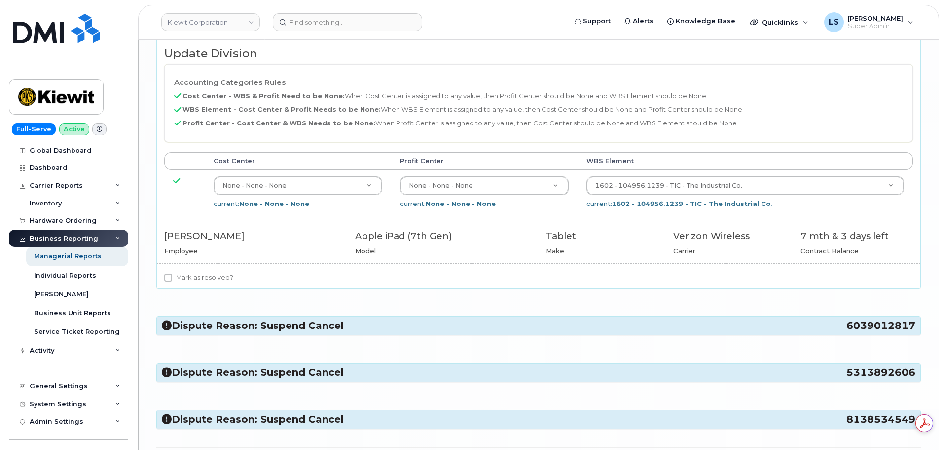
scroll to position [3257, 0]
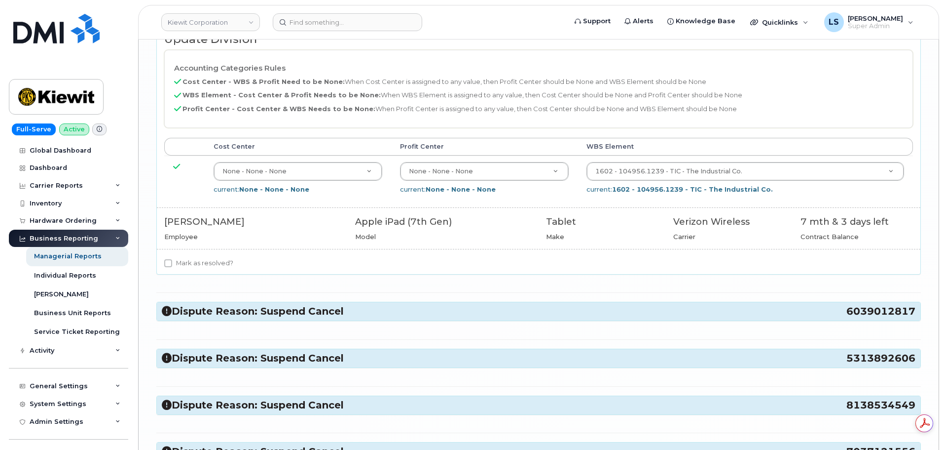
click at [219, 265] on label "Mark as resolved?" at bounding box center [198, 263] width 69 height 12
click at [226, 317] on h3 "Dispute Reason: Suspend Cancel 6039012817" at bounding box center [539, 310] width 754 height 13
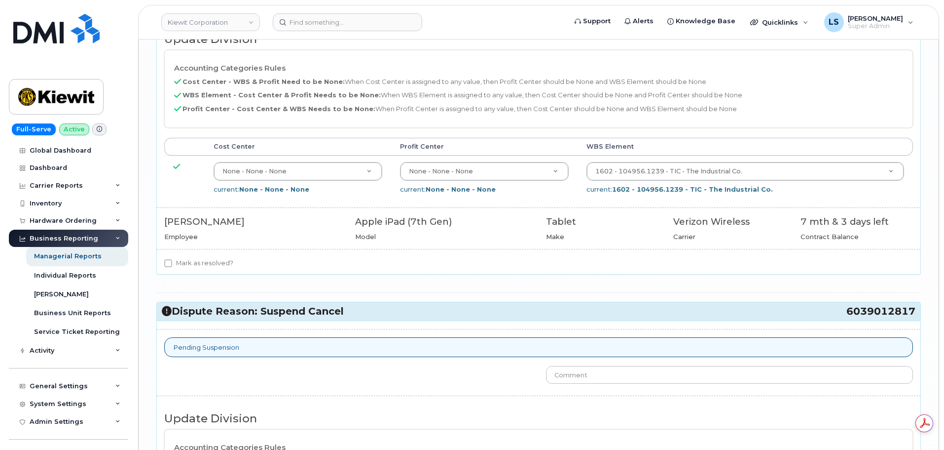
click at [214, 260] on label "Mark as resolved?" at bounding box center [198, 263] width 69 height 12
click at [172, 260] on input "Mark as resolved?" at bounding box center [168, 263] width 8 height 8
checkbox input "true"
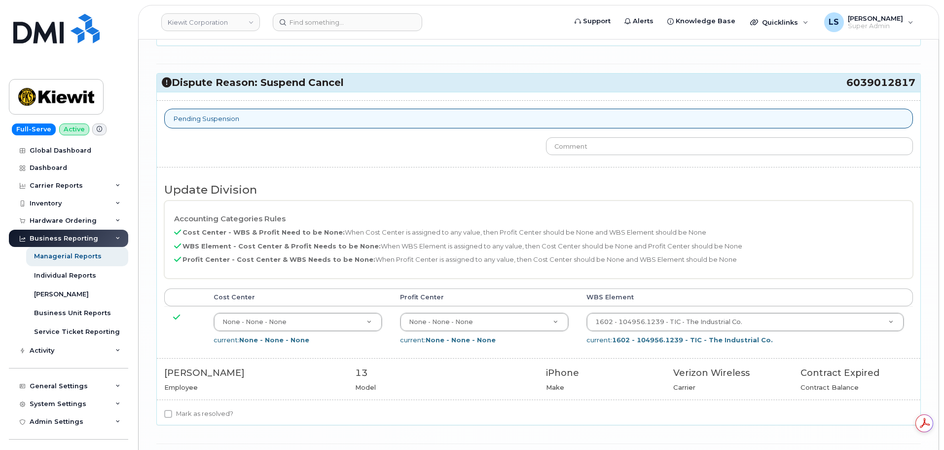
scroll to position [3553, 0]
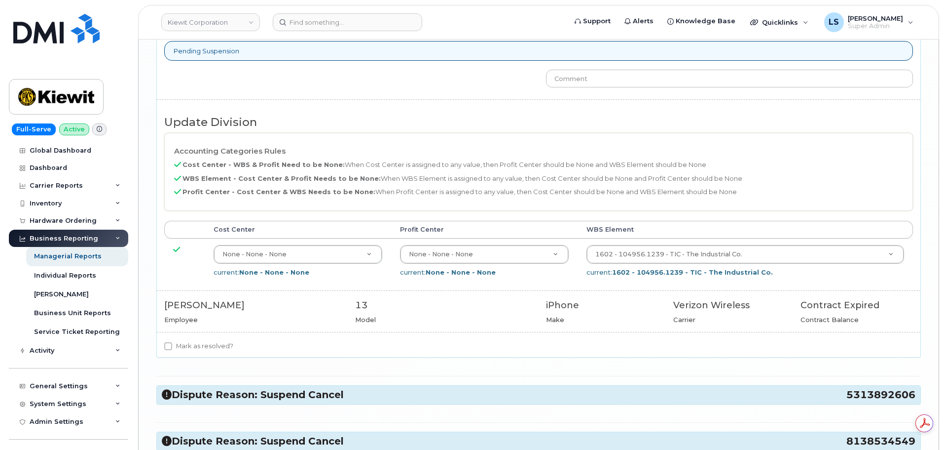
click at [191, 340] on div "Pending Suspension Update Division Accounting Categories Rules Cost Center - WB…" at bounding box center [539, 190] width 764 height 333
click at [193, 345] on label "Mark as resolved?" at bounding box center [198, 346] width 69 height 12
click at [172, 345] on input "Mark as resolved?" at bounding box center [168, 346] width 8 height 8
checkbox input "true"
click at [233, 389] on h3 "Dispute Reason: Suspend Cancel 5313892606" at bounding box center [539, 394] width 754 height 13
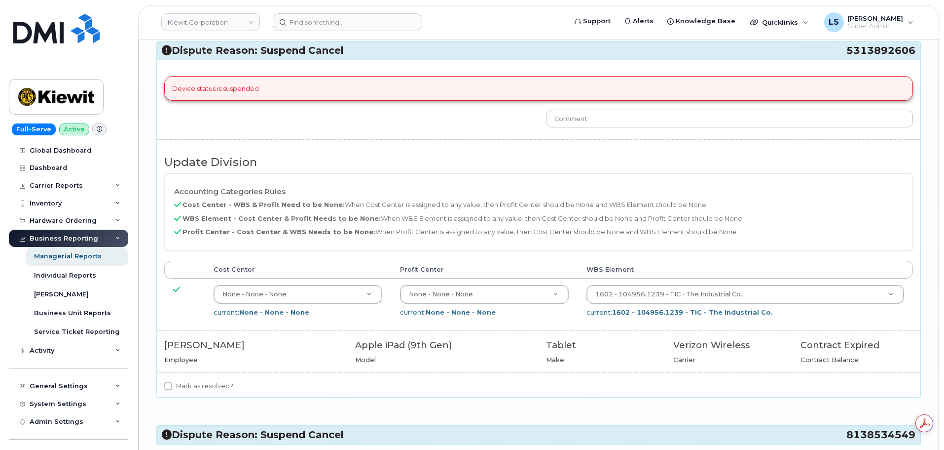
scroll to position [3997, 0]
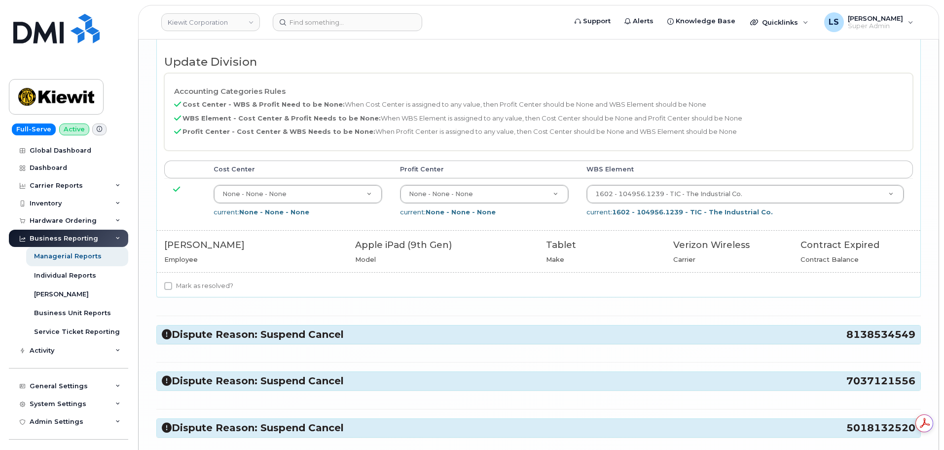
click at [214, 283] on label "Mark as resolved?" at bounding box center [198, 286] width 69 height 12
click at [172, 283] on input "Mark as resolved?" at bounding box center [168, 286] width 8 height 8
checkbox input "true"
drag, startPoint x: 220, startPoint y: 332, endPoint x: 220, endPoint y: 322, distance: 9.9
click at [220, 332] on h3 "Dispute Reason: Suspend Cancel 8138534549" at bounding box center [539, 334] width 754 height 13
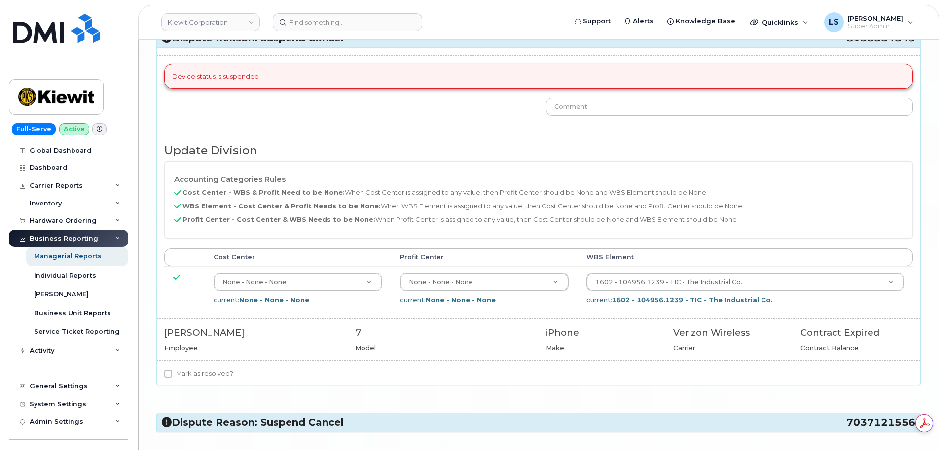
click at [181, 374] on label "Mark as resolved?" at bounding box center [198, 374] width 69 height 12
click at [172, 374] on input "Mark as resolved?" at bounding box center [168, 374] width 8 height 8
checkbox input "true"
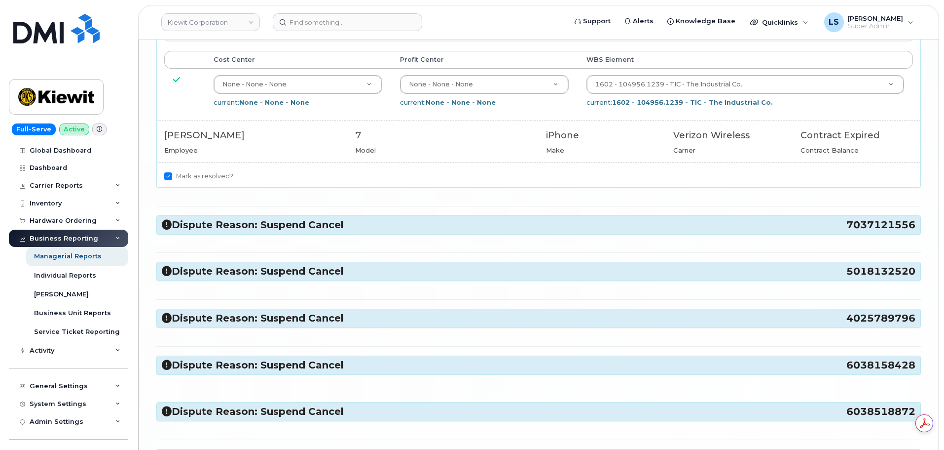
click at [242, 218] on h3 "Dispute Reason: Suspend Cancel 7037121556" at bounding box center [539, 224] width 754 height 13
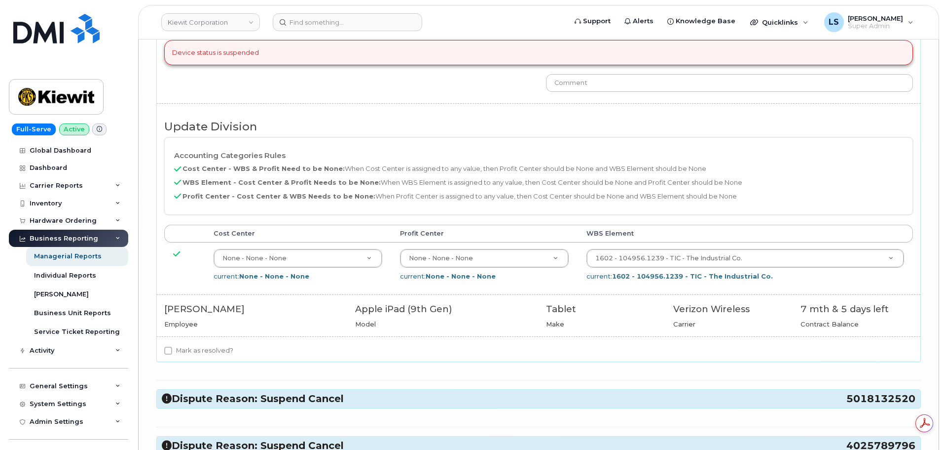
scroll to position [4737, 0]
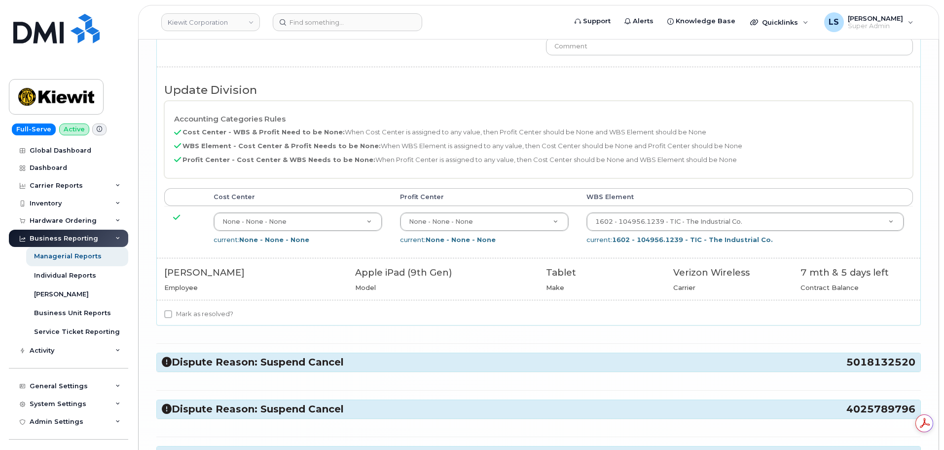
drag, startPoint x: 203, startPoint y: 310, endPoint x: 228, endPoint y: 344, distance: 42.2
click at [202, 310] on label "Mark as resolved?" at bounding box center [198, 314] width 69 height 12
click at [172, 310] on input "Mark as resolved?" at bounding box center [168, 314] width 8 height 8
checkbox input "true"
click at [234, 363] on h3 "Dispute Reason: Suspend Cancel 5018132520" at bounding box center [539, 361] width 754 height 13
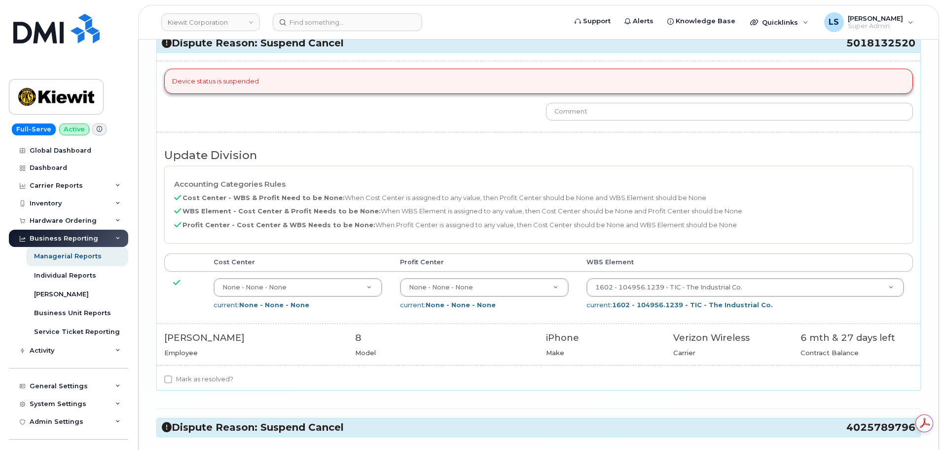
scroll to position [5132, 0]
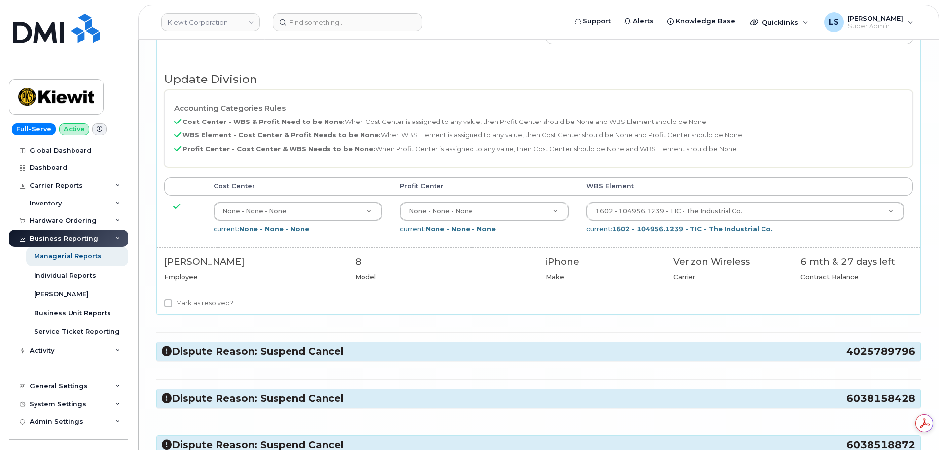
click at [212, 302] on label "Mark as resolved?" at bounding box center [198, 303] width 69 height 12
click at [172, 302] on input "Mark as resolved?" at bounding box center [168, 303] width 8 height 8
checkbox input "true"
click at [222, 342] on div "Dispute Reason: Suspend Cancel 4025789796" at bounding box center [539, 351] width 764 height 18
click at [221, 351] on h3 "Dispute Reason: Suspend Cancel 4025789796" at bounding box center [539, 350] width 754 height 13
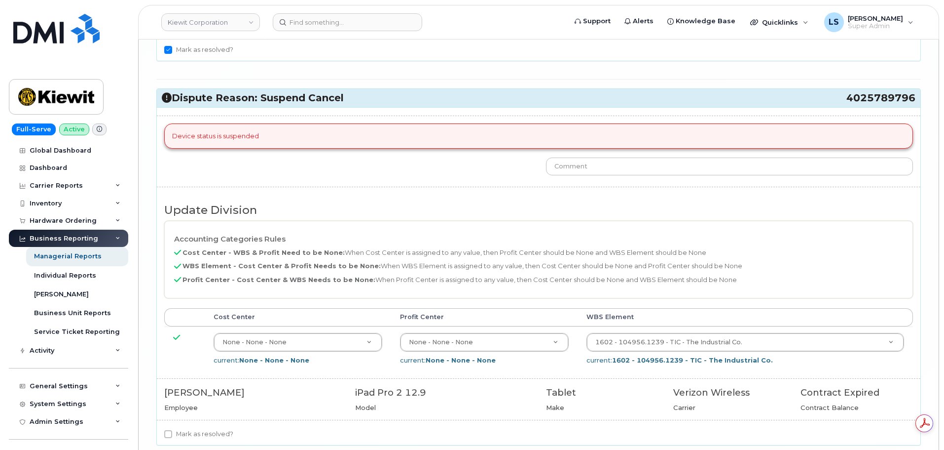
scroll to position [5526, 0]
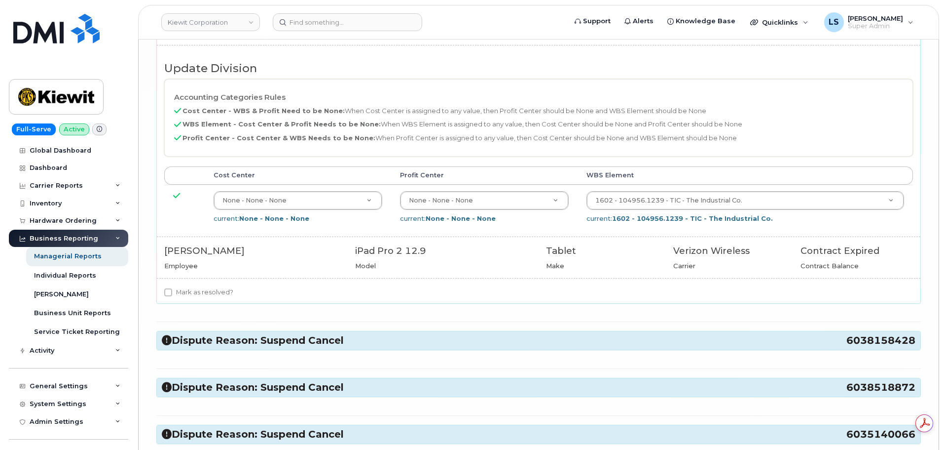
click at [210, 300] on div "Mark as resolved?" at bounding box center [539, 294] width 764 height 17
click at [210, 297] on label "Mark as resolved?" at bounding box center [198, 292] width 69 height 12
click at [172, 296] on input "Mark as resolved?" at bounding box center [168, 292] width 8 height 8
checkbox input "true"
drag, startPoint x: 213, startPoint y: 362, endPoint x: 211, endPoint y: 357, distance: 5.3
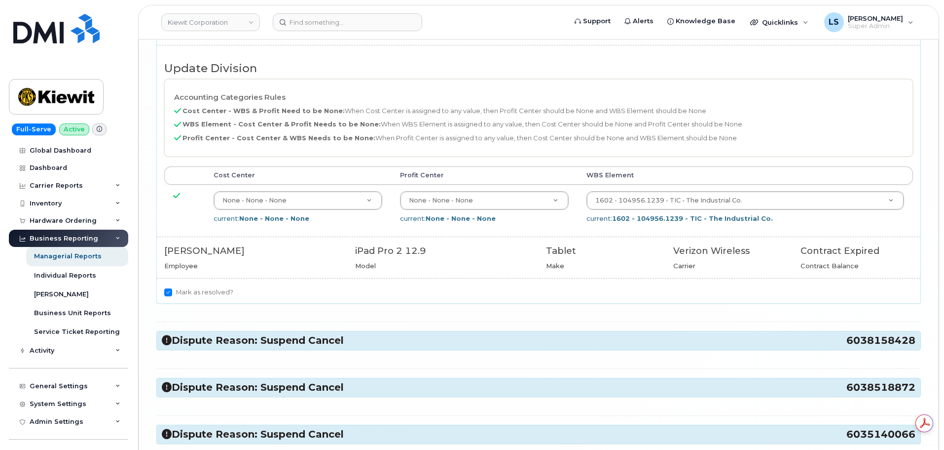
click at [214, 345] on h3 "Dispute Reason: Suspend Cancel 6038158428" at bounding box center [539, 340] width 754 height 13
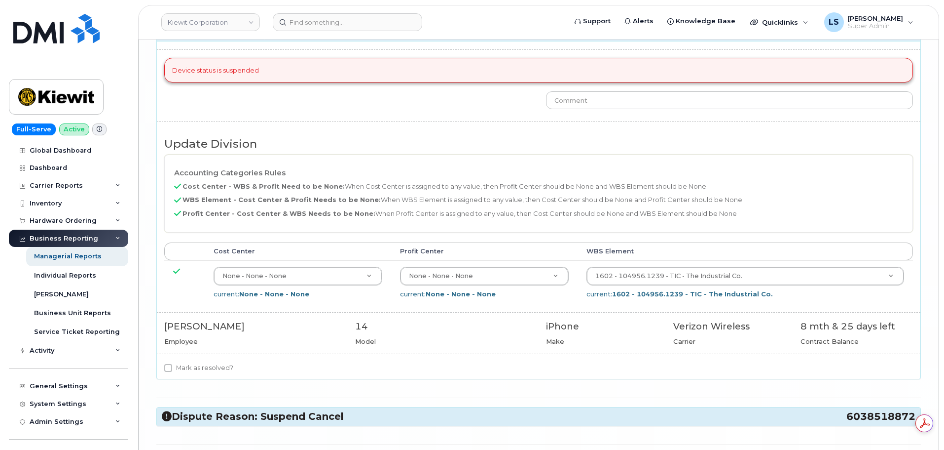
scroll to position [5921, 0]
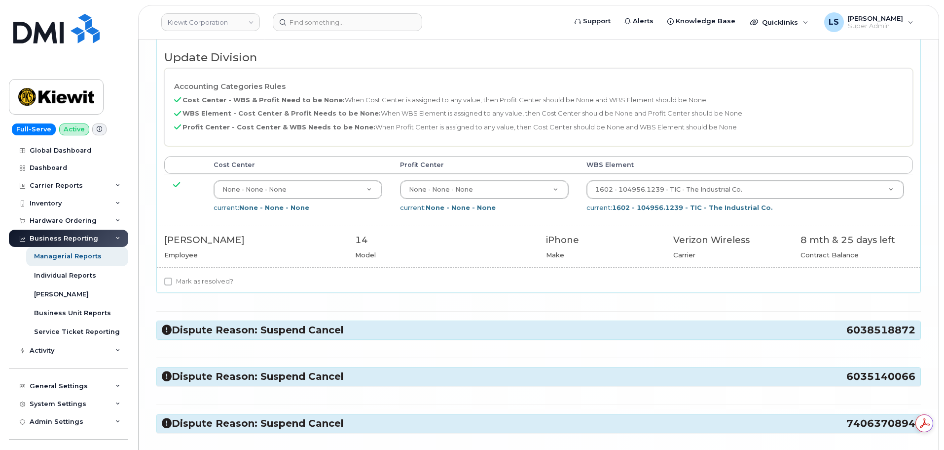
click at [213, 283] on label "Mark as resolved?" at bounding box center [198, 281] width 69 height 12
click at [172, 283] on input "Mark as resolved?" at bounding box center [168, 281] width 8 height 8
checkbox input "true"
drag, startPoint x: 212, startPoint y: 341, endPoint x: 212, endPoint y: 331, distance: 10.9
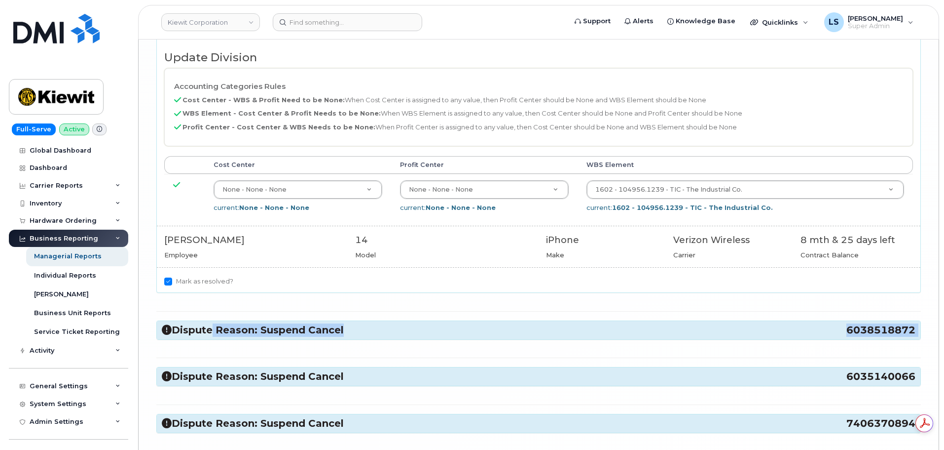
click at [212, 330] on h3 "Dispute Reason: Suspend Cancel 6038518872" at bounding box center [539, 329] width 754 height 13
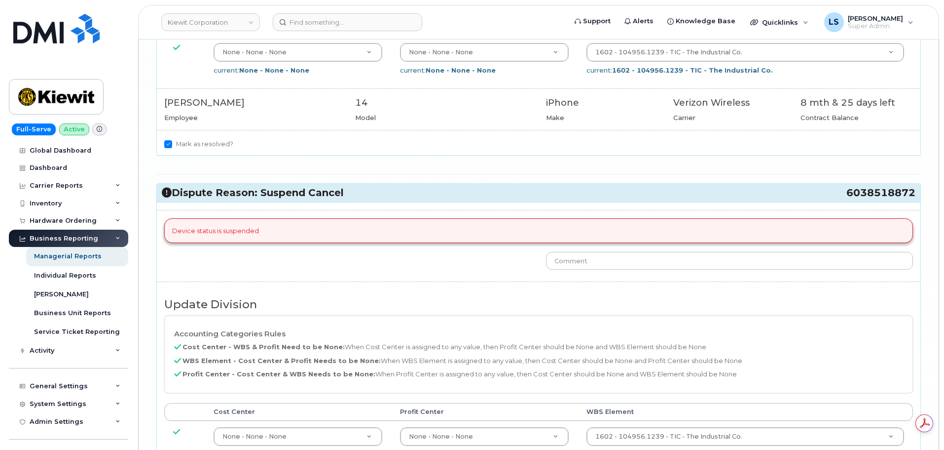
scroll to position [0, 0]
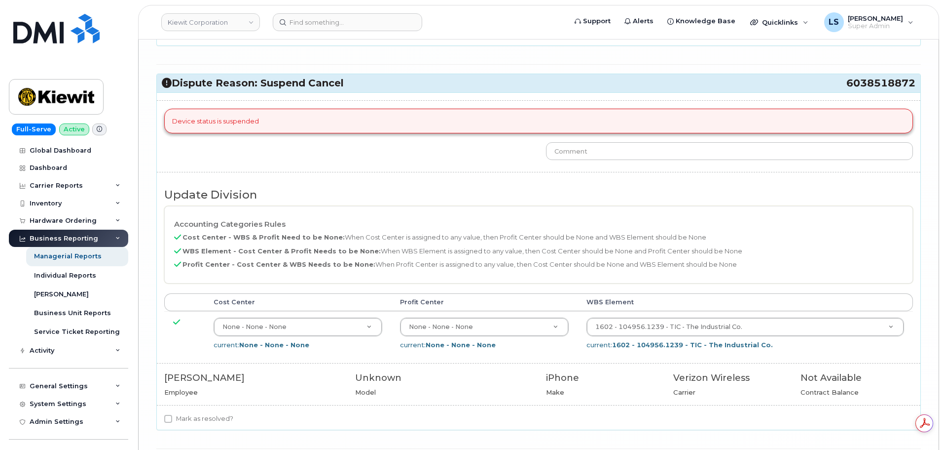
drag, startPoint x: 202, startPoint y: 405, endPoint x: 203, endPoint y: 412, distance: 7.1
click at [202, 409] on div "Device status is suspended Update Division Accounting Categories Rules Cost Cen…" at bounding box center [539, 261] width 764 height 338
click at [204, 412] on div "Device status is suspended Update Division Accounting Categories Rules Cost Cen…" at bounding box center [539, 261] width 764 height 338
click at [203, 419] on label "Mark as resolved?" at bounding box center [198, 419] width 69 height 12
click at [172, 419] on input "Mark as resolved?" at bounding box center [168, 418] width 8 height 8
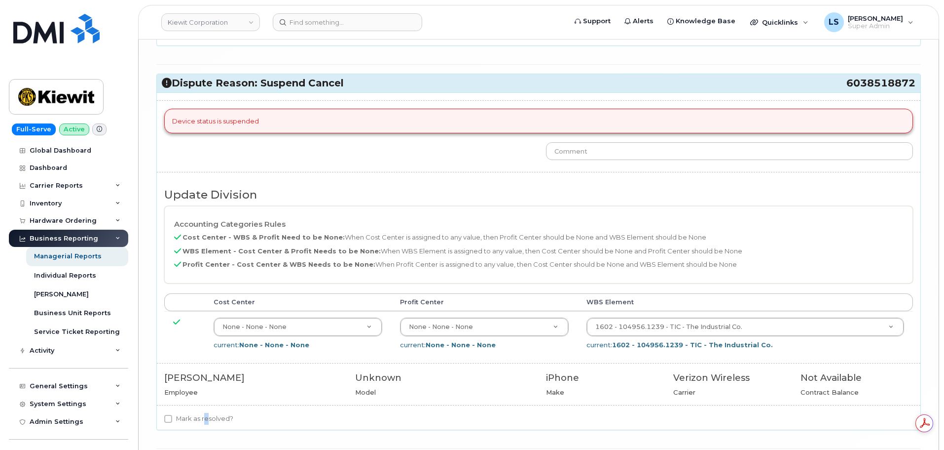
checkbox input "true"
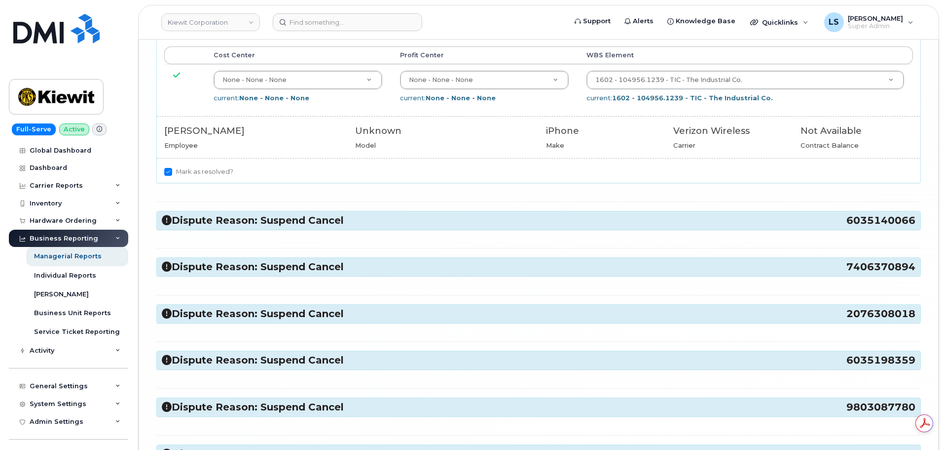
click at [227, 219] on h3 "Dispute Reason: Suspend Cancel 6035140066" at bounding box center [539, 220] width 754 height 13
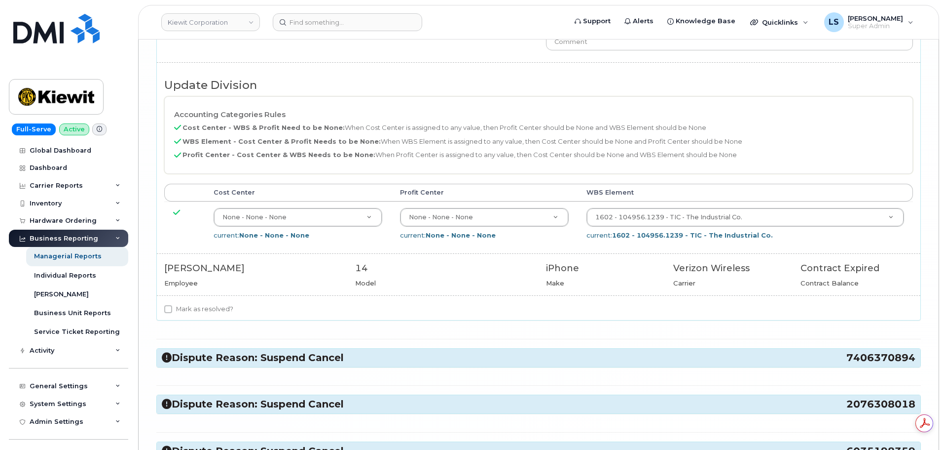
click at [183, 309] on label "Mark as resolved?" at bounding box center [198, 309] width 69 height 12
click at [172, 309] on input "Mark as resolved?" at bounding box center [168, 309] width 8 height 8
checkbox input "true"
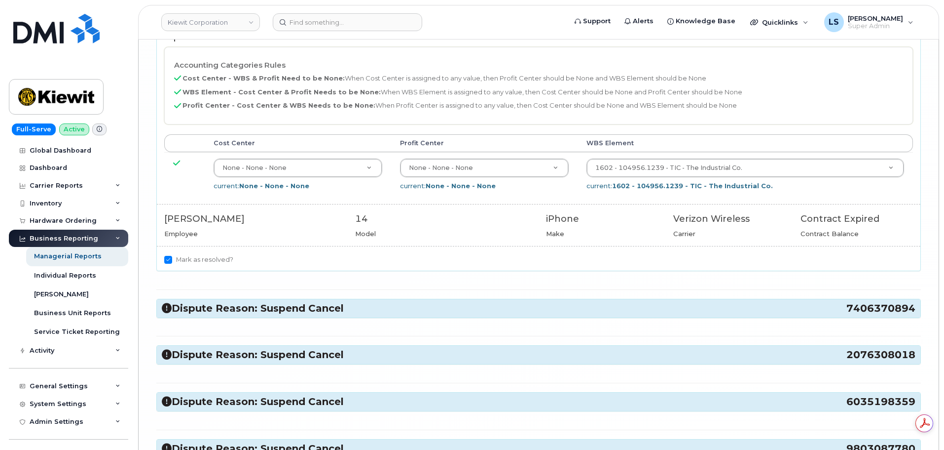
click at [230, 308] on h3 "Dispute Reason: Suspend Cancel 7406370894" at bounding box center [539, 307] width 754 height 13
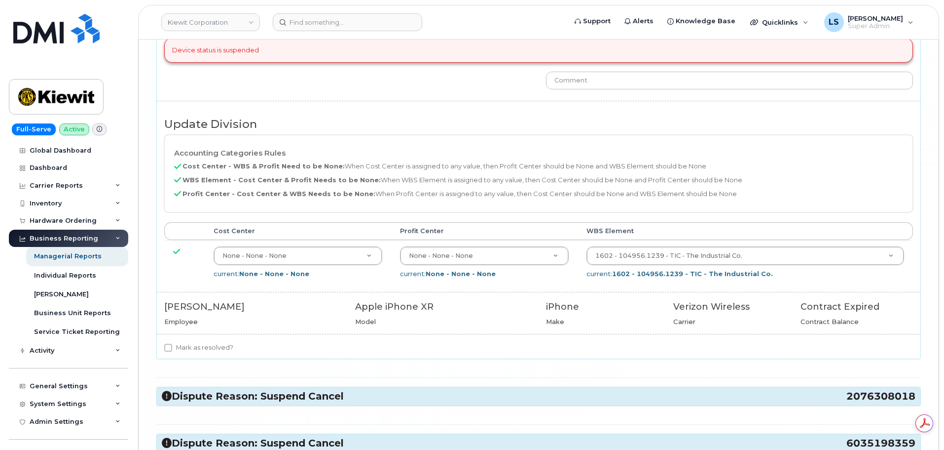
click at [204, 344] on label "Mark as resolved?" at bounding box center [198, 347] width 69 height 12
click at [172, 344] on input "Mark as resolved?" at bounding box center [168, 347] width 8 height 8
checkbox input "true"
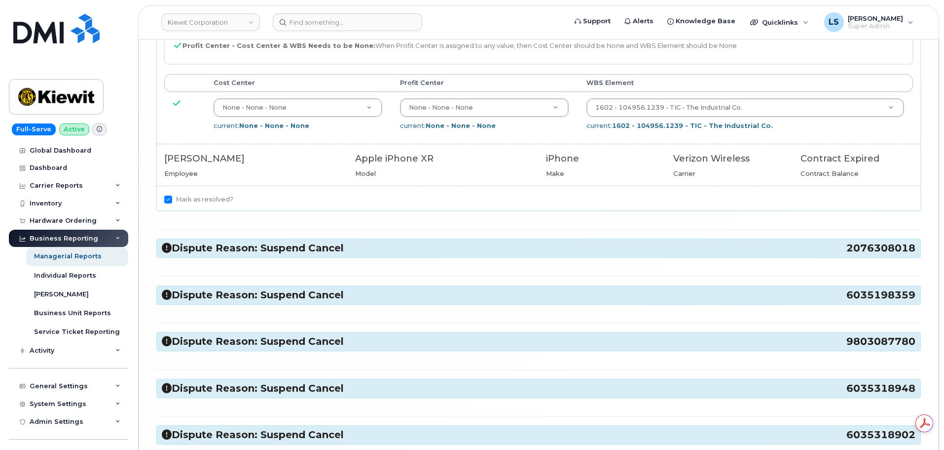
click at [241, 250] on h3 "Dispute Reason: Suspend Cancel 2076308018" at bounding box center [539, 247] width 754 height 13
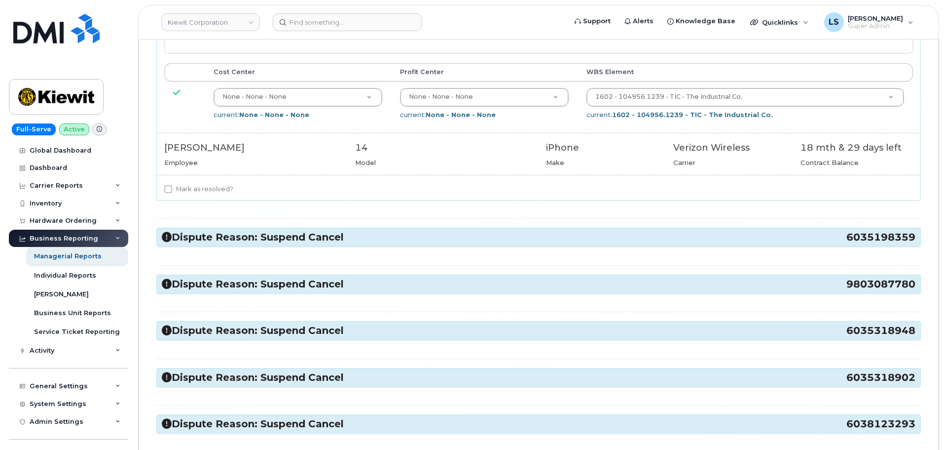
click at [210, 194] on label "Mark as resolved?" at bounding box center [198, 189] width 69 height 12
click at [172, 193] on input "Mark as resolved?" at bounding box center [168, 189] width 8 height 8
checkbox input "true"
click at [209, 240] on h3 "Dispute Reason: Suspend Cancel 6035198359" at bounding box center [539, 236] width 754 height 13
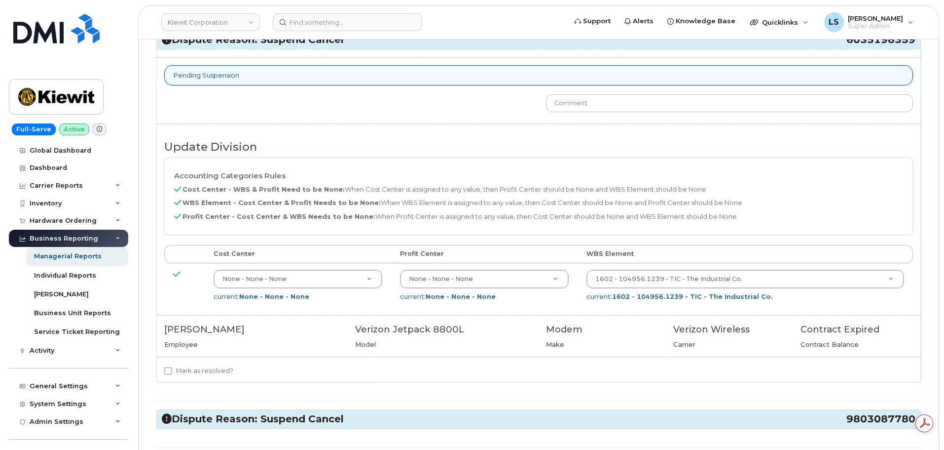
drag, startPoint x: 228, startPoint y: 363, endPoint x: 224, endPoint y: 367, distance: 5.6
click at [227, 363] on div "Pending Suspension Update Division Accounting Categories Rules Cost Center - WB…" at bounding box center [539, 215] width 764 height 333
click at [218, 374] on label "Mark as resolved?" at bounding box center [198, 371] width 69 height 12
click at [172, 374] on input "Mark as resolved?" at bounding box center [168, 371] width 8 height 8
checkbox input "true"
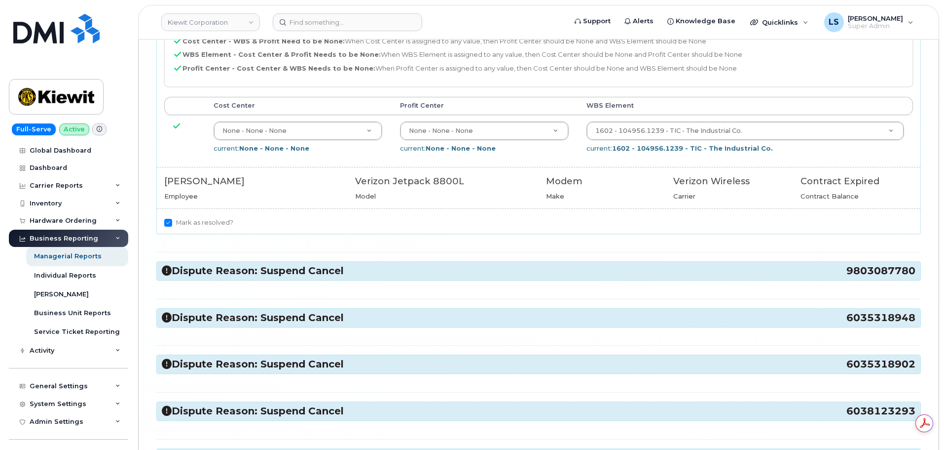
click at [228, 269] on h3 "Dispute Reason: Suspend Cancel 9803087780" at bounding box center [539, 270] width 754 height 13
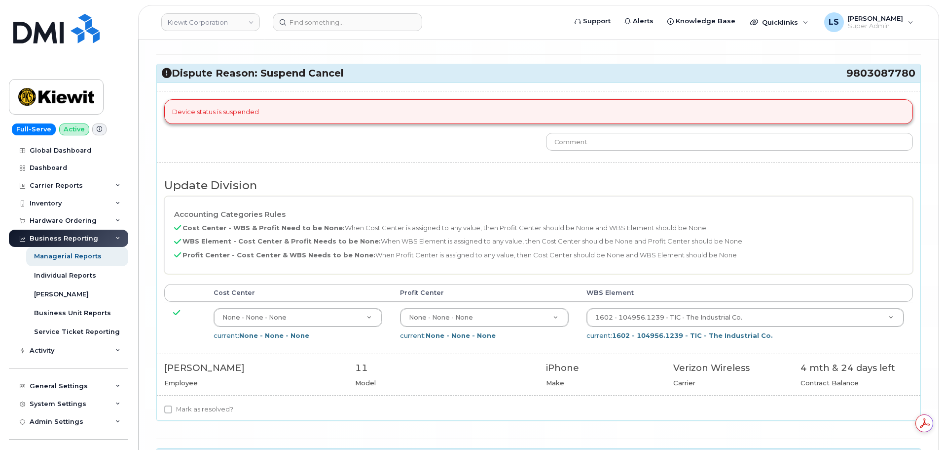
drag, startPoint x: 208, startPoint y: 409, endPoint x: 213, endPoint y: 374, distance: 35.0
click at [209, 406] on label "Mark as resolved?" at bounding box center [198, 409] width 69 height 12
click at [172, 406] on input "Mark as resolved?" at bounding box center [168, 409] width 8 height 8
checkbox input "true"
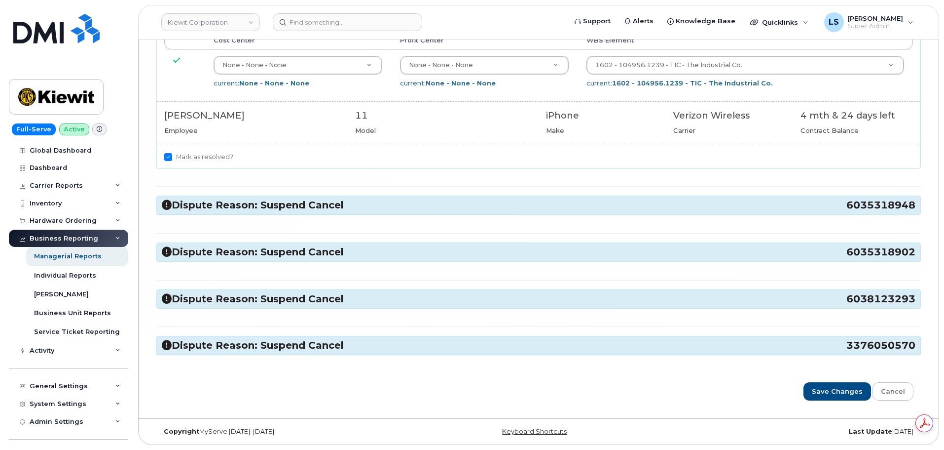
drag, startPoint x: 234, startPoint y: 210, endPoint x: 217, endPoint y: 251, distance: 44.3
click at [235, 210] on h3 "Dispute Reason: Suspend Cancel 6035318948" at bounding box center [539, 204] width 754 height 13
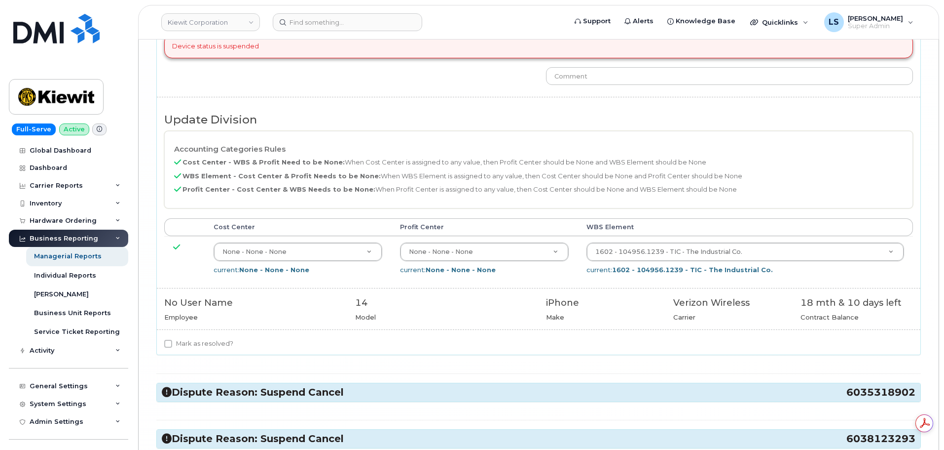
click at [202, 339] on div "Device status is suspended Update Division Accounting Categories Rules Cost Cen…" at bounding box center [539, 186] width 764 height 338
click at [199, 342] on label "Mark as resolved?" at bounding box center [198, 344] width 69 height 12
click at [172, 342] on input "Mark as resolved?" at bounding box center [168, 343] width 8 height 8
checkbox input "true"
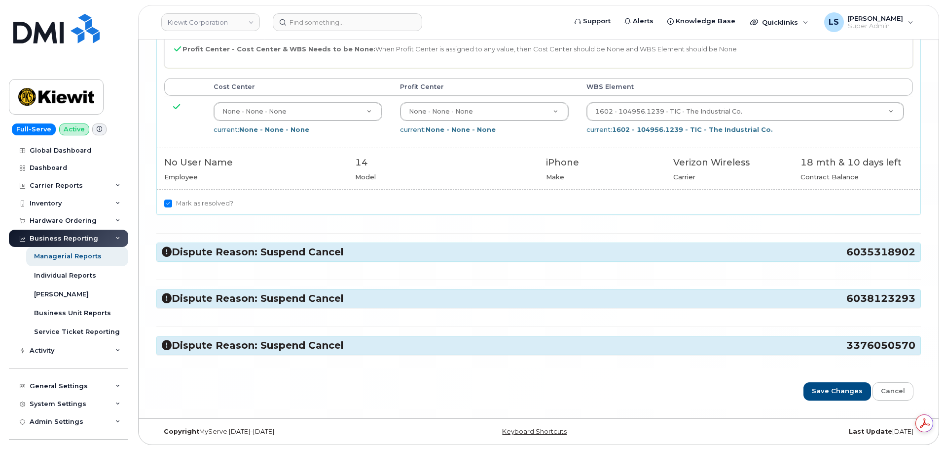
drag, startPoint x: 230, startPoint y: 260, endPoint x: 233, endPoint y: 251, distance: 8.9
click at [231, 260] on div "Dispute Reason: Suspend Cancel 6035318902" at bounding box center [539, 252] width 764 height 18
click at [233, 253] on h3 "Dispute Reason: Suspend Cancel 6035318902" at bounding box center [539, 251] width 754 height 13
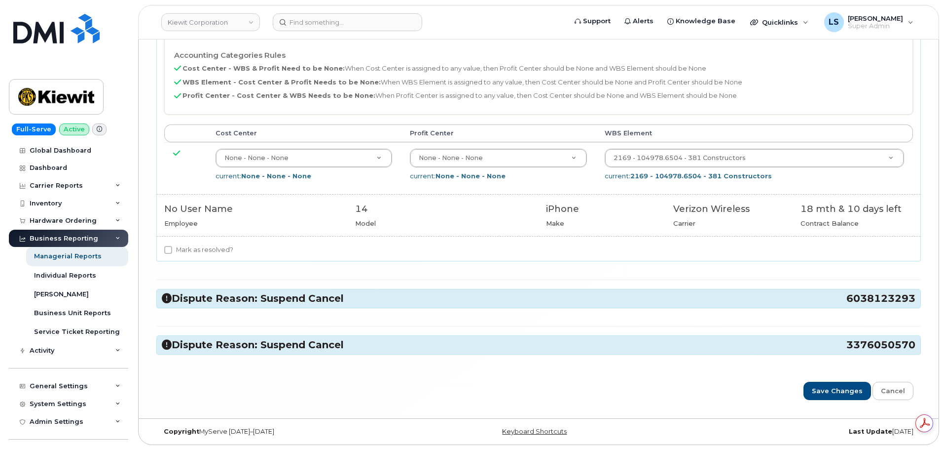
click at [216, 248] on label "Mark as resolved?" at bounding box center [198, 250] width 69 height 12
click at [172, 248] on input "Mark as resolved?" at bounding box center [168, 250] width 8 height 8
checkbox input "true"
click at [218, 290] on div "Dispute Reason: Suspend Cancel 6038123293" at bounding box center [539, 298] width 764 height 18
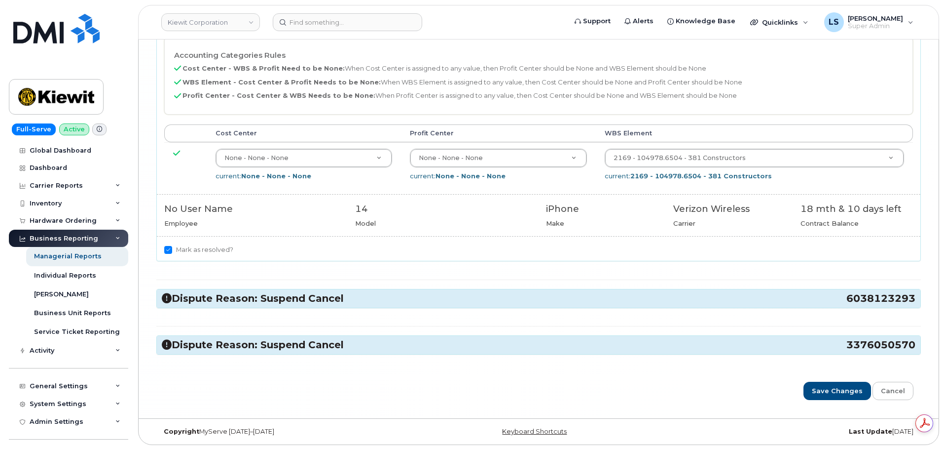
click at [214, 307] on div "Dispute Reason: Suspend Cancel 6038123293" at bounding box center [539, 298] width 764 height 18
click at [212, 299] on h3 "Dispute Reason: Suspend Cancel 6038123293" at bounding box center [539, 298] width 754 height 13
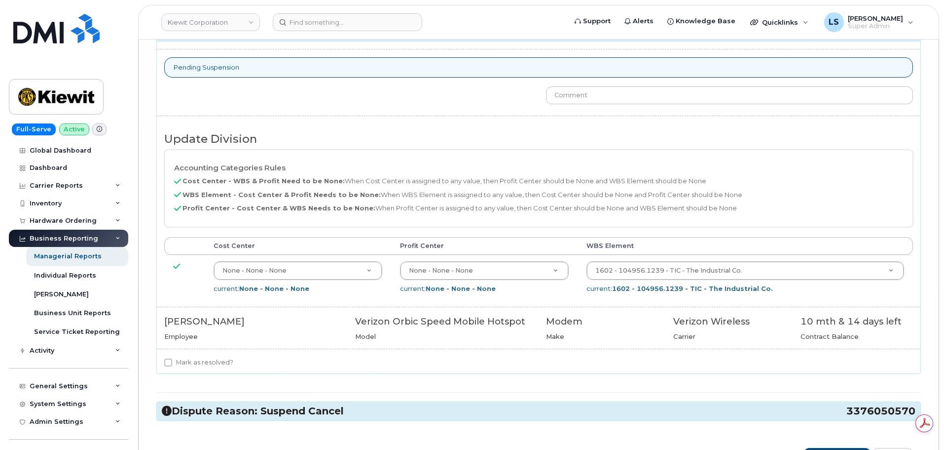
click at [203, 360] on label "Mark as resolved?" at bounding box center [198, 362] width 69 height 12
click at [172, 360] on input "Mark as resolved?" at bounding box center [168, 362] width 8 height 8
checkbox input "true"
click at [202, 392] on hr at bounding box center [538, 392] width 765 height 0
click at [206, 402] on div "Dispute Reason: Suspend Cancel 3376050570" at bounding box center [539, 411] width 764 height 18
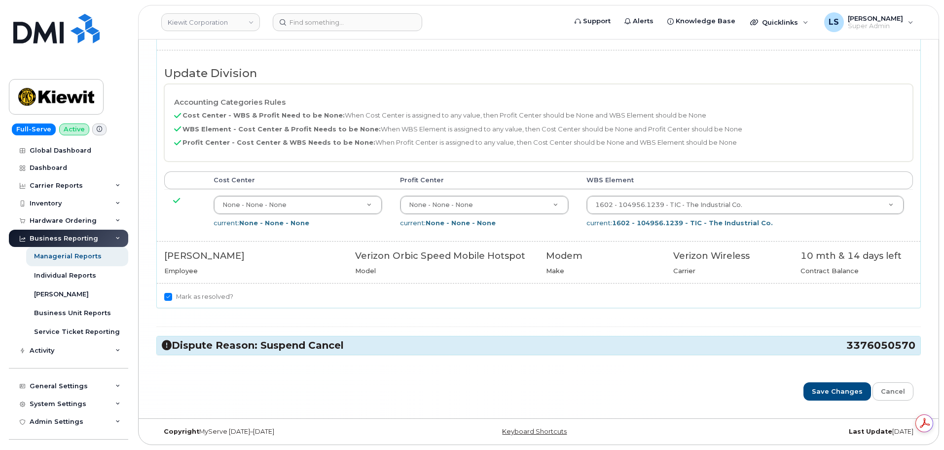
click at [229, 344] on h3 "Dispute Reason: Suspend Cancel 3376050570" at bounding box center [539, 344] width 754 height 13
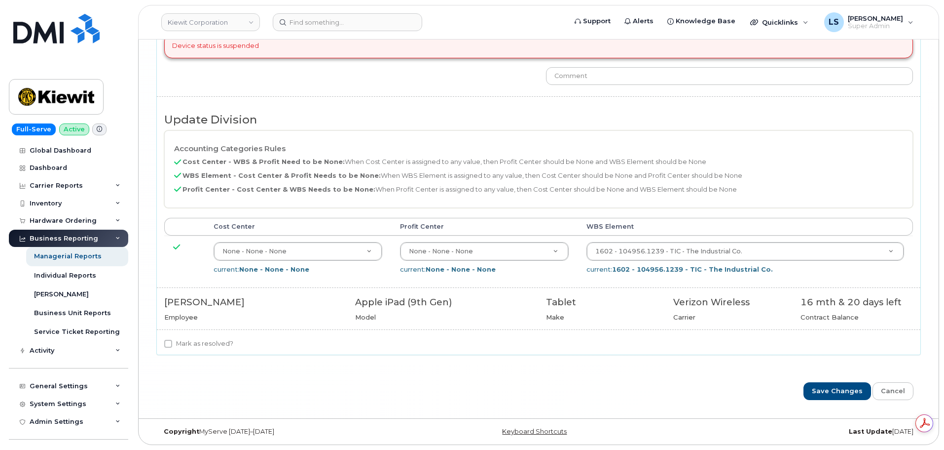
click at [206, 346] on label "Mark as resolved?" at bounding box center [198, 344] width 69 height 12
click at [172, 346] on input "Mark as resolved?" at bounding box center [168, 343] width 8 height 8
checkbox input "true"
click at [833, 390] on input "Save Changes" at bounding box center [838, 391] width 68 height 18
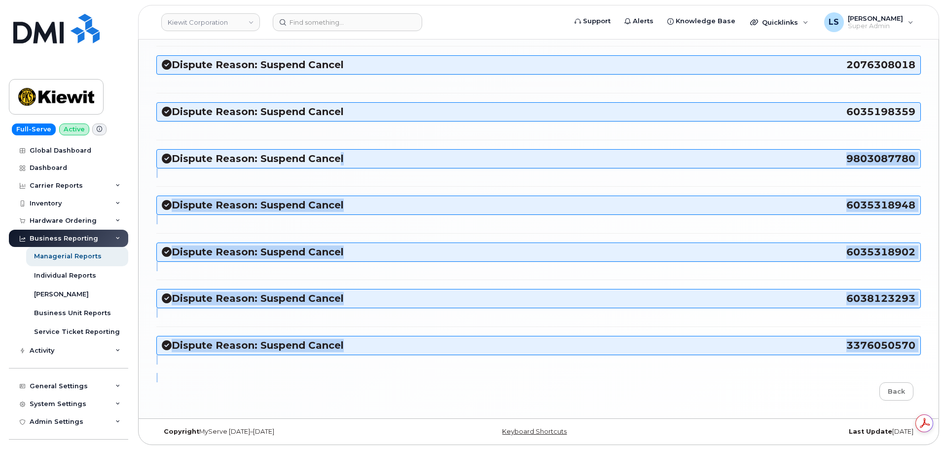
drag, startPoint x: 318, startPoint y: 382, endPoint x: 337, endPoint y: 145, distance: 238.1
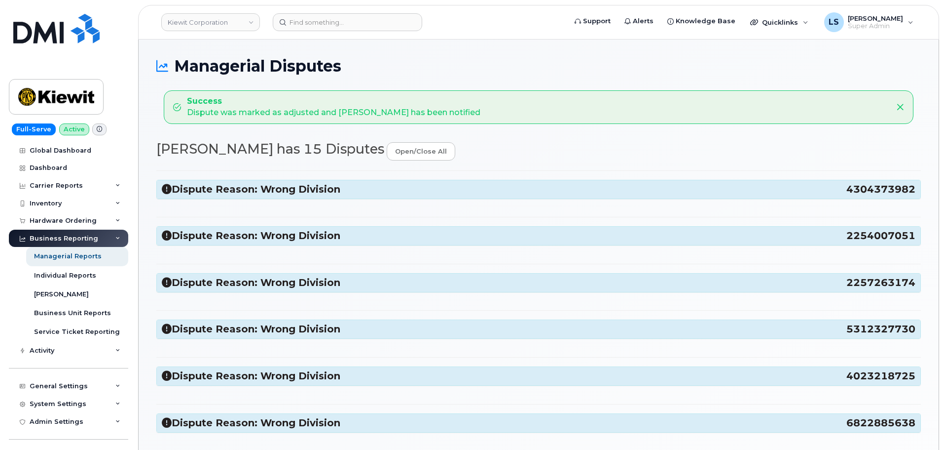
click at [304, 187] on h3 "Dispute Reason: Wrong Division 4304373982" at bounding box center [539, 189] width 754 height 13
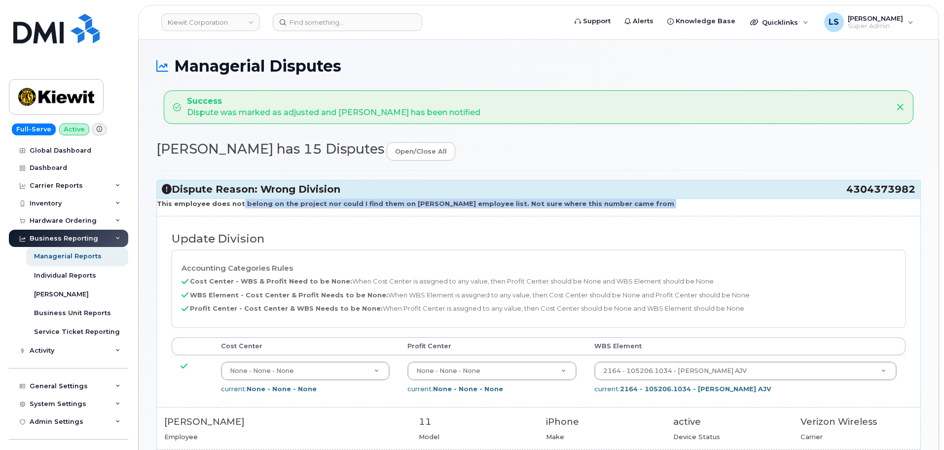
drag, startPoint x: 252, startPoint y: 208, endPoint x: 305, endPoint y: 206, distance: 53.3
click at [286, 214] on div "This employee does not belong on the project nor could I find them on [PERSON_N…" at bounding box center [539, 335] width 764 height 275
click at [312, 205] on strong "This employee does not belong on the project nor could I find them on [PERSON_N…" at bounding box center [416, 203] width 518 height 8
click at [331, 206] on strong "This employee does not belong on the project nor could I find them on [PERSON_N…" at bounding box center [416, 203] width 518 height 8
drag, startPoint x: 302, startPoint y: 206, endPoint x: 375, endPoint y: 215, distance: 74.0
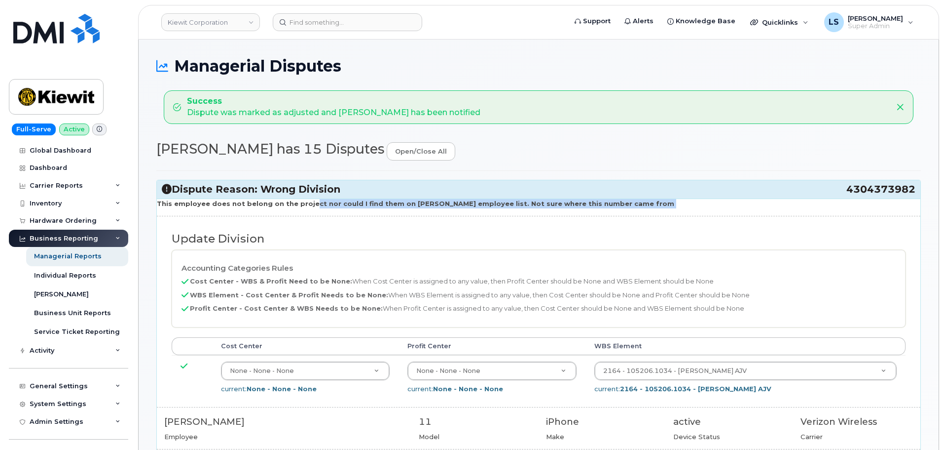
click at [374, 216] on div "This employee does not belong on the project nor could I find them on Kiewit em…" at bounding box center [539, 335] width 764 height 275
drag, startPoint x: 389, startPoint y: 208, endPoint x: 437, endPoint y: 201, distance: 47.9
click at [390, 207] on div "This employee does not belong on the project nor could I find them on Kiewit em…" at bounding box center [539, 335] width 764 height 275
drag, startPoint x: 450, startPoint y: 205, endPoint x: 513, endPoint y: 205, distance: 62.7
click at [451, 206] on strong "This employee does not belong on the project nor could I find them on Kiewit em…" at bounding box center [416, 203] width 518 height 8
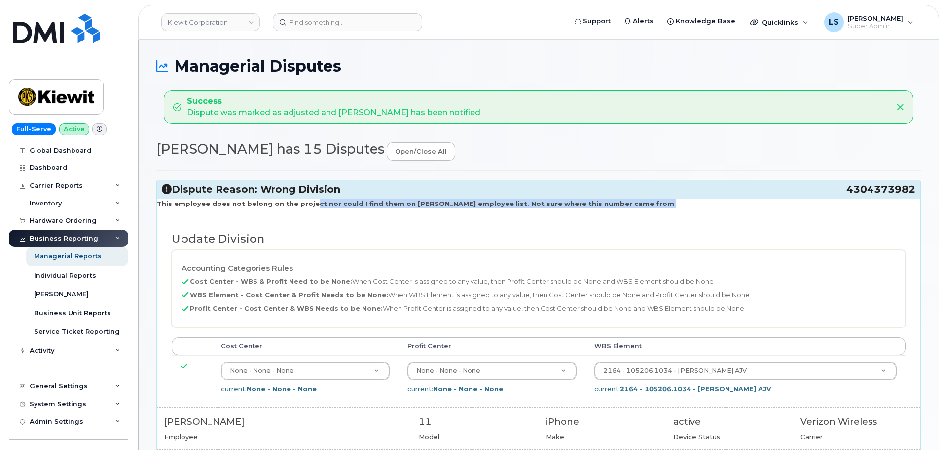
click at [553, 206] on strong "This employee does not belong on the project nor could I find them on Kiewit em…" at bounding box center [416, 203] width 518 height 8
click at [638, 209] on div "This employee does not belong on the project nor could I find them on Kiewit em…" at bounding box center [539, 335] width 764 height 275
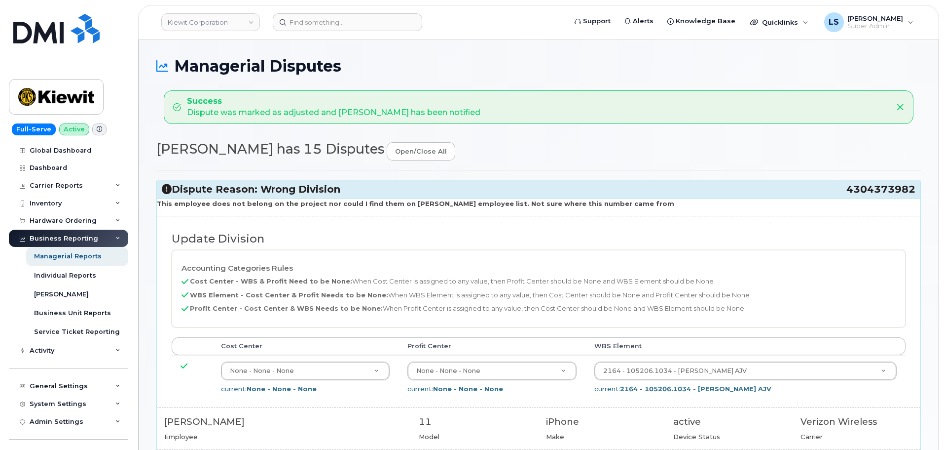
click at [651, 187] on h3 "Dispute Reason: Wrong Division 4304373982" at bounding box center [539, 189] width 754 height 13
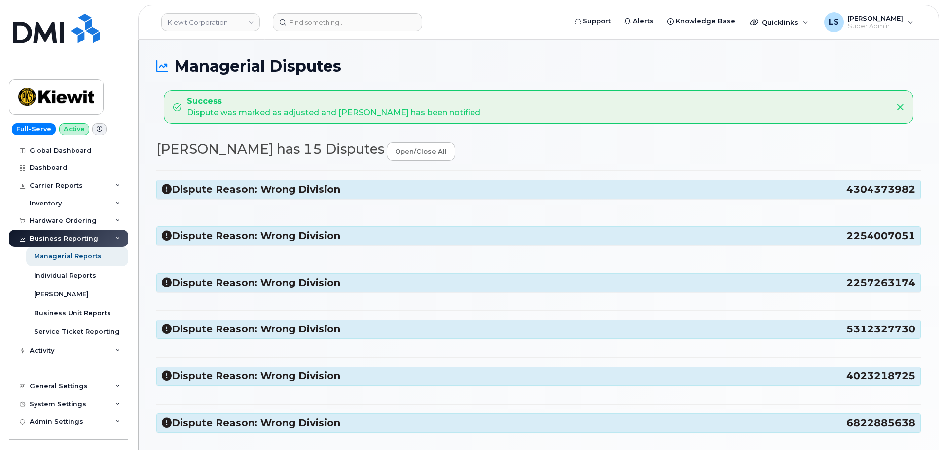
click at [497, 231] on h3 "Dispute Reason: Wrong Division 2254007051" at bounding box center [539, 235] width 754 height 13
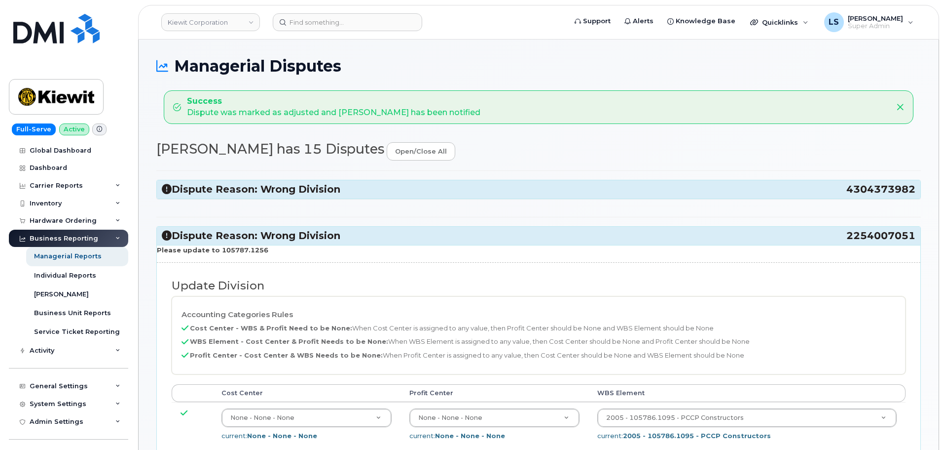
click at [447, 180] on div "Dispute Reason: Wrong Division 4304373982" at bounding box center [539, 189] width 764 height 18
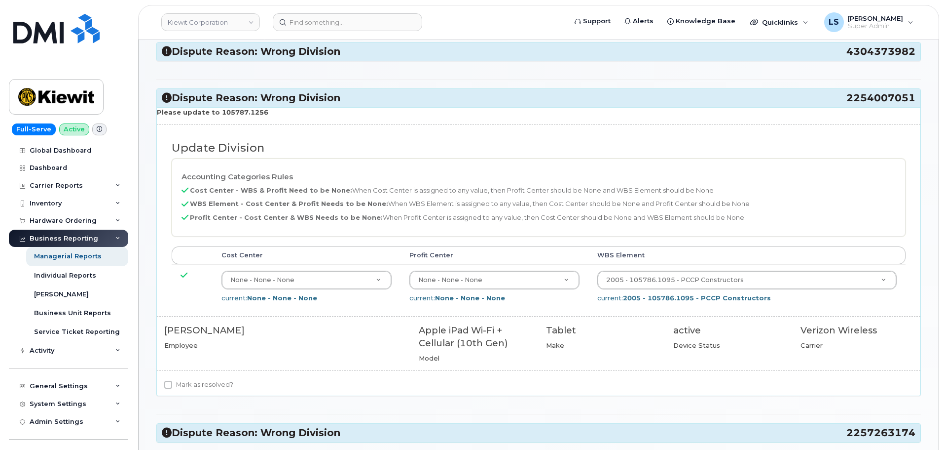
scroll to position [148, 0]
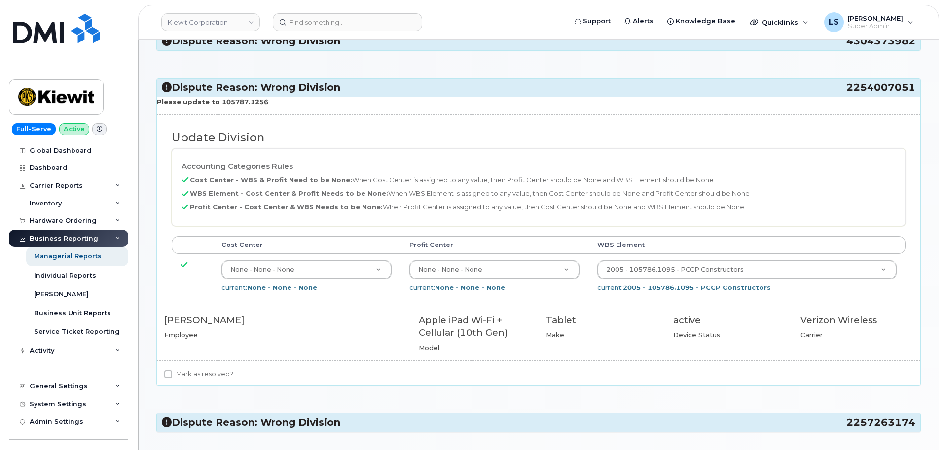
drag, startPoint x: 268, startPoint y: 103, endPoint x: 216, endPoint y: 103, distance: 52.3
click at [216, 103] on p "Please update to 105787.1256" at bounding box center [539, 101] width 764 height 9
copy strong "105787.1256"
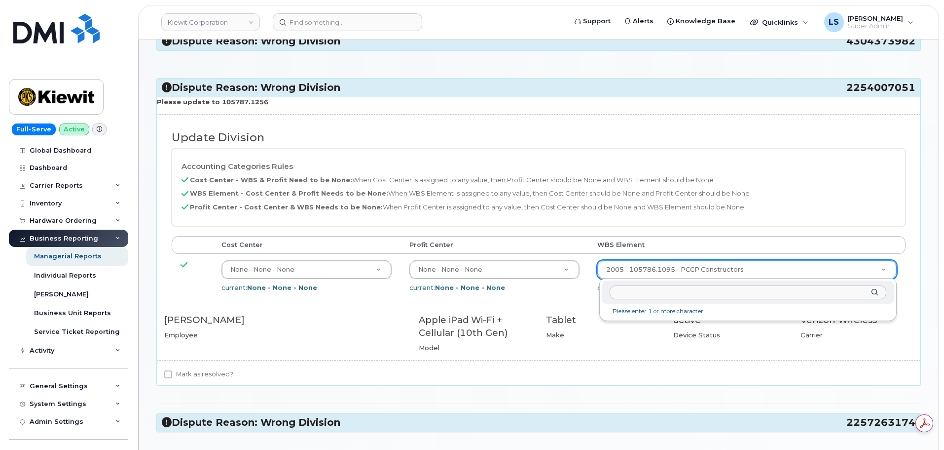
scroll to position [0, 0]
type input "105787.1256"
type input "30061815"
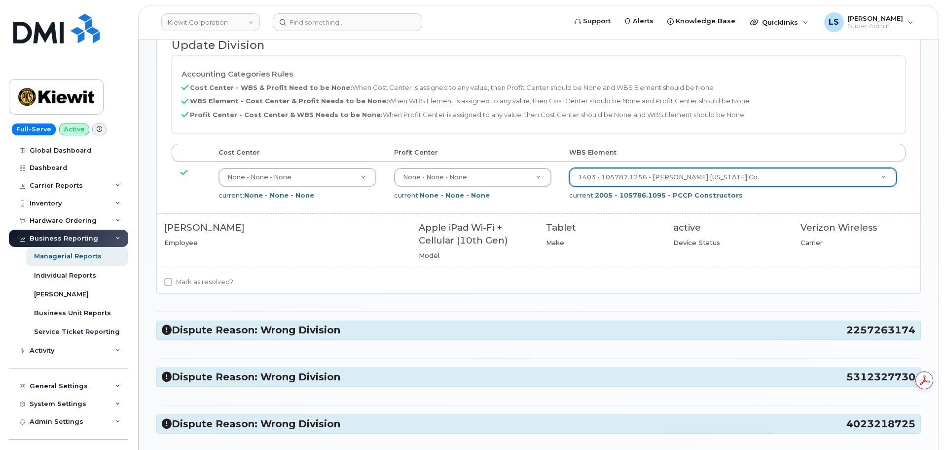
scroll to position [345, 0]
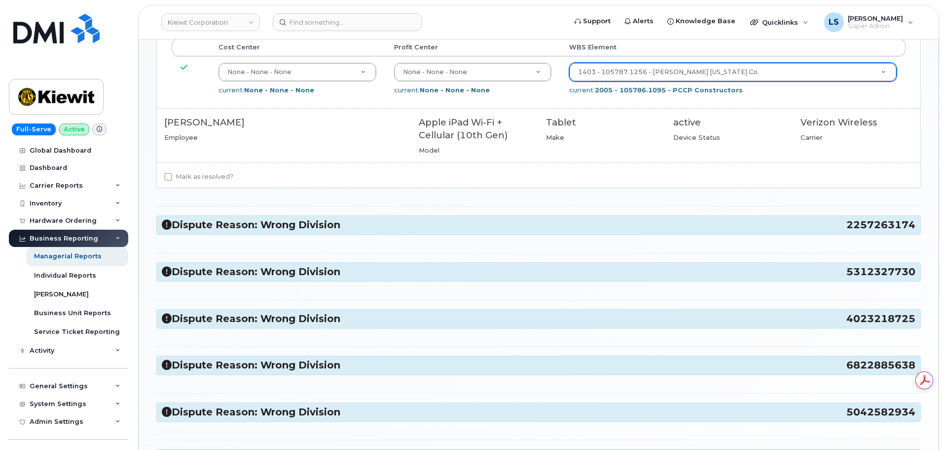
click at [198, 176] on label "Mark as resolved?" at bounding box center [198, 177] width 69 height 12
click at [172, 176] on input "Mark as resolved?" at bounding box center [168, 177] width 8 height 8
checkbox input "true"
click at [400, 229] on h3 "Dispute Reason: Wrong Division 2257263174" at bounding box center [539, 224] width 754 height 13
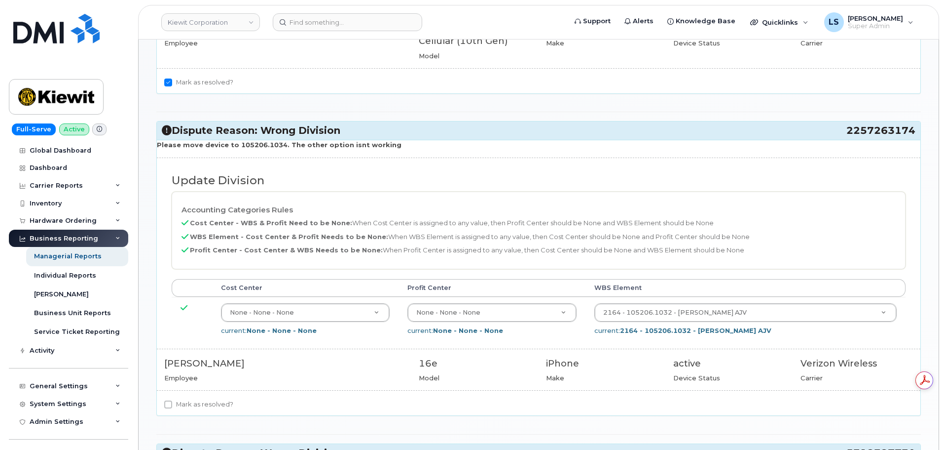
scroll to position [444, 0]
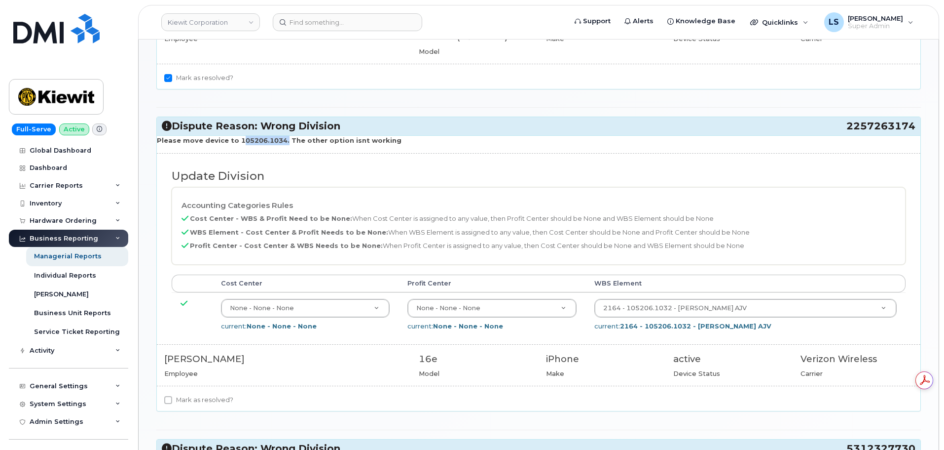
drag, startPoint x: 234, startPoint y: 141, endPoint x: 279, endPoint y: 142, distance: 44.9
click at [279, 142] on strong "Please move device to 105206.1034. The other option isnt working" at bounding box center [279, 140] width 245 height 8
copy strong "105206.1034"
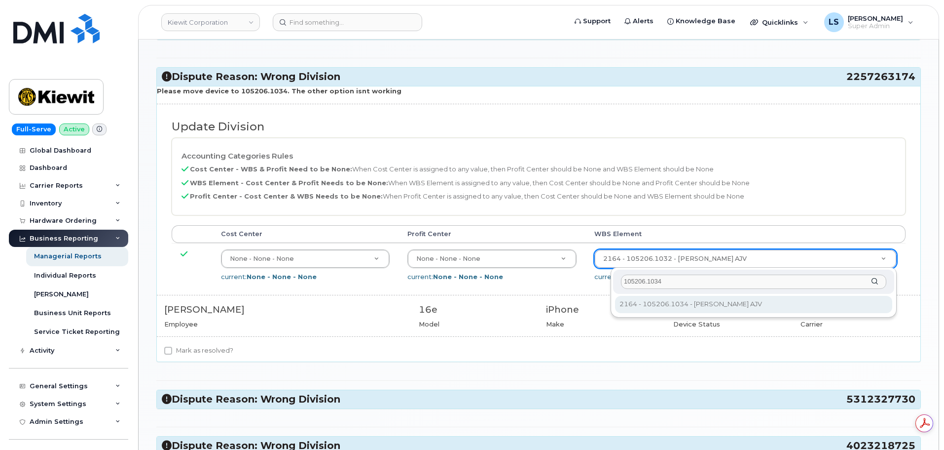
scroll to position [0, 0]
type input "105206.1034"
type input "30194189"
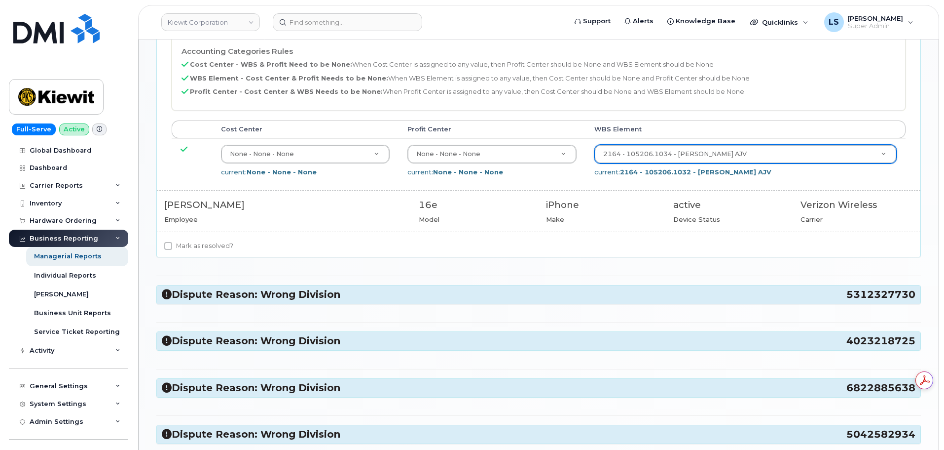
scroll to position [691, 0]
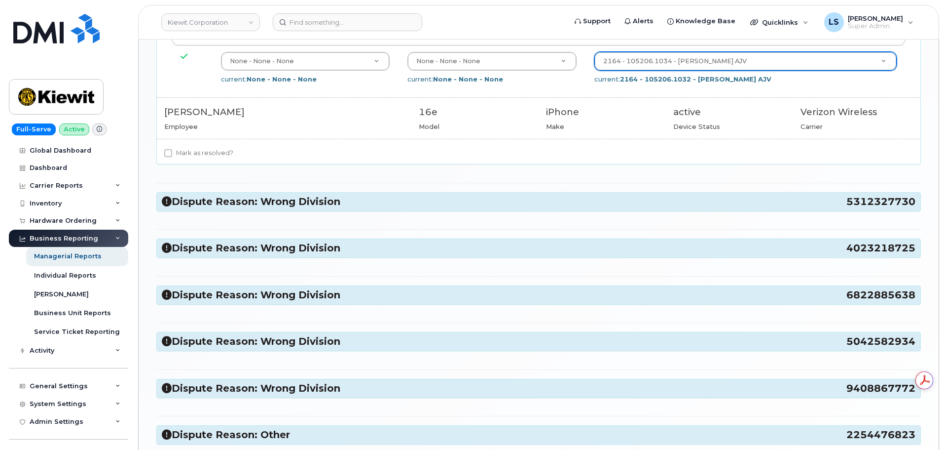
click at [199, 156] on label "Mark as resolved?" at bounding box center [198, 153] width 69 height 12
click at [172, 156] on input "Mark as resolved?" at bounding box center [168, 153] width 8 height 8
checkbox input "true"
click at [230, 194] on div "Dispute Reason: Wrong Division 5312327730" at bounding box center [539, 201] width 764 height 18
click at [231, 198] on h3 "Dispute Reason: Wrong Division 5312327730" at bounding box center [539, 201] width 754 height 13
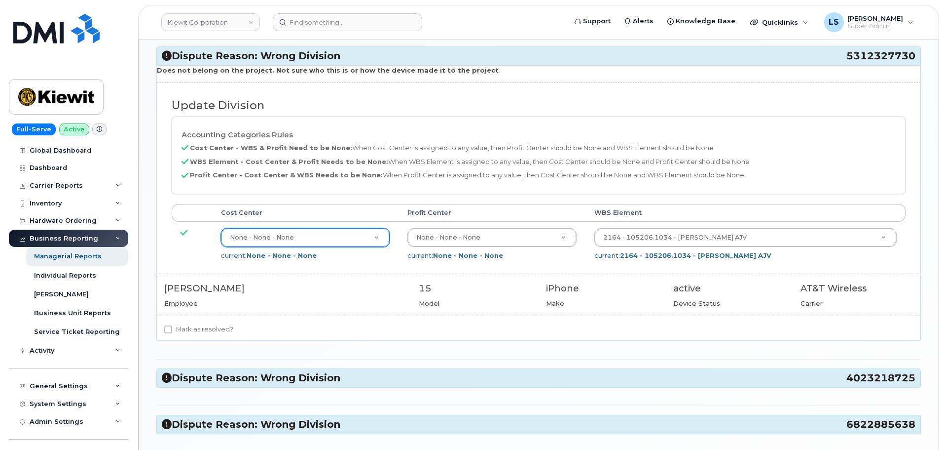
scroll to position [839, 0]
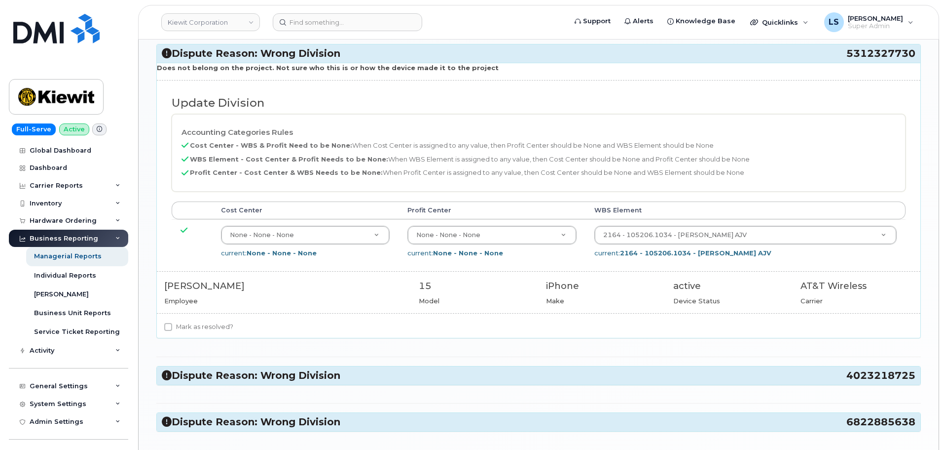
click at [327, 54] on h3 "Dispute Reason: Wrong Division 5312327730" at bounding box center [539, 53] width 754 height 13
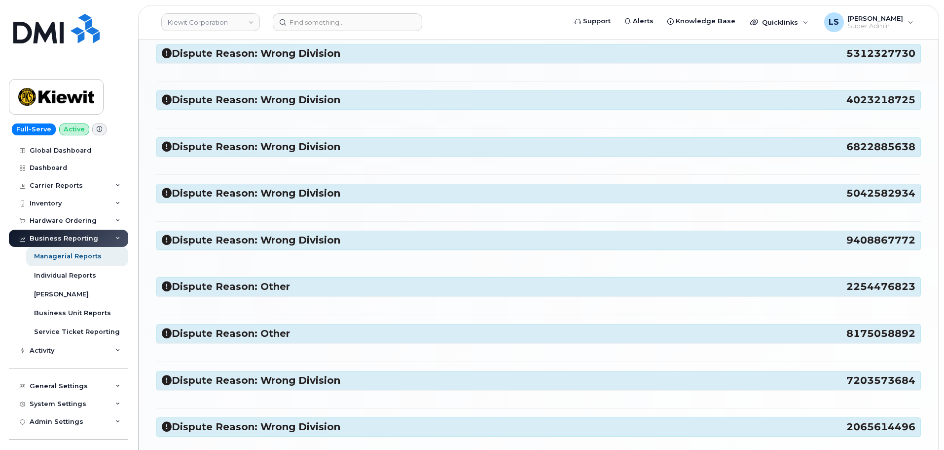
click at [302, 105] on h3 "Dispute Reason: Wrong Division 4023218725" at bounding box center [539, 99] width 754 height 13
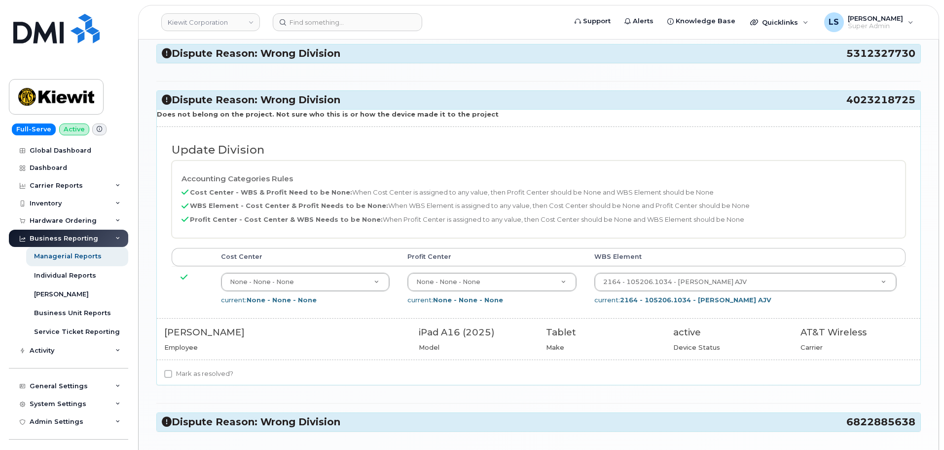
click at [259, 98] on h3 "Dispute Reason: Wrong Division 4023218725" at bounding box center [539, 99] width 754 height 13
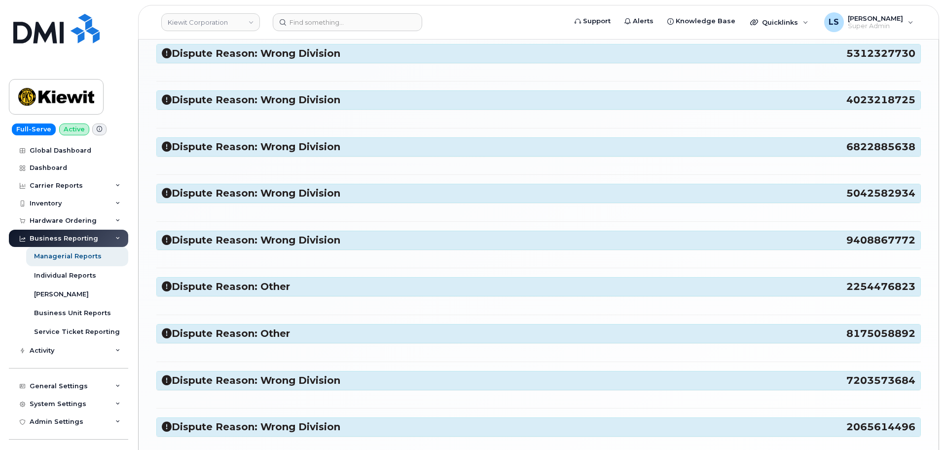
drag, startPoint x: 266, startPoint y: 155, endPoint x: 265, endPoint y: 149, distance: 6.5
click at [266, 155] on div "Dispute Reason: Wrong Division 6822885638" at bounding box center [539, 147] width 764 height 18
click at [265, 149] on h3 "Dispute Reason: Wrong Division 6822885638" at bounding box center [539, 146] width 754 height 13
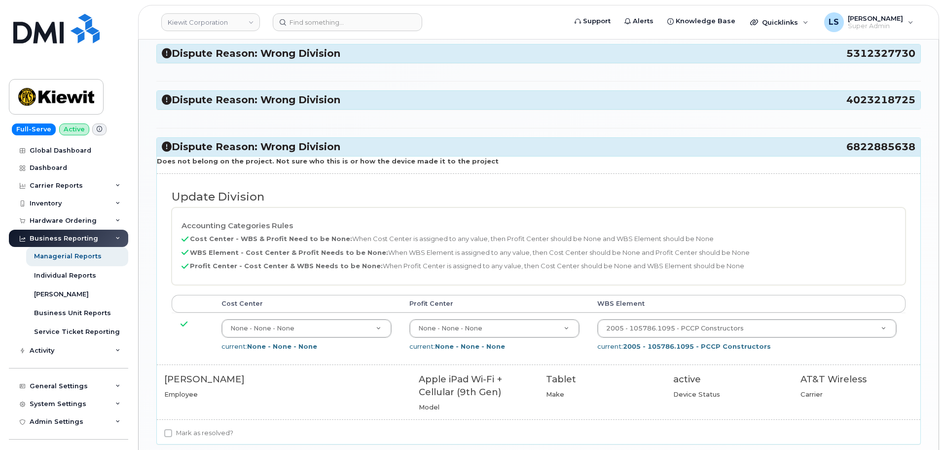
click at [299, 141] on h3 "Dispute Reason: Wrong Division 6822885638" at bounding box center [539, 146] width 754 height 13
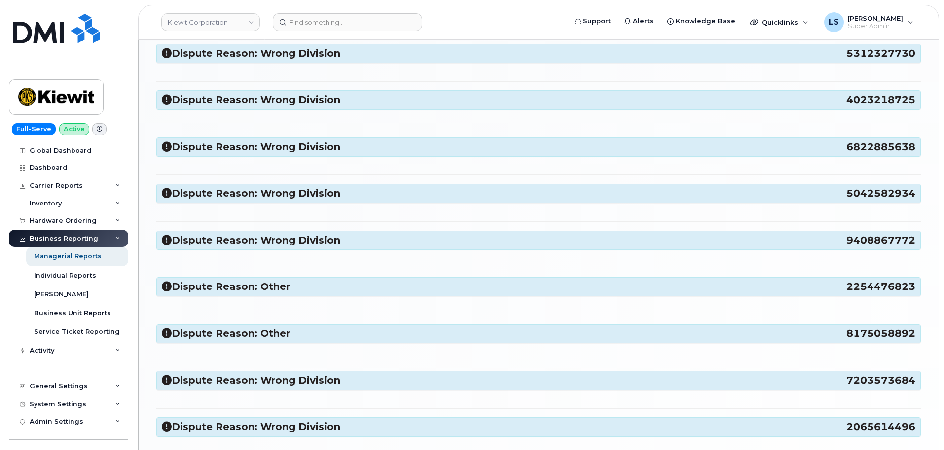
drag, startPoint x: 284, startPoint y: 191, endPoint x: 292, endPoint y: 181, distance: 13.0
click at [284, 191] on h3 "Dispute Reason: Wrong Division 5042582934" at bounding box center [539, 193] width 754 height 13
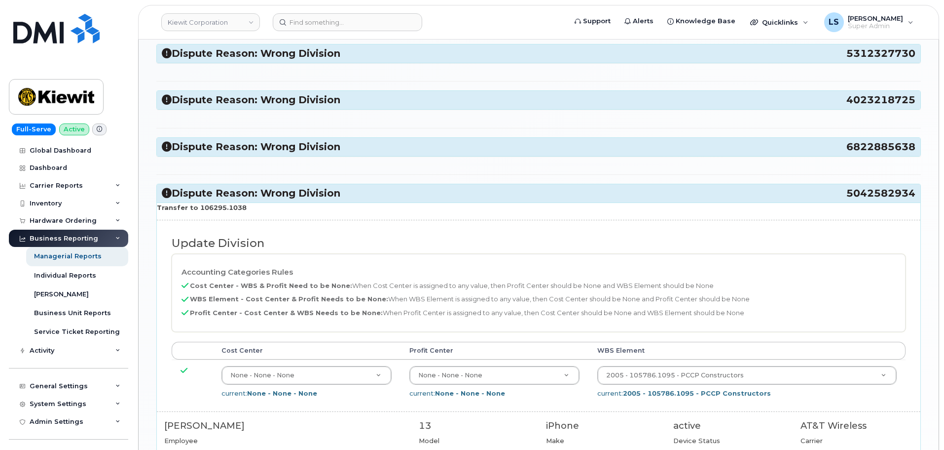
scroll to position [888, 0]
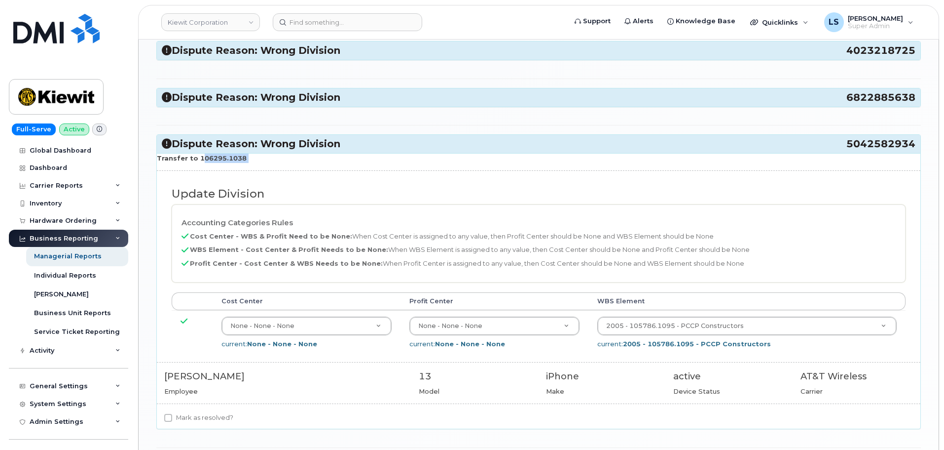
drag, startPoint x: 249, startPoint y: 166, endPoint x: 197, endPoint y: 162, distance: 52.5
click at [197, 162] on div "Transfer to 106295.1038 Update Division Accounting Categories Rules Cost Center…" at bounding box center [539, 290] width 764 height 275
copy div "106295.1038"
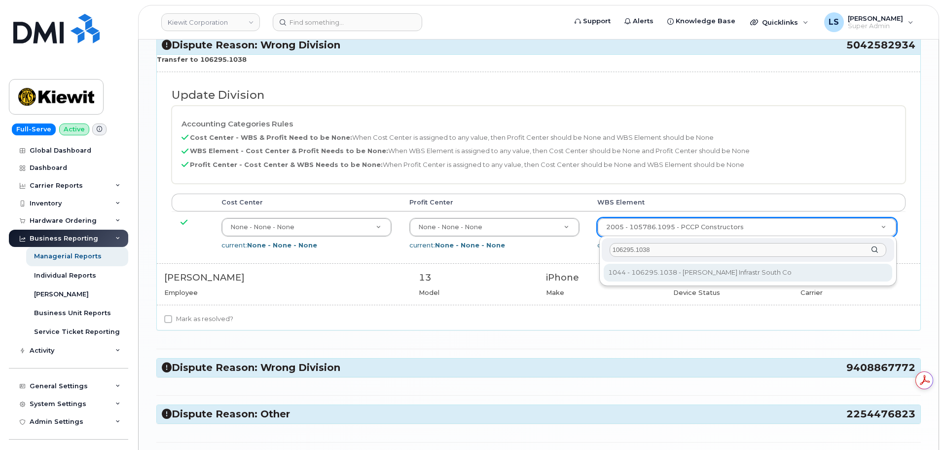
type input "106295.1038"
type input "34453117"
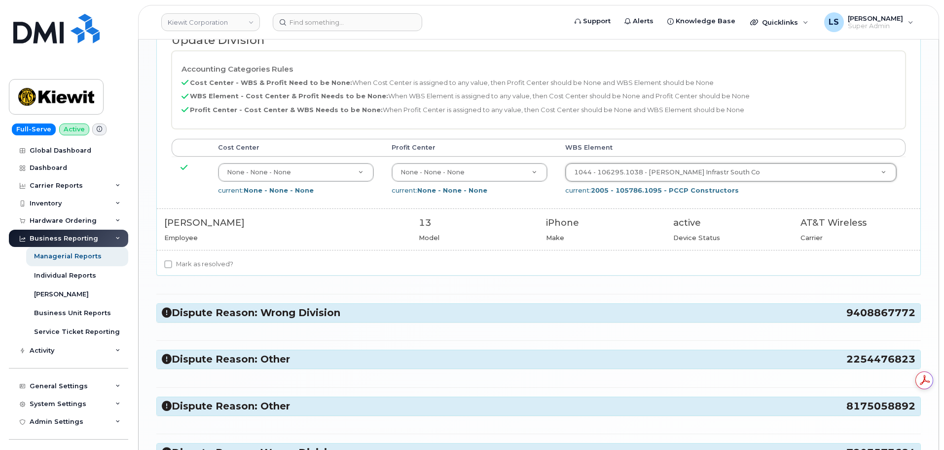
scroll to position [1135, 0]
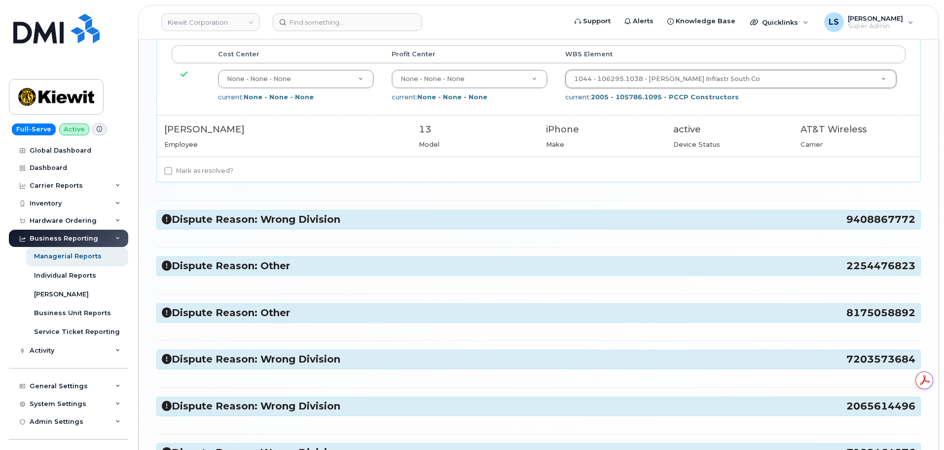
click at [206, 172] on label "Mark as resolved?" at bounding box center [198, 171] width 69 height 12
drag, startPoint x: 231, startPoint y: 217, endPoint x: 228, endPoint y: 205, distance: 12.2
click at [231, 217] on h3 "Dispute Reason: Wrong Division 9408867772" at bounding box center [539, 219] width 754 height 13
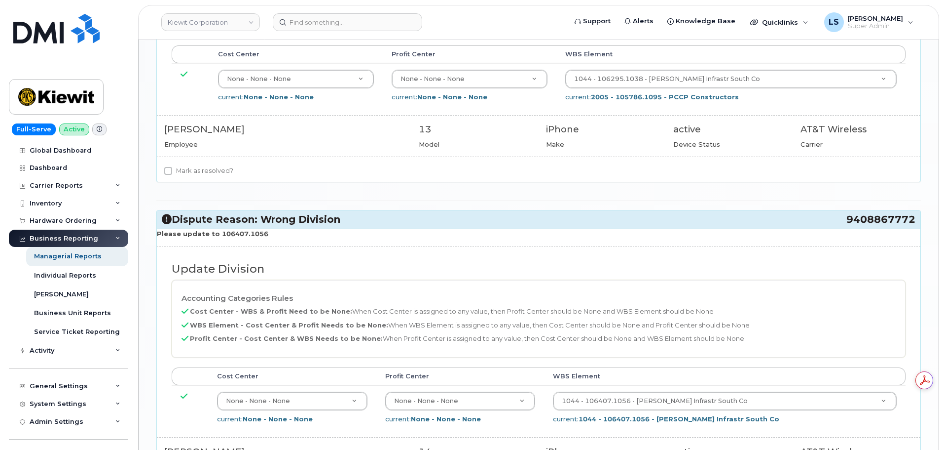
click at [208, 171] on label "Mark as resolved?" at bounding box center [198, 171] width 69 height 12
click at [172, 171] on input "Mark as resolved?" at bounding box center [168, 171] width 8 height 8
checkbox input "true"
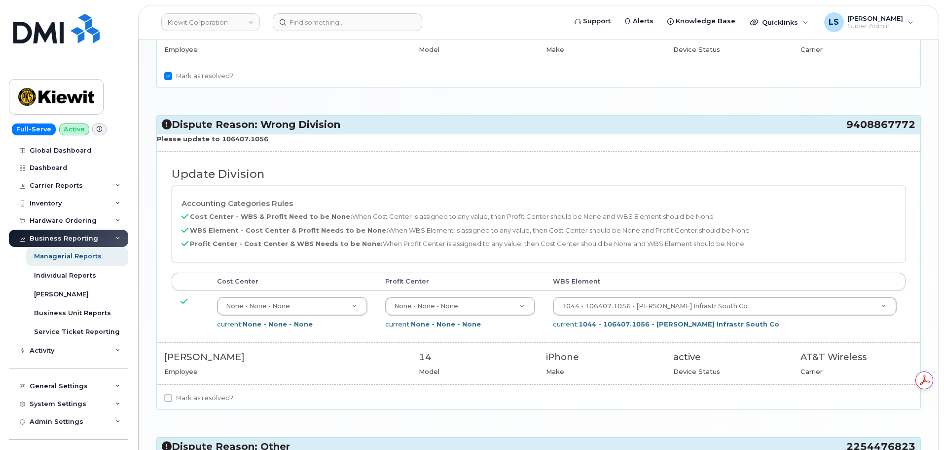
scroll to position [1234, 0]
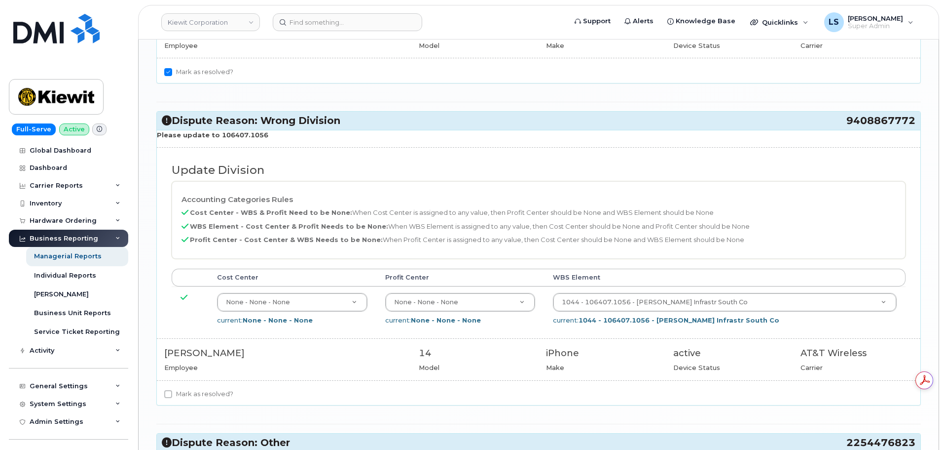
drag, startPoint x: 265, startPoint y: 134, endPoint x: 216, endPoint y: 136, distance: 48.9
click at [216, 136] on p "Please update to 106407.1056" at bounding box center [539, 134] width 764 height 9
copy strong "106407.1056"
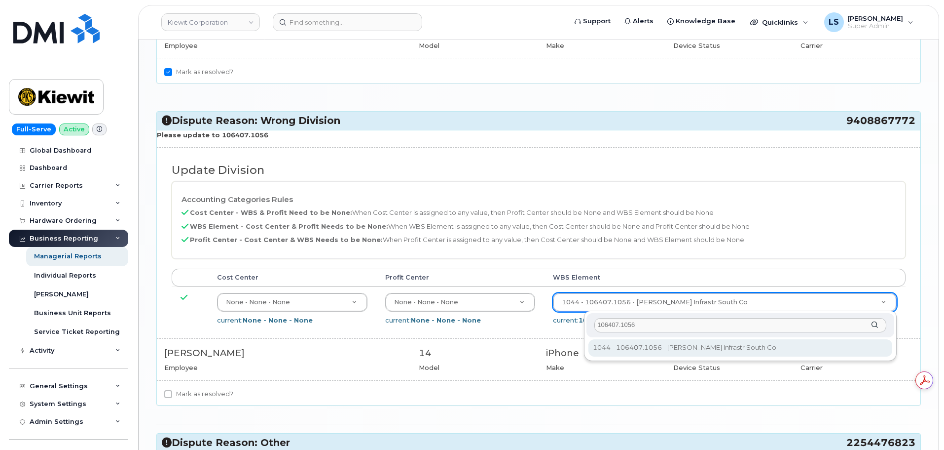
type input "106407.1056"
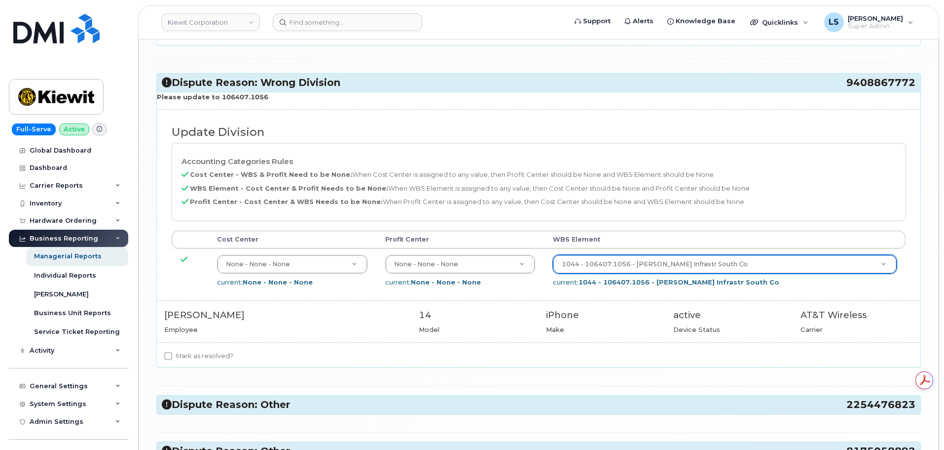
scroll to position [1283, 0]
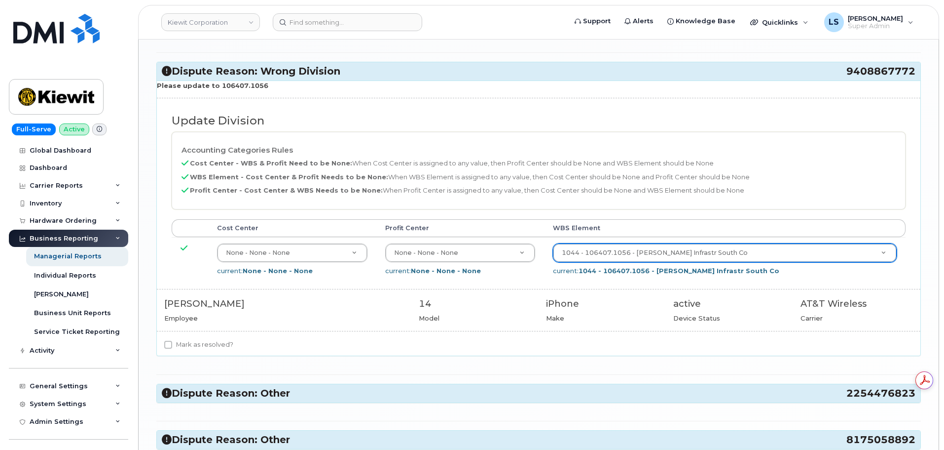
drag, startPoint x: 186, startPoint y: 383, endPoint x: 195, endPoint y: 353, distance: 32.0
click at [196, 352] on div "Mark as resolved?" at bounding box center [539, 346] width 764 height 17
click at [202, 343] on label "Mark as resolved?" at bounding box center [198, 344] width 69 height 12
click at [172, 343] on input "Mark as resolved?" at bounding box center [168, 344] width 8 height 8
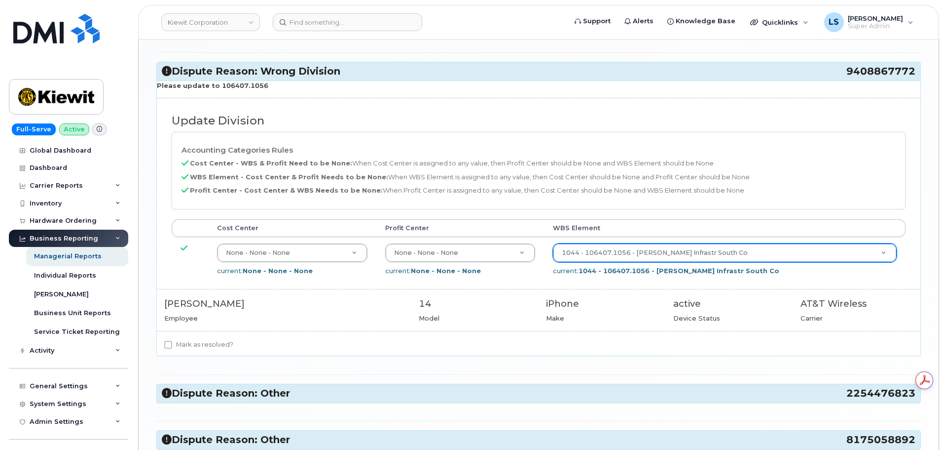
checkbox input "true"
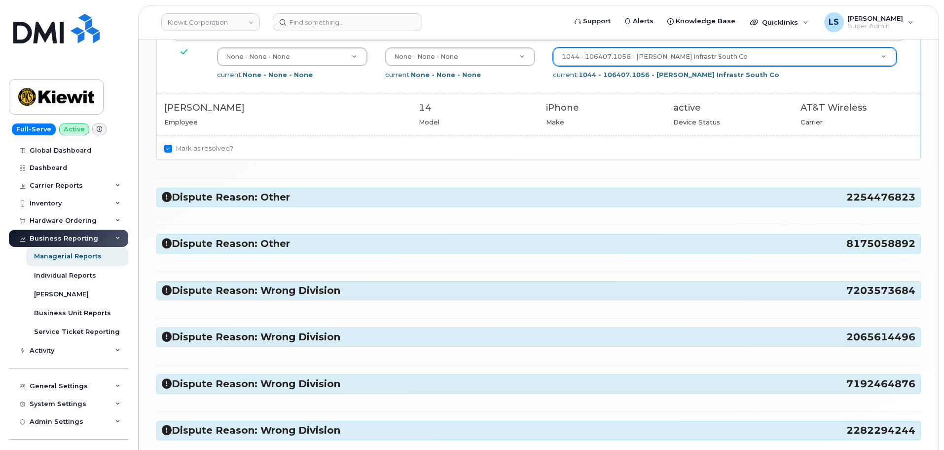
scroll to position [1480, 0]
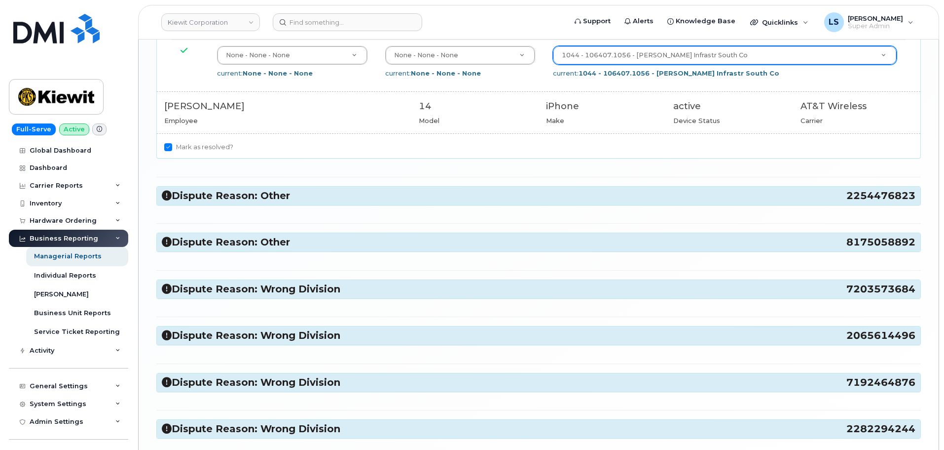
drag, startPoint x: 273, startPoint y: 207, endPoint x: 273, endPoint y: 196, distance: 10.4
click at [275, 192] on h3 "Dispute Reason: Other 2254476823" at bounding box center [539, 195] width 754 height 13
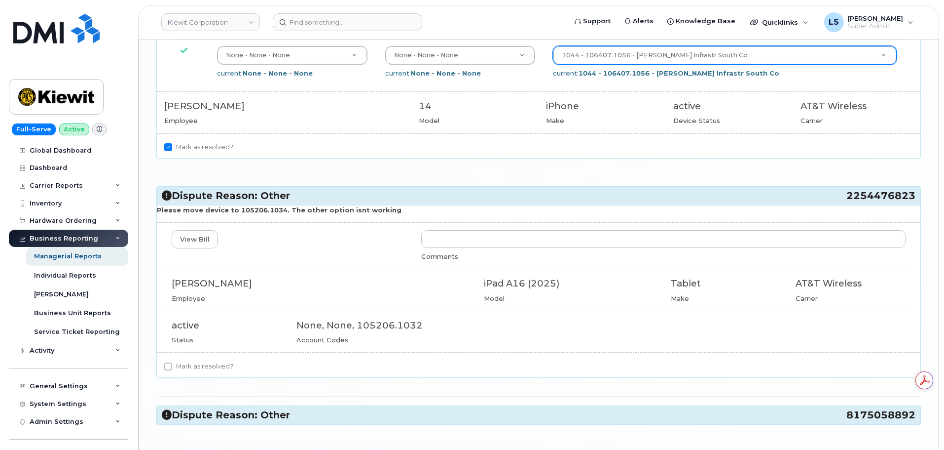
scroll to position [0, 0]
drag, startPoint x: 253, startPoint y: 279, endPoint x: 174, endPoint y: 280, distance: 79.0
click at [174, 281] on div "MARIE FAUCHER" at bounding box center [321, 283] width 298 height 13
copy div "MARIE FAUCHER"
click at [307, 285] on div "MARIE FAUCHER" at bounding box center [321, 283] width 298 height 13
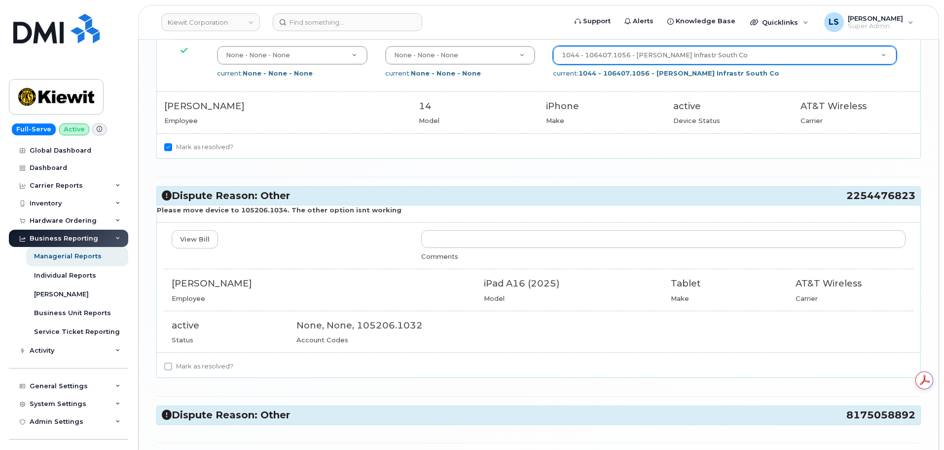
click at [307, 286] on div "MARIE FAUCHER" at bounding box center [321, 283] width 298 height 13
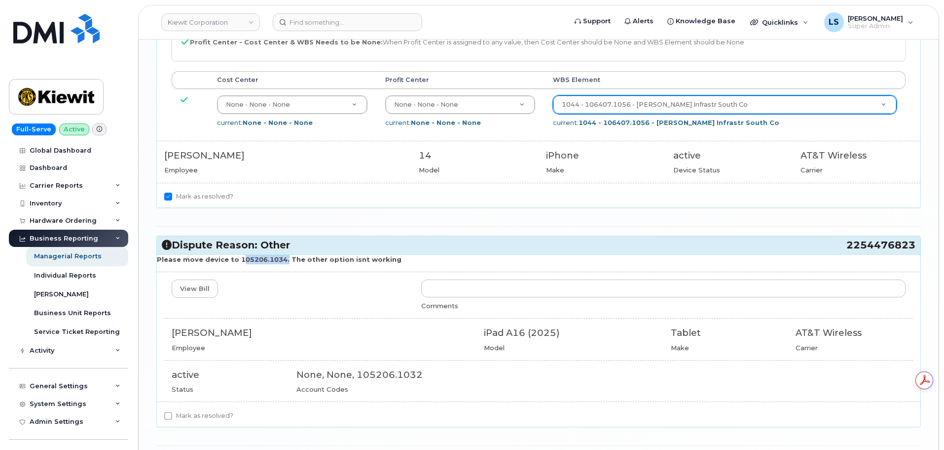
drag, startPoint x: 279, startPoint y: 263, endPoint x: 234, endPoint y: 263, distance: 44.4
click at [234, 263] on p "Please move device to 105206.1034. The other option isnt working" at bounding box center [539, 259] width 764 height 9
copy strong "105206.1034"
click at [199, 413] on label "Mark as resolved?" at bounding box center [198, 416] width 69 height 12
click at [172, 413] on input "Mark as resolved?" at bounding box center [168, 416] width 8 height 8
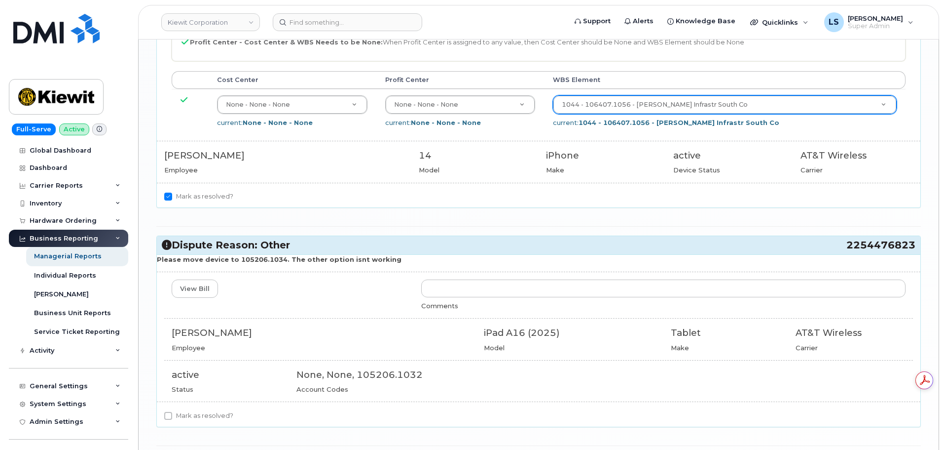
checkbox input "true"
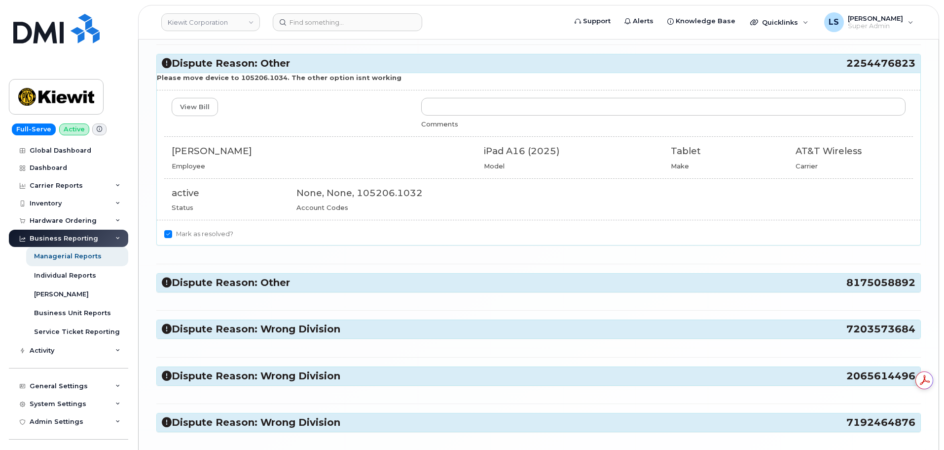
scroll to position [1678, 0]
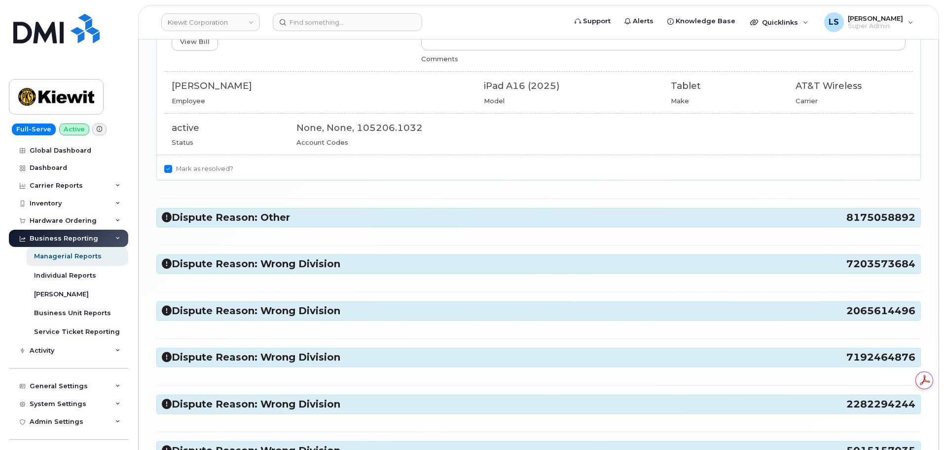
click at [275, 215] on h3 "Dispute Reason: Other 8175058892" at bounding box center [539, 217] width 754 height 13
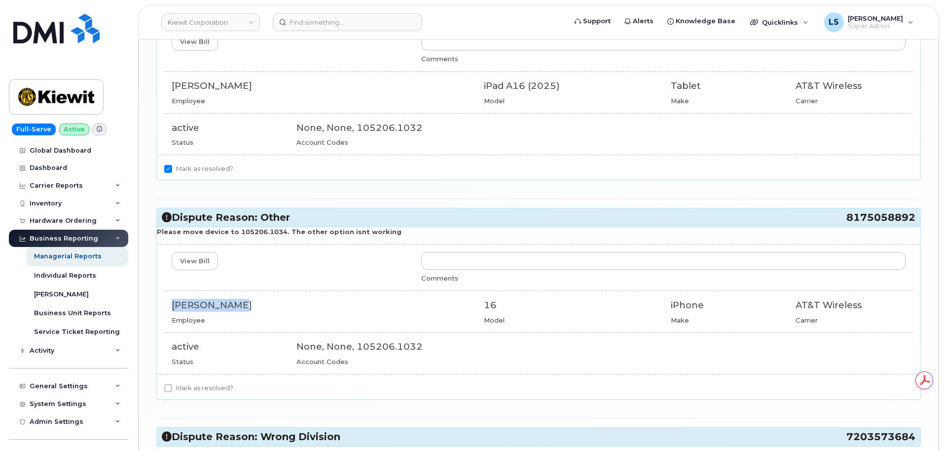
drag, startPoint x: 225, startPoint y: 298, endPoint x: 168, endPoint y: 306, distance: 57.3
click at [168, 306] on div "DENNIS MOORE Employee" at bounding box center [320, 312] width 312 height 26
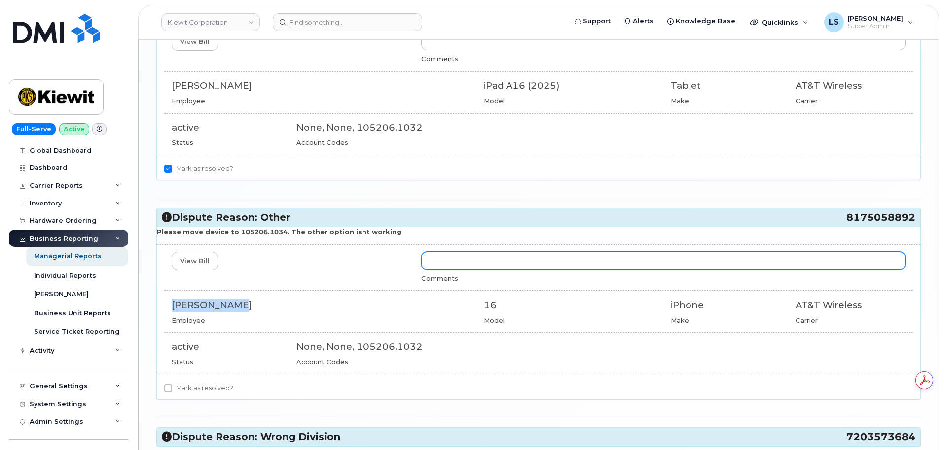
copy div "DENNIS MOORE"
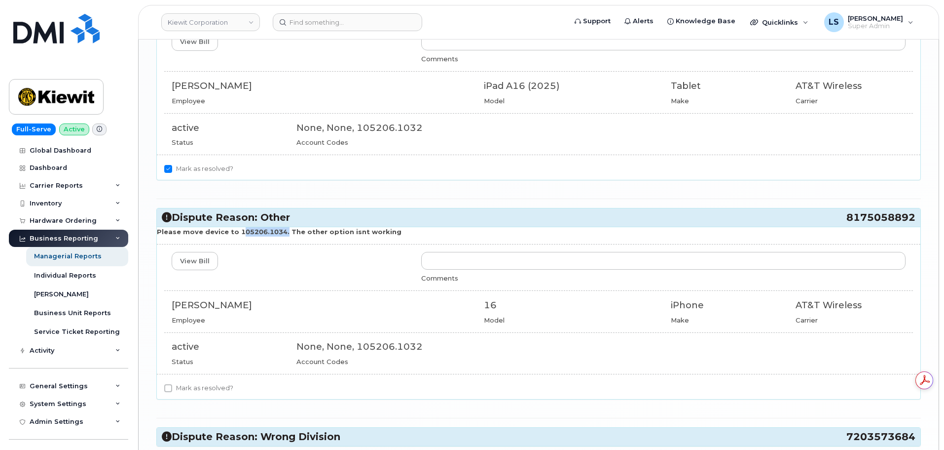
drag, startPoint x: 278, startPoint y: 230, endPoint x: 236, endPoint y: 233, distance: 42.5
click at [236, 233] on strong "Please move device to 105206.1034. The other option isnt working" at bounding box center [279, 231] width 245 height 8
copy strong "105206.1034"
click at [194, 388] on label "Mark as resolved?" at bounding box center [198, 388] width 69 height 12
click at [172, 388] on input "Mark as resolved?" at bounding box center [168, 388] width 8 height 8
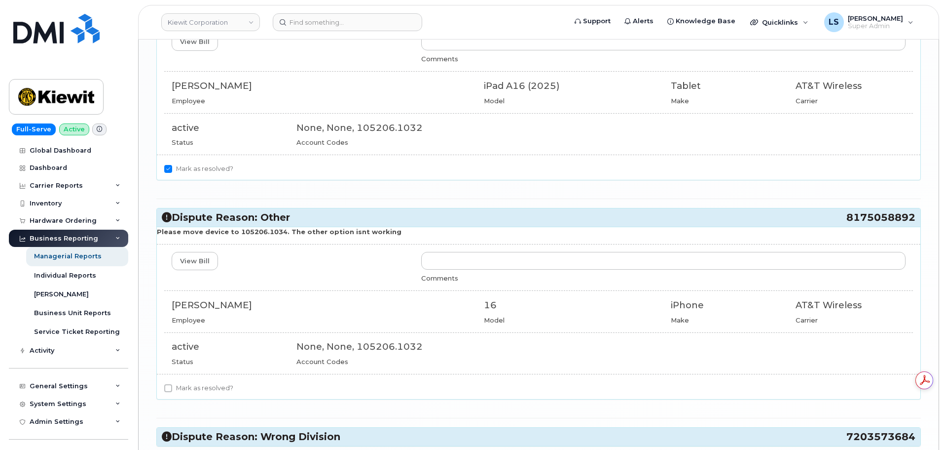
checkbox input "true"
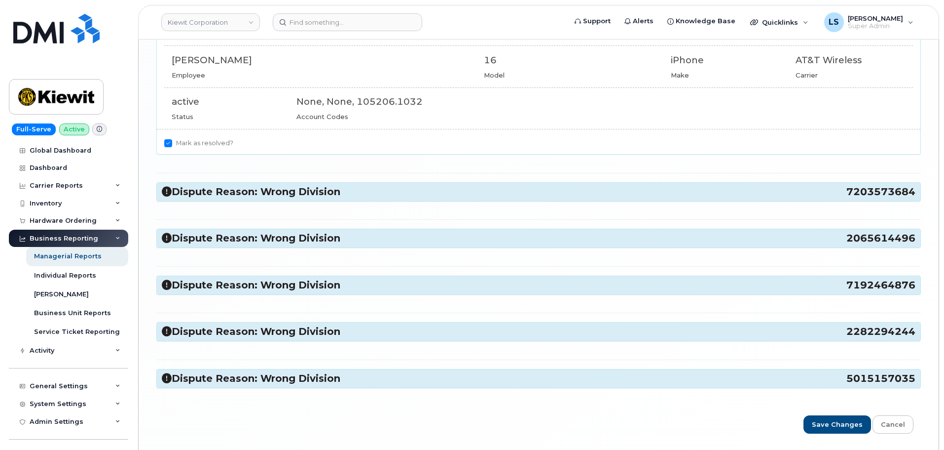
scroll to position [1955, 0]
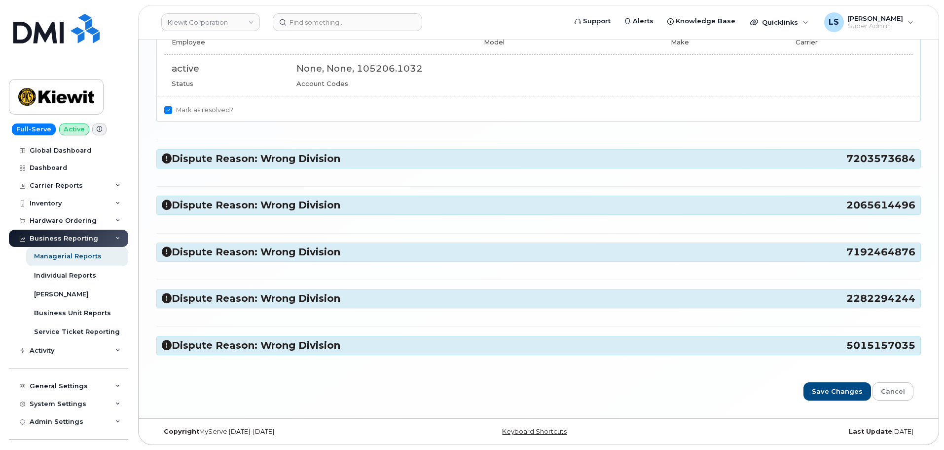
click at [263, 159] on h3 "Dispute Reason: Wrong Division 7203573684" at bounding box center [539, 158] width 754 height 13
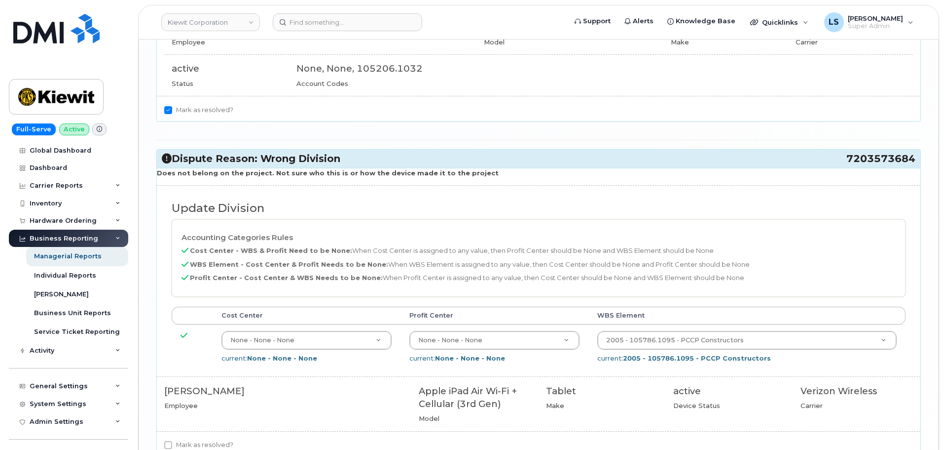
click at [309, 156] on h3 "Dispute Reason: Wrong Division 7203573684" at bounding box center [539, 158] width 754 height 13
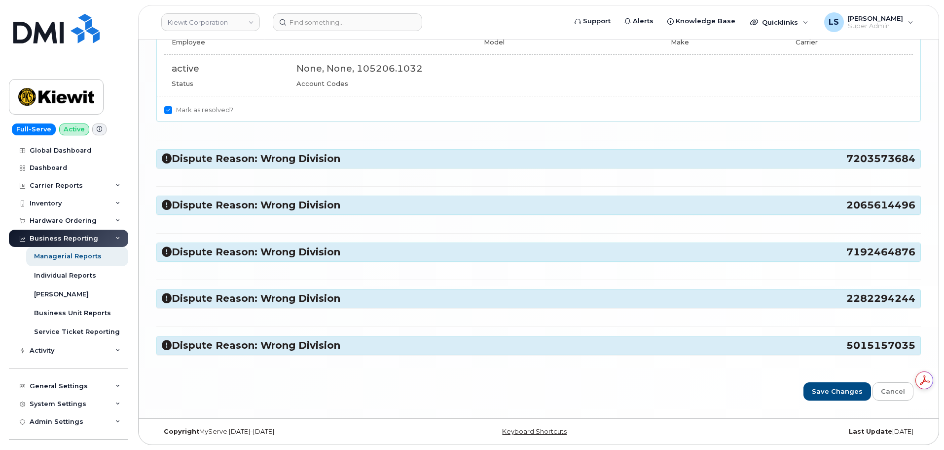
scroll to position [0, 0]
drag, startPoint x: 274, startPoint y: 207, endPoint x: 271, endPoint y: 295, distance: 88.4
click at [274, 206] on h3 "Dispute Reason: Wrong Division 2065614496" at bounding box center [539, 204] width 754 height 13
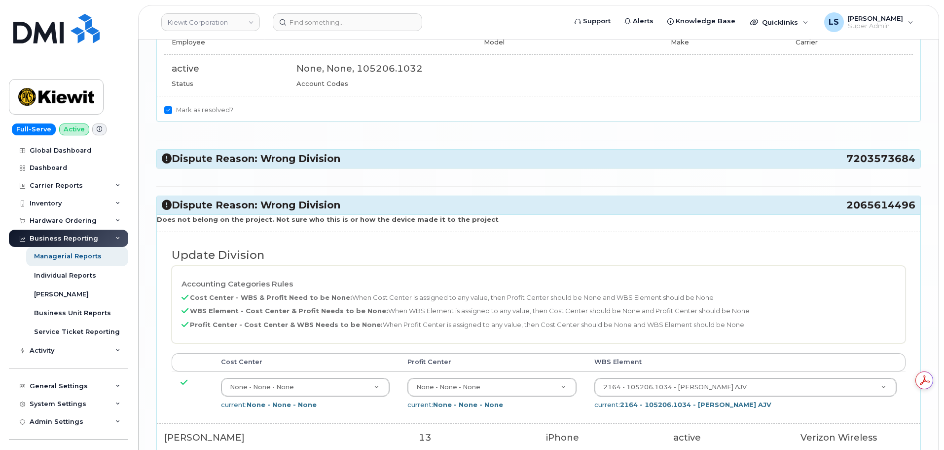
click at [327, 201] on h3 "Dispute Reason: Wrong Division 2065614496" at bounding box center [539, 204] width 754 height 13
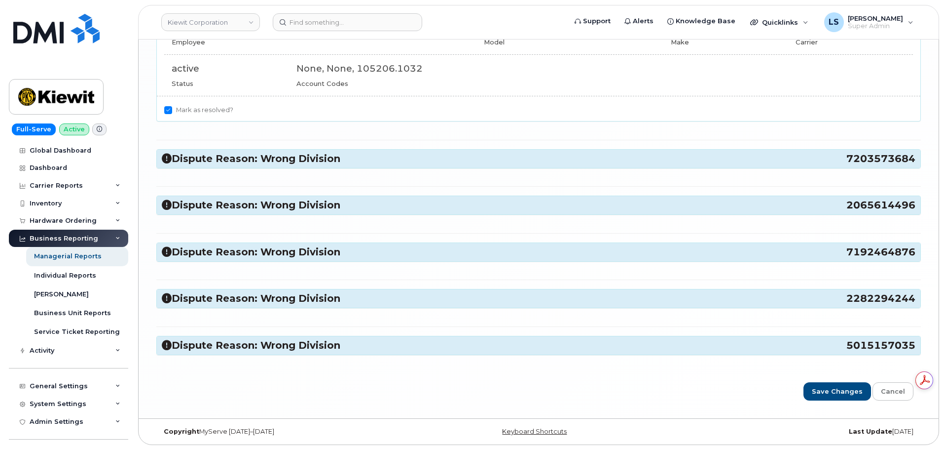
click at [272, 254] on h3 "Dispute Reason: Wrong Division 7192464876" at bounding box center [539, 251] width 754 height 13
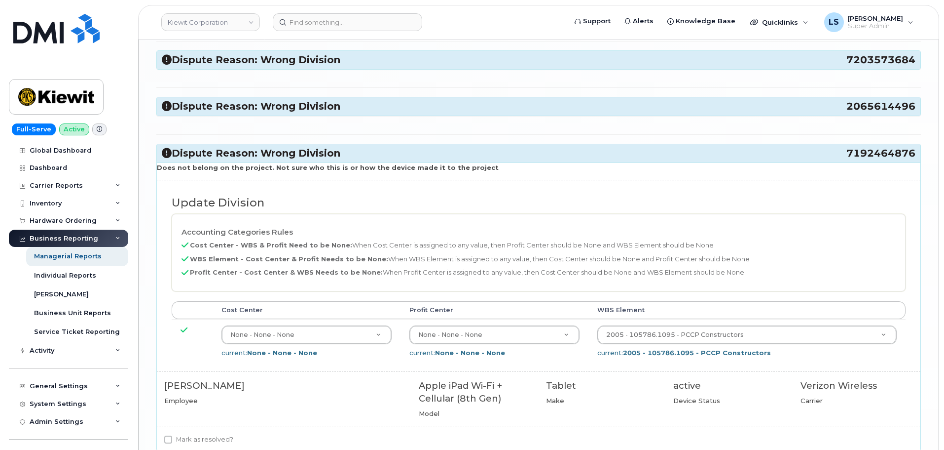
click at [313, 159] on h3 "Dispute Reason: Wrong Division 7192464876" at bounding box center [539, 153] width 754 height 13
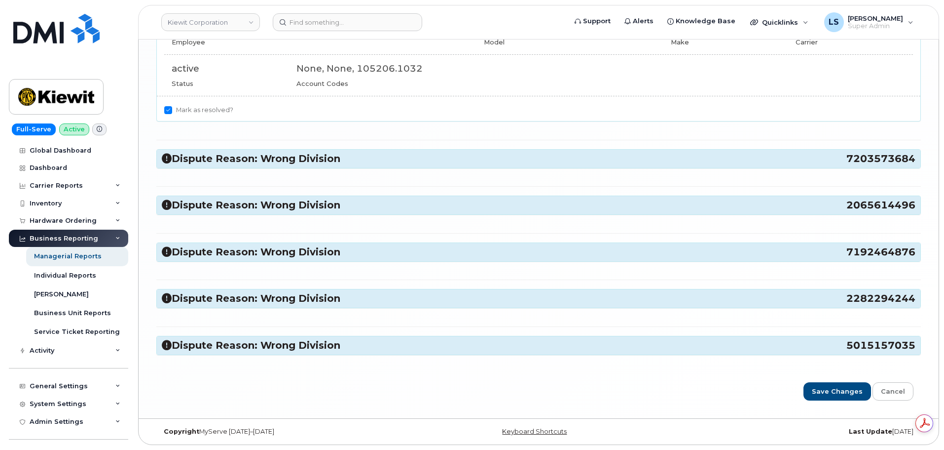
click at [297, 304] on h3 "Dispute Reason: Wrong Division 2282294244" at bounding box center [539, 298] width 754 height 13
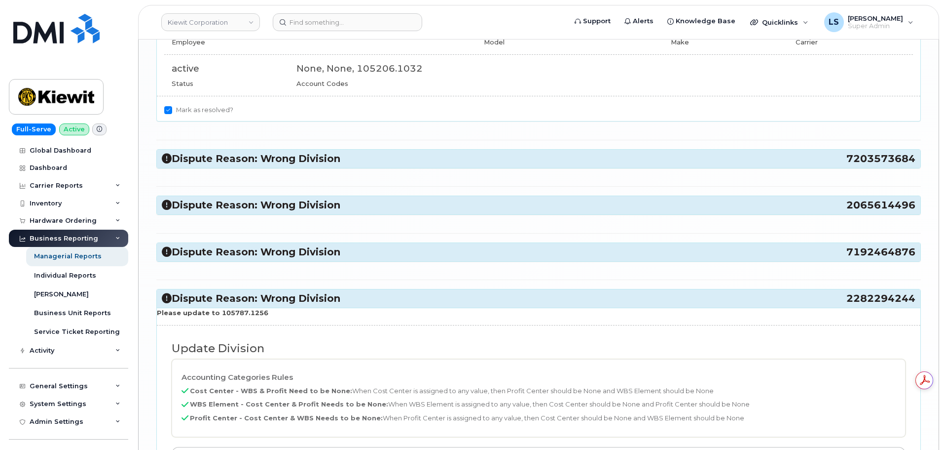
scroll to position [2054, 0]
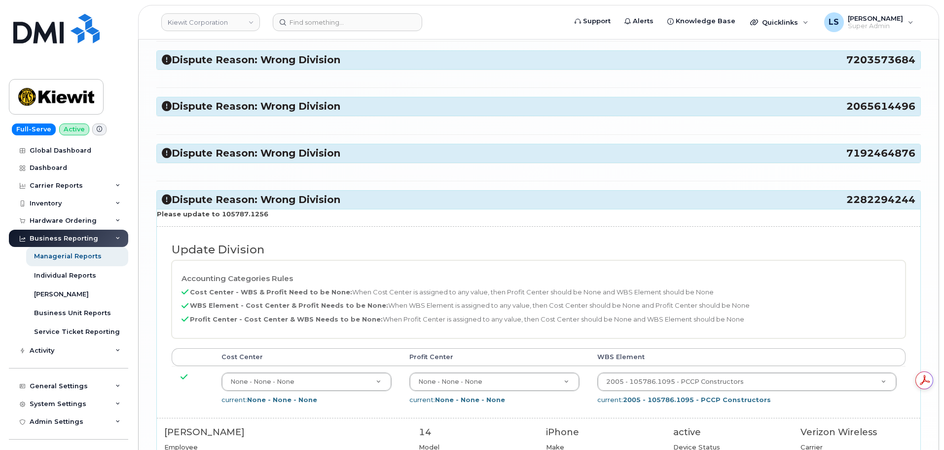
drag, startPoint x: 256, startPoint y: 221, endPoint x: 266, endPoint y: 217, distance: 11.7
click at [258, 220] on div "Please update to 105787.1256 Update Division Accounting Categories Rules Cost C…" at bounding box center [539, 346] width 764 height 275
drag, startPoint x: 264, startPoint y: 218, endPoint x: 216, endPoint y: 216, distance: 48.9
click at [216, 216] on p "Please update to 105787.1256" at bounding box center [539, 213] width 764 height 9
copy strong "105787.1256"
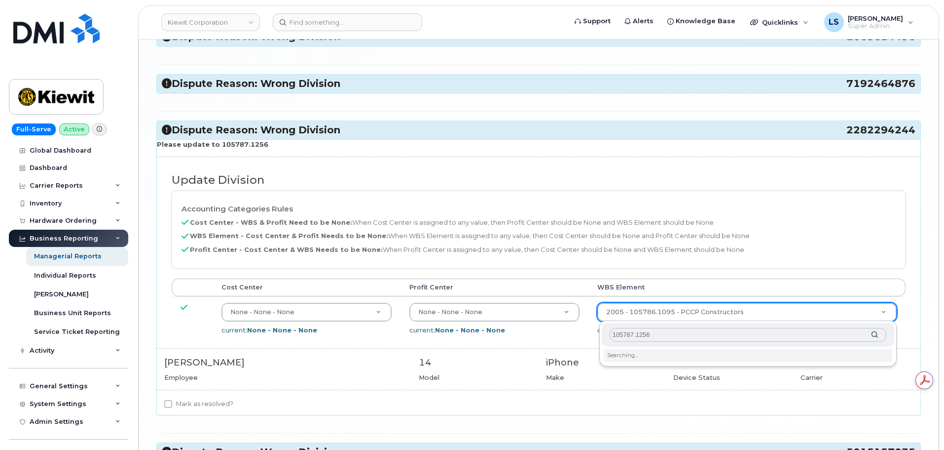
scroll to position [2231, 0]
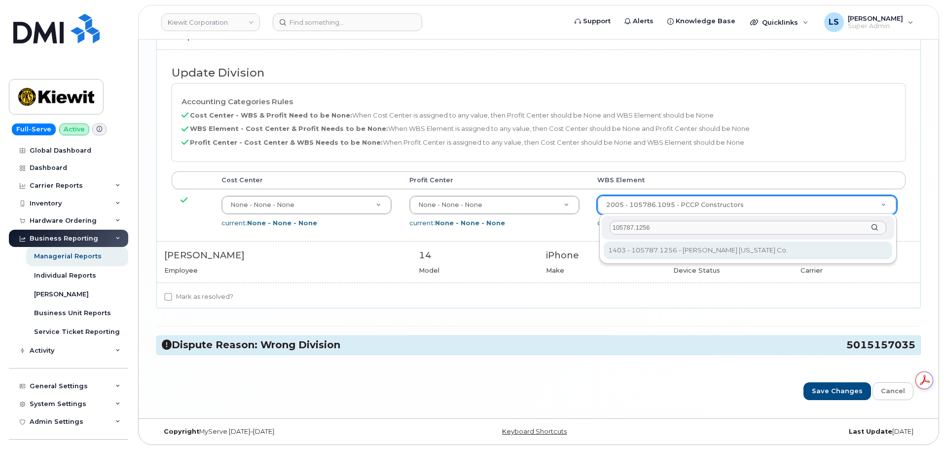
type input "105787.1256"
type input "30061815"
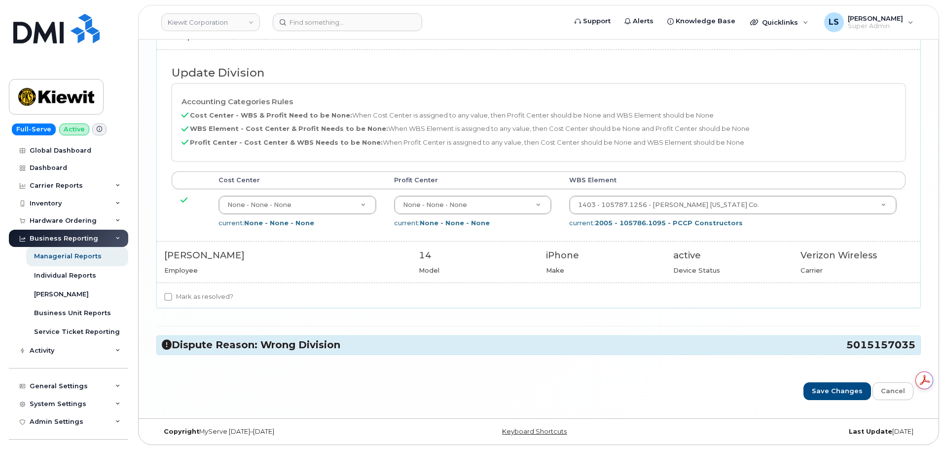
click at [275, 353] on div "Dispute Reason: Wrong Division 5015157035" at bounding box center [539, 345] width 764 height 18
drag, startPoint x: 230, startPoint y: 297, endPoint x: 267, endPoint y: 327, distance: 48.1
click at [229, 297] on label "Mark as resolved?" at bounding box center [198, 297] width 69 height 12
click at [172, 297] on input "Mark as resolved?" at bounding box center [168, 297] width 8 height 8
checkbox input "true"
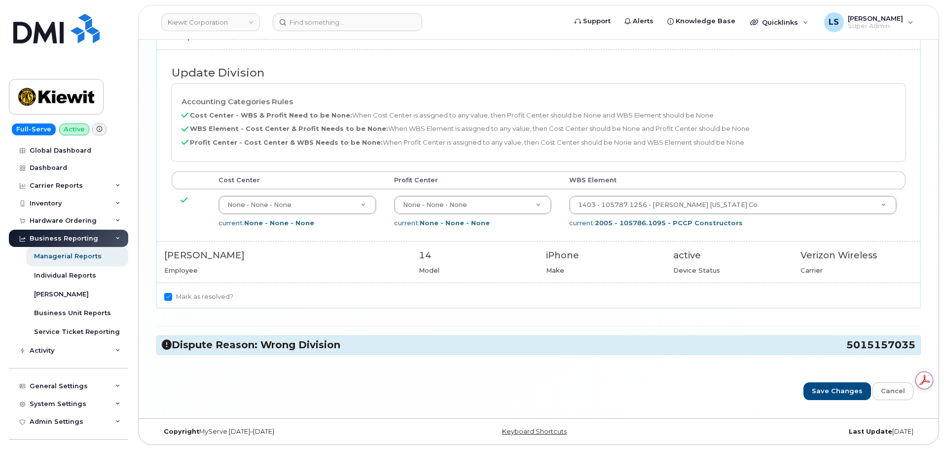
drag, startPoint x: 332, startPoint y: 349, endPoint x: 336, endPoint y: 343, distance: 7.1
click at [333, 348] on h3 "Dispute Reason: Wrong Division 5015157035" at bounding box center [539, 344] width 754 height 13
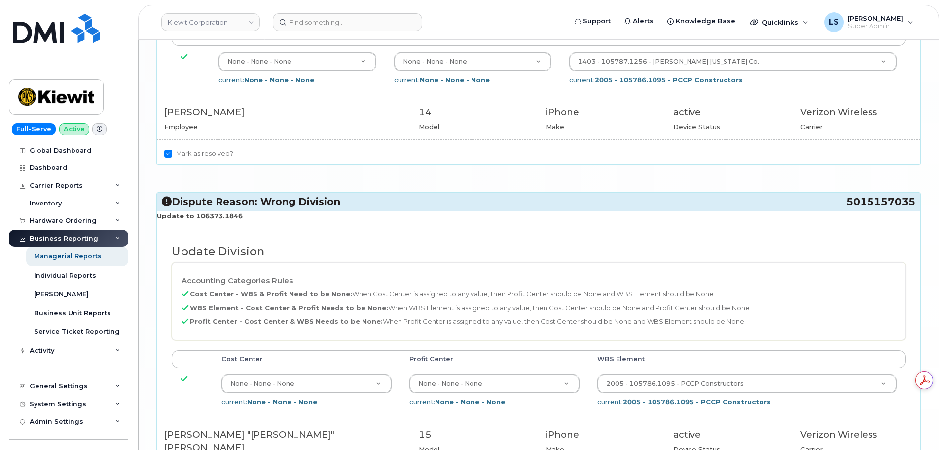
scroll to position [2379, 0]
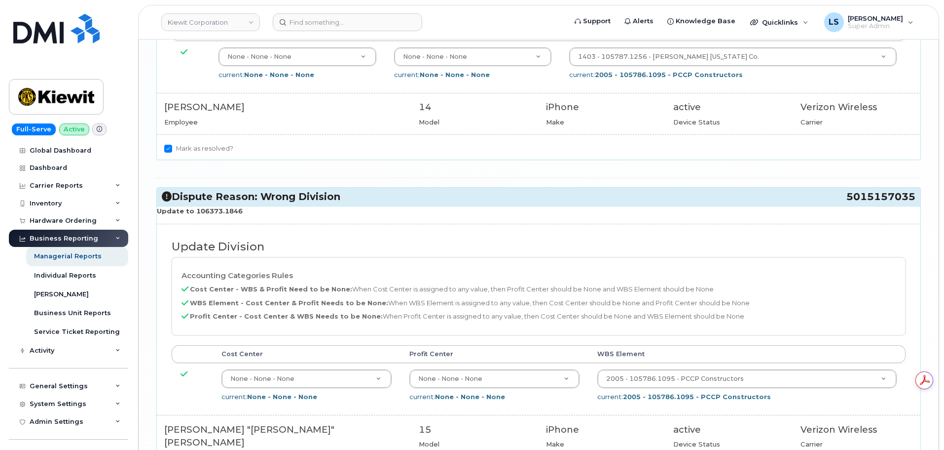
drag, startPoint x: 237, startPoint y: 210, endPoint x: 194, endPoint y: 213, distance: 43.0
click at [192, 214] on strong "Update to 106373.1846" at bounding box center [200, 211] width 86 height 8
copy strong "106373.1846"
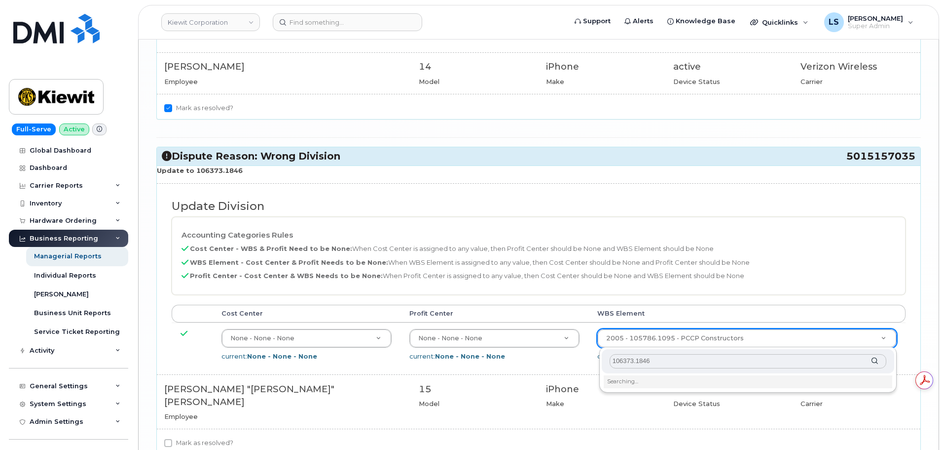
scroll to position [2478, 0]
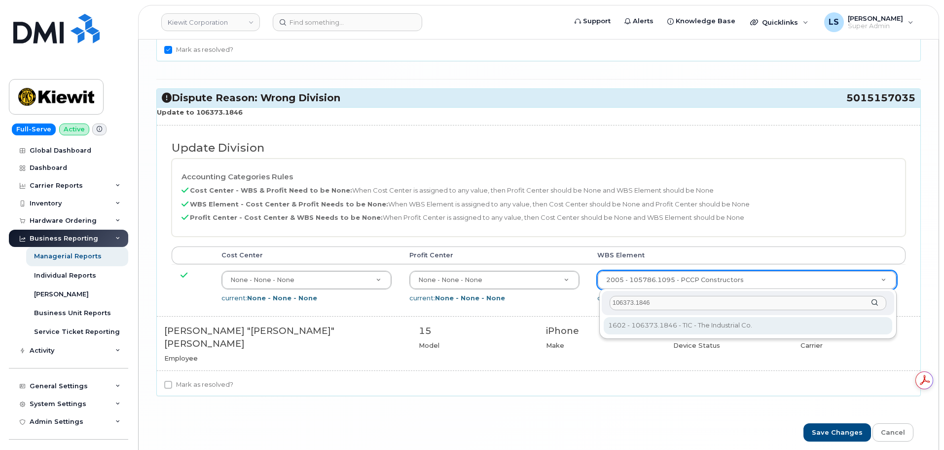
type input "106373.1846"
click at [689, 315] on div "106373.1846 1602 - 106373.1846 - TIC - The Industrial Co. 1602 - 106373.1846 - …" at bounding box center [749, 314] width 298 height 50
type input "36082678"
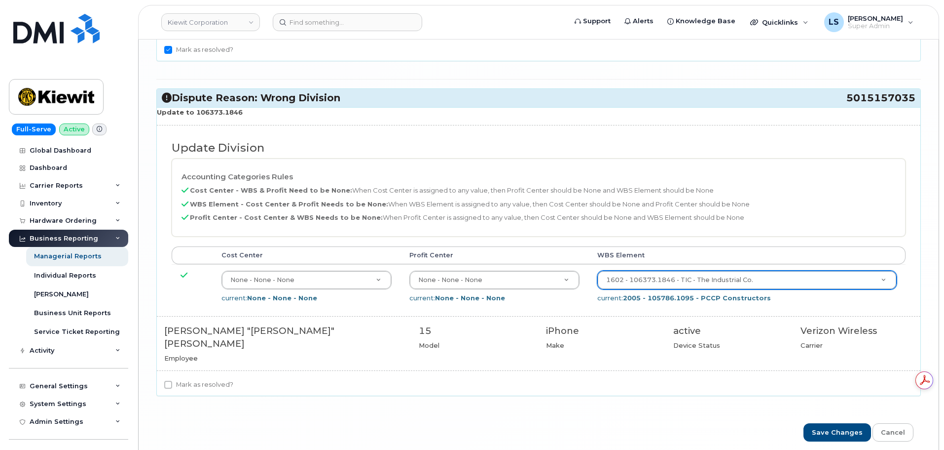
click at [174, 378] on label "Mark as resolved?" at bounding box center [198, 384] width 69 height 12
click at [172, 380] on input "Mark as resolved?" at bounding box center [168, 384] width 8 height 8
checkbox input "true"
click at [820, 423] on input "Save Changes" at bounding box center [838, 432] width 68 height 18
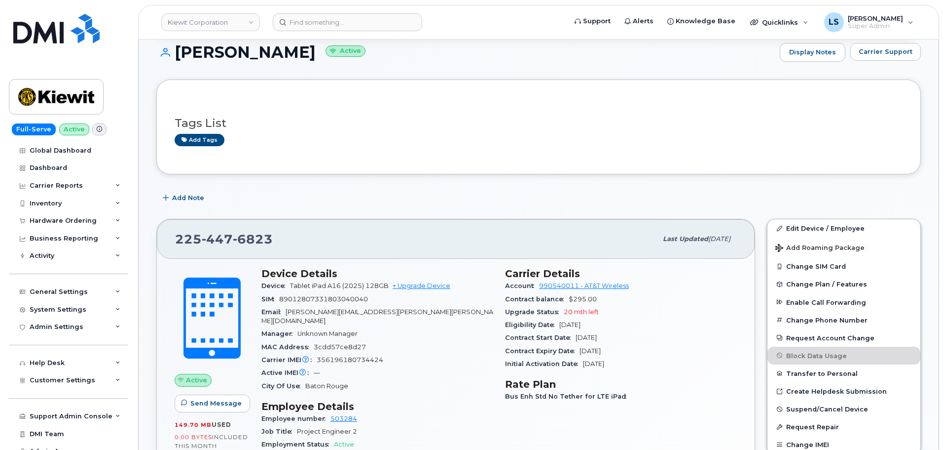
scroll to position [99, 0]
click at [826, 229] on link "Edit Device / Employee" at bounding box center [844, 228] width 153 height 18
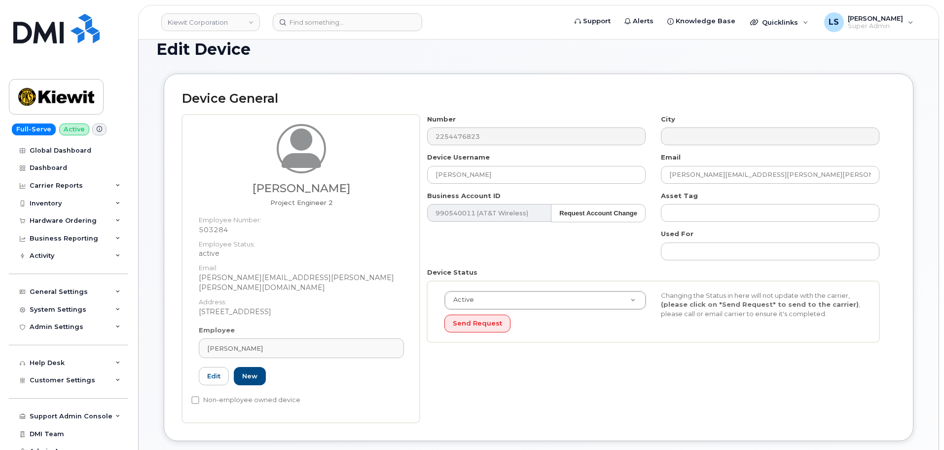
scroll to position [263, 0]
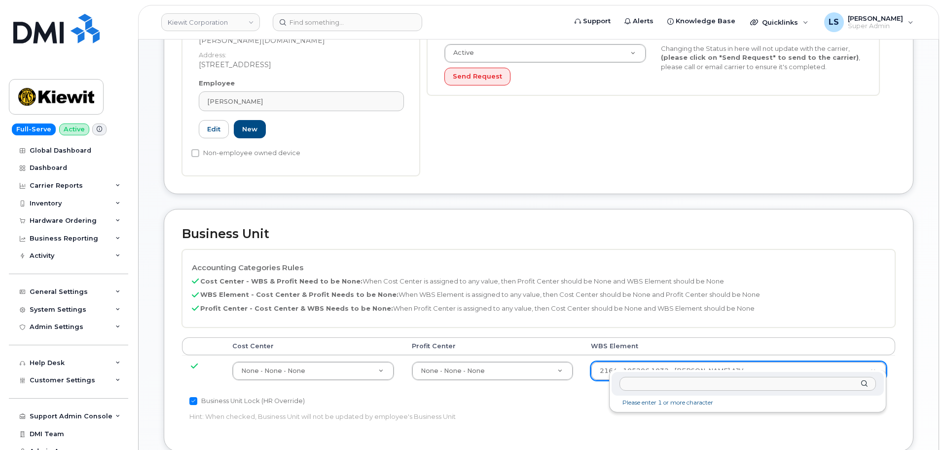
drag, startPoint x: 673, startPoint y: 361, endPoint x: 661, endPoint y: 364, distance: 12.1
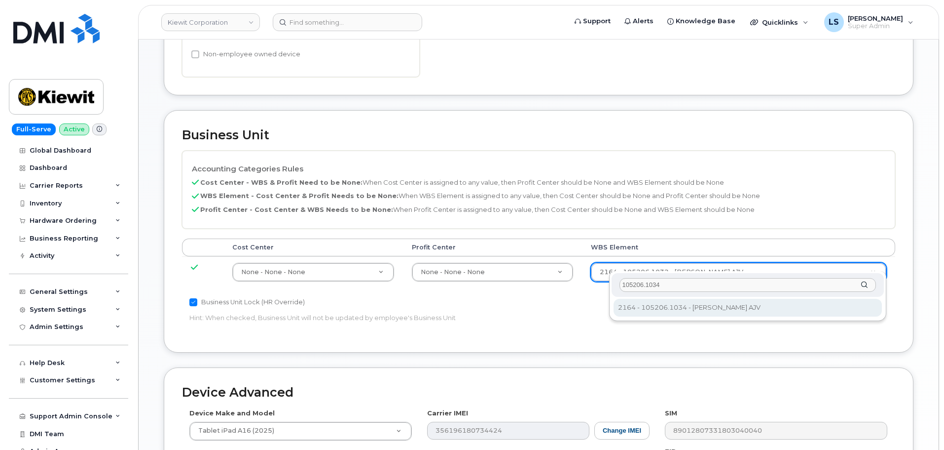
type input "105206.1034"
type input "30194189"
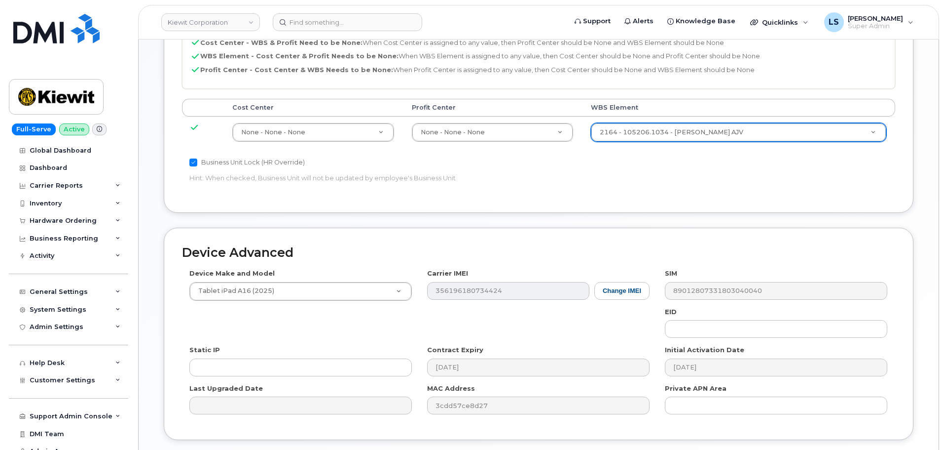
scroll to position [564, 0]
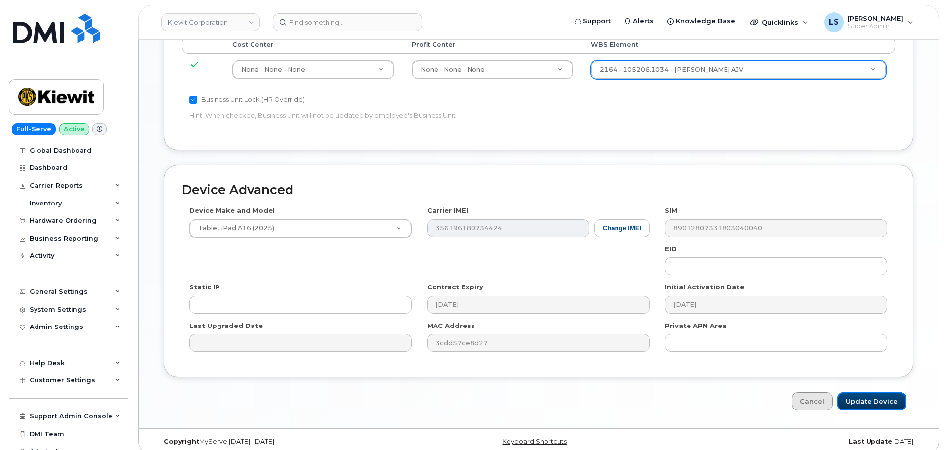
drag, startPoint x: 862, startPoint y: 387, endPoint x: 811, endPoint y: 395, distance: 51.9
click at [863, 392] on input "Update Device" at bounding box center [872, 401] width 69 height 18
type input "Saving..."
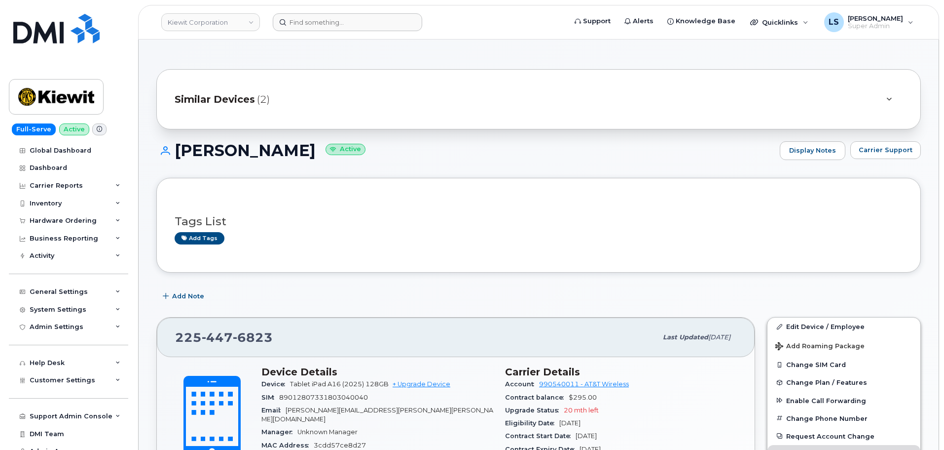
click at [297, 13] on header "[PERSON_NAME] Corporation Support Alerts Knowledge Base Quicklinks Suspend / Ca…" at bounding box center [538, 22] width 801 height 35
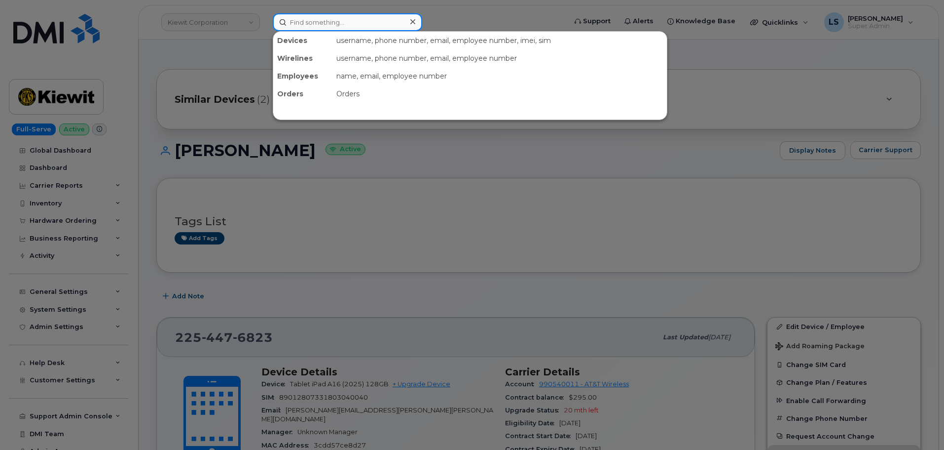
click at [297, 14] on input at bounding box center [348, 22] width 150 height 18
paste input "[PERSON_NAME]"
type input "[PERSON_NAME]"
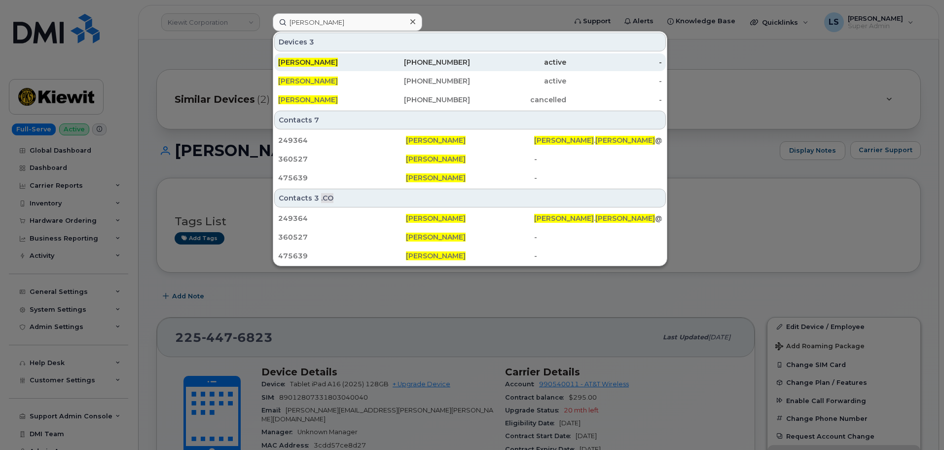
drag, startPoint x: 341, startPoint y: 63, endPoint x: 334, endPoint y: 62, distance: 7.5
click at [340, 63] on div "[PERSON_NAME]" at bounding box center [326, 62] width 96 height 10
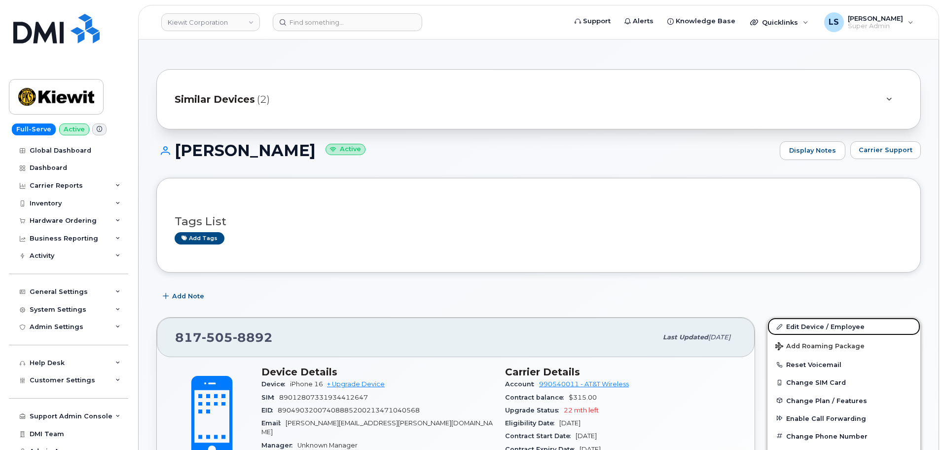
drag, startPoint x: 822, startPoint y: 325, endPoint x: 236, endPoint y: 438, distance: 596.1
click at [822, 325] on link "Edit Device / Employee" at bounding box center [844, 326] width 153 height 18
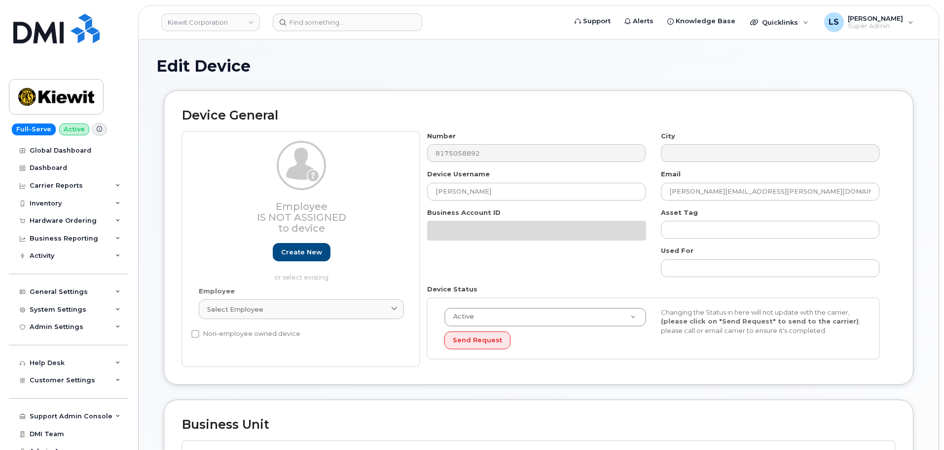
scroll to position [444, 0]
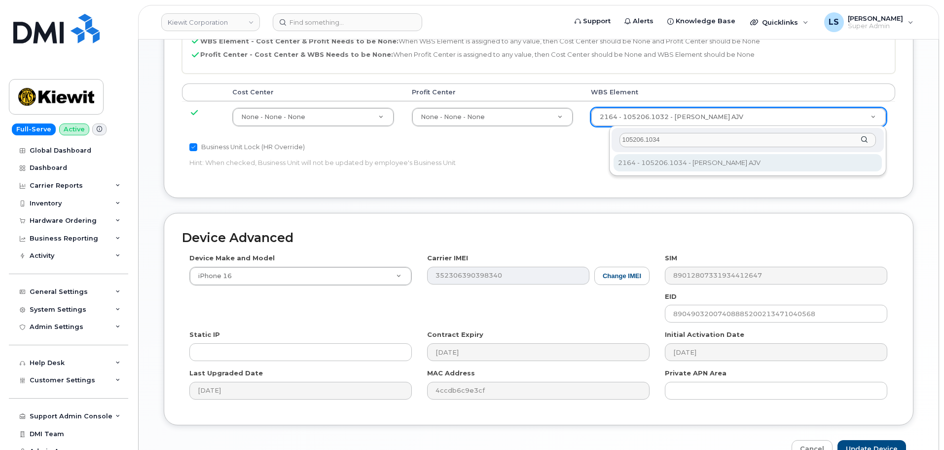
type input "105206.1034"
type input "30194189"
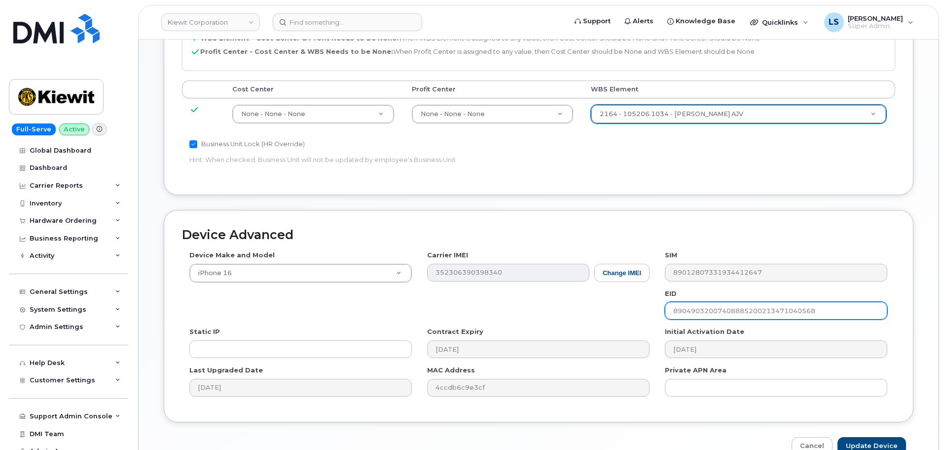
scroll to position [501, 0]
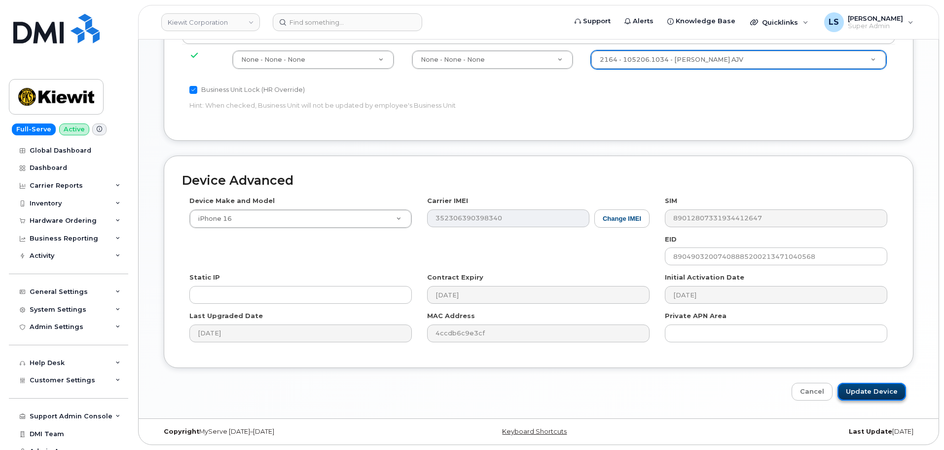
click at [864, 395] on input "Update Device" at bounding box center [872, 391] width 69 height 18
type input "Saving..."
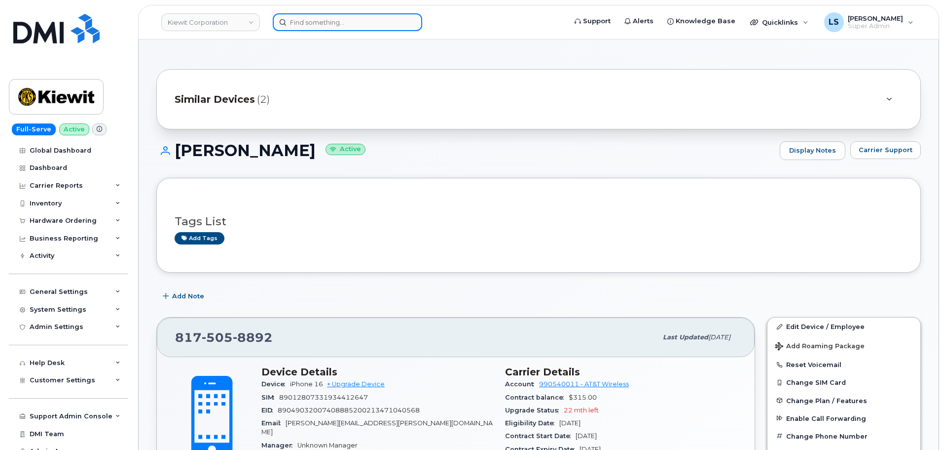
click at [352, 16] on input at bounding box center [348, 22] width 150 height 18
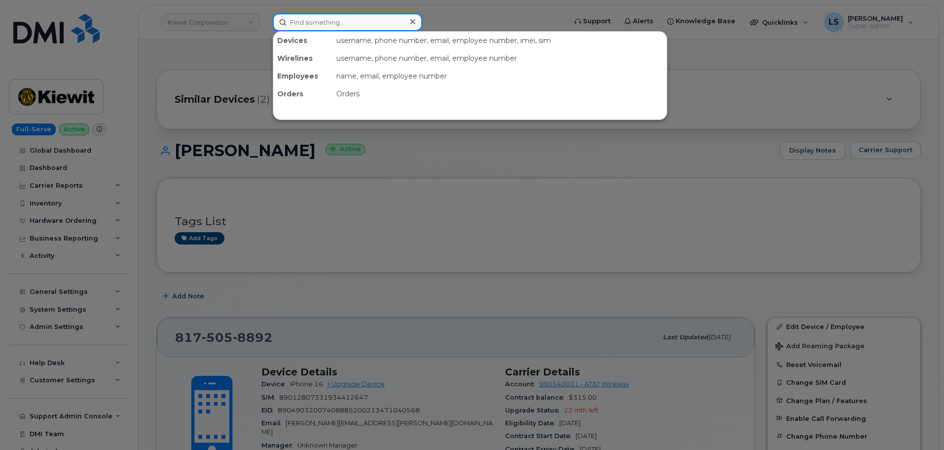
paste input "[PHONE_NUMBER]"
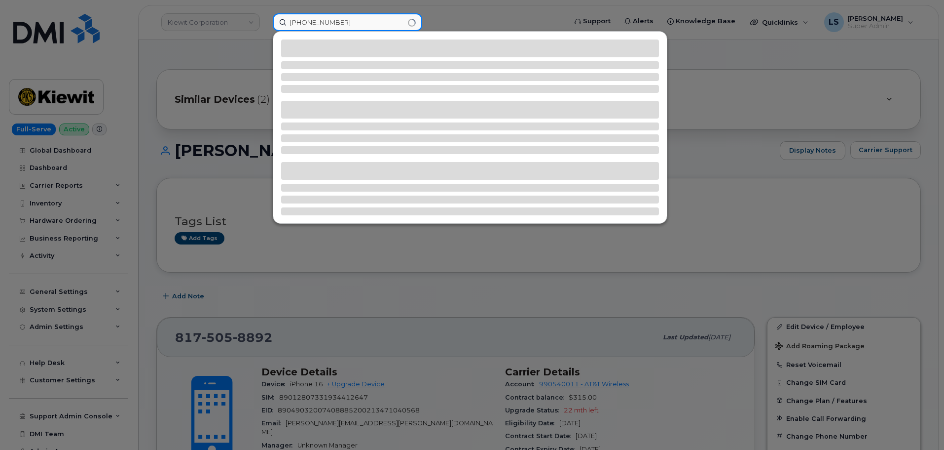
type input "[PHONE_NUMBER]"
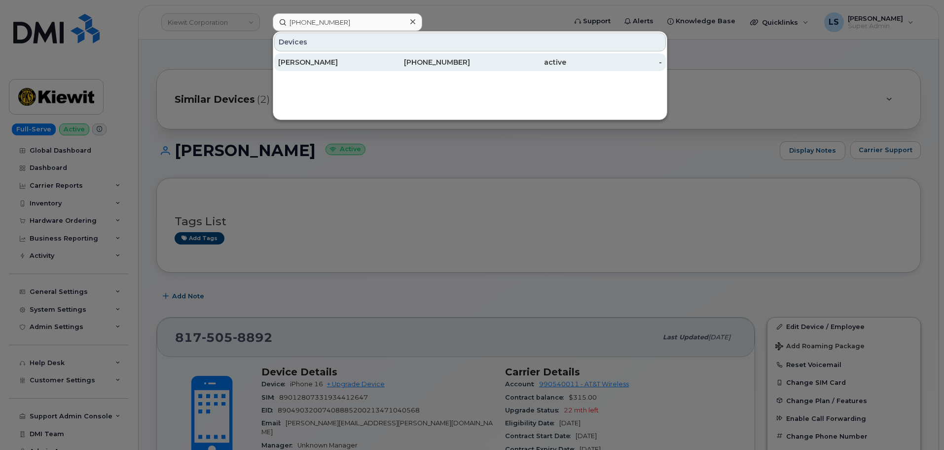
click at [390, 62] on div "[PHONE_NUMBER]" at bounding box center [423, 62] width 96 height 10
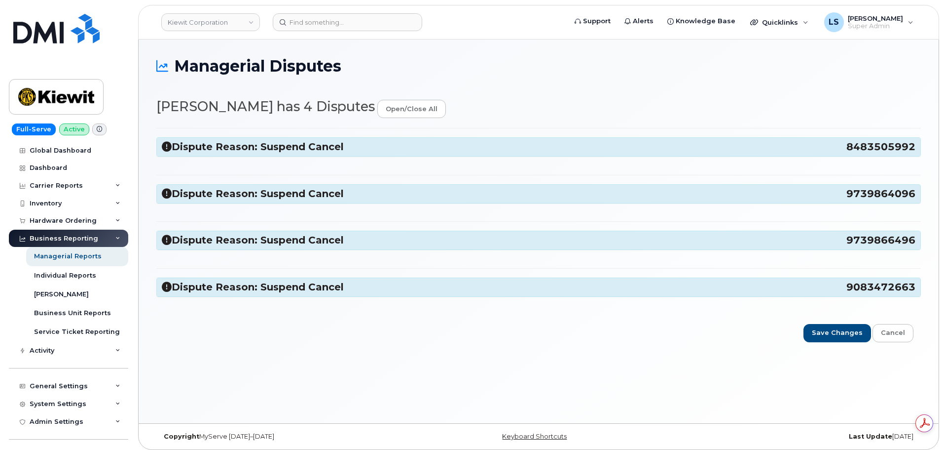
click at [252, 144] on h3 "Dispute Reason: Suspend Cancel 8483505992" at bounding box center [539, 146] width 754 height 13
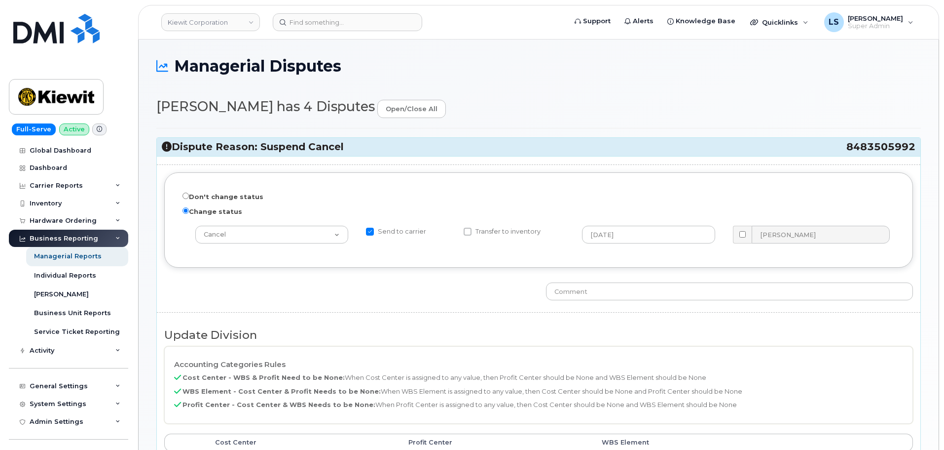
drag, startPoint x: 354, startPoint y: 145, endPoint x: 263, endPoint y: 143, distance: 91.3
click at [263, 143] on h3 "Dispute Reason: Suspend Cancel 8483505992" at bounding box center [539, 146] width 754 height 13
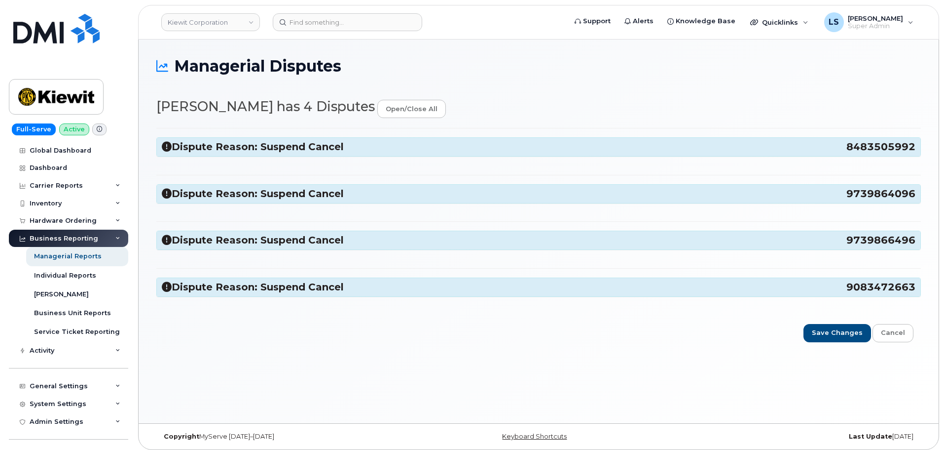
click at [348, 145] on h3 "Dispute Reason: Suspend Cancel 8483505992" at bounding box center [539, 146] width 754 height 13
click at [291, 194] on h3 "Dispute Reason: Suspend Cancel 9739864096" at bounding box center [539, 193] width 754 height 13
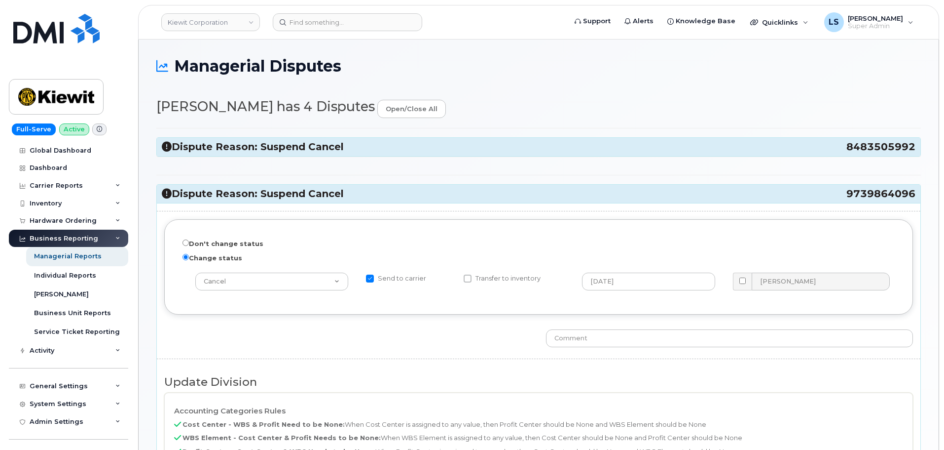
click at [291, 194] on h3 "Dispute Reason: Suspend Cancel 9739864096" at bounding box center [539, 193] width 754 height 13
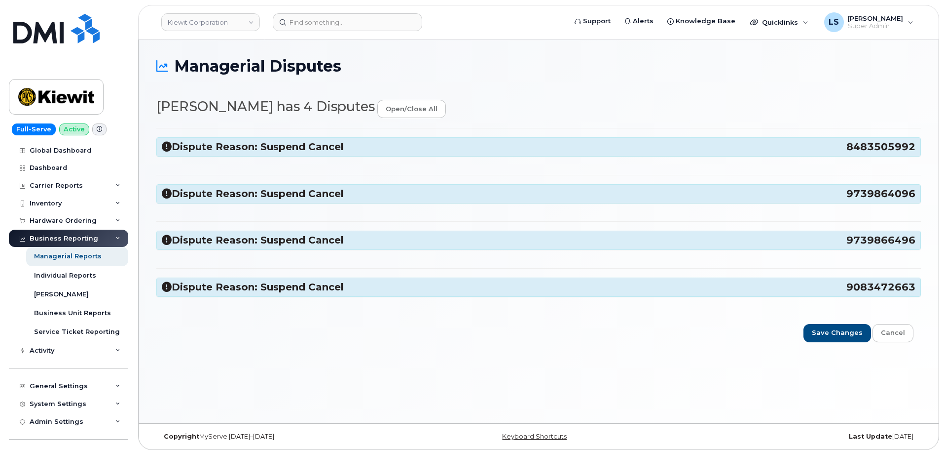
click at [342, 147] on h3 "Dispute Reason: Suspend Cancel 8483505992" at bounding box center [539, 146] width 754 height 13
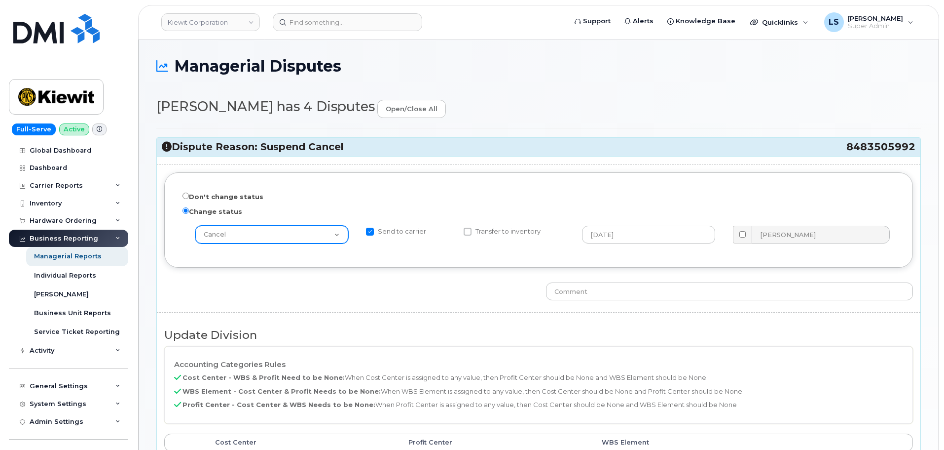
click at [243, 231] on select "-- choose action -- Cancel Cancel with Churn Suspend - Reduced Rate Suspend - F…" at bounding box center [271, 234] width 153 height 18
click at [243, 233] on select "-- choose action -- Cancel Cancel with Churn Suspend - Reduced Rate Suspend - F…" at bounding box center [271, 234] width 153 height 18
click at [241, 236] on select "-- choose action -- Cancel Cancel with Churn Suspend - Reduced Rate Suspend - F…" at bounding box center [271, 234] width 153 height 18
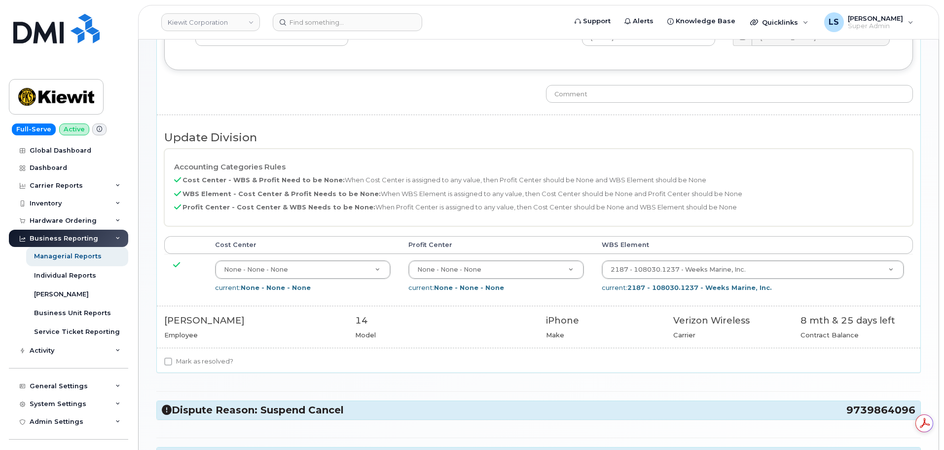
click at [206, 366] on label "Mark as resolved?" at bounding box center [198, 361] width 69 height 12
click at [172, 365] on input "Mark as resolved?" at bounding box center [168, 361] width 8 height 8
checkbox input "true"
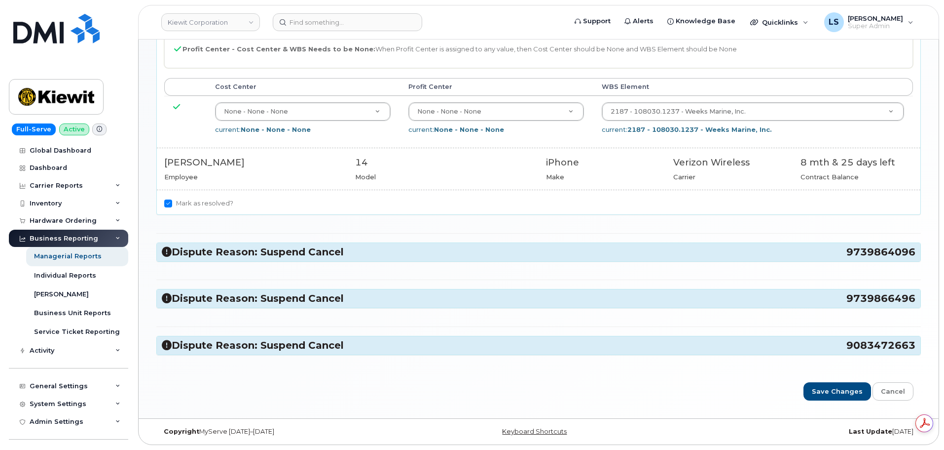
click at [252, 260] on div "Dispute Reason: Suspend Cancel 9739864096" at bounding box center [539, 252] width 764 height 18
click at [254, 255] on h3 "Dispute Reason: Suspend Cancel 9739864096" at bounding box center [539, 251] width 754 height 13
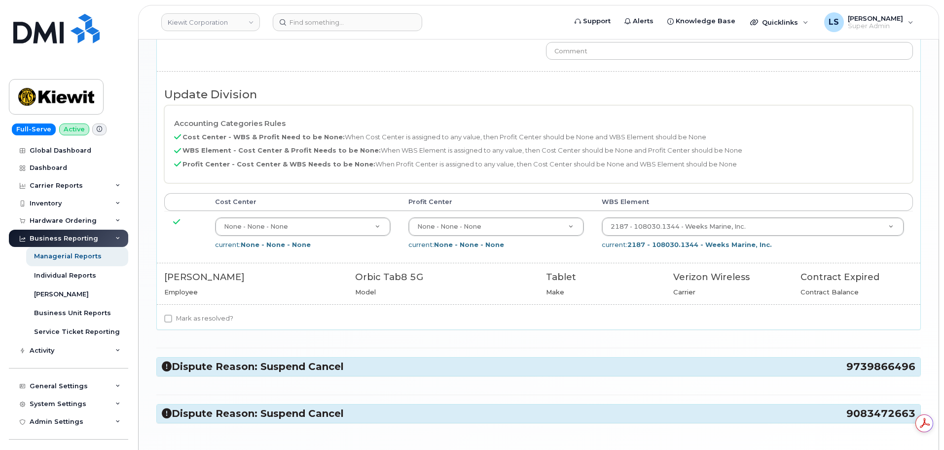
click at [199, 323] on div "Mark as resolved?" at bounding box center [539, 320] width 764 height 17
click at [199, 319] on label "Mark as resolved?" at bounding box center [198, 318] width 69 height 12
click at [172, 319] on input "Mark as resolved?" at bounding box center [168, 318] width 8 height 8
checkbox input "true"
click at [213, 365] on h3 "Dispute Reason: Suspend Cancel 9739866496" at bounding box center [539, 366] width 754 height 13
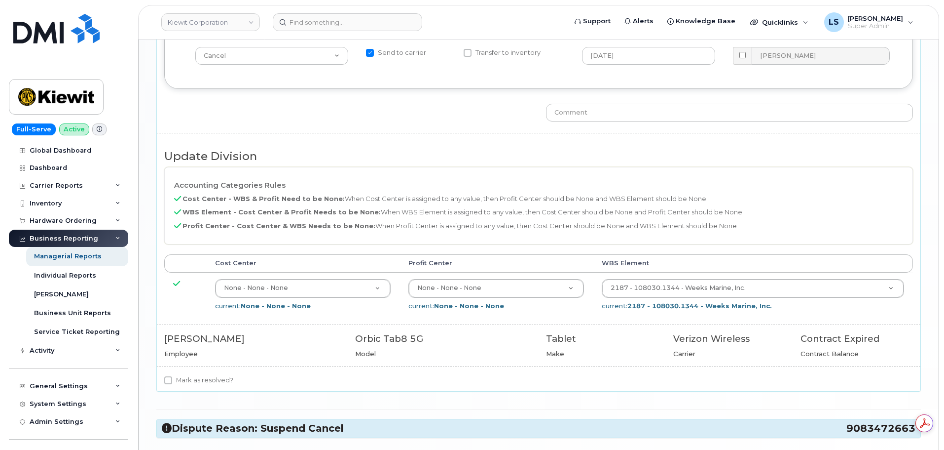
scroll to position [1182, 0]
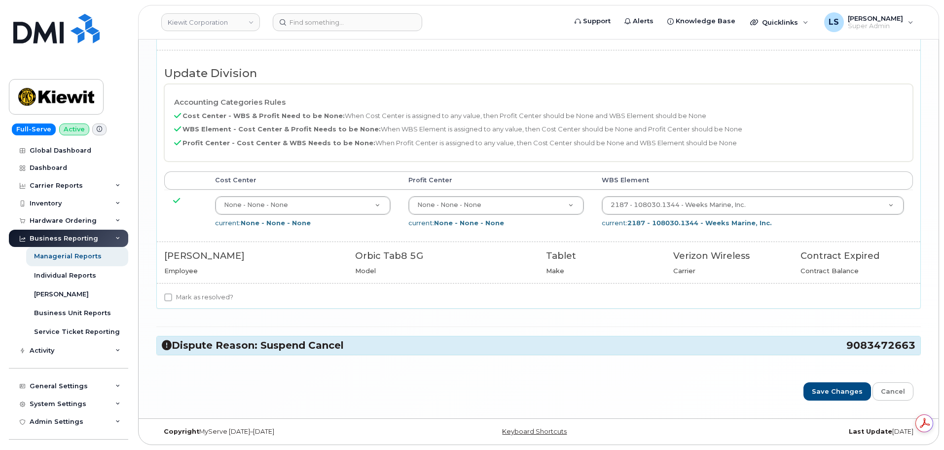
click at [217, 296] on label "Mark as resolved?" at bounding box center [198, 297] width 69 height 12
click at [172, 296] on input "Mark as resolved?" at bounding box center [168, 297] width 8 height 8
checkbox input "true"
click at [242, 354] on div "Dispute Reason: Suspend Cancel 9083472663" at bounding box center [539, 345] width 764 height 18
drag, startPoint x: 234, startPoint y: 341, endPoint x: 235, endPoint y: 336, distance: 5.0
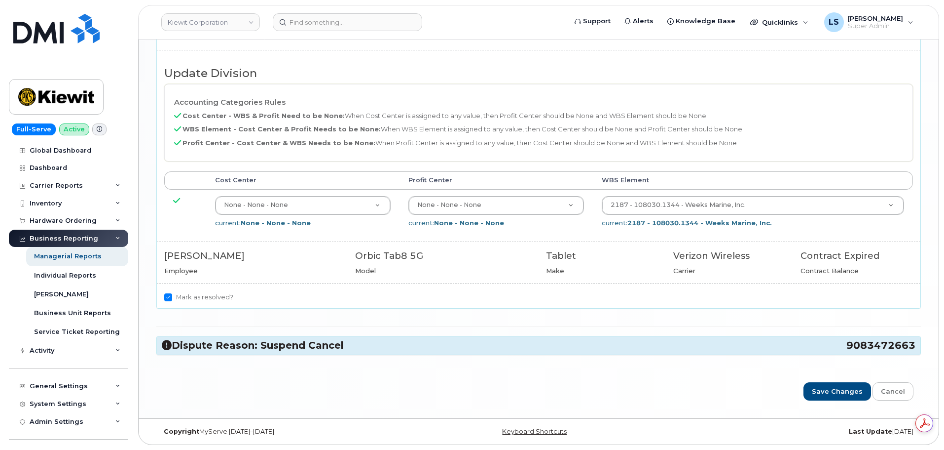
click at [235, 343] on h3 "Dispute Reason: Suspend Cancel 9083472663" at bounding box center [539, 344] width 754 height 13
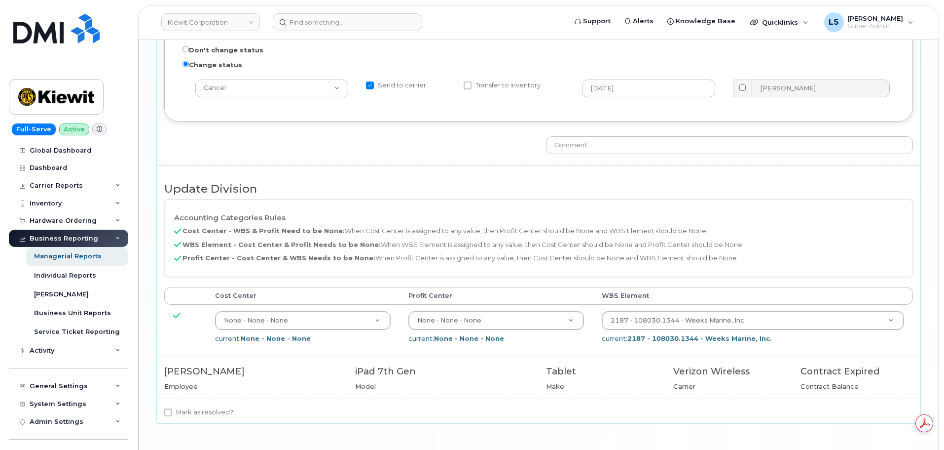
scroll to position [1596, 0]
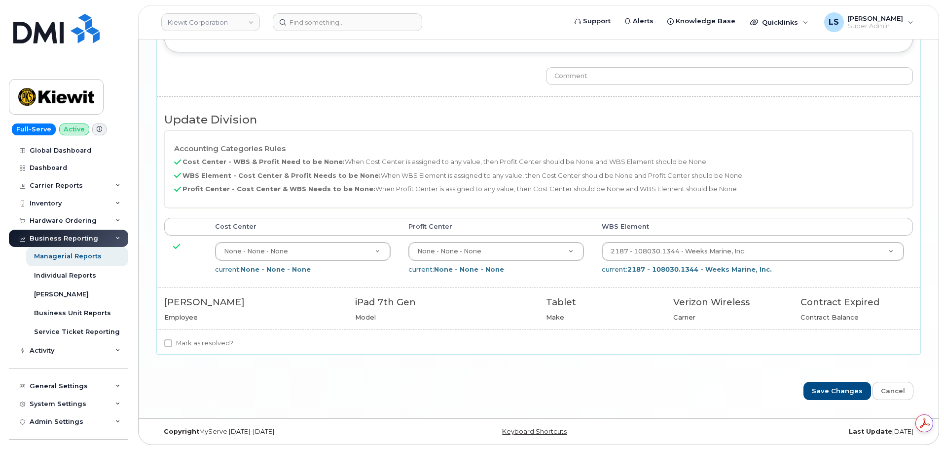
click at [200, 352] on div "Mark as resolved?" at bounding box center [539, 345] width 764 height 17
click at [200, 347] on label "Mark as resolved?" at bounding box center [198, 343] width 69 height 12
click at [172, 347] on input "Mark as resolved?" at bounding box center [168, 343] width 8 height 8
checkbox input "true"
click at [818, 382] on input "Save Changes" at bounding box center [838, 390] width 68 height 18
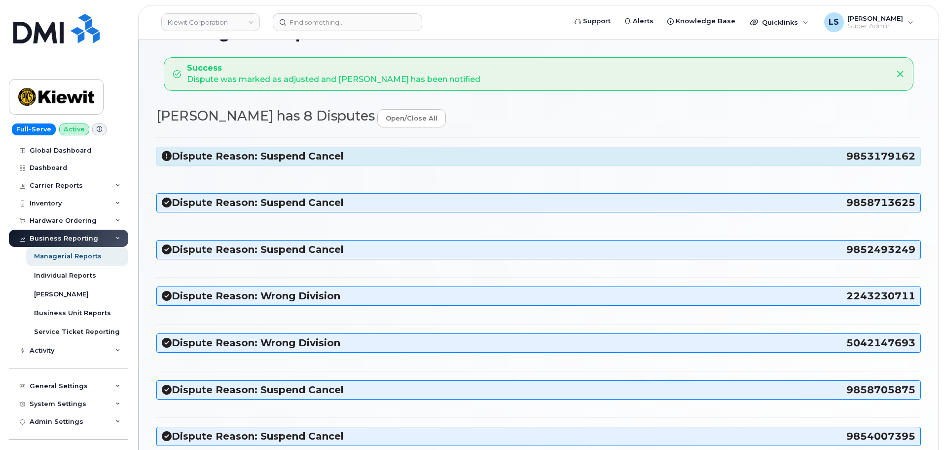
scroll to position [49, 0]
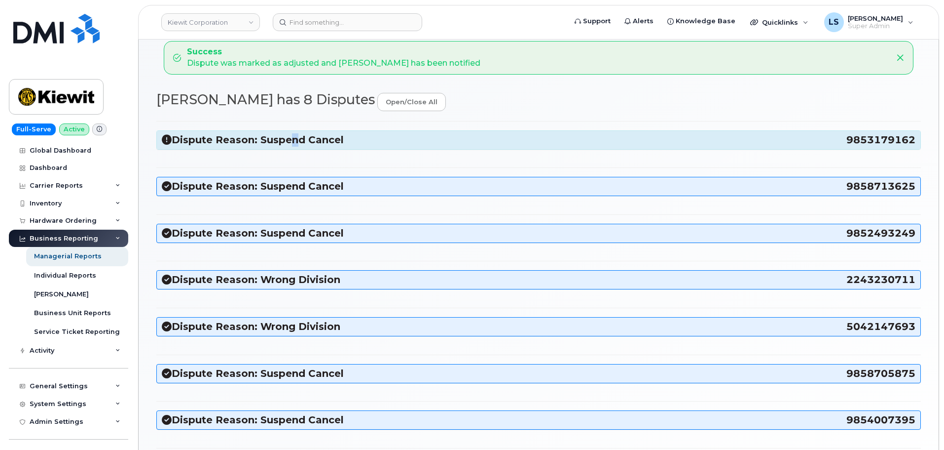
click at [288, 138] on h3 "Dispute Reason: Suspend Cancel 9853179162" at bounding box center [539, 139] width 754 height 13
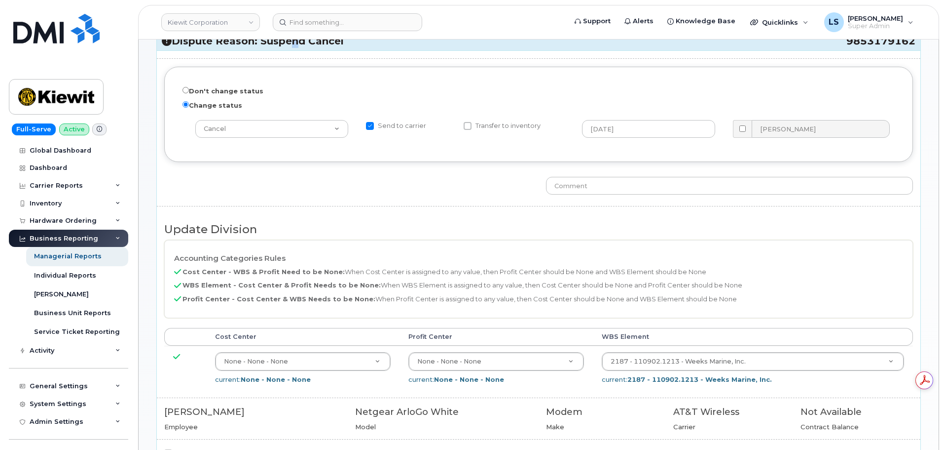
scroll to position [0, 0]
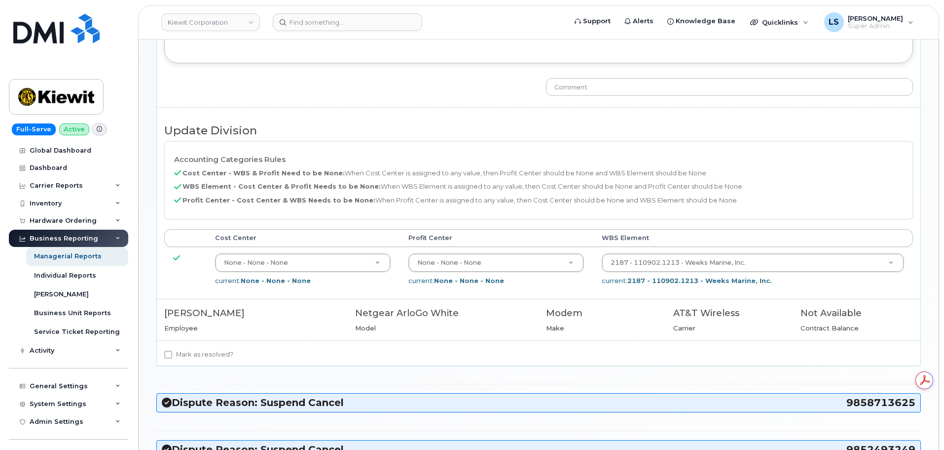
click at [205, 348] on label "Mark as resolved?" at bounding box center [198, 354] width 69 height 12
click at [172, 350] on input "Mark as resolved?" at bounding box center [168, 354] width 8 height 8
checkbox input "true"
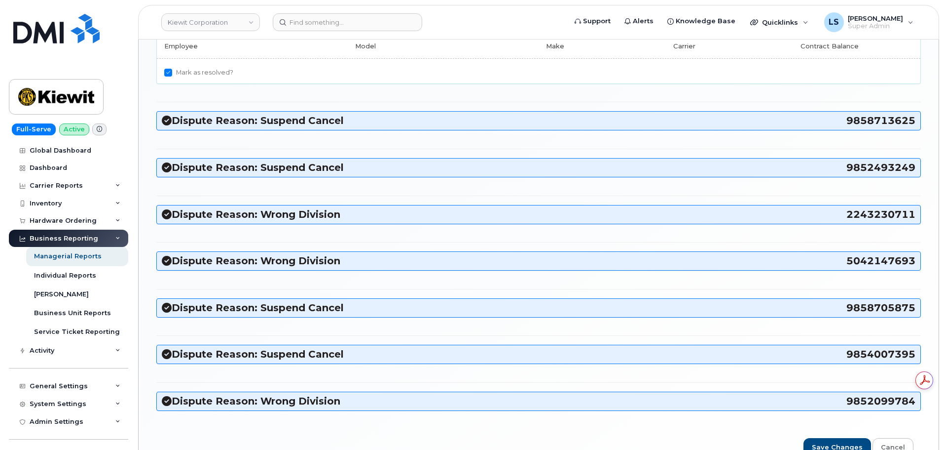
scroll to position [584, 0]
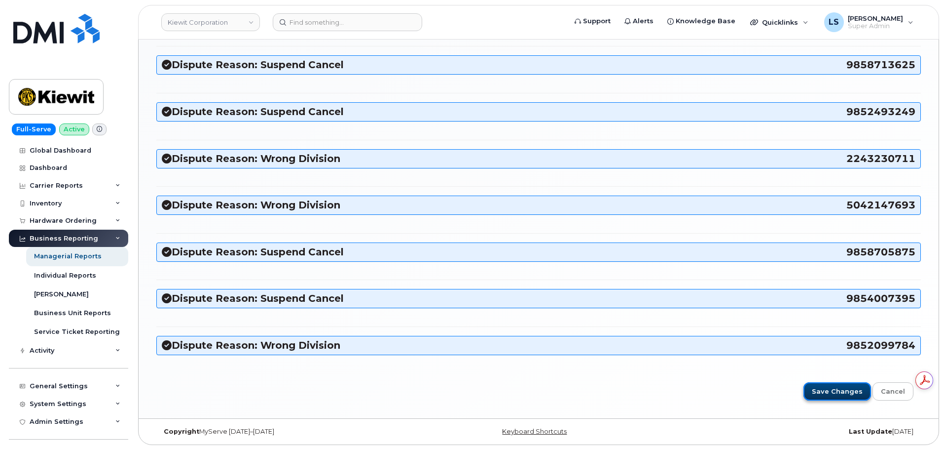
click at [834, 386] on input "Save Changes" at bounding box center [838, 391] width 68 height 18
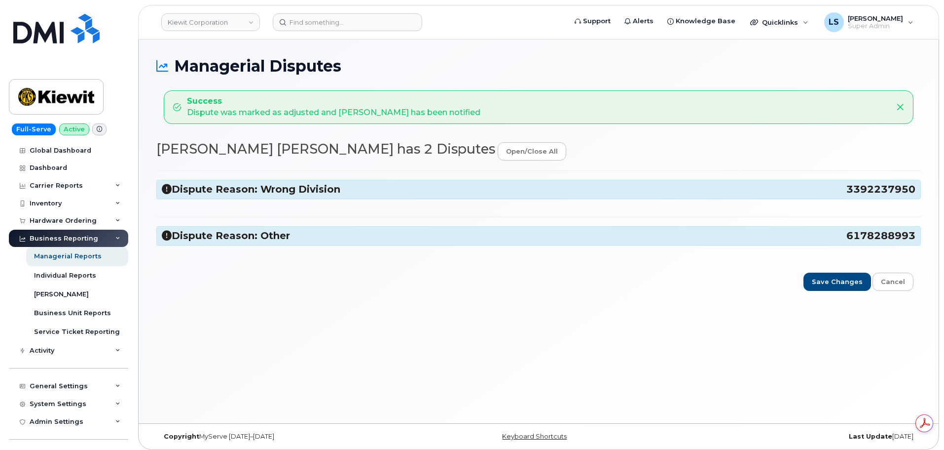
click at [290, 200] on div "Dispute Reason: Wrong Division 3392237950 The accounting code option was not wo…" at bounding box center [538, 212] width 765 height 84
click at [288, 196] on div "Dispute Reason: Wrong Division 3392237950" at bounding box center [539, 189] width 764 height 18
click at [287, 193] on h3 "Dispute Reason: Wrong Division 3392237950" at bounding box center [539, 189] width 754 height 13
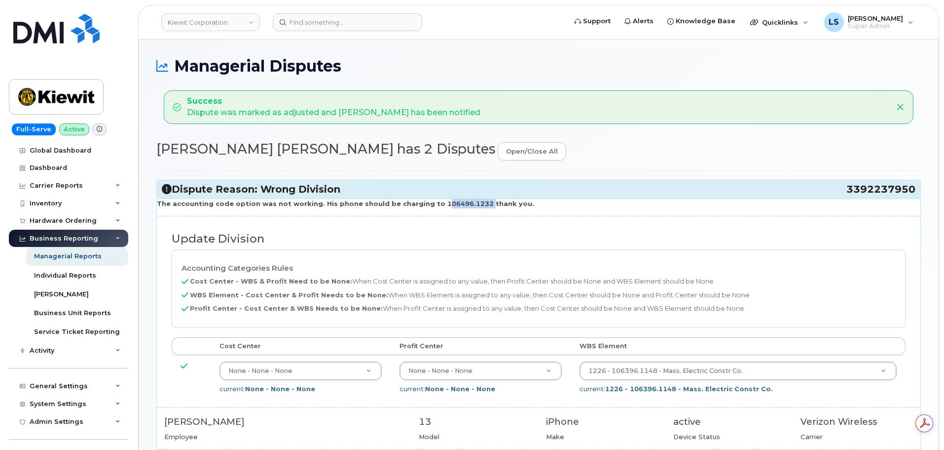
drag, startPoint x: 424, startPoint y: 206, endPoint x: 468, endPoint y: 204, distance: 44.0
click at [471, 204] on strong "The accounting code option was not working. His phone should be charging to 106…" at bounding box center [345, 203] width 377 height 8
copy strong "106496.1232"
drag, startPoint x: 673, startPoint y: 353, endPoint x: 670, endPoint y: 357, distance: 5.1
click at [671, 355] on table "Cost Center Profit Center WBS Element None - None - None 29629358 current: None…" at bounding box center [539, 368] width 734 height 62
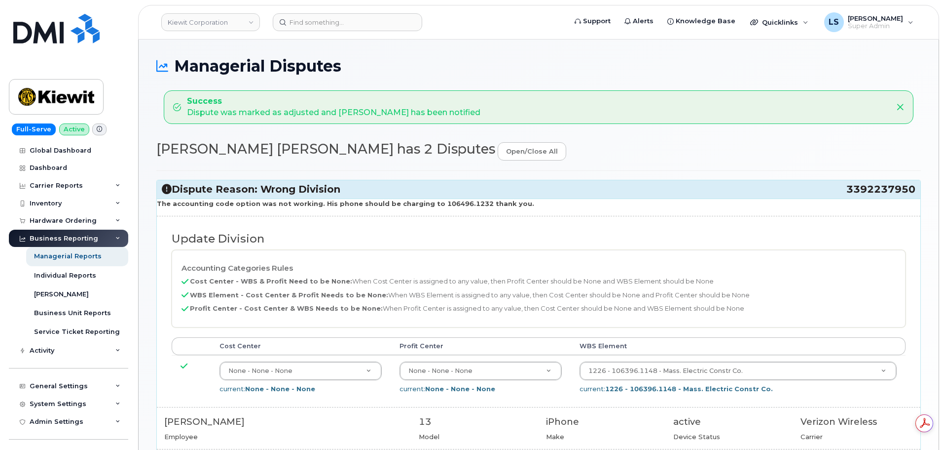
click at [670, 358] on td "1226 - 106396.1148 - Mass. Electric Constr Co. 35147811 current: 1226 - 106396.…" at bounding box center [738, 377] width 335 height 44
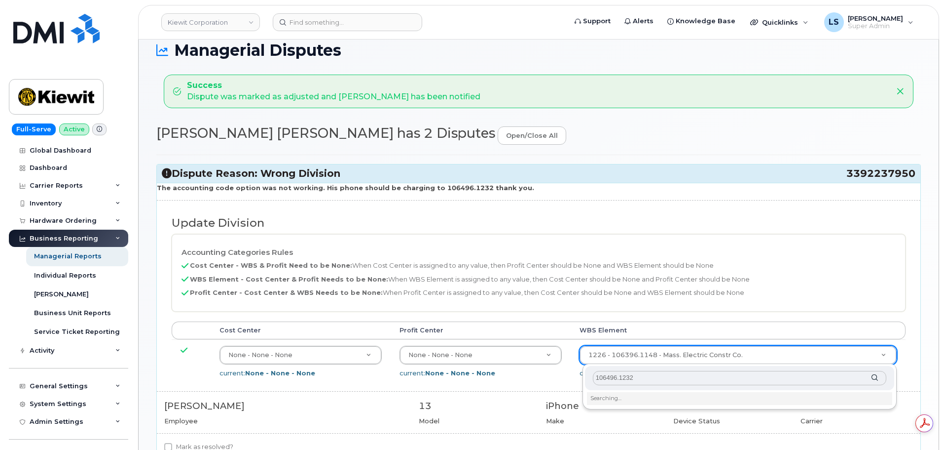
scroll to position [148, 0]
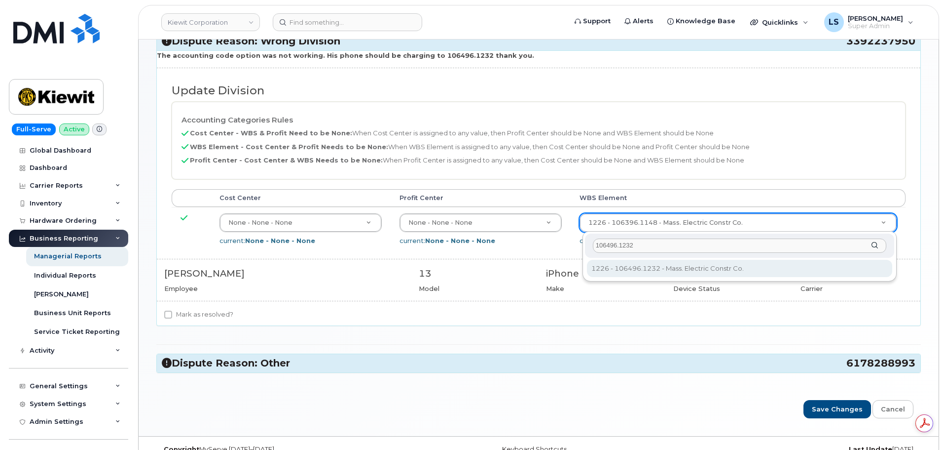
type input "106496.1232"
type input "35912711"
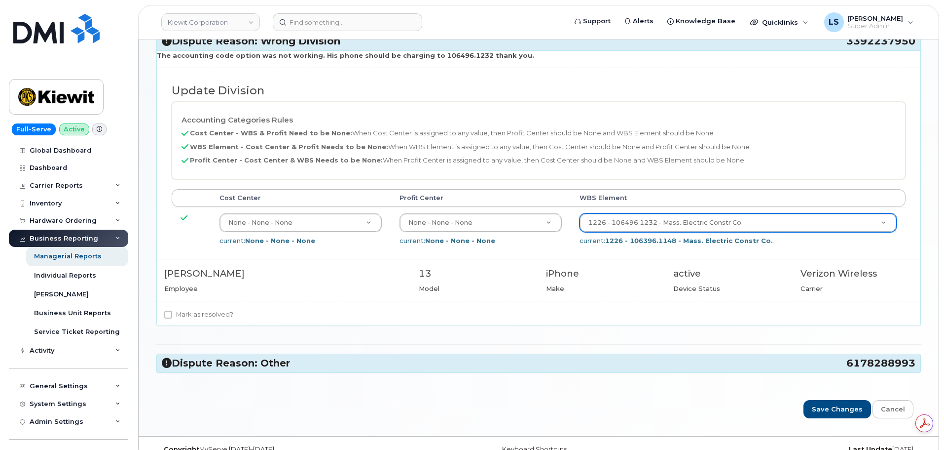
click at [190, 316] on label "Mark as resolved?" at bounding box center [198, 314] width 69 height 12
click at [172, 316] on input "Mark as resolved?" at bounding box center [168, 314] width 8 height 8
checkbox input "true"
click at [217, 358] on h3 "Dispute Reason: Other 6178288993" at bounding box center [539, 362] width 754 height 13
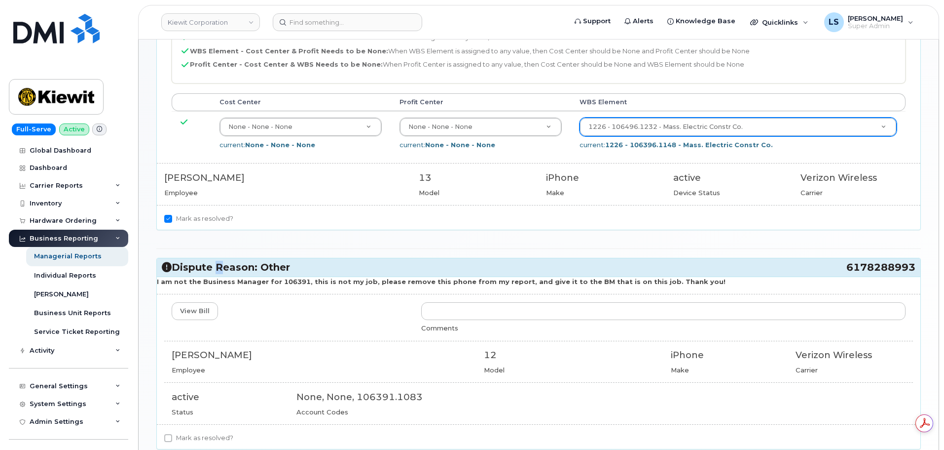
scroll to position [247, 0]
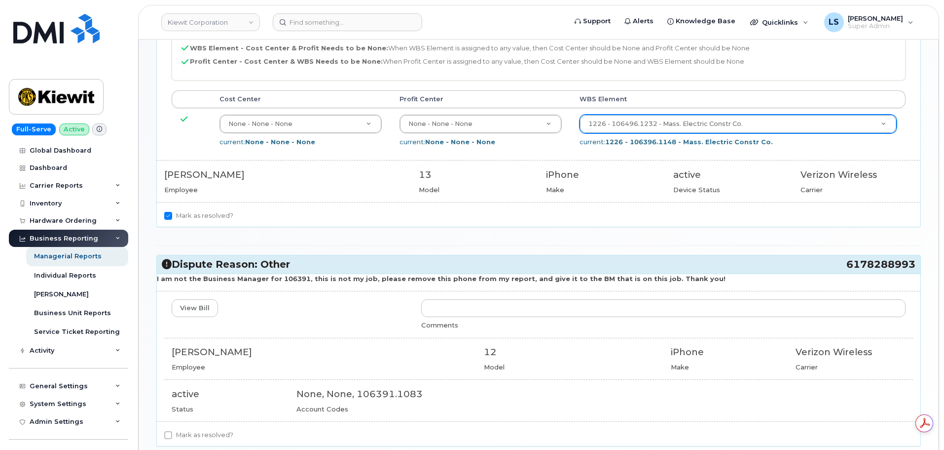
click at [316, 316] on div "View Bill" at bounding box center [289, 308] width 250 height 18
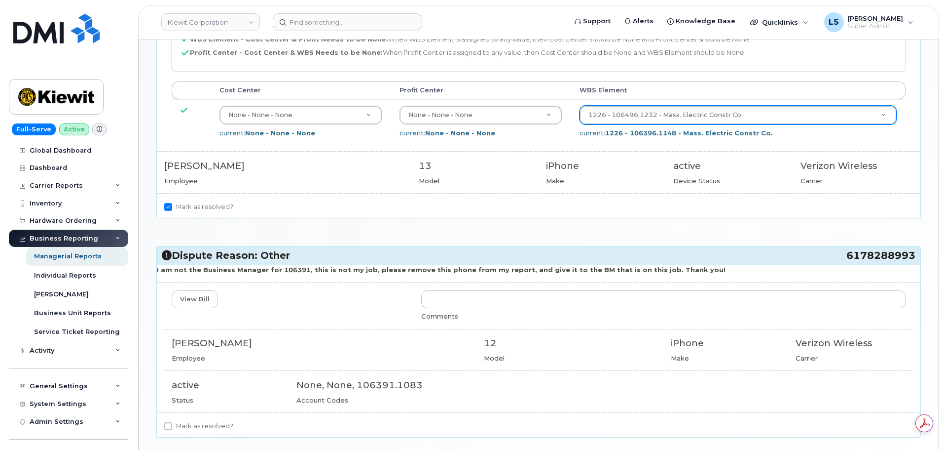
scroll to position [338, 0]
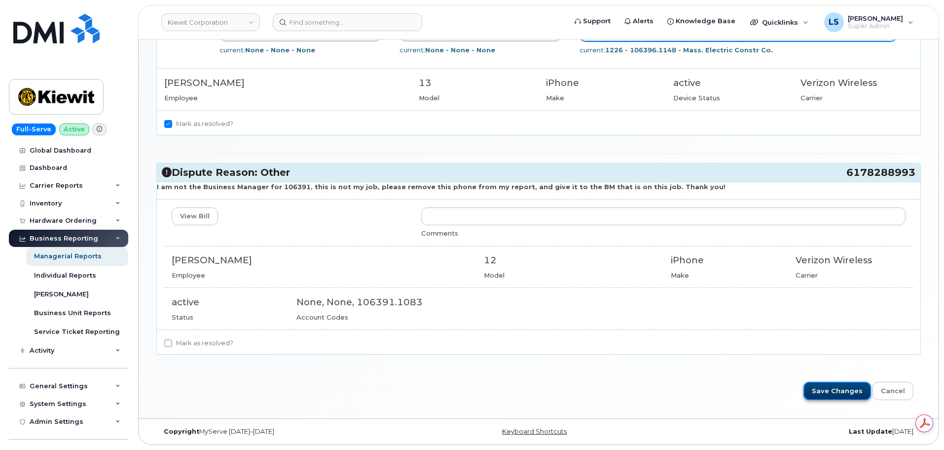
click at [826, 393] on input "Save Changes" at bounding box center [838, 390] width 68 height 18
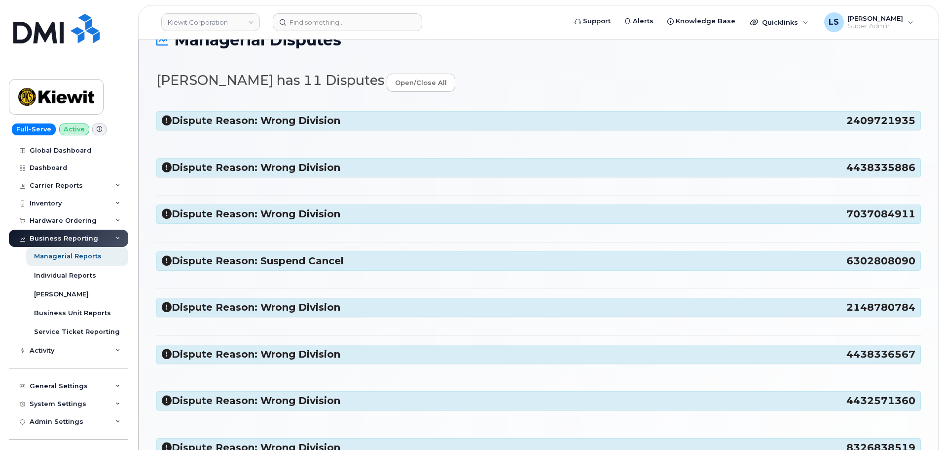
scroll to position [49, 0]
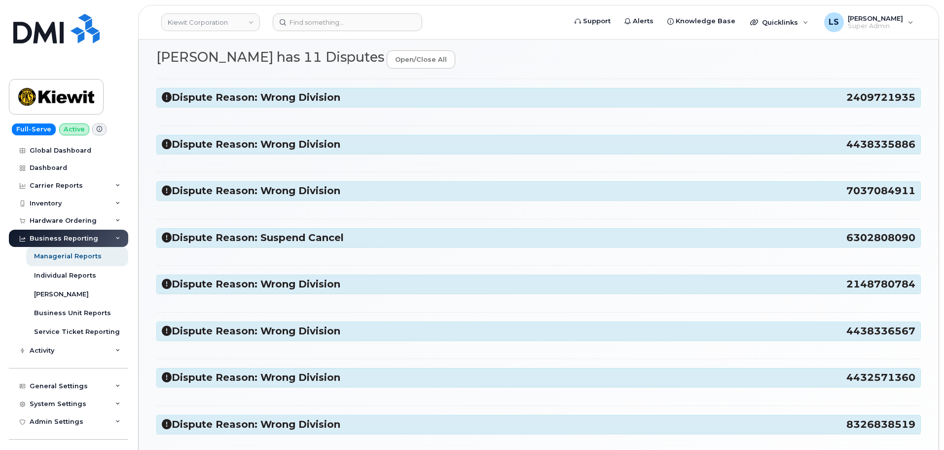
click at [284, 102] on h3 "Dispute Reason: Wrong Division 2409721935" at bounding box center [539, 97] width 754 height 13
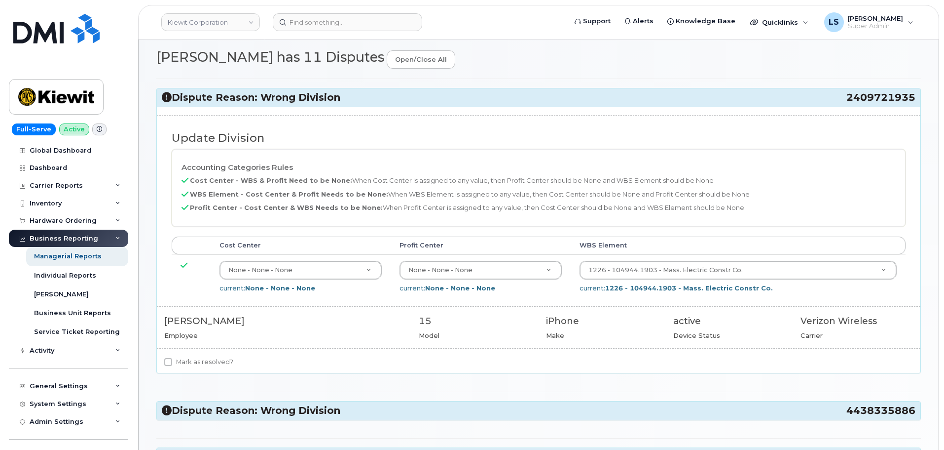
click at [284, 102] on h3 "Dispute Reason: Wrong Division 2409721935" at bounding box center [539, 97] width 754 height 13
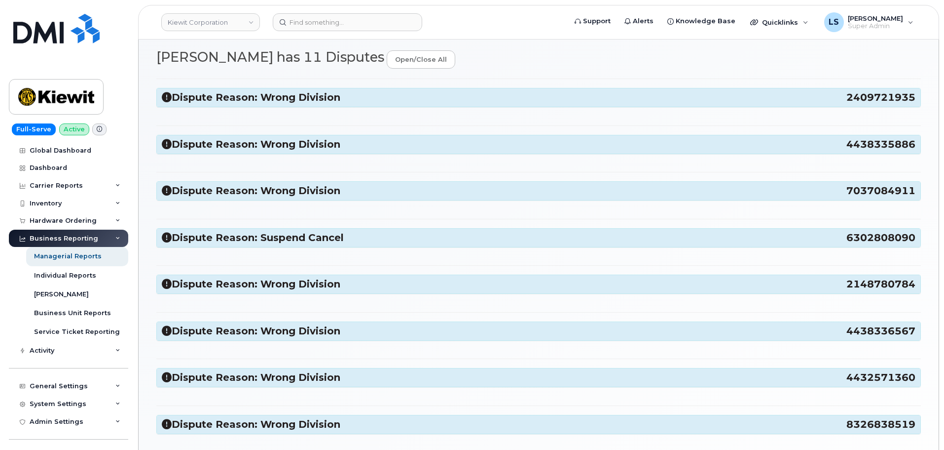
click at [285, 150] on div "Dispute Reason: Wrong Division 4438335886" at bounding box center [539, 144] width 764 height 18
click at [284, 150] on h3 "Dispute Reason: Wrong Division 4438335886" at bounding box center [539, 144] width 754 height 13
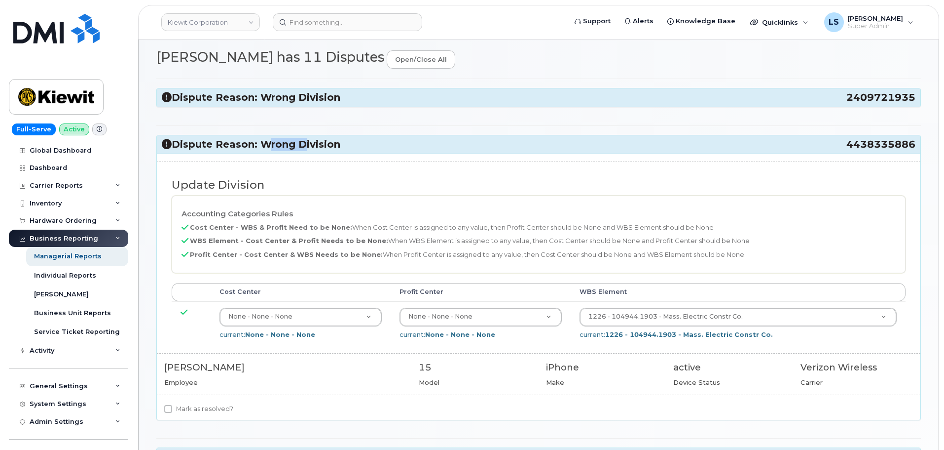
click at [284, 150] on h3 "Dispute Reason: Wrong Division 4438335886" at bounding box center [539, 144] width 754 height 13
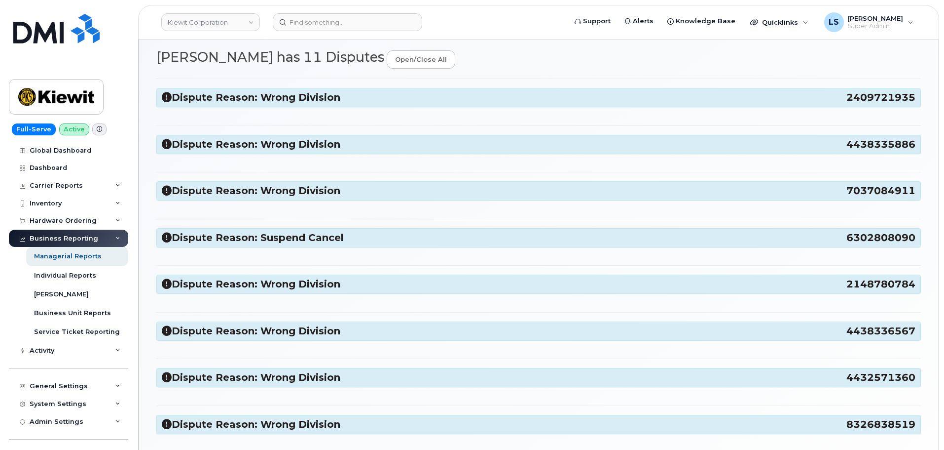
click at [283, 150] on h3 "Dispute Reason: Wrong Division 4438335886" at bounding box center [539, 144] width 754 height 13
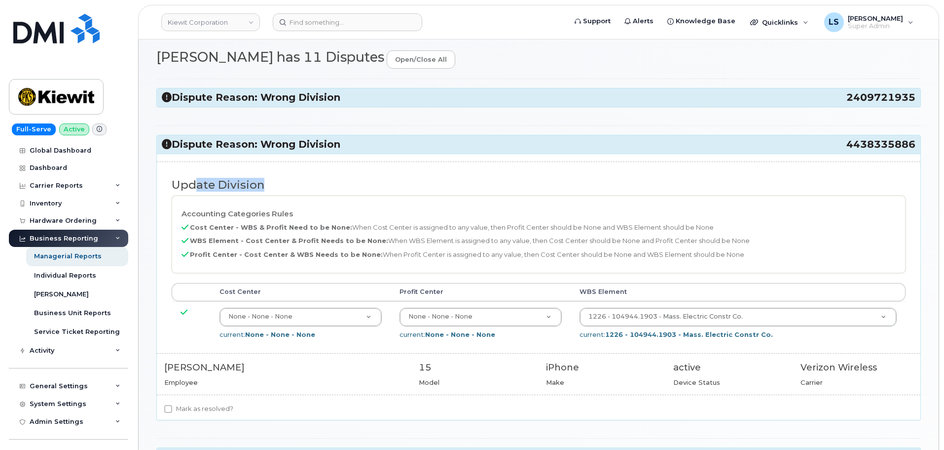
drag, startPoint x: 198, startPoint y: 172, endPoint x: 547, endPoint y: 173, distance: 348.9
click at [545, 172] on div "Update Division" at bounding box center [538, 183] width 749 height 26
click at [316, 145] on h3 "Dispute Reason: Wrong Division 4438335886" at bounding box center [539, 144] width 754 height 13
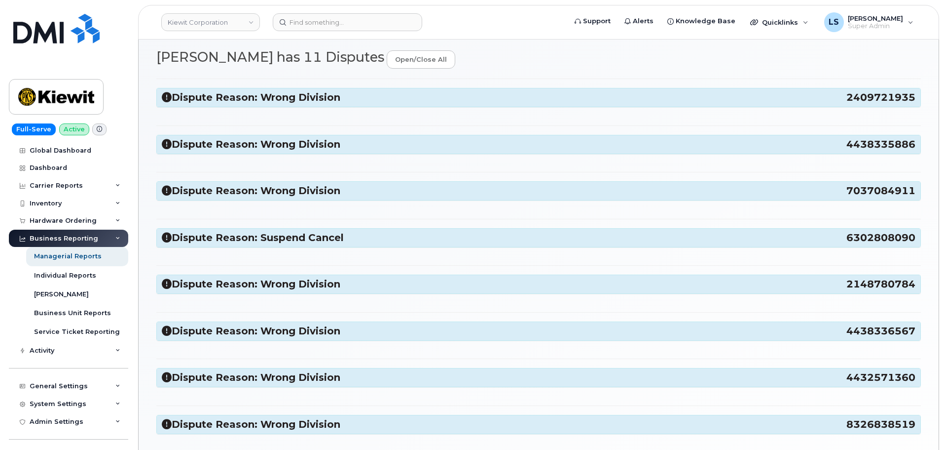
click at [298, 234] on h3 "Dispute Reason: Suspend Cancel 6302808090" at bounding box center [539, 237] width 754 height 13
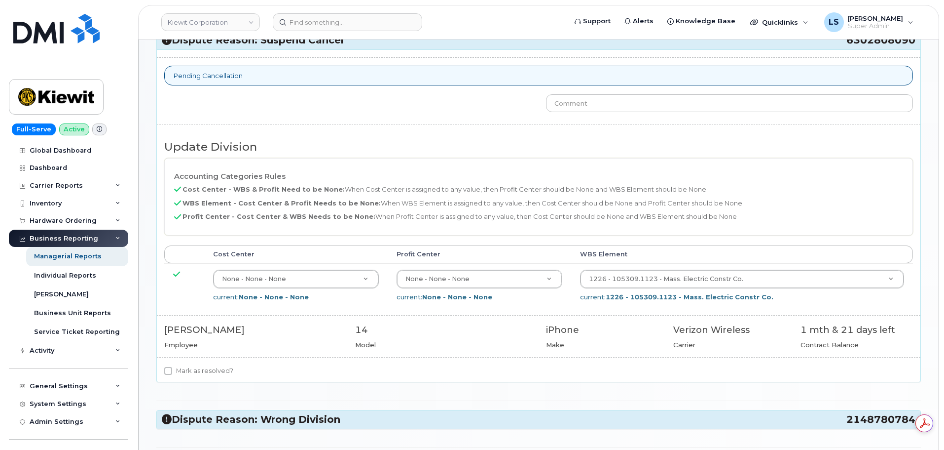
scroll to position [0, 0]
click at [192, 375] on label "Mark as resolved?" at bounding box center [198, 371] width 69 height 12
click at [172, 375] on input "Mark as resolved?" at bounding box center [168, 371] width 8 height 8
checkbox input "true"
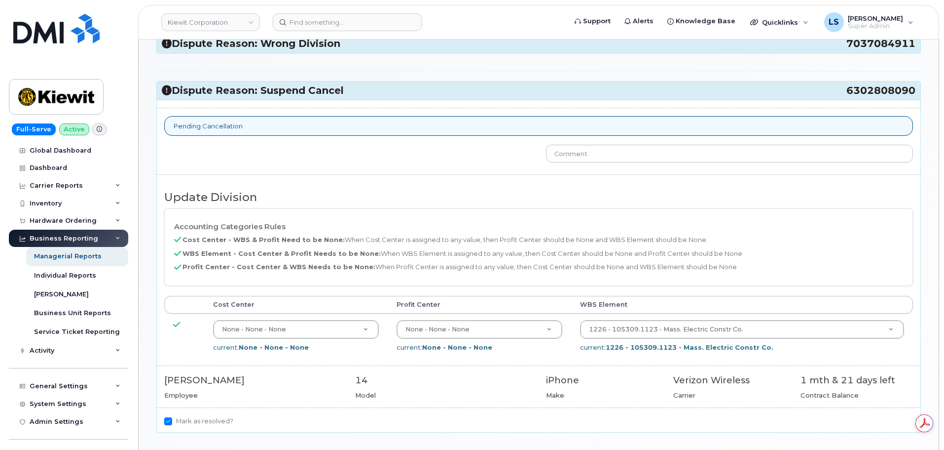
scroll to position [148, 0]
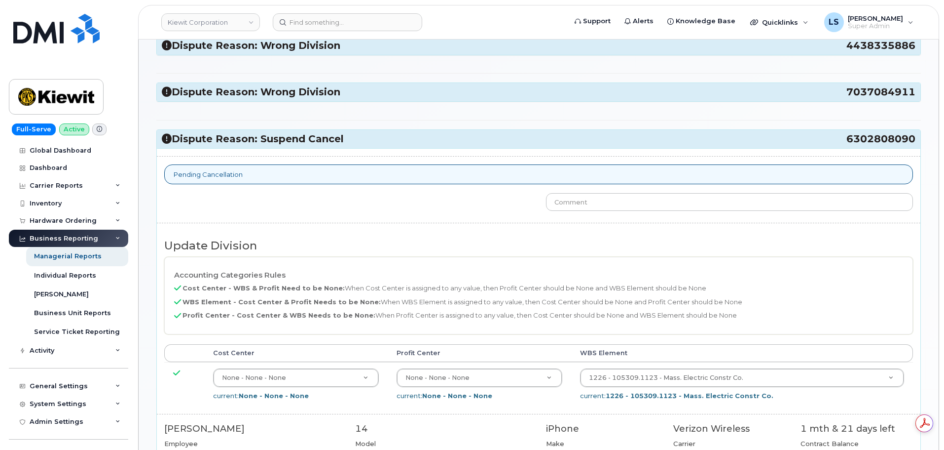
drag, startPoint x: 264, startPoint y: 171, endPoint x: 267, endPoint y: 165, distance: 7.3
click at [264, 172] on div "Pending Cancellation" at bounding box center [538, 174] width 749 height 20
click at [277, 145] on h3 "Dispute Reason: Suspend Cancel 6302808090" at bounding box center [539, 138] width 754 height 13
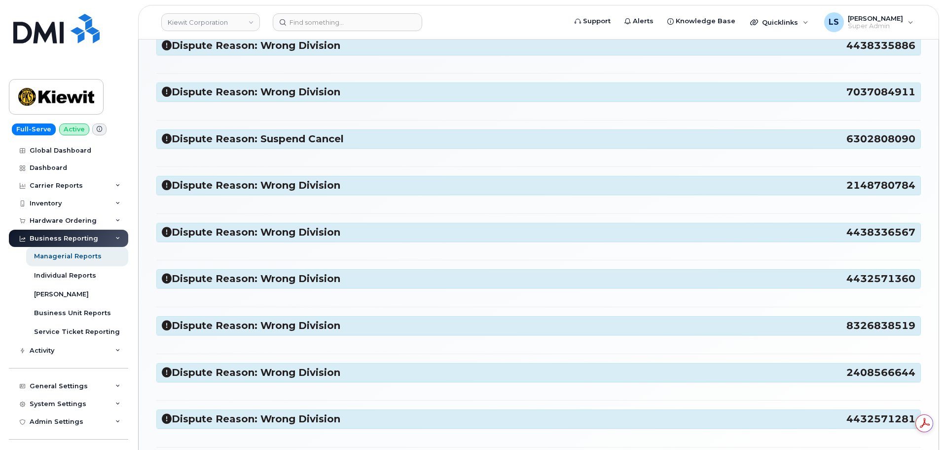
click at [267, 95] on h3 "Dispute Reason: Wrong Division 7037084911" at bounding box center [539, 91] width 754 height 13
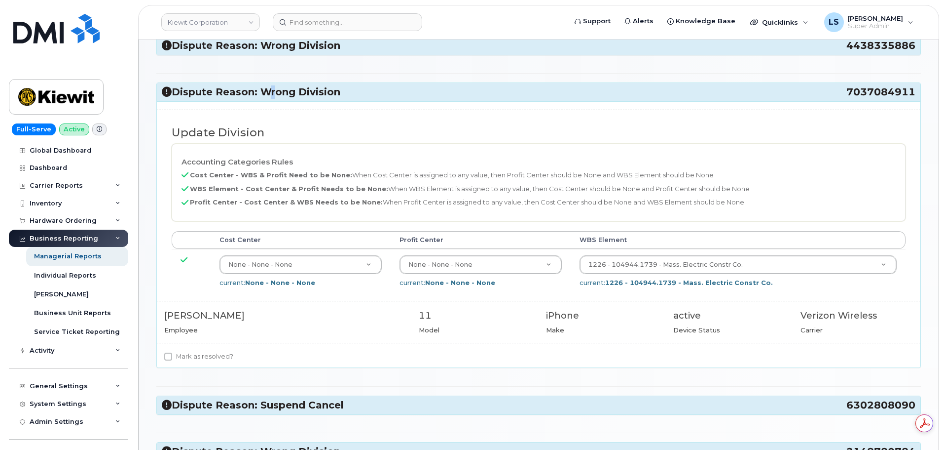
click at [267, 95] on h3 "Dispute Reason: Wrong Division 7037084911" at bounding box center [539, 91] width 754 height 13
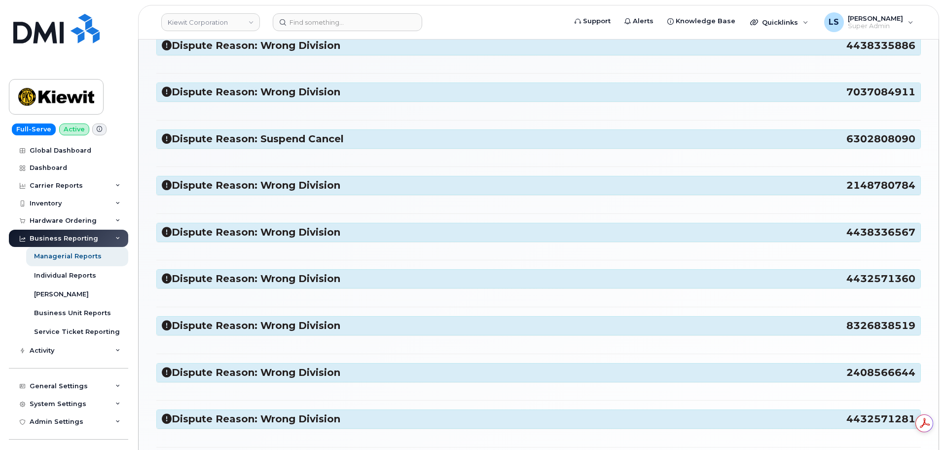
click at [289, 183] on h3 "Dispute Reason: Wrong Division 2148780784" at bounding box center [539, 185] width 754 height 13
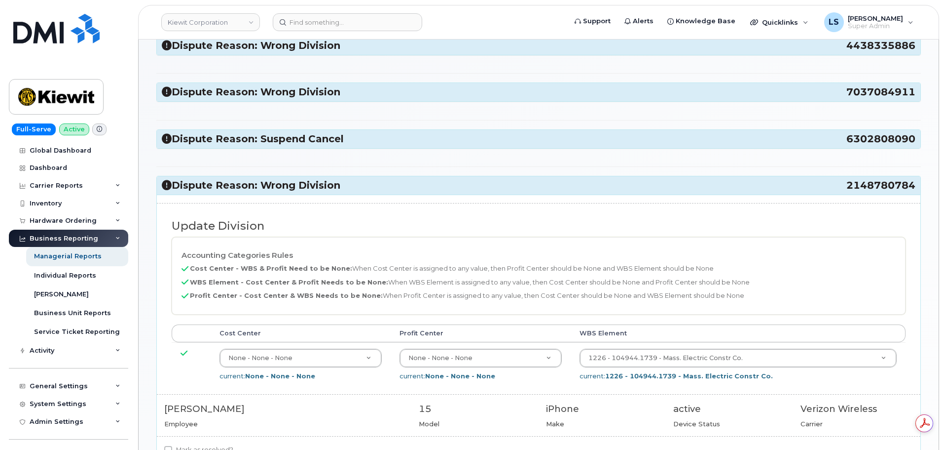
click at [289, 188] on h3 "Dispute Reason: Wrong Division 2148780784" at bounding box center [539, 185] width 754 height 13
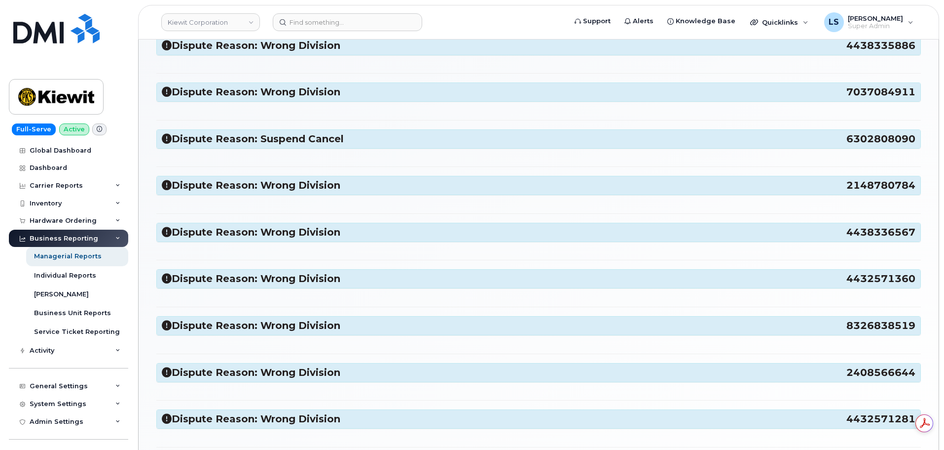
click at [267, 238] on h3 "Dispute Reason: Wrong Division 4438336567" at bounding box center [539, 231] width 754 height 13
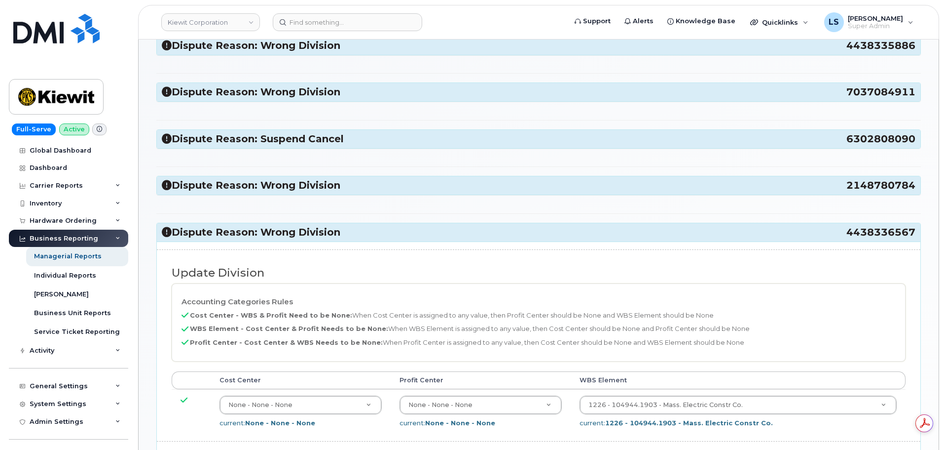
click at [267, 238] on h3 "Dispute Reason: Wrong Division 4438336567" at bounding box center [539, 231] width 754 height 13
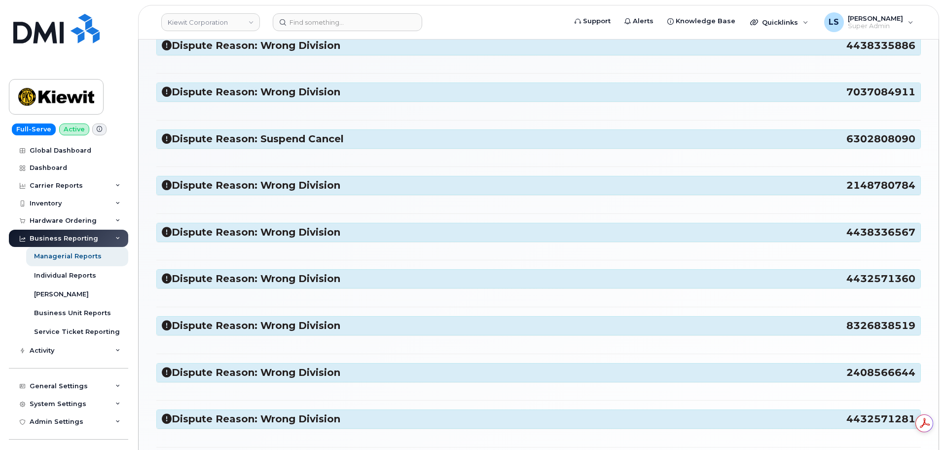
click at [264, 280] on h3 "Dispute Reason: Wrong Division 4432571360" at bounding box center [539, 278] width 754 height 13
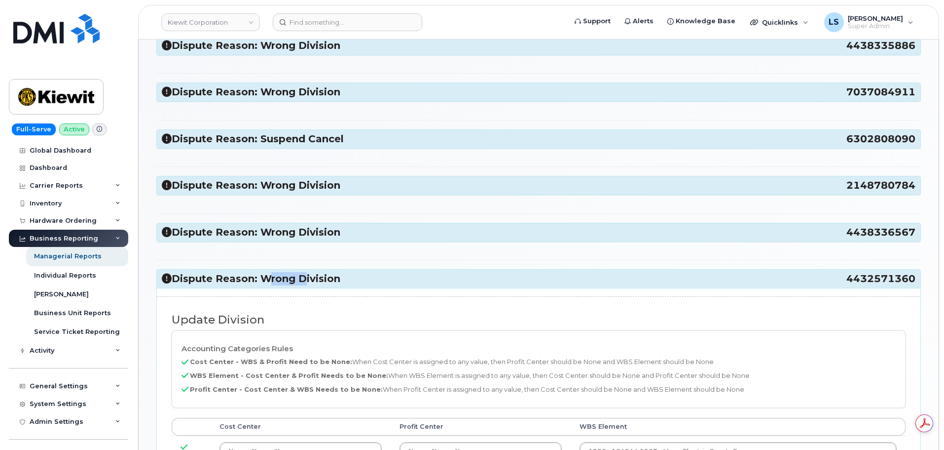
click at [264, 281] on h3 "Dispute Reason: Wrong Division 4432571360" at bounding box center [539, 278] width 754 height 13
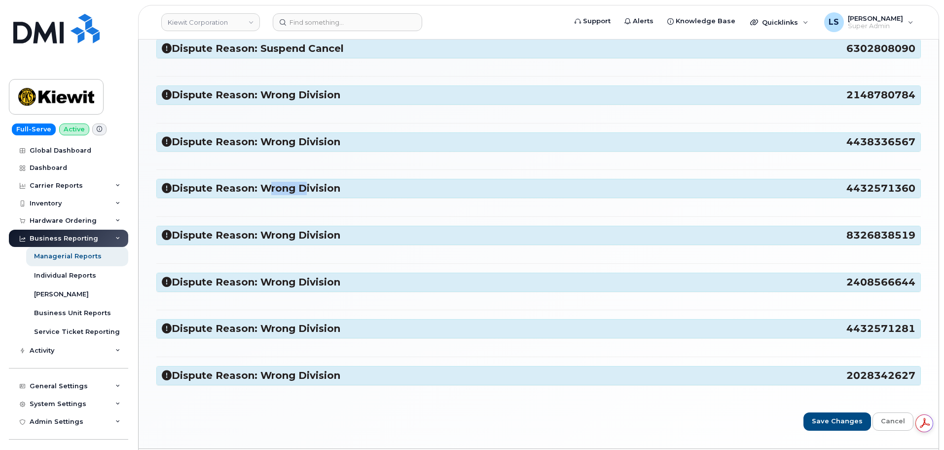
scroll to position [247, 0]
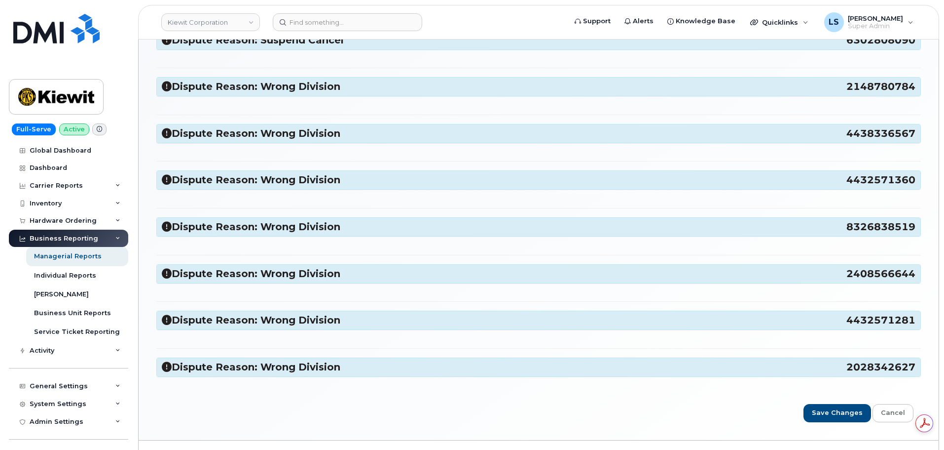
click at [278, 228] on h3 "Dispute Reason: Wrong Division 8326838519" at bounding box center [539, 226] width 754 height 13
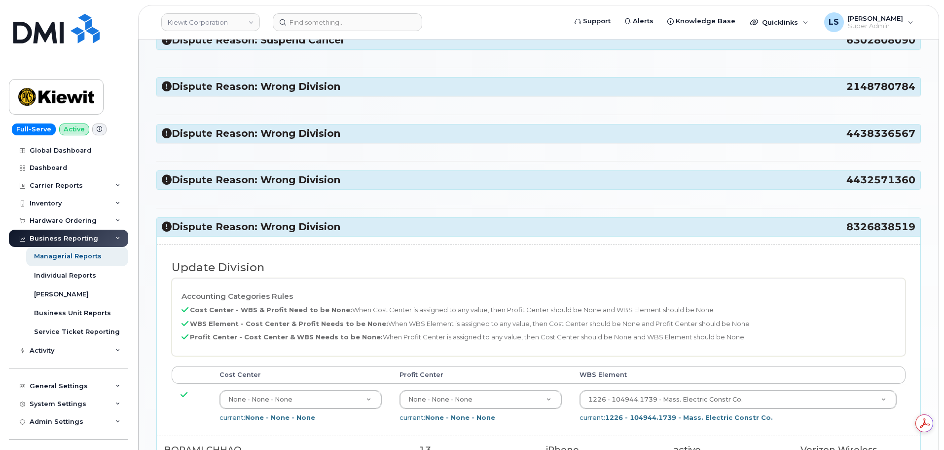
click at [276, 236] on div "Update Division Accounting Categories Rules Cost Center - WBS & Profit Need to …" at bounding box center [539, 369] width 764 height 266
click at [274, 231] on h3 "Dispute Reason: Wrong Division 8326838519" at bounding box center [539, 226] width 754 height 13
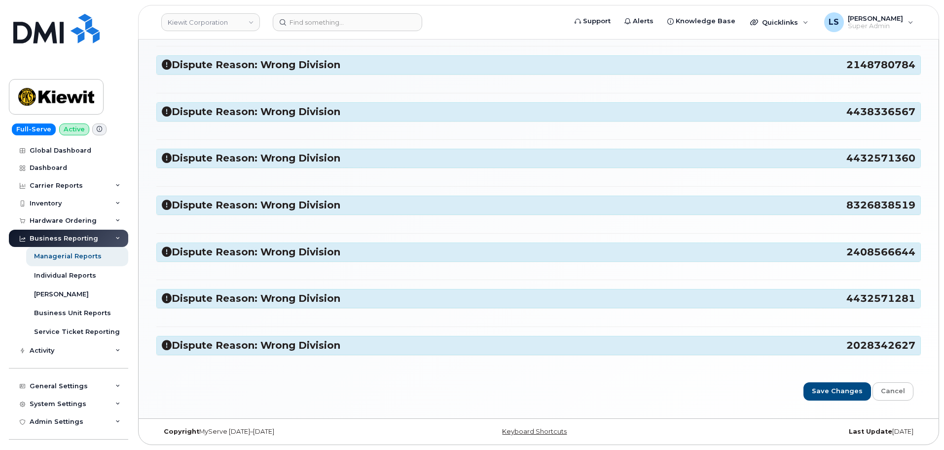
click at [271, 251] on h3 "Dispute Reason: Wrong Division 2408566644" at bounding box center [539, 251] width 754 height 13
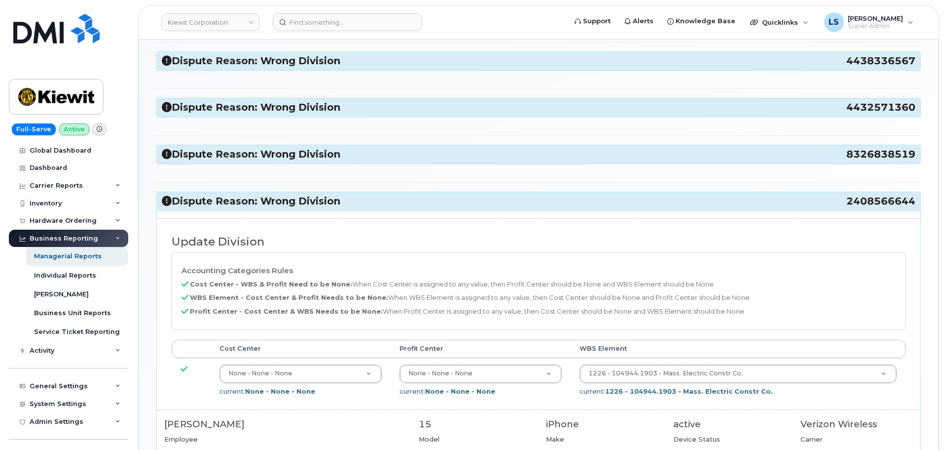
scroll to position [367, 0]
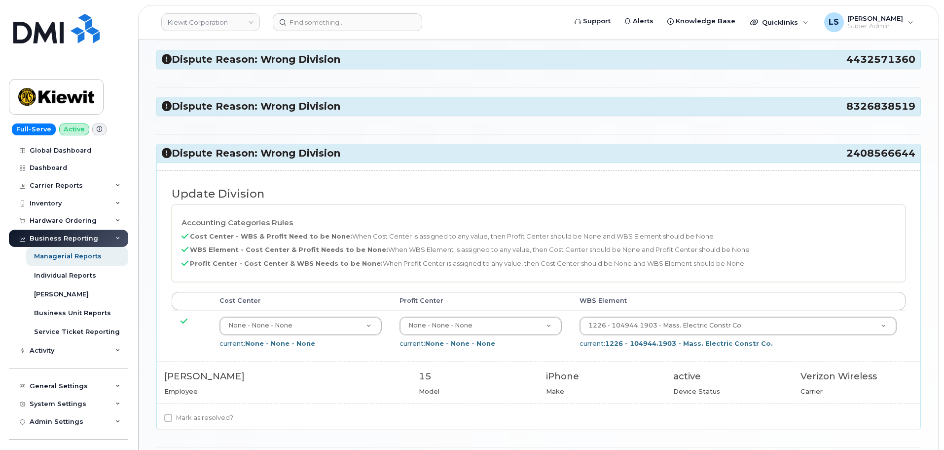
click at [268, 158] on h3 "Dispute Reason: Wrong Division 2408566644" at bounding box center [539, 153] width 754 height 13
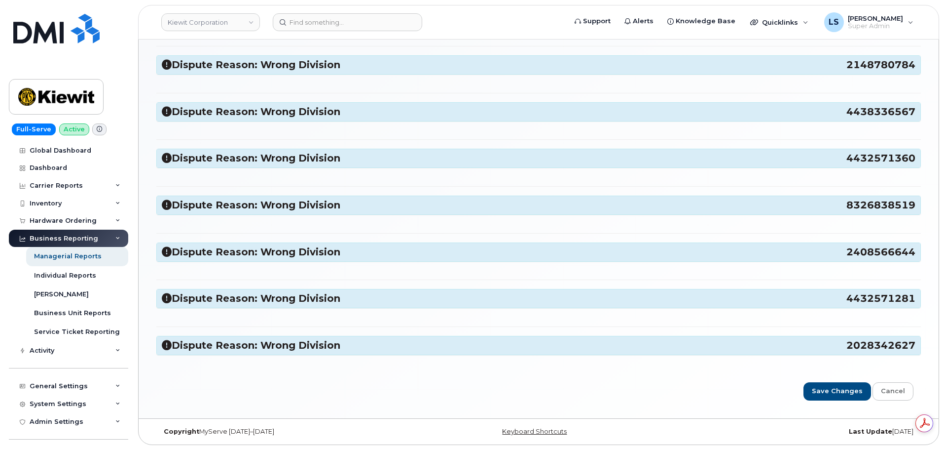
scroll to position [0, 0]
click at [254, 302] on h3 "Dispute Reason: Wrong Division 4432571281" at bounding box center [539, 298] width 754 height 13
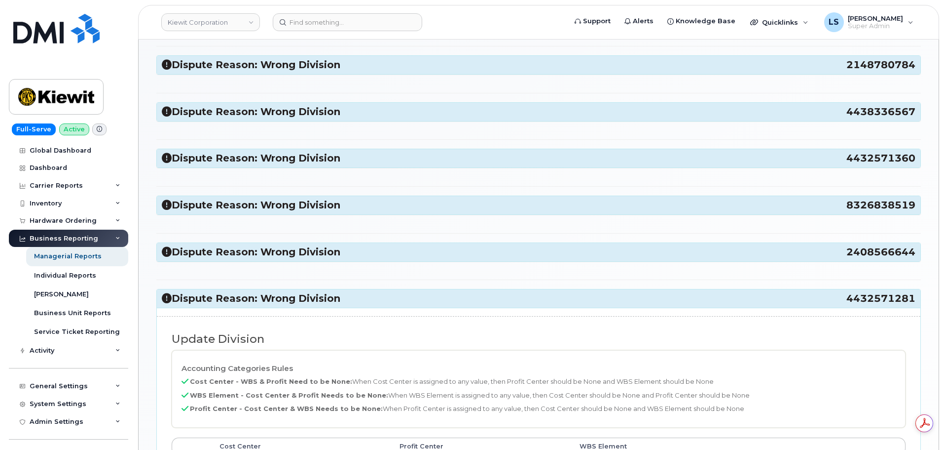
scroll to position [367, 0]
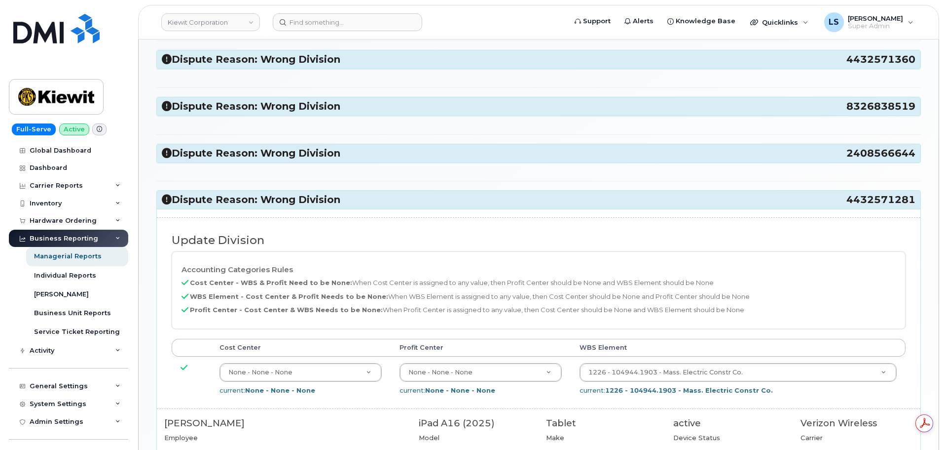
click at [263, 199] on h3 "Dispute Reason: Wrong Division 4432571281" at bounding box center [539, 199] width 754 height 13
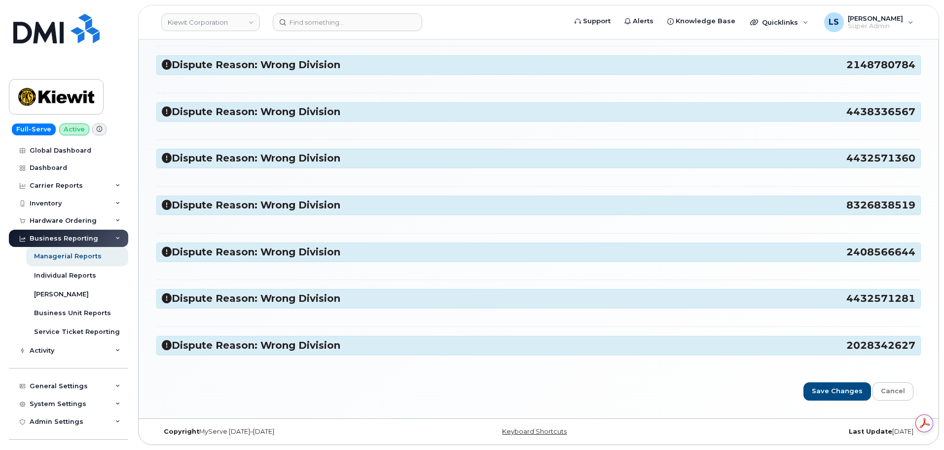
click at [278, 343] on h3 "Dispute Reason: Wrong Division 2028342627" at bounding box center [539, 344] width 754 height 13
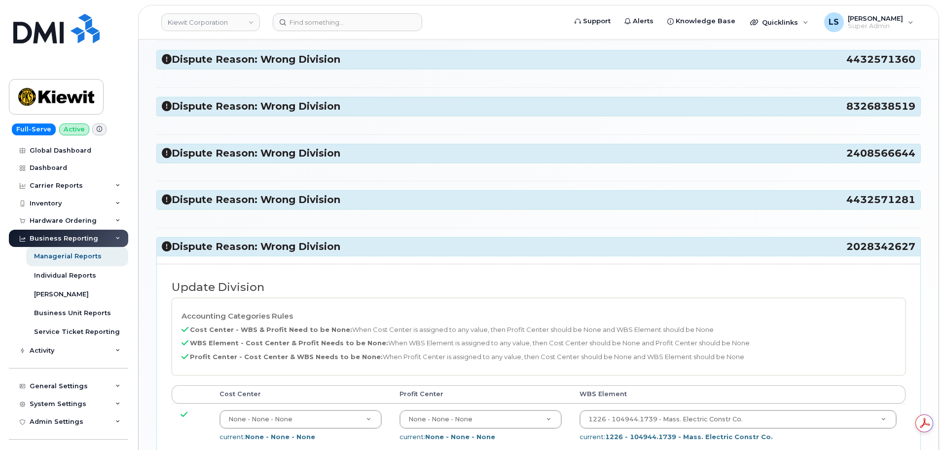
drag, startPoint x: 292, startPoint y: 250, endPoint x: 680, endPoint y: 281, distance: 390.1
click at [292, 250] on h3 "Dispute Reason: Wrong Division 2028342627" at bounding box center [539, 246] width 754 height 13
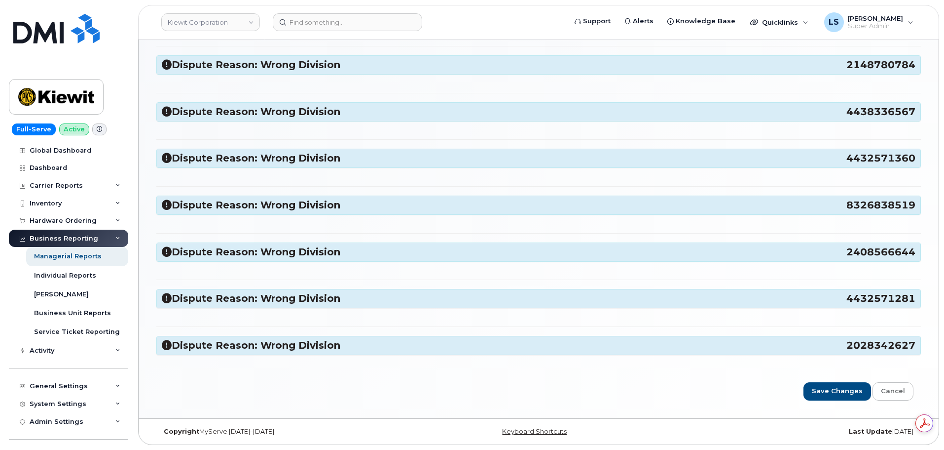
scroll to position [268, 0]
drag, startPoint x: 837, startPoint y: 398, endPoint x: 575, endPoint y: 372, distance: 262.8
click at [837, 398] on input "Save Changes" at bounding box center [838, 391] width 68 height 18
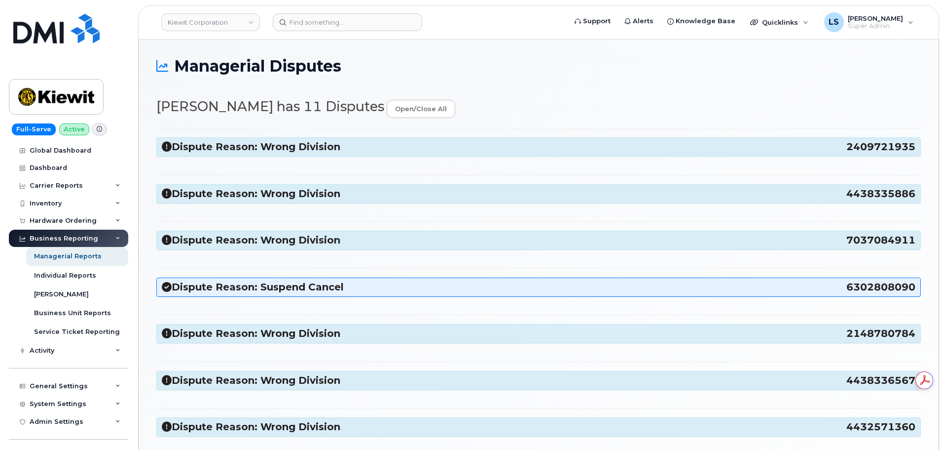
click at [317, 329] on h3 "Dispute Reason: Wrong Division 2148780784" at bounding box center [539, 333] width 754 height 13
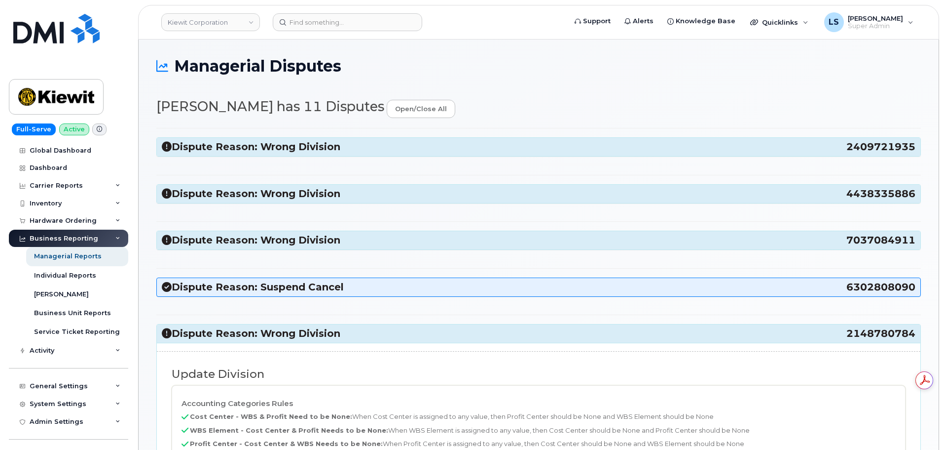
click at [318, 328] on h3 "Dispute Reason: Wrong Division 2148780784" at bounding box center [539, 333] width 754 height 13
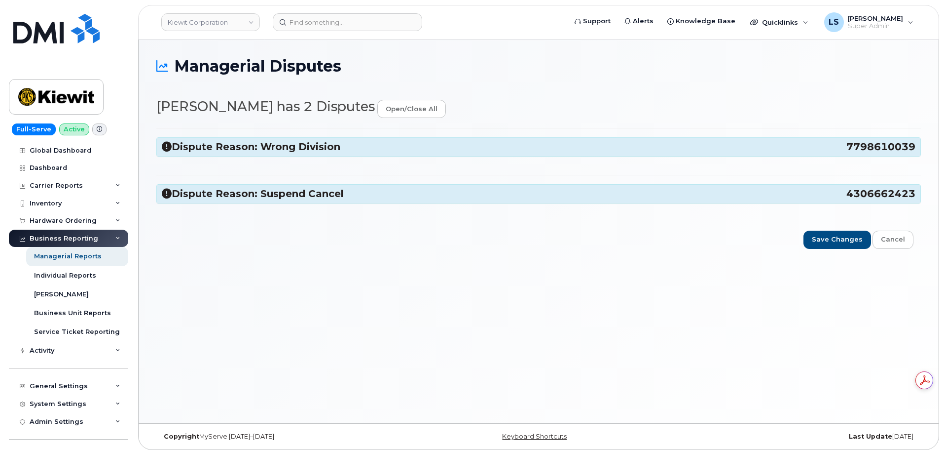
click at [296, 152] on h3 "Dispute Reason: Wrong Division 7798610039" at bounding box center [539, 146] width 754 height 13
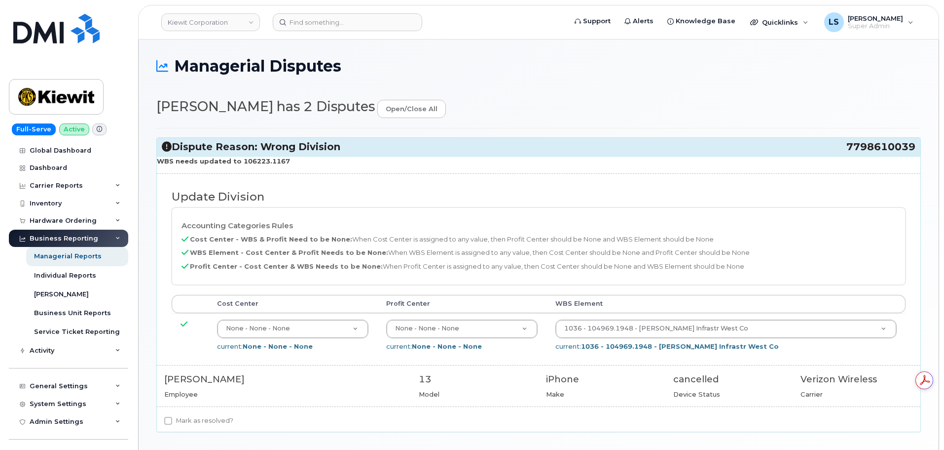
drag, startPoint x: 294, startPoint y: 161, endPoint x: 238, endPoint y: 165, distance: 55.9
click at [238, 165] on p "WBS needs updated to 106223.1167" at bounding box center [539, 160] width 764 height 9
copy strong "106223.1167"
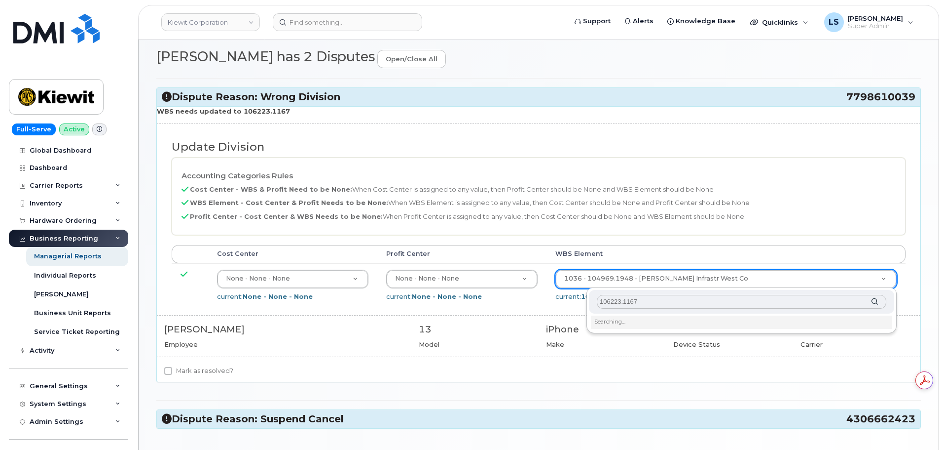
scroll to position [123, 0]
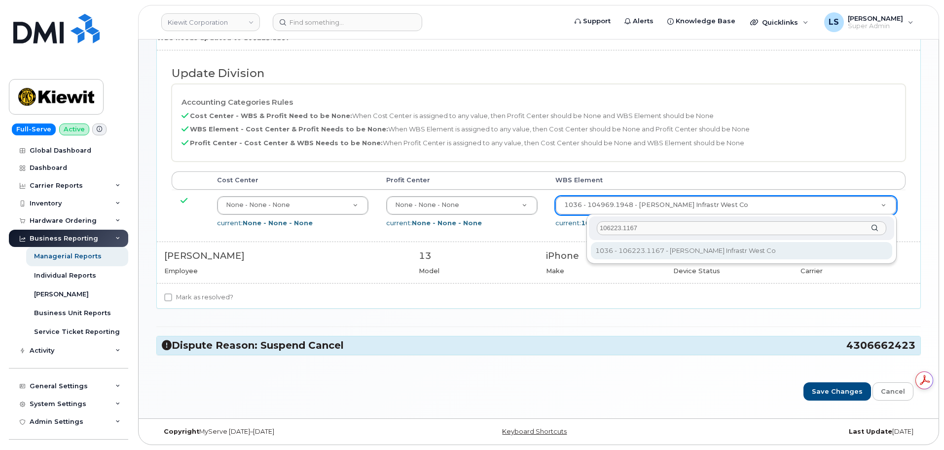
type input "106223.1167"
type input "33642233"
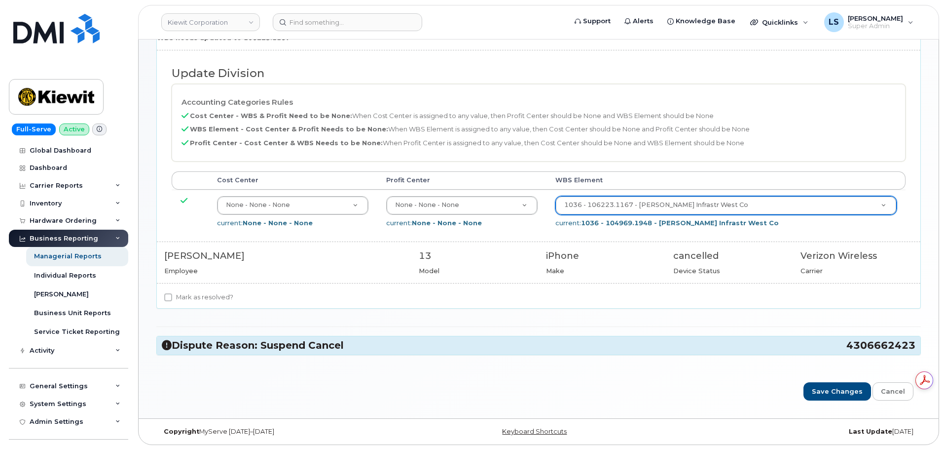
drag, startPoint x: 218, startPoint y: 298, endPoint x: 225, endPoint y: 304, distance: 10.2
click at [218, 298] on label "Mark as resolved?" at bounding box center [198, 297] width 69 height 12
click at [172, 298] on input "Mark as resolved?" at bounding box center [168, 297] width 8 height 8
checkbox input "true"
click at [262, 351] on h3 "Dispute Reason: Suspend Cancel 4306662423" at bounding box center [539, 344] width 754 height 13
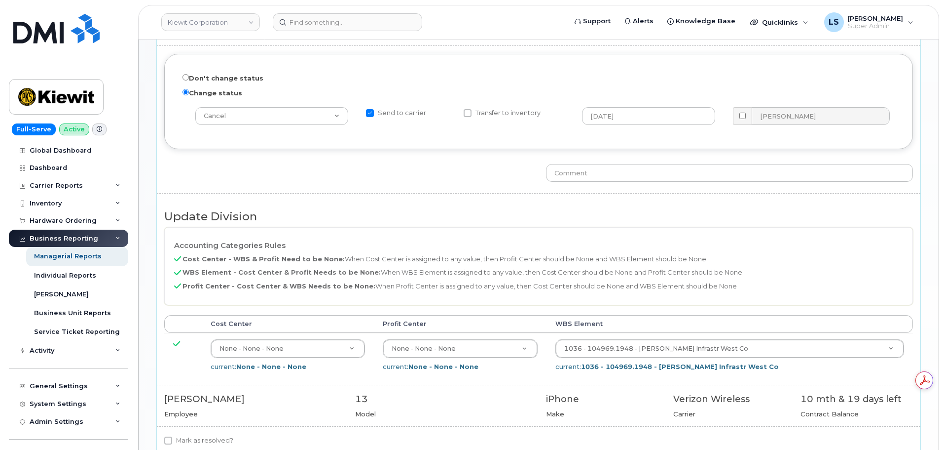
scroll to position [546, 0]
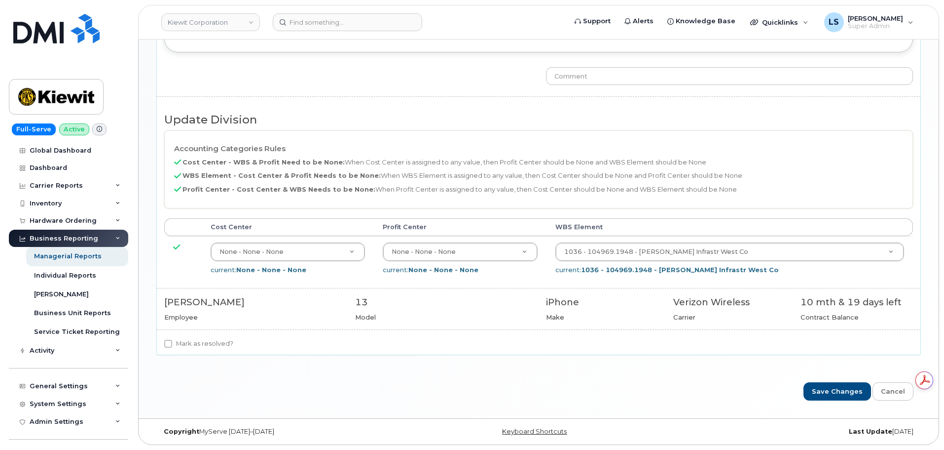
click at [219, 349] on label "Mark as resolved?" at bounding box center [198, 344] width 69 height 12
click at [172, 347] on input "Mark as resolved?" at bounding box center [168, 343] width 8 height 8
checkbox input "true"
click at [844, 384] on input "Save Changes" at bounding box center [838, 391] width 68 height 18
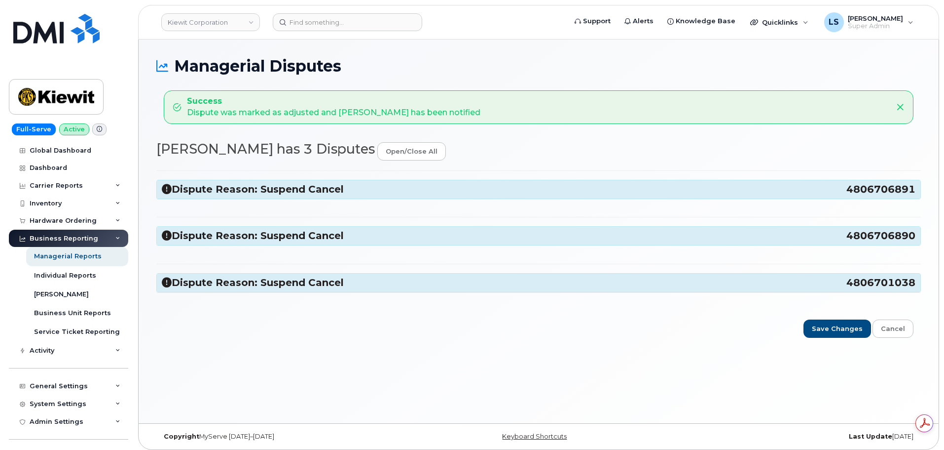
click at [245, 195] on h3 "Dispute Reason: Suspend Cancel 4806706891" at bounding box center [539, 189] width 754 height 13
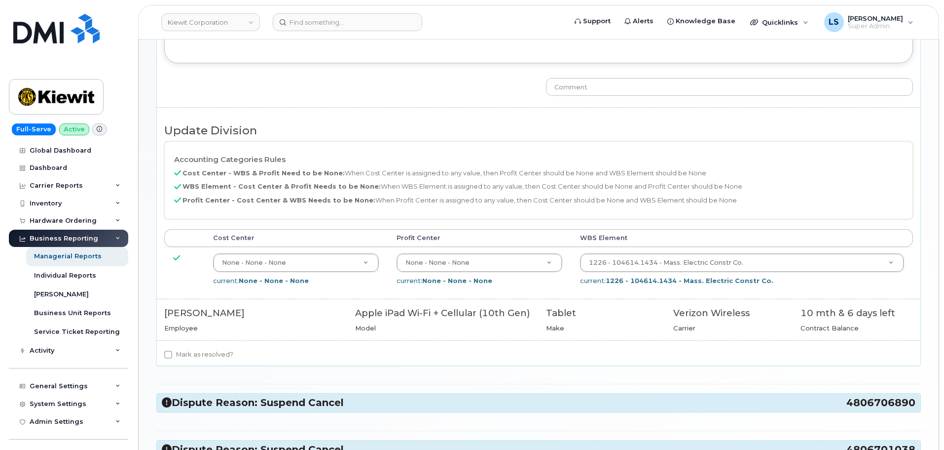
scroll to position [351, 0]
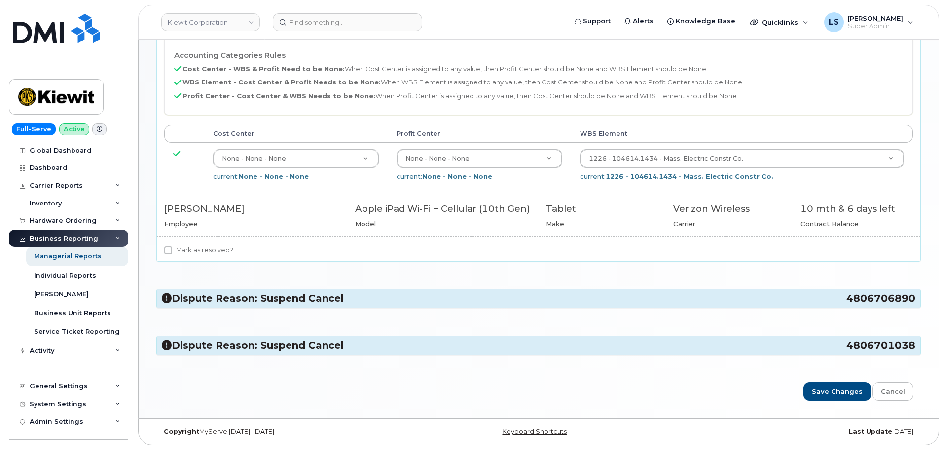
click at [213, 254] on label "Mark as resolved?" at bounding box center [198, 250] width 69 height 12
click at [172, 254] on input "Mark as resolved?" at bounding box center [168, 250] width 8 height 8
checkbox input "true"
click at [220, 302] on h3 "Dispute Reason: Suspend Cancel 4806706890" at bounding box center [539, 298] width 754 height 13
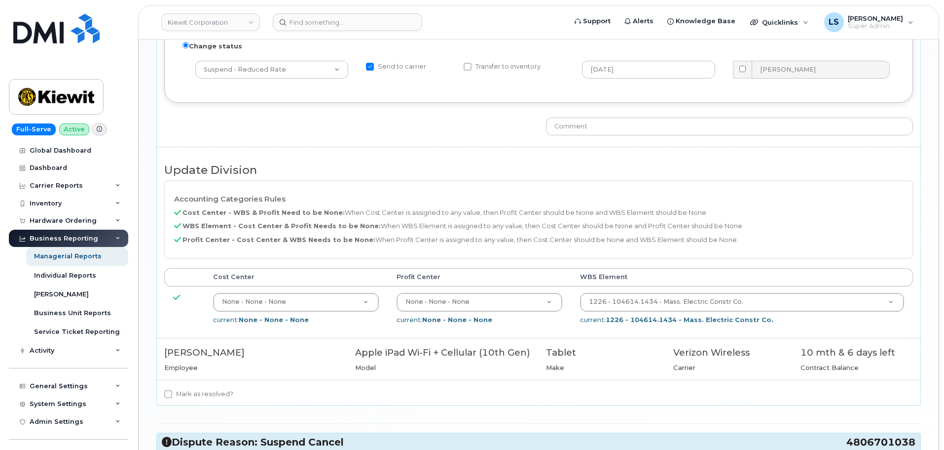
scroll to position [764, 0]
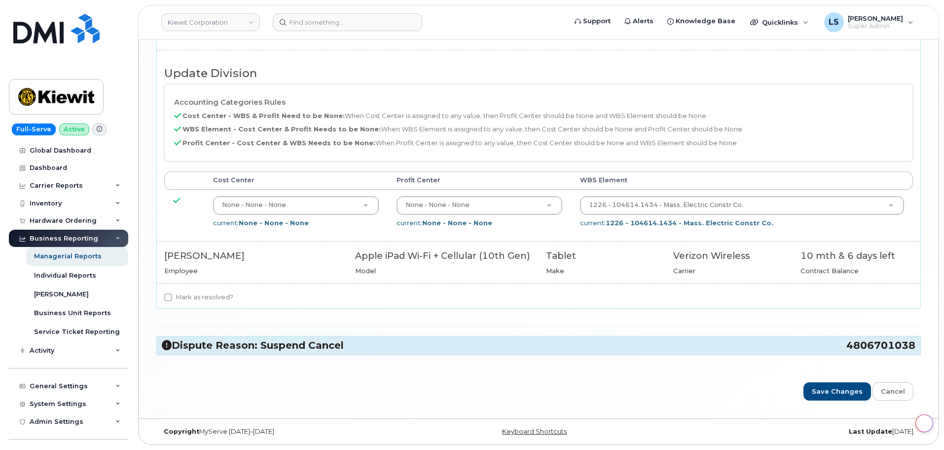
click at [210, 303] on div "Mark as resolved?" at bounding box center [539, 299] width 764 height 17
drag, startPoint x: 211, startPoint y: 301, endPoint x: 233, endPoint y: 346, distance: 50.1
click at [211, 300] on label "Mark as resolved?" at bounding box center [198, 297] width 69 height 12
click at [172, 300] on input "Mark as resolved?" at bounding box center [168, 297] width 8 height 8
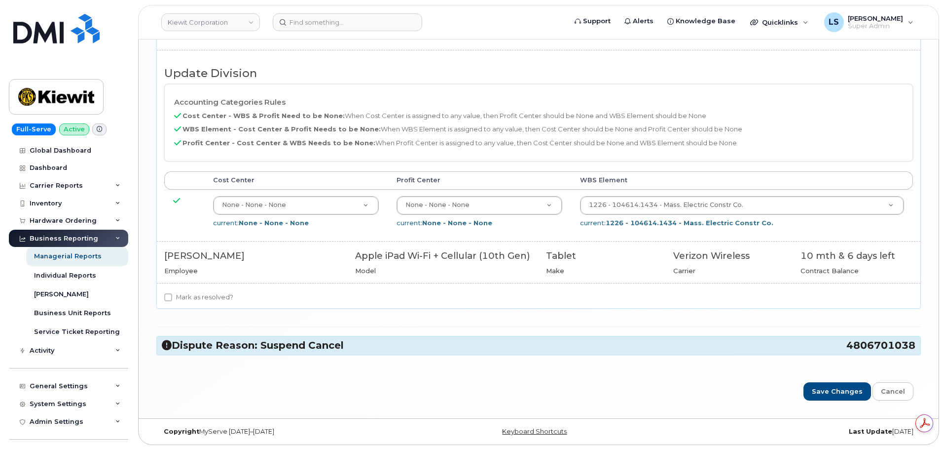
checkbox input "true"
click at [235, 348] on h3 "Dispute Reason: Suspend Cancel 4806701038" at bounding box center [539, 344] width 754 height 13
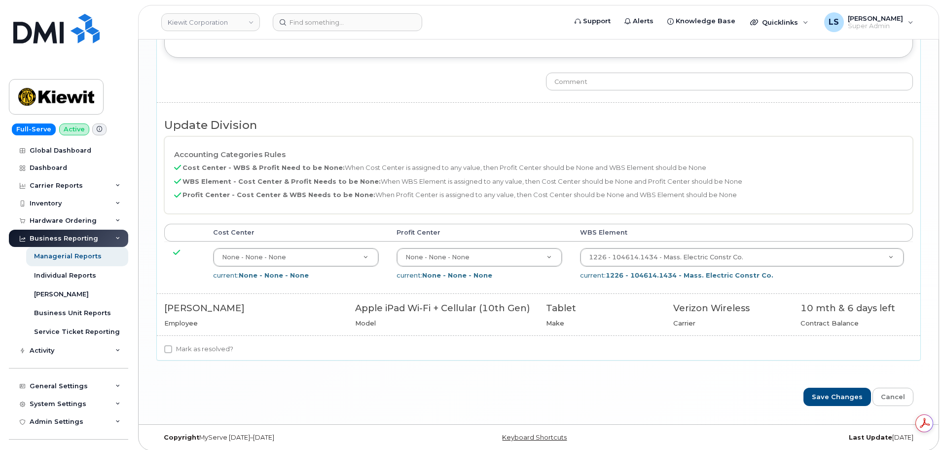
scroll to position [1178, 0]
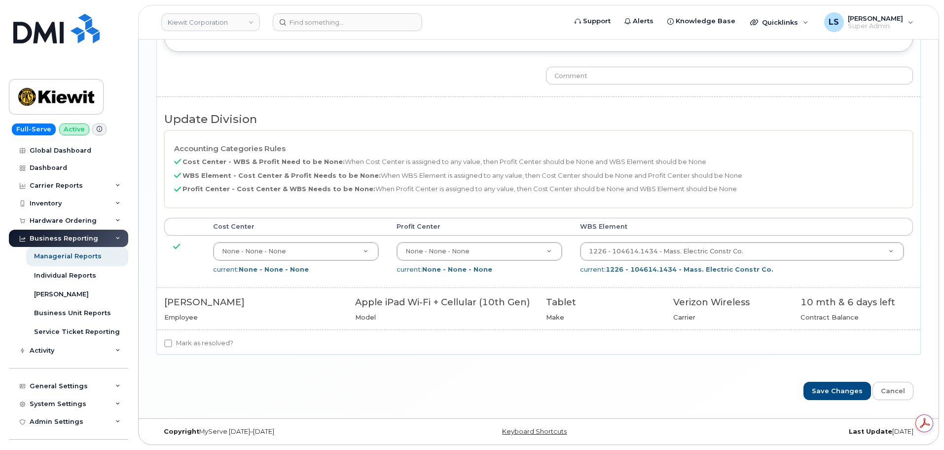
click at [208, 337] on div "Don't change status Change status -- choose action -- Cancel Cancel with Churn …" at bounding box center [539, 146] width 764 height 413
click at [212, 340] on label "Mark as resolved?" at bounding box center [198, 343] width 69 height 12
click at [172, 340] on input "Mark as resolved?" at bounding box center [168, 343] width 8 height 8
checkbox input "true"
drag, startPoint x: 832, startPoint y: 389, endPoint x: 329, endPoint y: 158, distance: 553.5
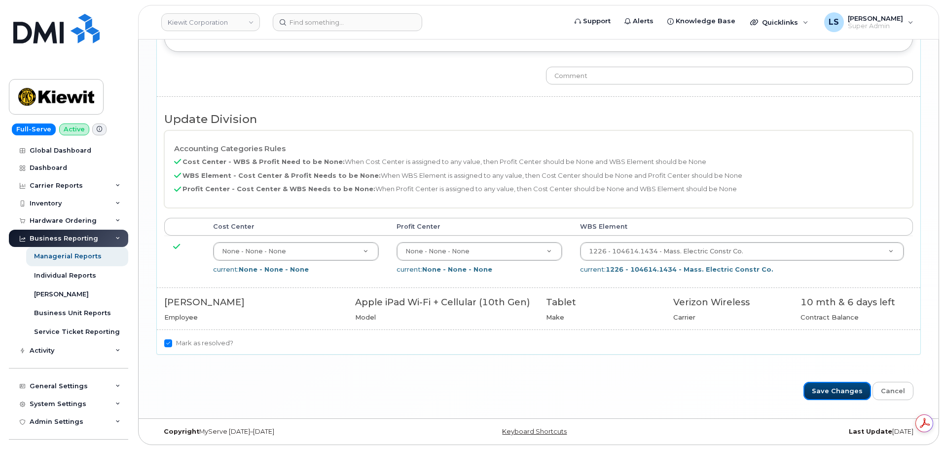
click at [833, 390] on input "Save Changes" at bounding box center [838, 390] width 68 height 18
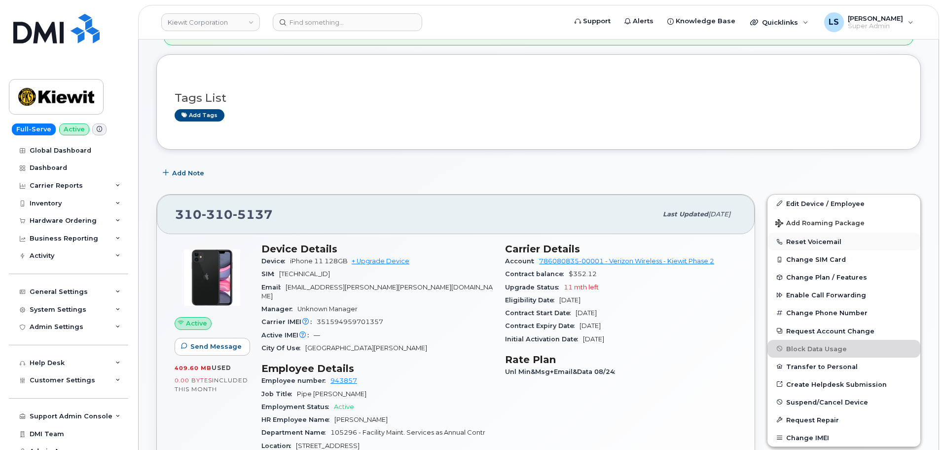
scroll to position [99, 0]
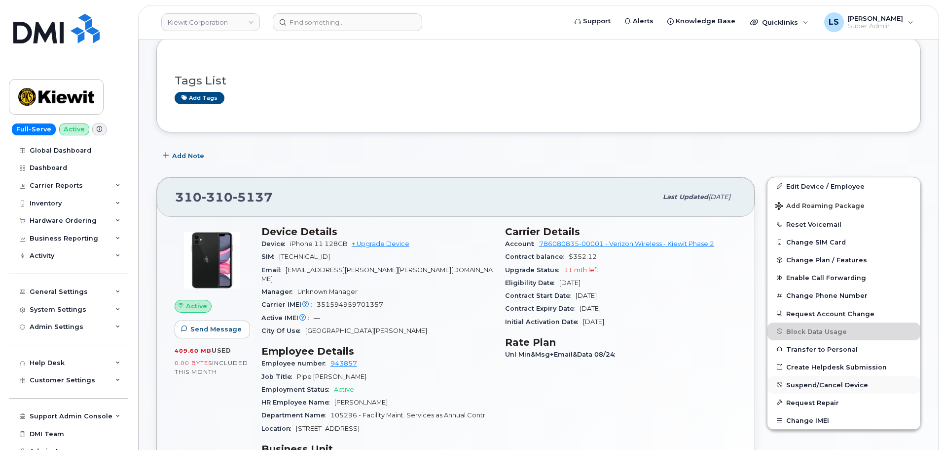
click at [784, 384] on button "Suspend/Cancel Device" at bounding box center [844, 384] width 153 height 18
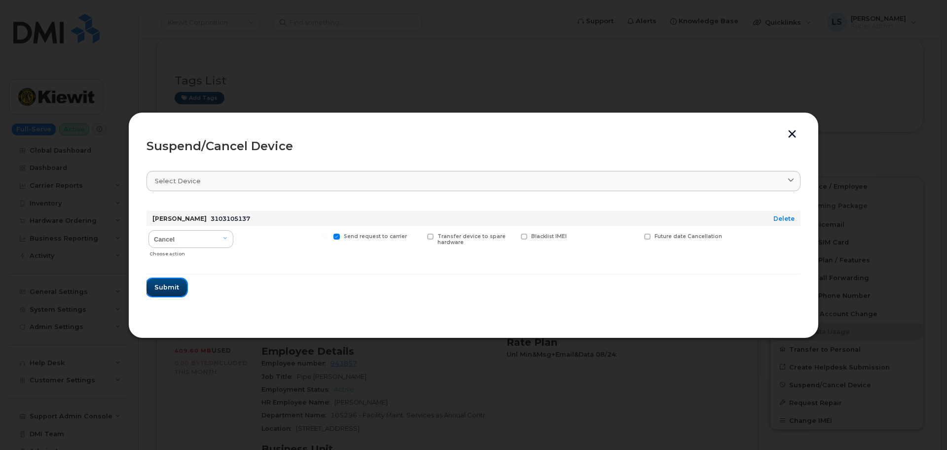
click at [178, 287] on span "Submit" at bounding box center [166, 286] width 25 height 9
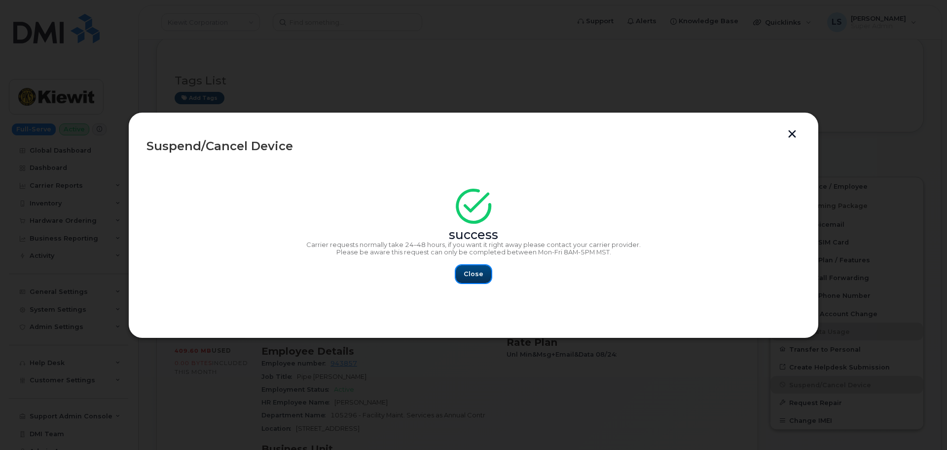
click at [464, 273] on button "Close" at bounding box center [474, 274] width 36 height 18
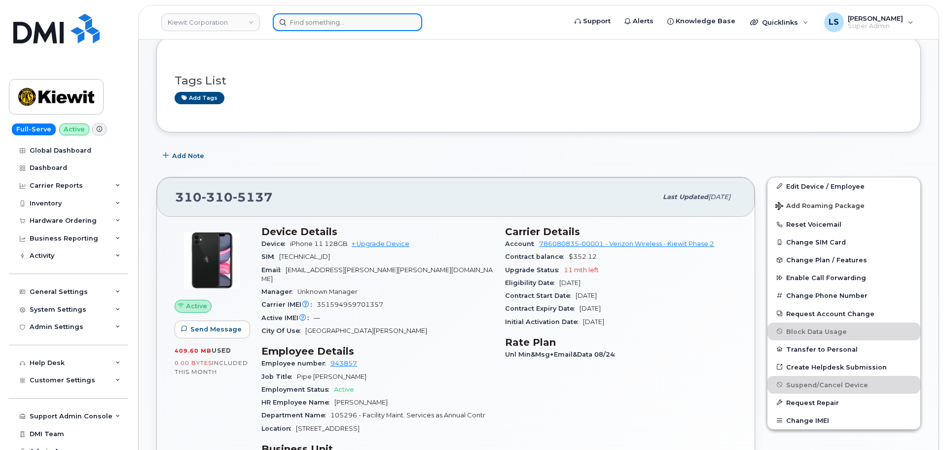
click at [324, 31] on input at bounding box center [348, 22] width 150 height 18
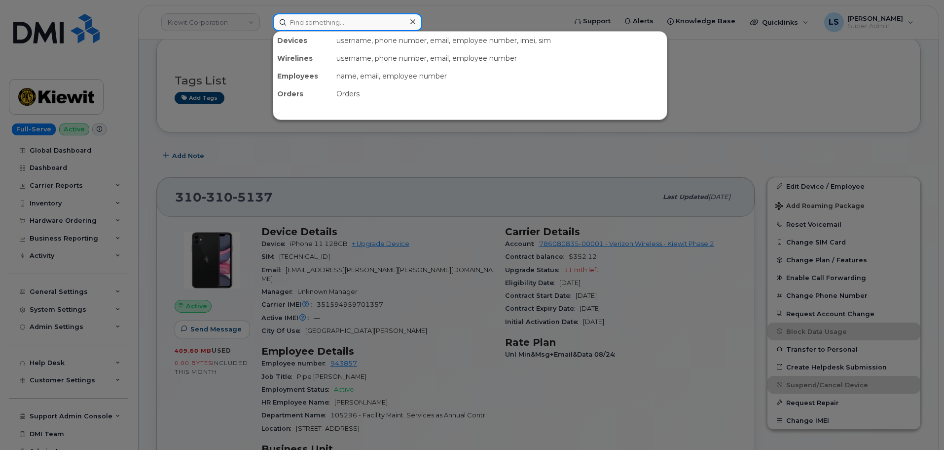
paste input "[PHONE_NUMBER]"
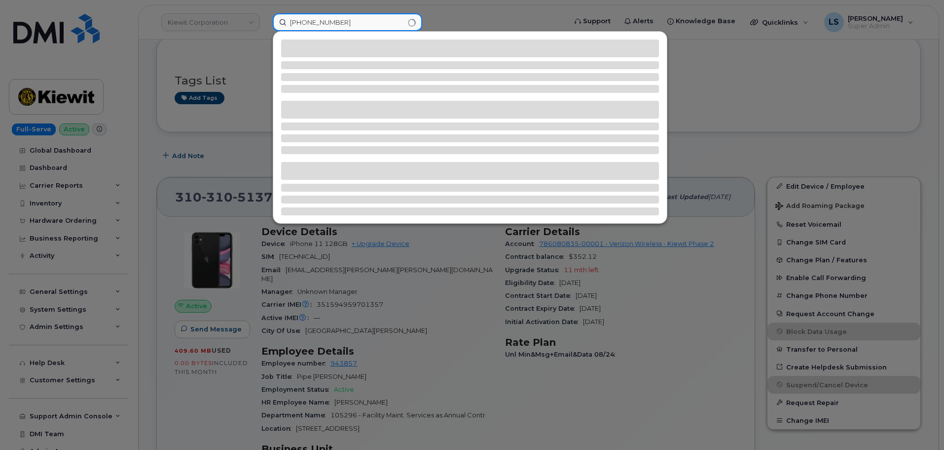
type input "[PHONE_NUMBER]"
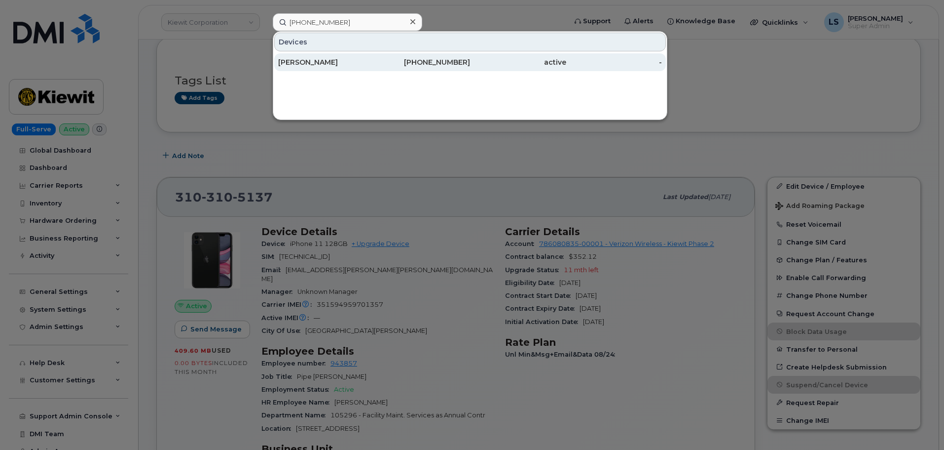
click at [327, 55] on div "[PERSON_NAME]" at bounding box center [326, 62] width 96 height 18
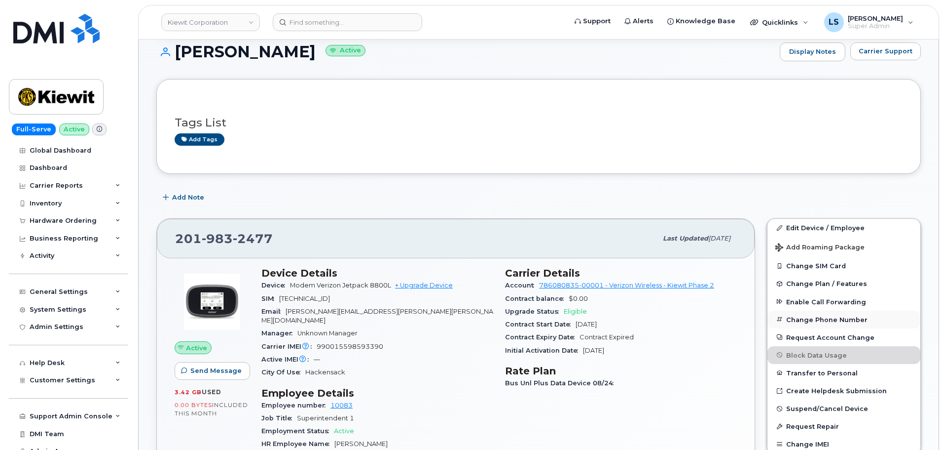
scroll to position [148, 0]
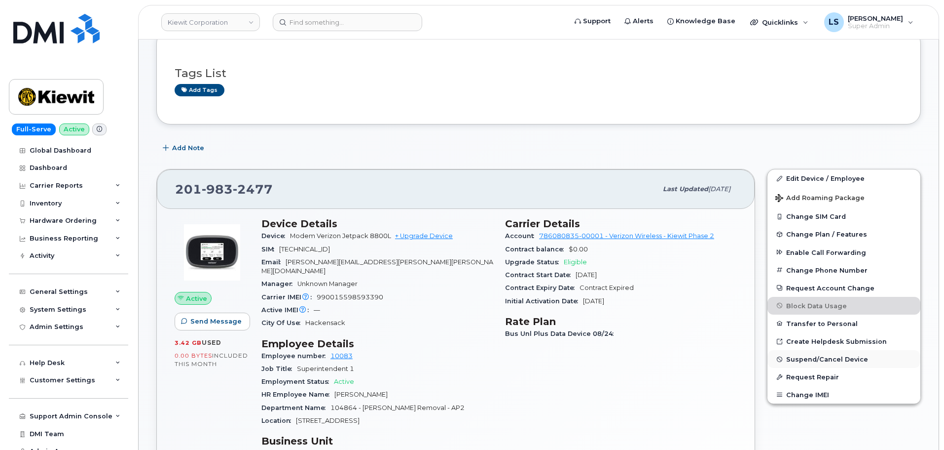
click at [818, 359] on span "Suspend/Cancel Device" at bounding box center [828, 358] width 82 height 7
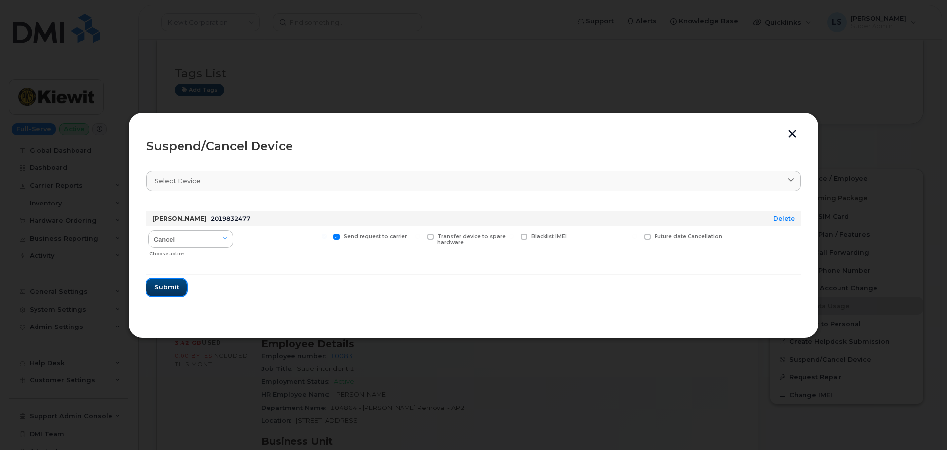
click at [174, 281] on button "Submit" at bounding box center [167, 287] width 40 height 18
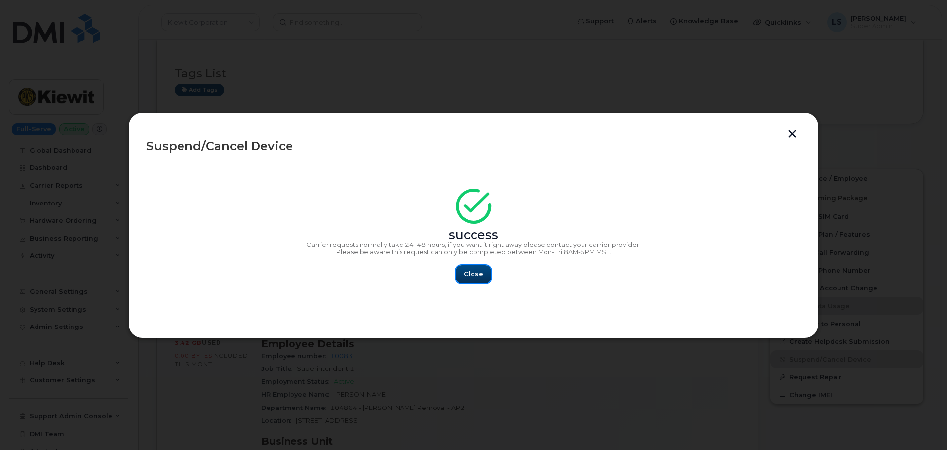
click at [474, 271] on span "Close" at bounding box center [474, 273] width 20 height 9
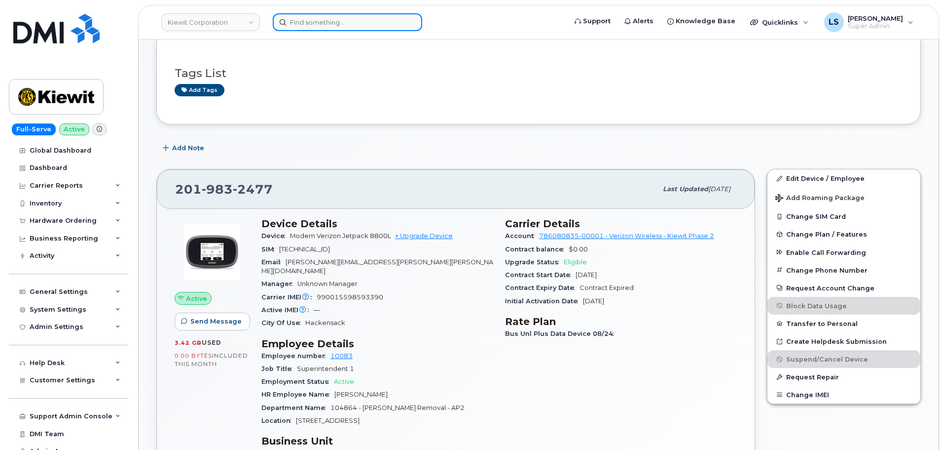
click at [304, 17] on input at bounding box center [348, 22] width 150 height 18
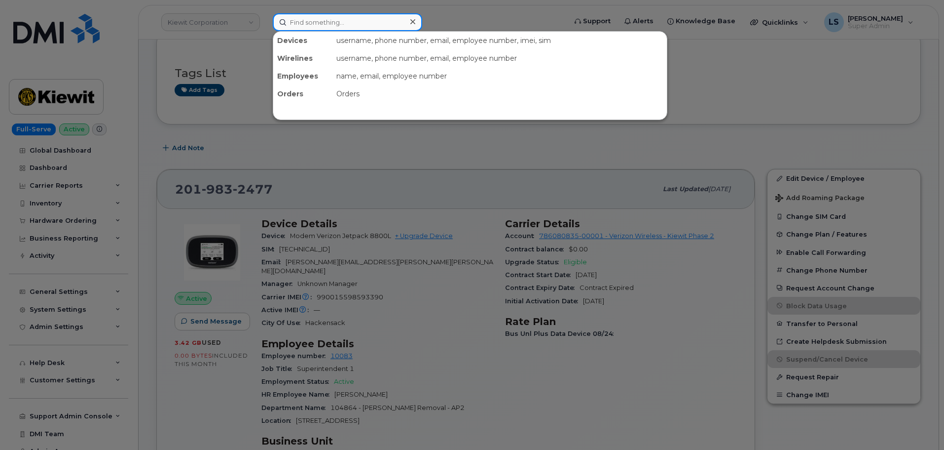
paste input "301149"
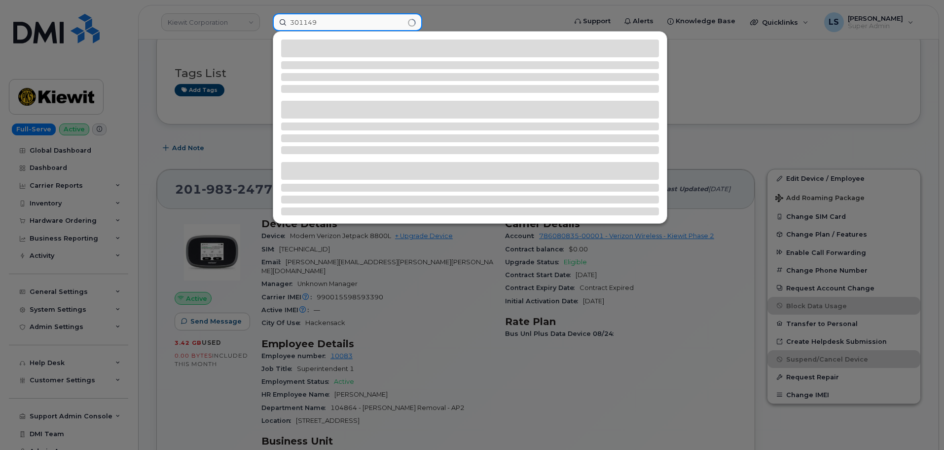
type input "301149"
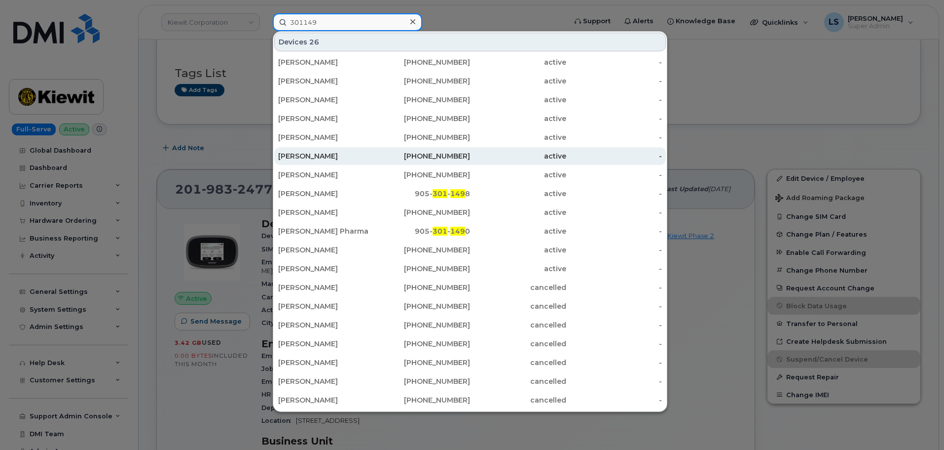
scroll to position [247, 0]
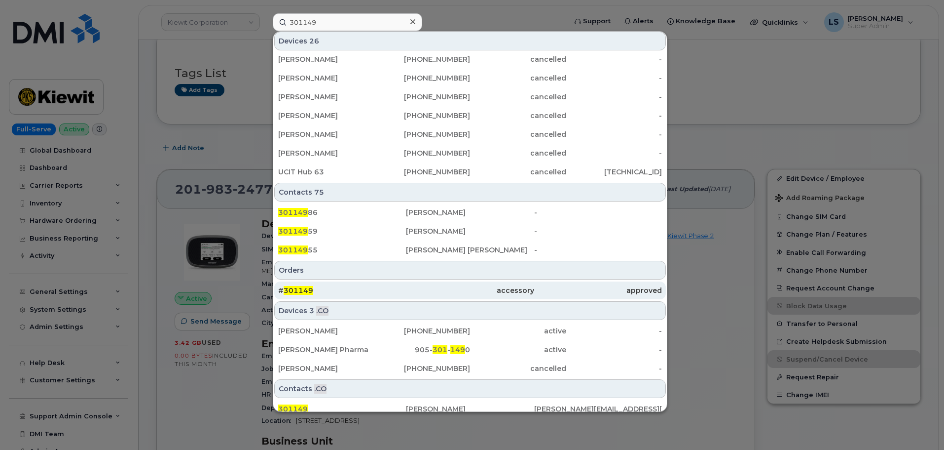
click at [307, 293] on span "301149" at bounding box center [299, 290] width 30 height 9
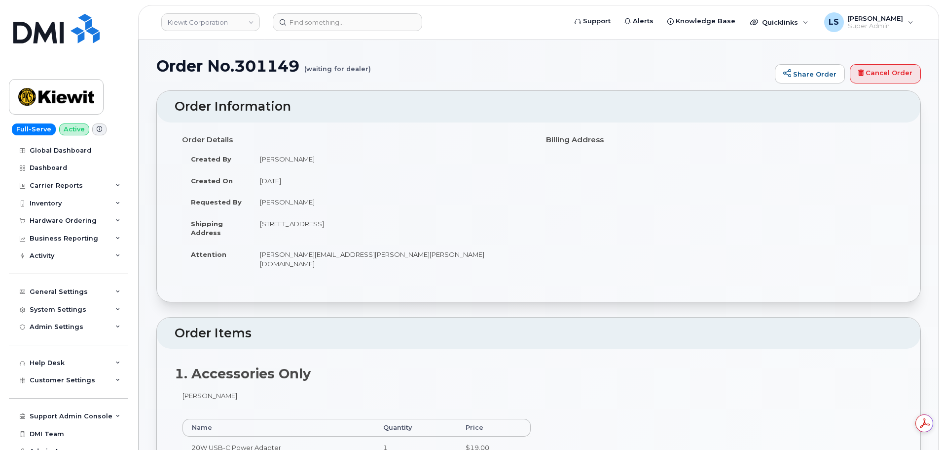
drag, startPoint x: 267, startPoint y: 226, endPoint x: 398, endPoint y: 215, distance: 131.7
click at [398, 215] on td "[STREET_ADDRESS]" at bounding box center [391, 228] width 280 height 31
drag, startPoint x: 357, startPoint y: 228, endPoint x: 54, endPoint y: 206, distance: 303.8
click at [355, 228] on td "[STREET_ADDRESS]" at bounding box center [391, 228] width 280 height 31
